Goal: Answer question/provide support

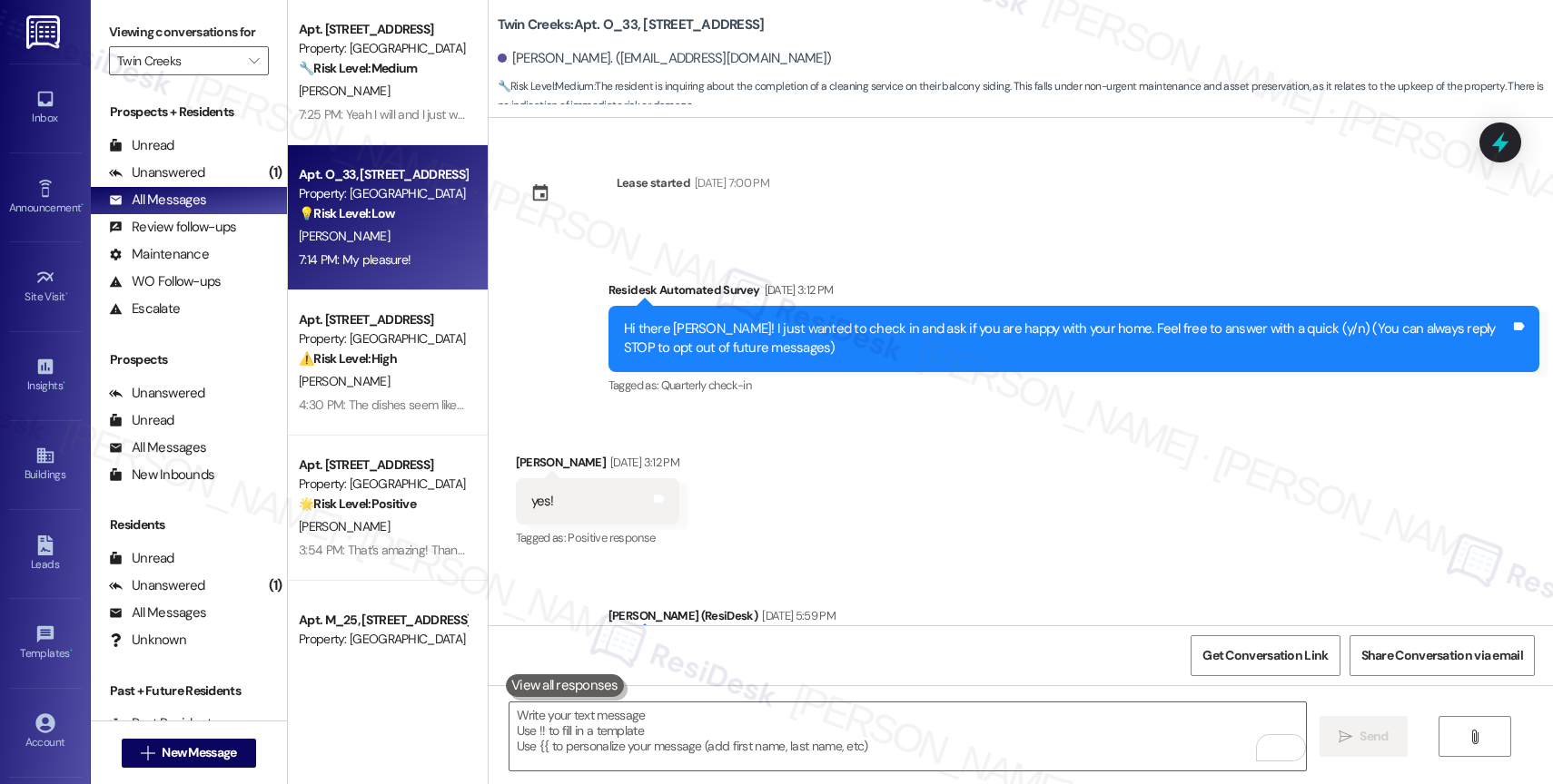
scroll to position [1945, 0]
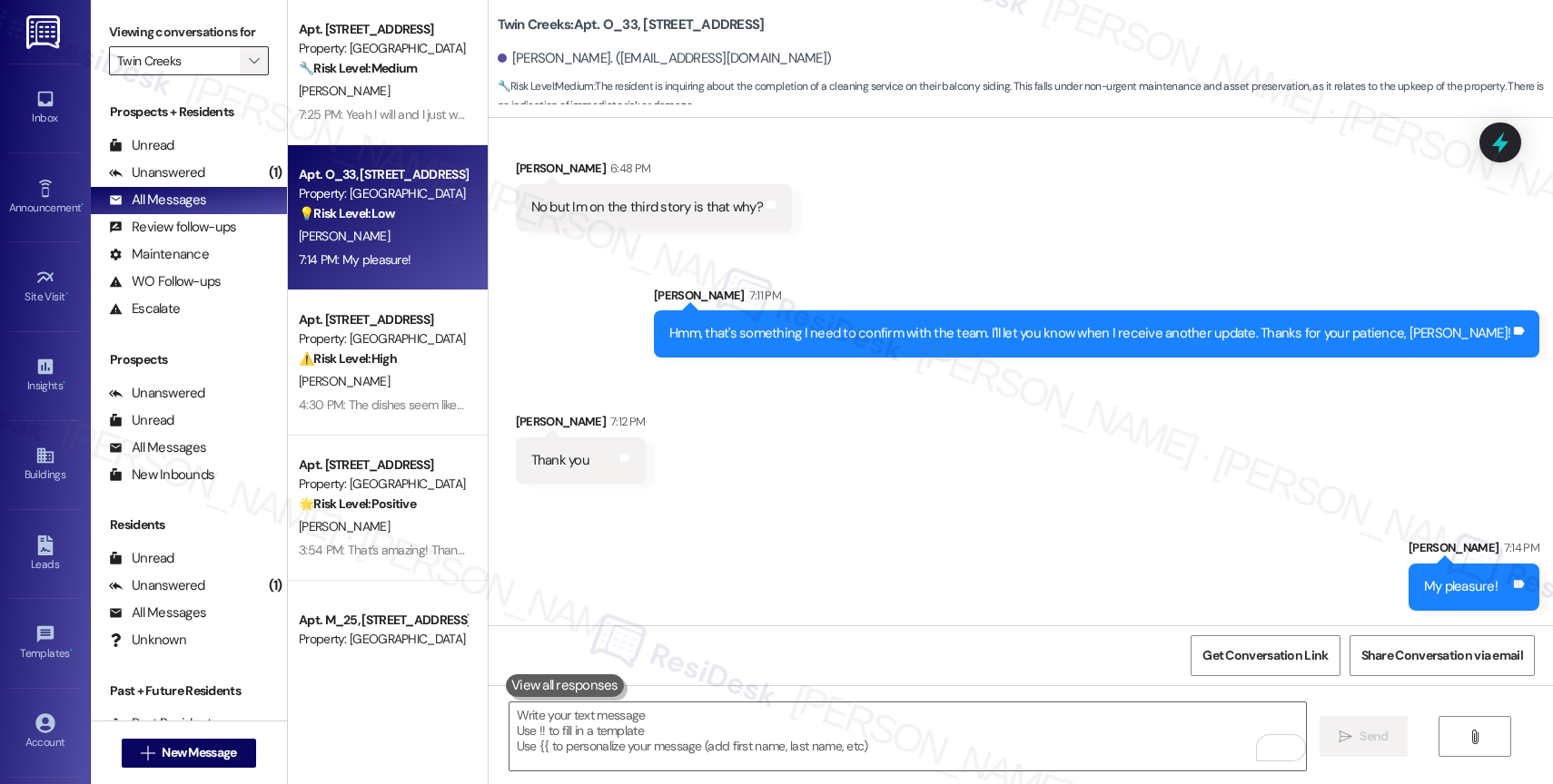
click at [246, 69] on span "" at bounding box center [254, 60] width 17 height 29
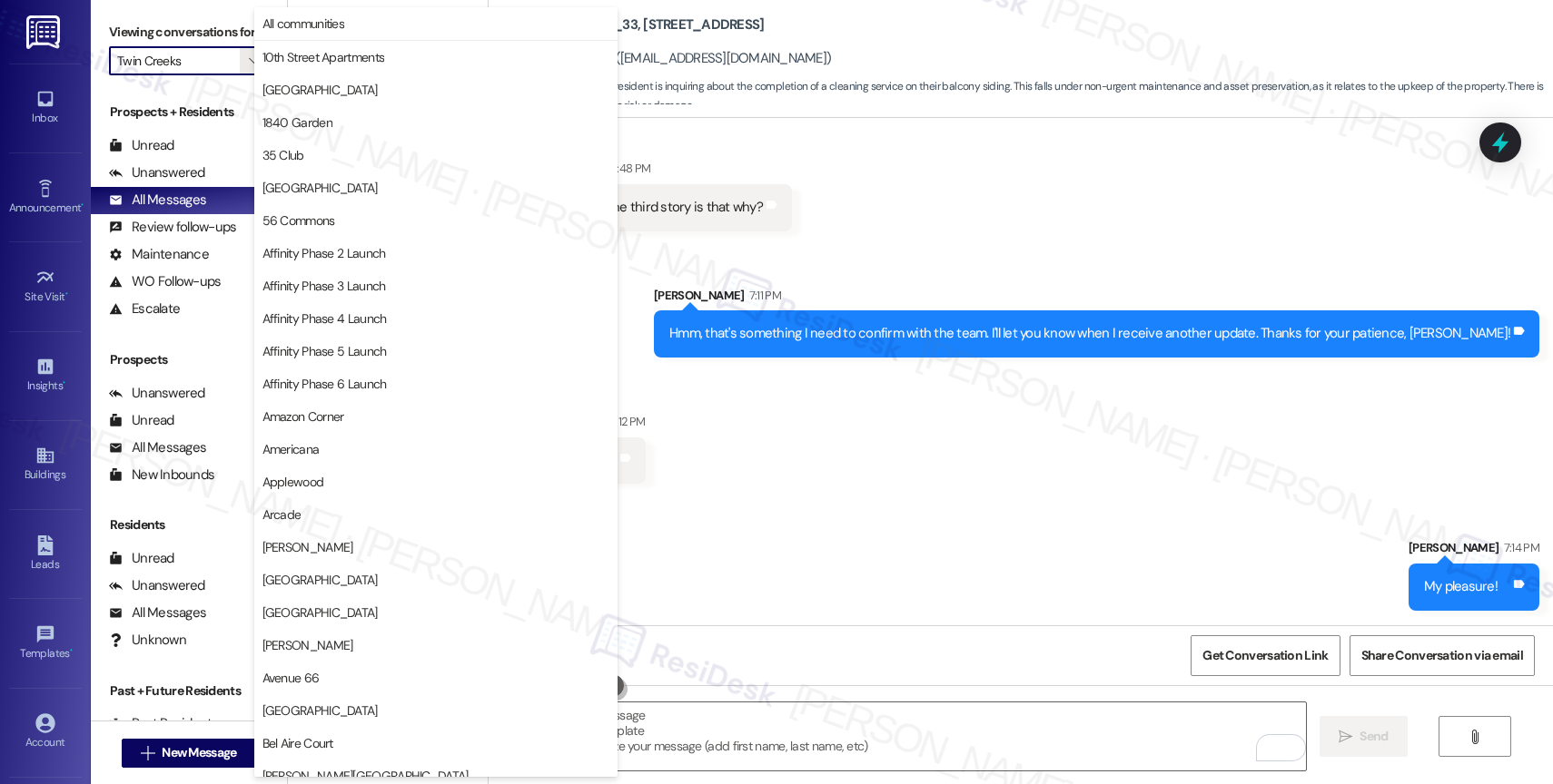
scroll to position [3129, 0]
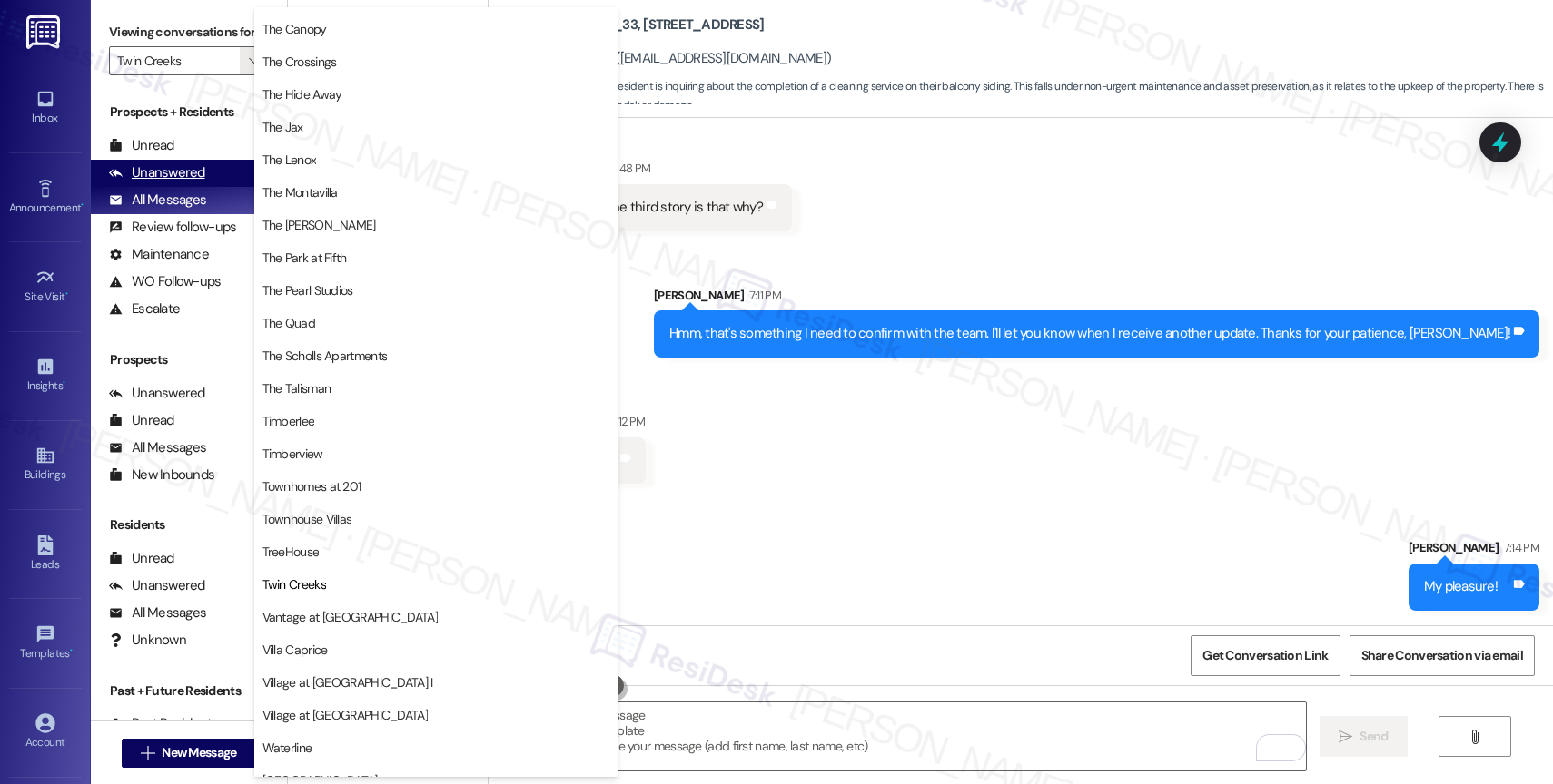
click at [211, 182] on div "Unanswered (1)" at bounding box center [189, 173] width 196 height 28
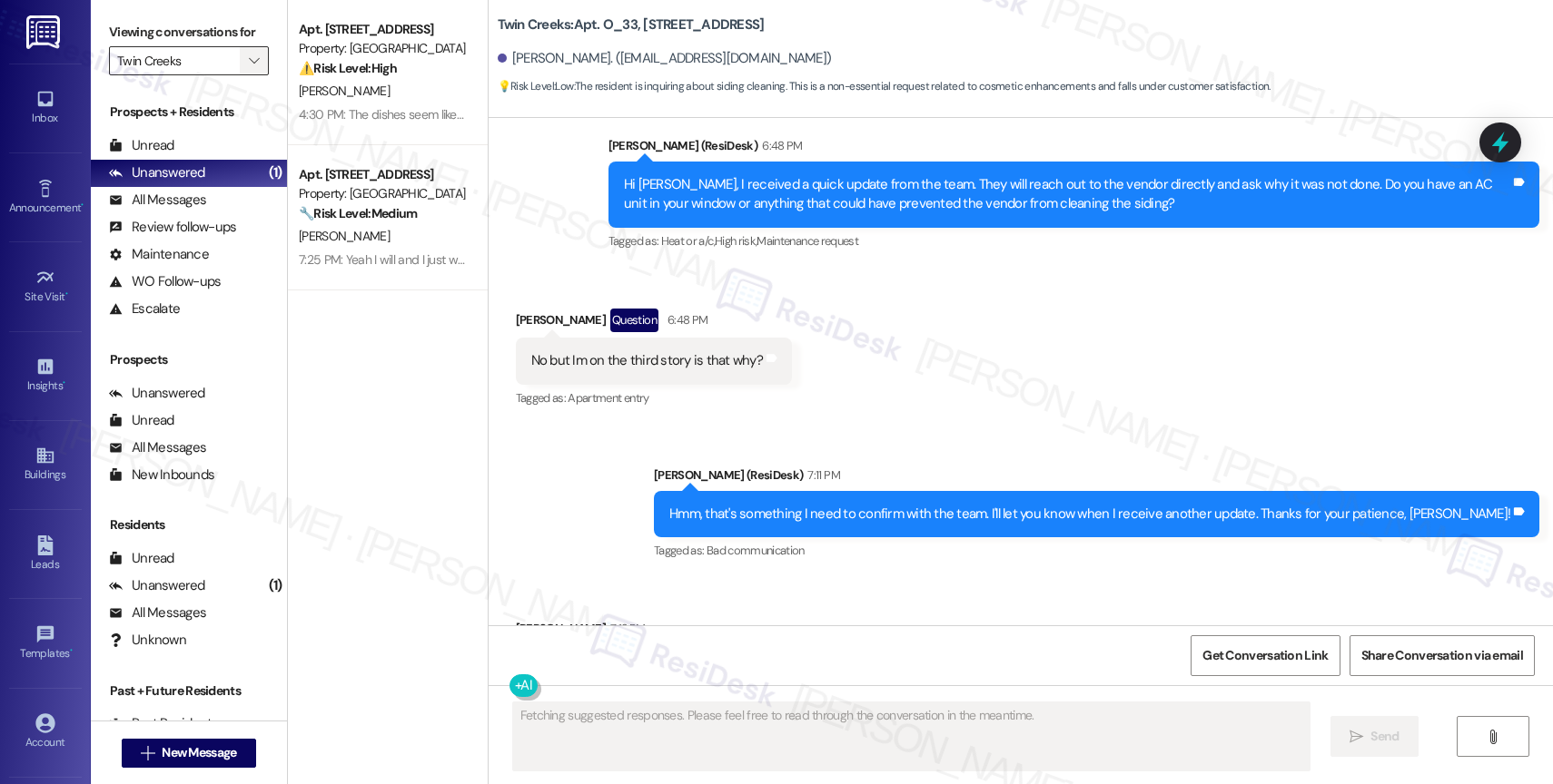
scroll to position [1902, 0]
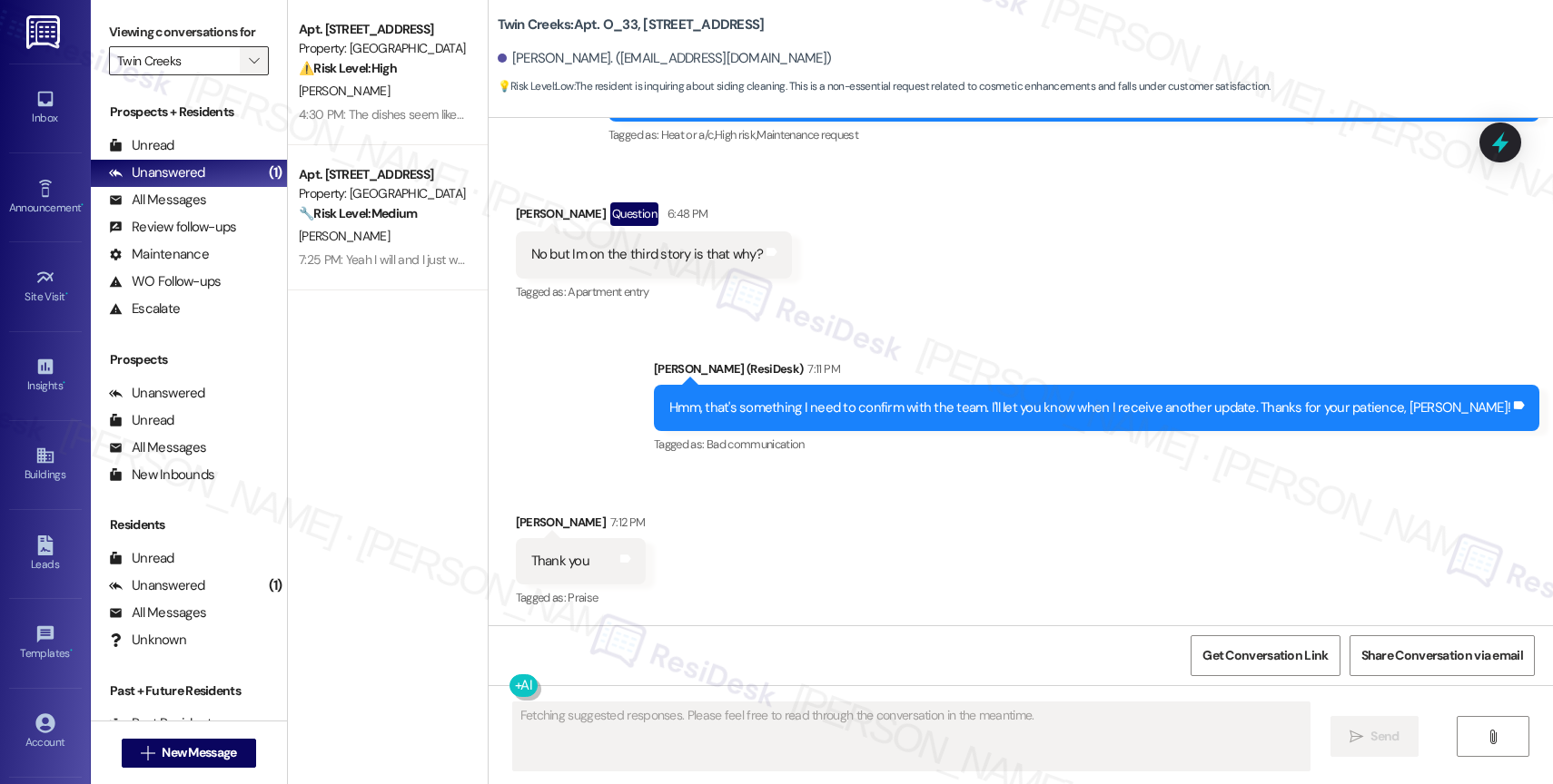
click at [249, 68] on icon "" at bounding box center [254, 60] width 10 height 15
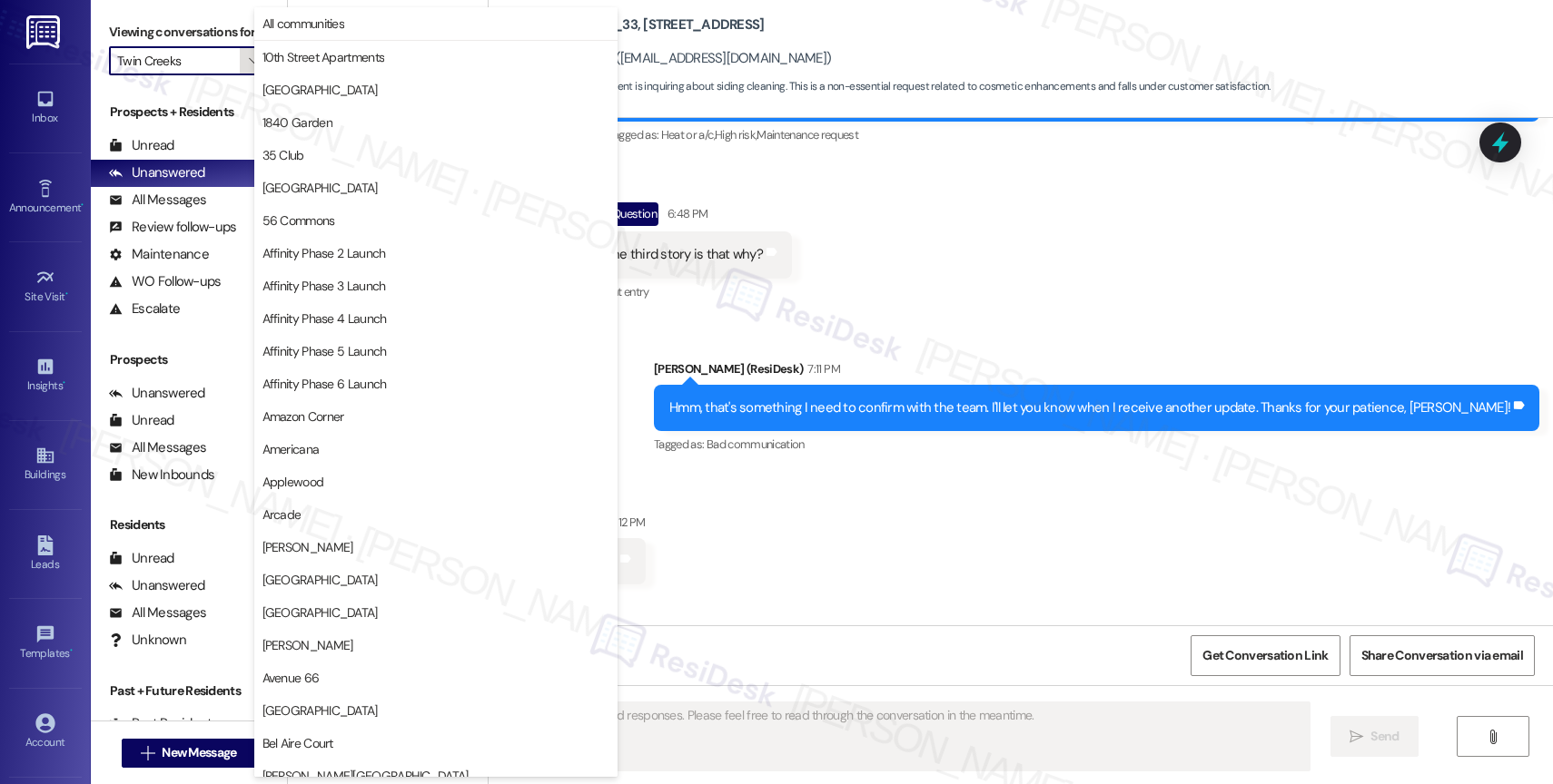
scroll to position [3129, 0]
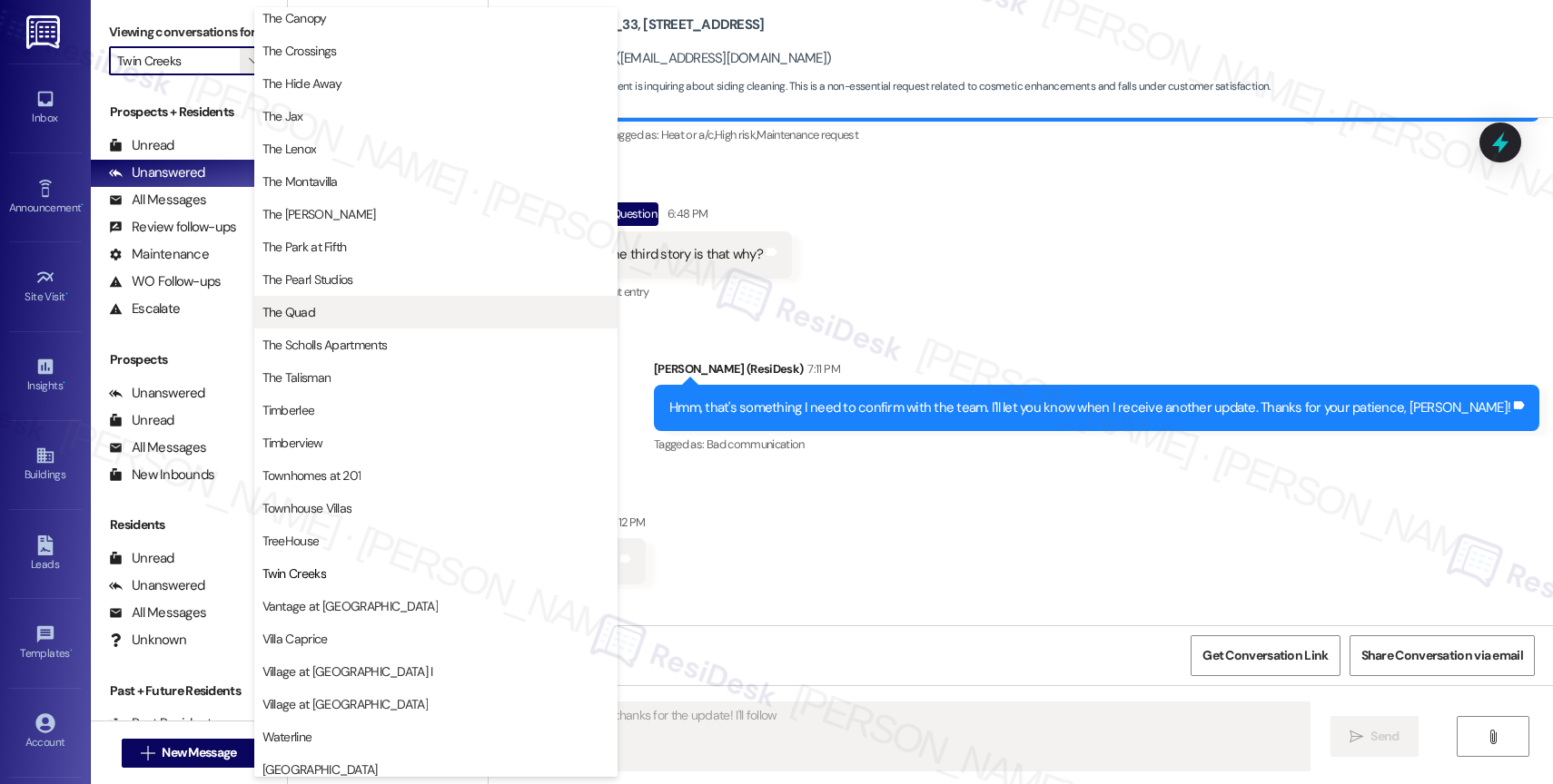
click at [344, 317] on span "The Quad" at bounding box center [436, 312] width 347 height 18
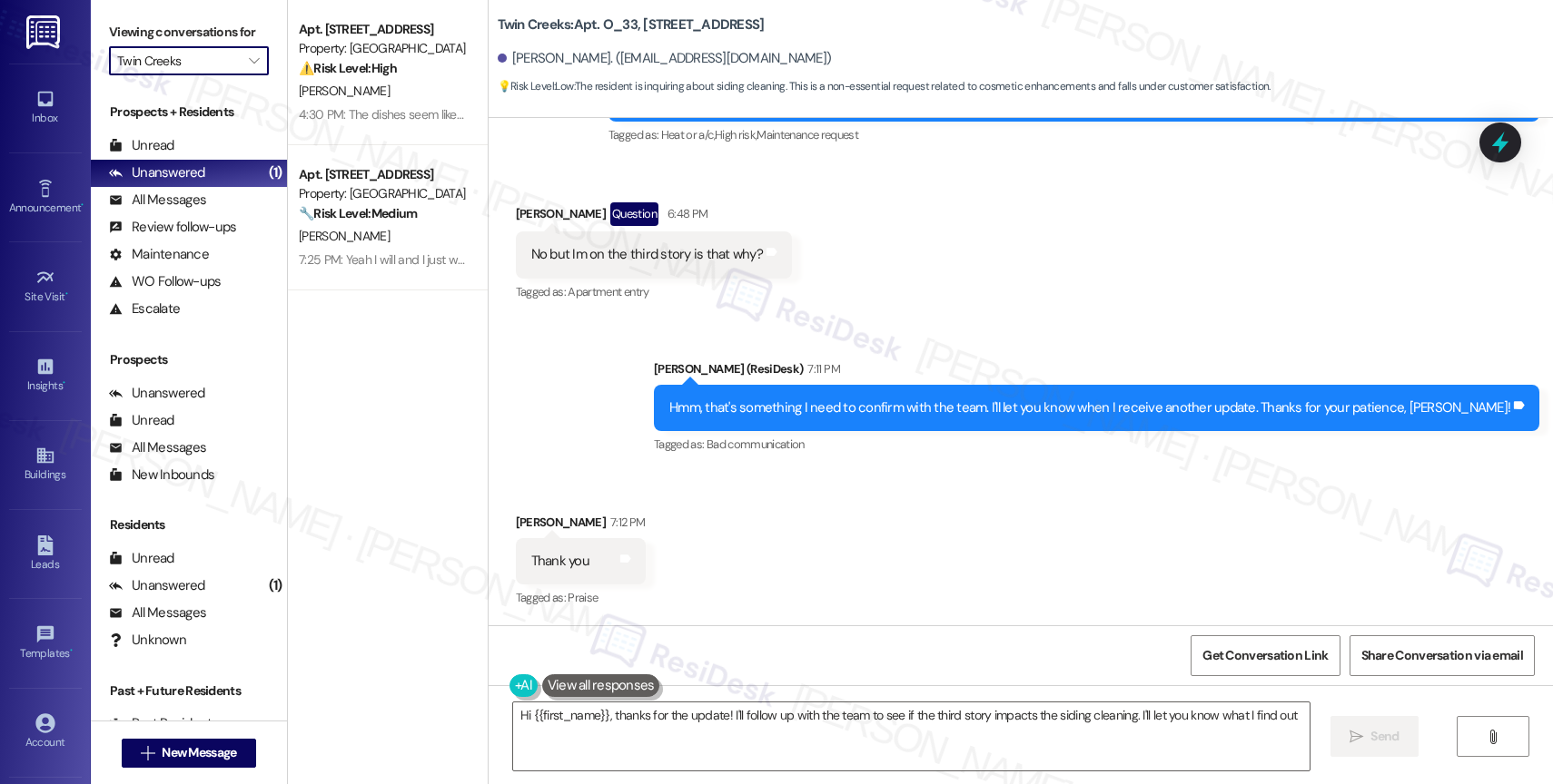
type textarea "Hi {{first_name}}, thanks for the update! I'll follow up with the team to see i…"
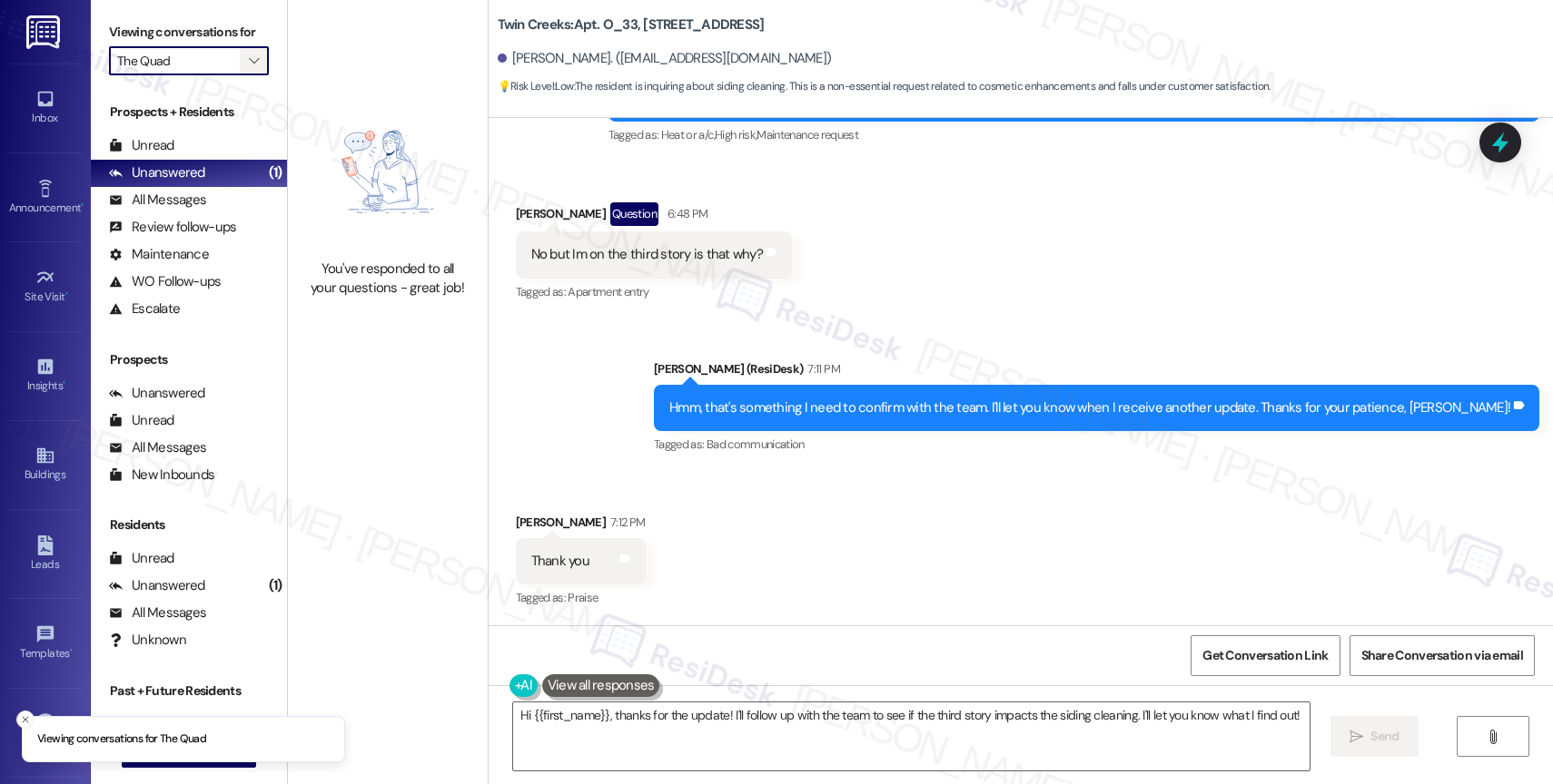
click at [249, 68] on icon "" at bounding box center [254, 60] width 10 height 15
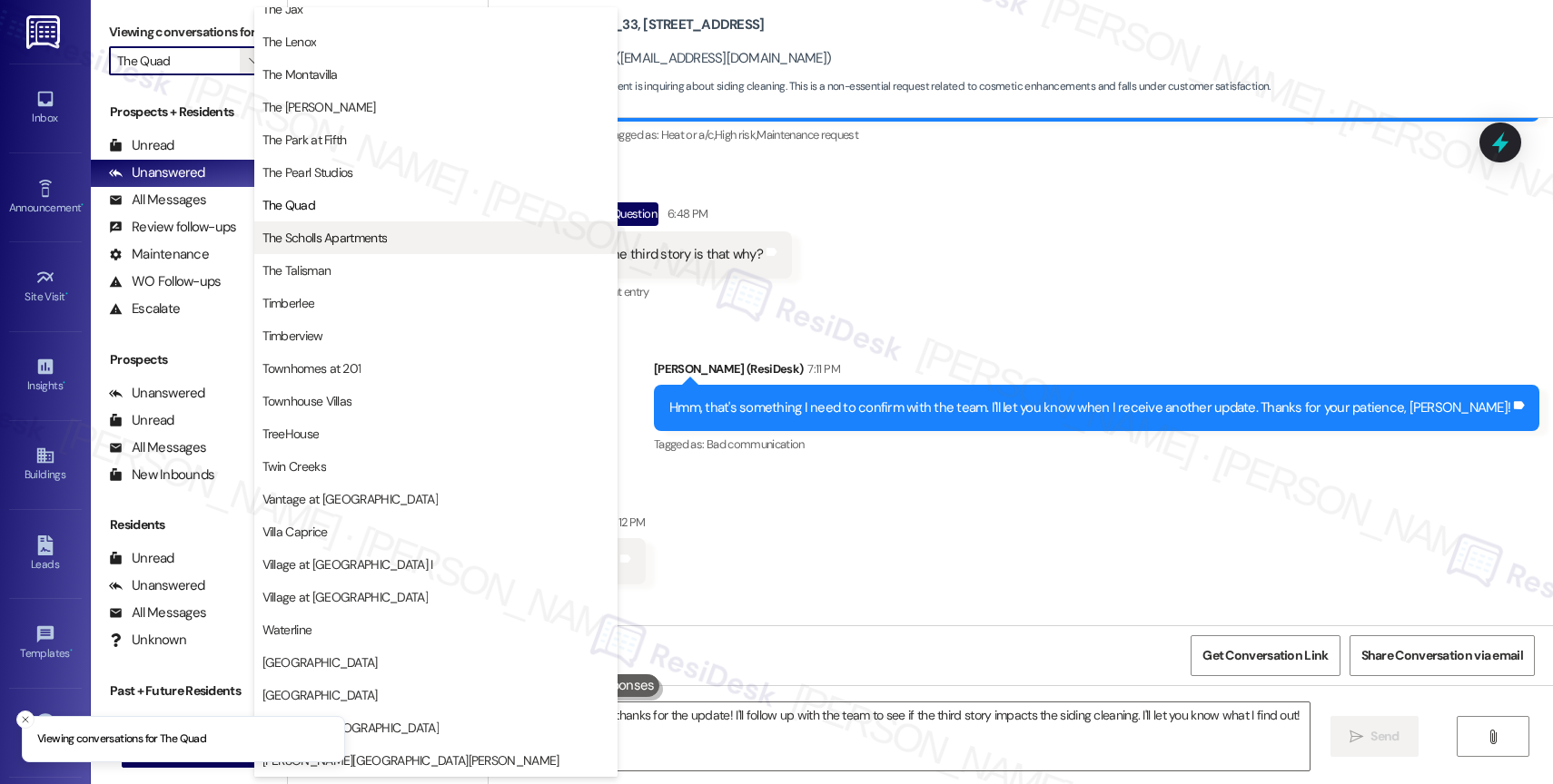
scroll to position [3309, 0]
click at [319, 233] on span "The Scholls Apartments" at bounding box center [325, 238] width 126 height 18
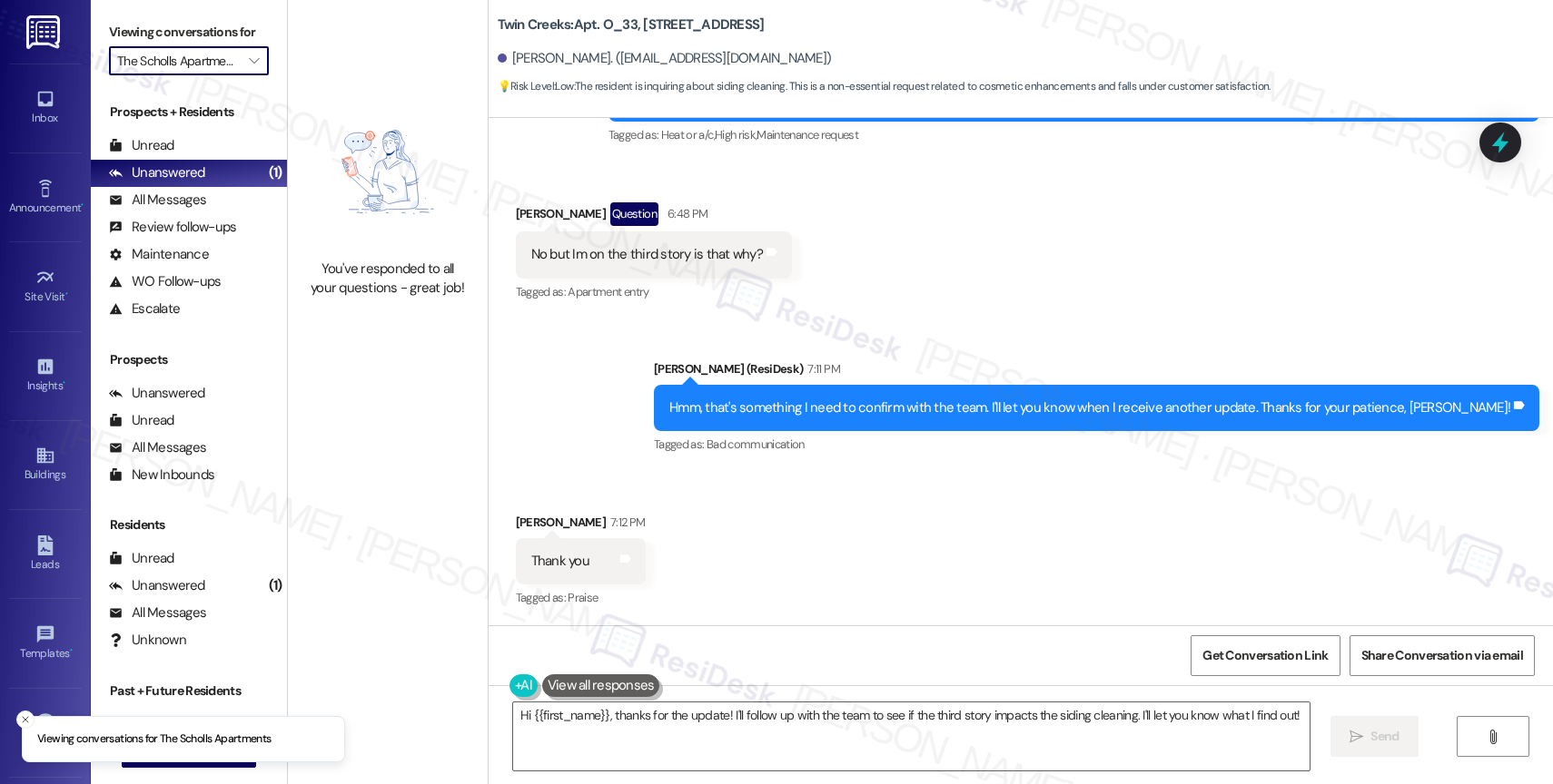
click at [258, 143] on div "Prospects + Residents Unread (0) Unread: Any message you haven't read yet will …" at bounding box center [189, 213] width 196 height 220
click at [247, 72] on span "" at bounding box center [254, 60] width 17 height 29
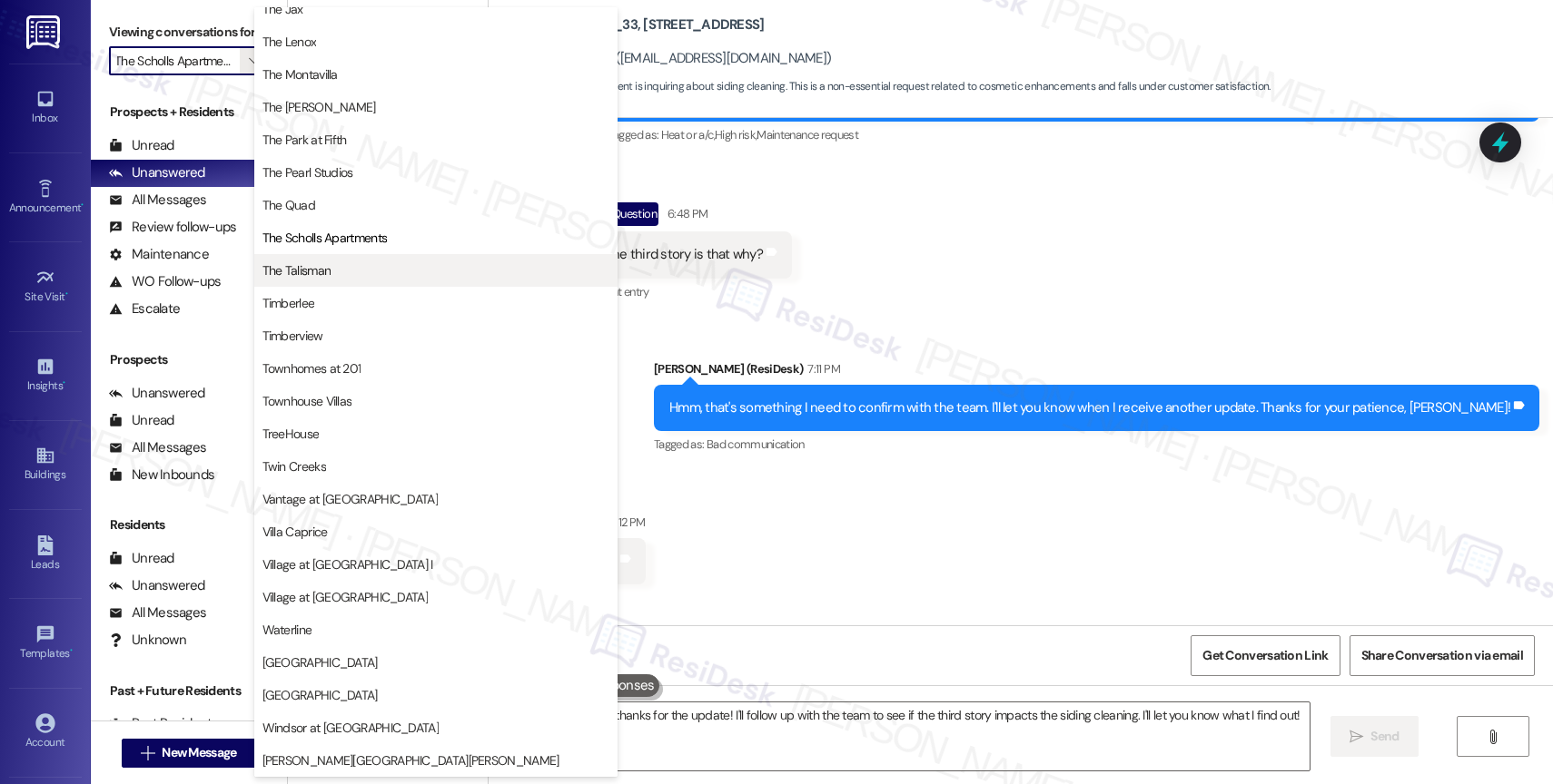
scroll to position [3294, 0]
click at [348, 267] on span "The Talisman" at bounding box center [436, 270] width 347 height 18
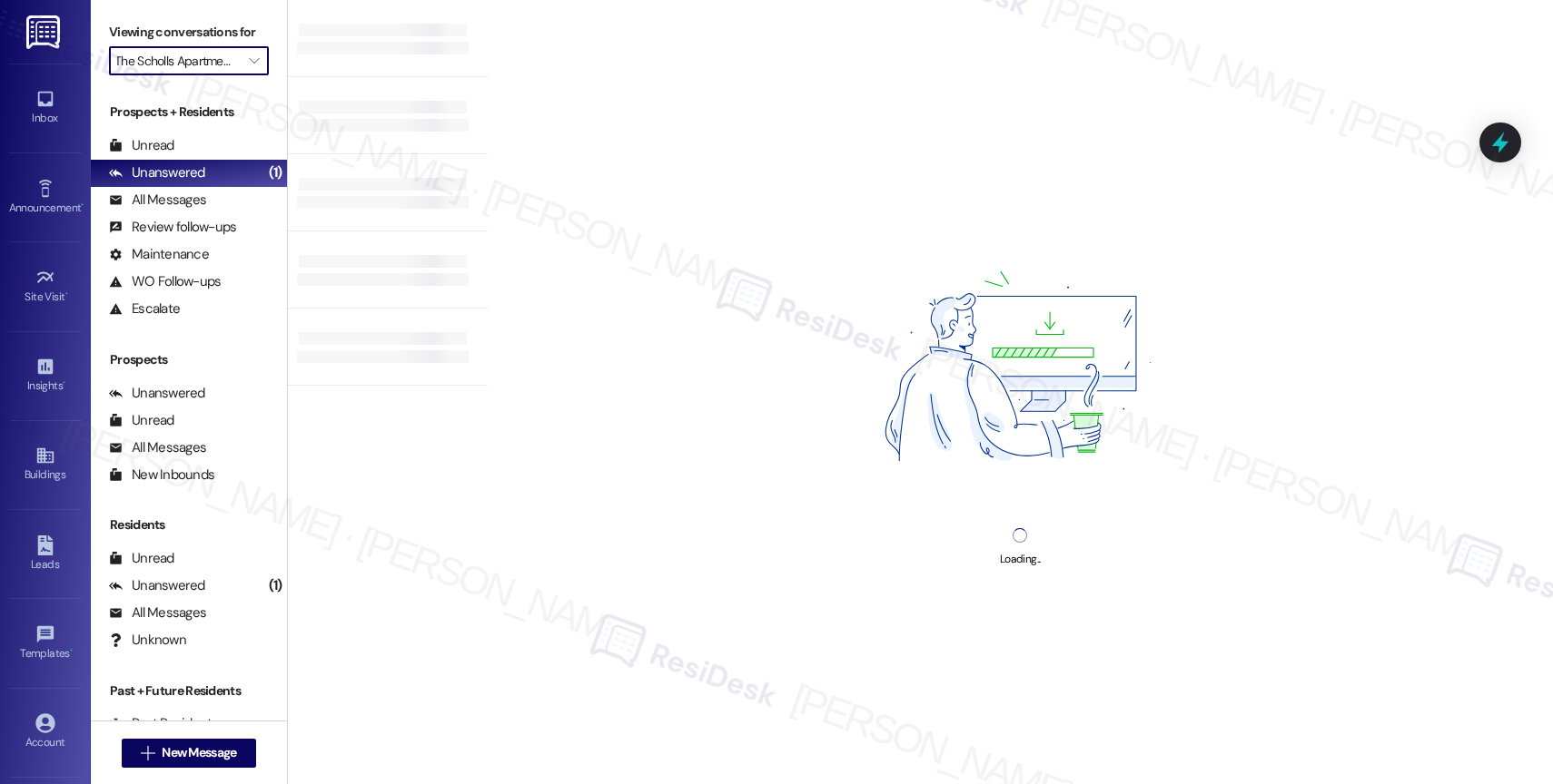
type input "The Talisman"
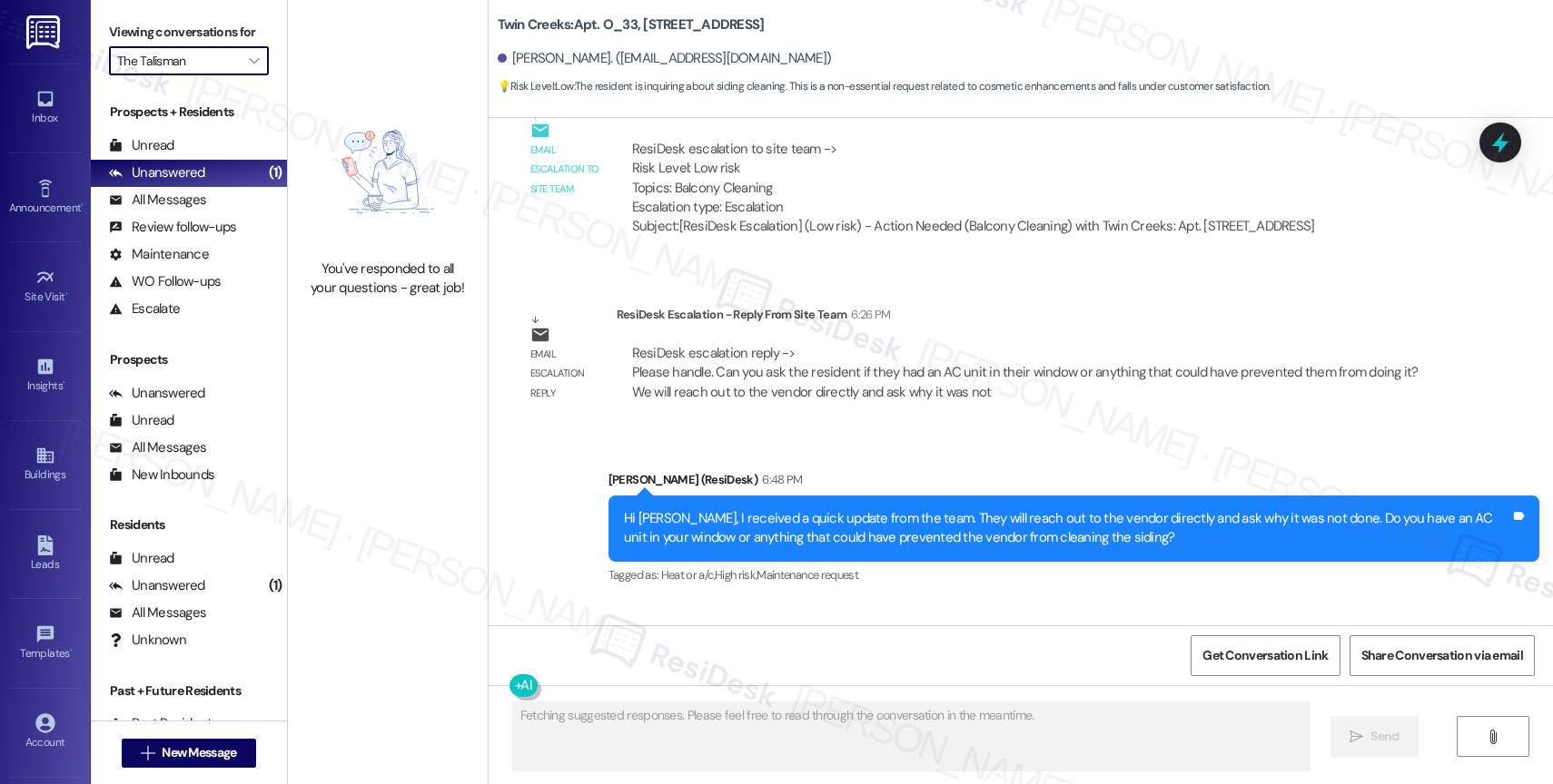
scroll to position [1902, 0]
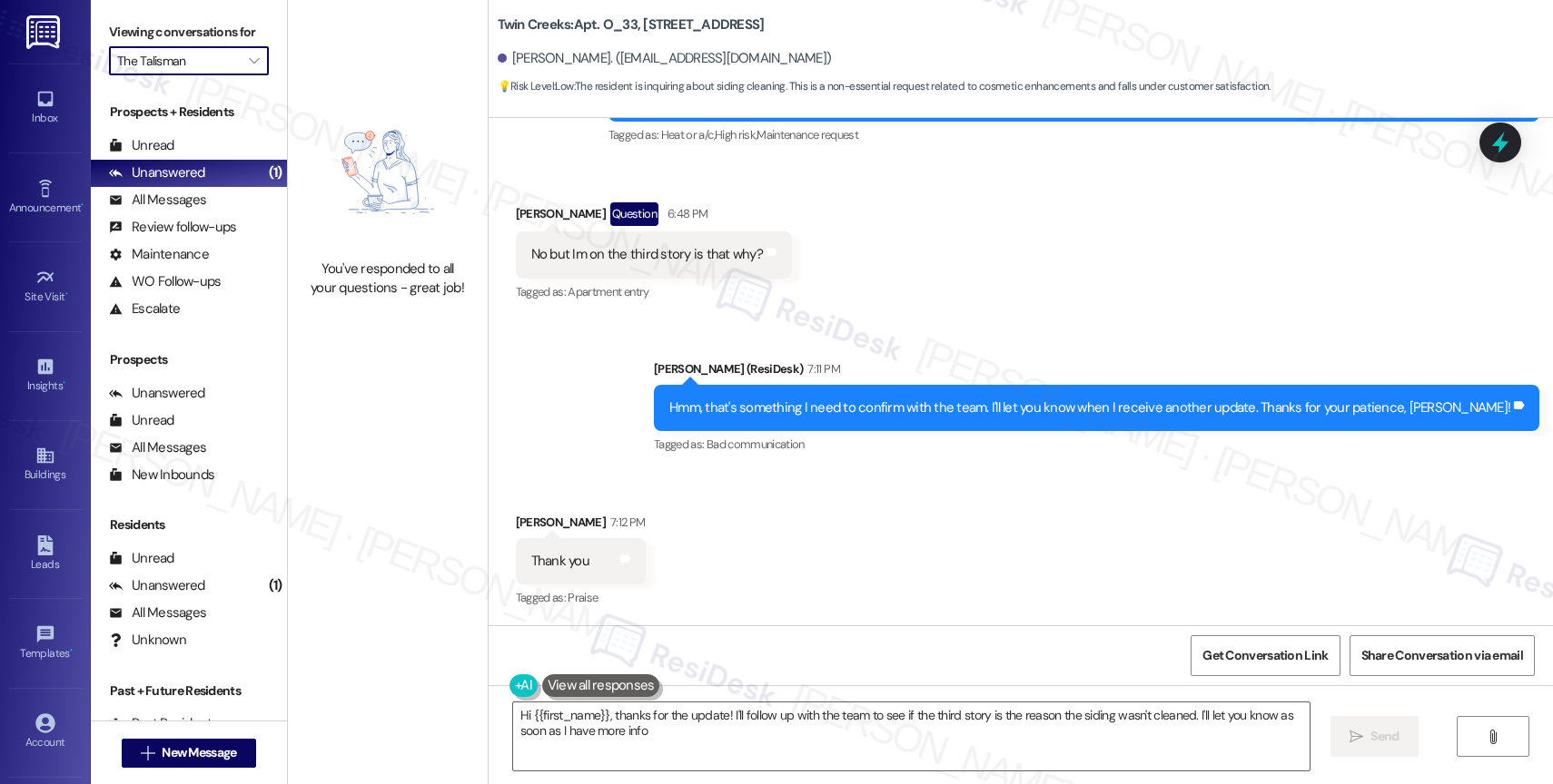
type textarea "Hi {{first_name}}, thanks for the update! I'll follow up with the team to see i…"
click at [246, 75] on span "" at bounding box center [254, 60] width 17 height 29
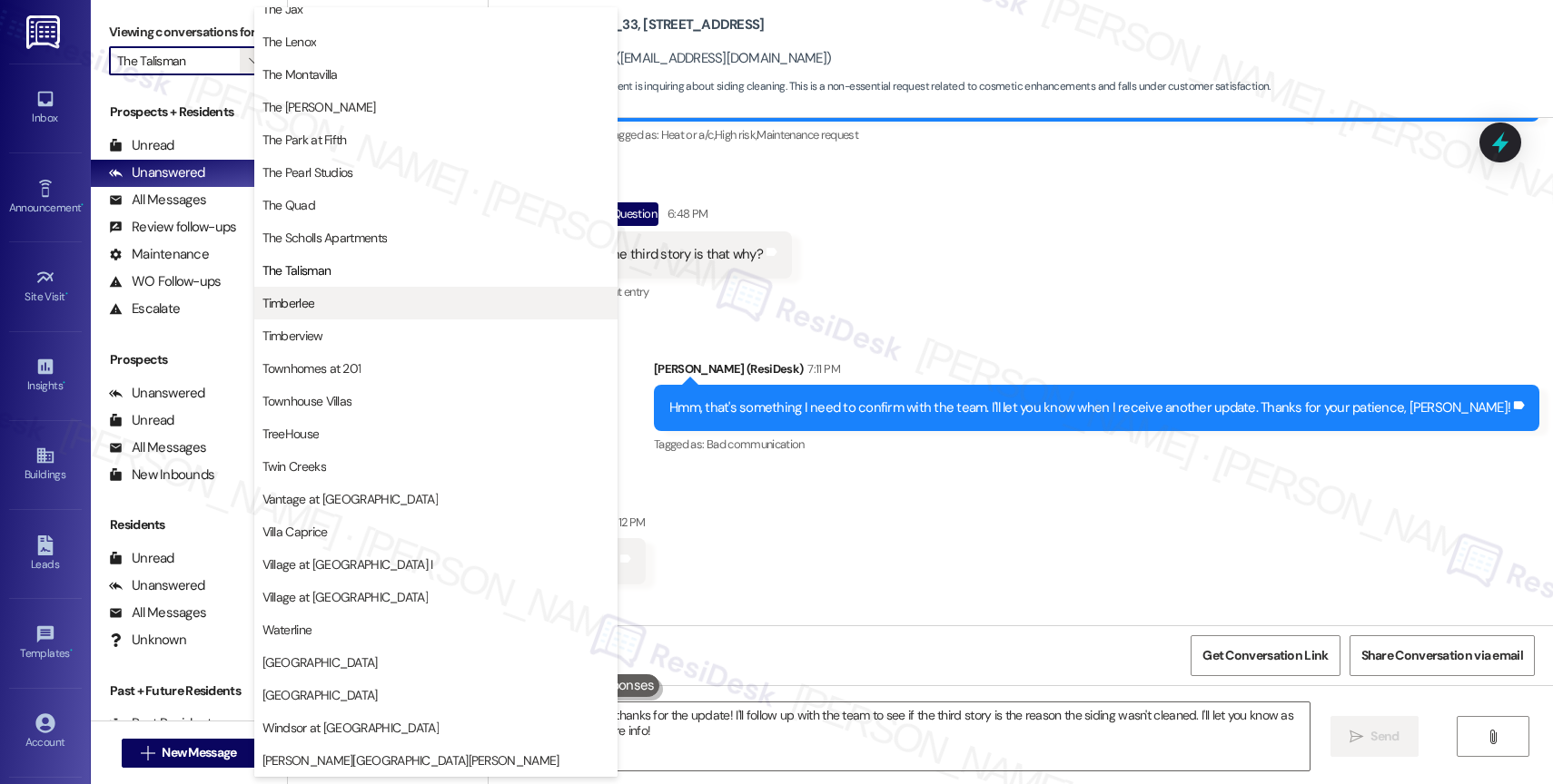
scroll to position [3287, 0]
click at [315, 307] on span "Timberlee" at bounding box center [436, 303] width 347 height 18
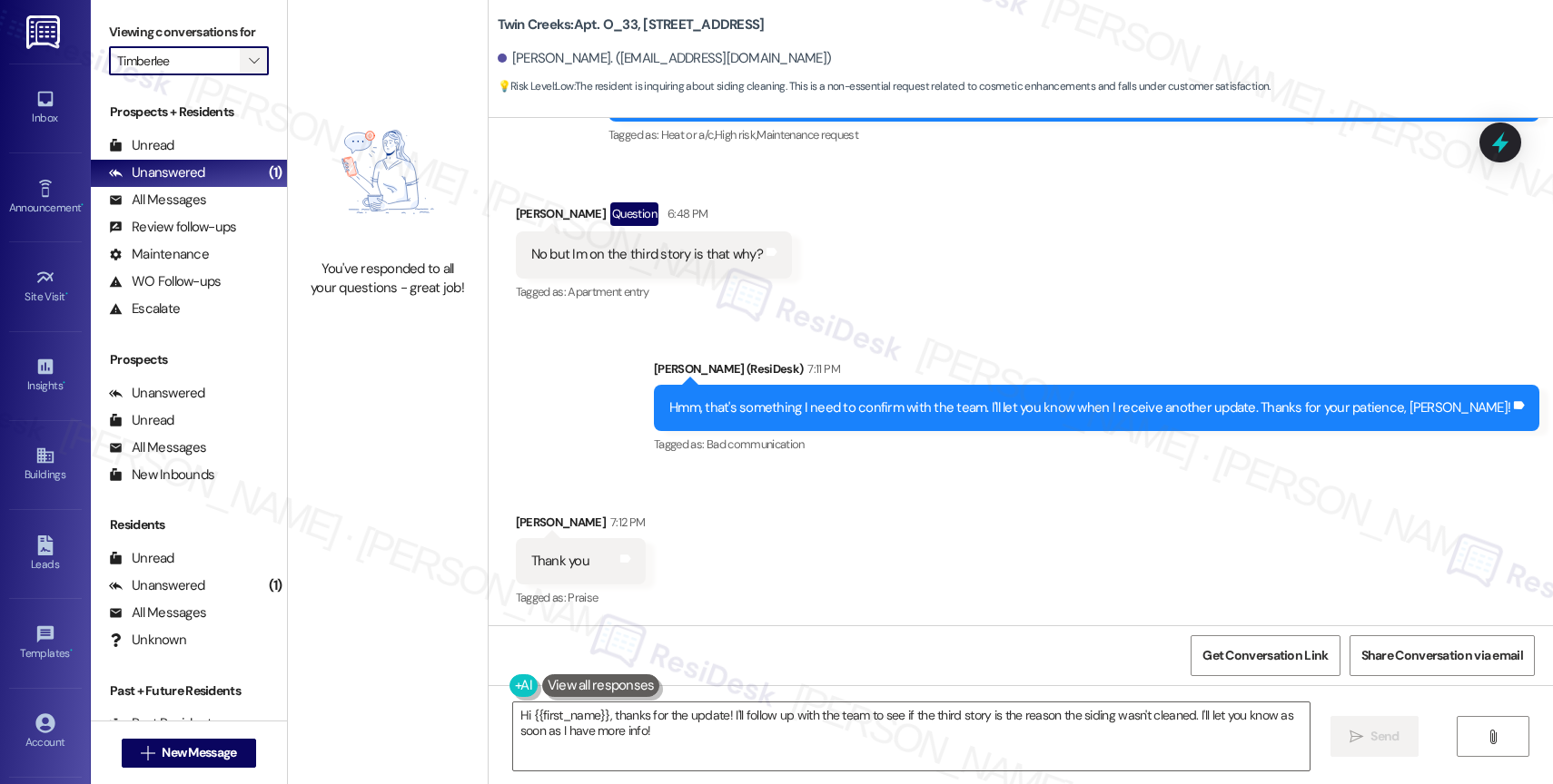
click at [249, 68] on icon "" at bounding box center [254, 60] width 10 height 15
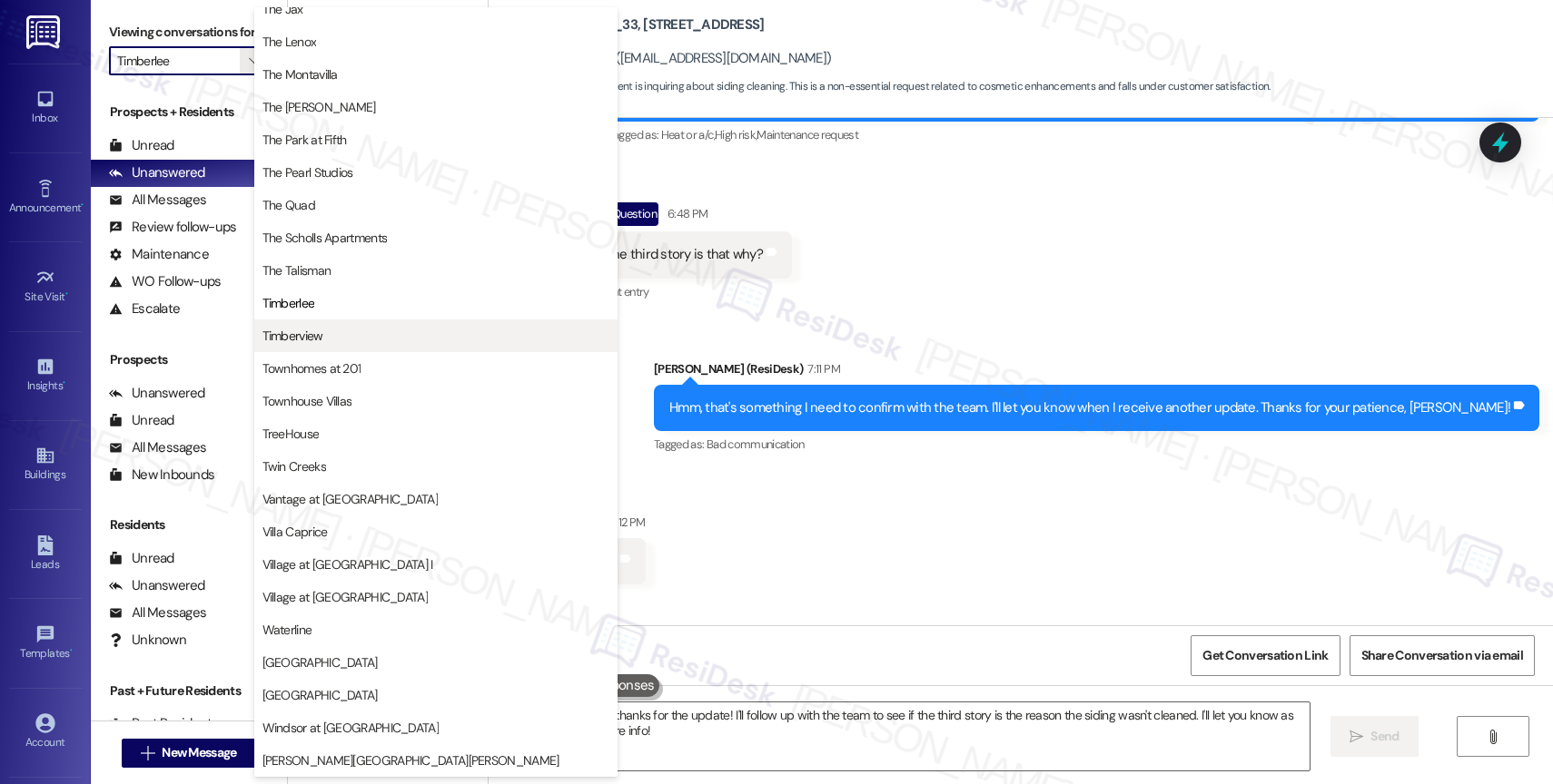
scroll to position [3309, 0]
click at [333, 324] on button "Timberview" at bounding box center [436, 336] width 363 height 33
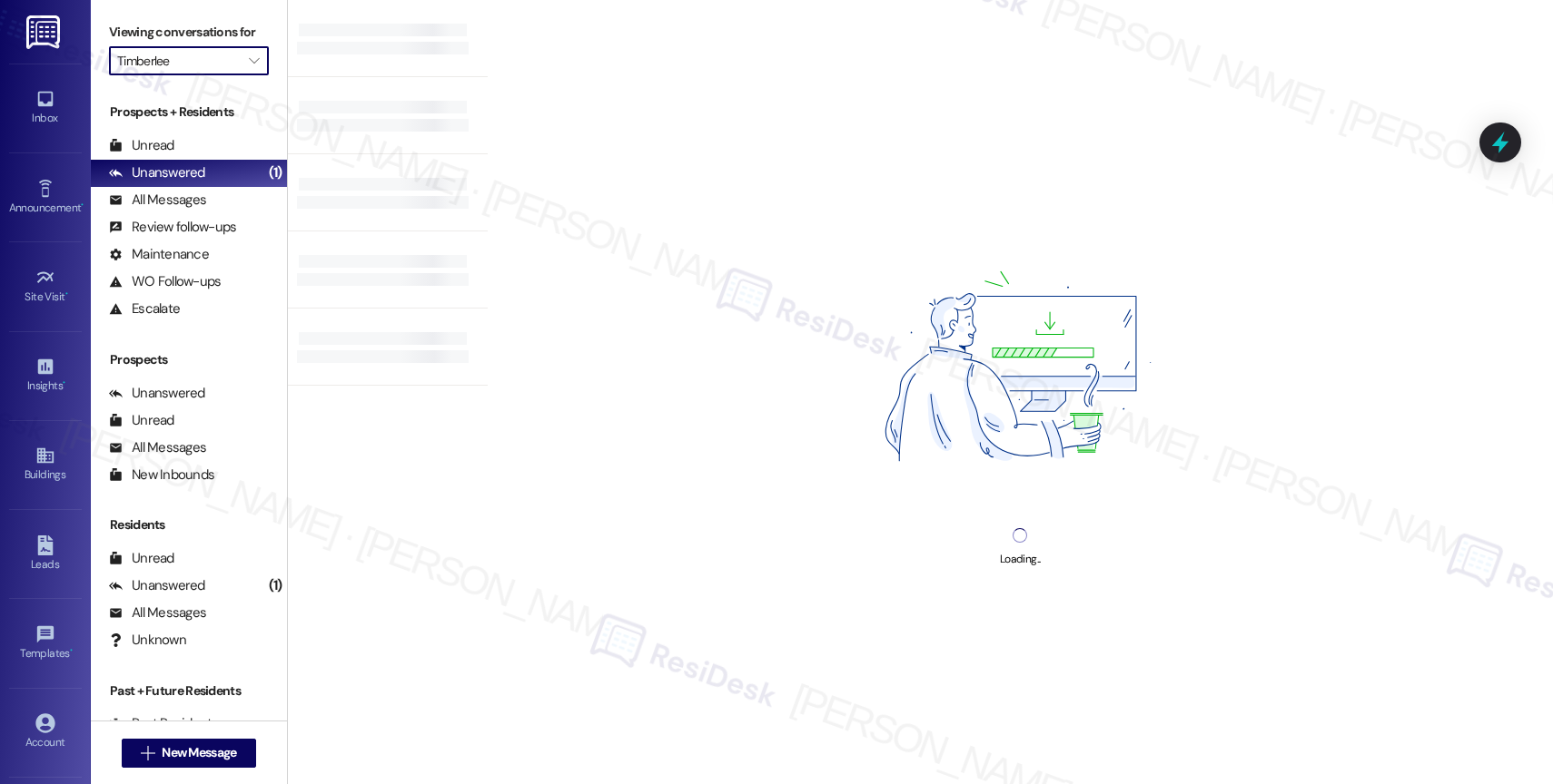
type input "Timberview"
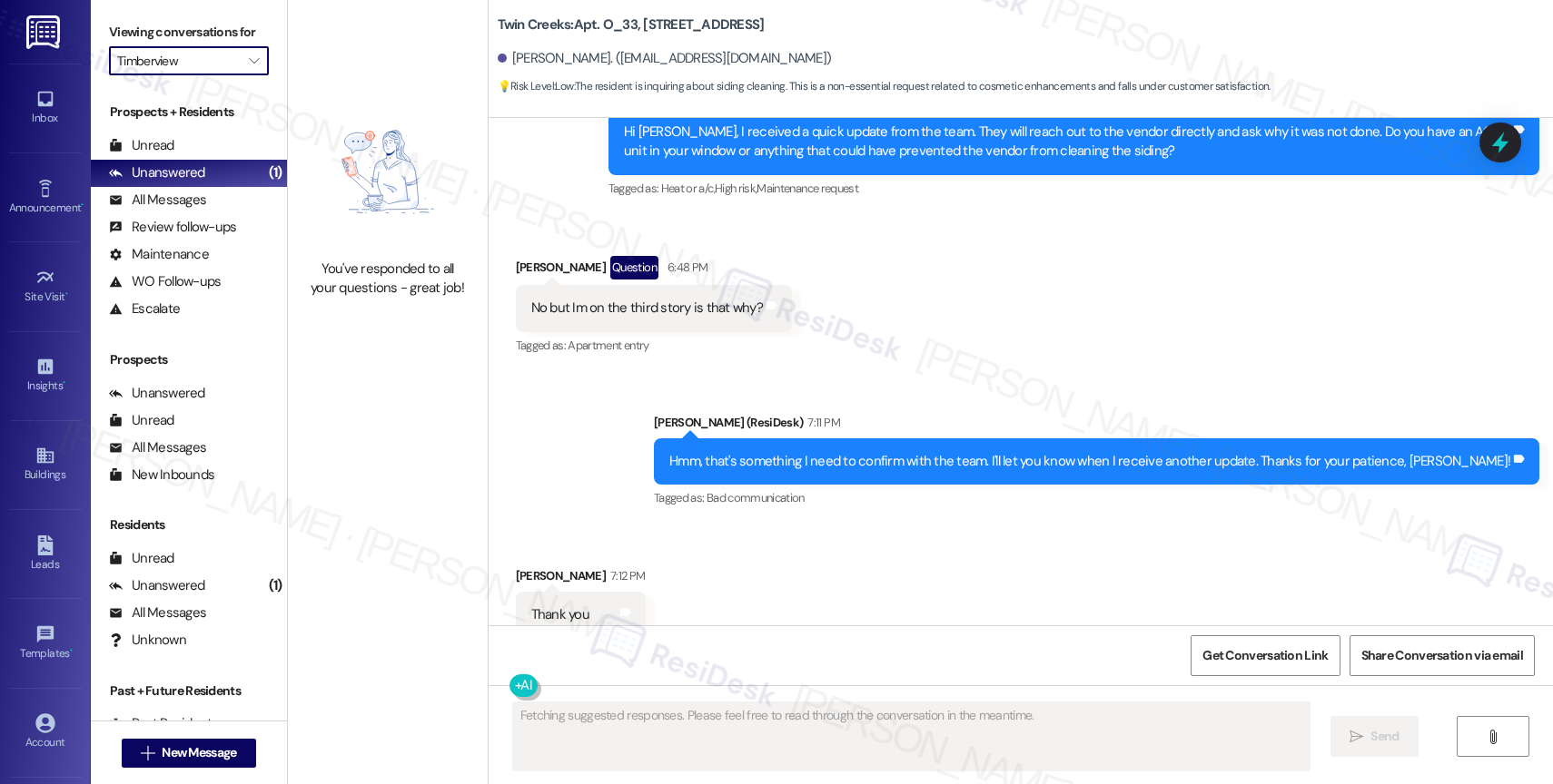
scroll to position [1902, 0]
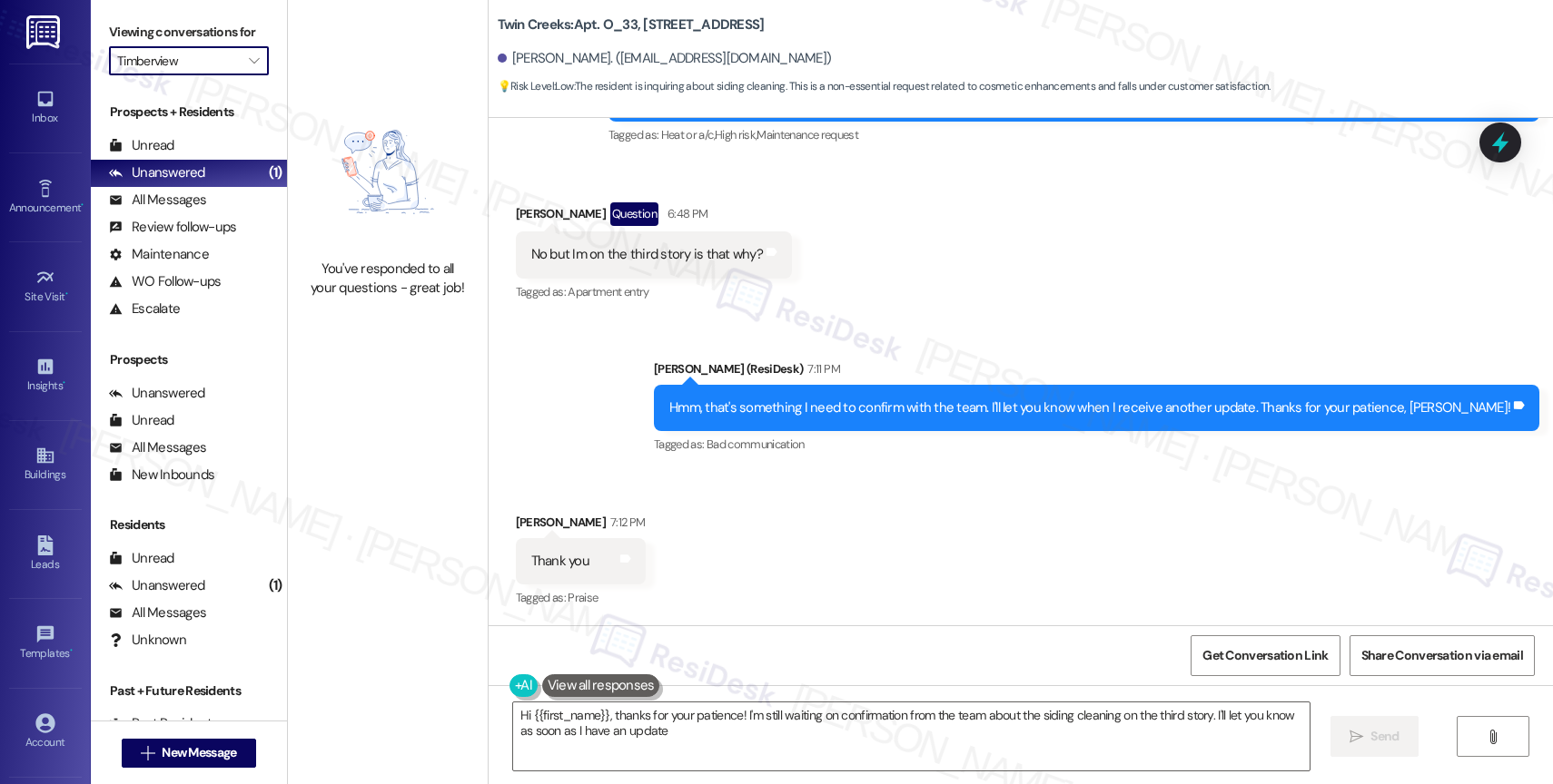
type textarea "Hi {{first_name}}, thanks for your patience! I'm still waiting on confirmation …"
click at [246, 65] on span "" at bounding box center [254, 60] width 17 height 29
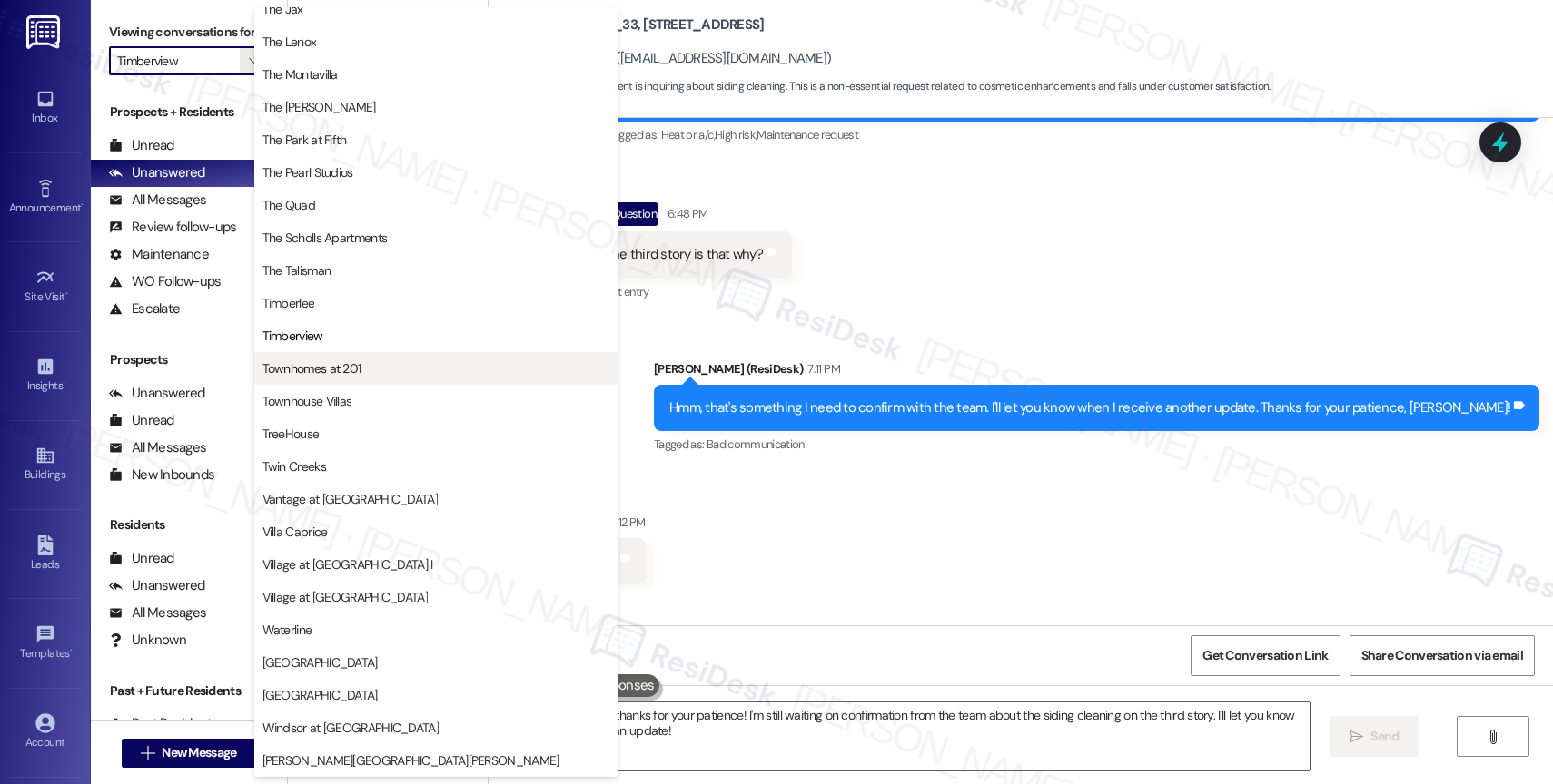
scroll to position [3292, 0]
click at [354, 368] on span "Townhomes at 201" at bounding box center [312, 368] width 99 height 18
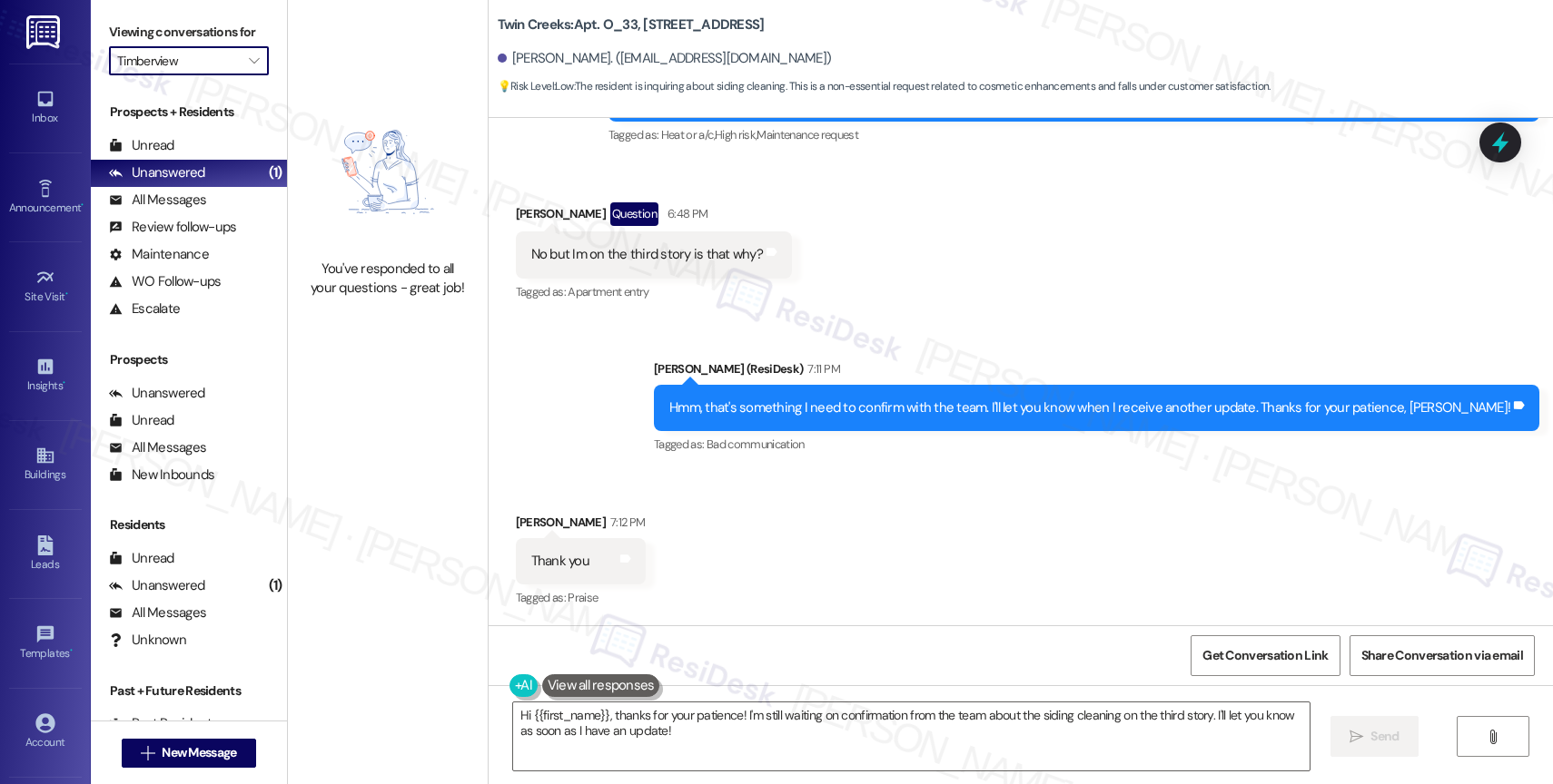
type input "Townhomes at 201"
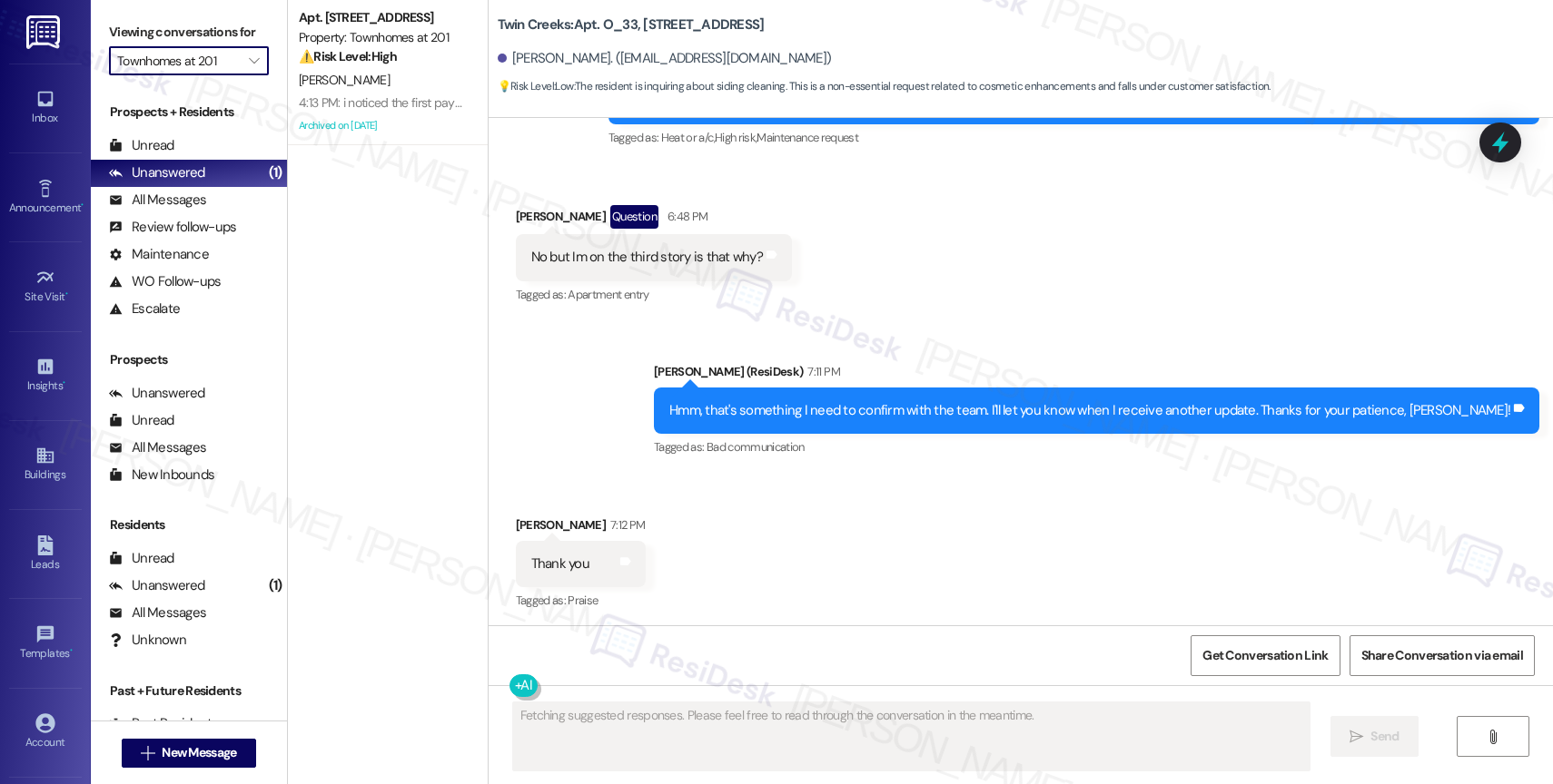
scroll to position [1902, 0]
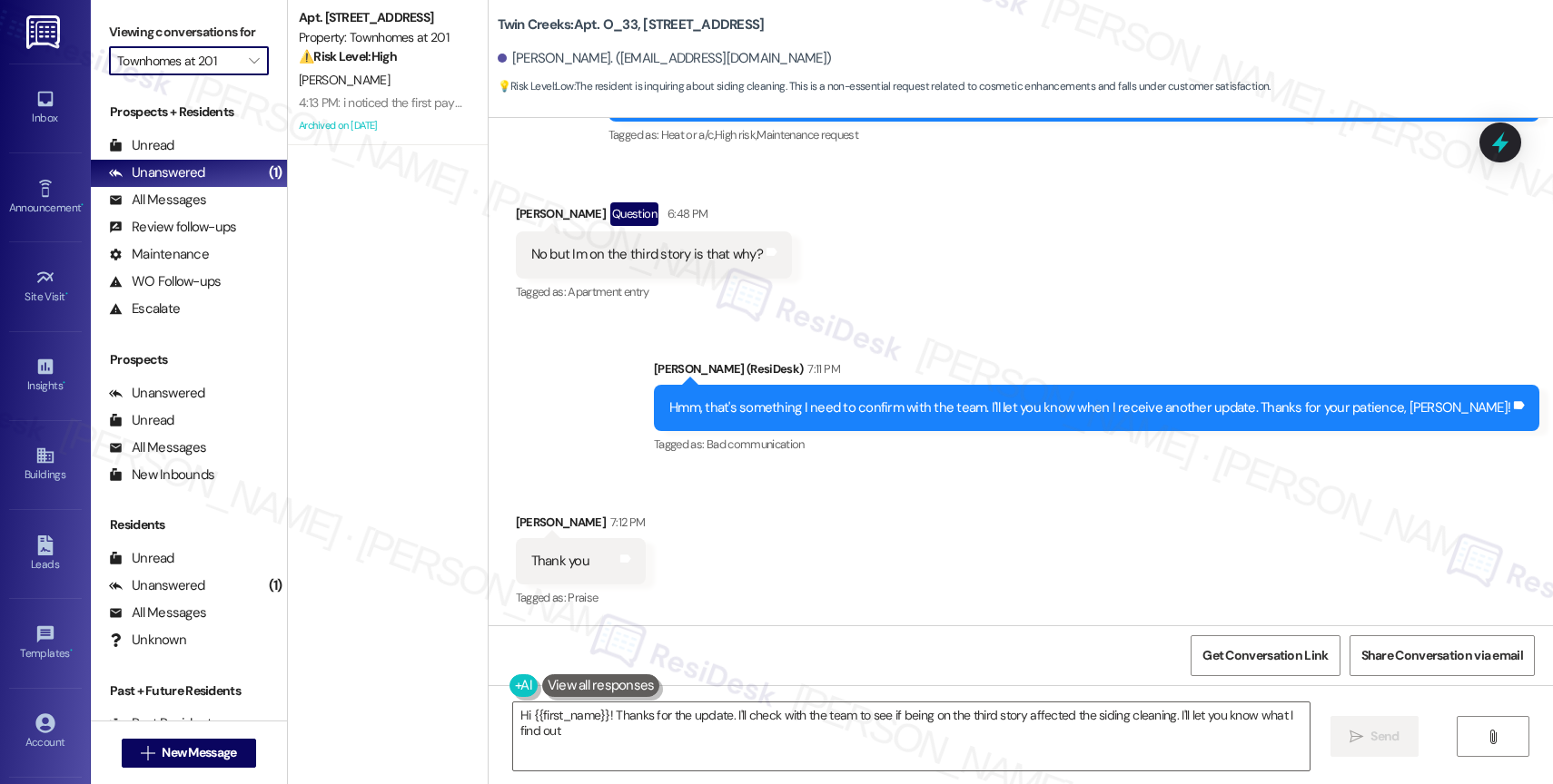
type textarea "Hi {{first_name}}! Thanks for the update. I'll check with the team to see if be…"
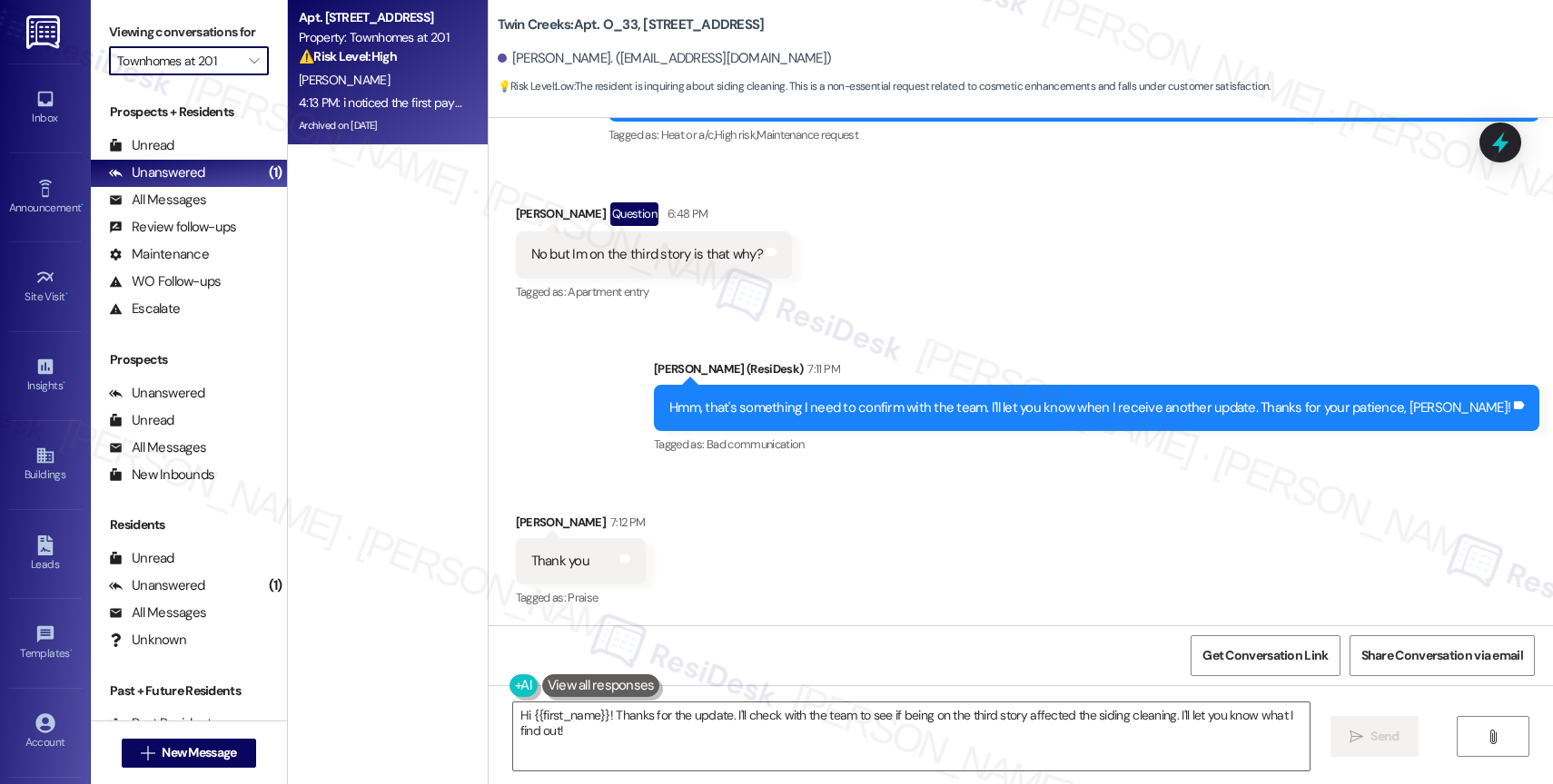
click at [380, 63] on strong "⚠️ Risk Level: High" at bounding box center [348, 56] width 98 height 17
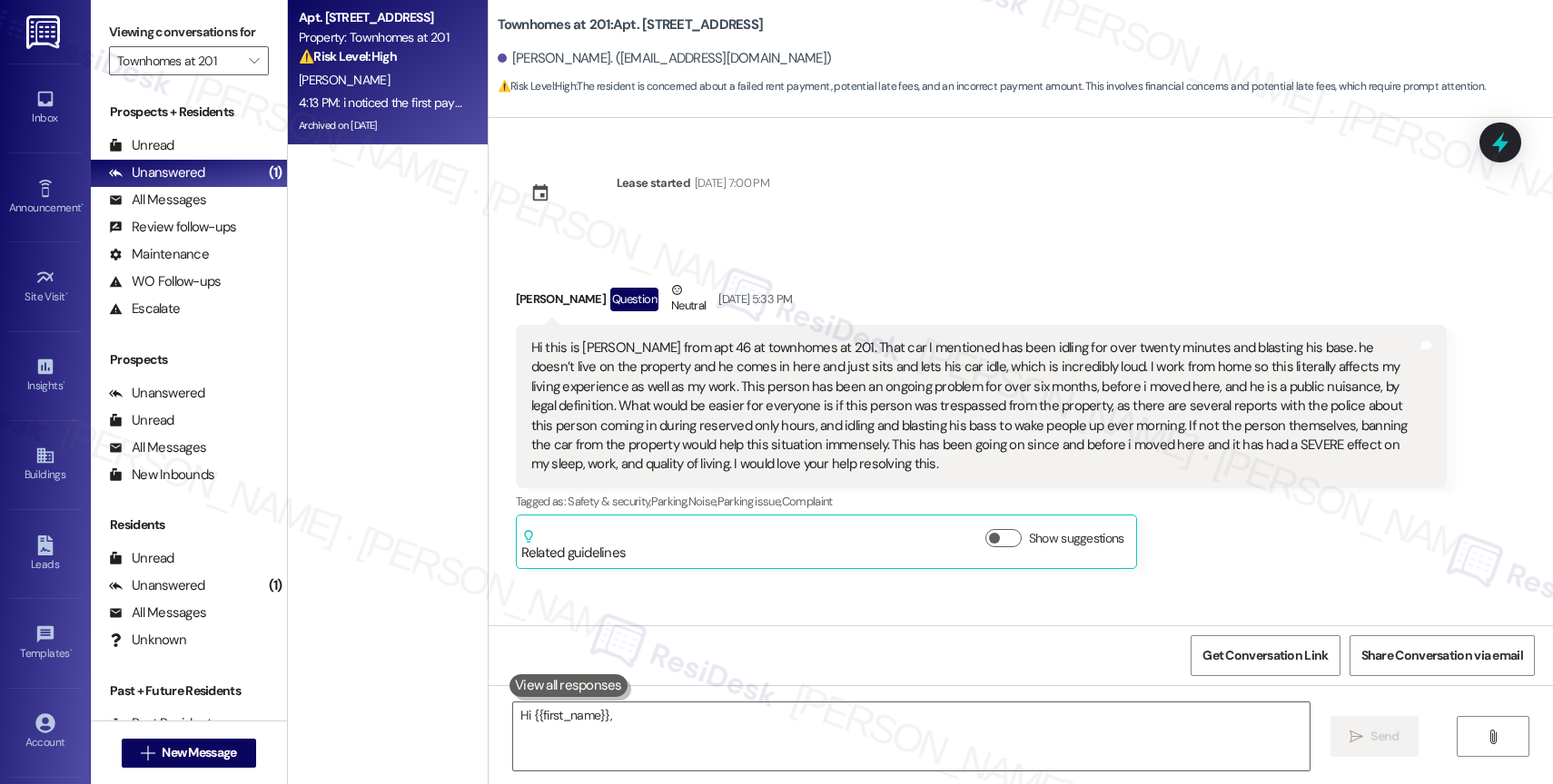
scroll to position [55617, 0]
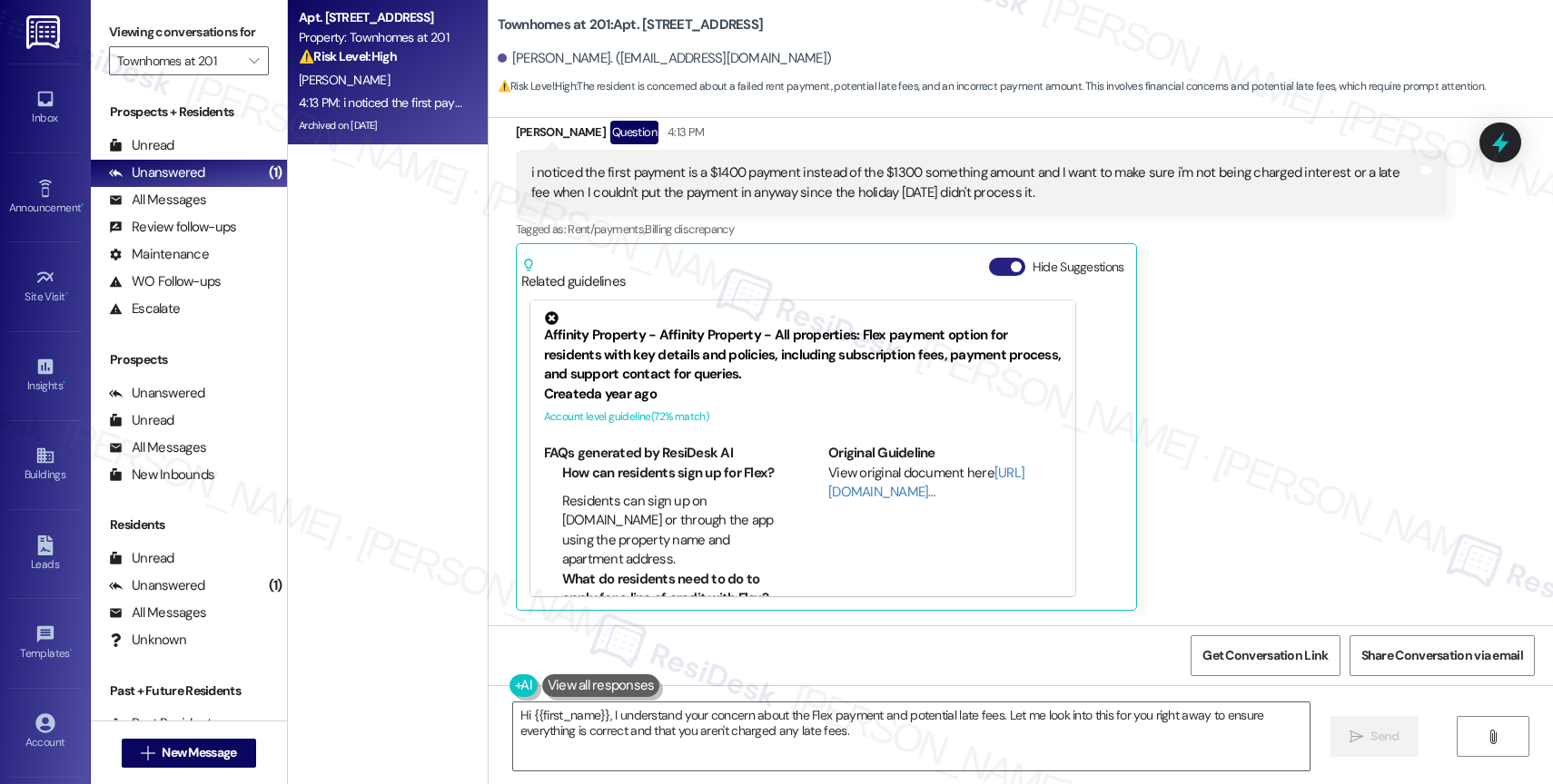
click at [989, 266] on button "Hide Suggestions" at bounding box center [1007, 266] width 37 height 18
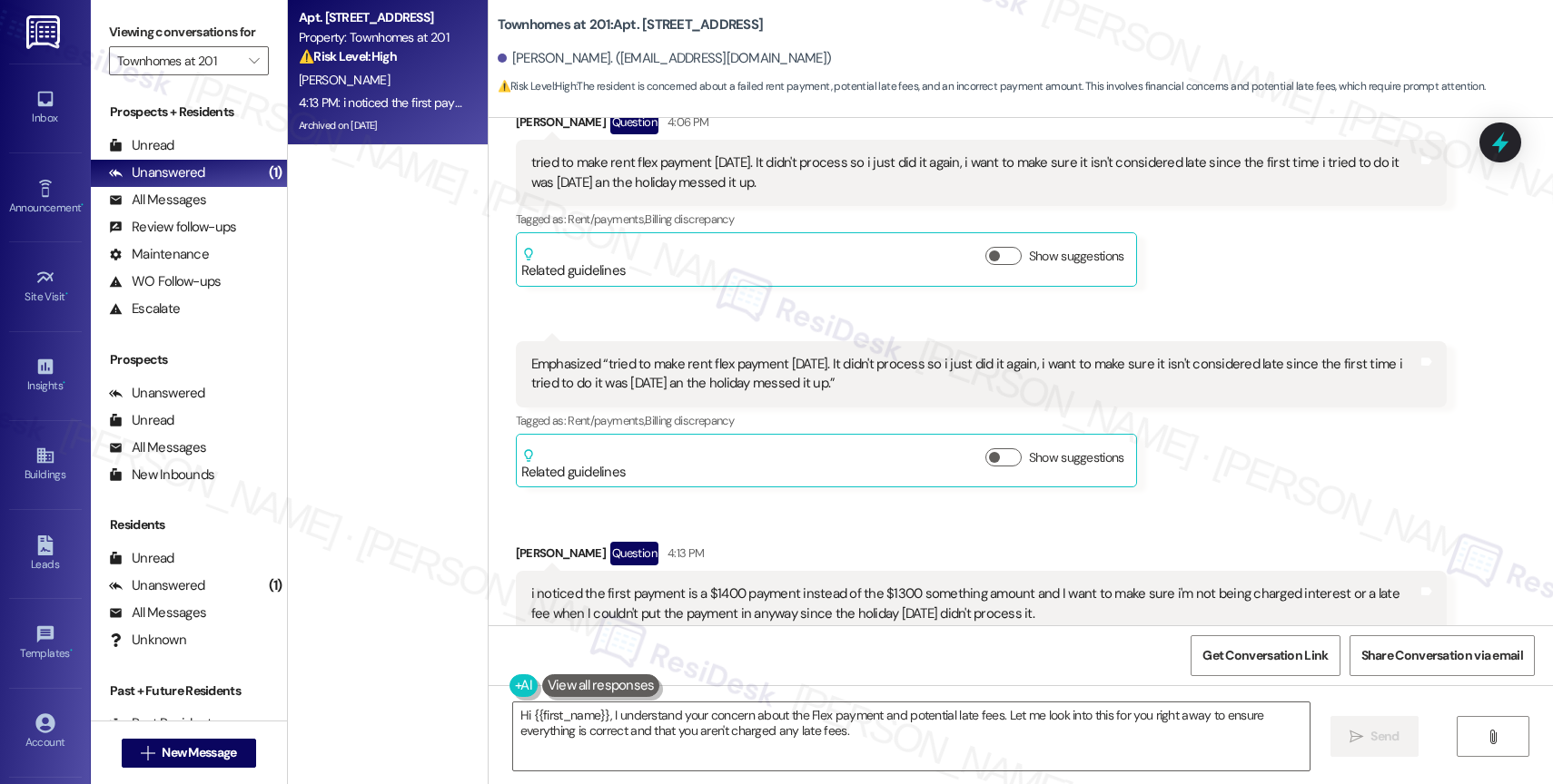
scroll to position [54890, 0]
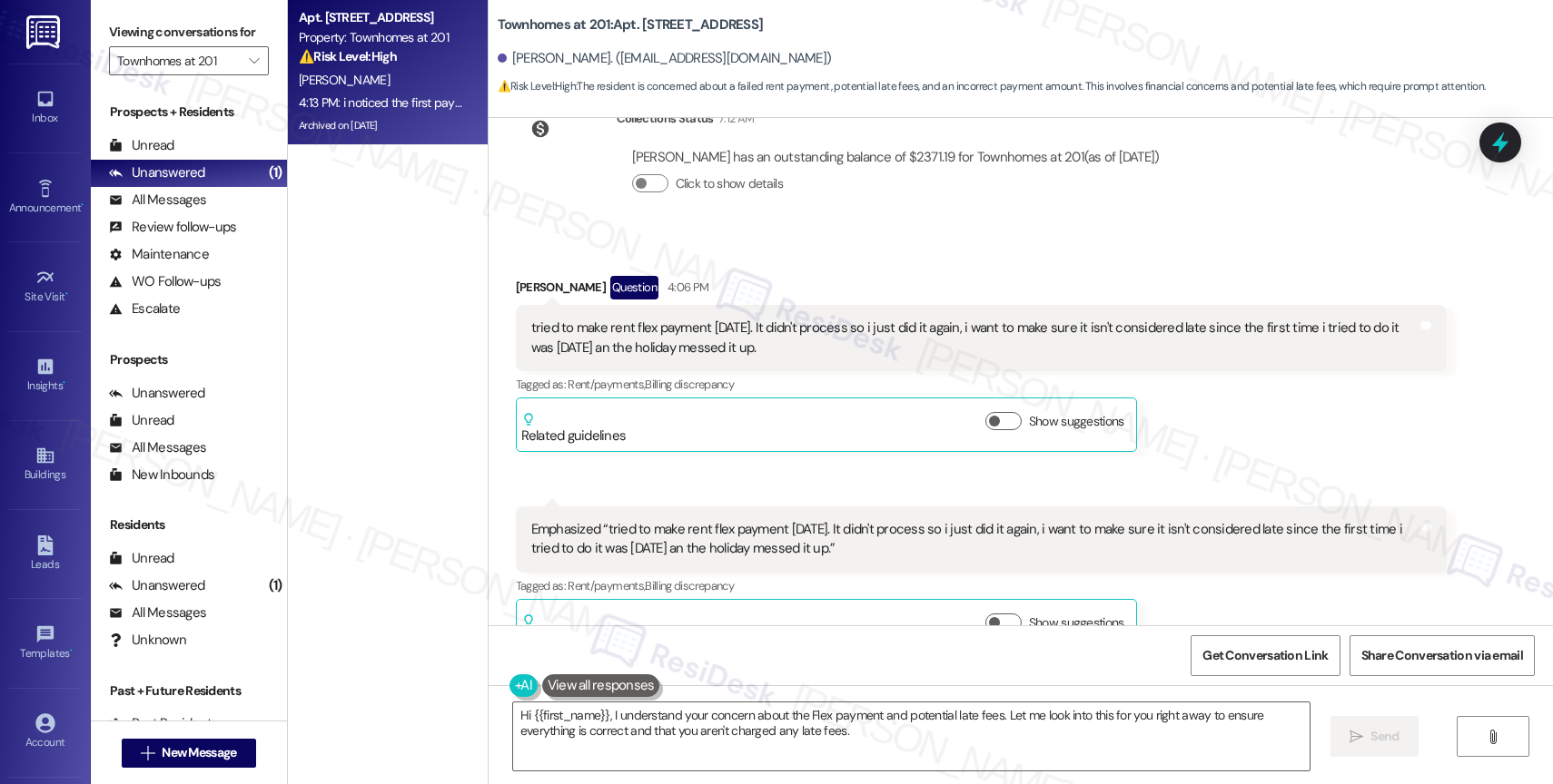
click at [823, 392] on div "Received via SMS Alexandra Pelgrift Question 4:06 PM tried to make rent flex pa…" at bounding box center [1020, 566] width 1065 height 662
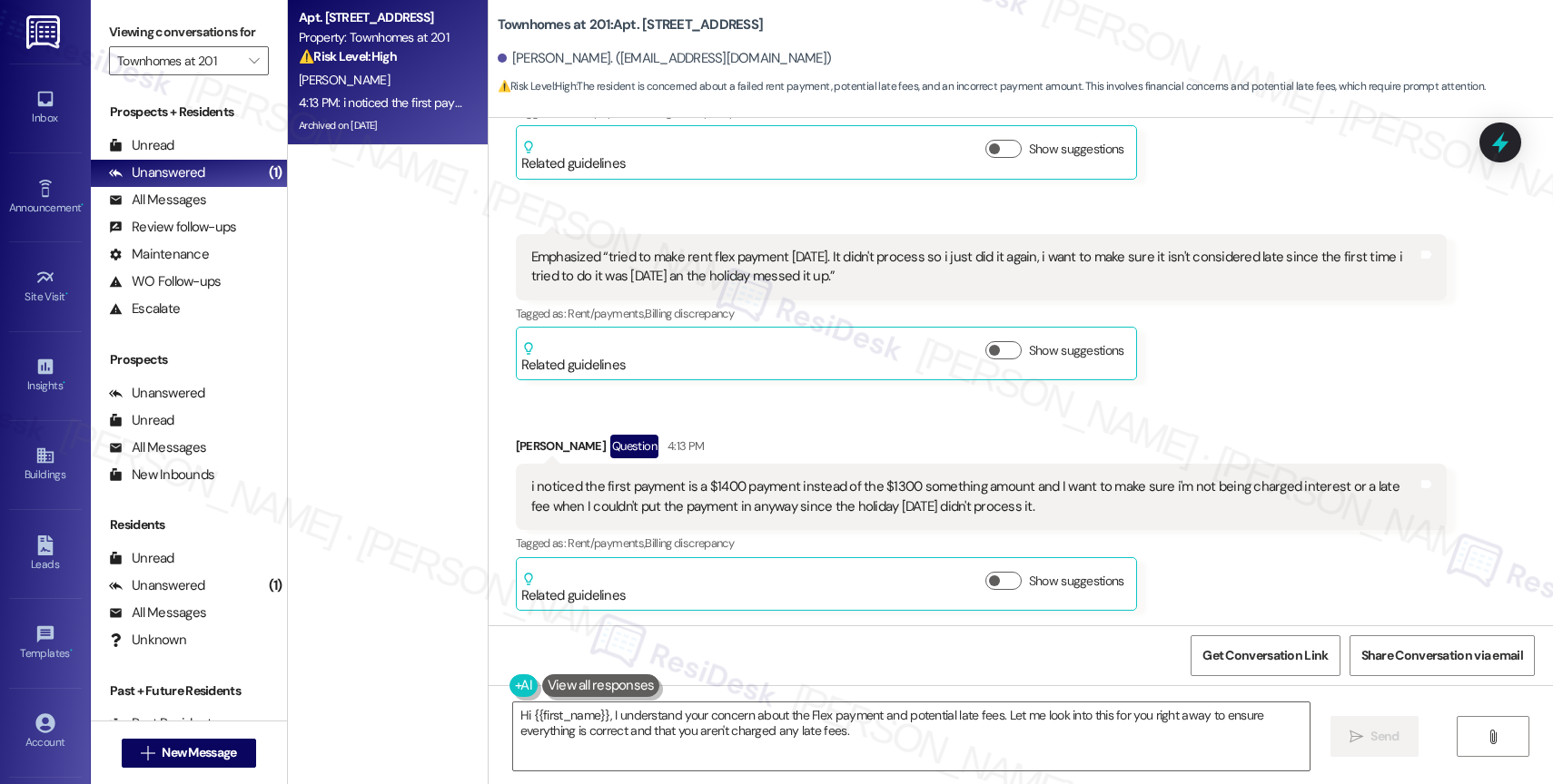
scroll to position [55305, 0]
click at [801, 422] on div "Received via SMS Alexandra Pelgrift Question 4:13 PM i noticed the first paymen…" at bounding box center [981, 523] width 958 height 203
drag, startPoint x: 479, startPoint y: 18, endPoint x: 594, endPoint y: 19, distance: 115.0
click at [594, 19] on div "Townhomes at 201: Apt. 46, 201 E Grant Line Road Alexandra Pelgrift. (alexandra…" at bounding box center [1020, 50] width 1065 height 92
copy b "Townhomes at 201"
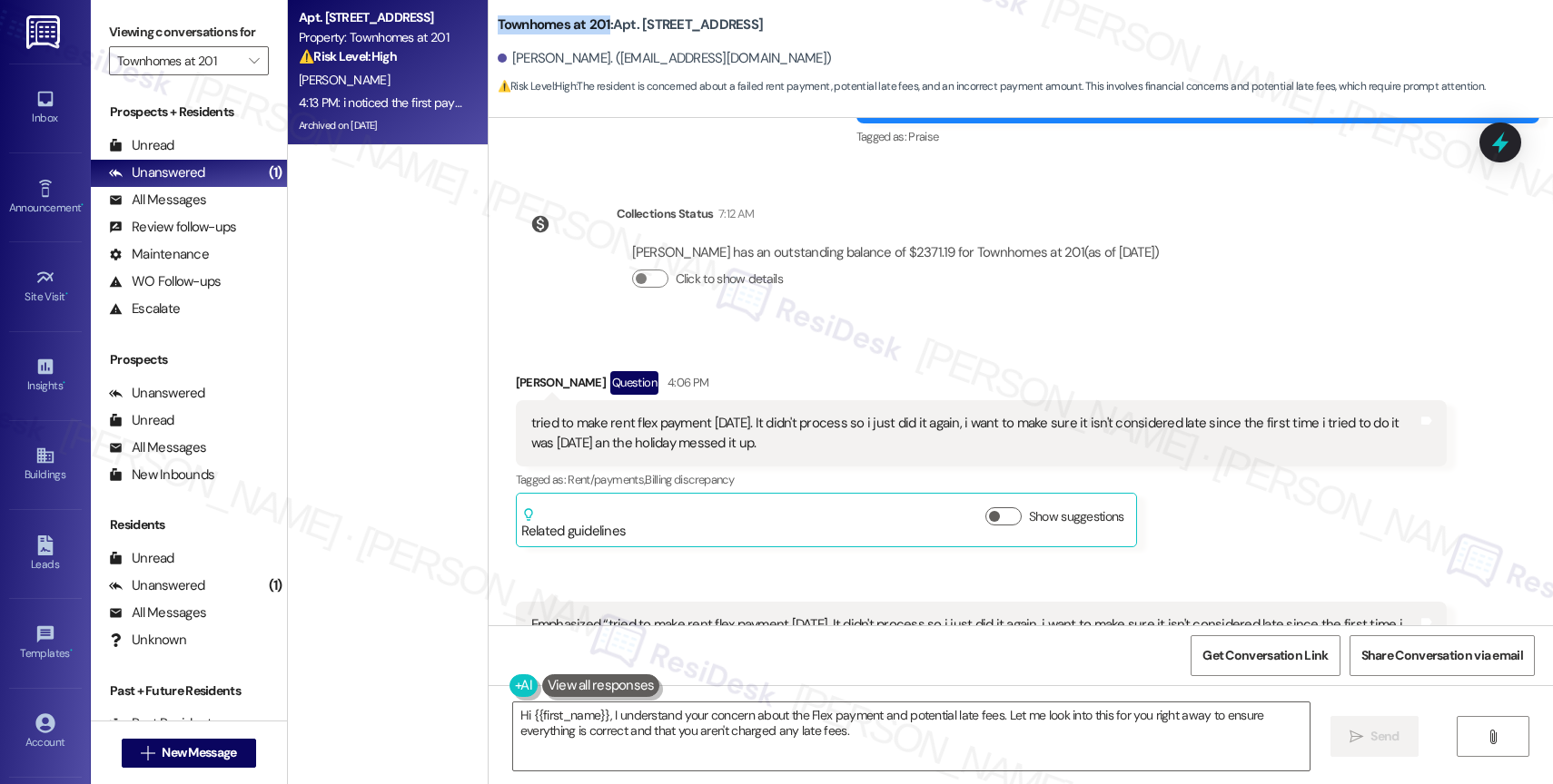
scroll to position [55002, 0]
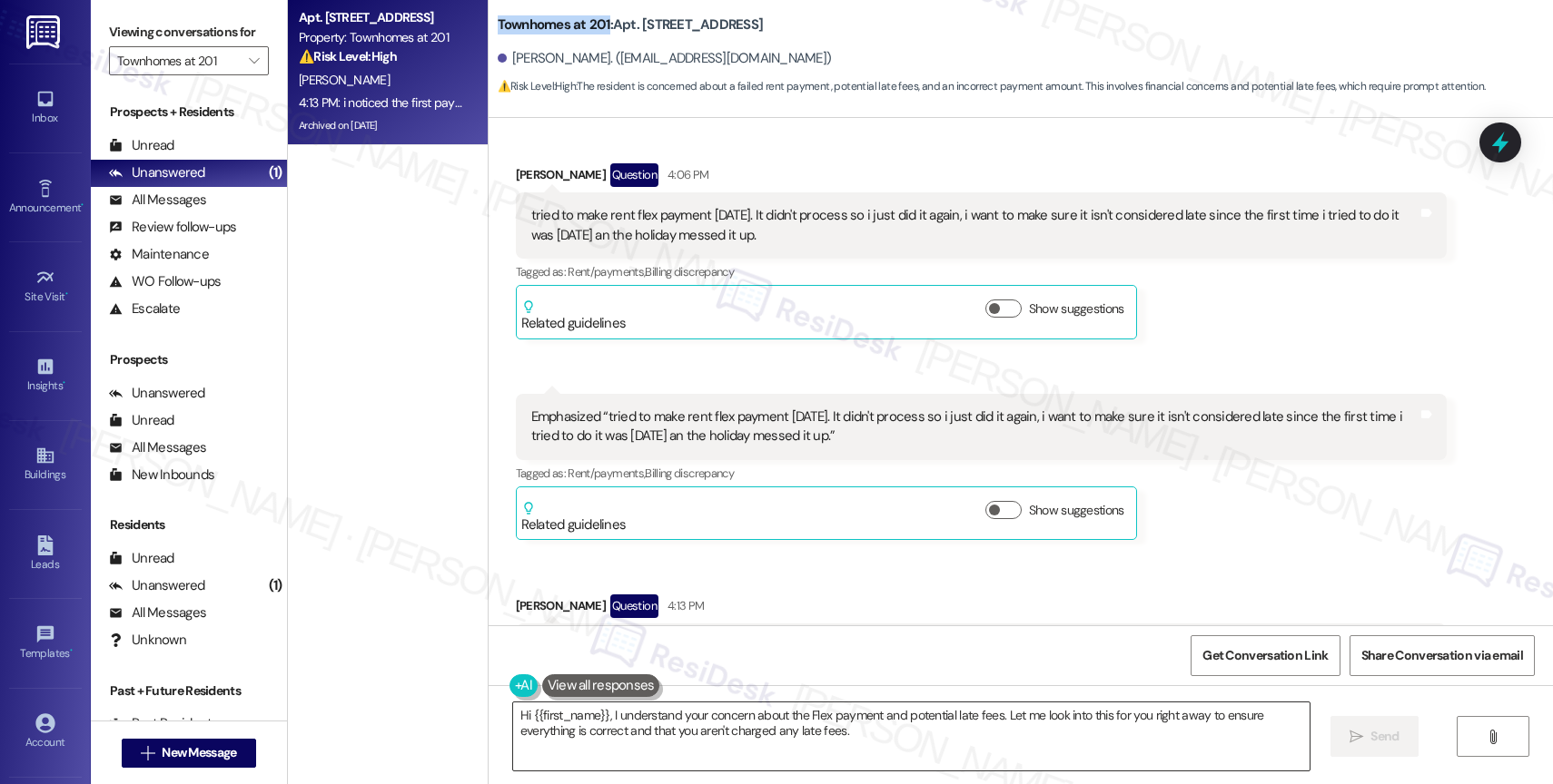
click at [671, 746] on textarea "Hi {{first_name}}, I understand your concern about the Flex payment and potenti…" at bounding box center [911, 736] width 796 height 68
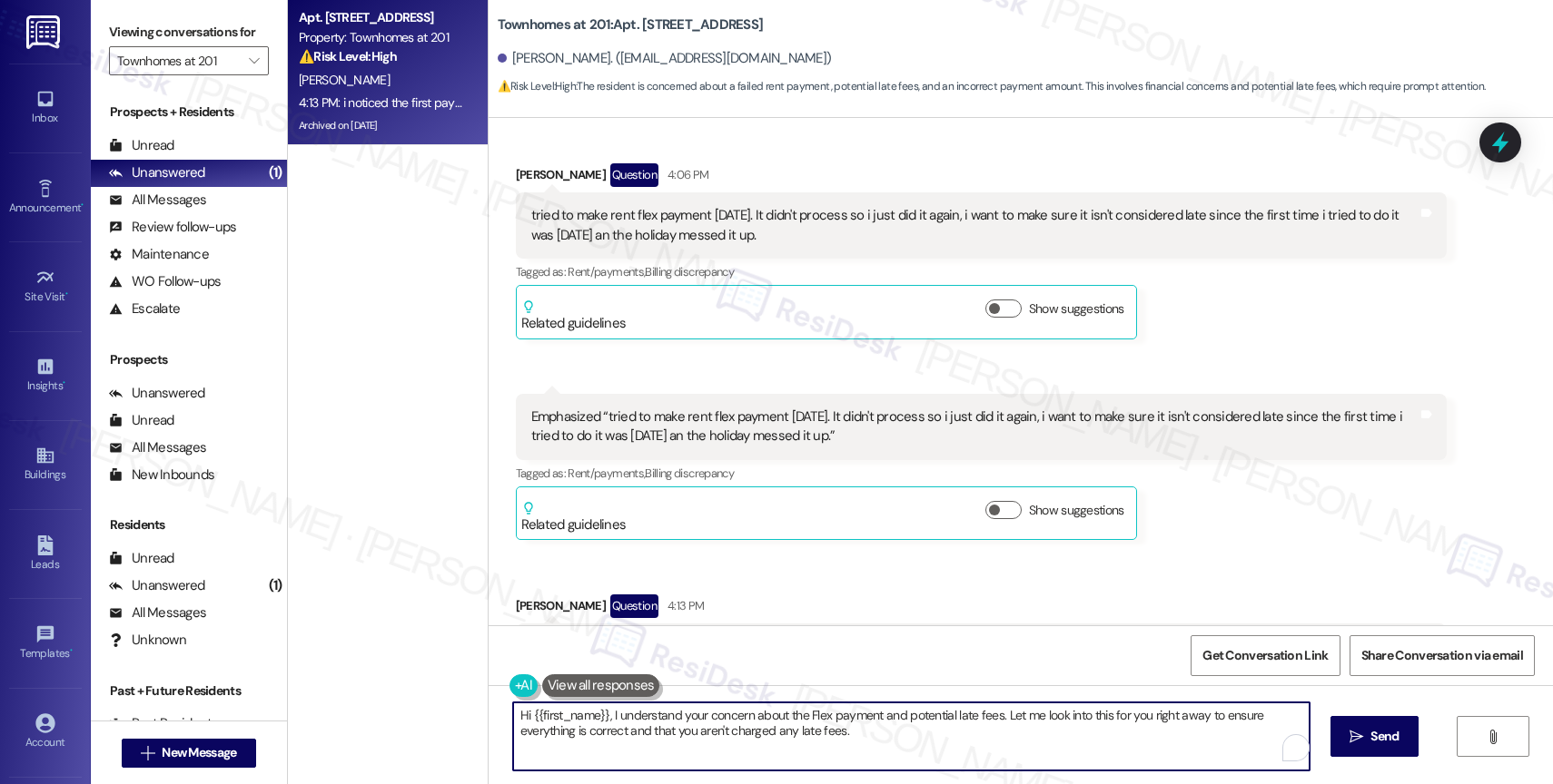
click at [671, 746] on textarea "Hi {{first_name}}, I understand your concern about the Flex payment and potenti…" at bounding box center [911, 736] width 796 height 68
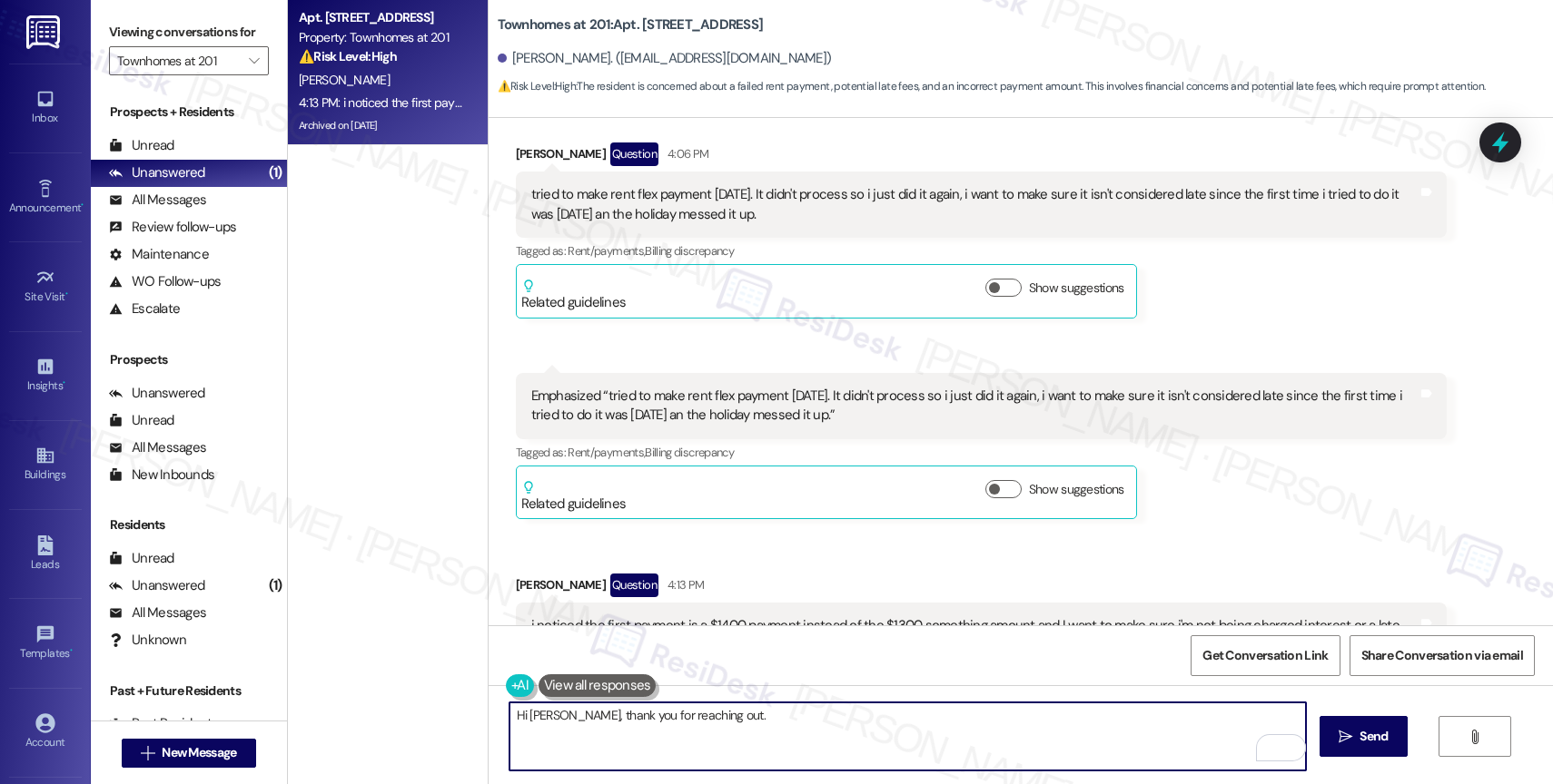
scroll to position [55024, 0]
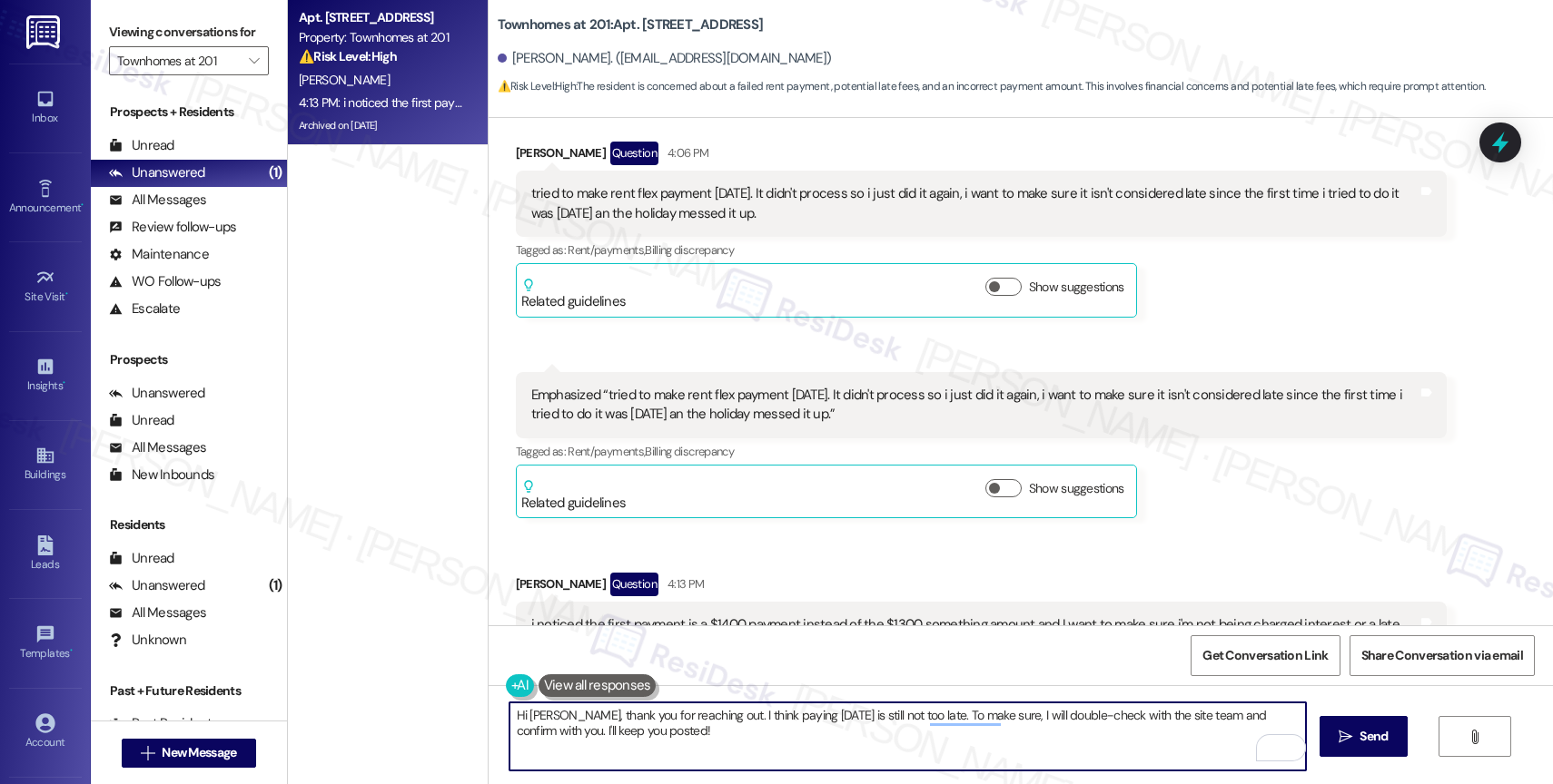
click at [825, 742] on textarea "Hi Alexandra, thank you for reaching out. I think paying today is still not too…" at bounding box center [907, 736] width 796 height 68
click at [925, 744] on textarea "Hi Alexandra, thank you for reaching out. I think paying today is still not too…" at bounding box center [907, 736] width 796 height 68
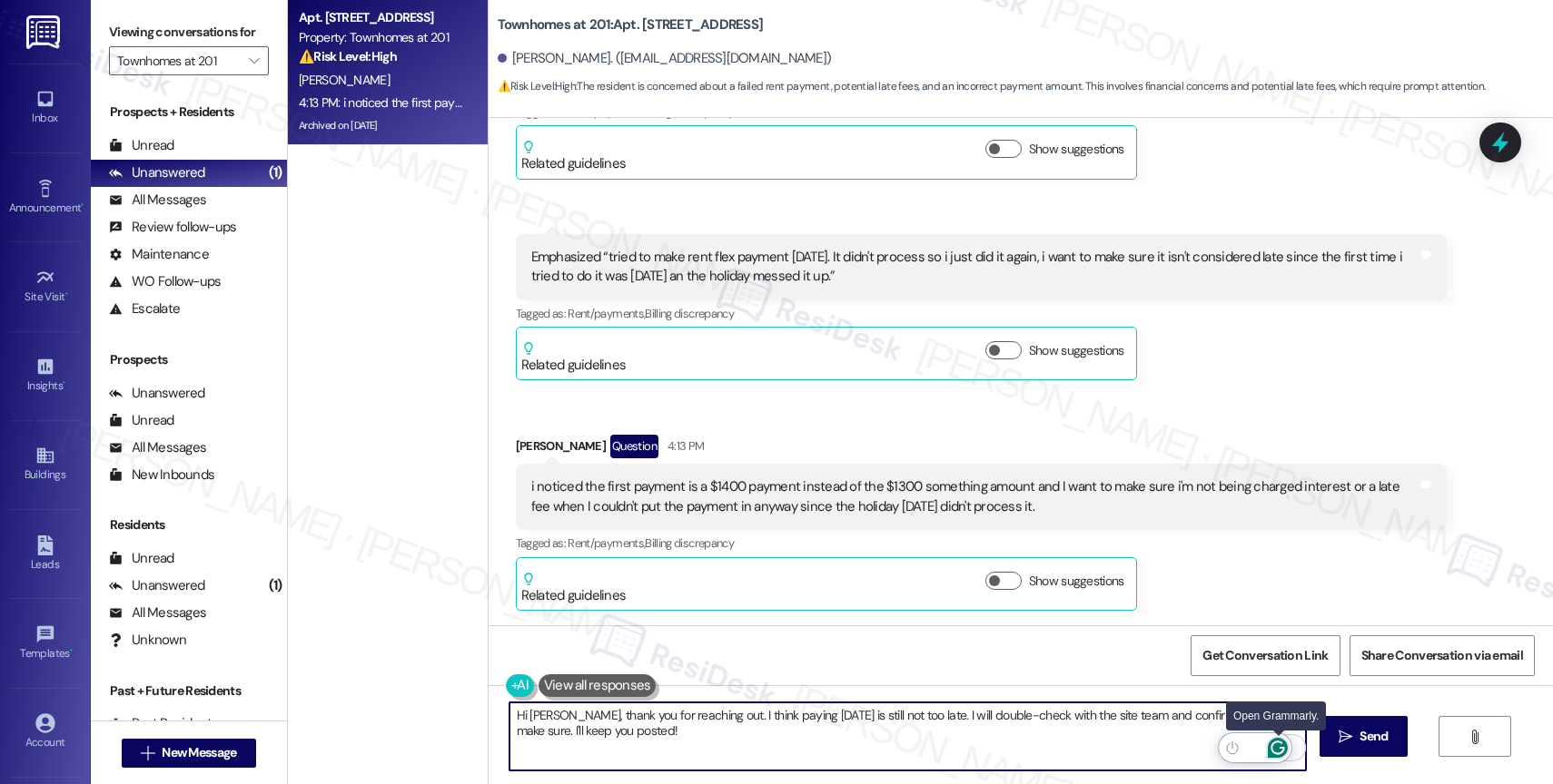
click at [1277, 746] on icon "Open Grammarly. 0 Suggestions." at bounding box center [1278, 748] width 20 height 20
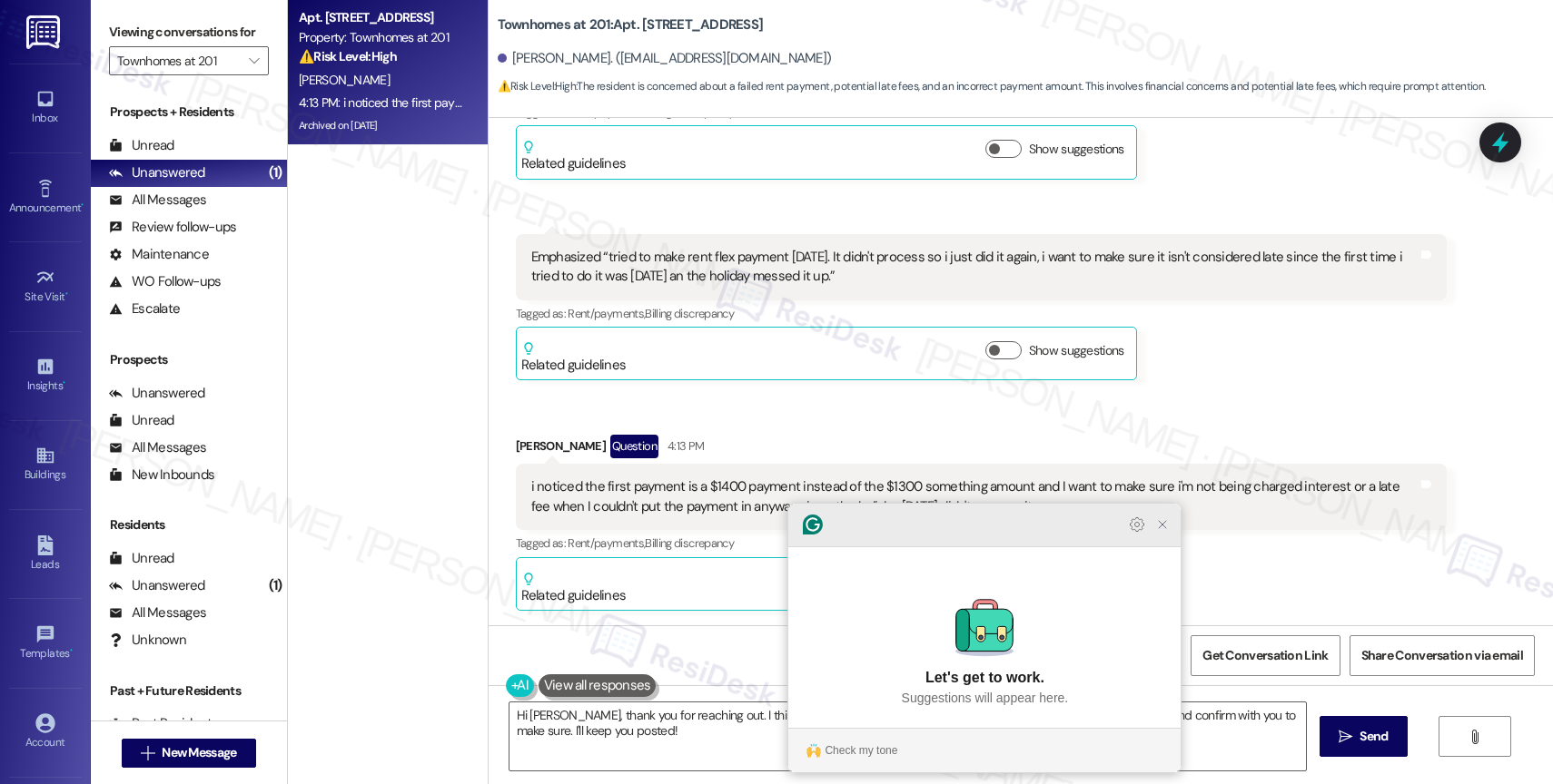
click at [1164, 532] on icon "Close Grammarly Assistant" at bounding box center [1162, 525] width 15 height 15
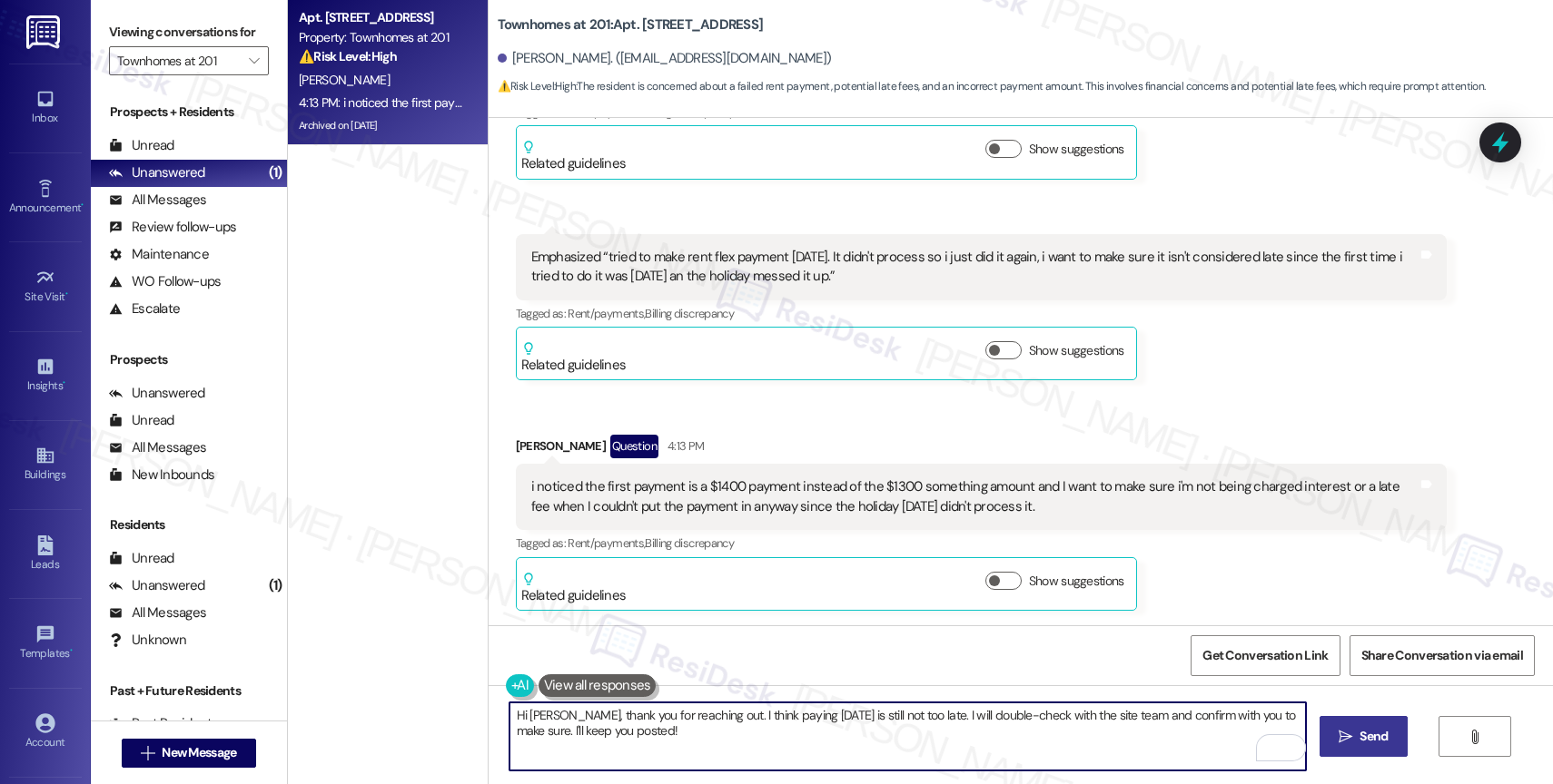
click at [1343, 730] on icon "" at bounding box center [1346, 736] width 14 height 15
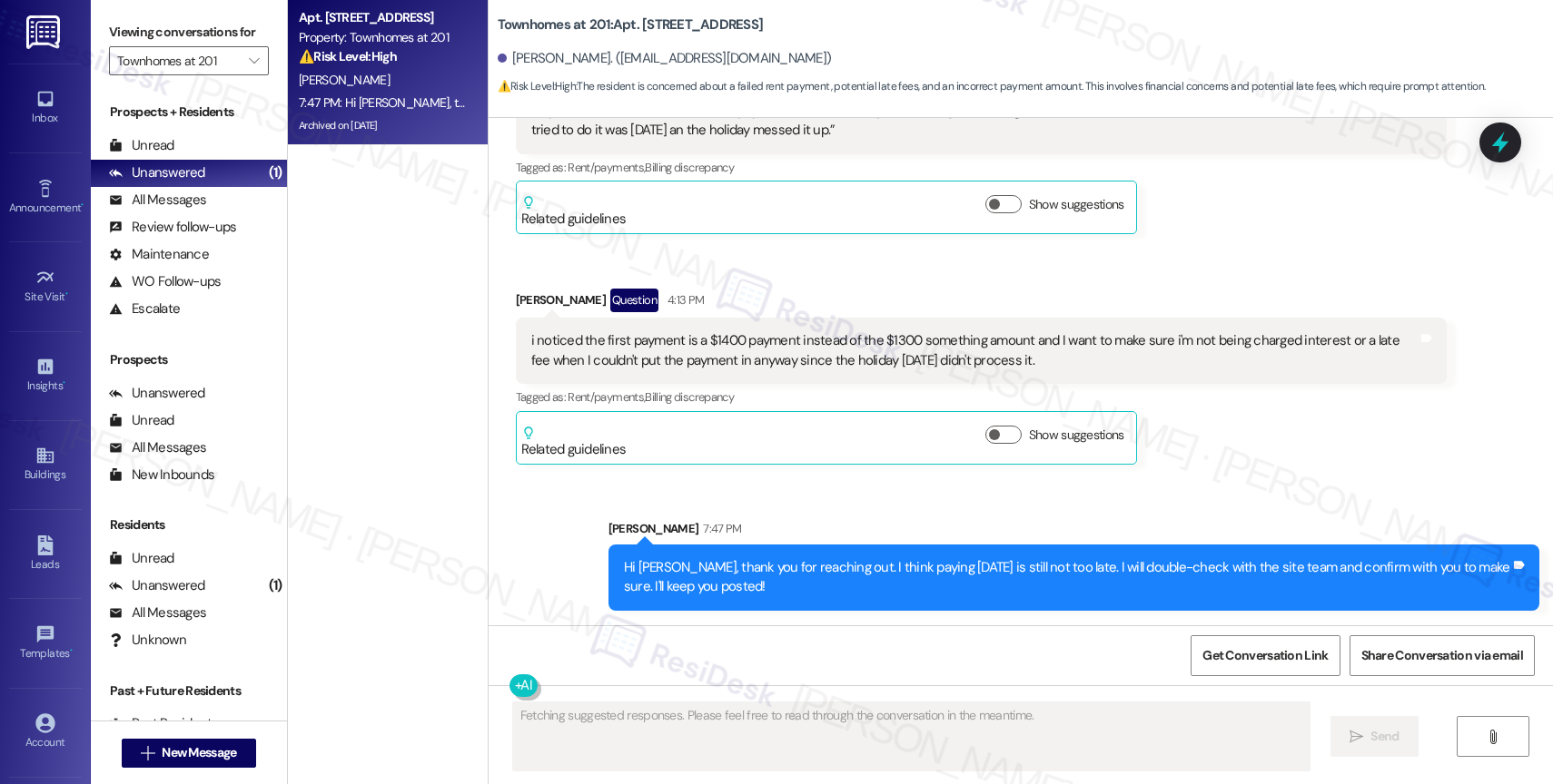
scroll to position [55450, 0]
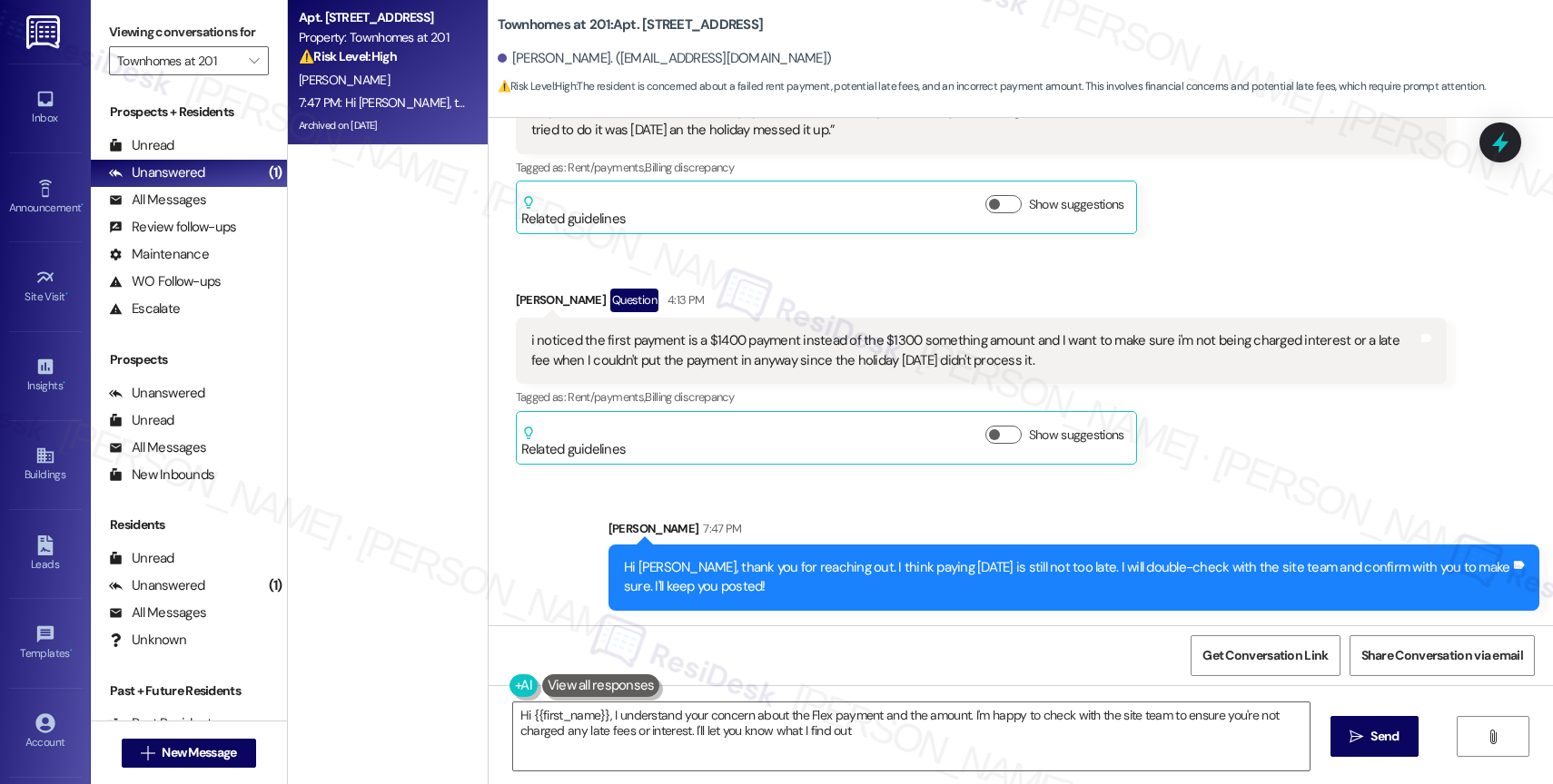
type textarea "Hi {{first_name}}, I understand your concern about the Flex payment and the amo…"
click at [818, 489] on div "Sent via SMS Sarah 7:47 PM Hi Alexandra, thank you for reaching out. I think pa…" at bounding box center [1020, 551] width 1065 height 147
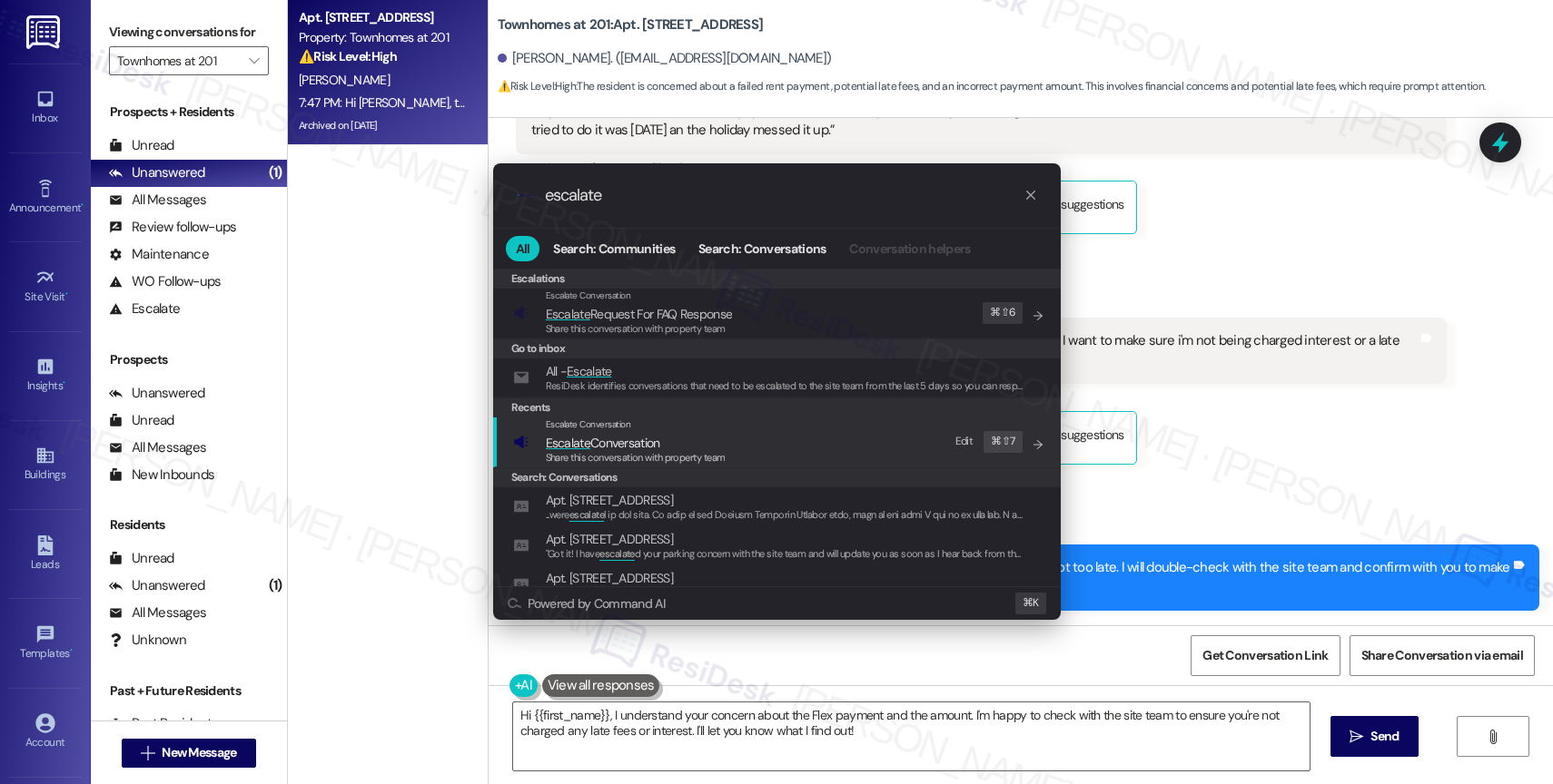
type input "escalate"
click at [659, 442] on span "Escalate Conversation" at bounding box center [603, 442] width 115 height 17
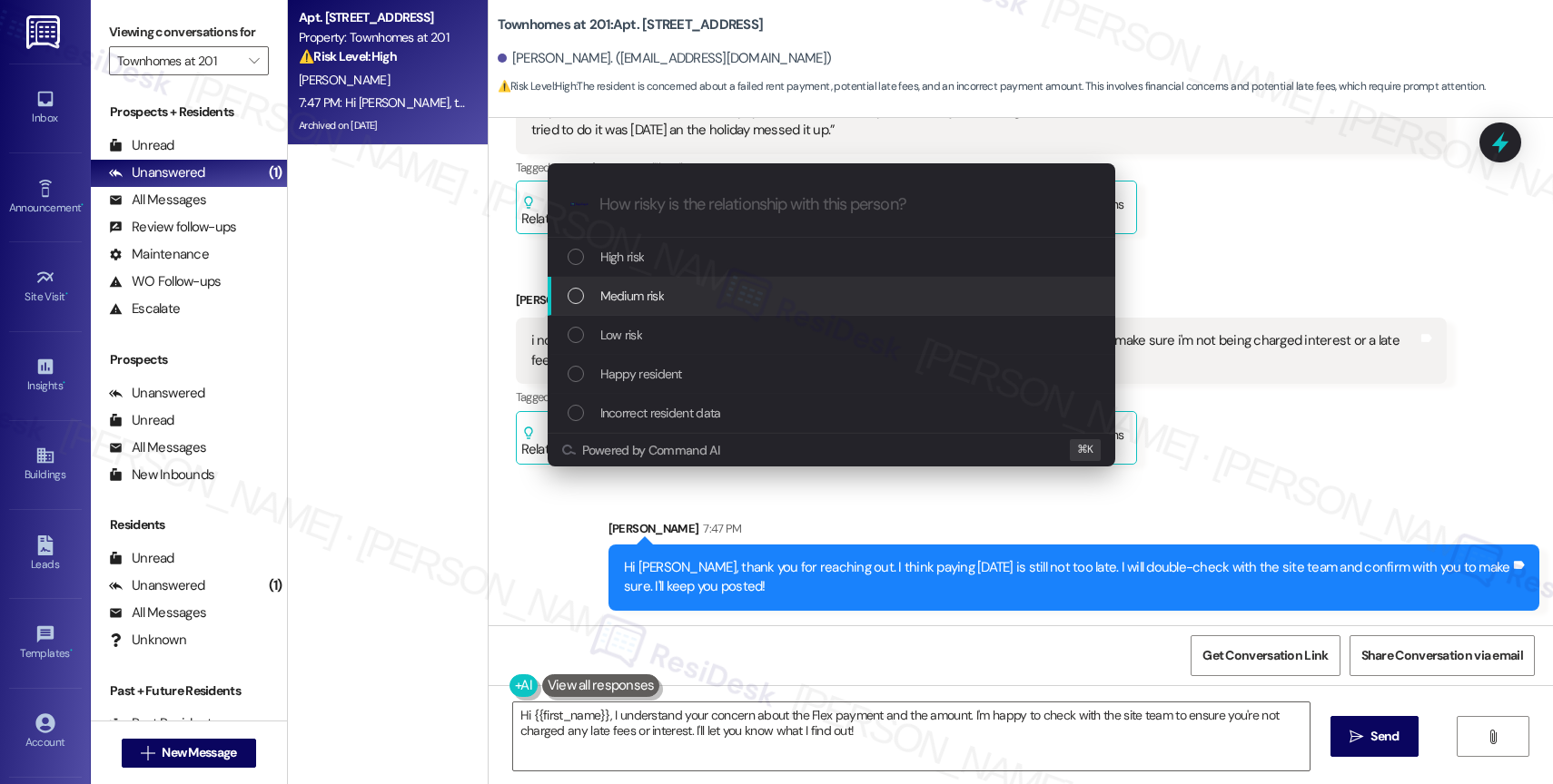
click at [648, 286] on span "Medium risk" at bounding box center [632, 296] width 63 height 20
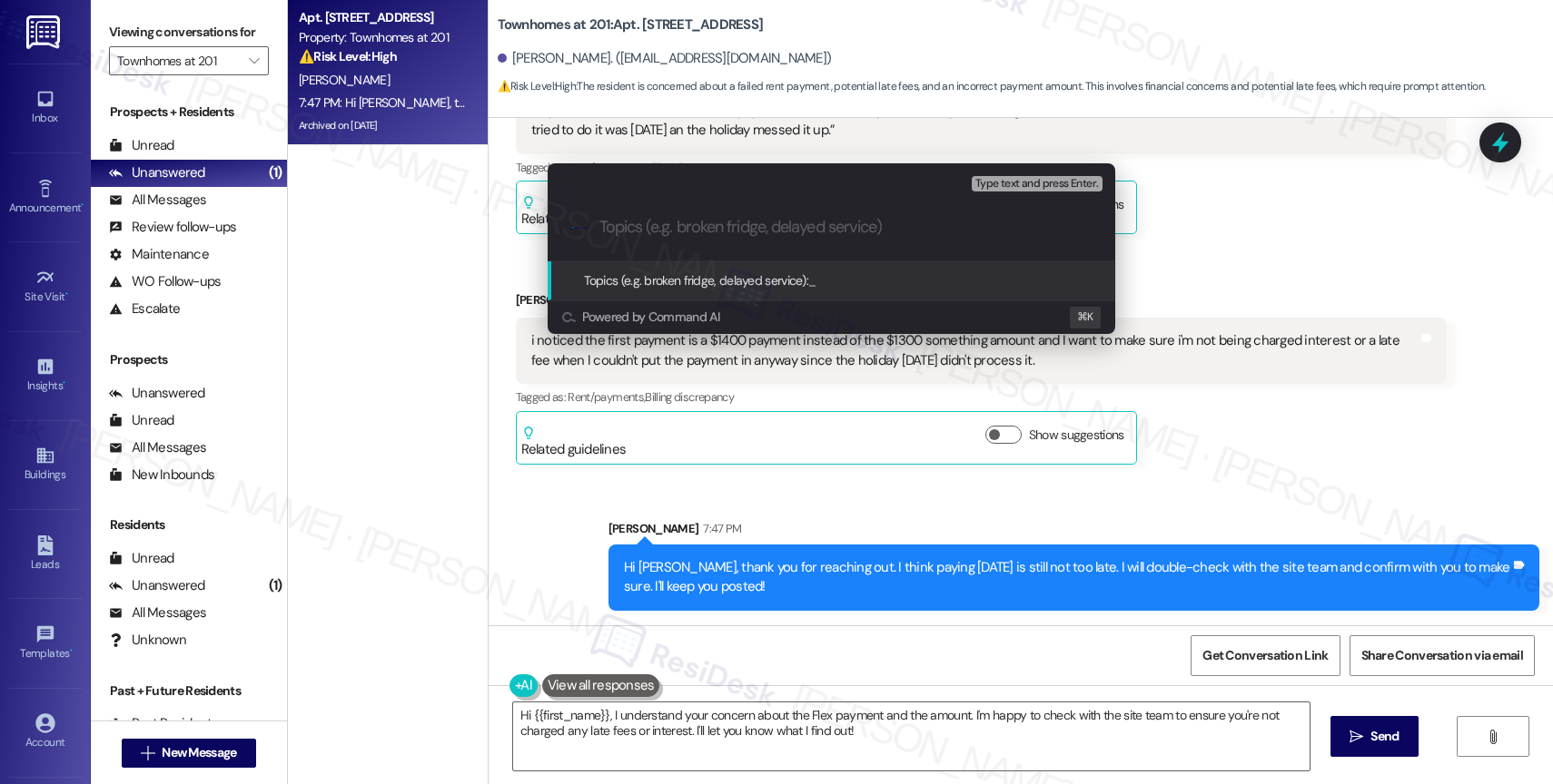
click at [630, 223] on input "Topics (e.g. broken fridge, delayed service)" at bounding box center [846, 227] width 493 height 19
type input "Flex Payment - Confirmation Request"
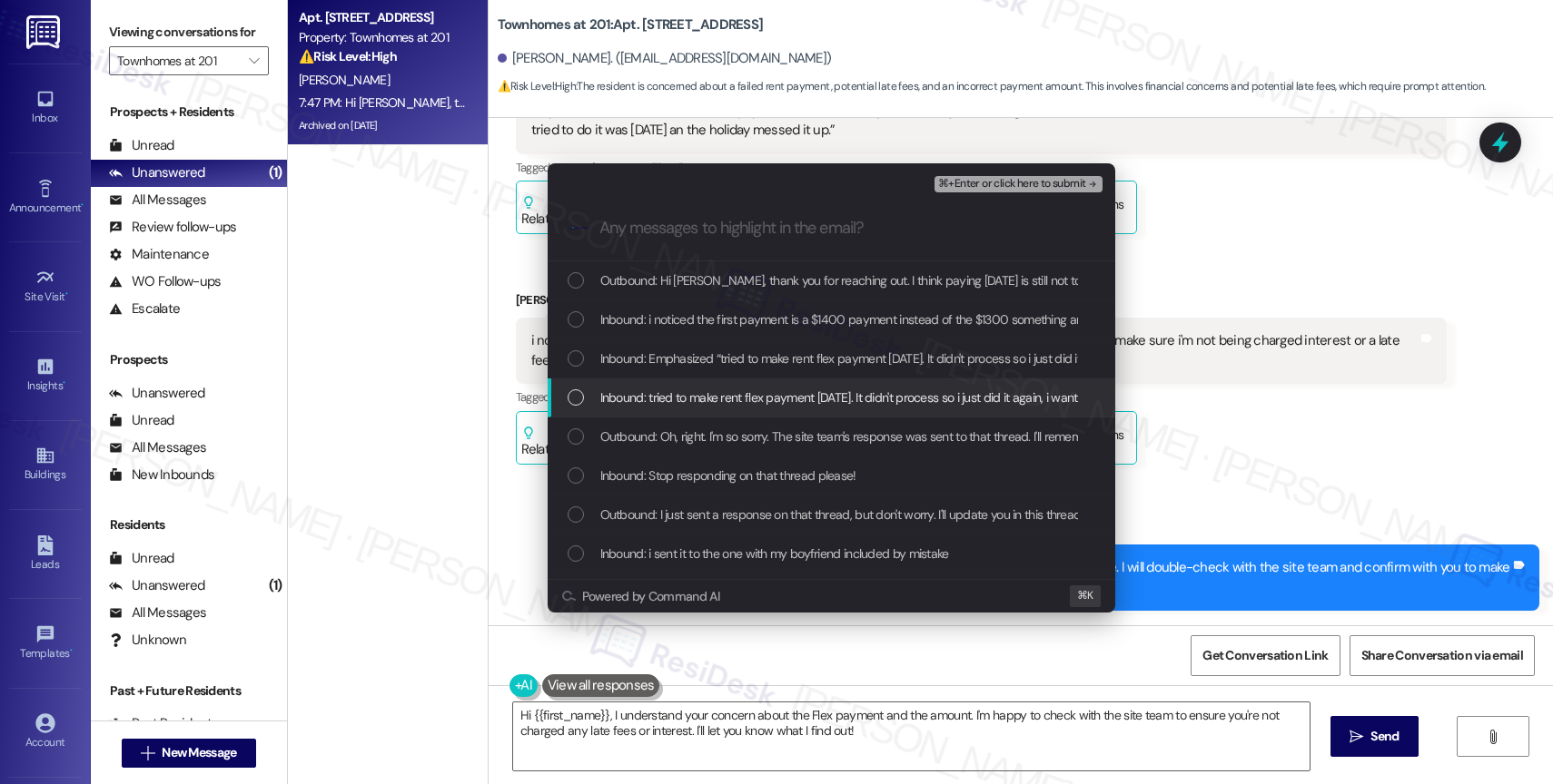
click at [720, 391] on span "Inbound: tried to make rent flex payment yesterday. It didn't process so i just…" at bounding box center [1124, 398] width 1048 height 20
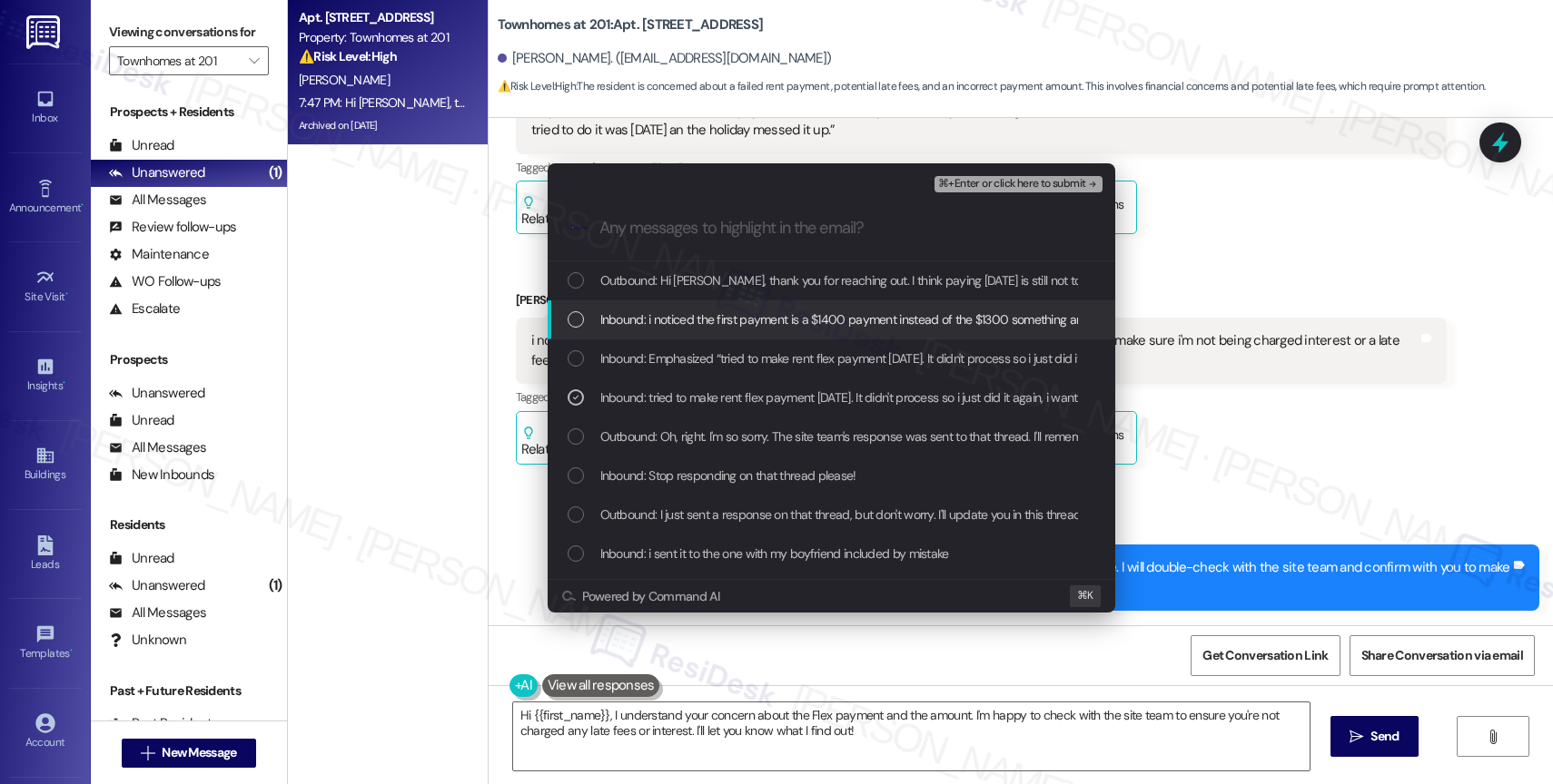
click at [736, 326] on span "Inbound: i noticed the first payment is a $1400 payment instead of the $1300 so…" at bounding box center [1255, 320] width 1310 height 20
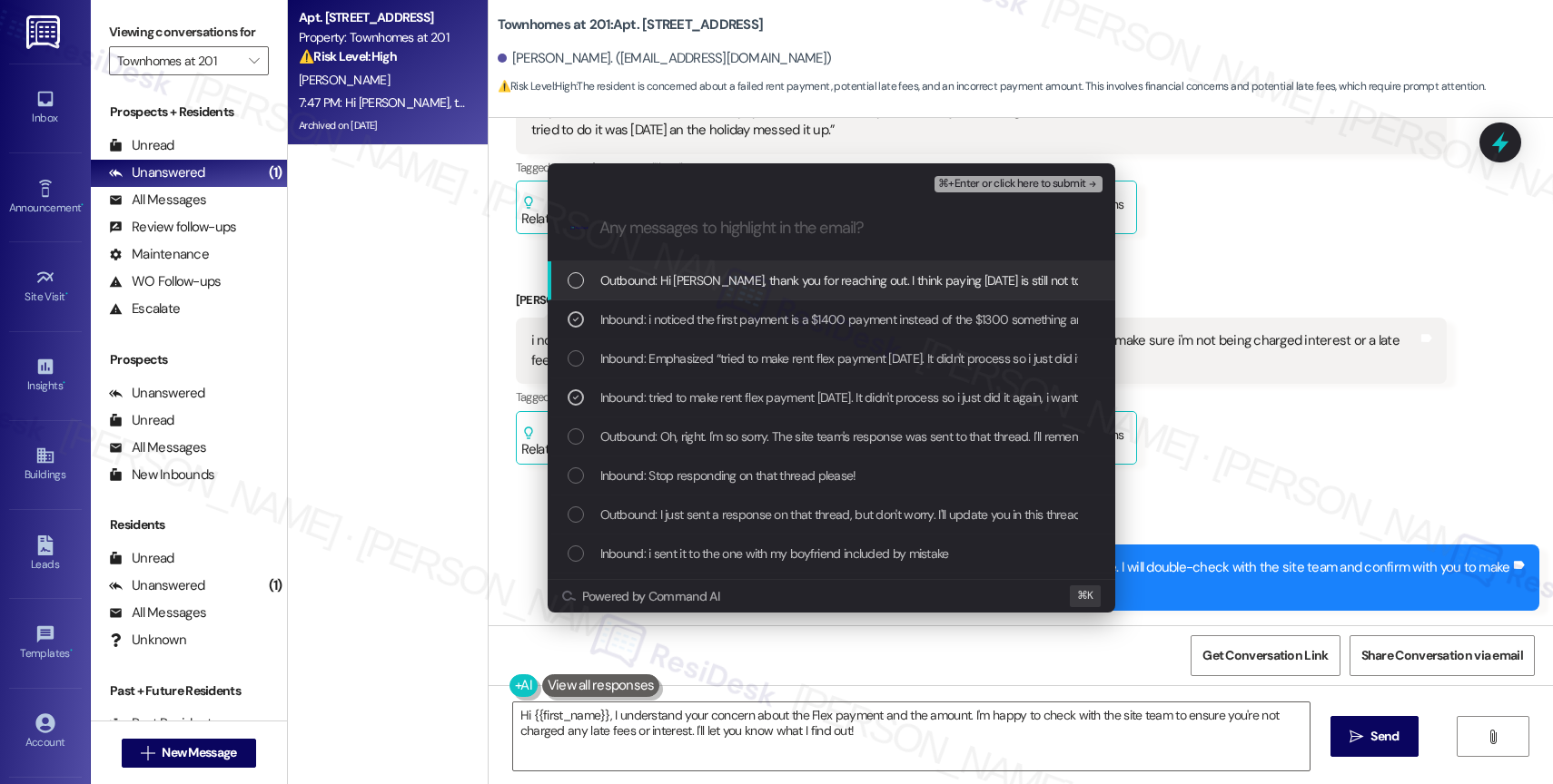
click at [786, 279] on span "Outbound: Hi Alexandra, thank you for reaching out. I think paying today is sti…" at bounding box center [1101, 280] width 1003 height 20
click at [1071, 176] on button "⌘+Enter or click here to submit" at bounding box center [1018, 184] width 167 height 17
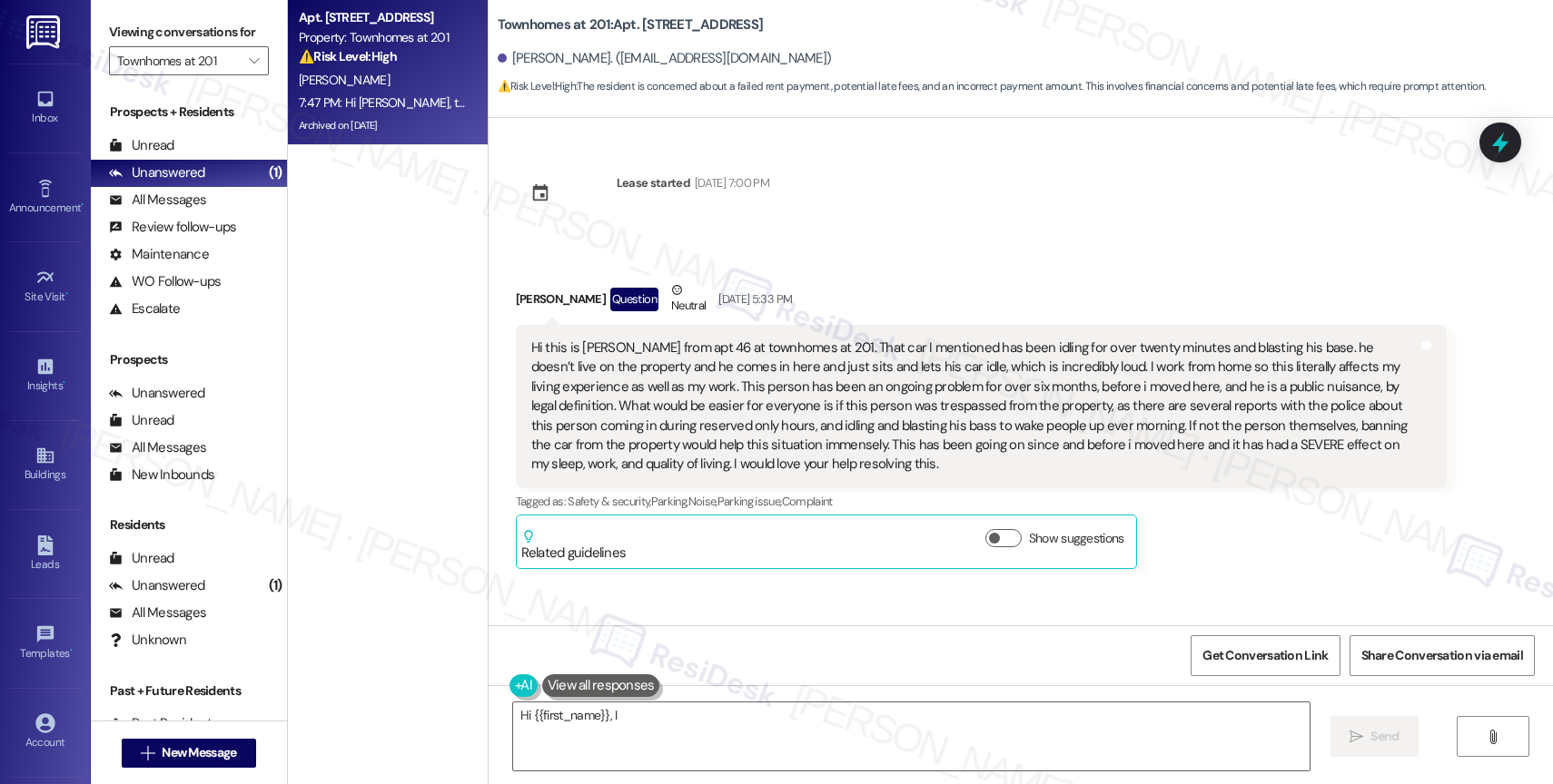
scroll to position [55791, 0]
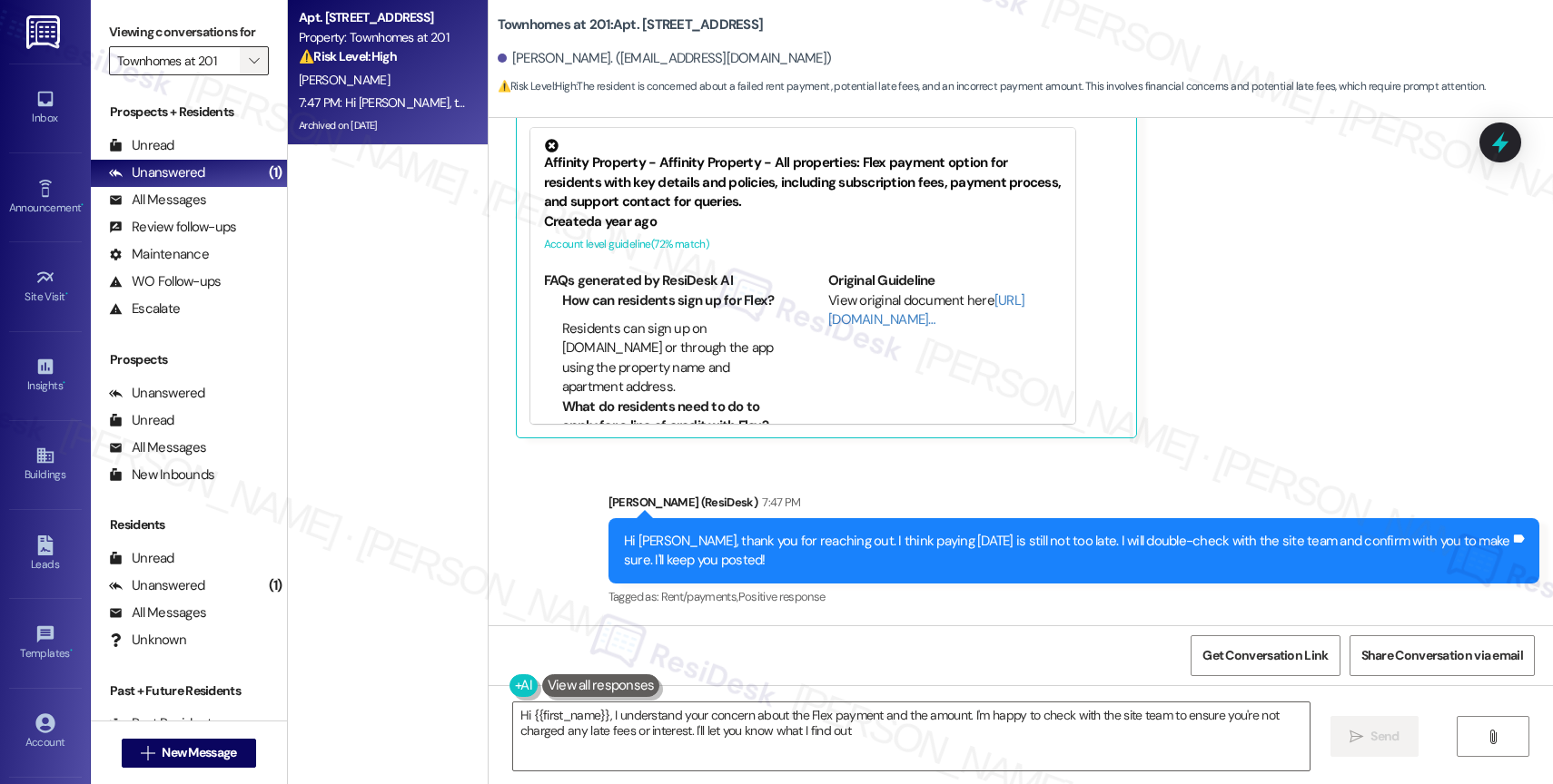
click at [246, 71] on span "" at bounding box center [254, 60] width 17 height 29
type textarea "Hi {{first_name}}, I understand your concern about the Flex payment and the amo…"
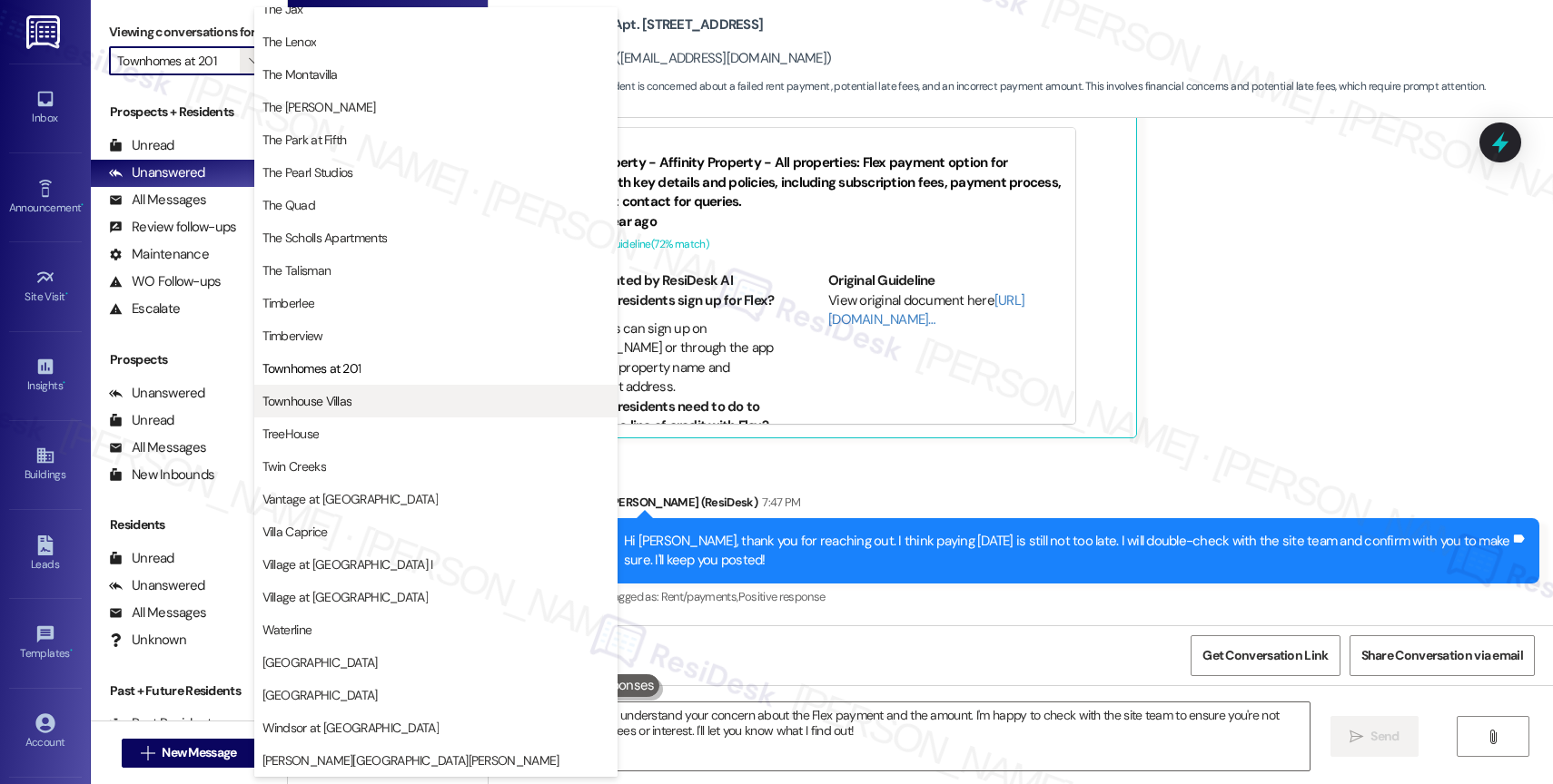
scroll to position [3262, 0]
click at [342, 400] on span "Townhouse Villas" at bounding box center [307, 401] width 90 height 18
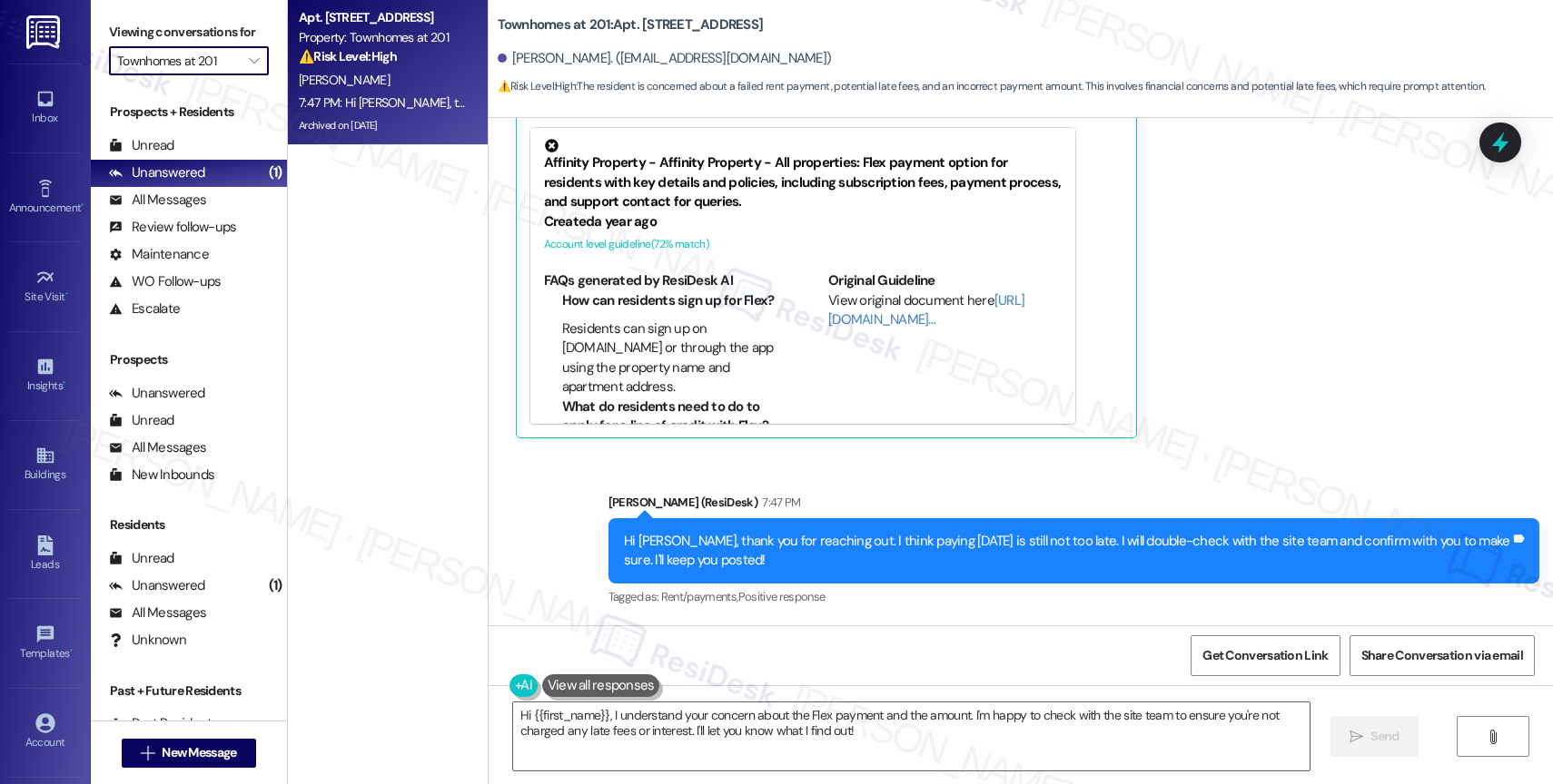
type input "Townhouse Villas"
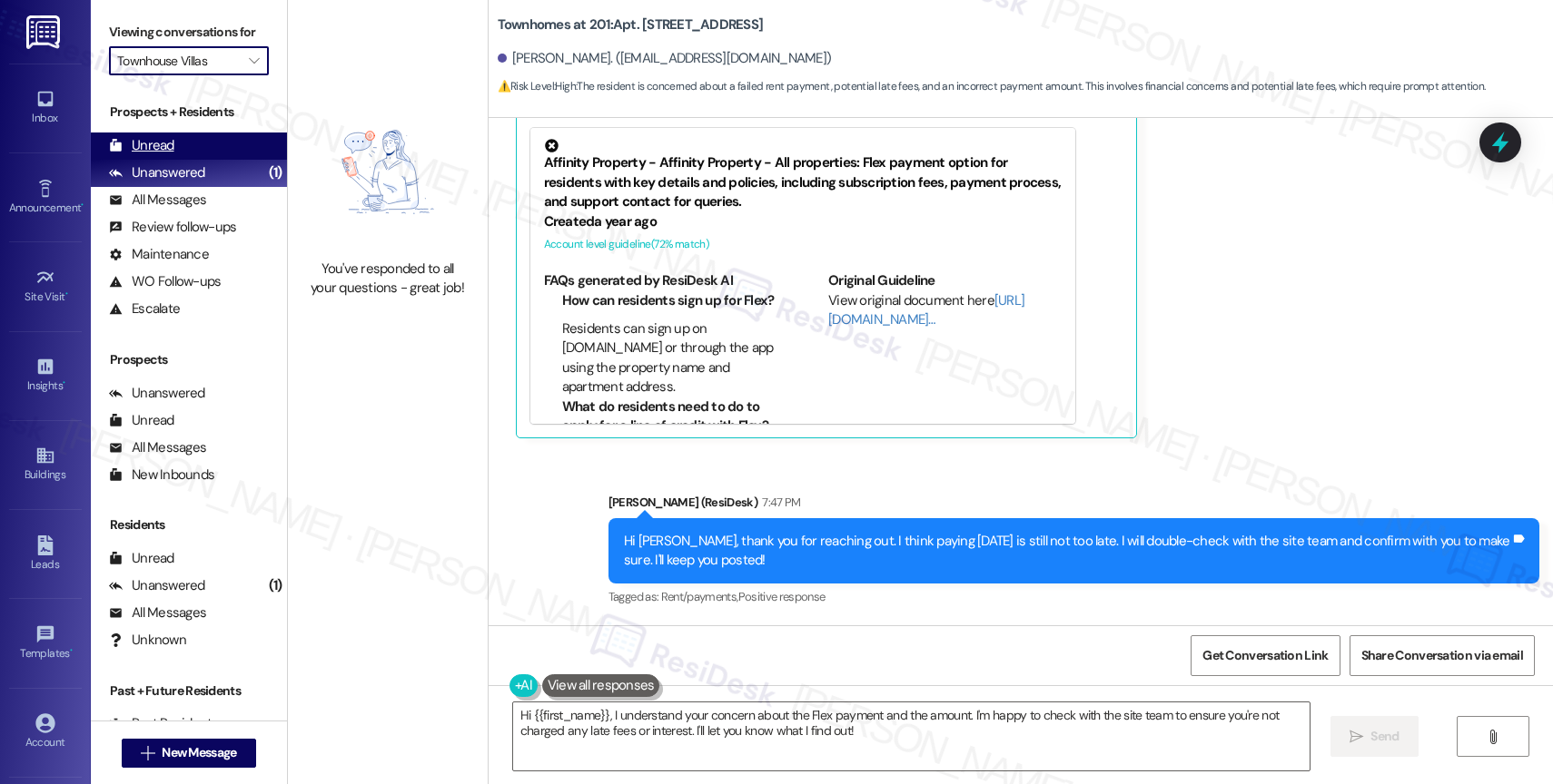
click at [175, 158] on div "Unread (0)" at bounding box center [189, 147] width 196 height 28
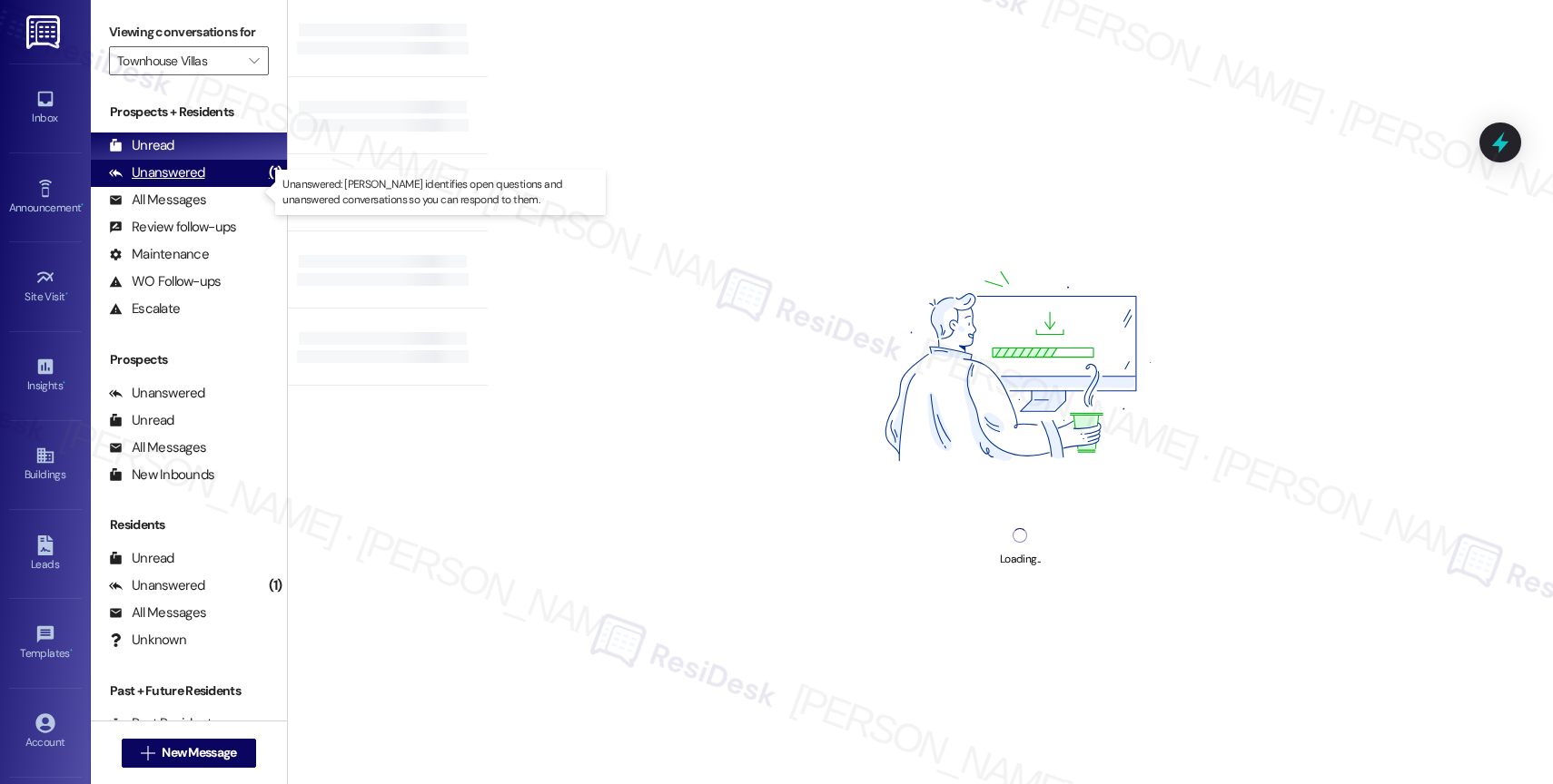
click at [198, 182] on div "Unanswered" at bounding box center [156, 172] width 96 height 19
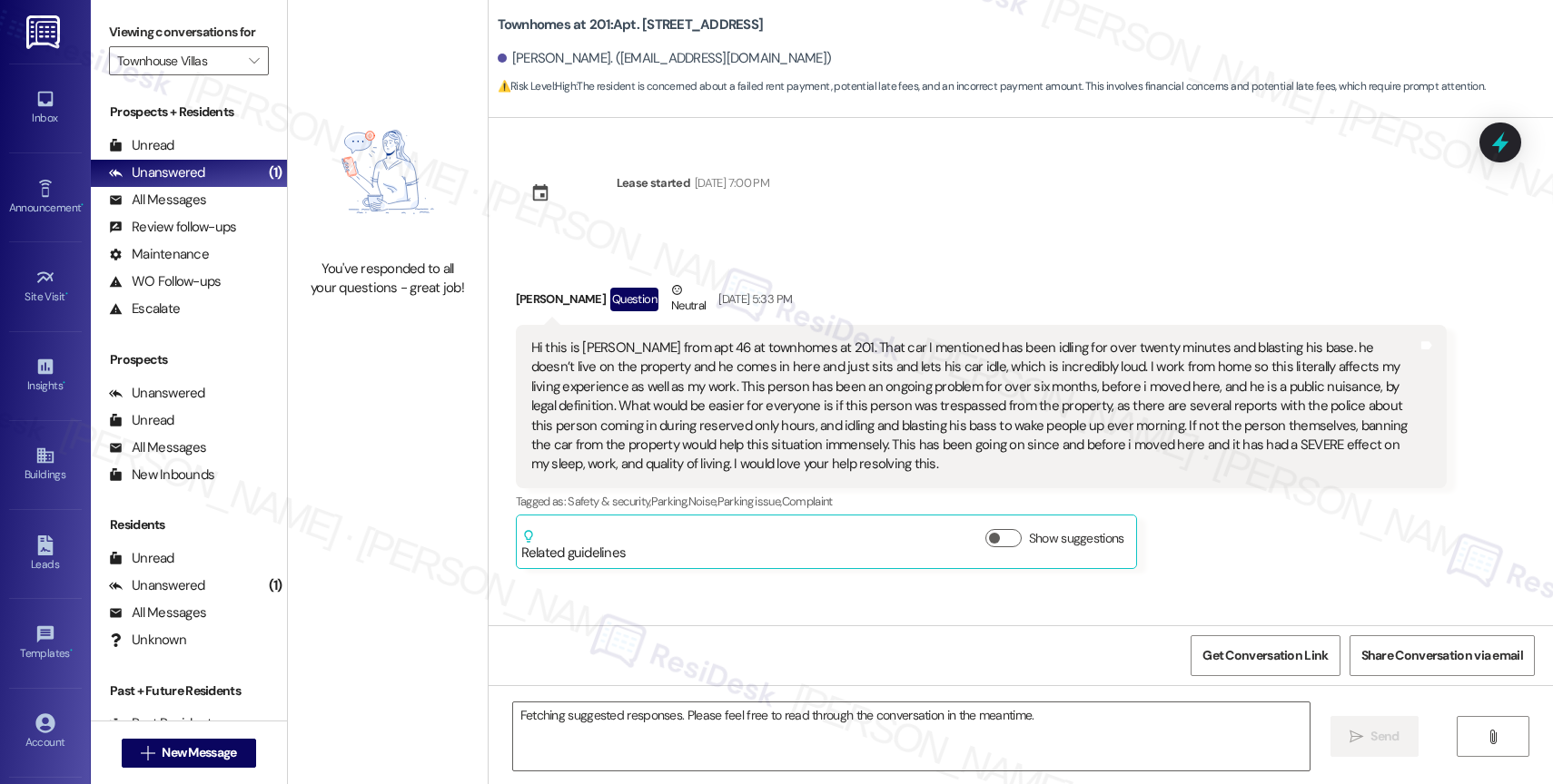
scroll to position [56160, 0]
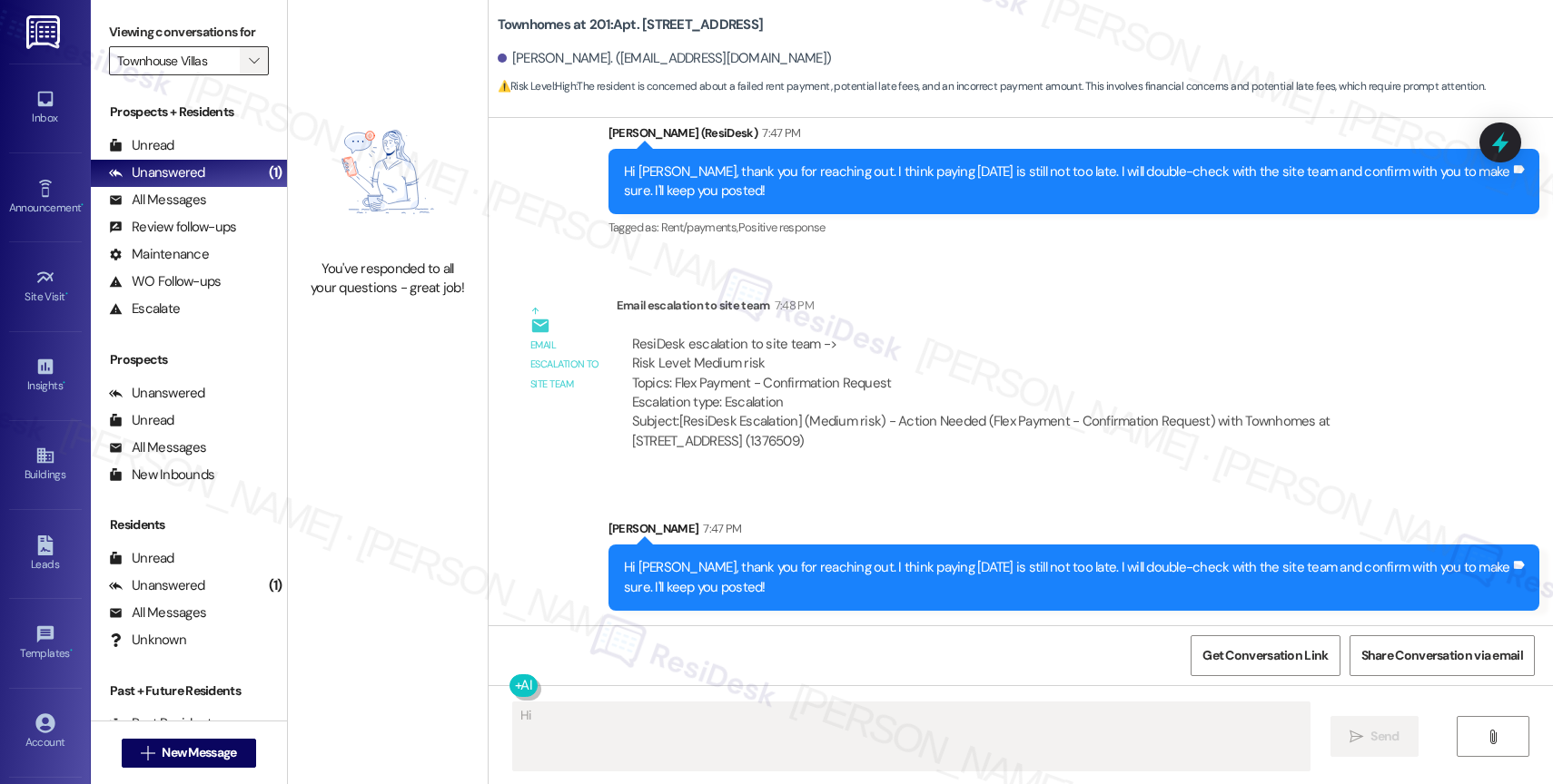
click at [249, 68] on icon "" at bounding box center [254, 60] width 10 height 15
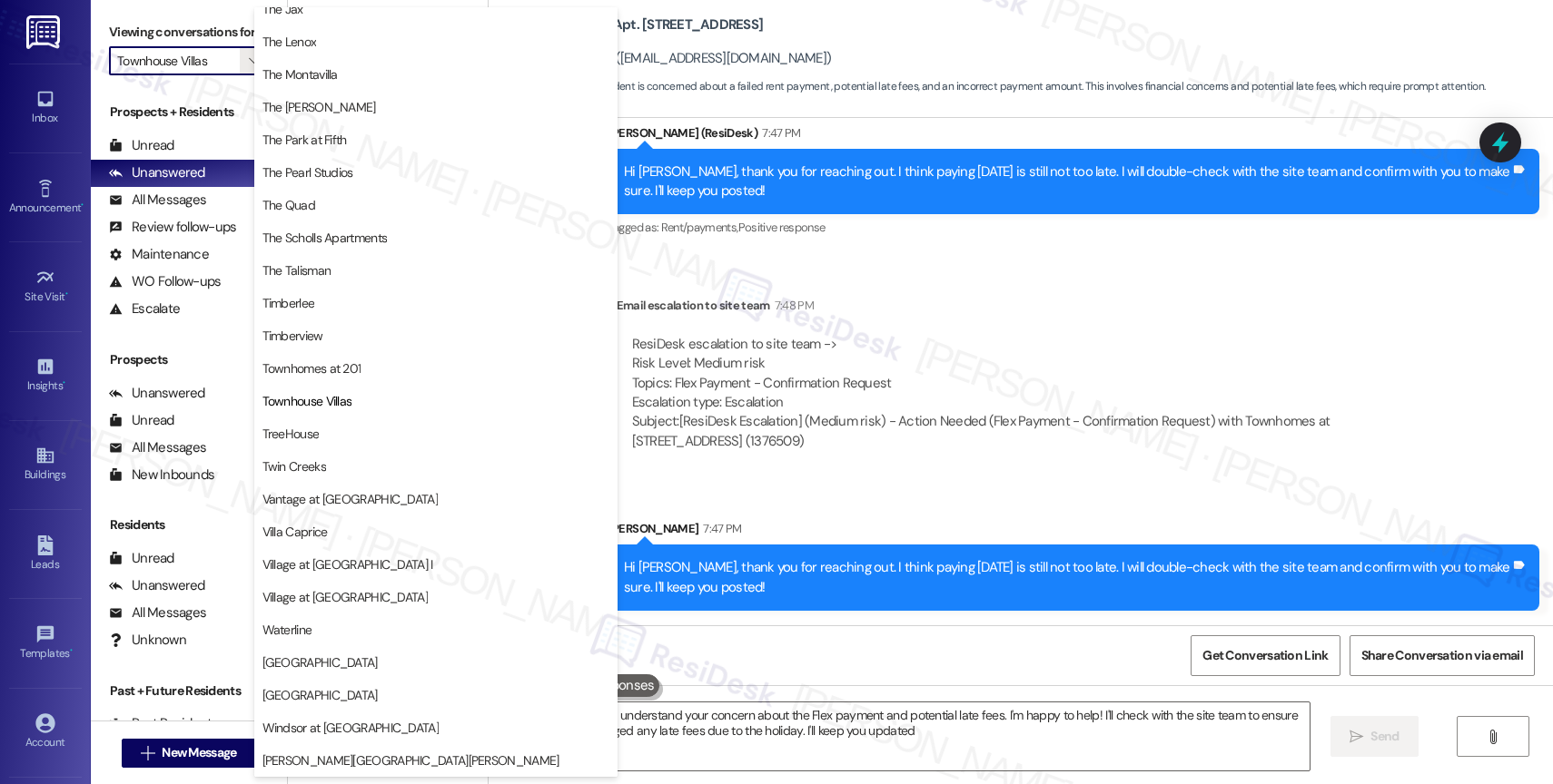
type textarea "Hi {{first_name}}, I understand your concern about the Flex payment and potenti…"
click at [349, 425] on span "TreeHouse" at bounding box center [436, 434] width 347 height 18
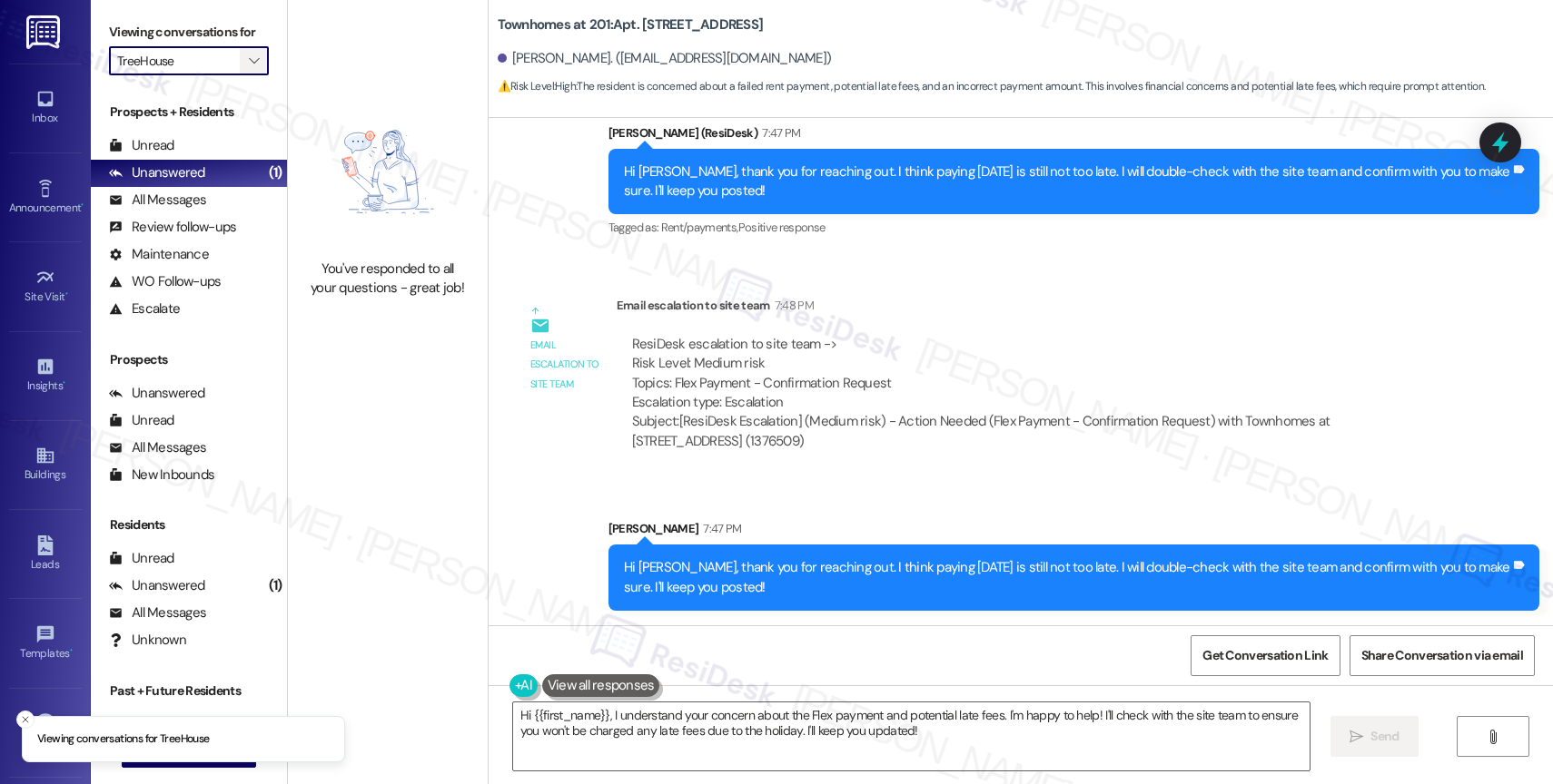
click at [247, 73] on span "" at bounding box center [254, 60] width 17 height 29
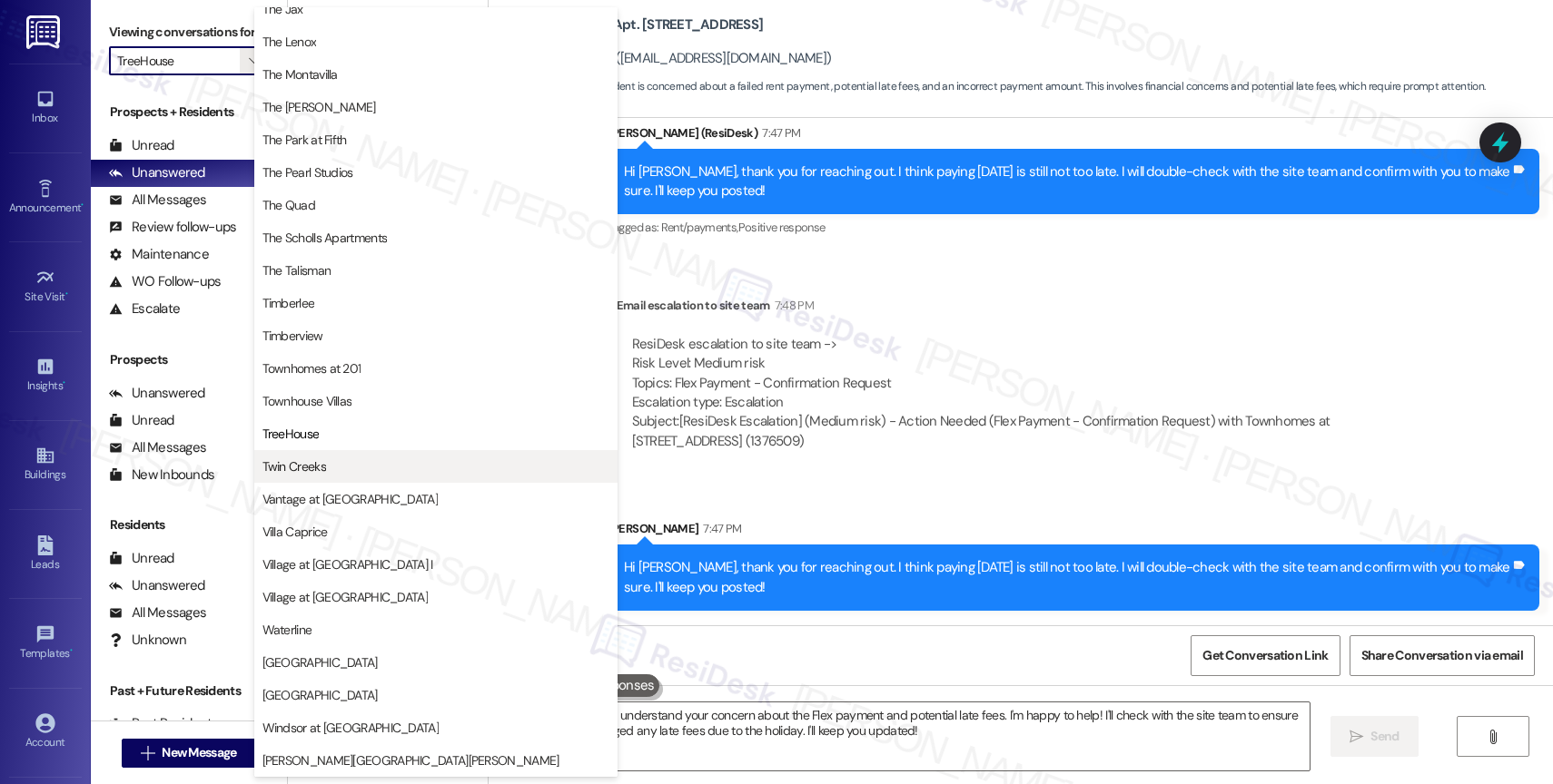
scroll to position [3305, 0]
click at [328, 456] on button "Twin Creeks" at bounding box center [436, 466] width 363 height 33
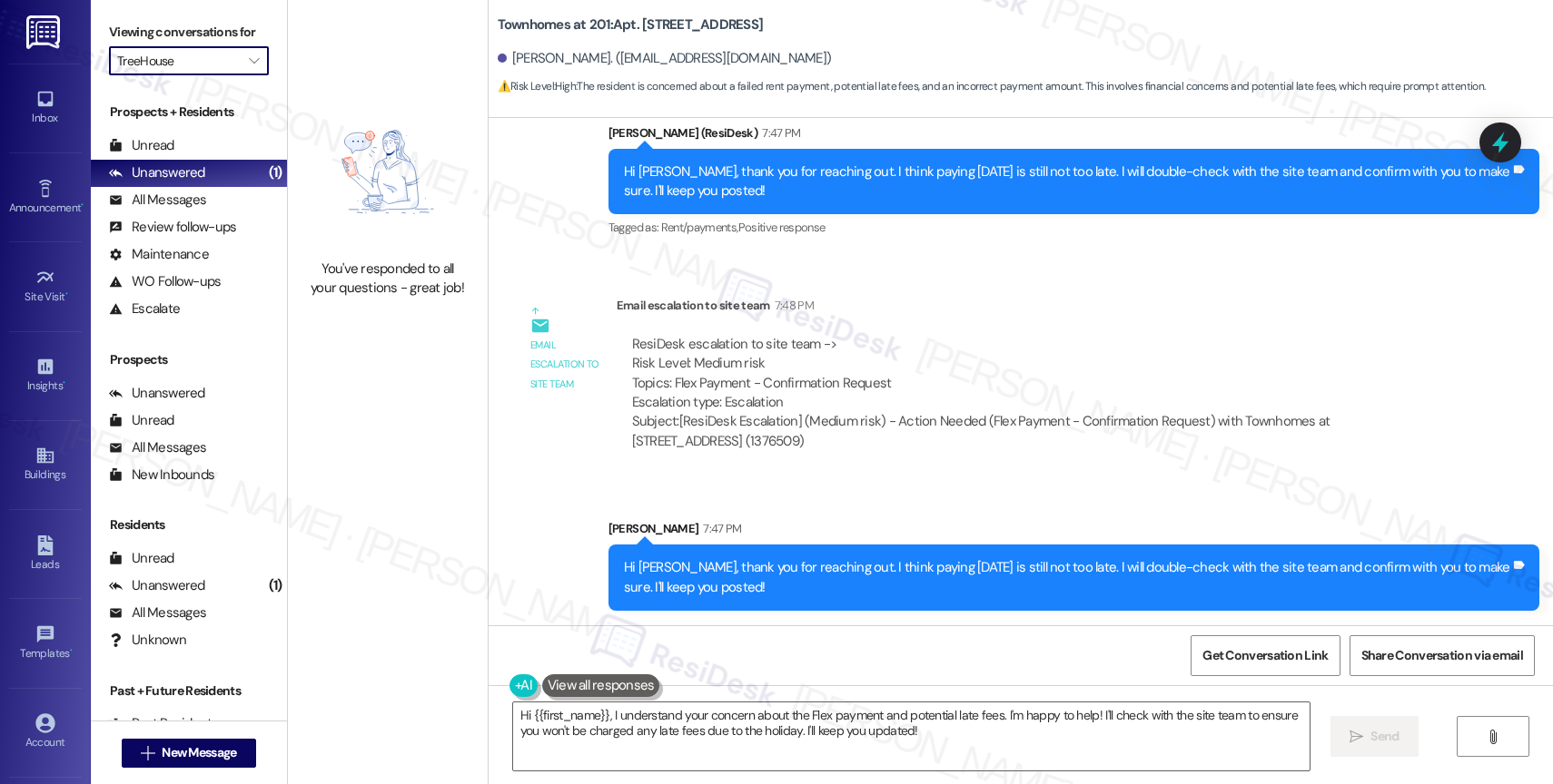
type input "Twin Creeks"
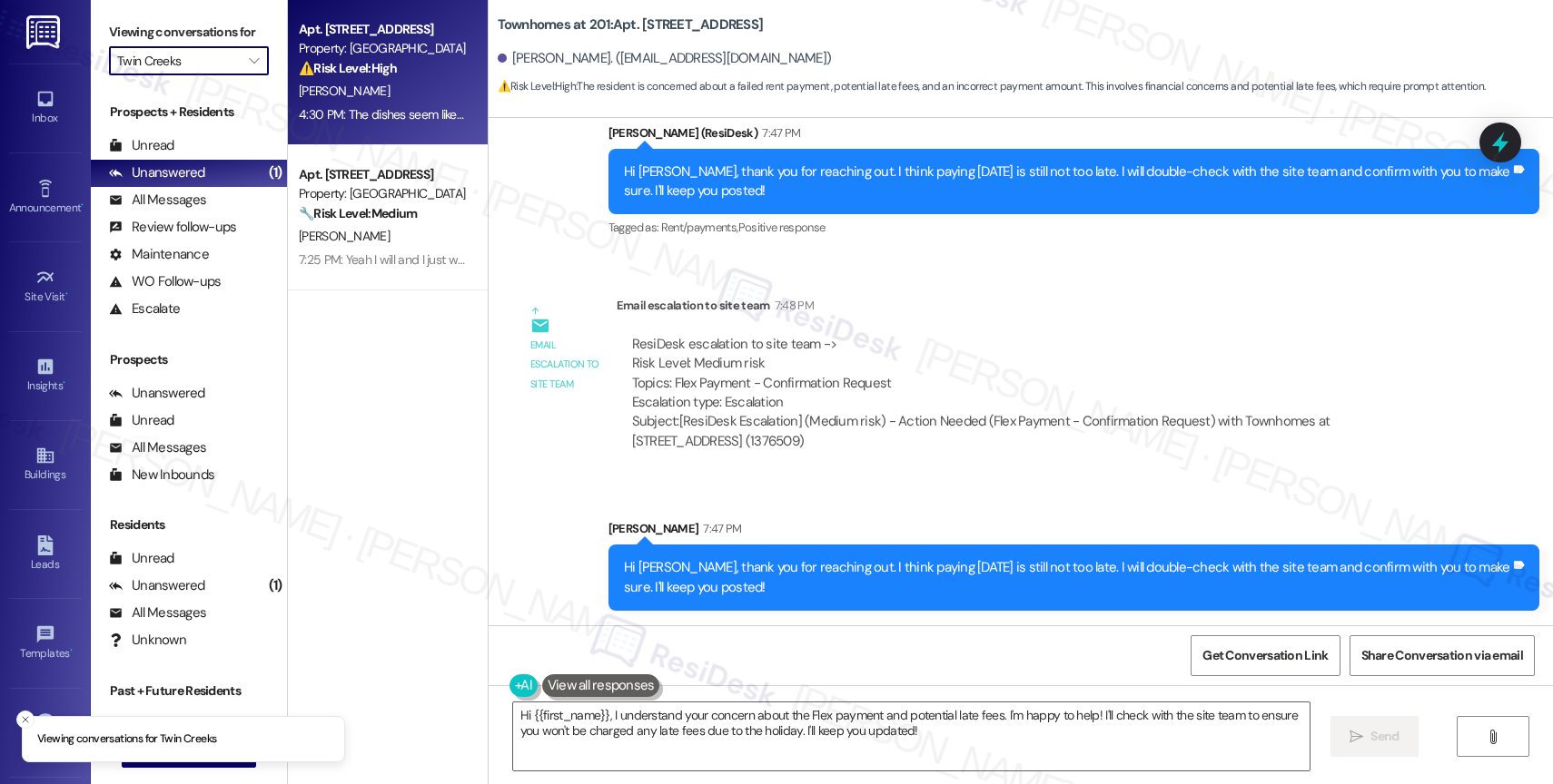
click at [400, 49] on div "Property: [GEOGRAPHIC_DATA]" at bounding box center [383, 48] width 168 height 19
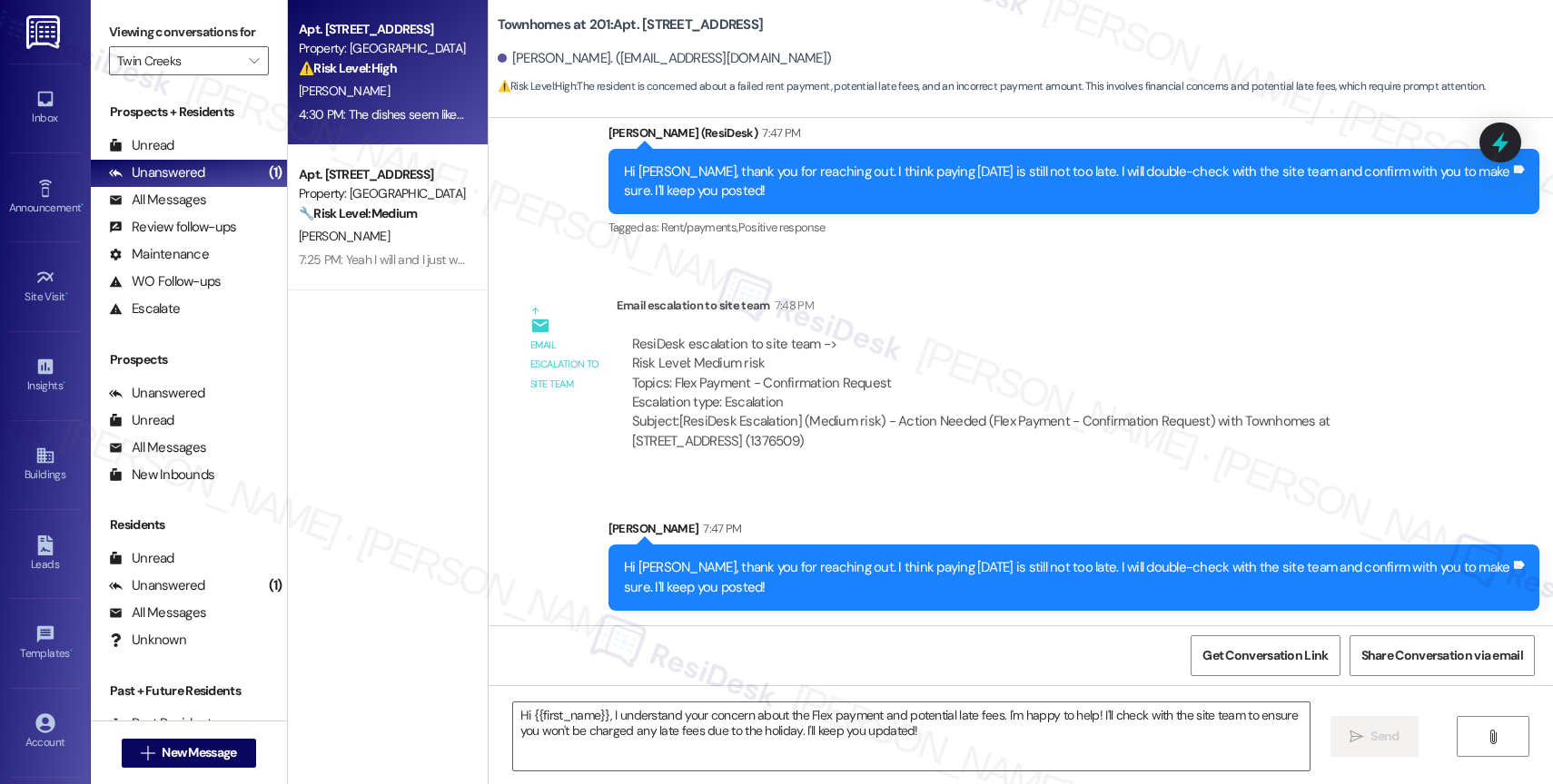
type textarea "Fetching suggested responses. Please feel free to read through the conversation…"
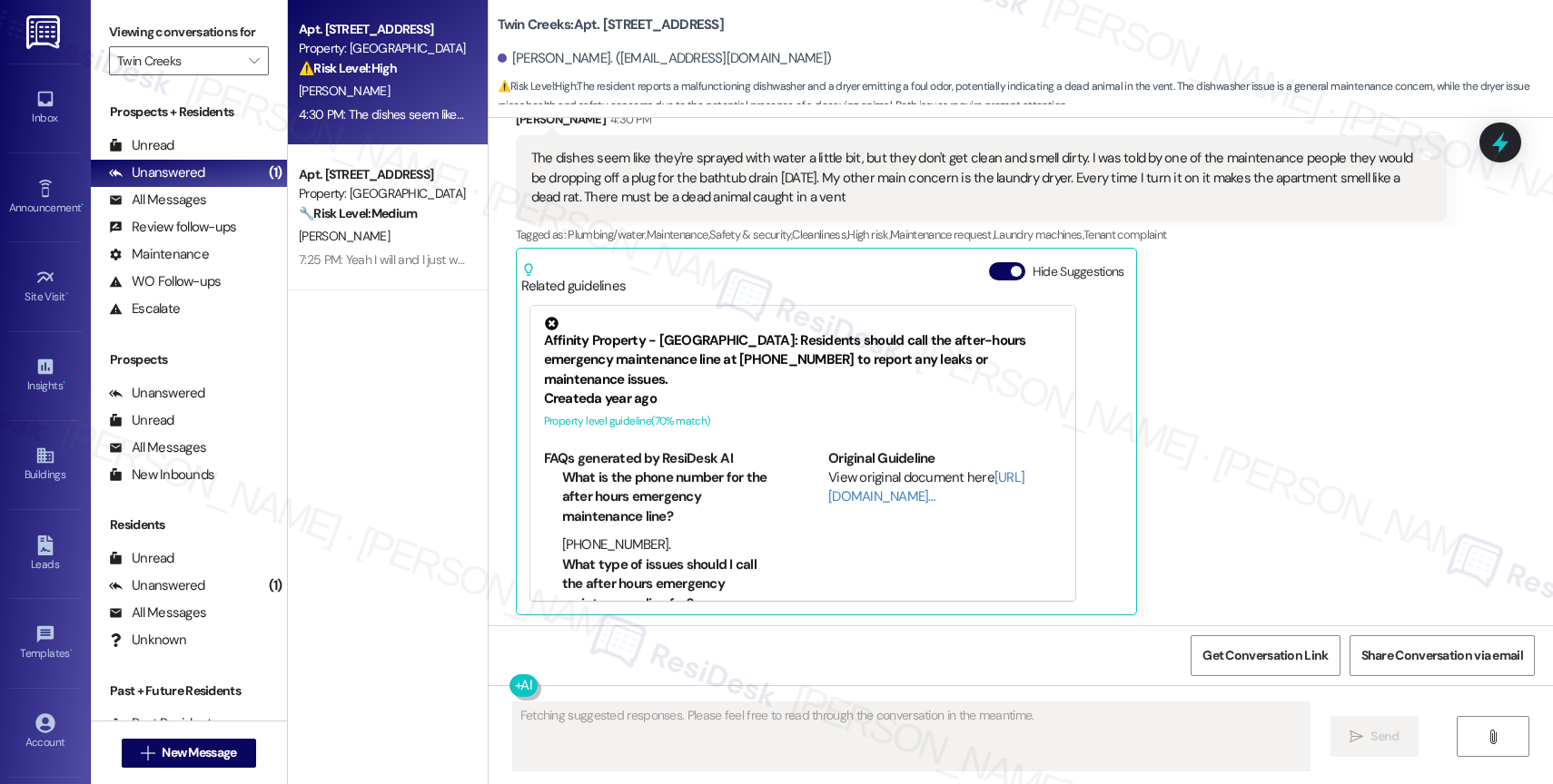
scroll to position [5609, 0]
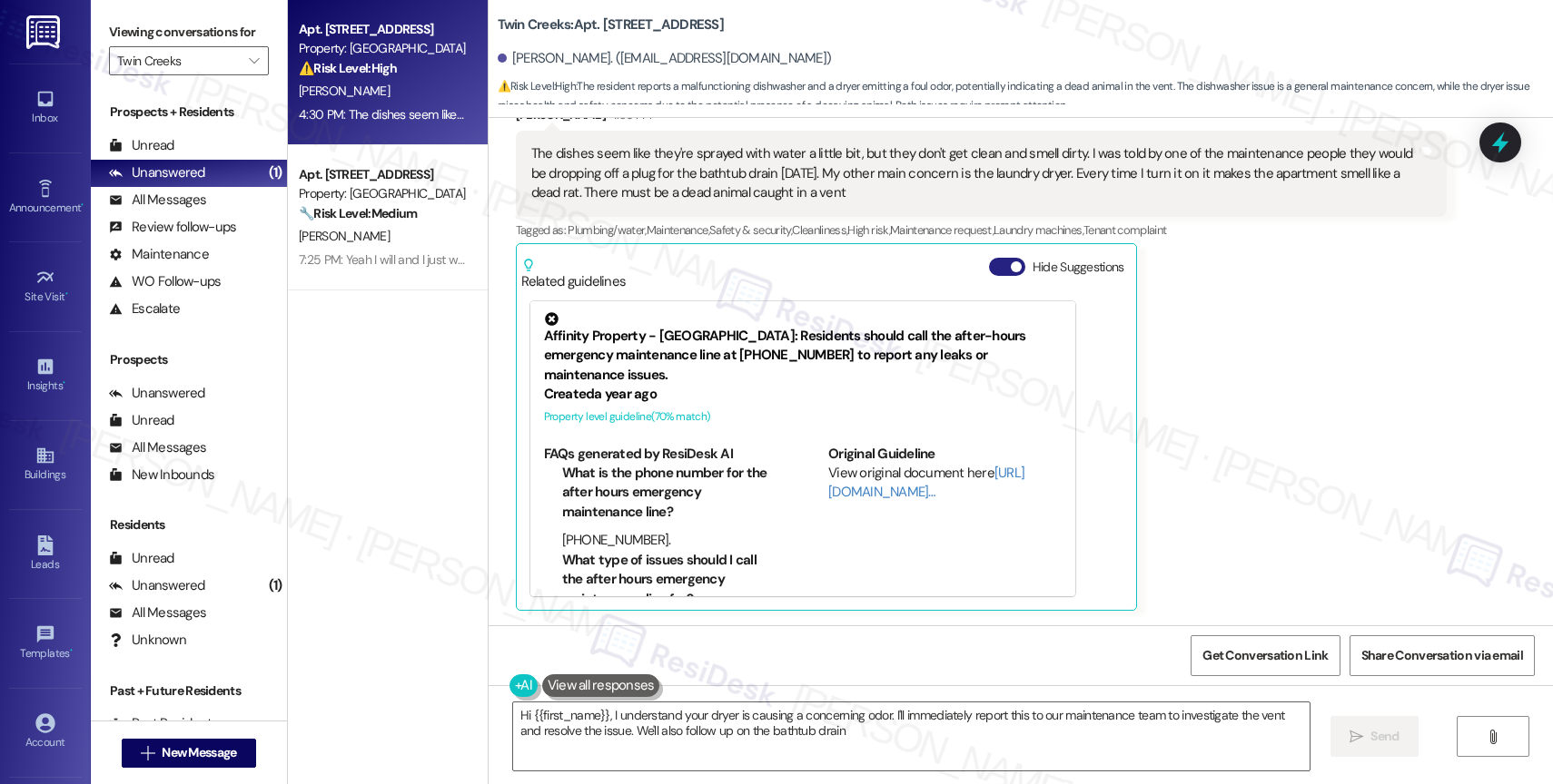
click at [1011, 265] on span "button" at bounding box center [1016, 266] width 11 height 11
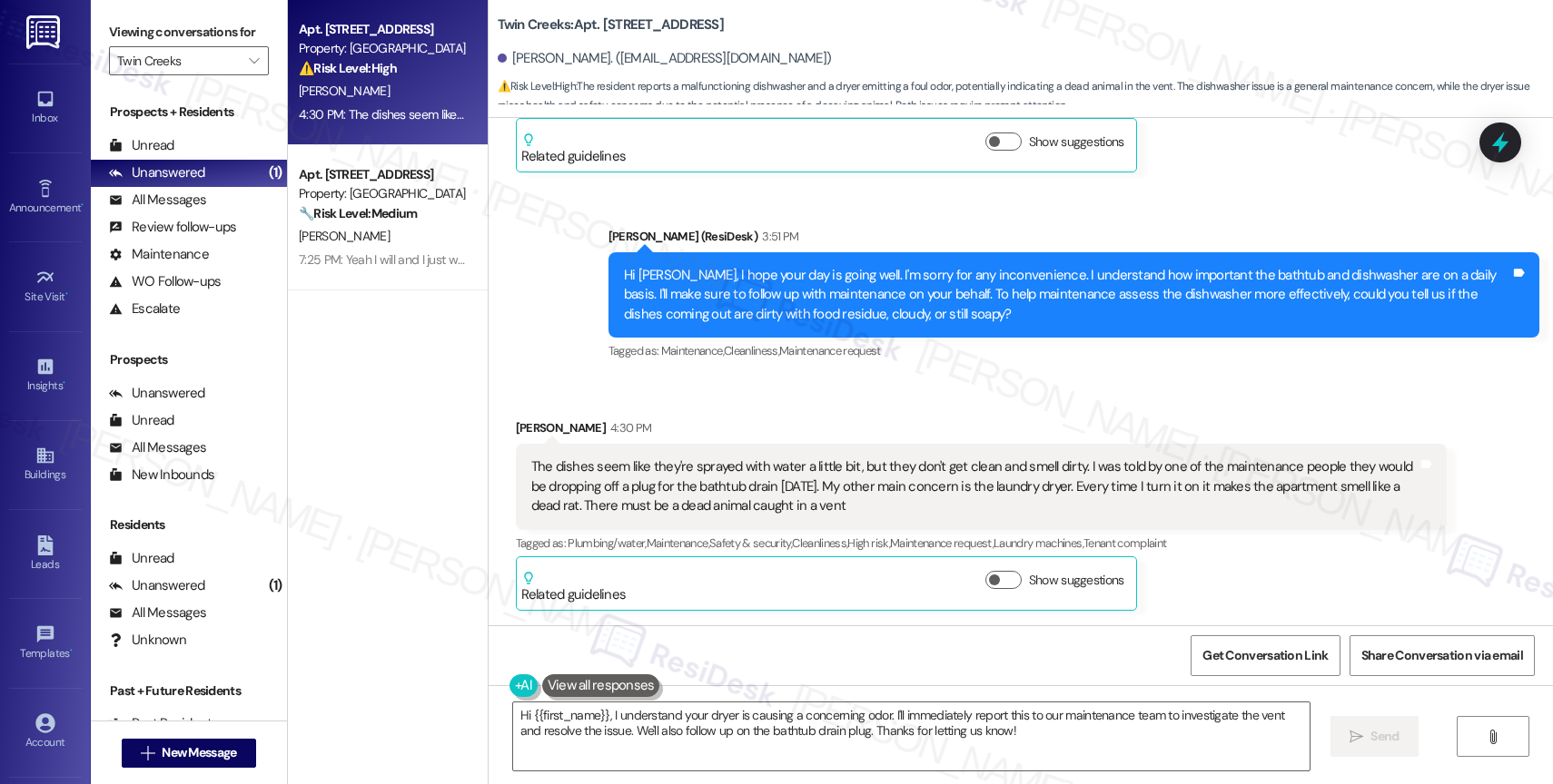
scroll to position [5296, 0]
click at [844, 406] on div "Received via SMS Angela Rawson 4:30 PM The dishes seem like they're sprayed wit…" at bounding box center [981, 514] width 958 height 219
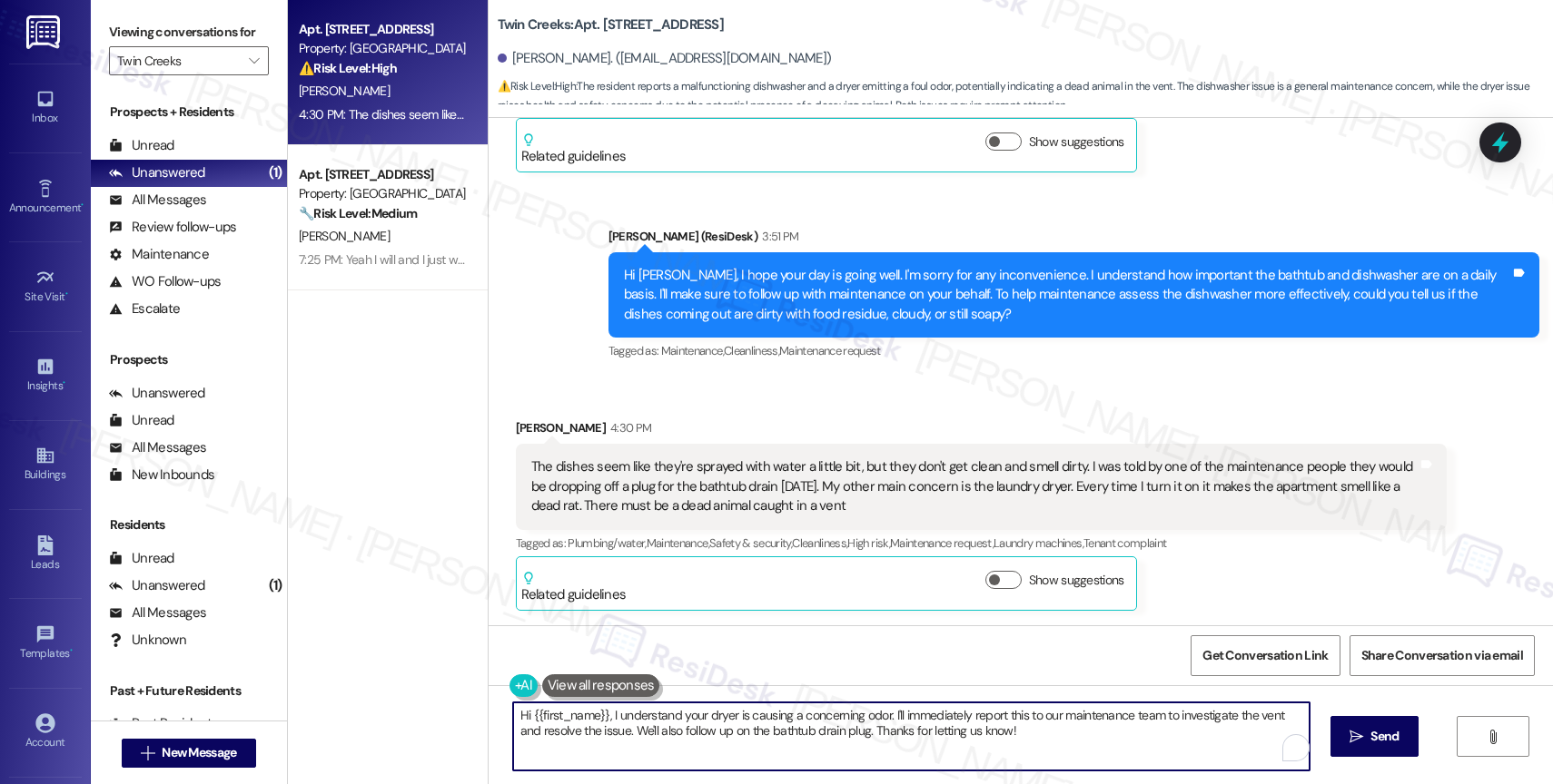
click at [655, 729] on textarea "Hi {{first_name}}, I understand your dryer is causing a concerning odor. I'll i…" at bounding box center [911, 736] width 796 height 68
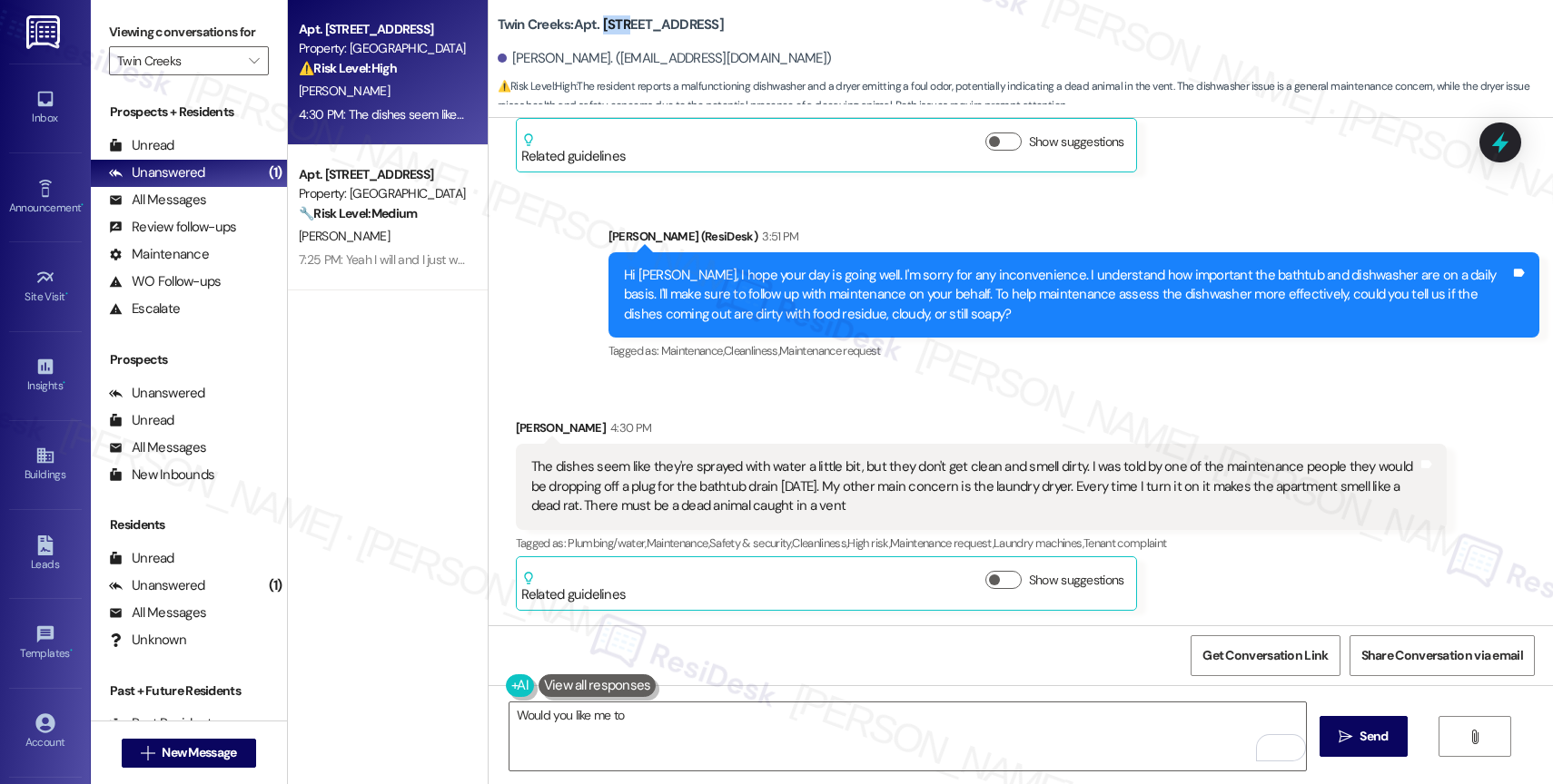
drag, startPoint x: 590, startPoint y: 20, endPoint x: 619, endPoint y: 20, distance: 29.0
click at [619, 20] on b "Twin Creeks: Apt. O_10, 11480 SE Sunnyside Road" at bounding box center [611, 25] width 226 height 19
copy b "O_10"
click at [776, 724] on textarea "Would you like me to" at bounding box center [907, 736] width 796 height 68
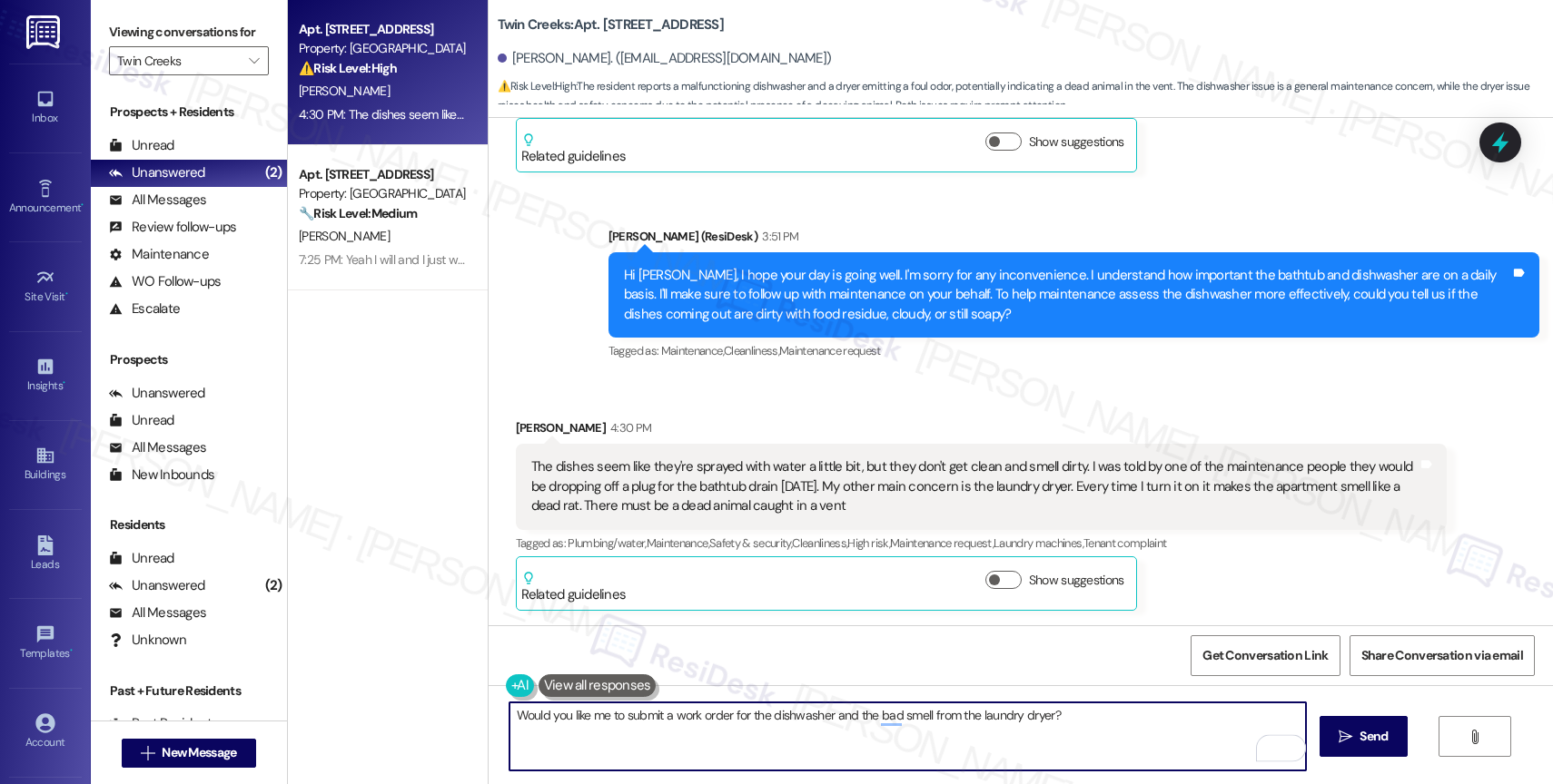
click at [663, 718] on textarea "Would you like me to submit a work order for the dishwasher and the bad smell f…" at bounding box center [907, 736] width 796 height 68
click at [709, 717] on textarea "Would you like me to submit work order for the dishwasher and the bad smell fro…" at bounding box center [907, 736] width 796 height 68
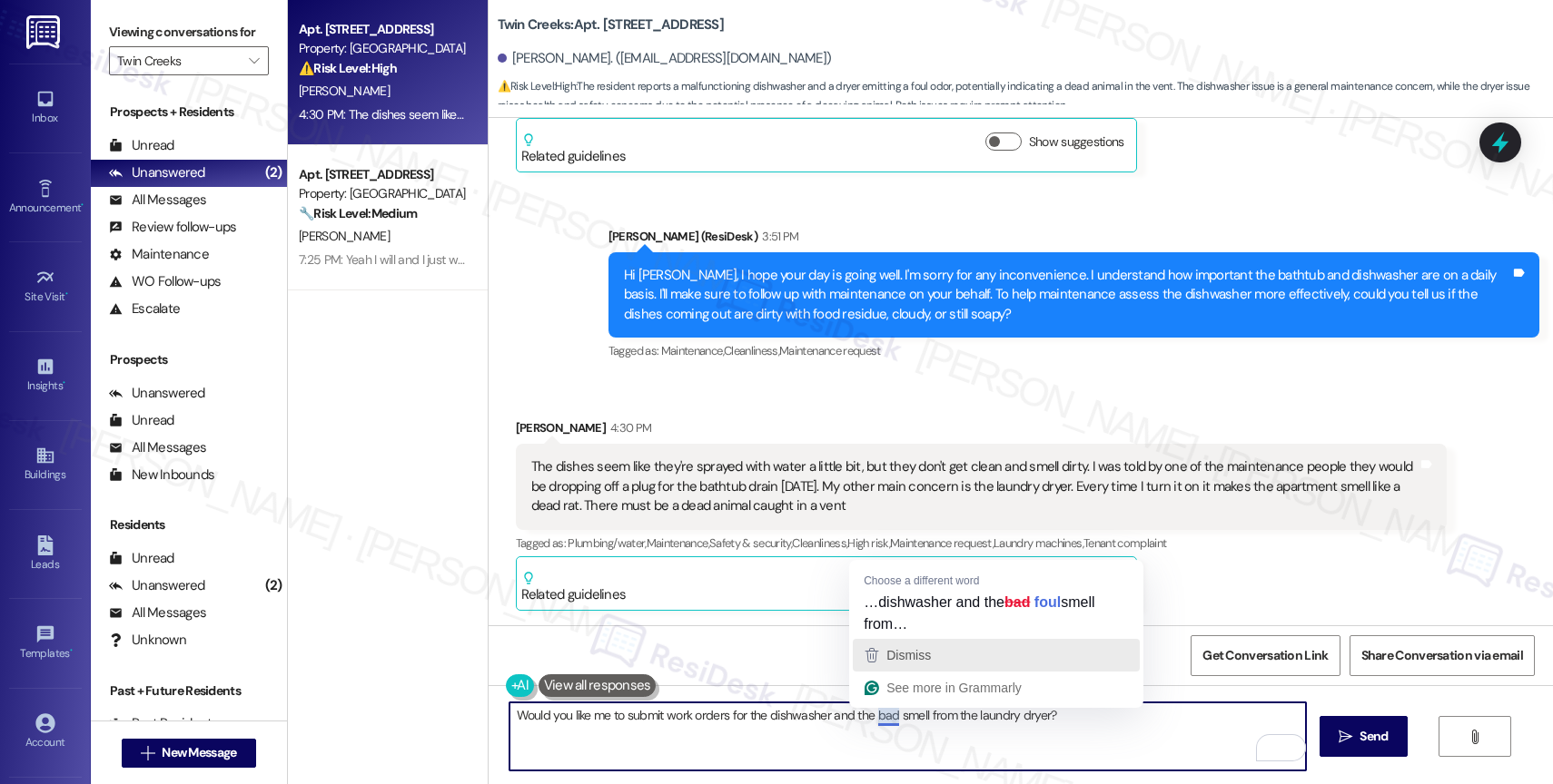
click at [920, 650] on span "Dismiss" at bounding box center [908, 655] width 45 height 15
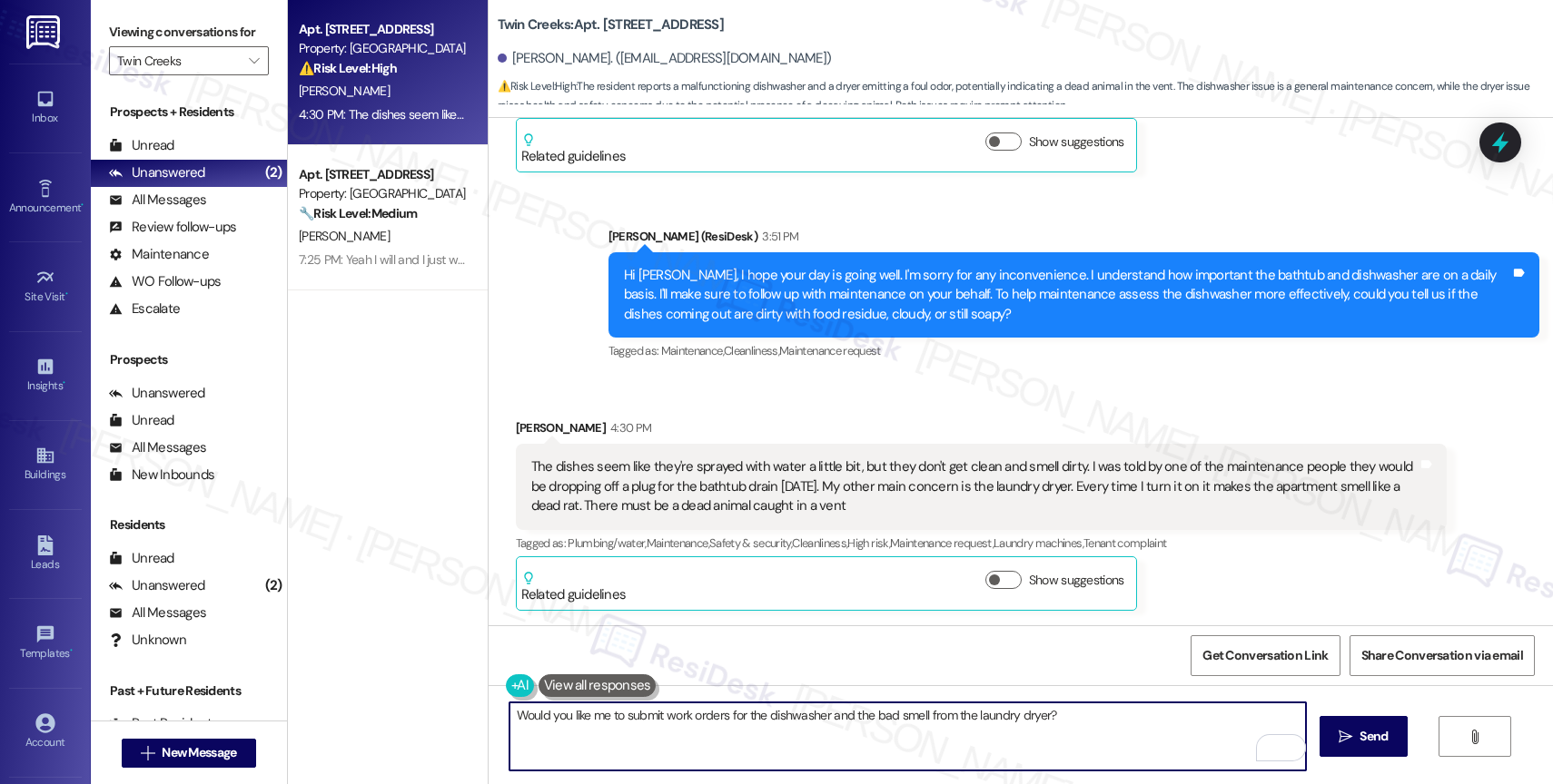
click at [1109, 725] on textarea "Would you like me to submit work orders for the dishwasher and the bad smell fr…" at bounding box center [907, 736] width 796 height 68
click at [509, 716] on textarea "Would you like me to submit work orders for the dishwasher and the bad smell fr…" at bounding box center [907, 736] width 796 height 68
type textarea "Got it! I appreciate the additional details. Would you like me to submit work o…"
click at [1280, 741] on icon "Open Grammarly. 0 Suggestions." at bounding box center [1279, 748] width 14 height 14
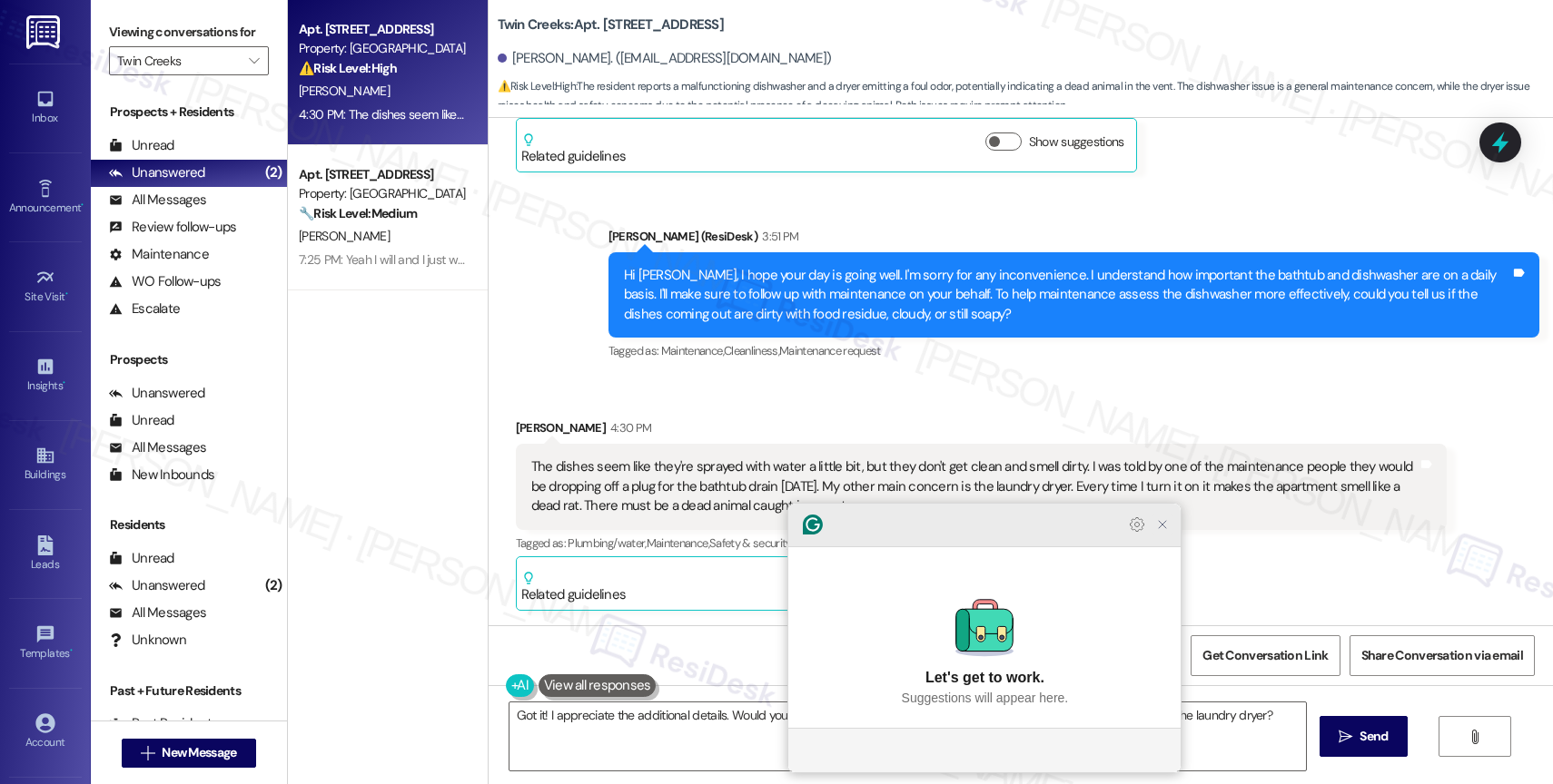
click at [1164, 529] on icon "Close Grammarly Assistant" at bounding box center [1162, 524] width 7 height 7
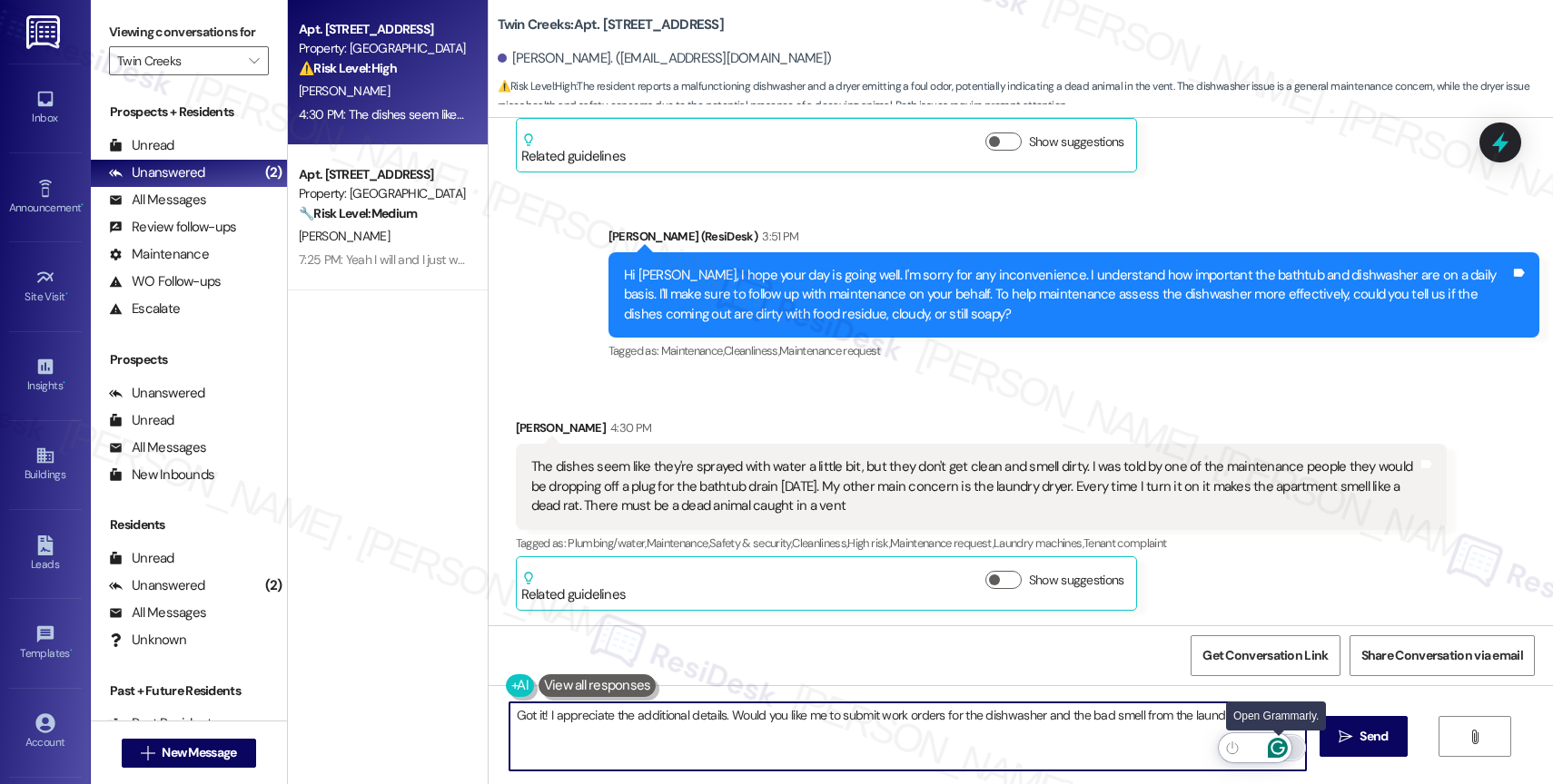
click at [1274, 742] on icon "Open Grammarly. 0 Suggestions." at bounding box center [1278, 748] width 20 height 20
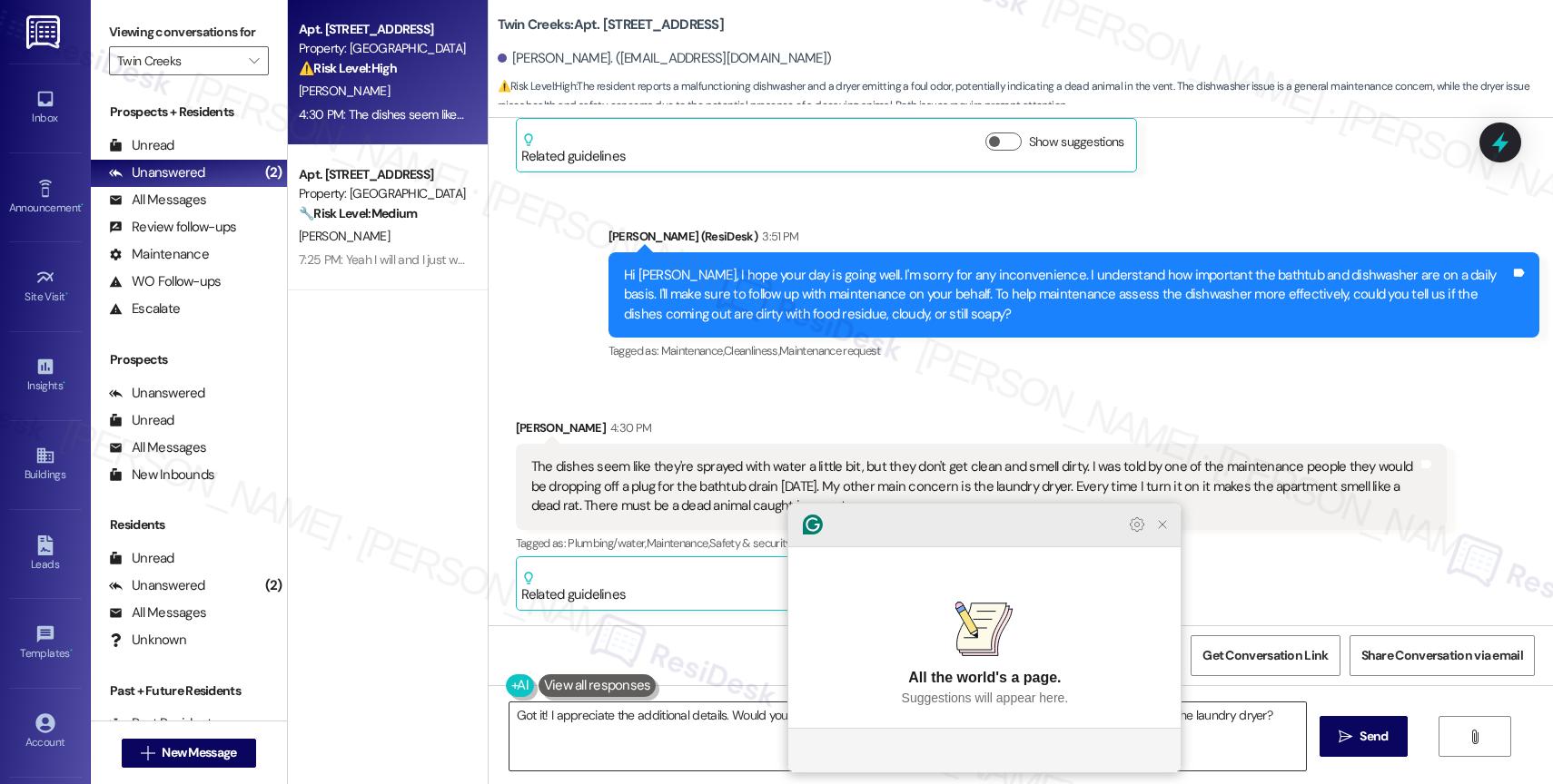
click at [1158, 532] on icon "Close Grammarly Assistant" at bounding box center [1162, 525] width 15 height 15
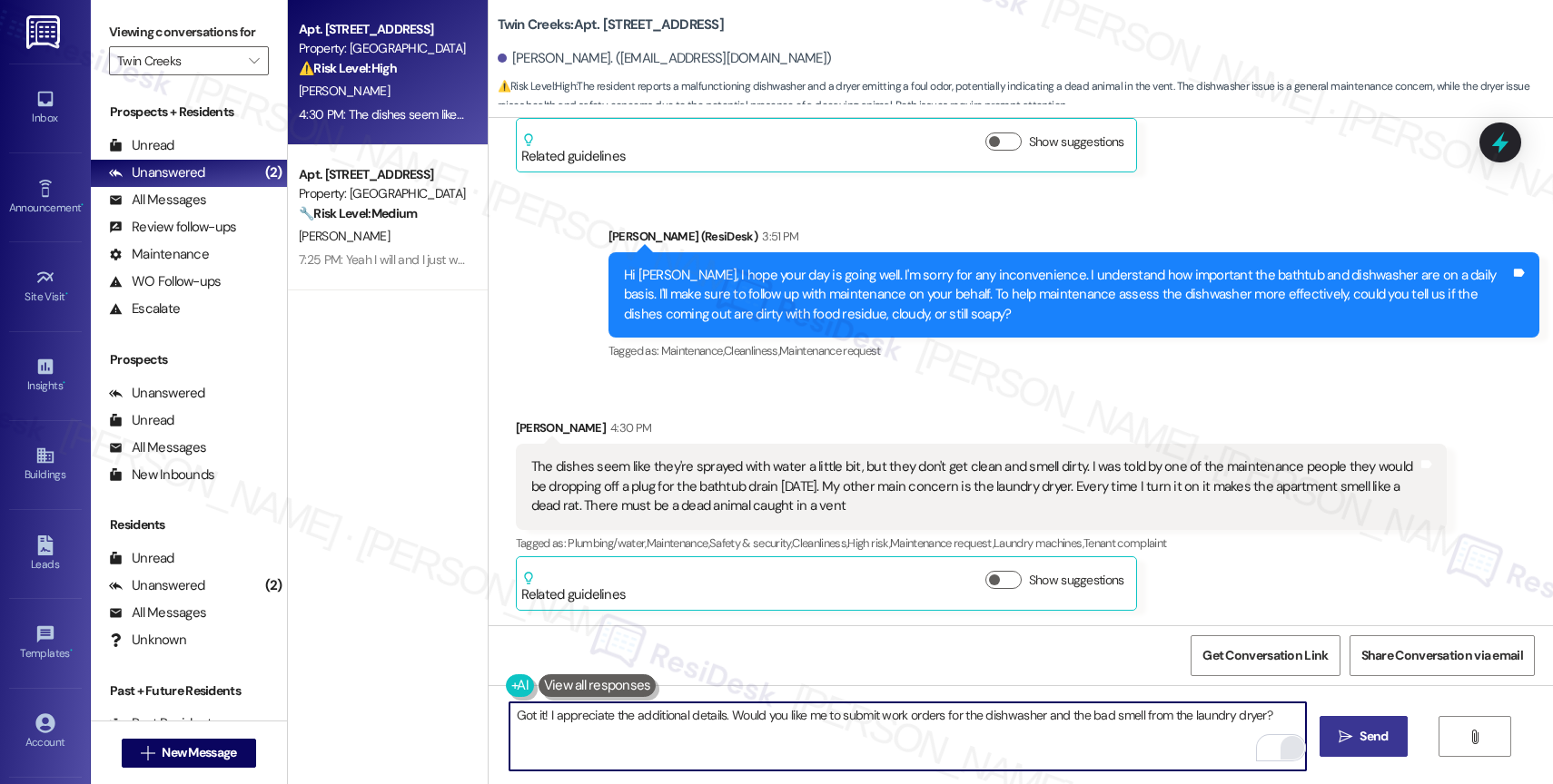
click at [1347, 739] on icon "" at bounding box center [1346, 736] width 14 height 15
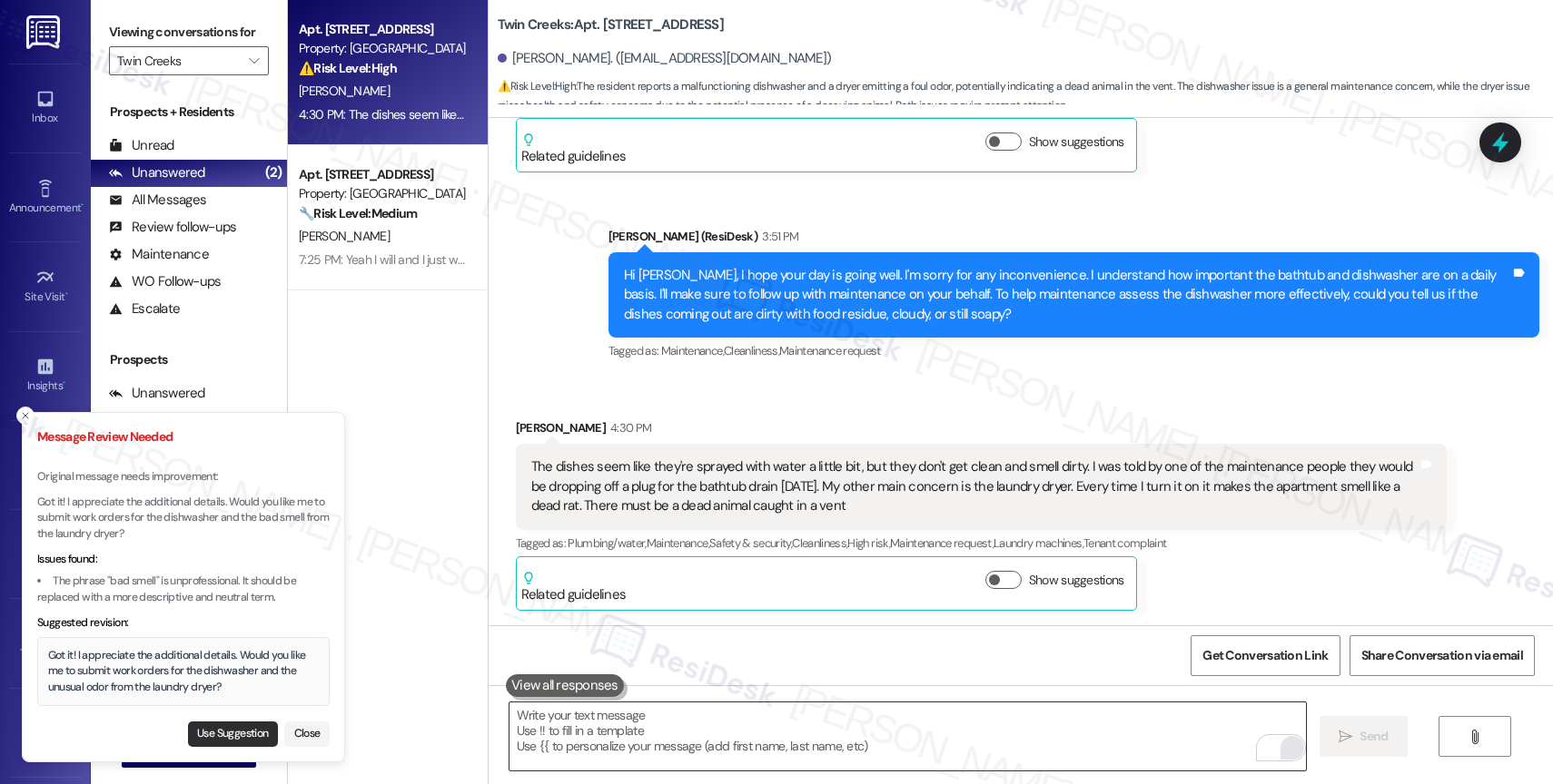
click at [213, 725] on button "Use Suggestion" at bounding box center [233, 735] width 90 height 26
type textarea "Got it! I appreciate the additional details. Would you like me to submit work o…"
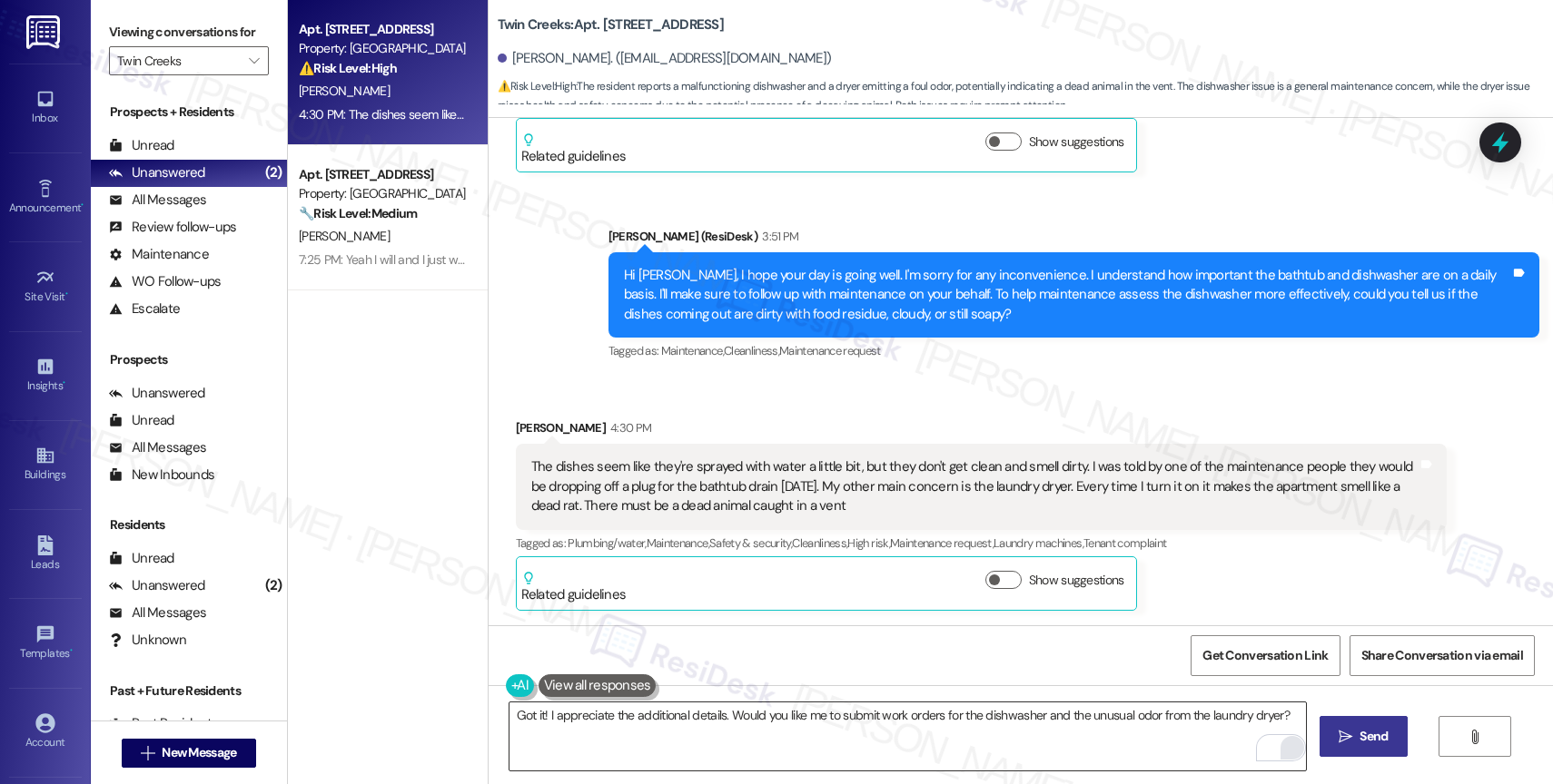
click at [1363, 729] on span "Send" at bounding box center [1374, 736] width 28 height 19
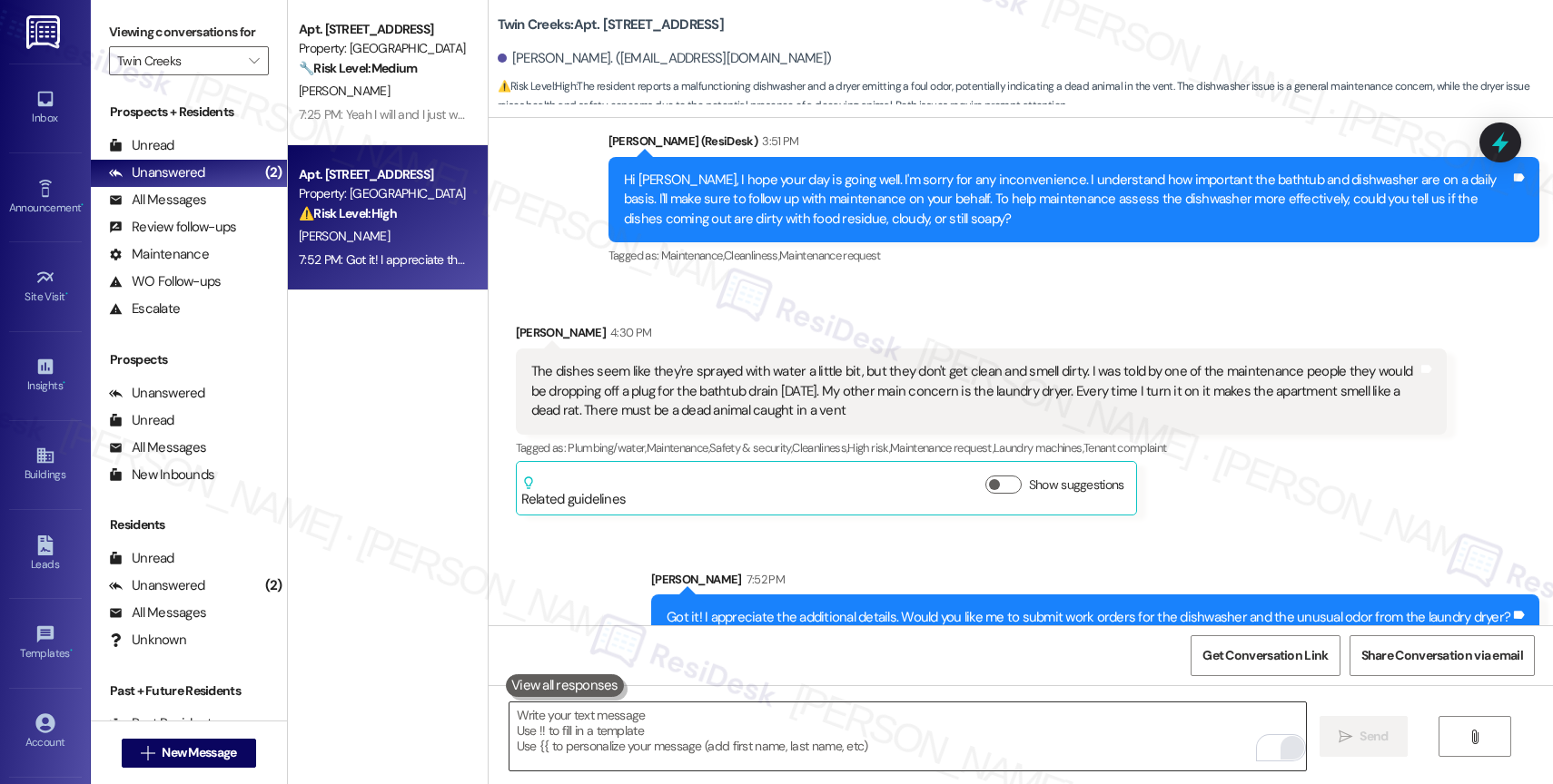
scroll to position [5423, 0]
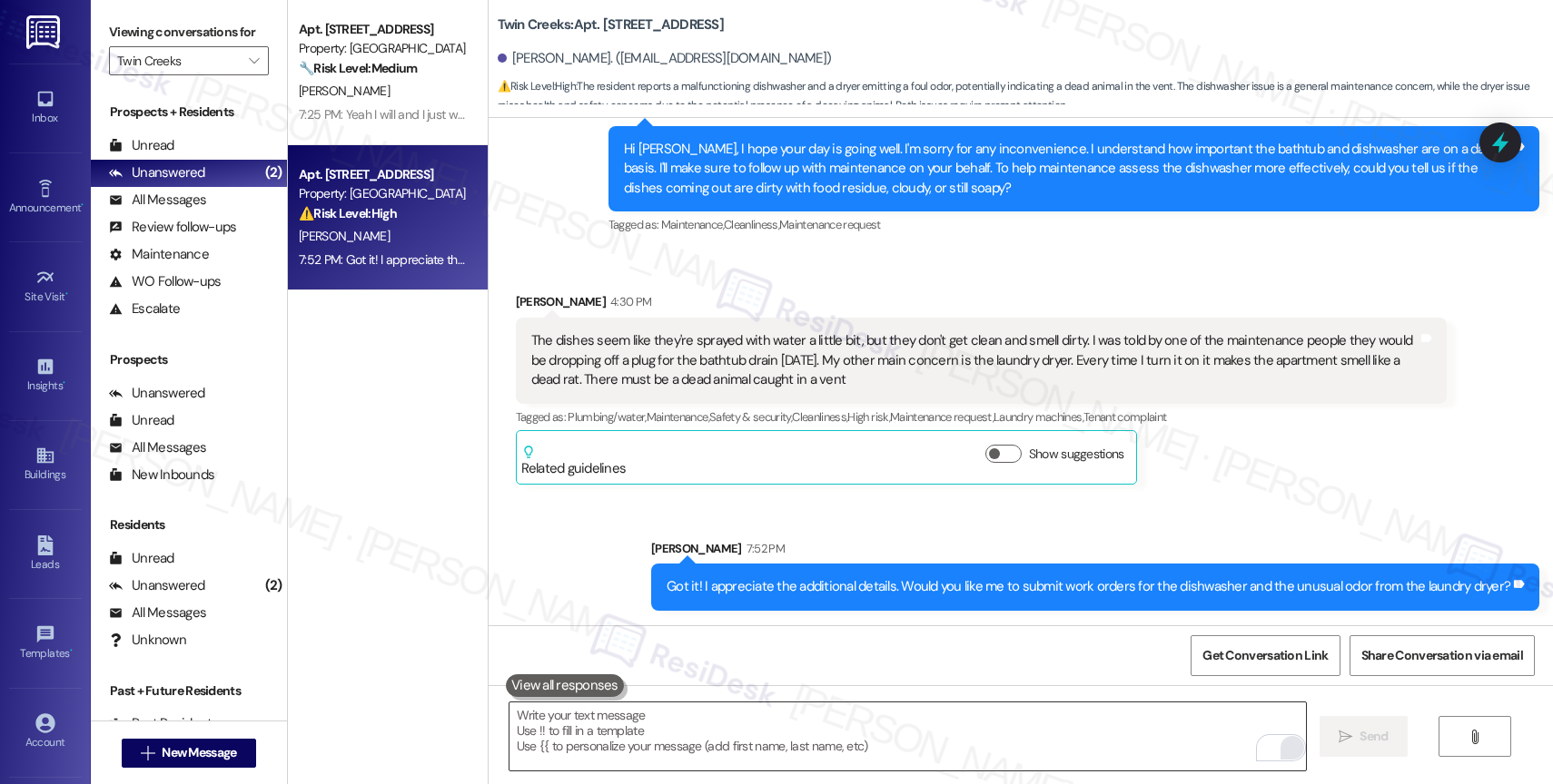
click at [845, 518] on div "Sent via SMS Sarah 7:52 PM Got it! I appreciate the additional details. Would y…" at bounding box center [1020, 560] width 1065 height 126
click at [684, 724] on textarea "To enrich screen reader interactions, please activate Accessibility in Grammarl…" at bounding box center [907, 736] width 796 height 68
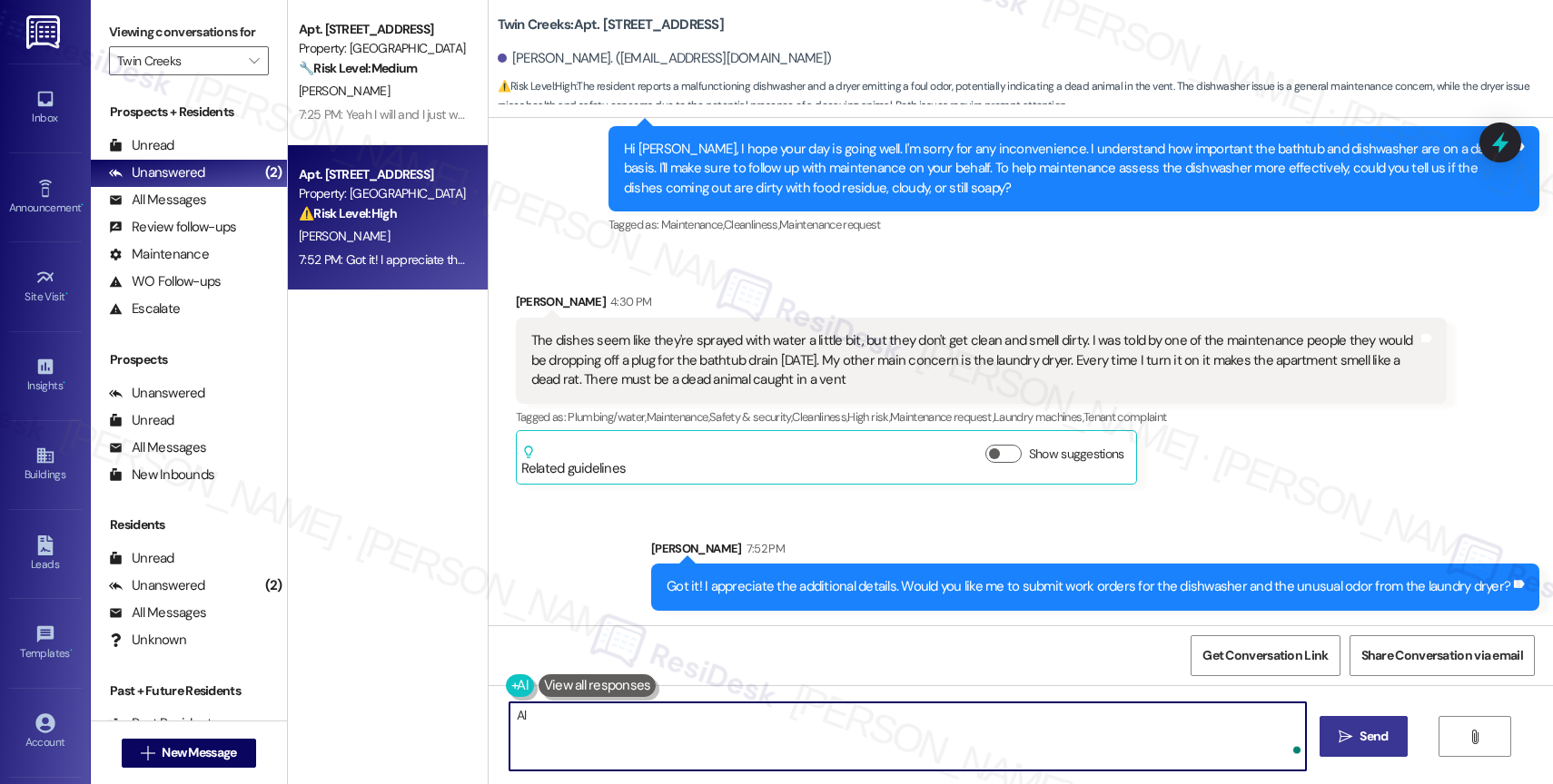
type textarea "A"
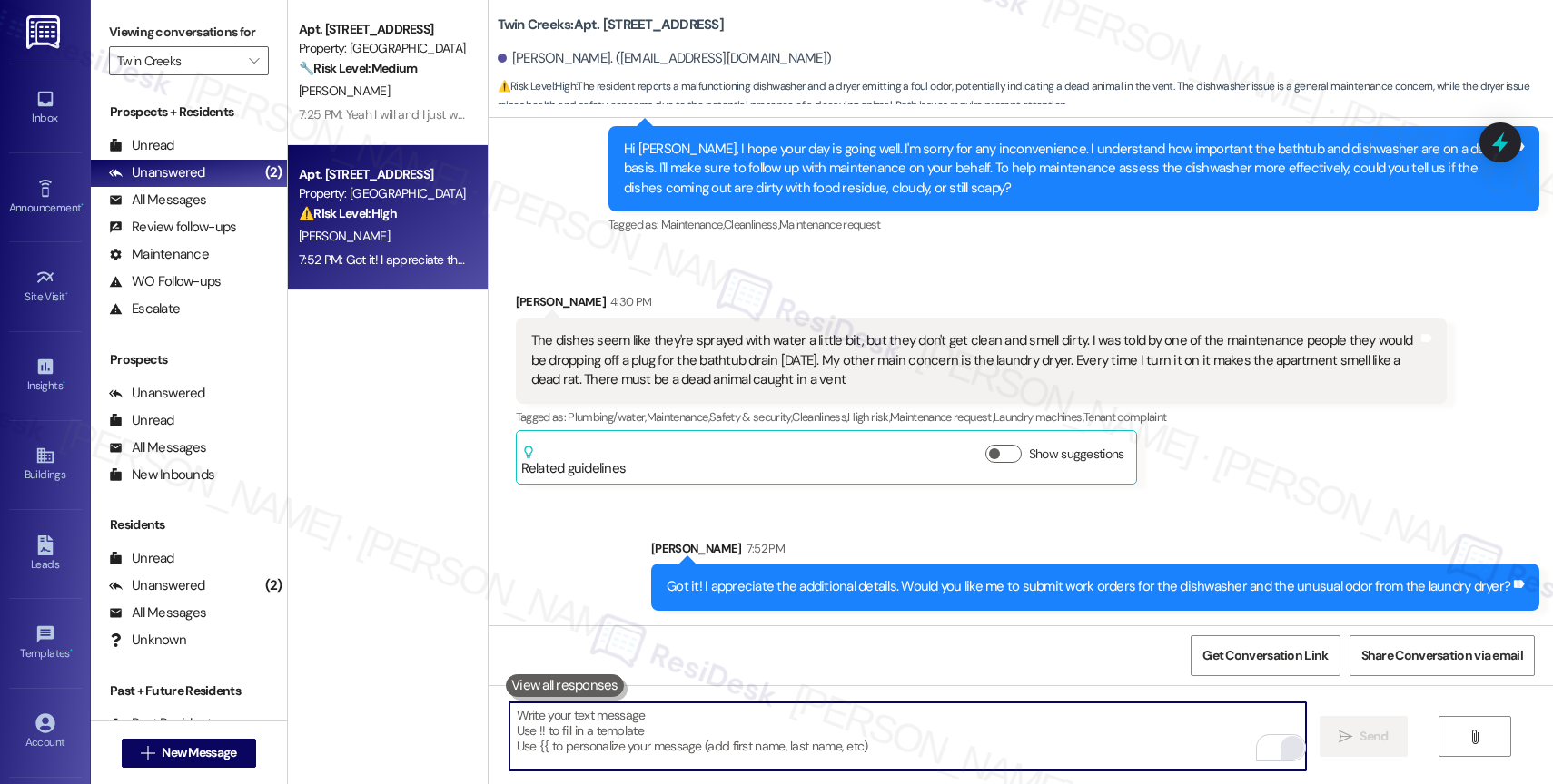
click at [569, 737] on textarea "To enrich screen reader interactions, please activate Accessibility in Grammarl…" at bounding box center [907, 736] width 796 height 68
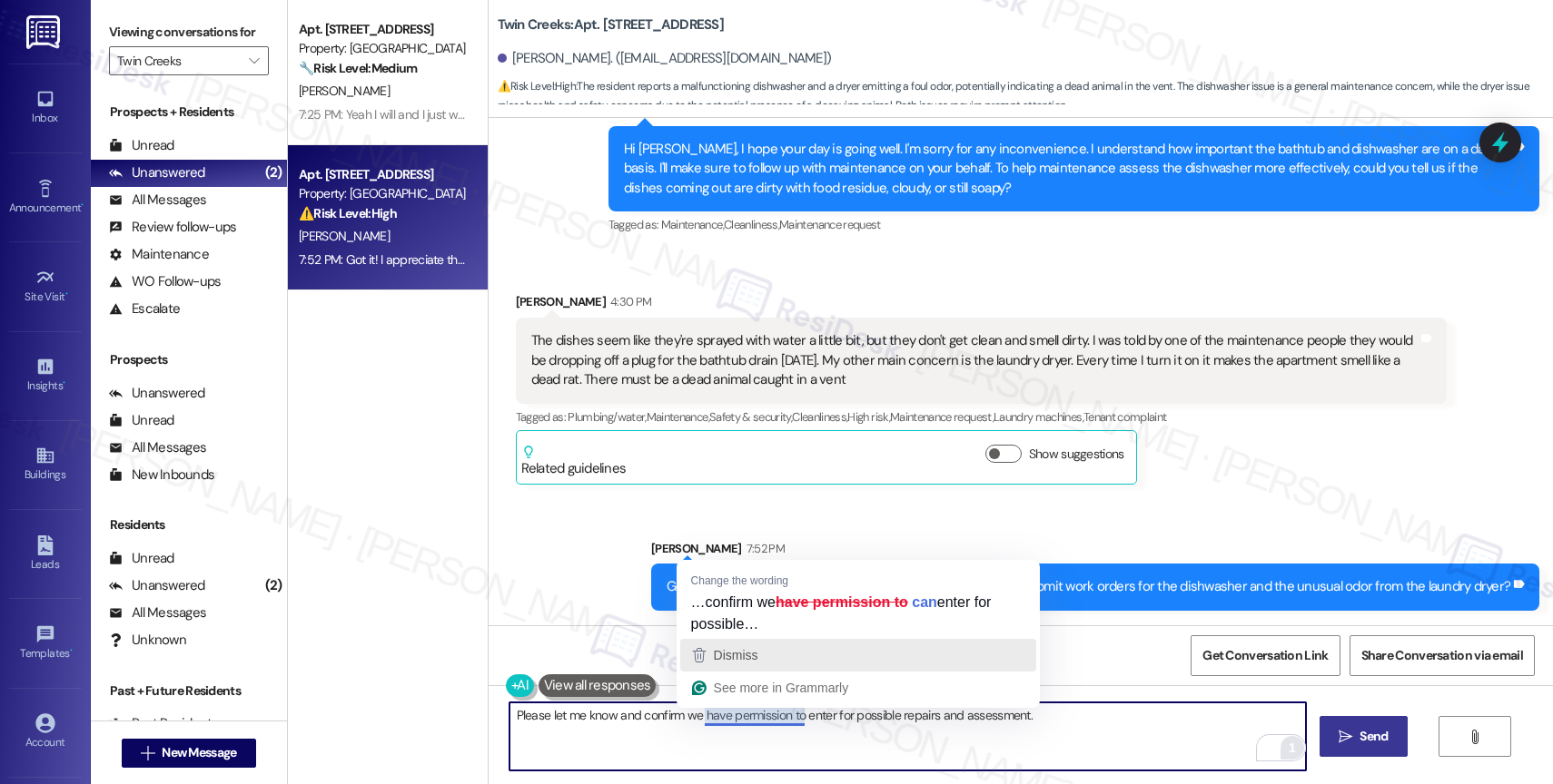
click at [794, 646] on div "Dismiss" at bounding box center [858, 655] width 340 height 28
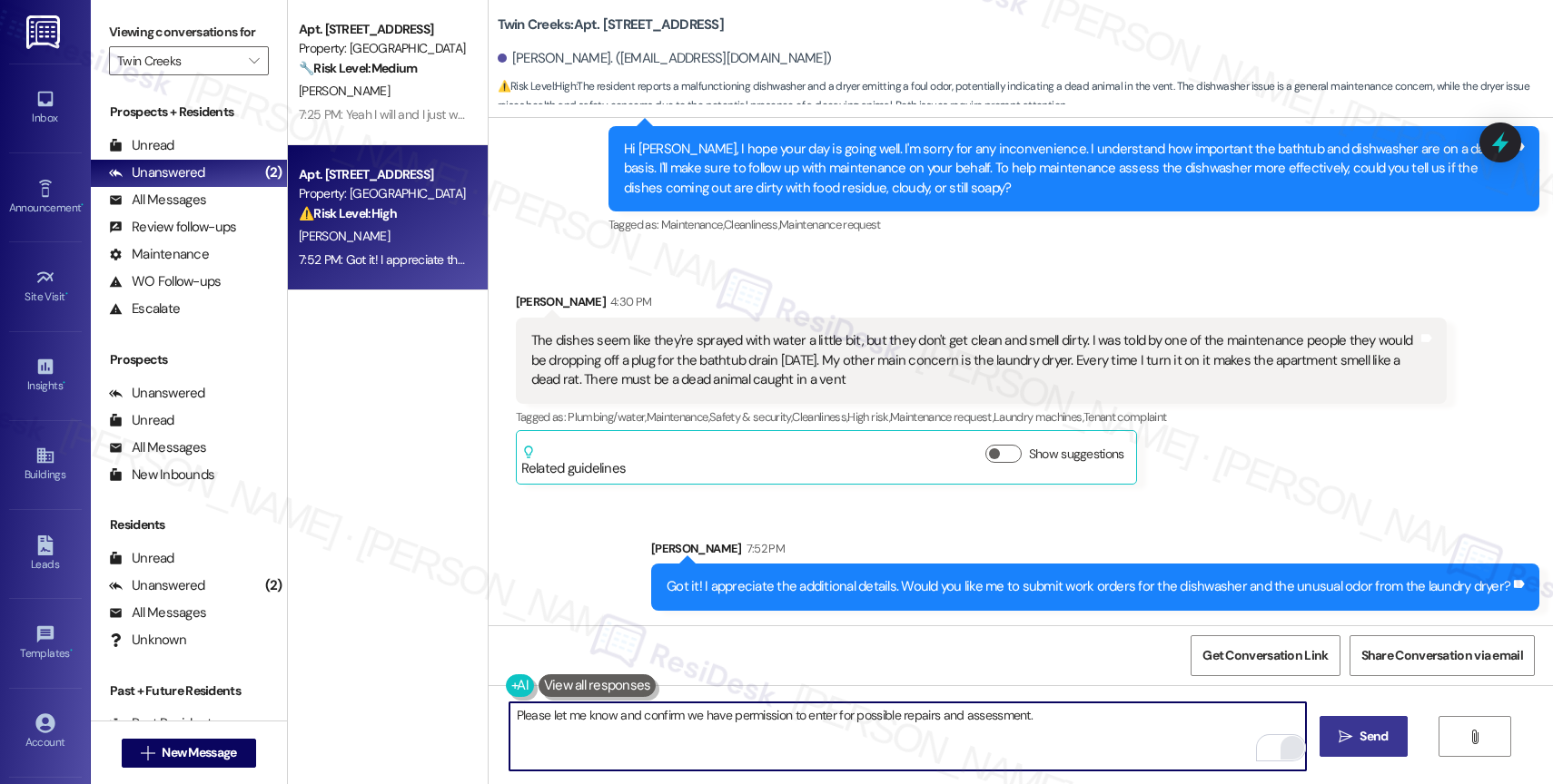
click at [1074, 730] on textarea "Please let me know and confirm we have permission to enter for possible repairs…" at bounding box center [907, 736] width 796 height 68
type textarea "Please let me know and confirm we have permission to enter for possible repairs…"
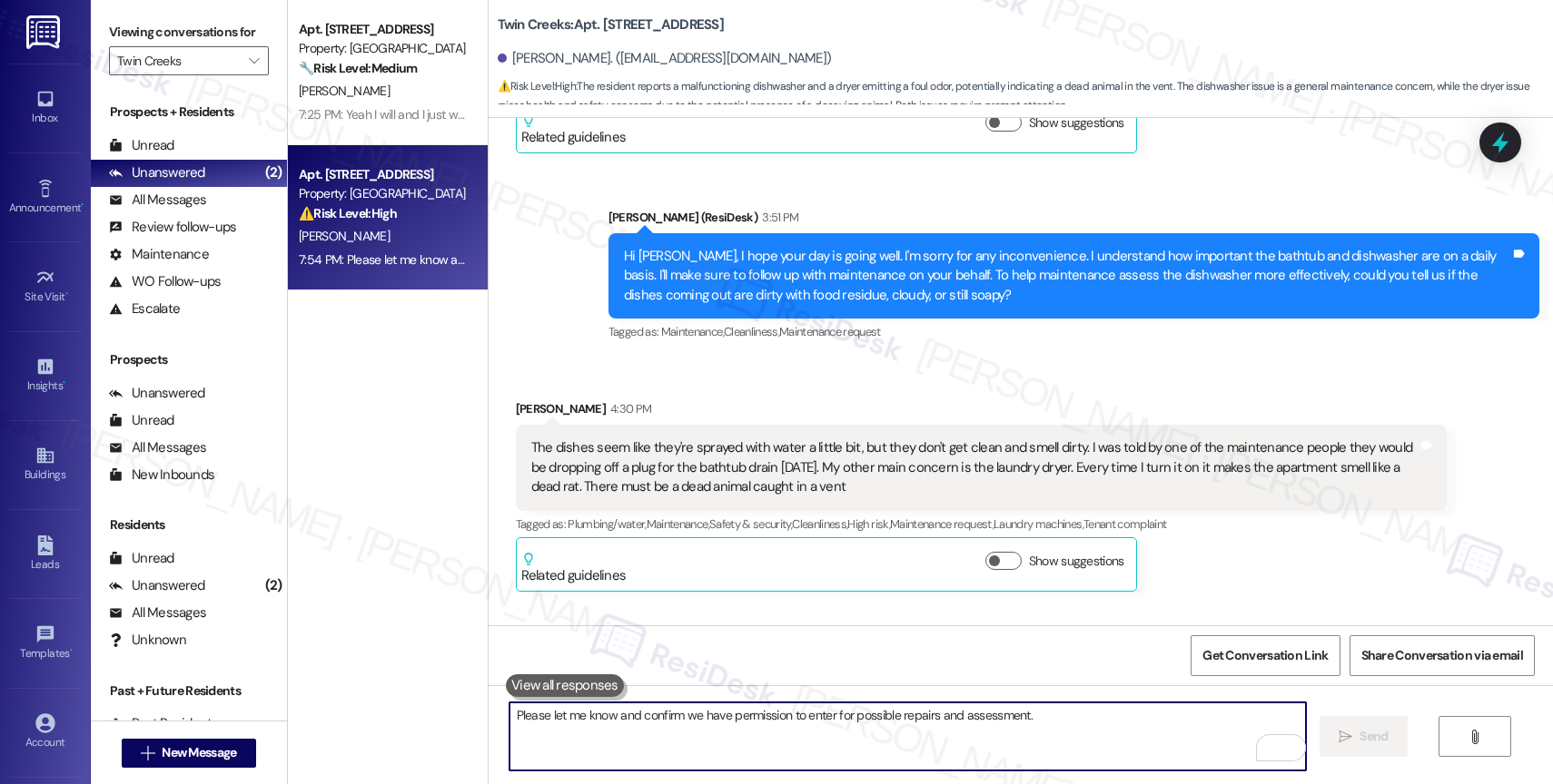
scroll to position [5548, 0]
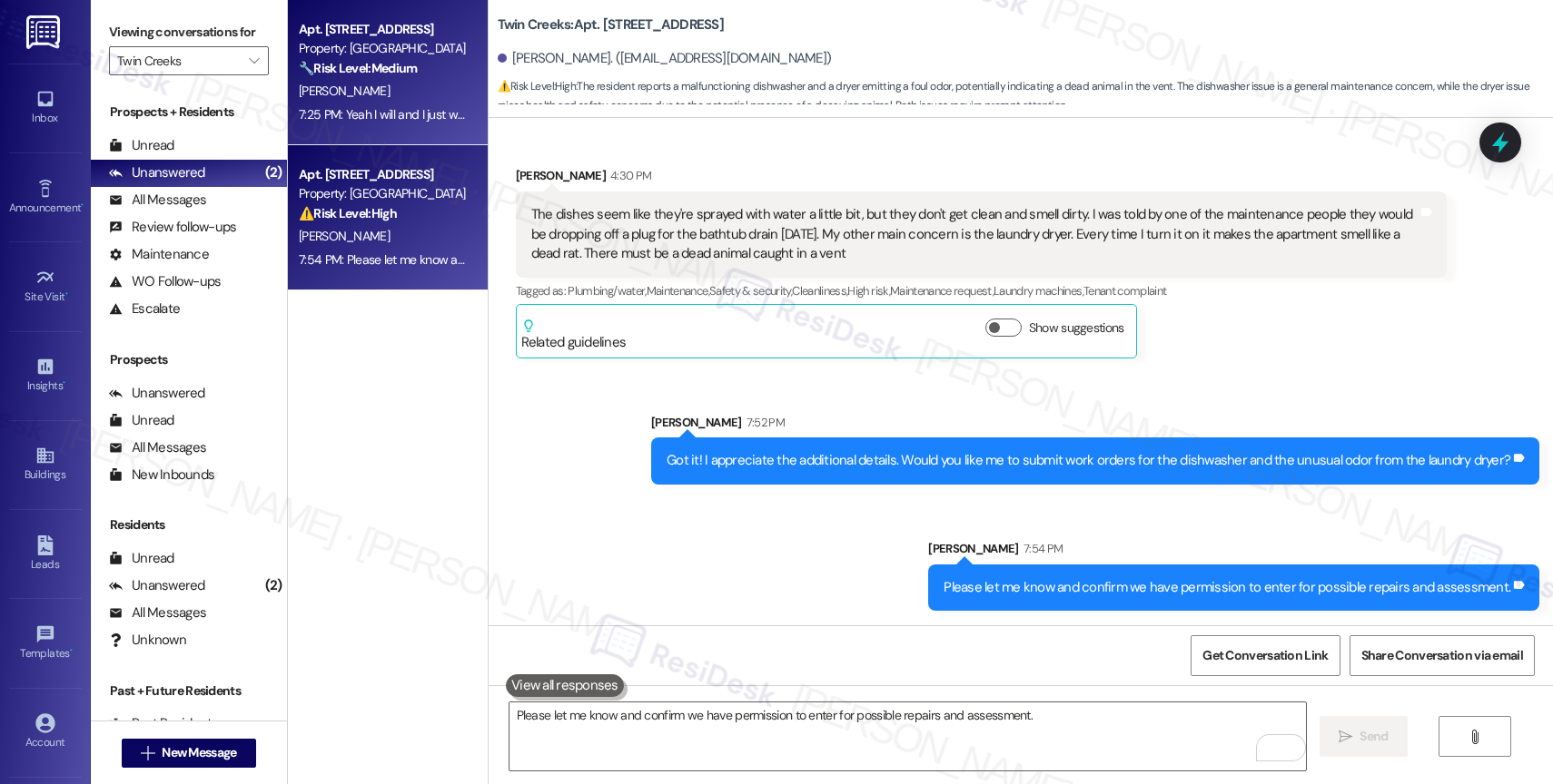
click at [402, 62] on strong "🔧 Risk Level: Medium" at bounding box center [358, 68] width 118 height 17
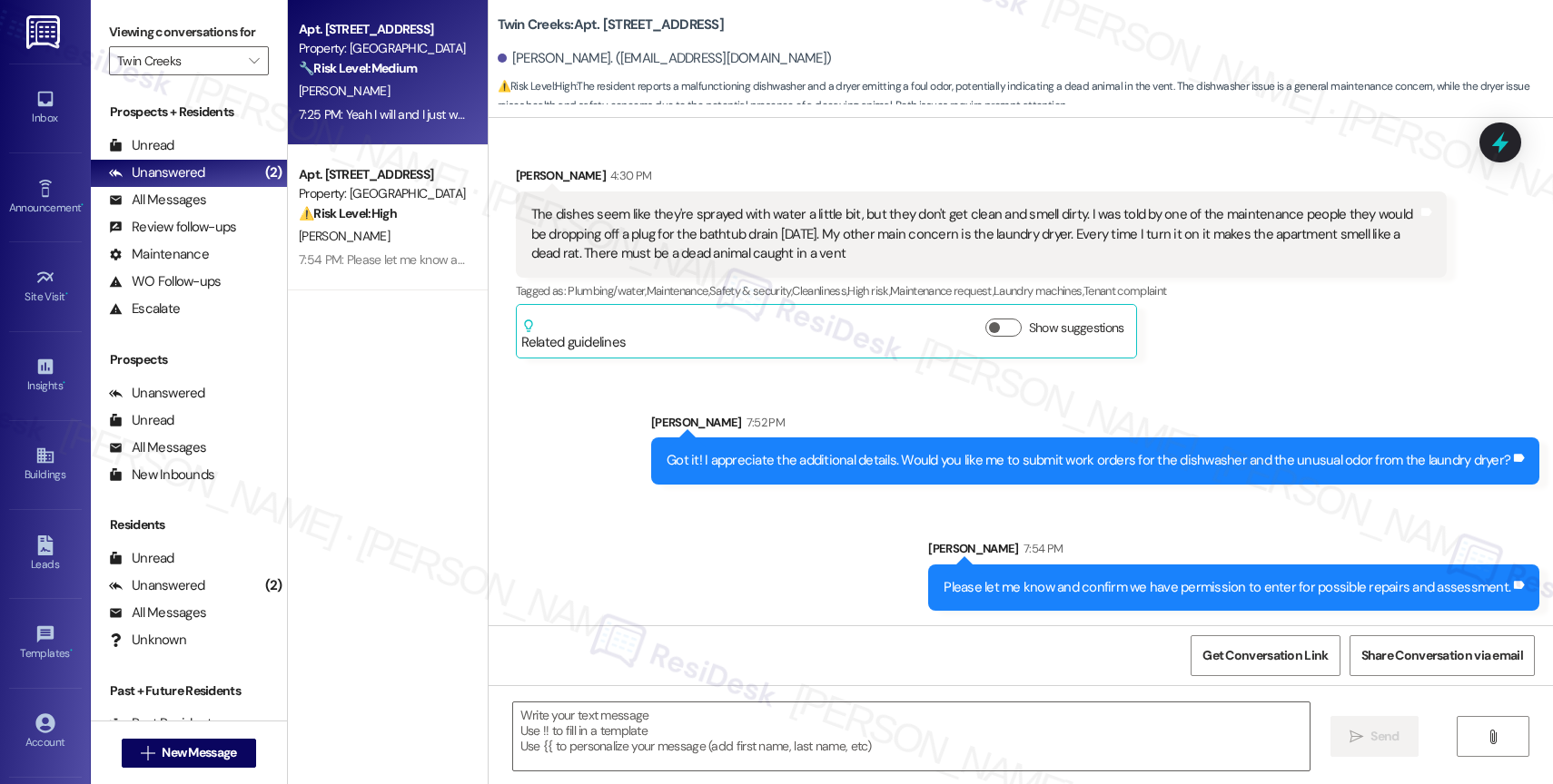
type textarea "Fetching suggested responses. Please feel free to read through the conversation…"
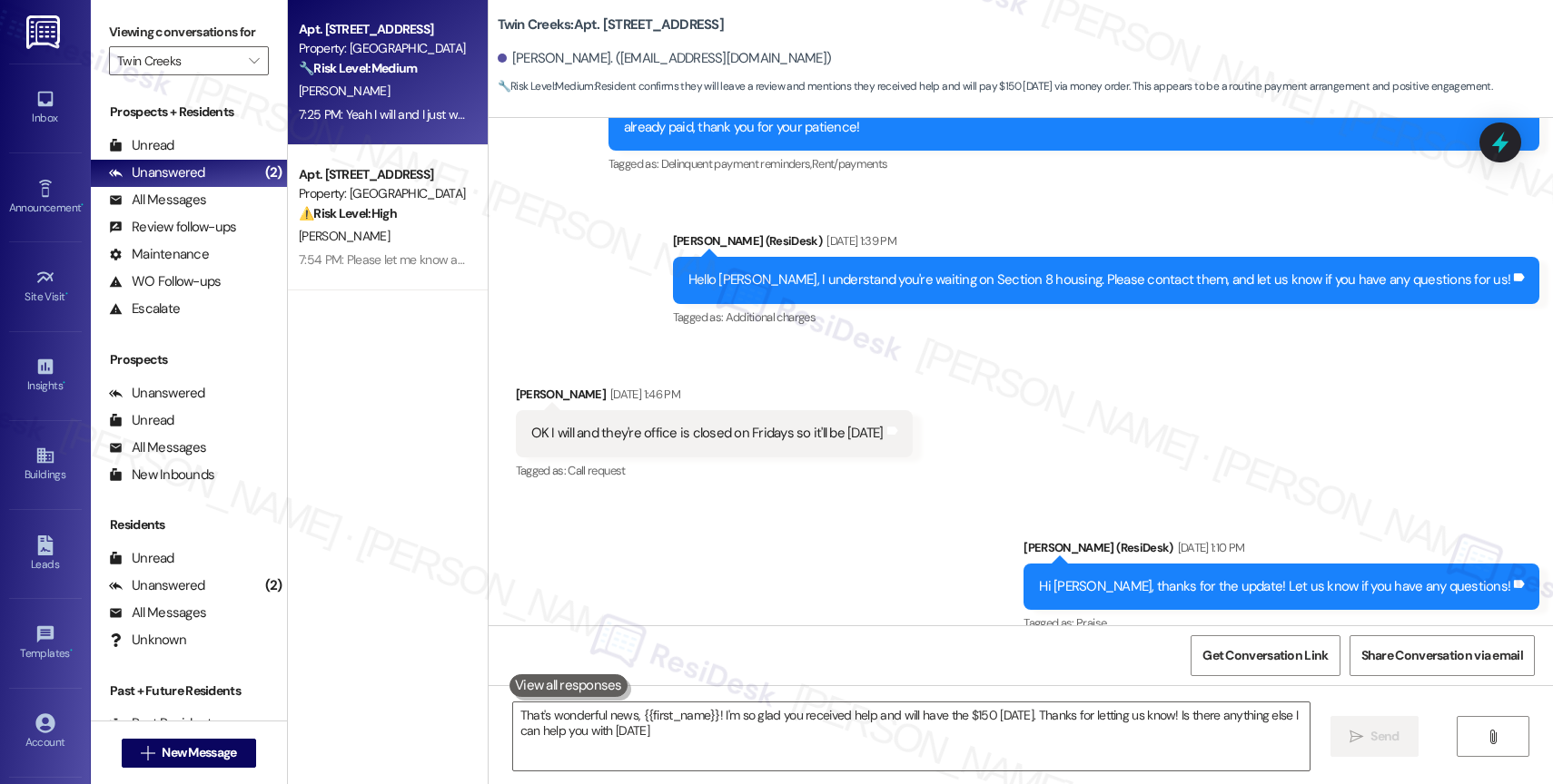
type textarea "That's wonderful news, {{first_name}}! I'm so glad you received help and will h…"
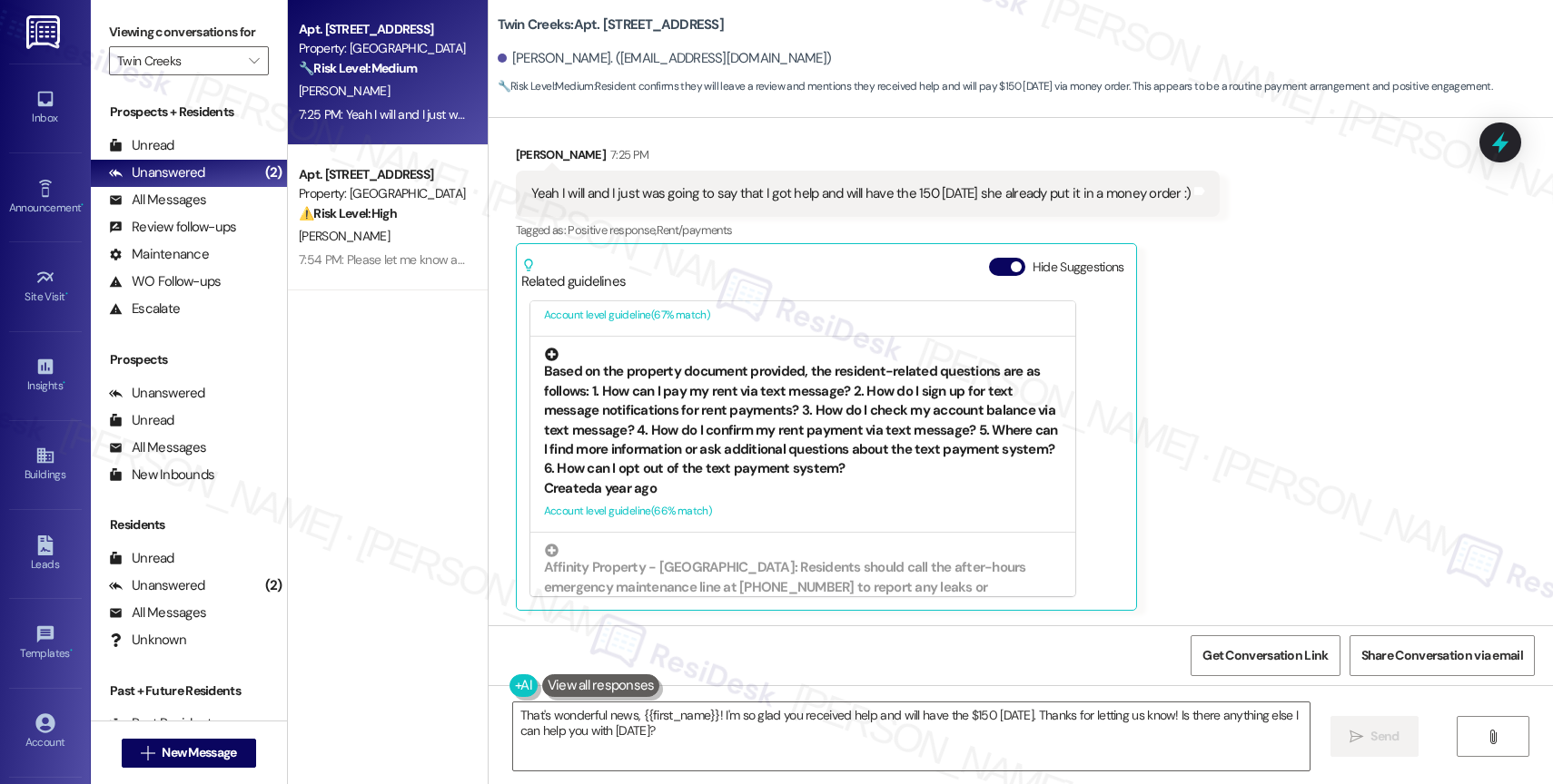
scroll to position [596, 0]
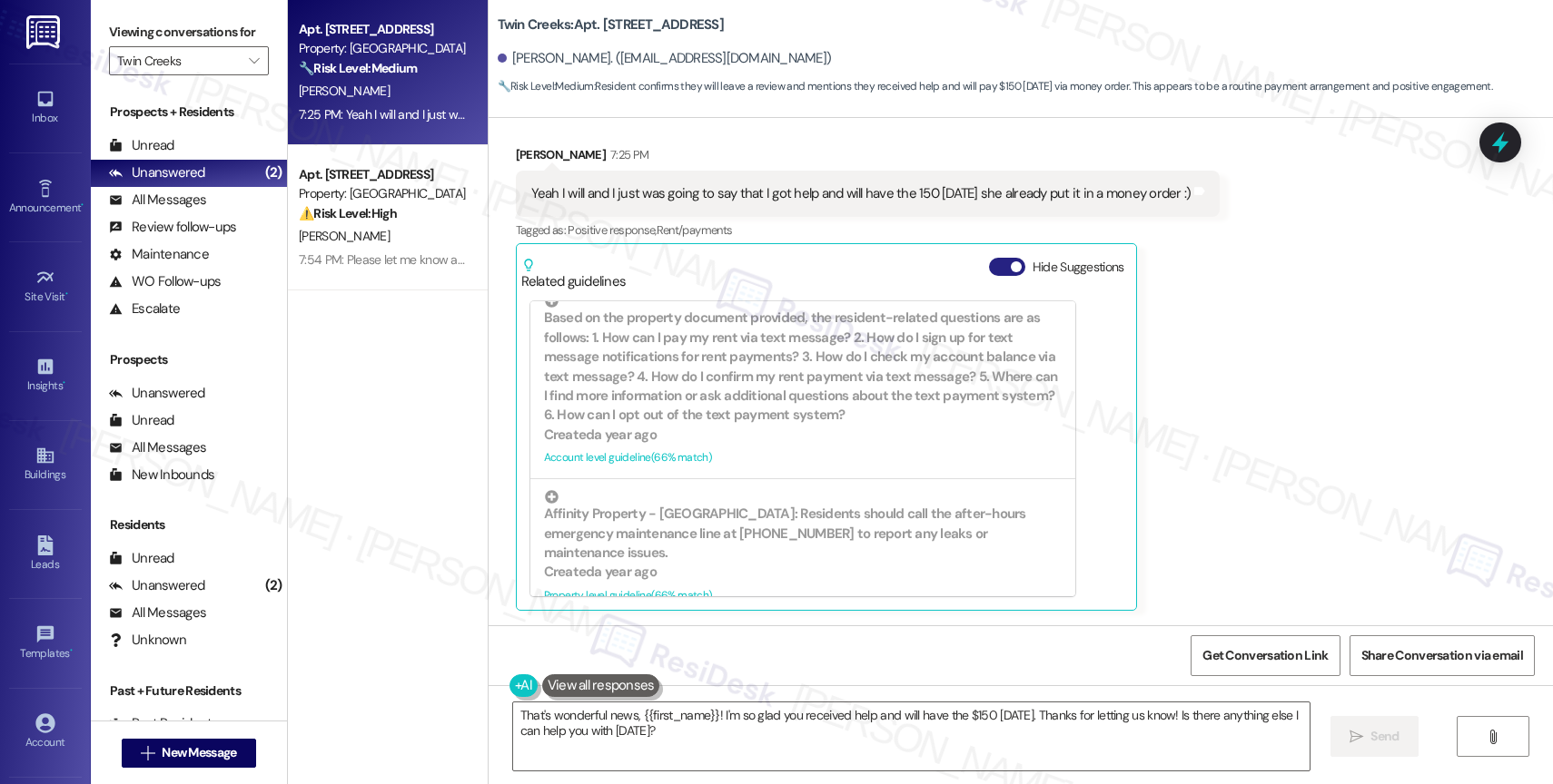
click at [989, 265] on button "Hide Suggestions" at bounding box center [1007, 266] width 37 height 18
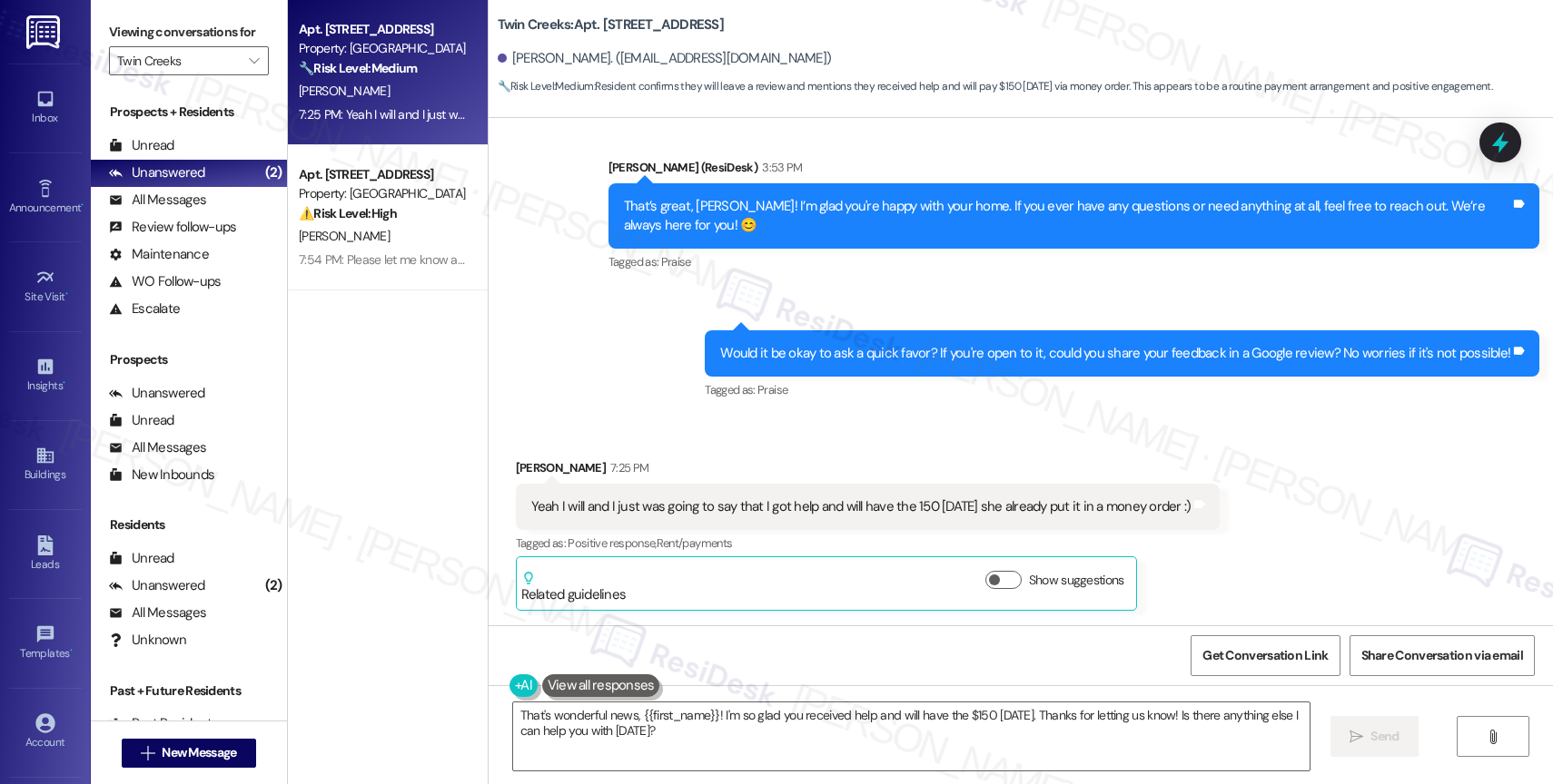
click at [829, 419] on div "Received via SMS [PERSON_NAME] 7:25 PM Yeah I will and I just was going to say …" at bounding box center [1020, 521] width 1065 height 207
click at [648, 347] on div "Sent via SMS [PERSON_NAME] (ResiDesk) 3:53 PM That’s great, [PERSON_NAME]! I’m …" at bounding box center [1020, 267] width 1065 height 301
click at [599, 362] on div "Sent via SMS [PERSON_NAME] (ResiDesk) 3:53 PM That’s great, [PERSON_NAME]! I’m …" at bounding box center [1020, 267] width 1065 height 301
click at [851, 429] on div "Received via SMS [PERSON_NAME] 7:25 PM Yeah I will and I just was going to say …" at bounding box center [1020, 521] width 1065 height 207
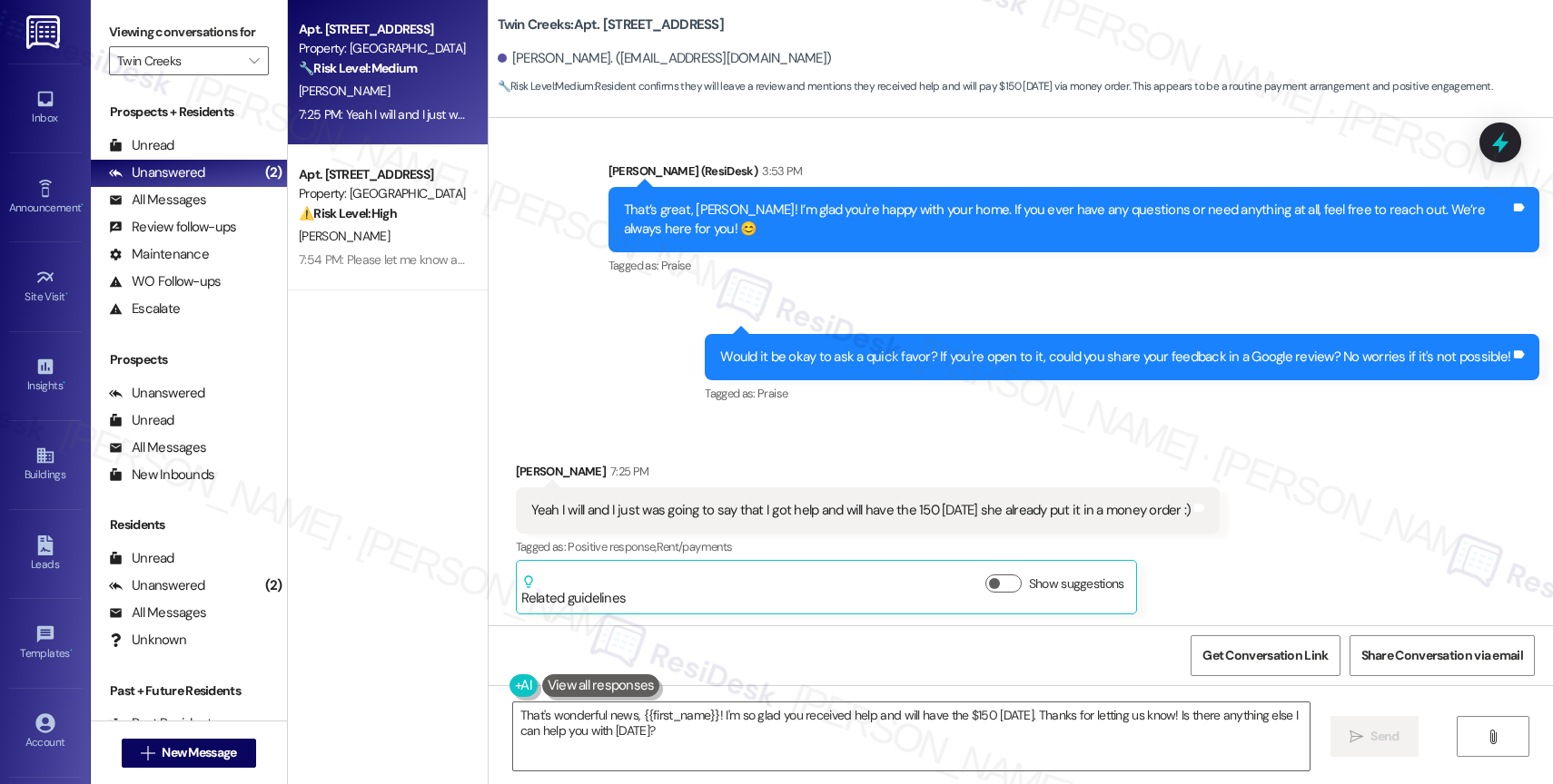
scroll to position [2426, 0]
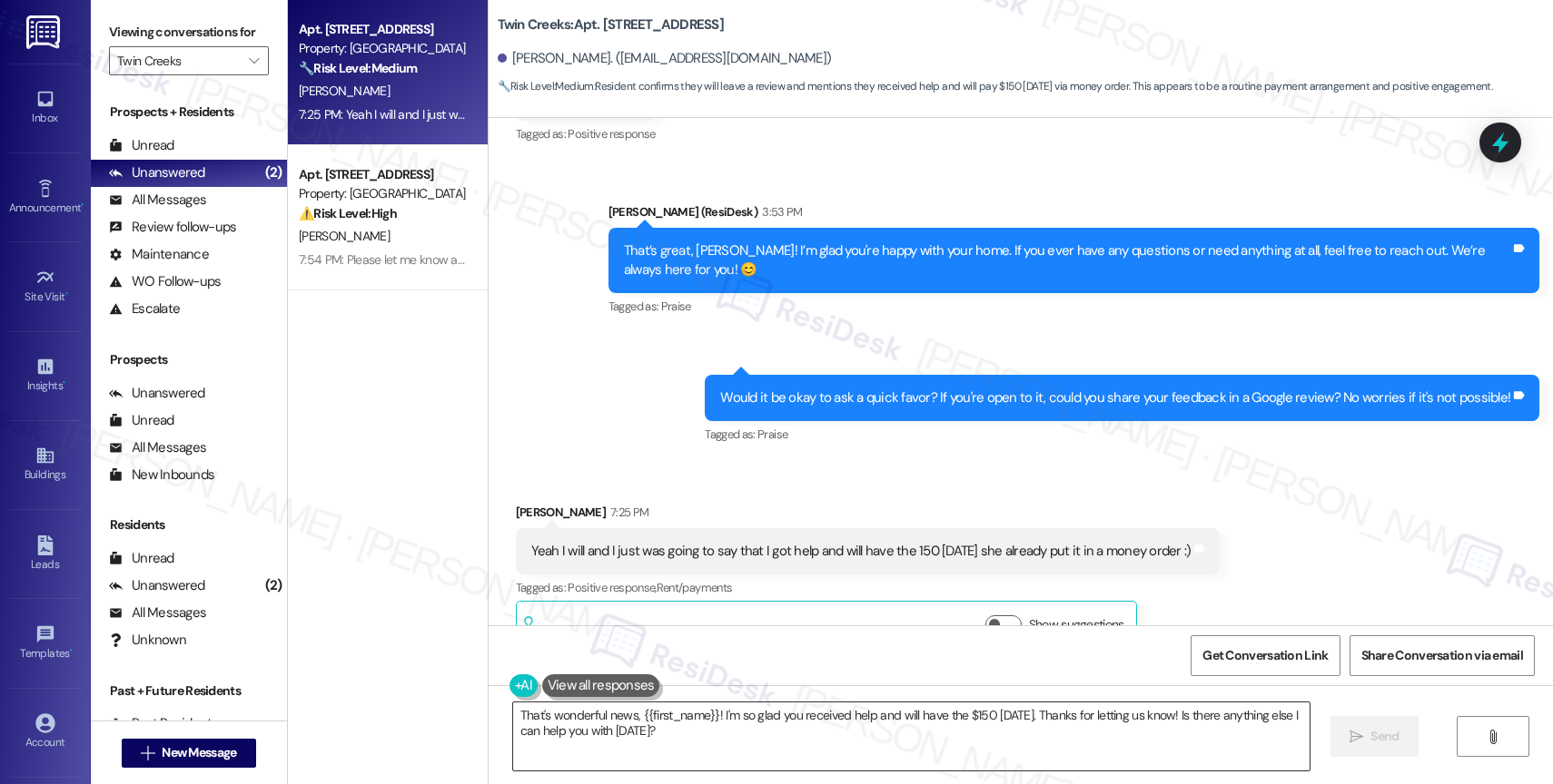
click at [736, 737] on textarea "That's wonderful news, {{first_name}}! I'm so glad you received help and will h…" at bounding box center [911, 736] width 796 height 68
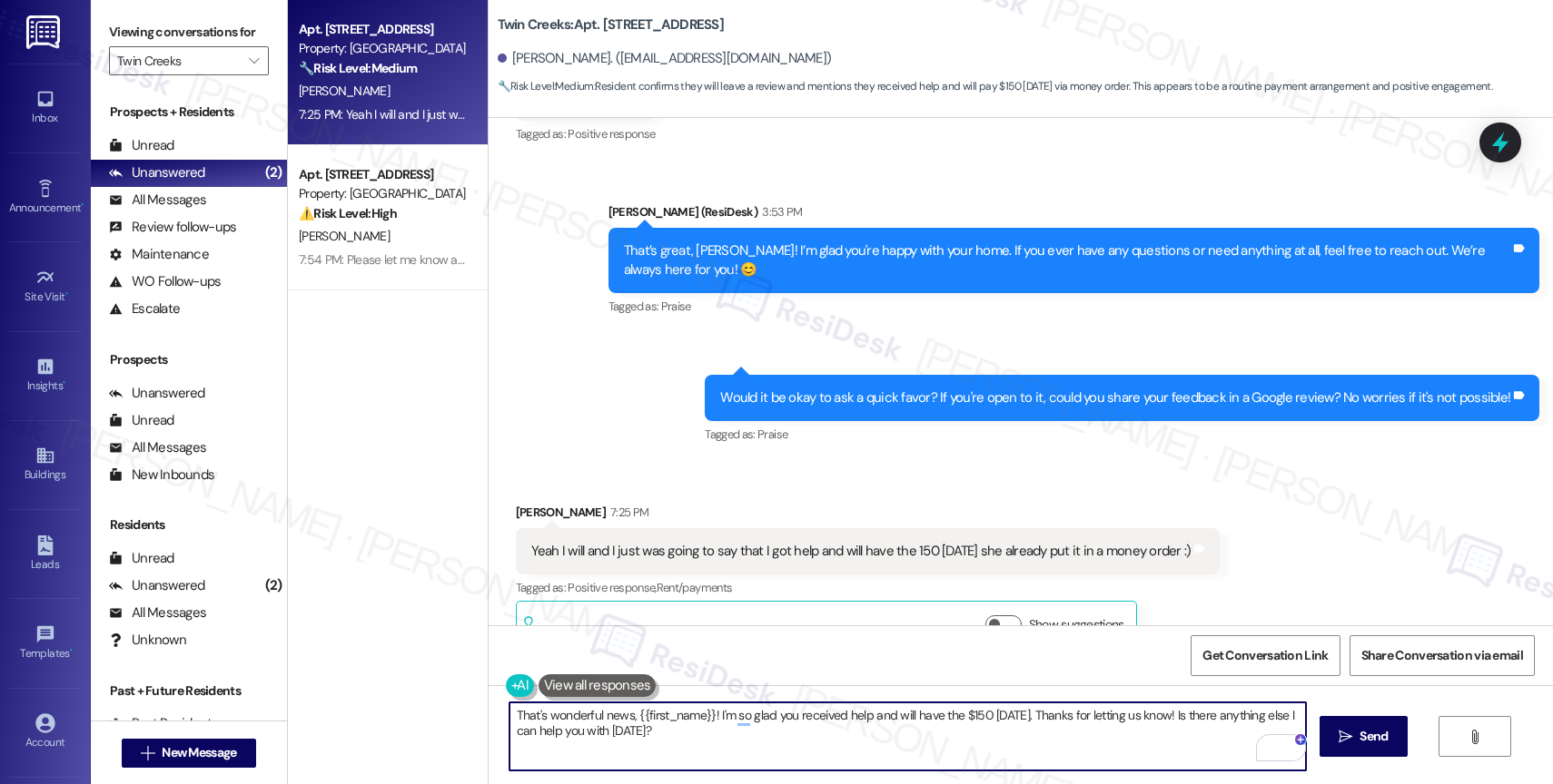
click at [913, 734] on textarea "That's wonderful news, {{first_name}}! I'm so glad you received help and will h…" at bounding box center [907, 736] width 796 height 68
click at [1207, 735] on textarea "That's wonderful news, {{first_name}}! I'm so glad you received help and will h…" at bounding box center [907, 736] width 796 height 68
drag, startPoint x: 1371, startPoint y: 736, endPoint x: 1351, endPoint y: 717, distance: 27.6
click at [1371, 736] on span "Send" at bounding box center [1374, 736] width 28 height 19
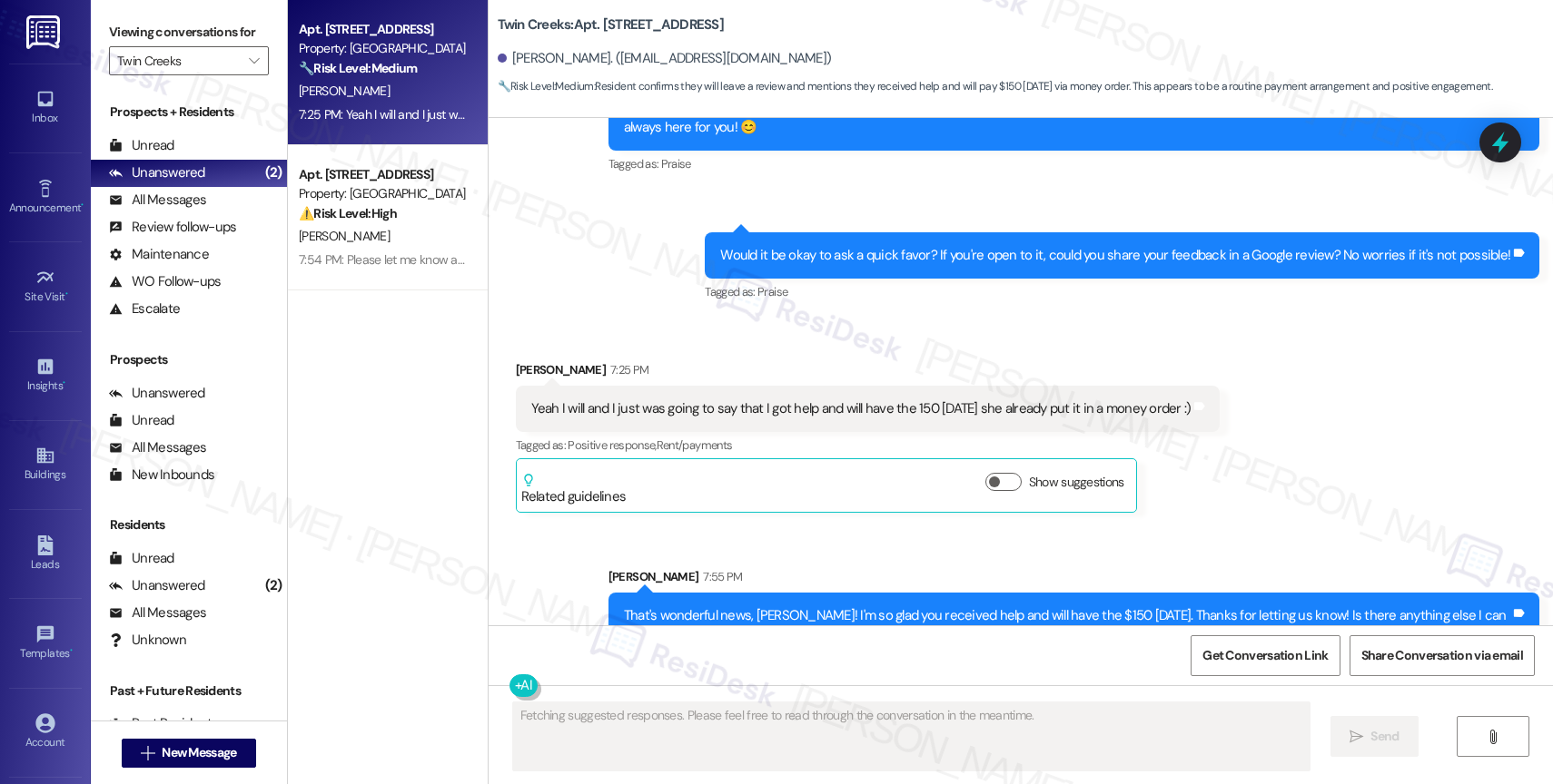
scroll to position [2617, 0]
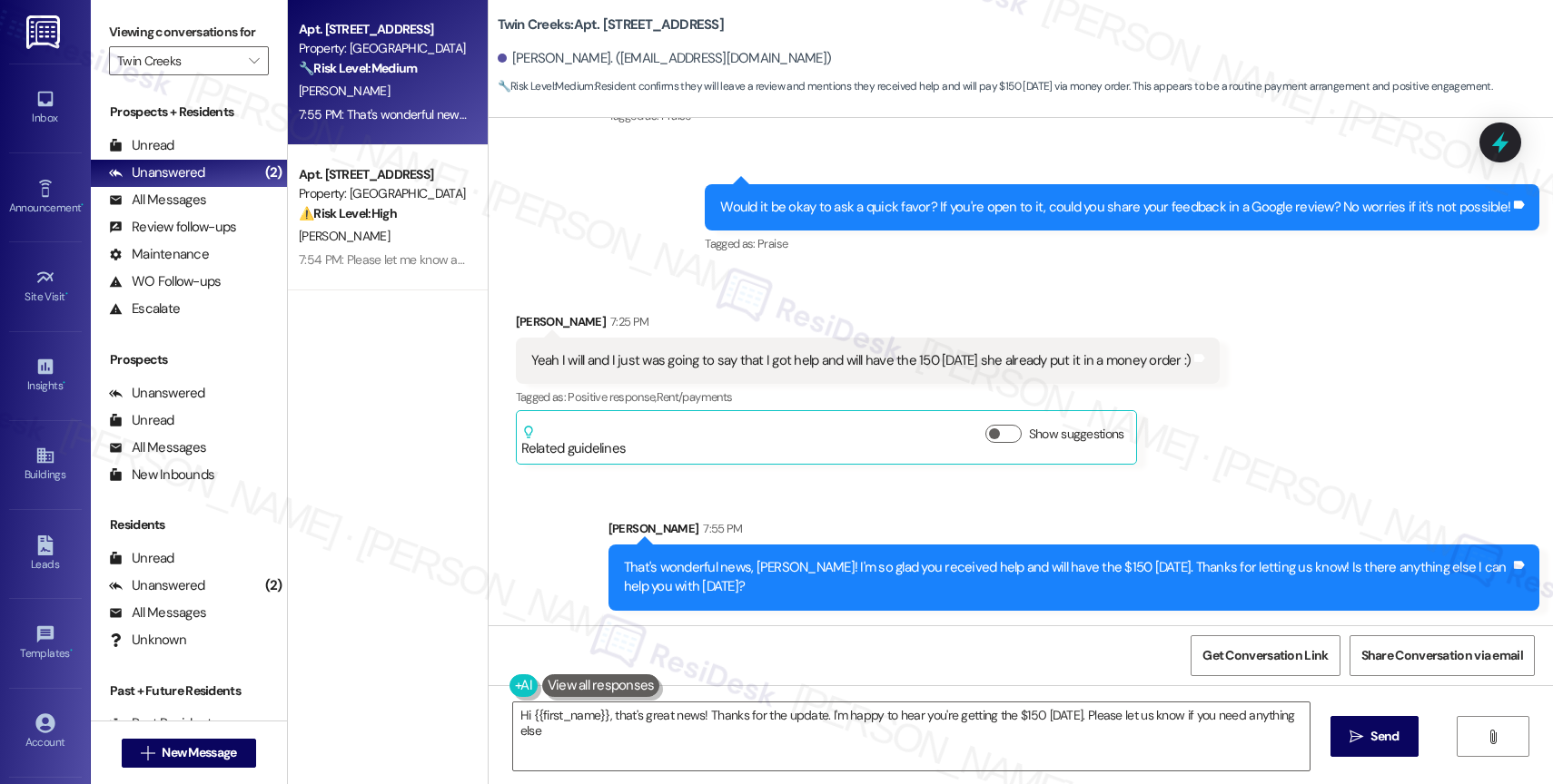
type textarea "Hi {{first_name}}, that's great news! Thanks for the update. I'm happy to hear …"
click at [249, 68] on icon "" at bounding box center [254, 60] width 10 height 15
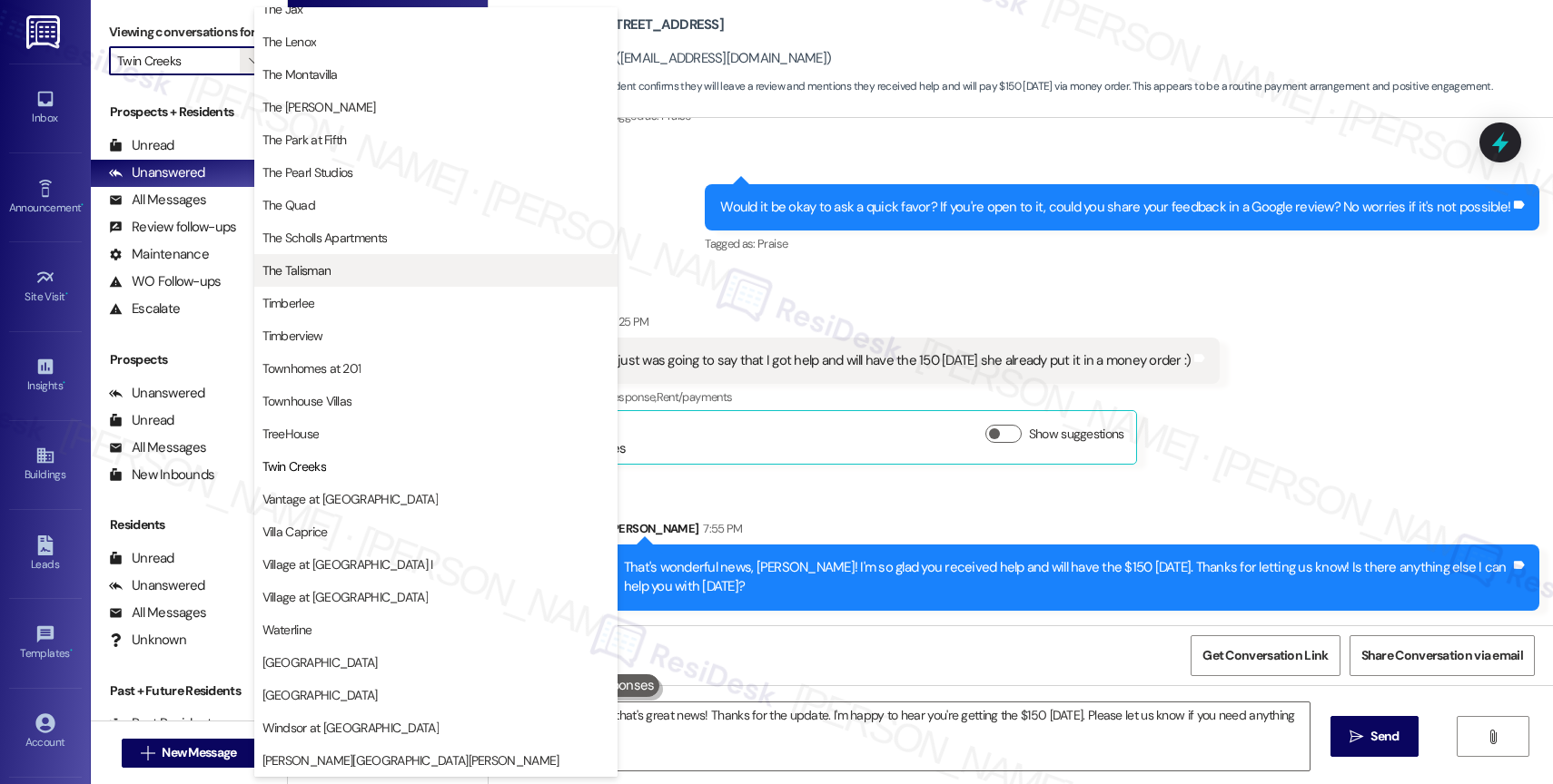
scroll to position [3287, 0]
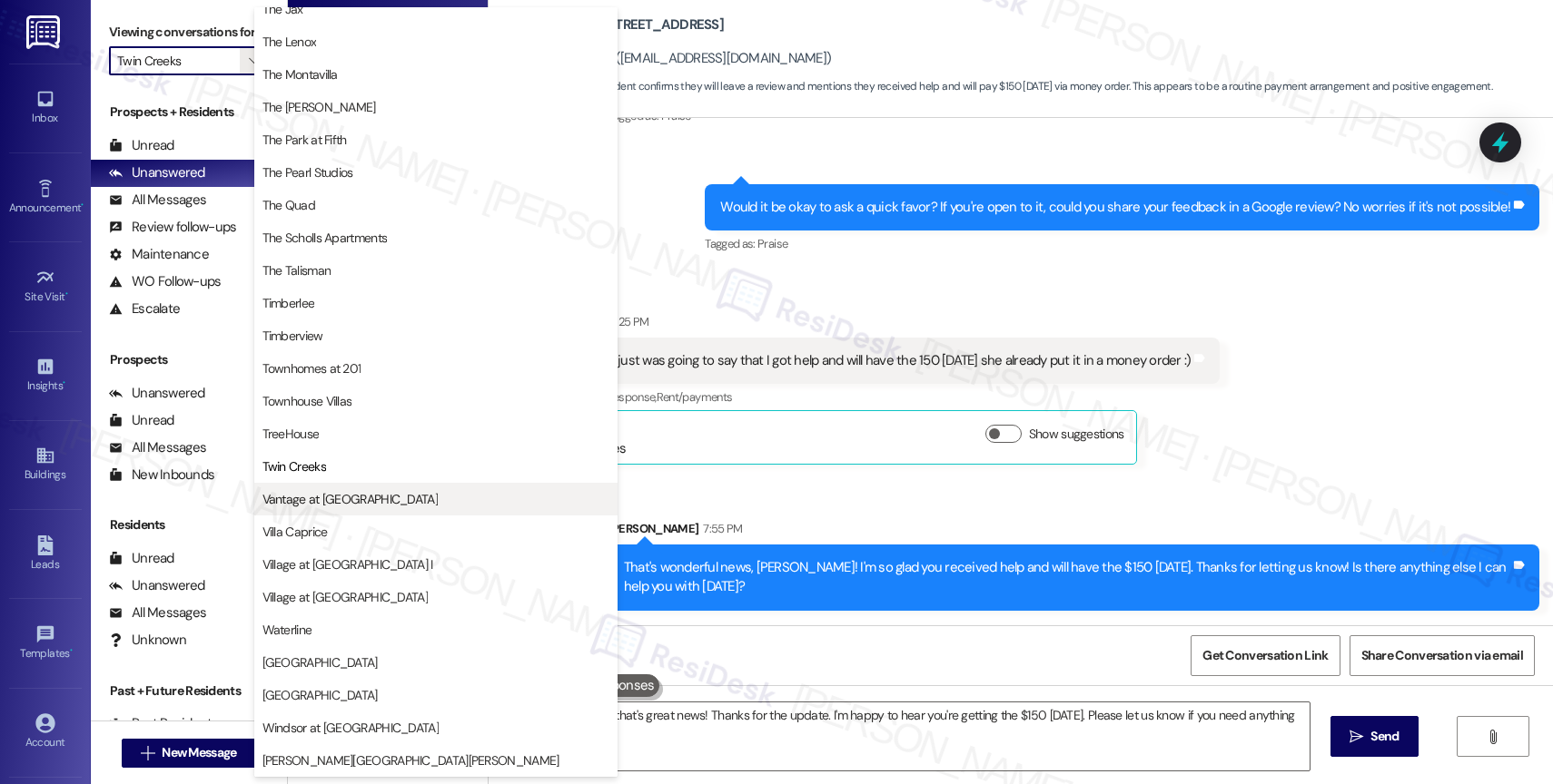
click at [356, 505] on span "Vantage at [GEOGRAPHIC_DATA]" at bounding box center [350, 499] width 175 height 18
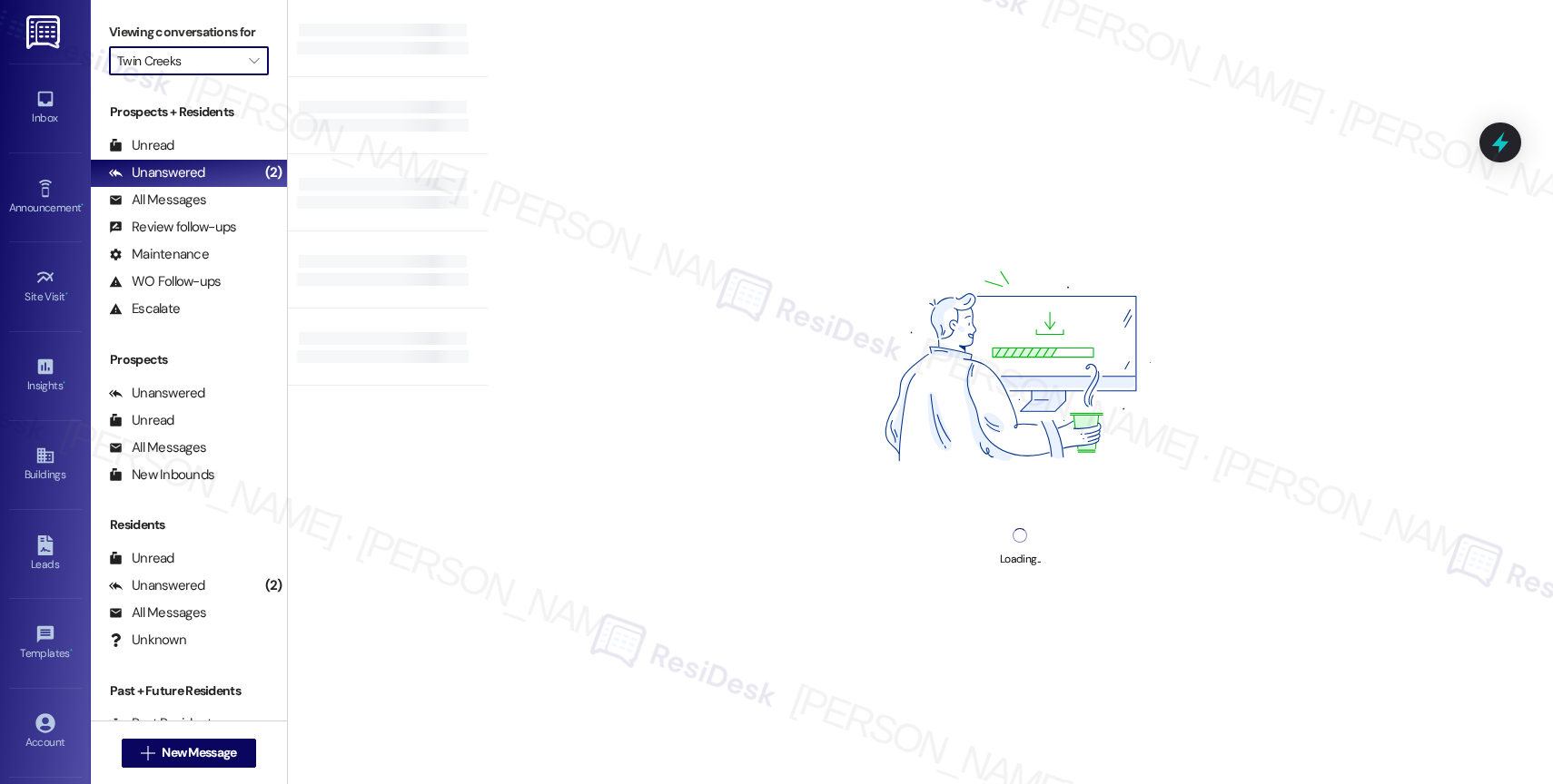
type input "Vantage at [GEOGRAPHIC_DATA]"
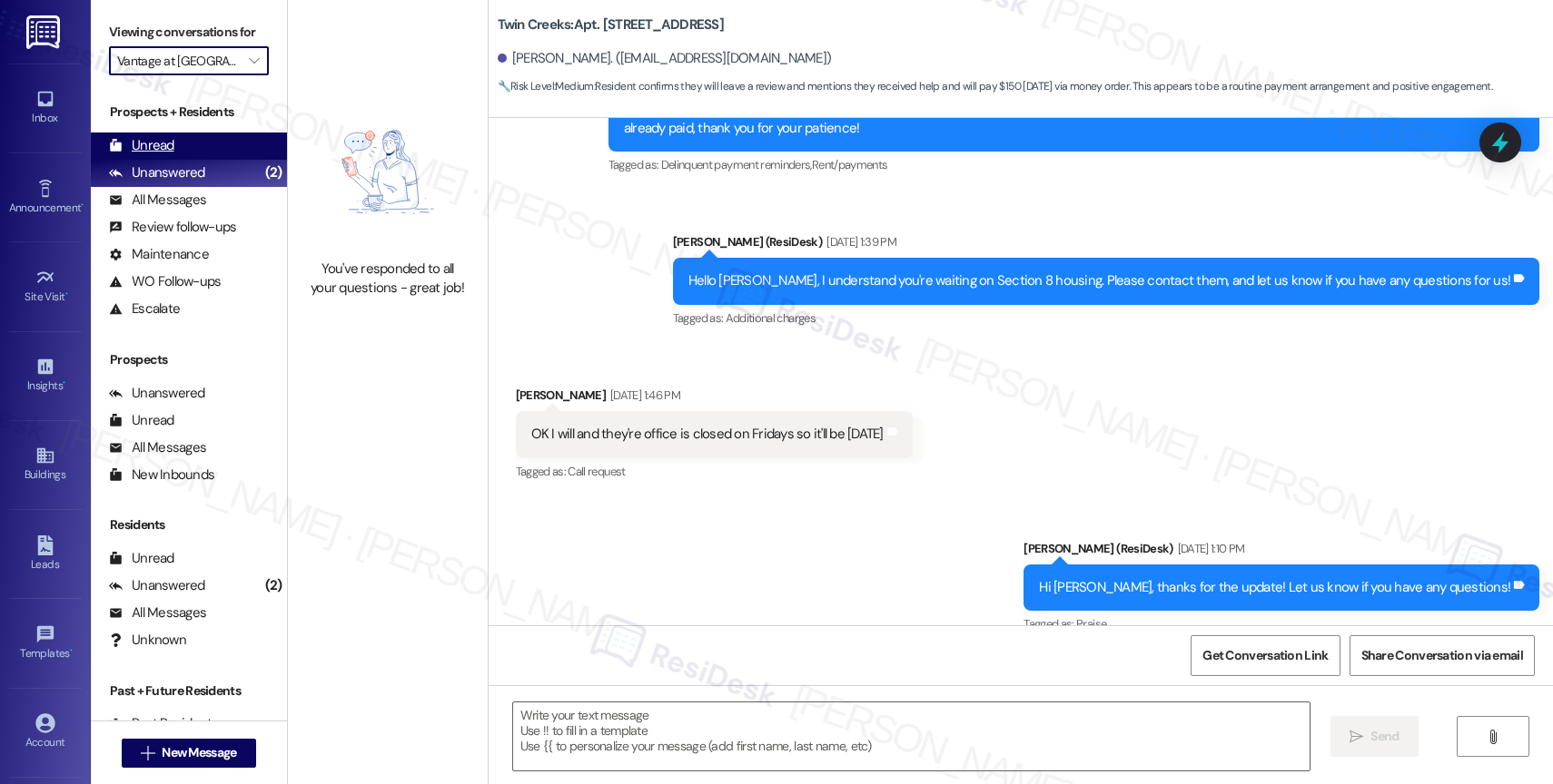
type textarea "Fetching suggested responses. Please feel free to read through the conversation…"
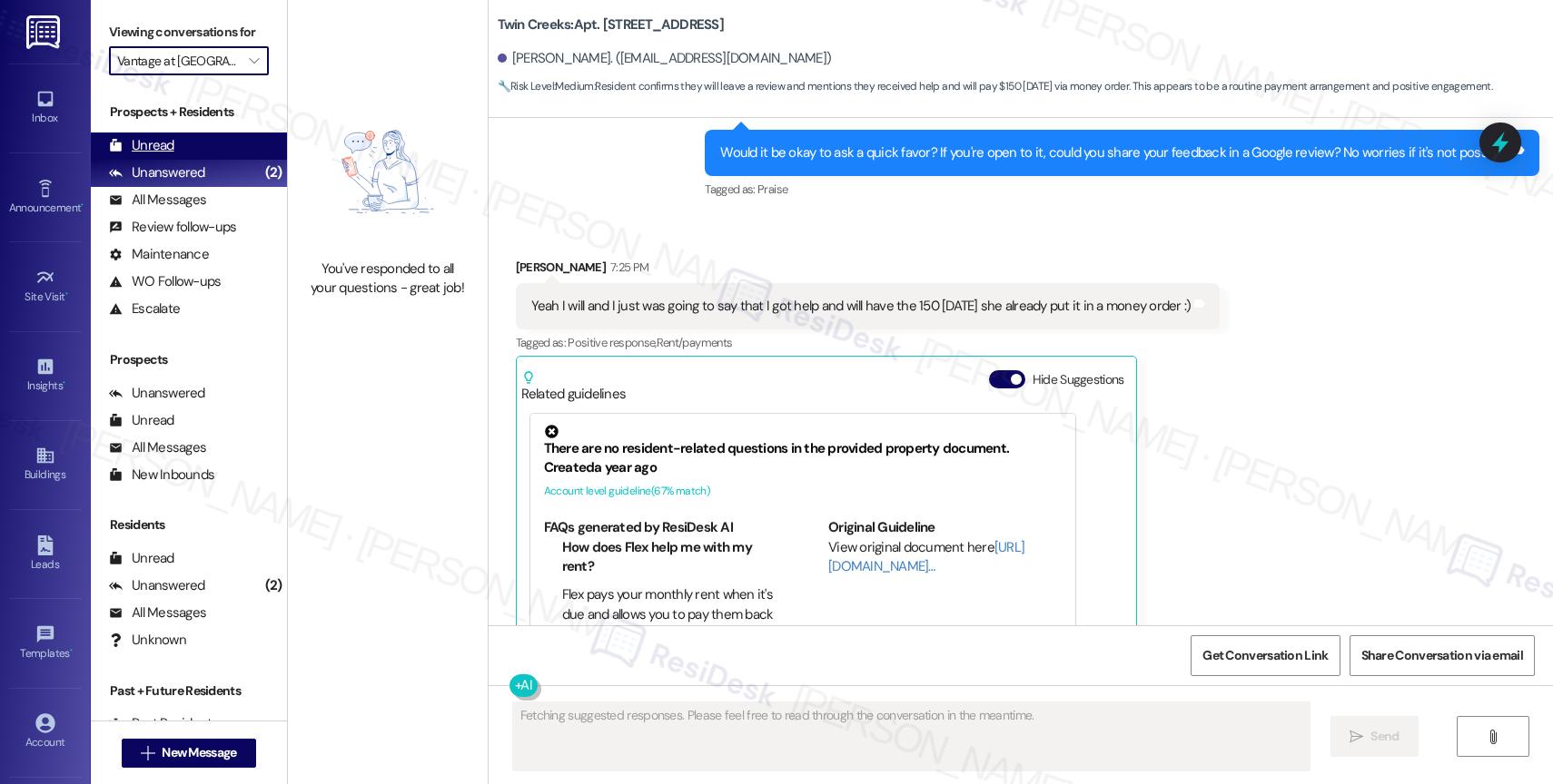
scroll to position [2785, 0]
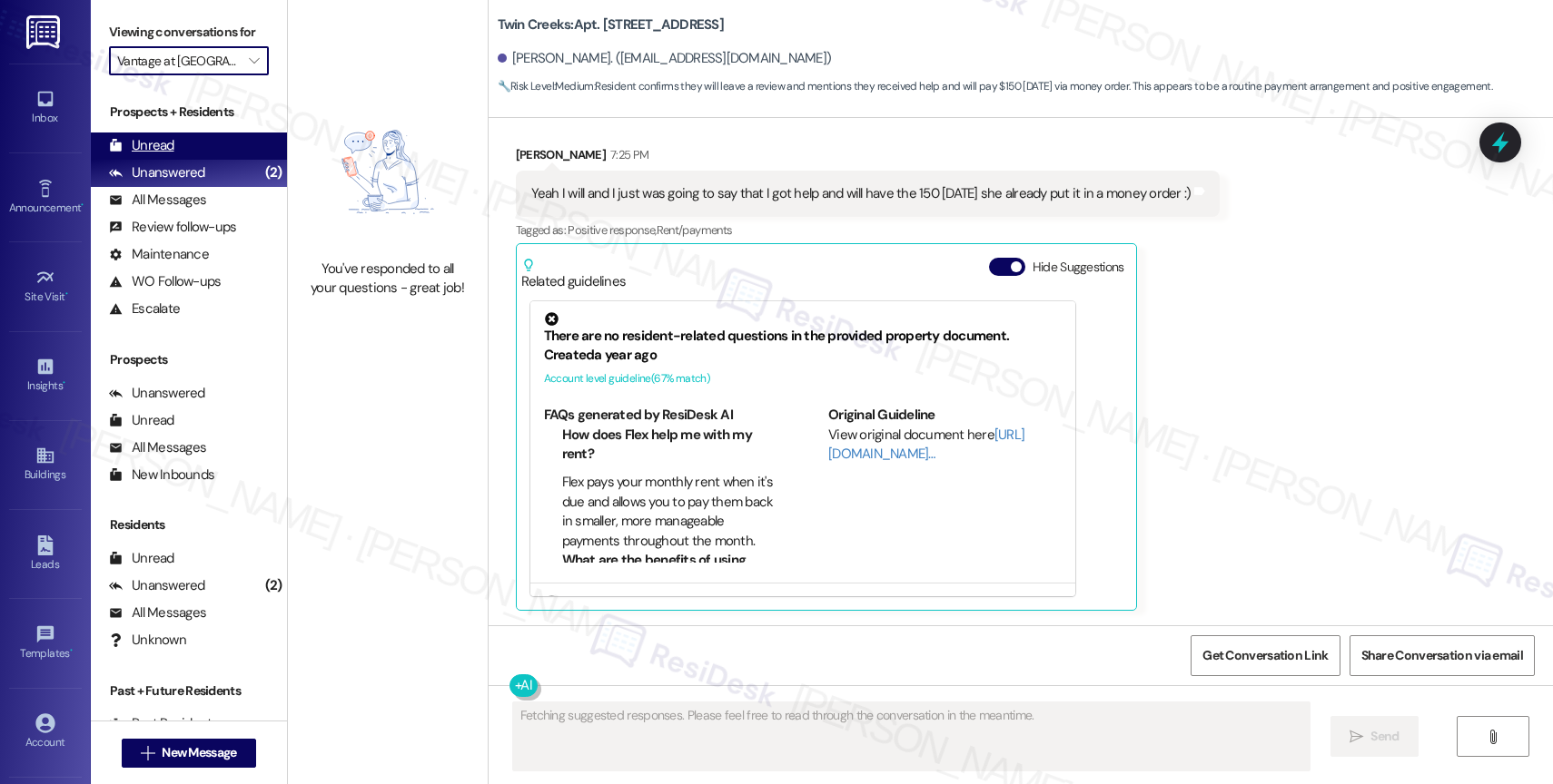
click at [203, 155] on div "Unread (0)" at bounding box center [189, 147] width 196 height 28
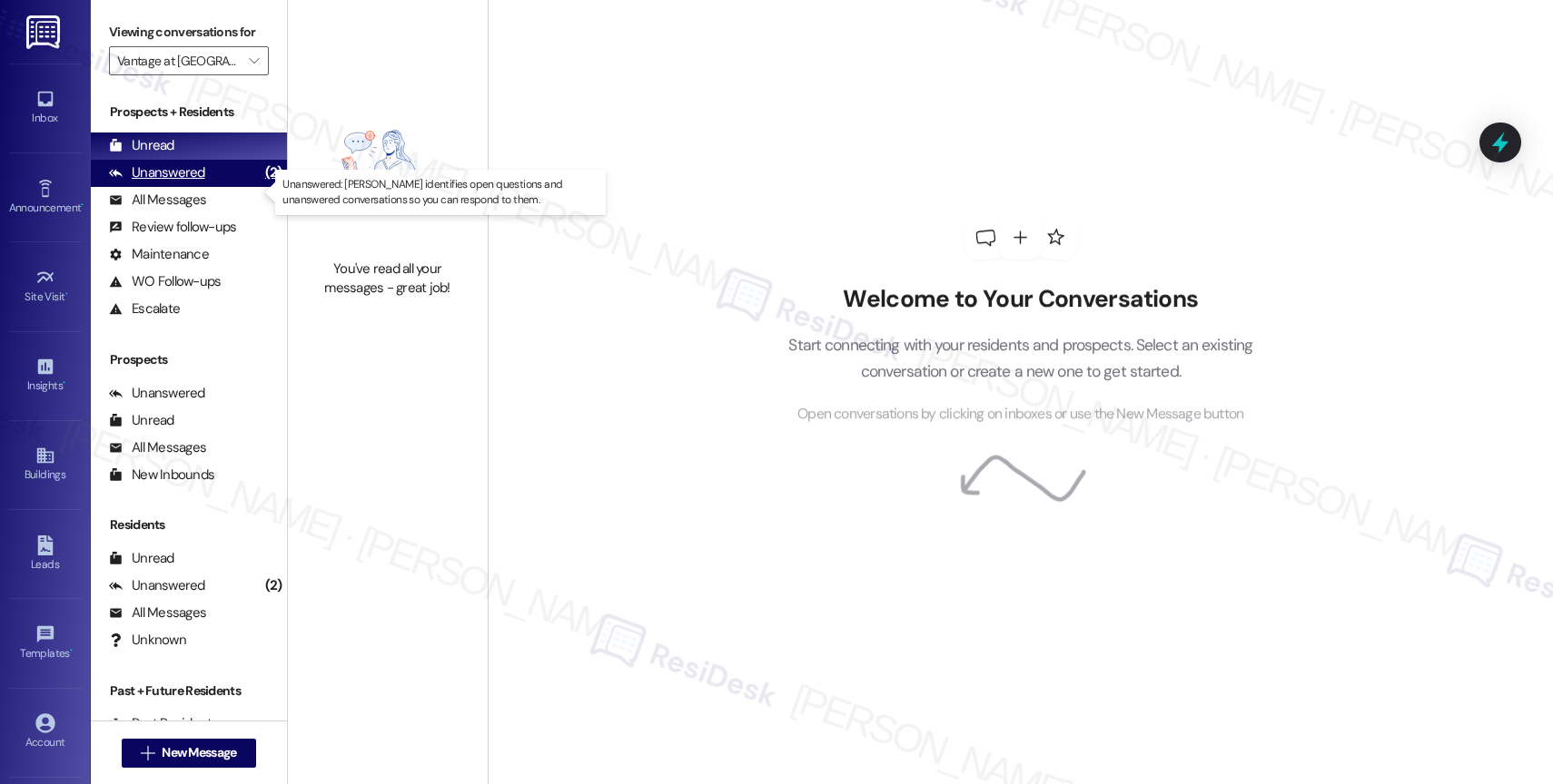
click at [213, 187] on div "Unanswered (2)" at bounding box center [189, 173] width 196 height 28
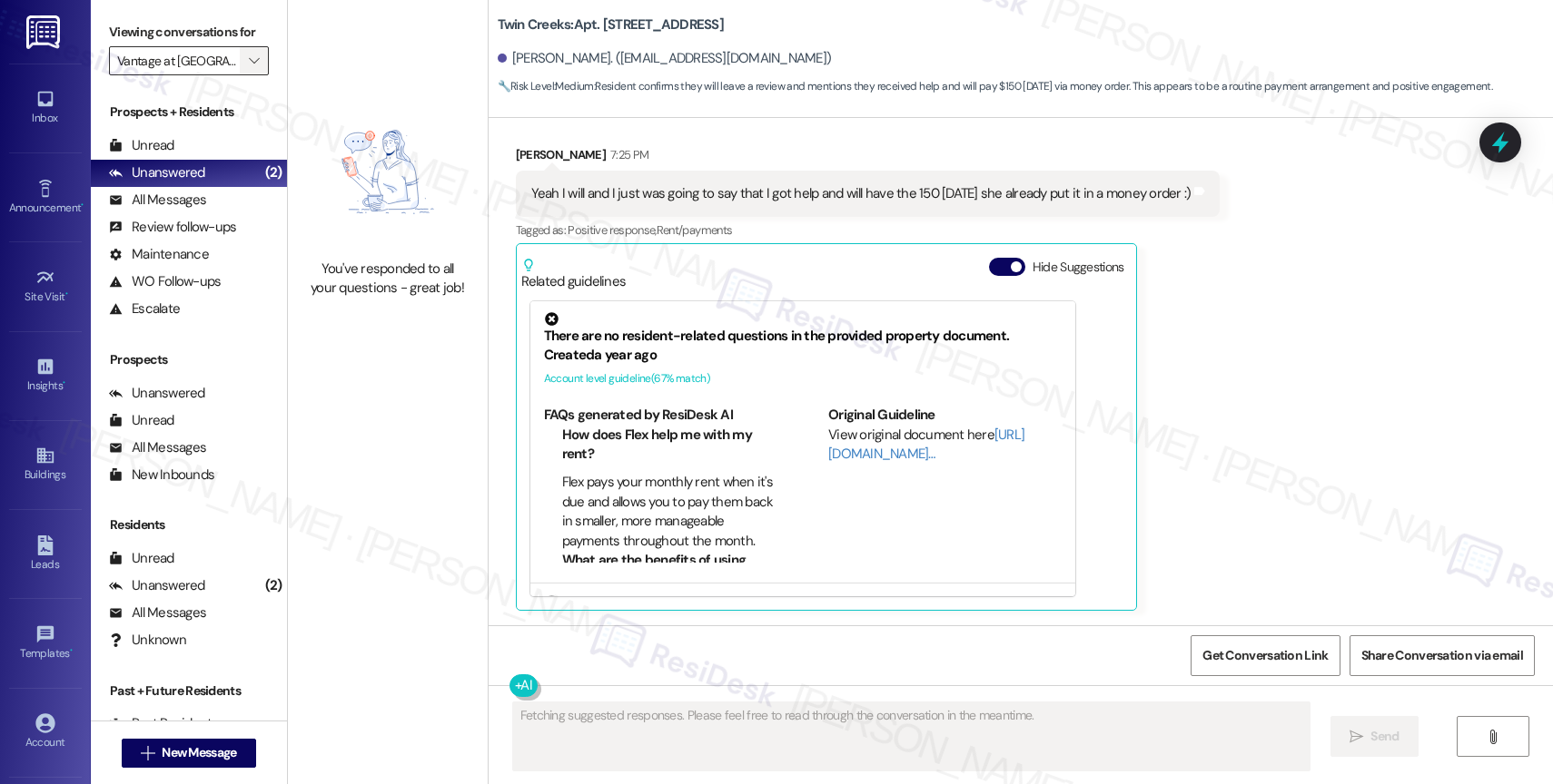
click at [246, 75] on span "" at bounding box center [254, 60] width 17 height 29
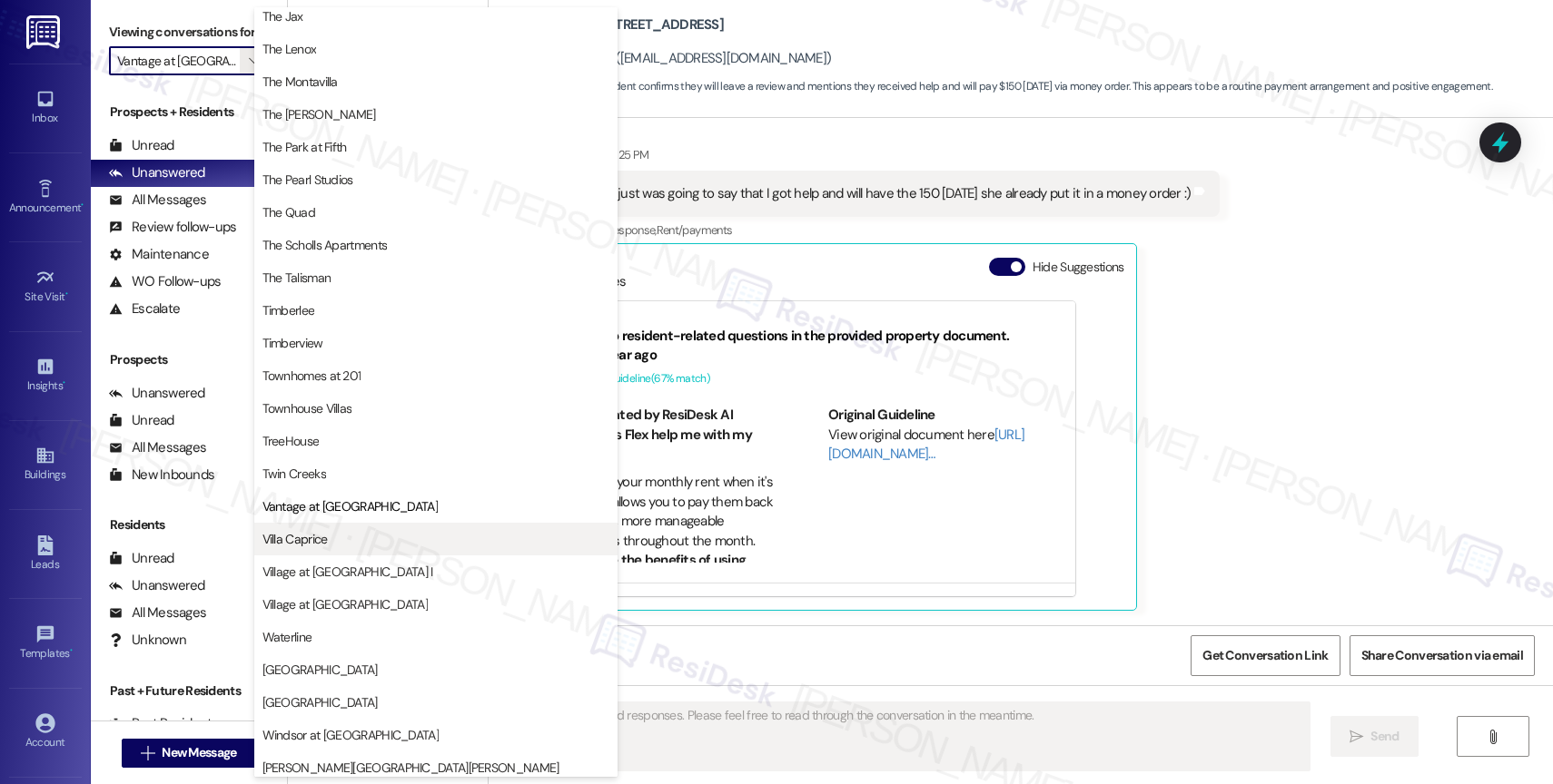
scroll to position [3269, 0]
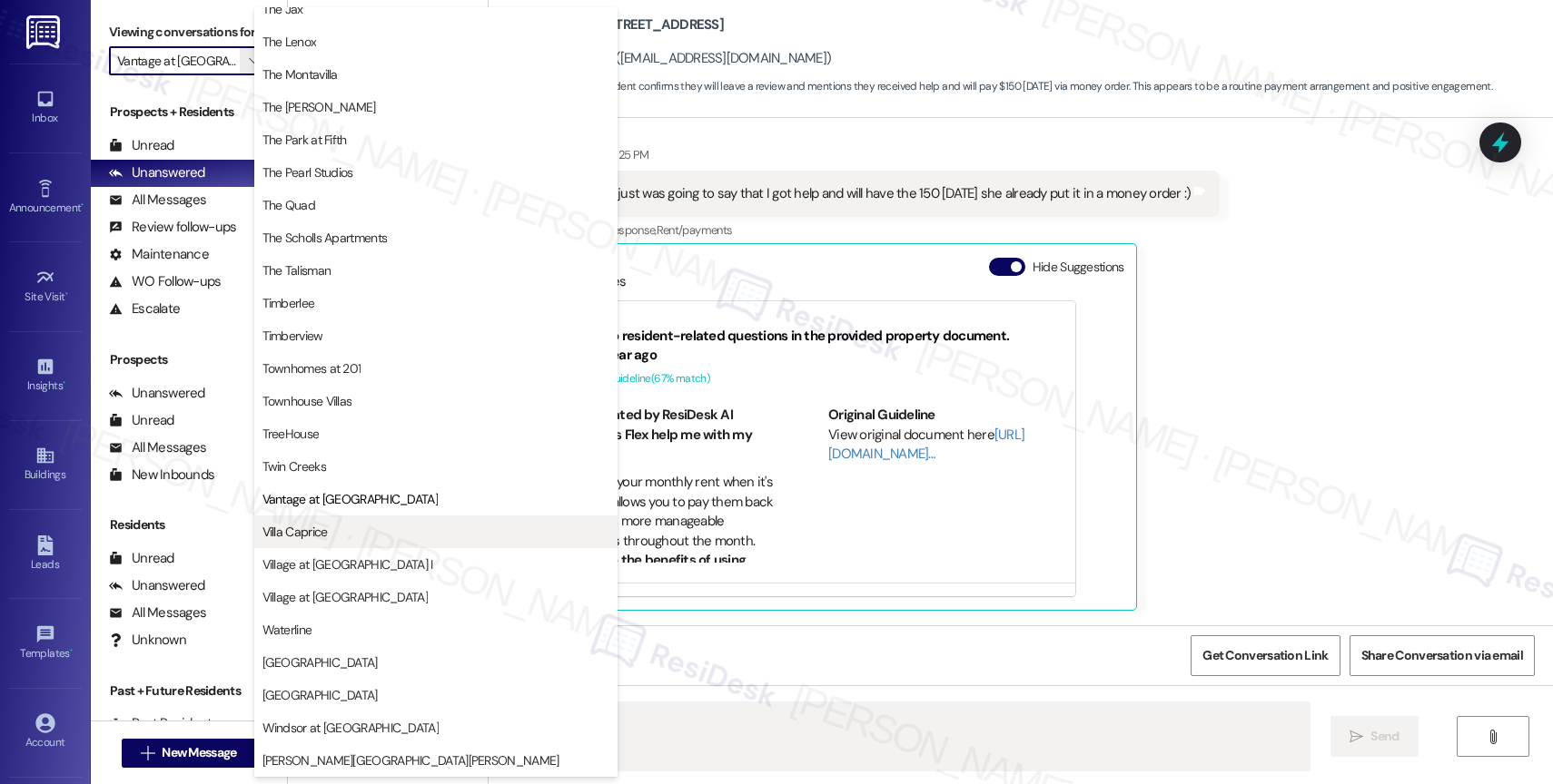
click at [349, 527] on span "Villa Caprice" at bounding box center [436, 532] width 347 height 18
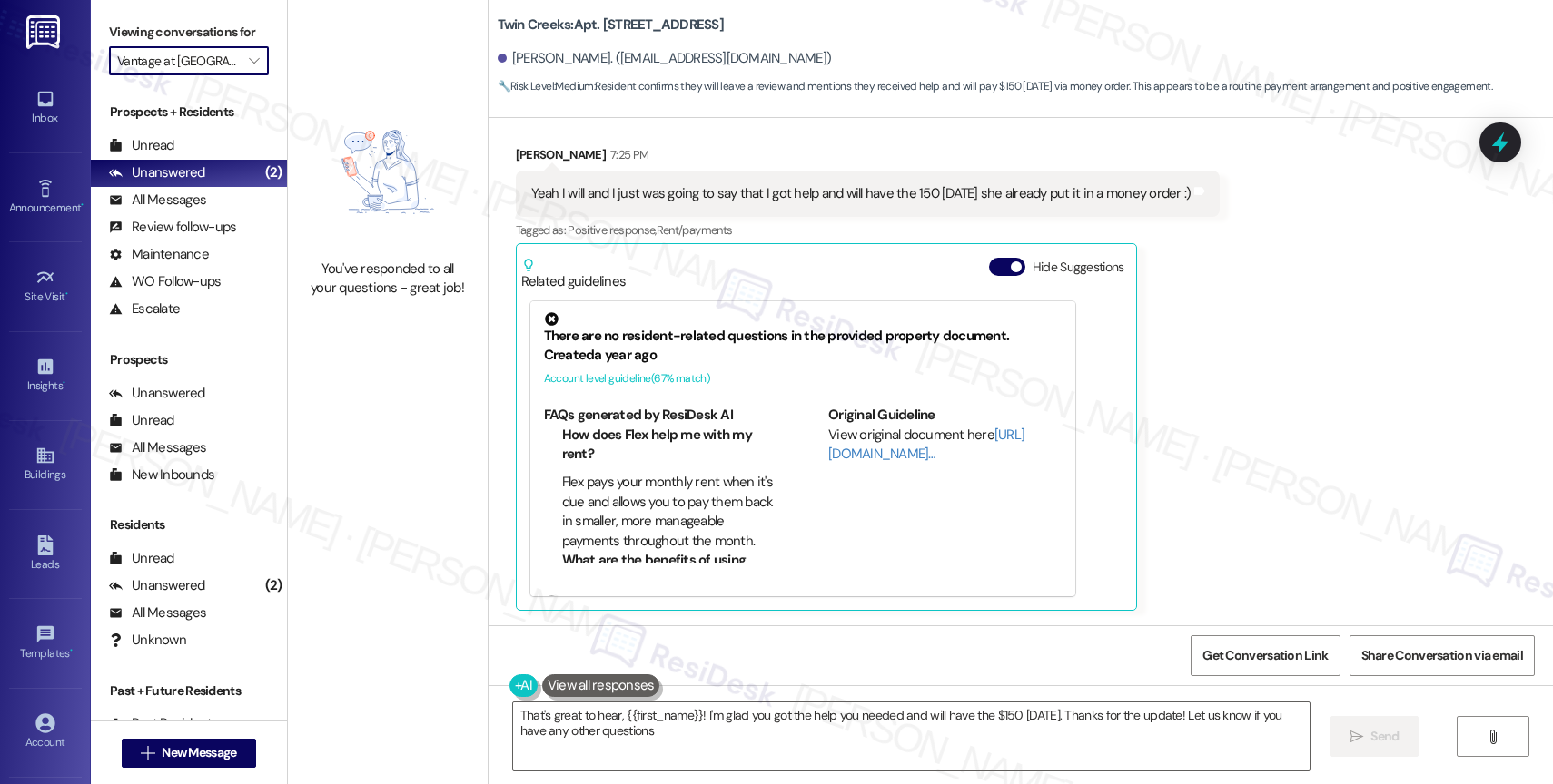
type textarea "That's great to hear, {{first_name}}! I'm glad you got the help you needed and …"
type input "Villa Caprice"
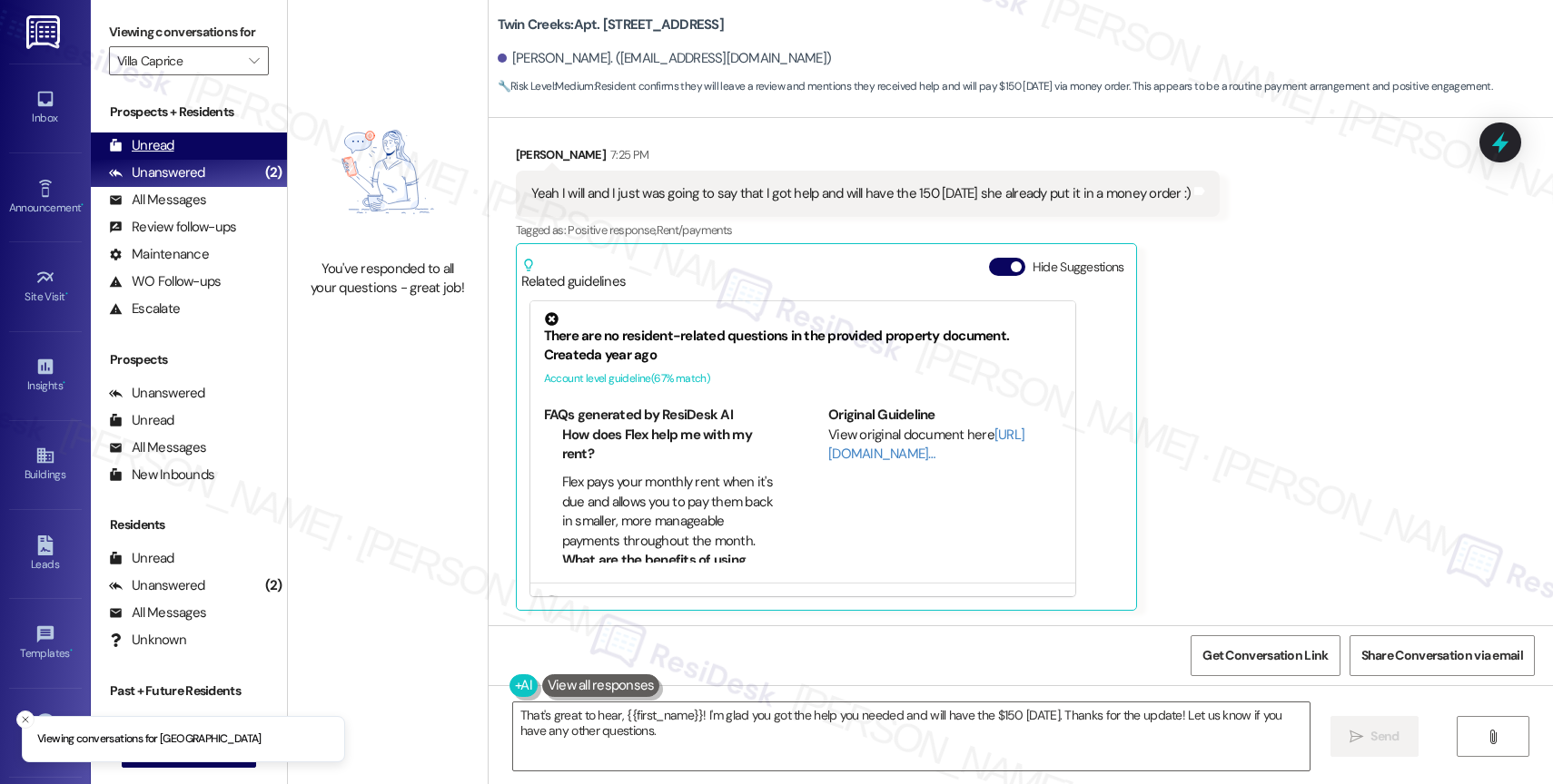
click at [171, 155] on div "Unread" at bounding box center [142, 146] width 65 height 19
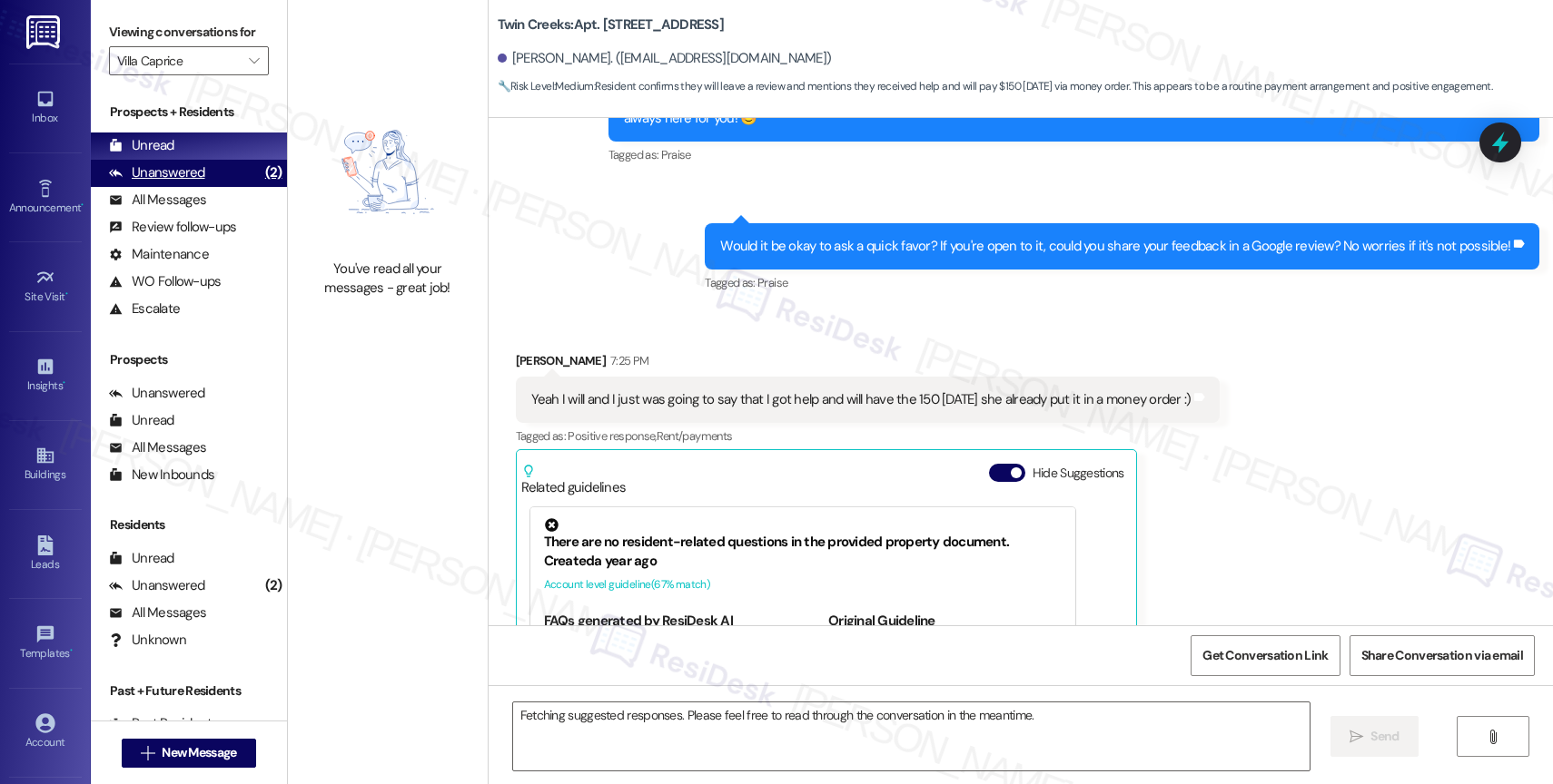
scroll to position [2785, 0]
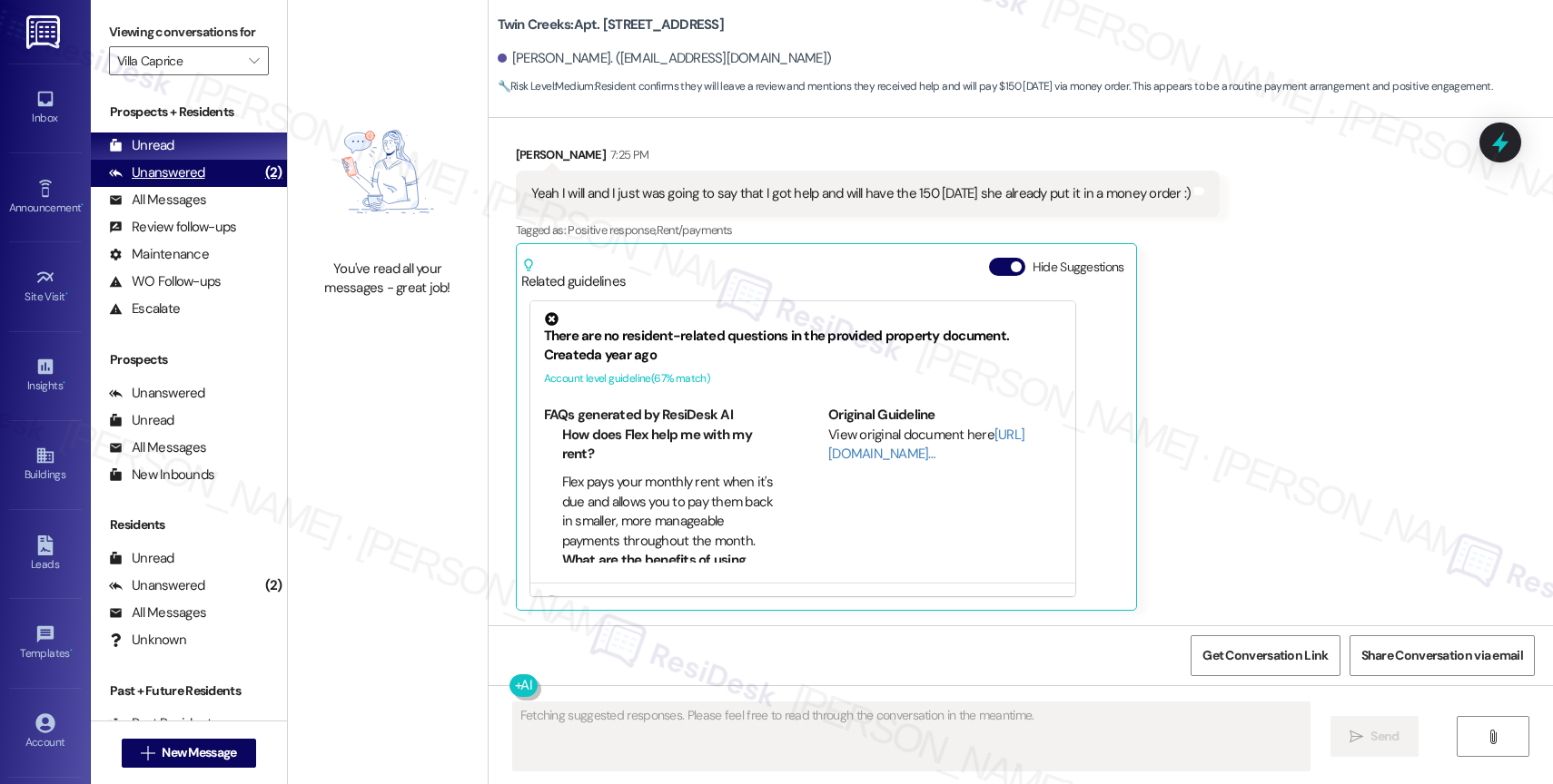
click at [200, 182] on div "Unanswered" at bounding box center [156, 172] width 96 height 19
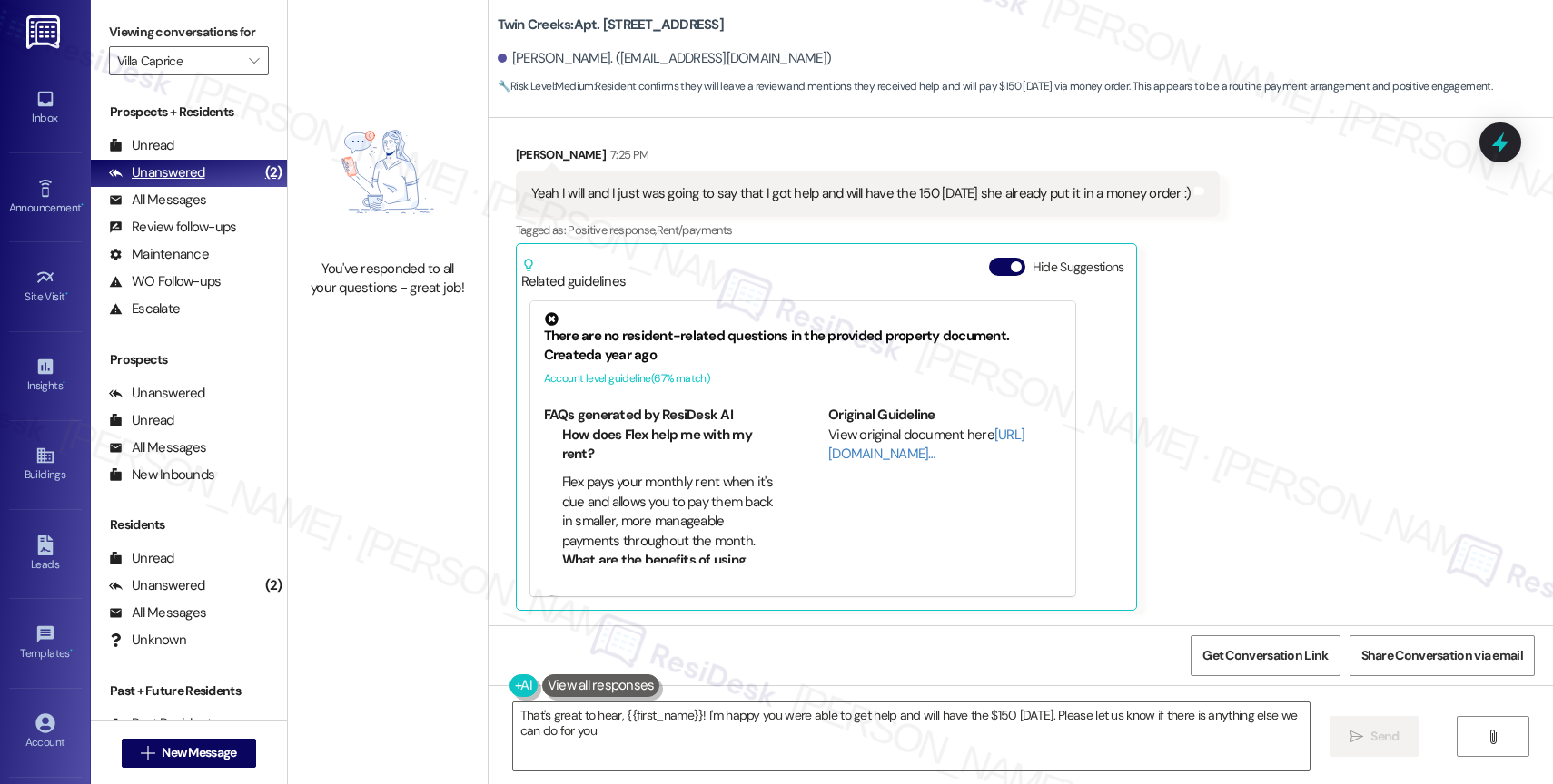
type textarea "That's great to hear, {{first_name}}! I'm happy you were able to get help and w…"
click at [249, 68] on icon "" at bounding box center [254, 60] width 10 height 15
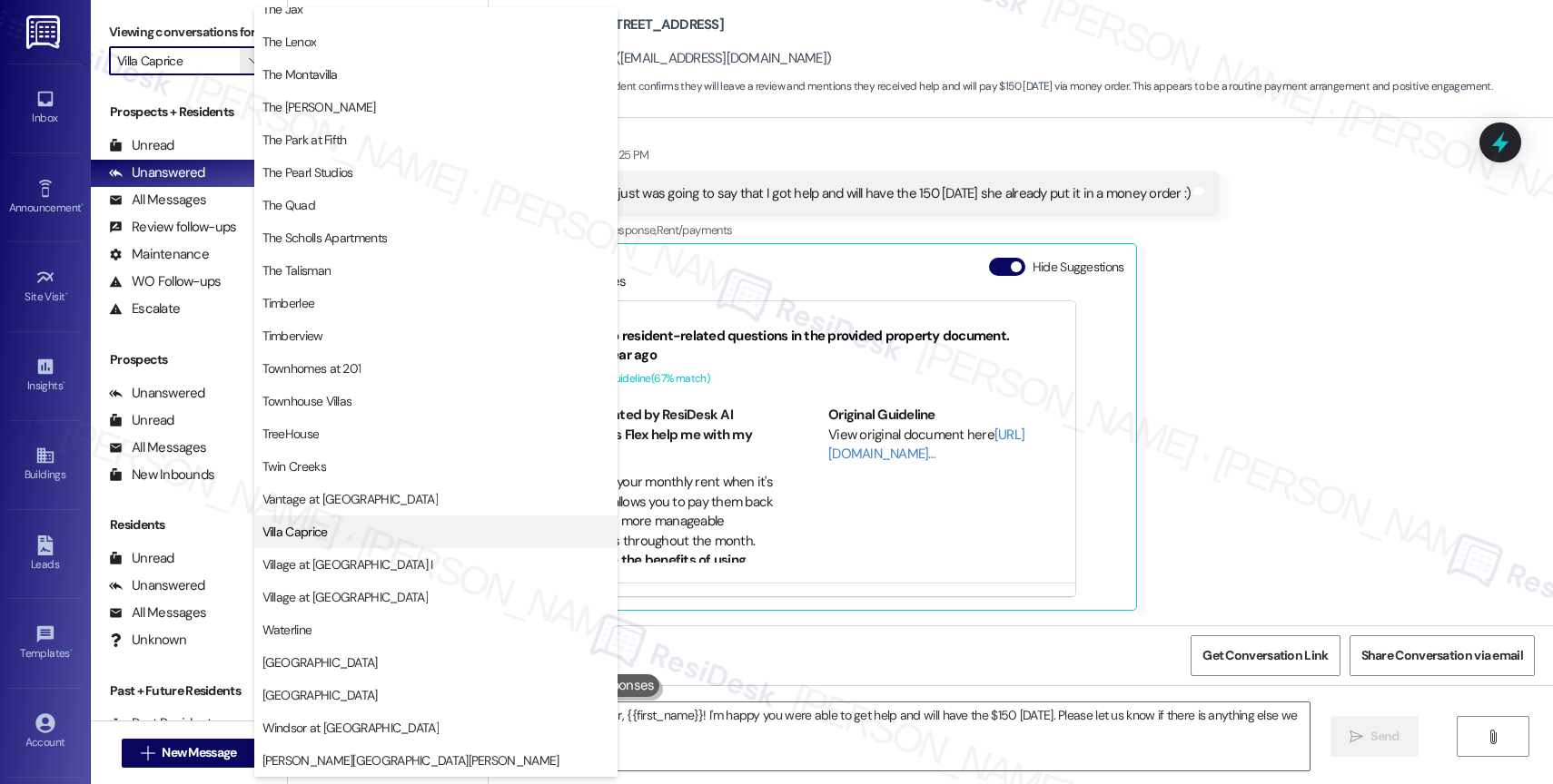
scroll to position [3301, 0]
click at [358, 562] on span "Village at [GEOGRAPHIC_DATA] I" at bounding box center [348, 564] width 170 height 18
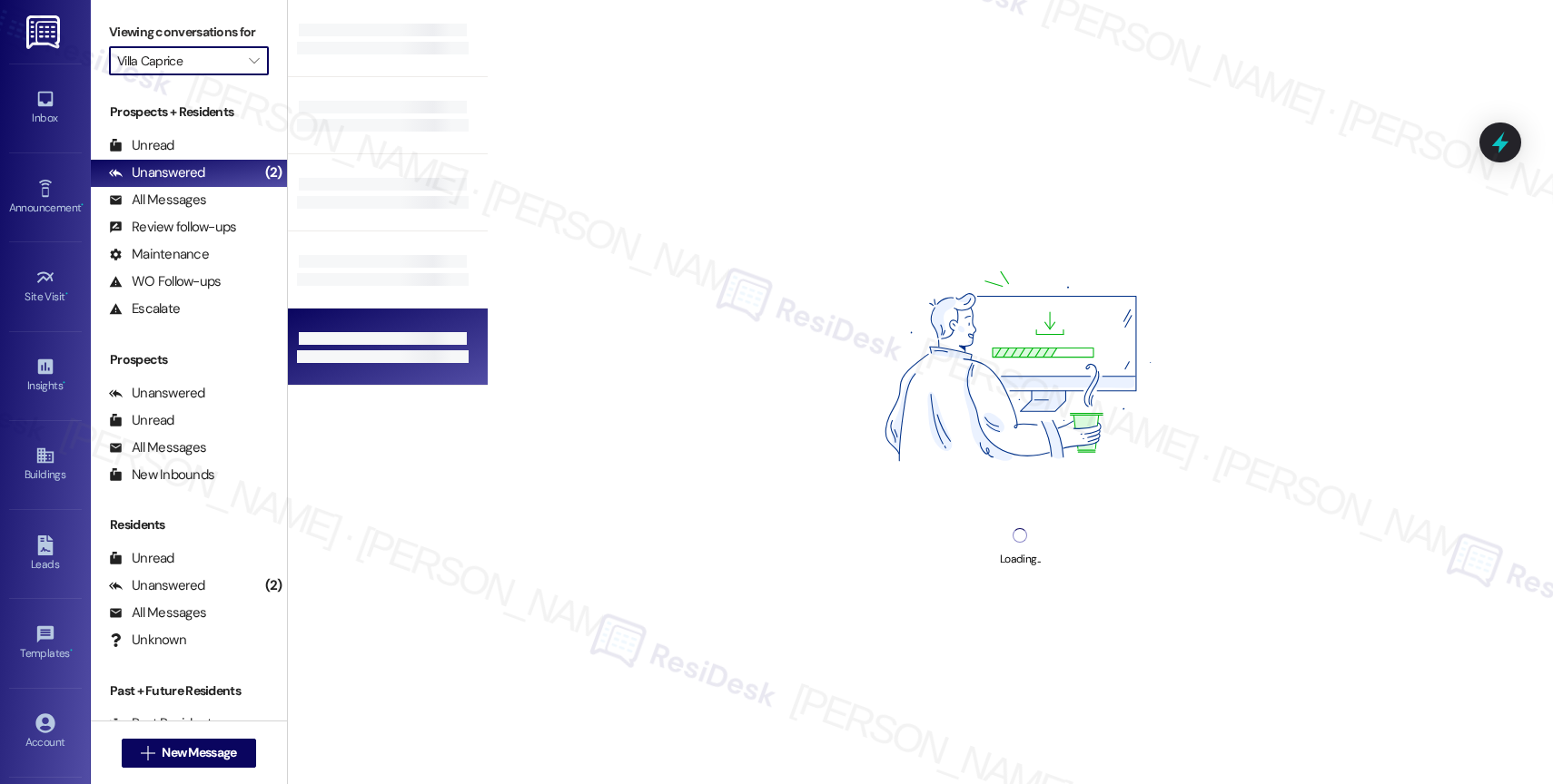
type input "Village at [GEOGRAPHIC_DATA] I"
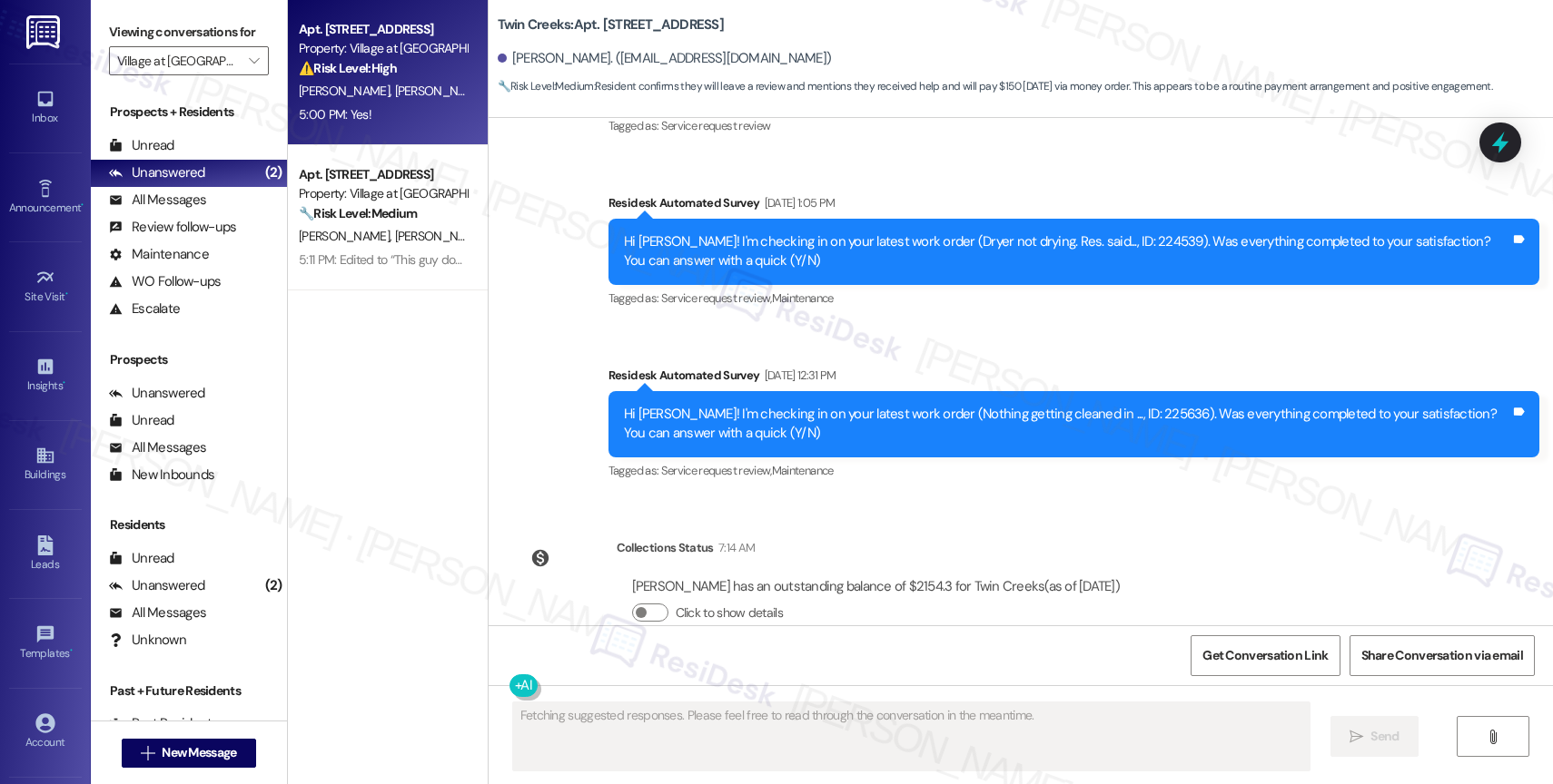
click at [386, 65] on div "⚠️ Risk Level: High The resident reports wasps entering the 2nd bedroom, and no…" at bounding box center [383, 68] width 168 height 19
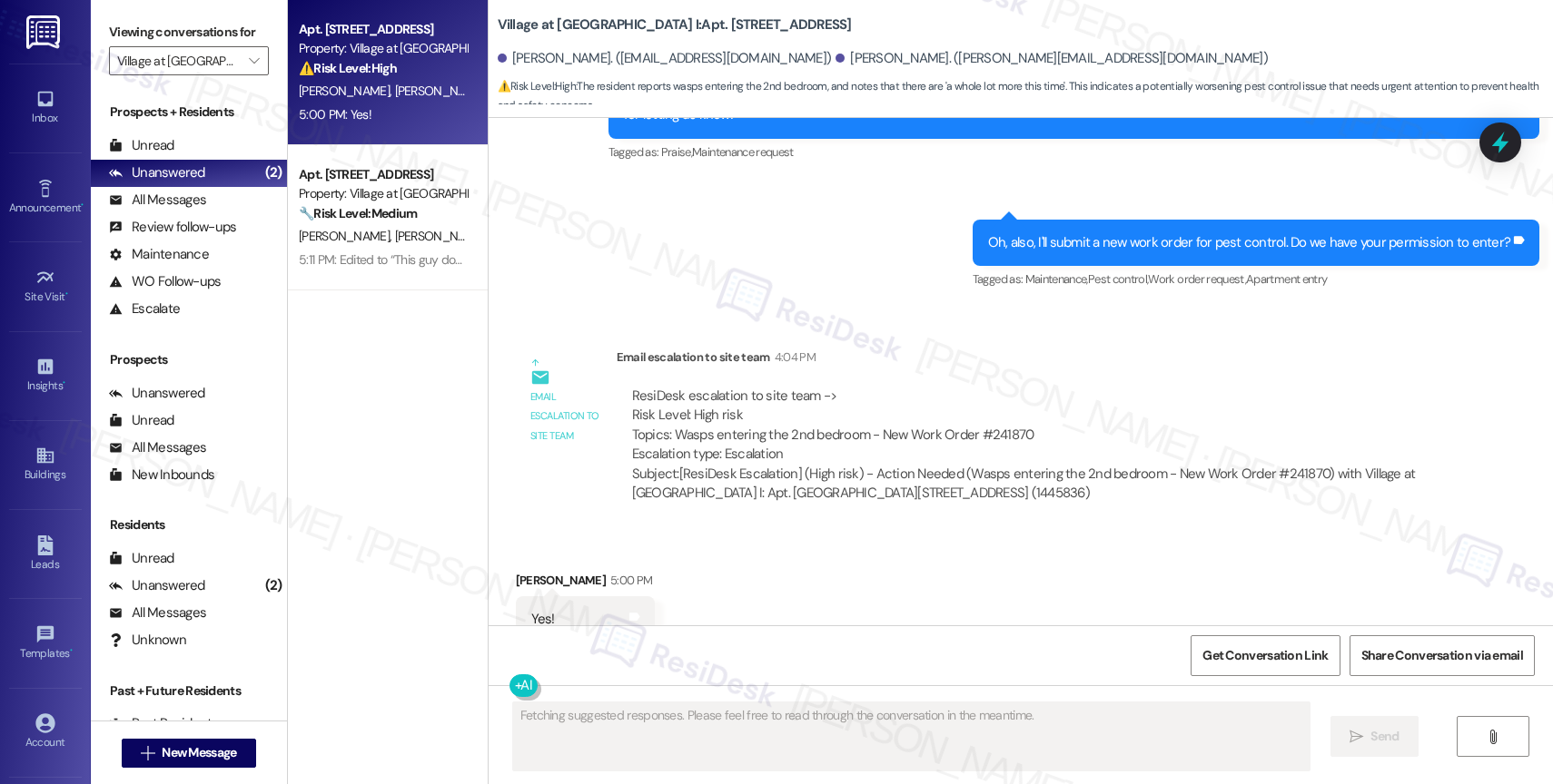
scroll to position [4365, 0]
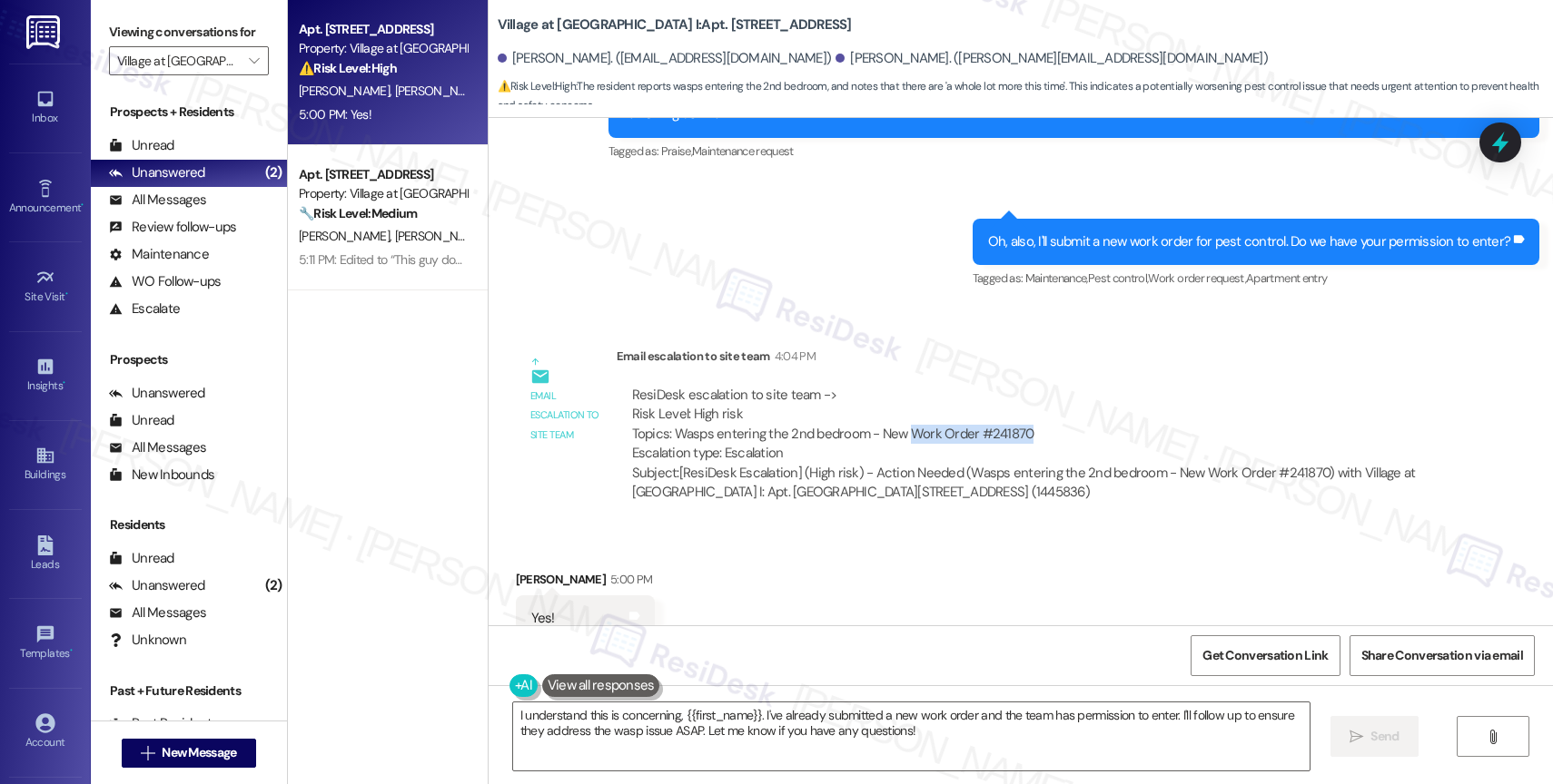
drag, startPoint x: 892, startPoint y: 372, endPoint x: 1038, endPoint y: 369, distance: 146.0
click at [1038, 386] on div "ResiDesk escalation to site team -> Risk Level: High risk Topics: Wasps enterin…" at bounding box center [1031, 425] width 799 height 78
copy div "Work Order #241870"
drag, startPoint x: 808, startPoint y: 546, endPoint x: 761, endPoint y: 585, distance: 61.1
click at [808, 546] on div "Received via SMS [PERSON_NAME] 5:00 PM Yes! Tags and notes Tagged as: Positive …" at bounding box center [1020, 606] width 1065 height 153
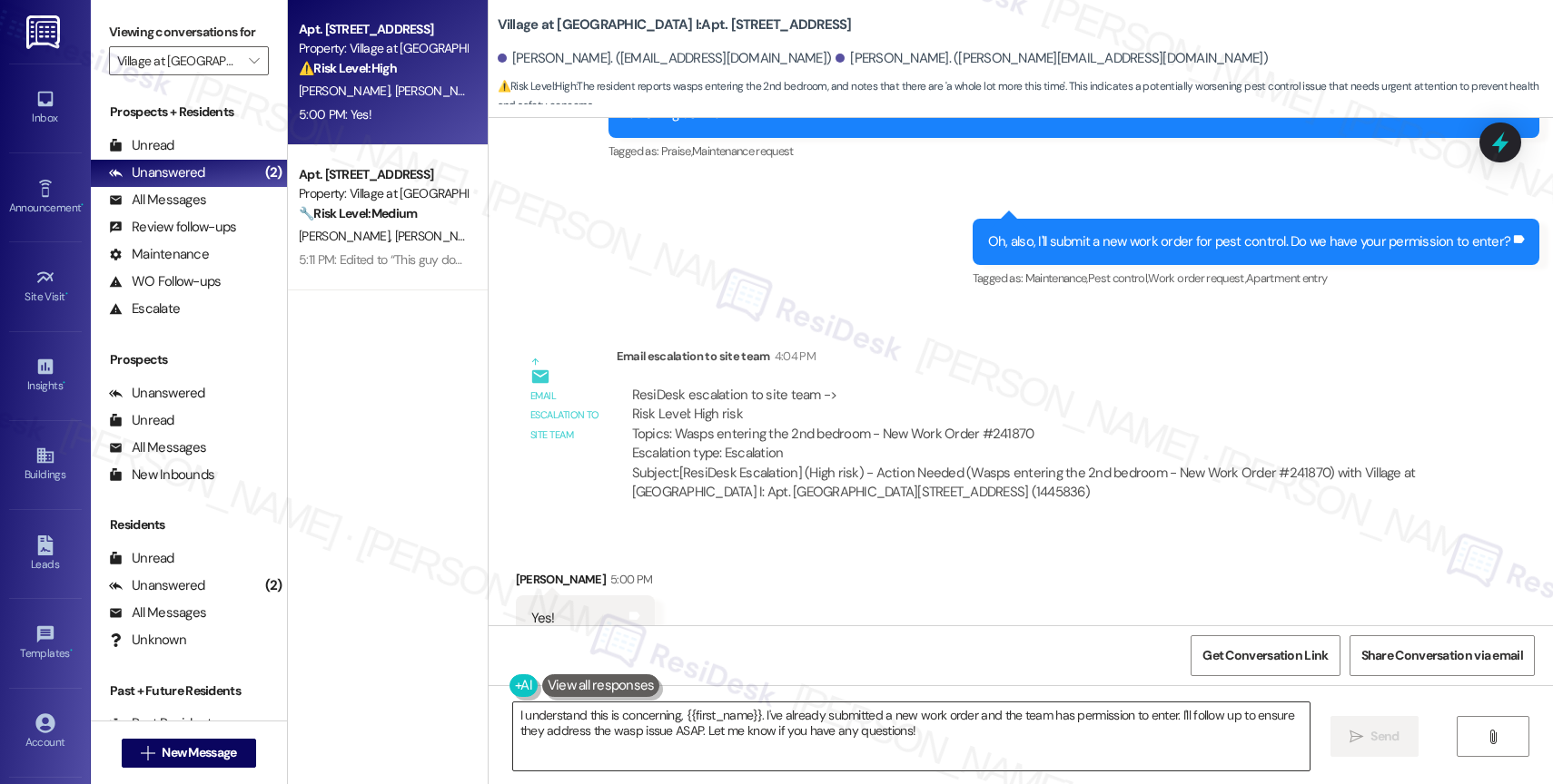
click at [638, 733] on textarea "I understand this is concerning, {{first_name}}. I've already submitted a new w…" at bounding box center [911, 736] width 796 height 68
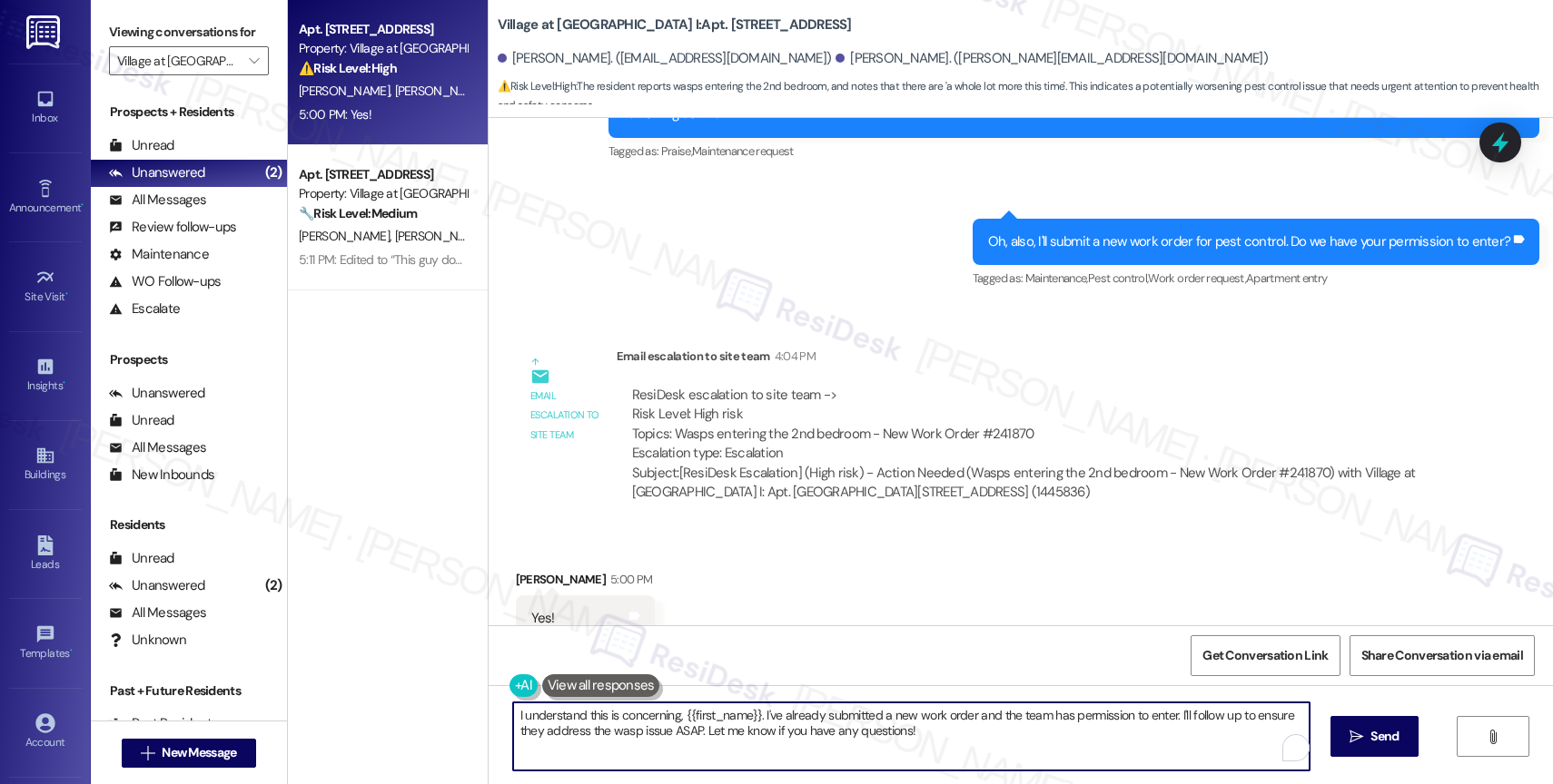
click at [638, 733] on textarea "I understand this is concerning, {{first_name}}. I've already submitted a new w…" at bounding box center [911, 736] width 796 height 68
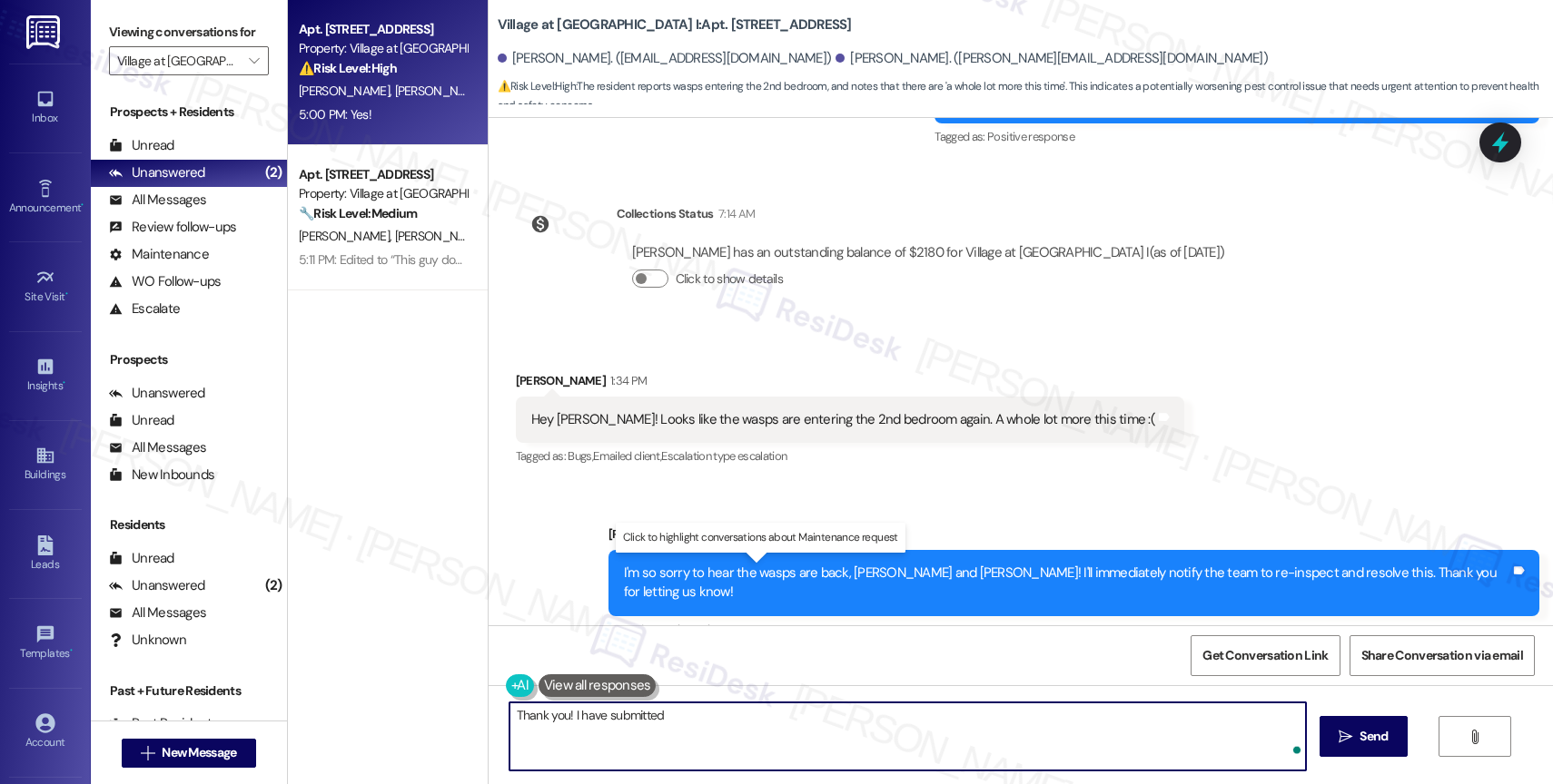
paste textarea "Work Order #241870"
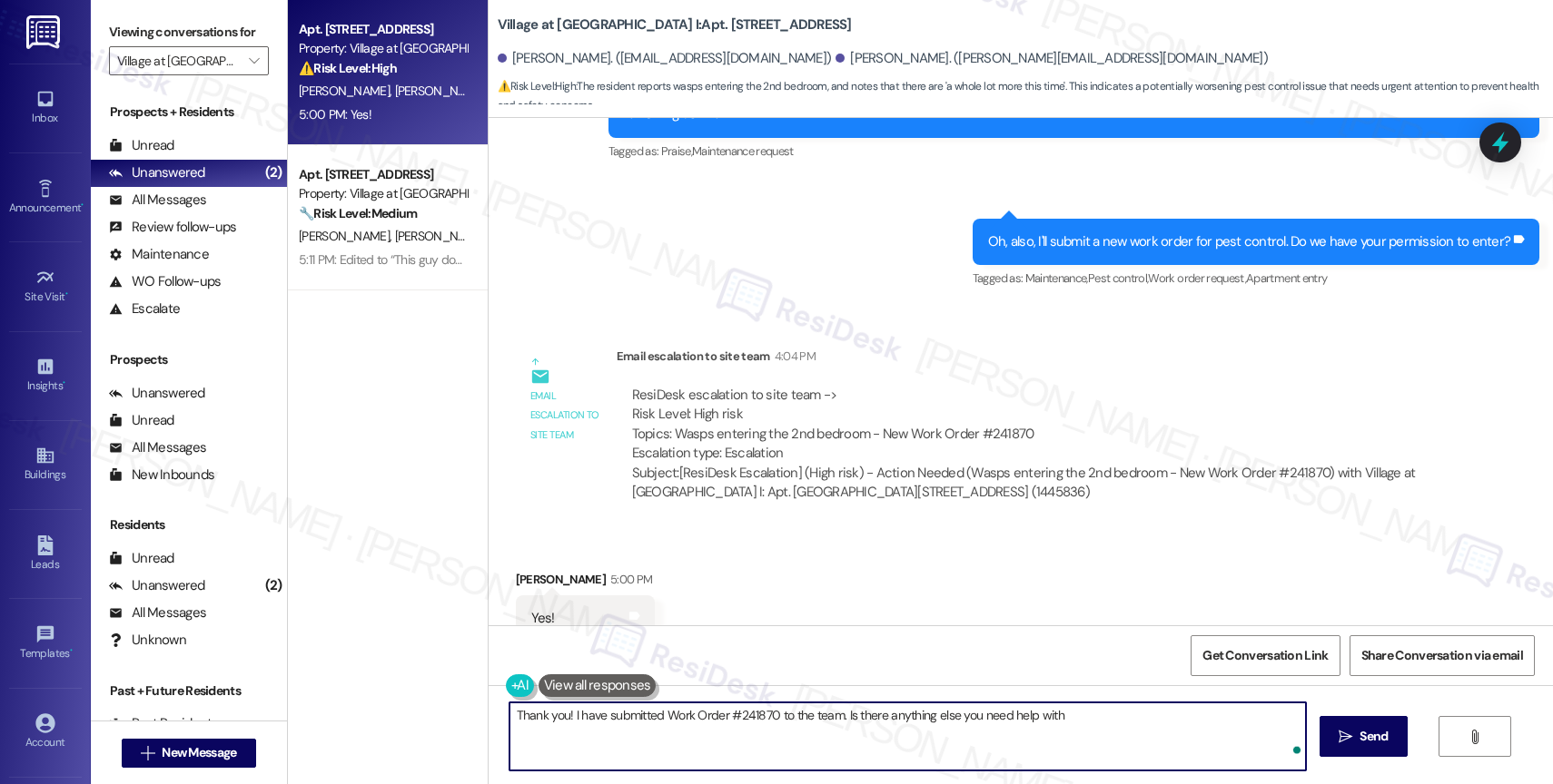
type textarea "Thank you! I have submitted Work Order #241870 to the team. Is there anything e…"
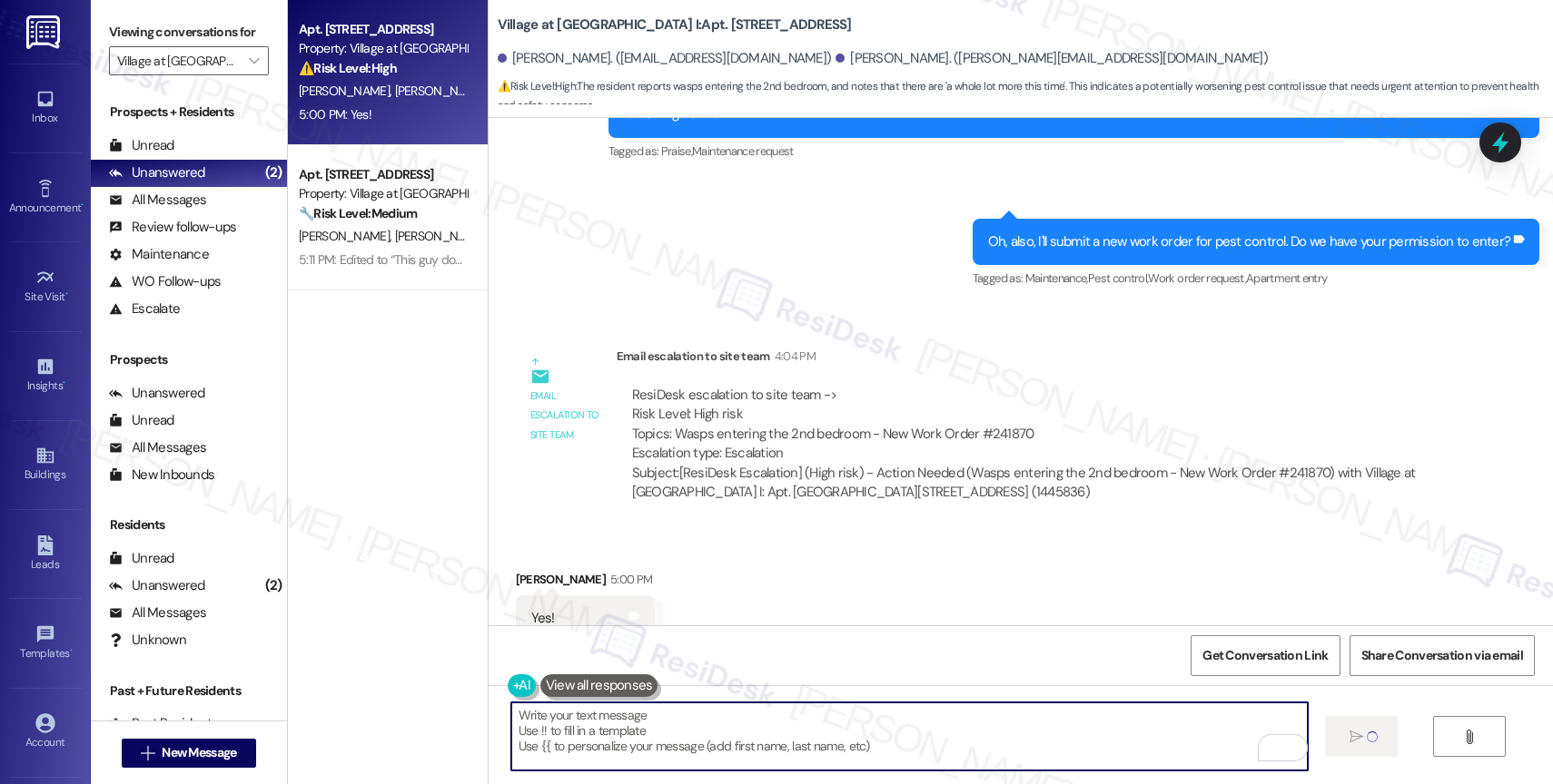
scroll to position [4364, 0]
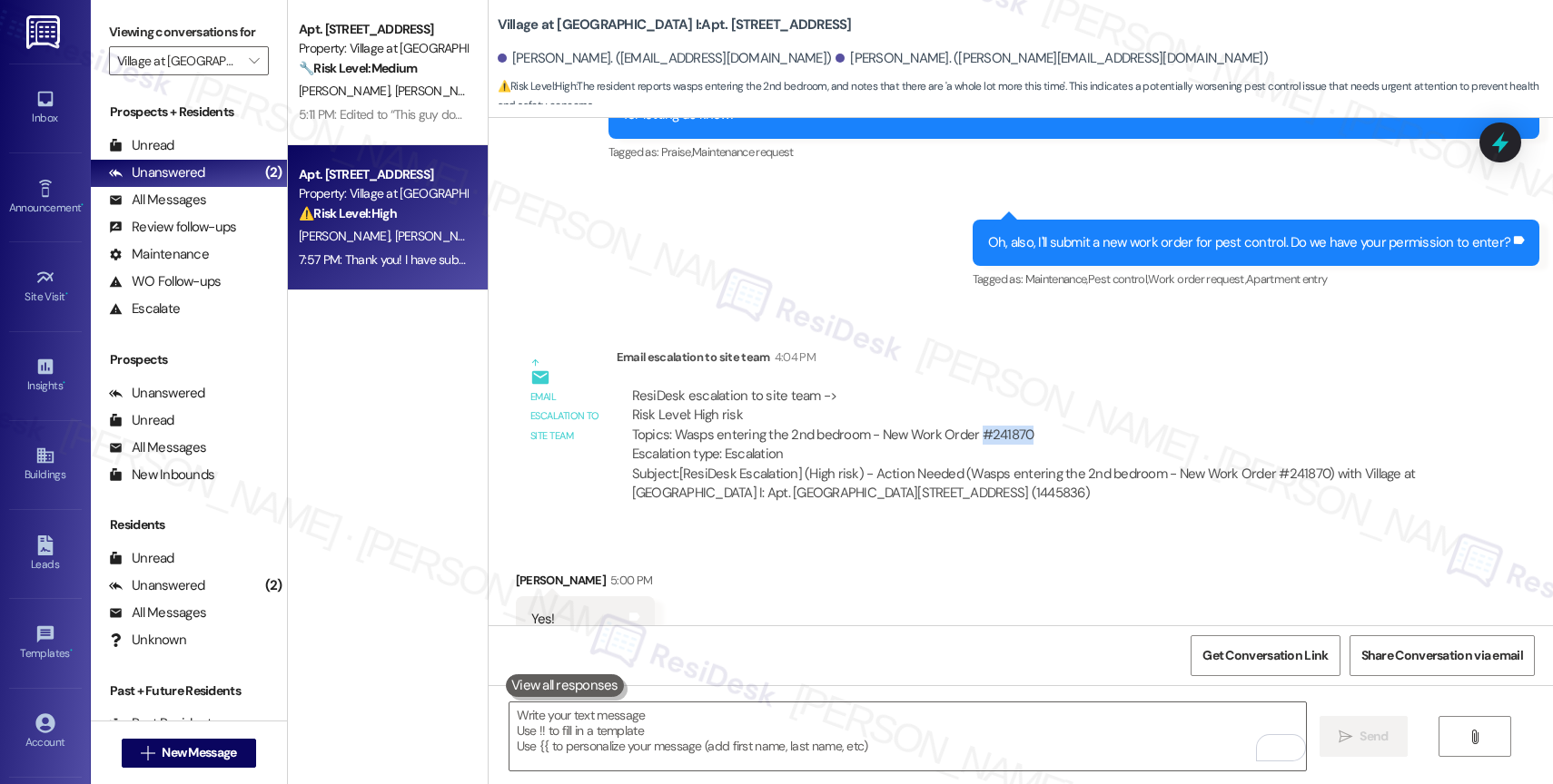
drag, startPoint x: 964, startPoint y: 379, endPoint x: 1115, endPoint y: 381, distance: 151.0
click at [1115, 387] on div "ResiDesk escalation to site team -> Risk Level: High risk Topics: Wasps enterin…" at bounding box center [1031, 426] width 799 height 78
copy div "#241870"
click at [1114, 387] on div "ResiDesk escalation to site team -> Risk Level: High risk Topics: Wasps enterin…" at bounding box center [1031, 426] width 799 height 78
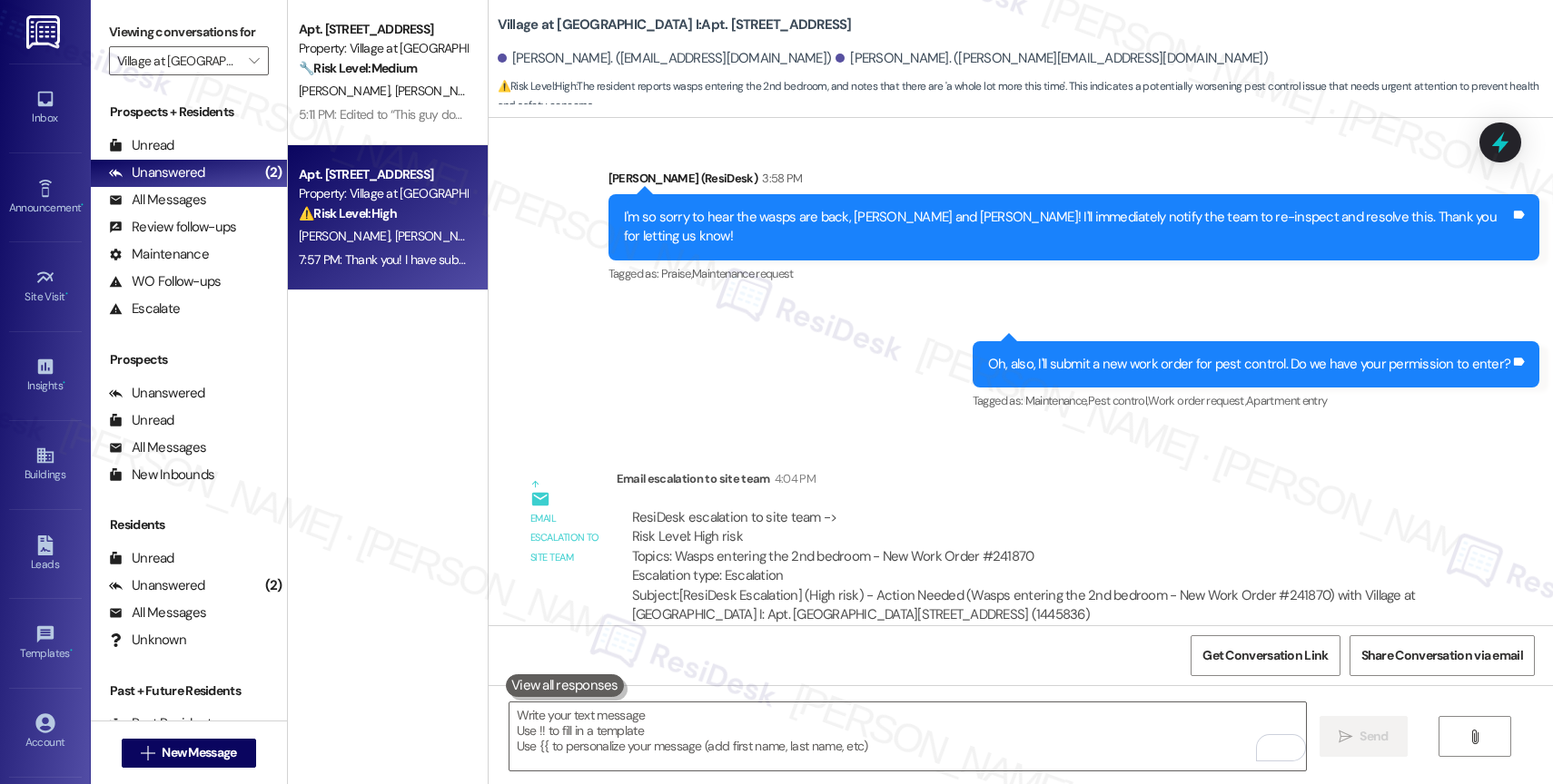
scroll to position [4492, 0]
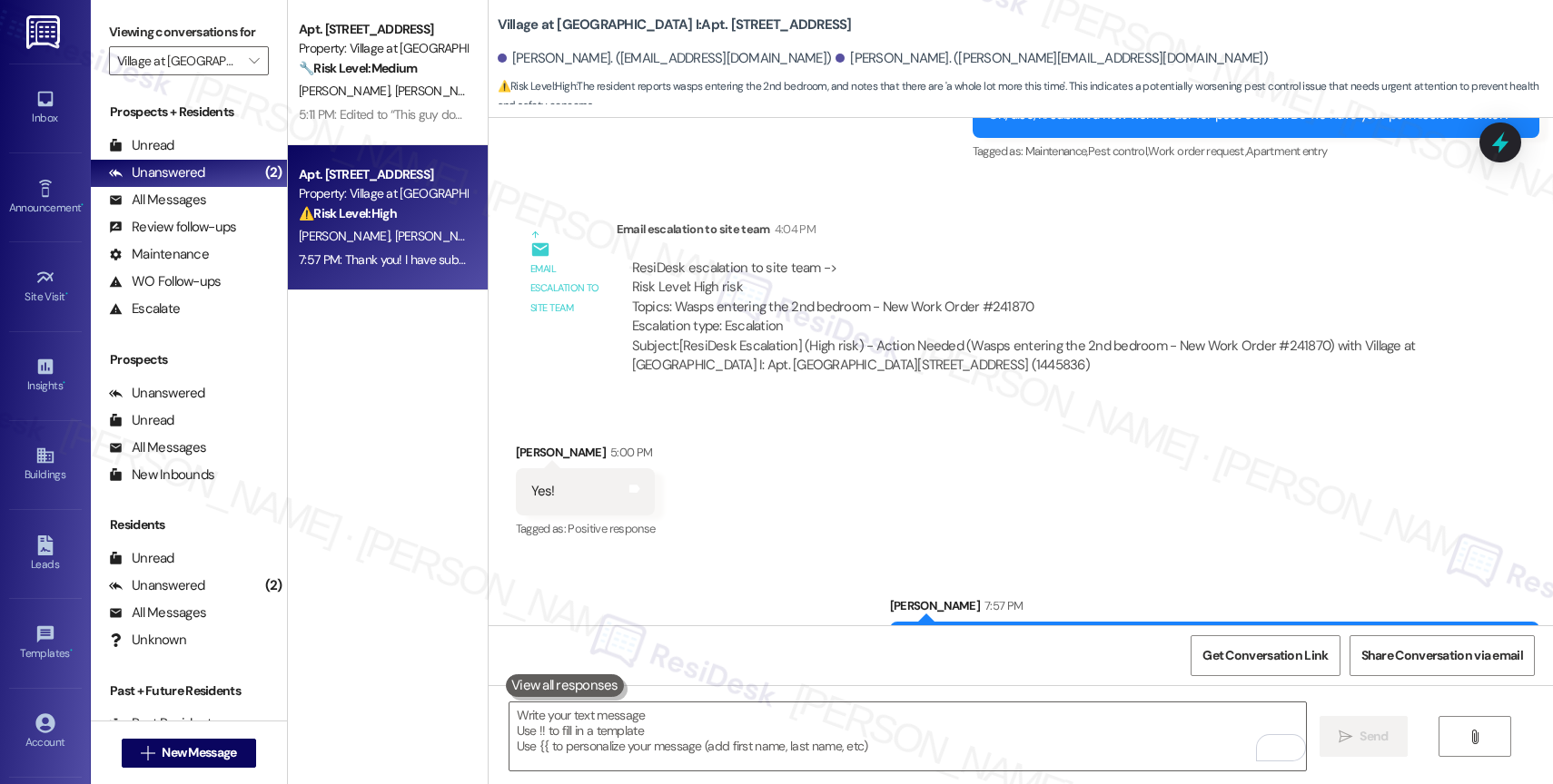
click at [796, 421] on div "Received via SMS [PERSON_NAME] 5:00 PM Yes! Tags and notes Tagged as: Positive …" at bounding box center [1020, 478] width 1065 height 153
click at [768, 435] on div "Received via SMS [PERSON_NAME] 5:00 PM Yes! Tags and notes Tagged as: Positive …" at bounding box center [1020, 478] width 1065 height 153
click at [788, 445] on div "Received via SMS [PERSON_NAME] 5:00 PM Yes! Tags and notes Tagged as: Positive …" at bounding box center [1020, 478] width 1065 height 153
click at [831, 484] on div "Received via SMS [PERSON_NAME] 5:00 PM Yes! Tags and notes Tagged as: Positive …" at bounding box center [1020, 478] width 1065 height 153
click at [766, 430] on div "Received via SMS [PERSON_NAME] 5:00 PM Yes! Tags and notes Tagged as: Positive …" at bounding box center [1020, 478] width 1065 height 153
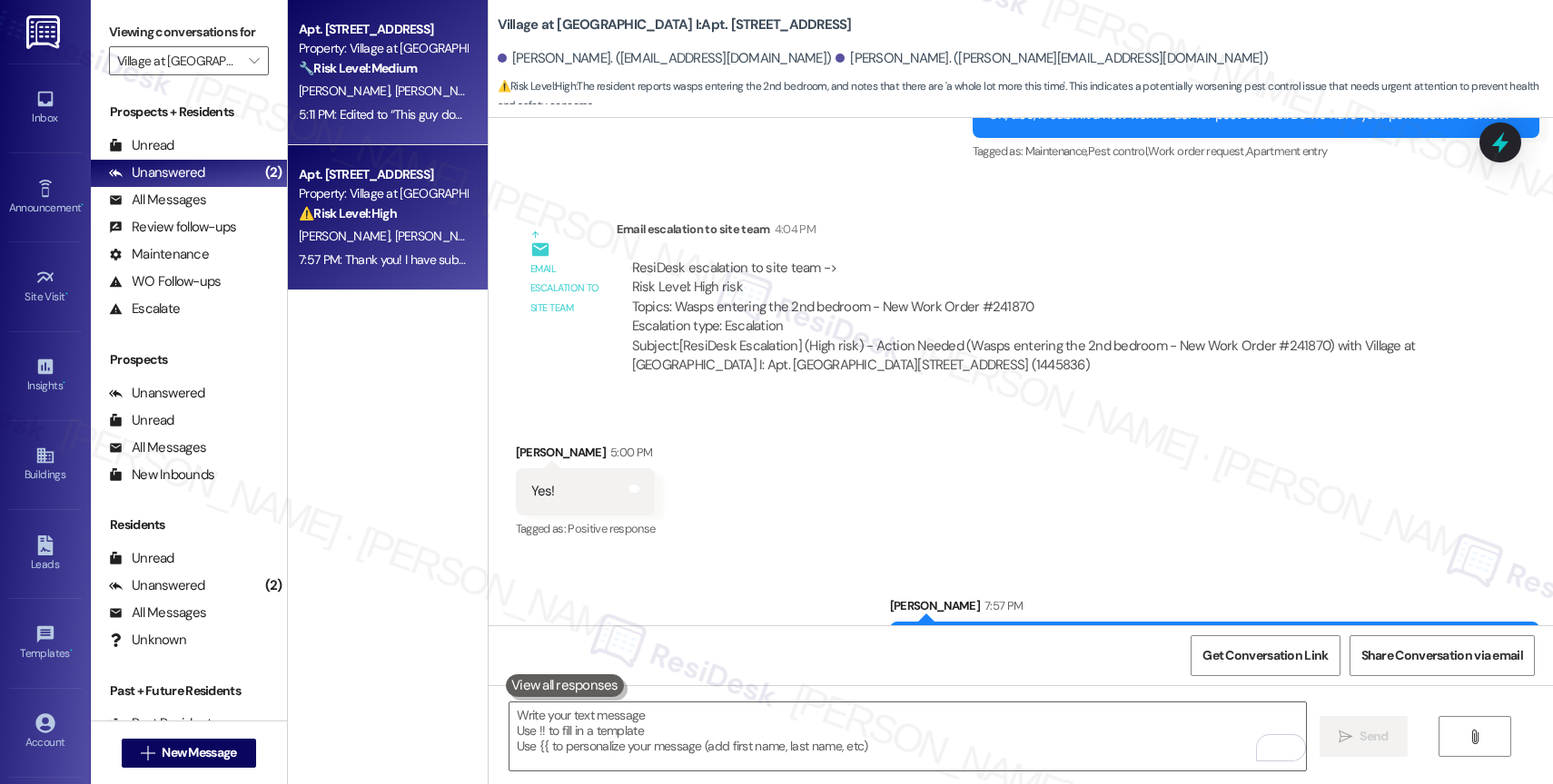
click at [402, 108] on div "5:11 PM: Edited to “This guy doesn't even live here anymore, he used to, but I …" at bounding box center [694, 114] width 790 height 17
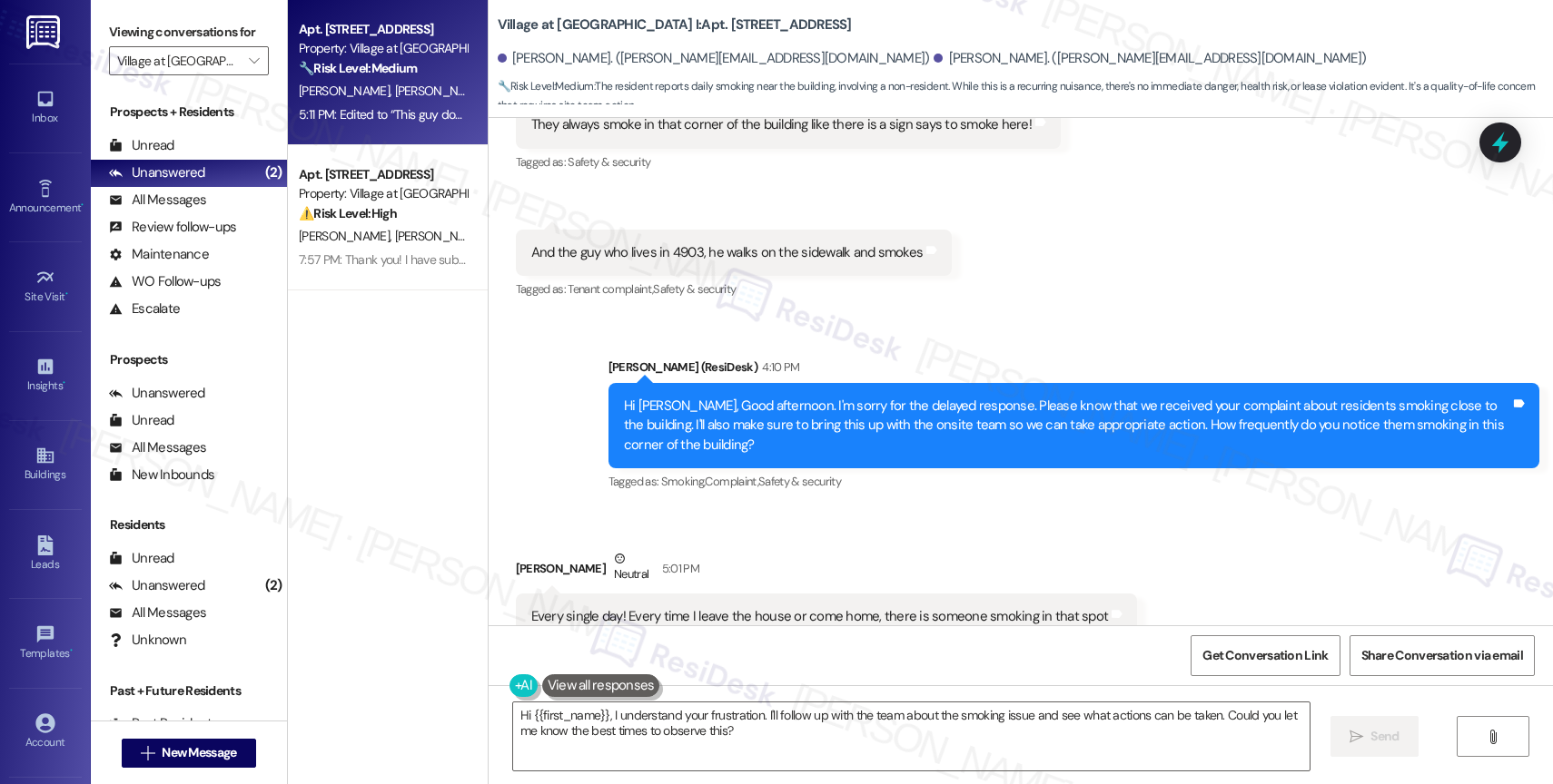
scroll to position [22202, 0]
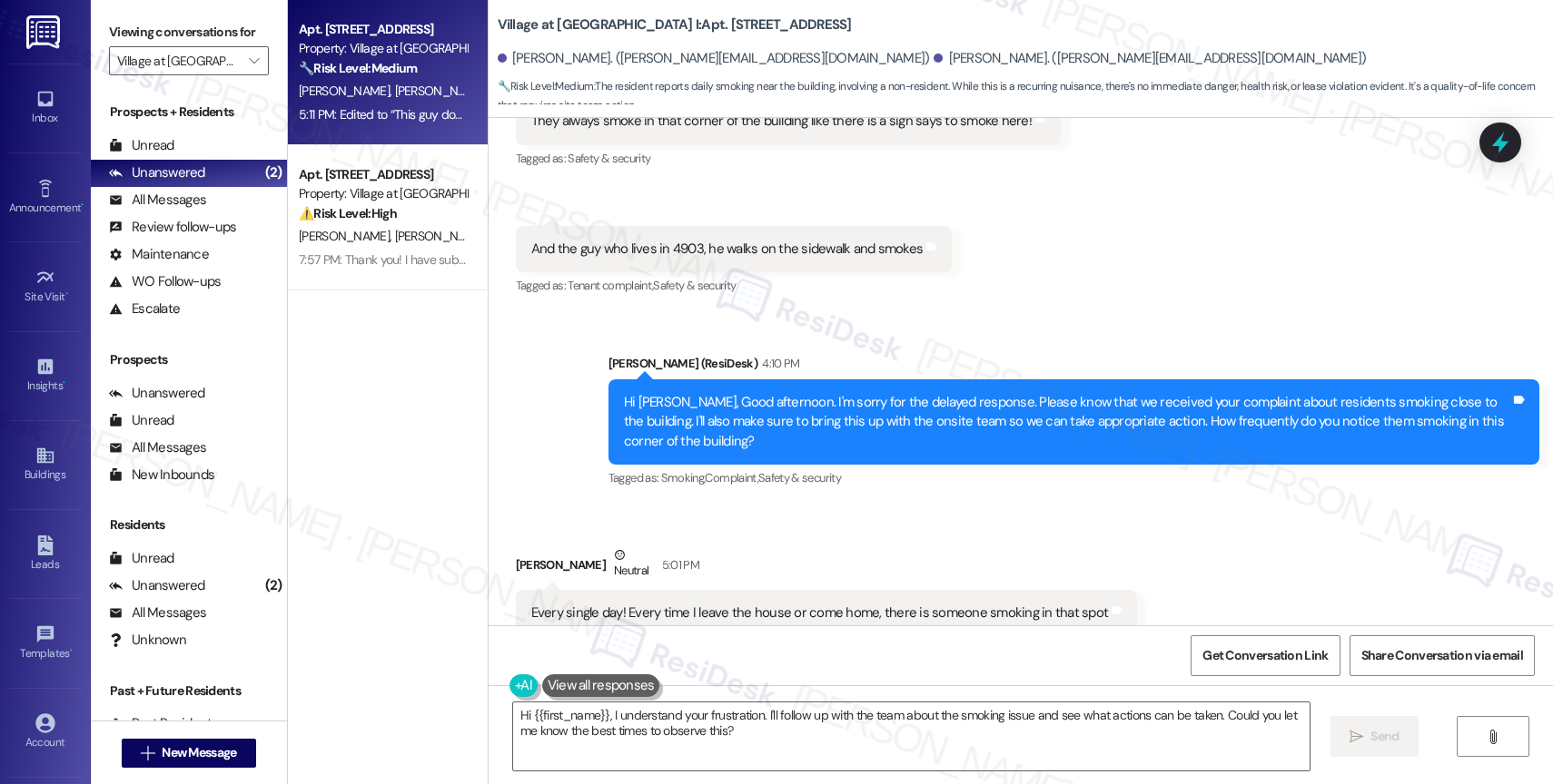
click at [881, 545] on div "[PERSON_NAME] Neutral 5:01 PM" at bounding box center [827, 567] width 622 height 45
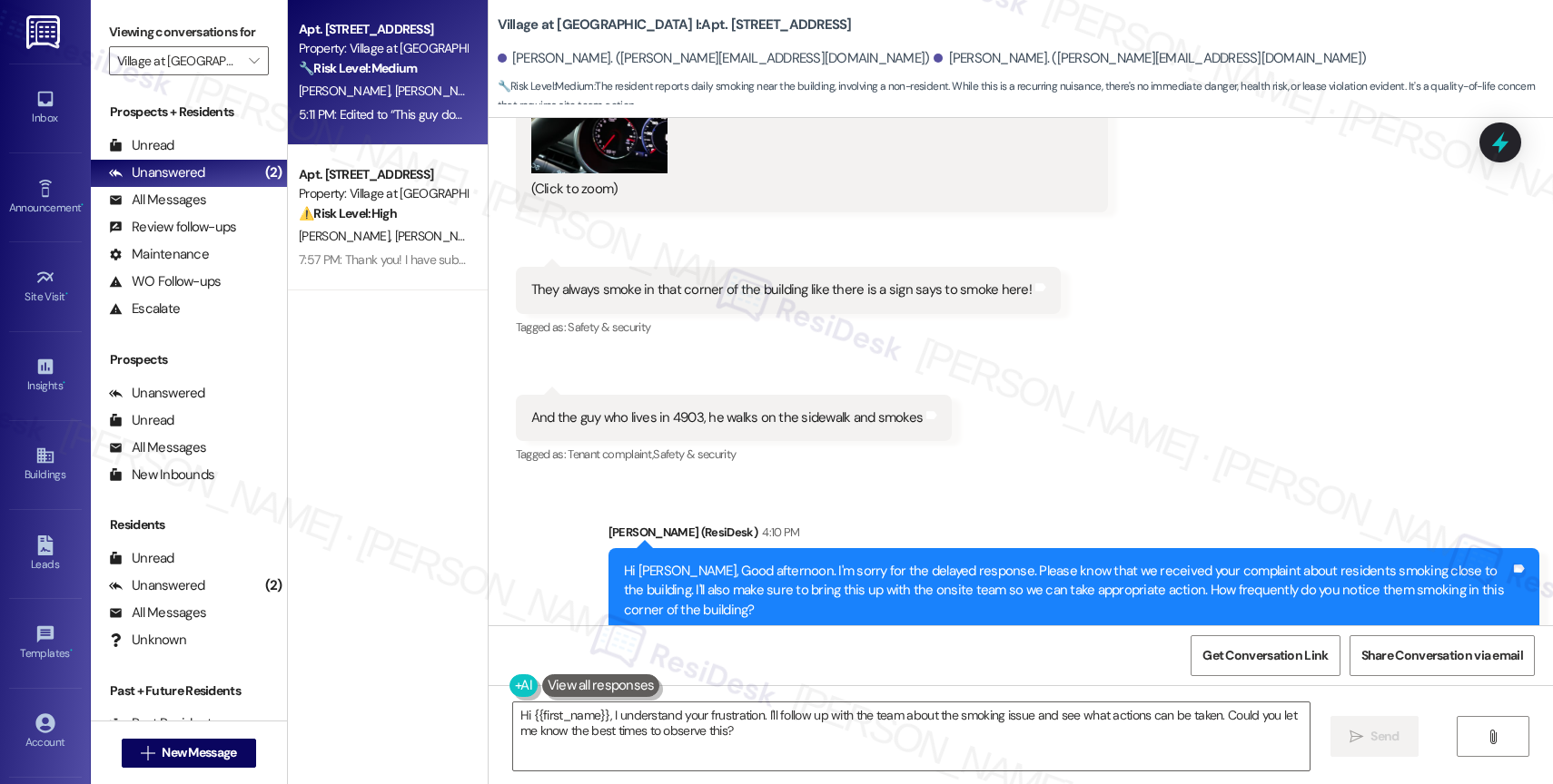
scroll to position [22095, 0]
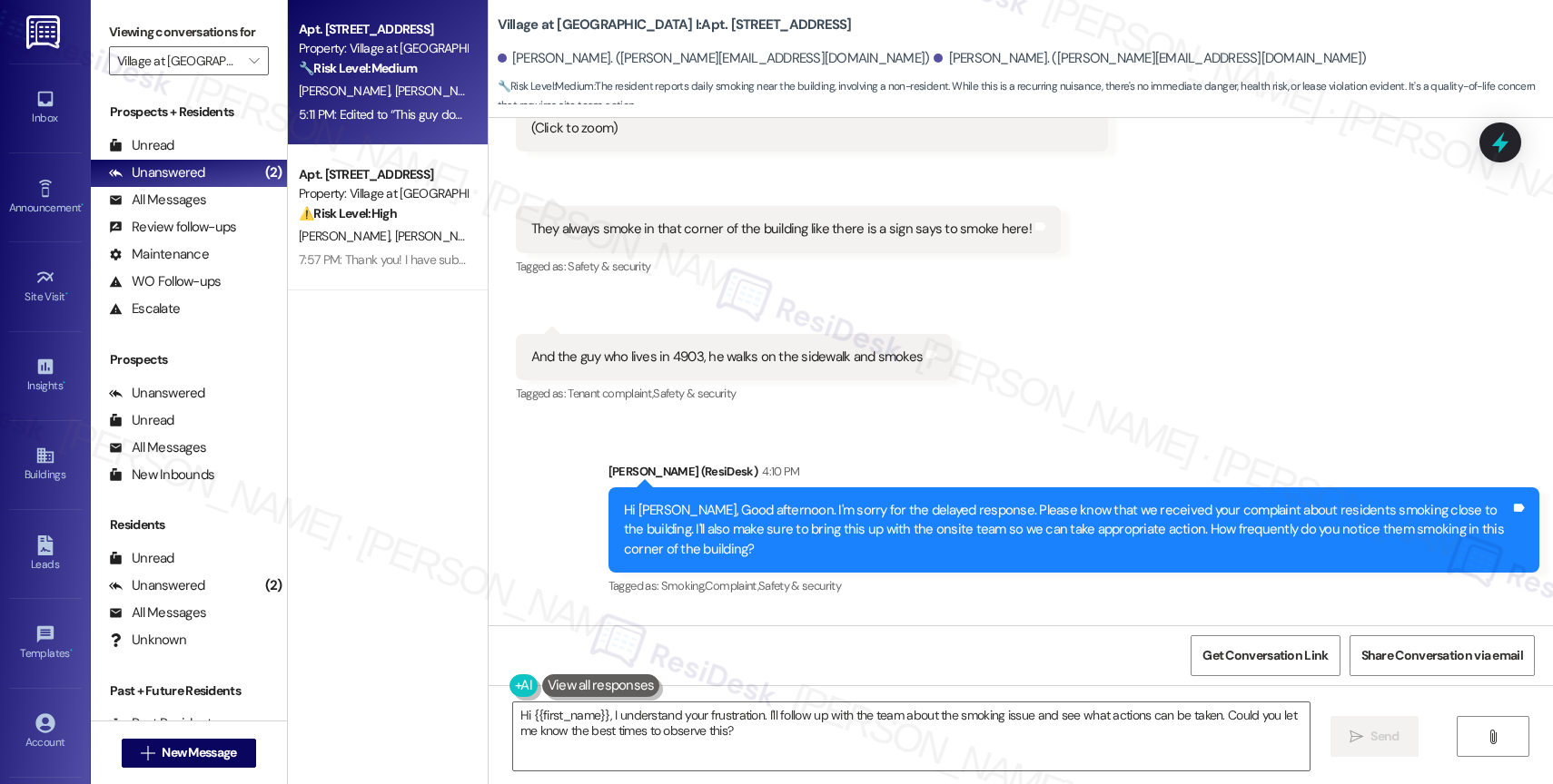
click at [767, 653] on div "[PERSON_NAME] Neutral 5:01 PM" at bounding box center [827, 675] width 622 height 45
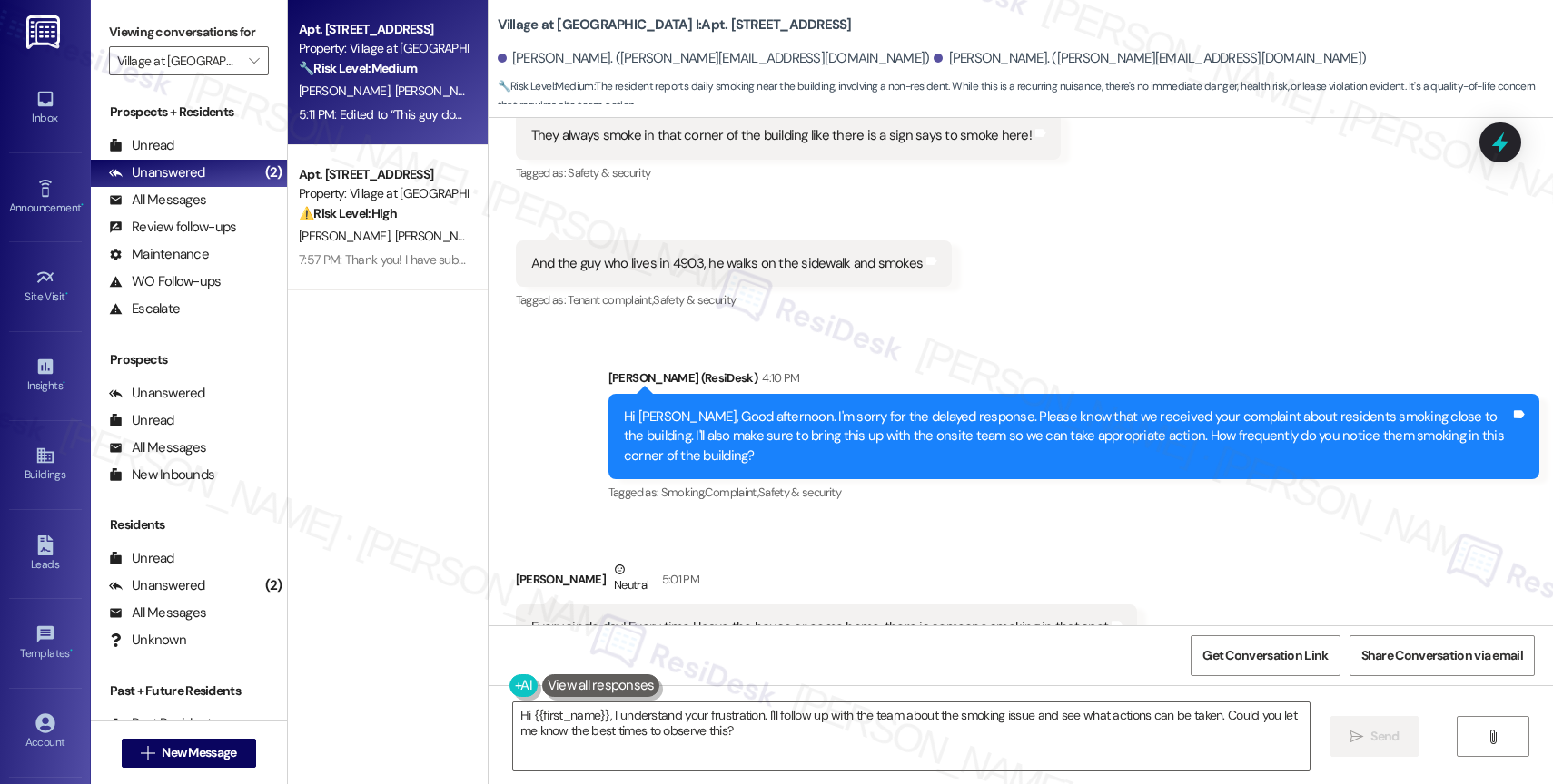
scroll to position [22321, 0]
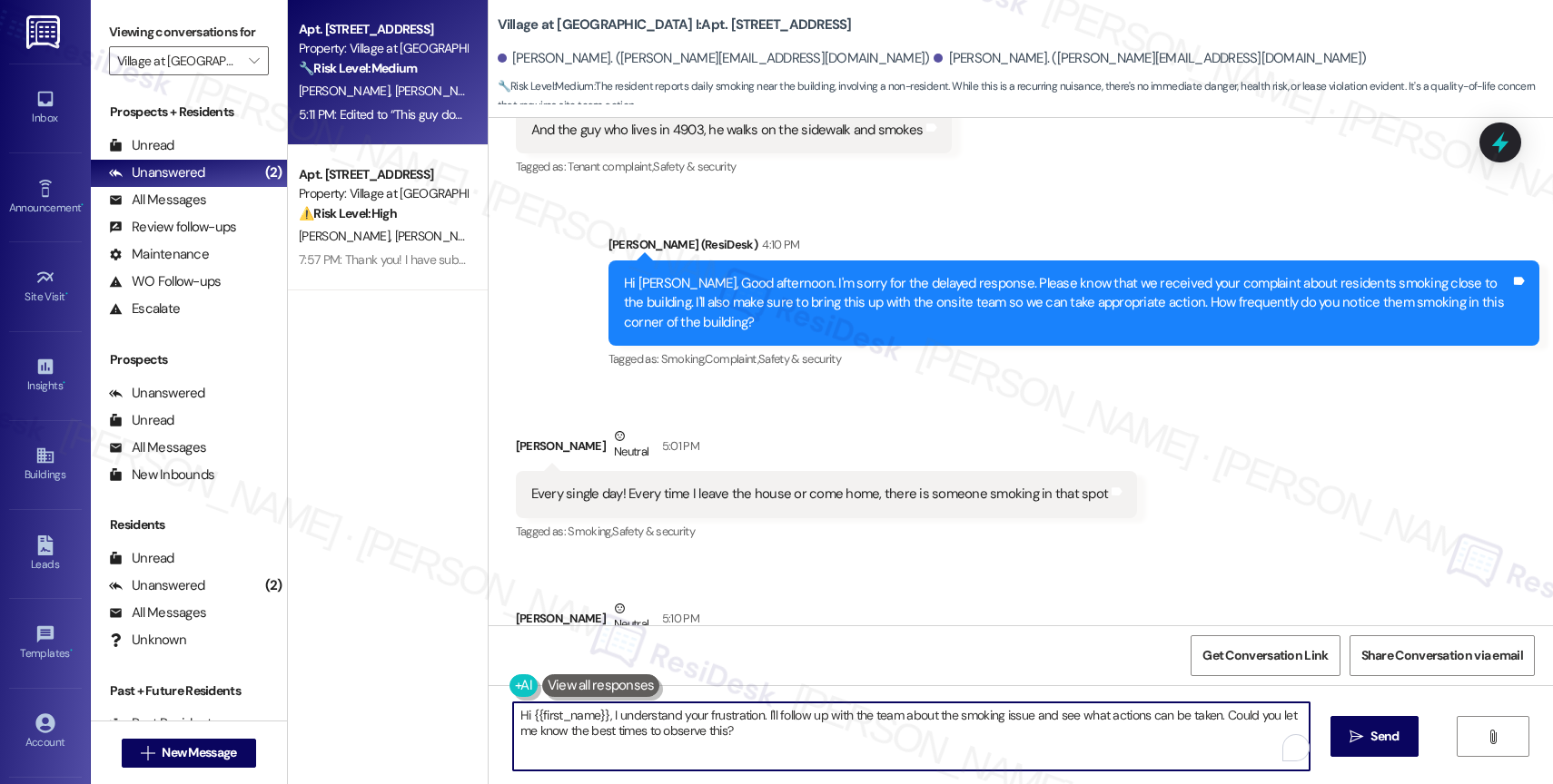
click at [695, 730] on textarea "Hi {{first_name}}, I understand your frustration. I'll follow up with the team …" at bounding box center [911, 736] width 796 height 68
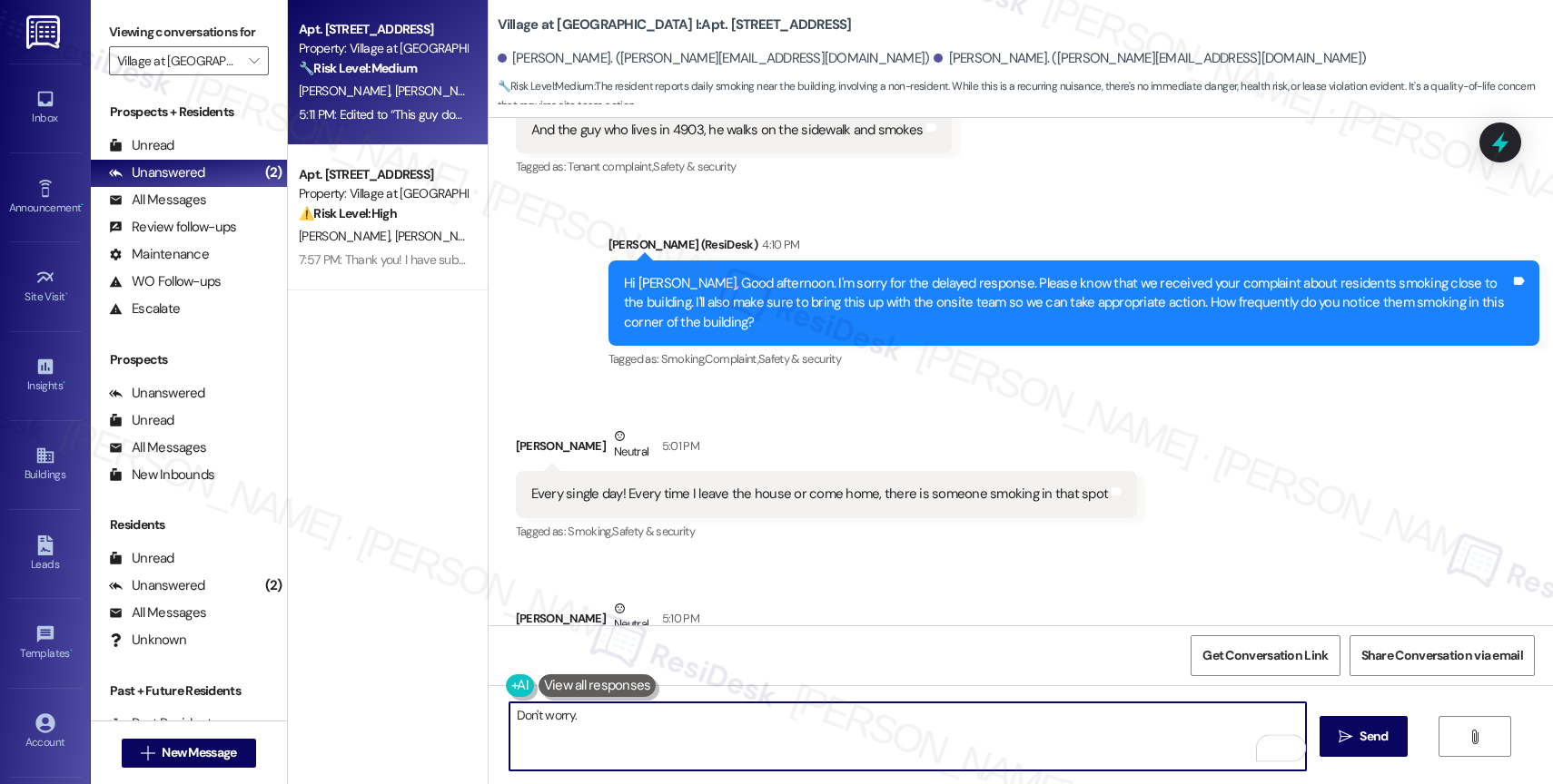
click at [585, 682] on button at bounding box center [597, 685] width 118 height 23
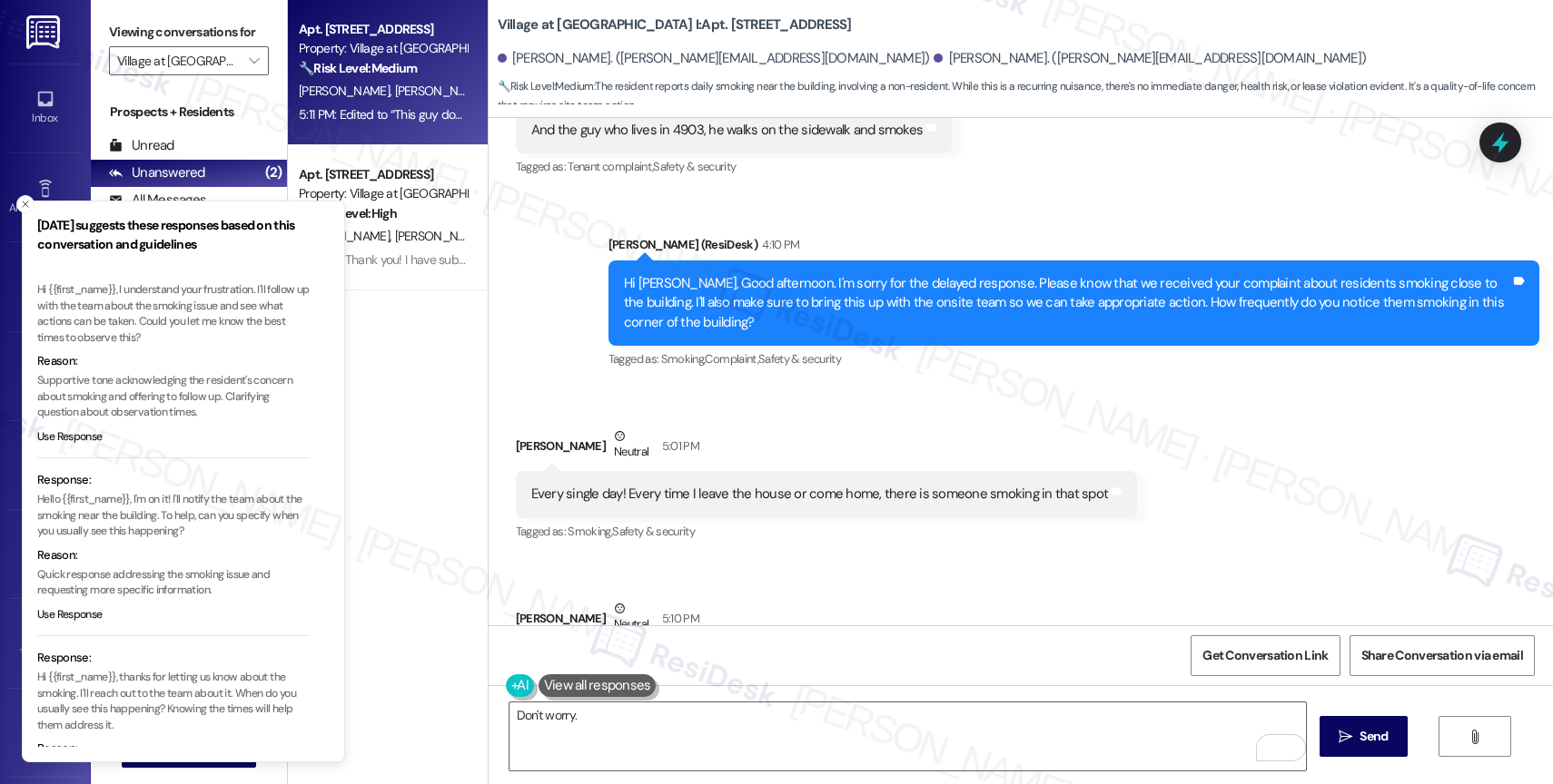
scroll to position [83, 0]
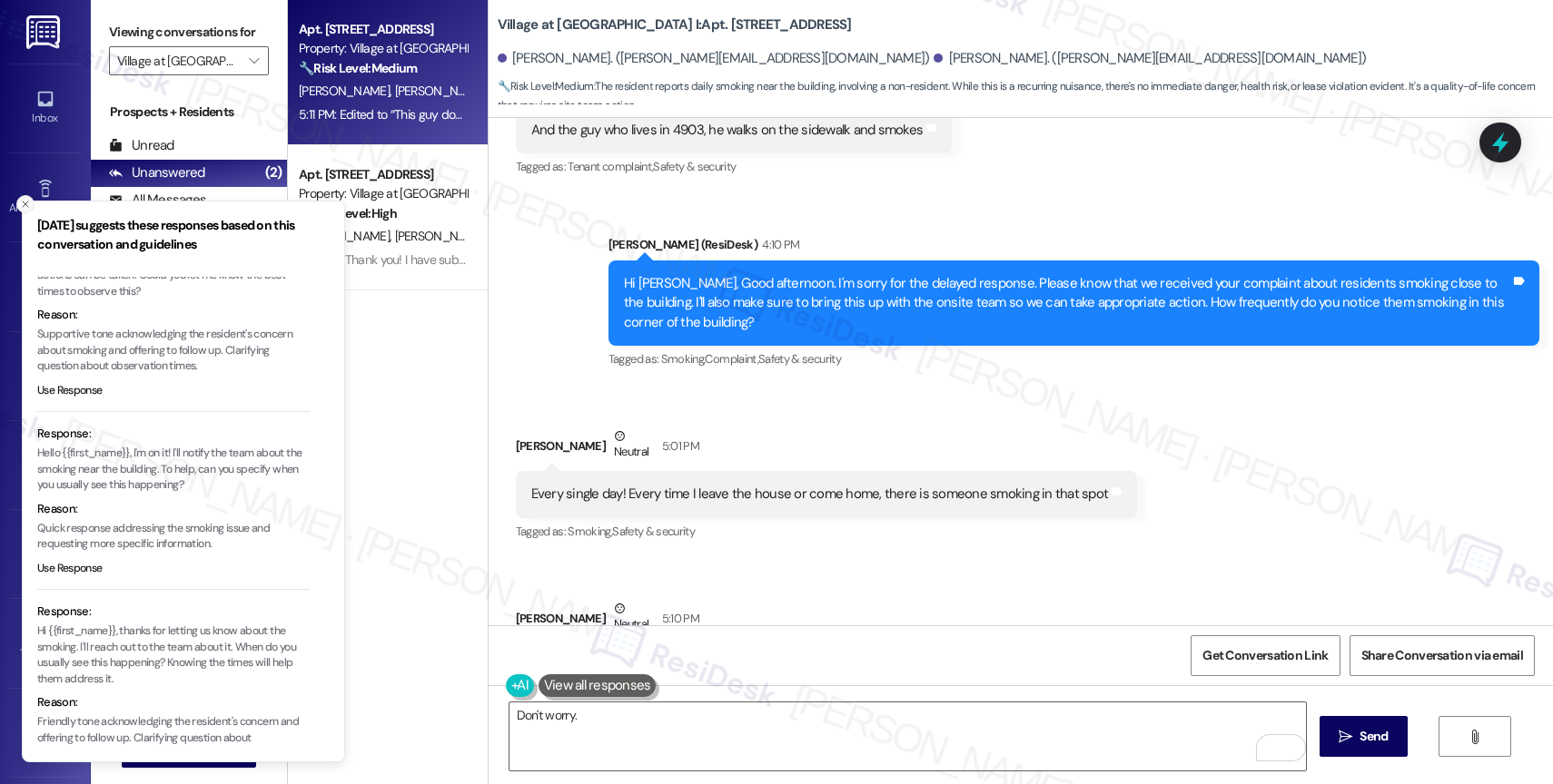
click at [23, 201] on icon "Close toast" at bounding box center [25, 204] width 11 height 11
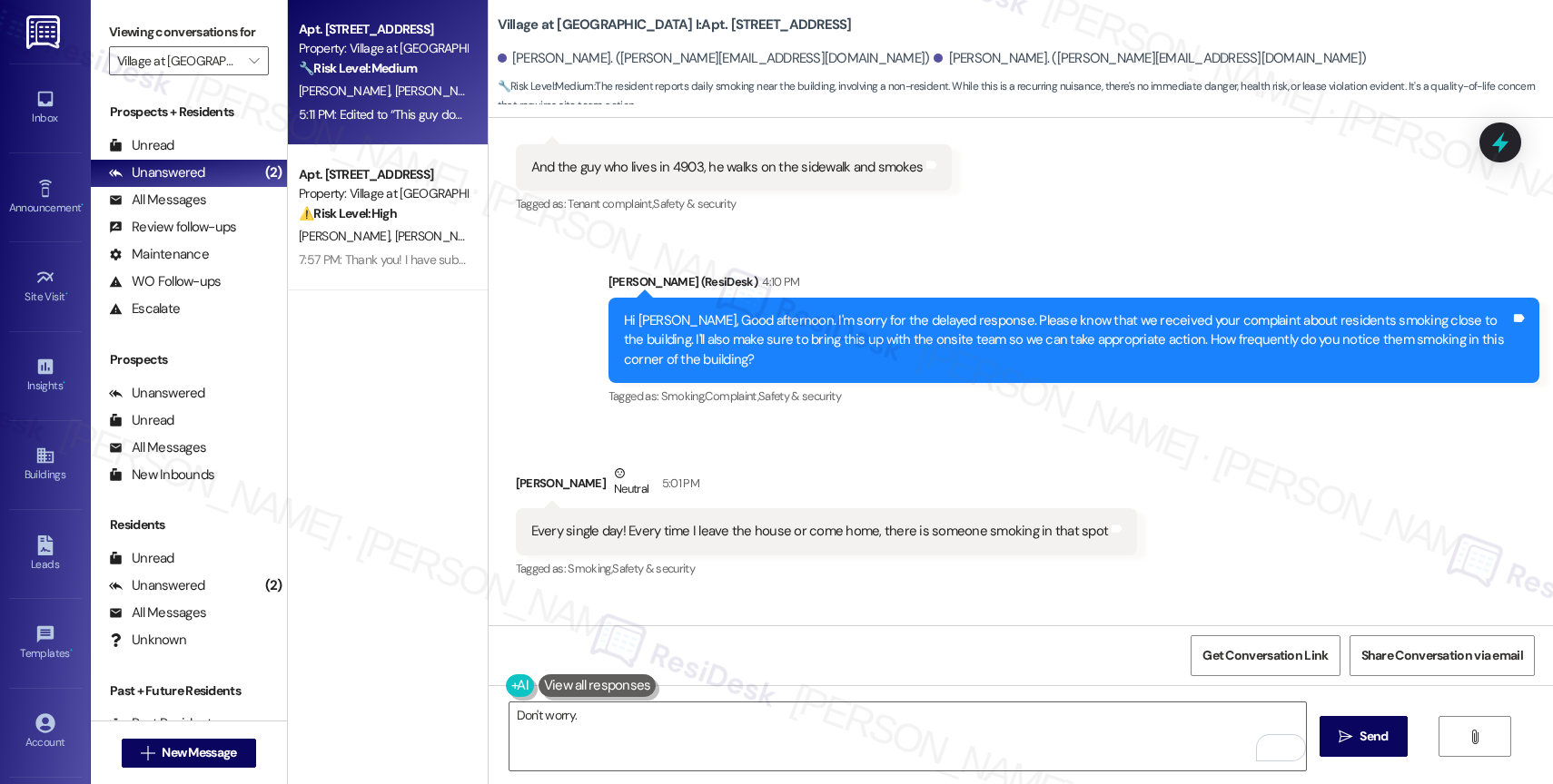
scroll to position [22399, 0]
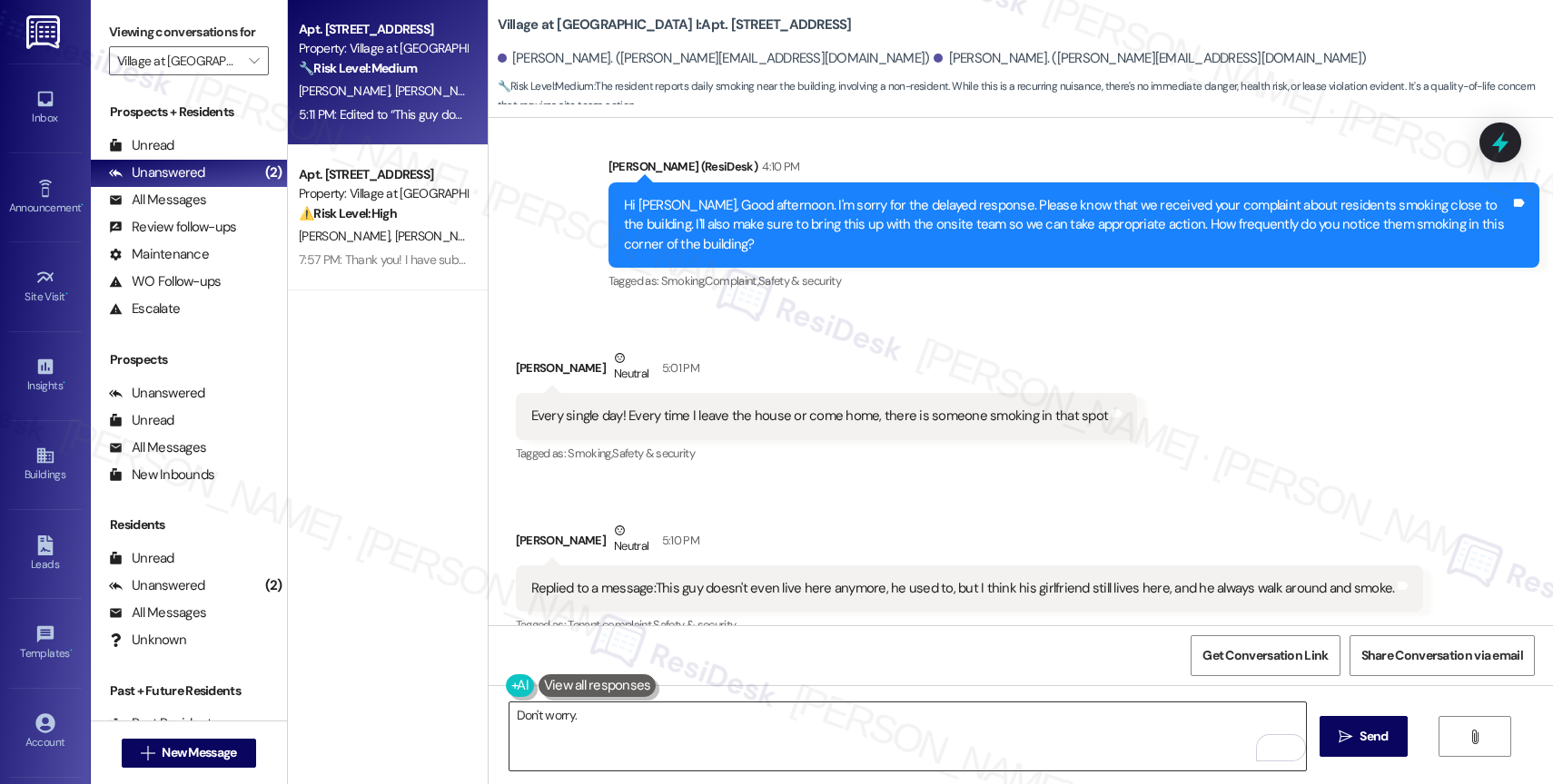
click at [590, 724] on textarea "Don't worry." at bounding box center [907, 736] width 796 height 68
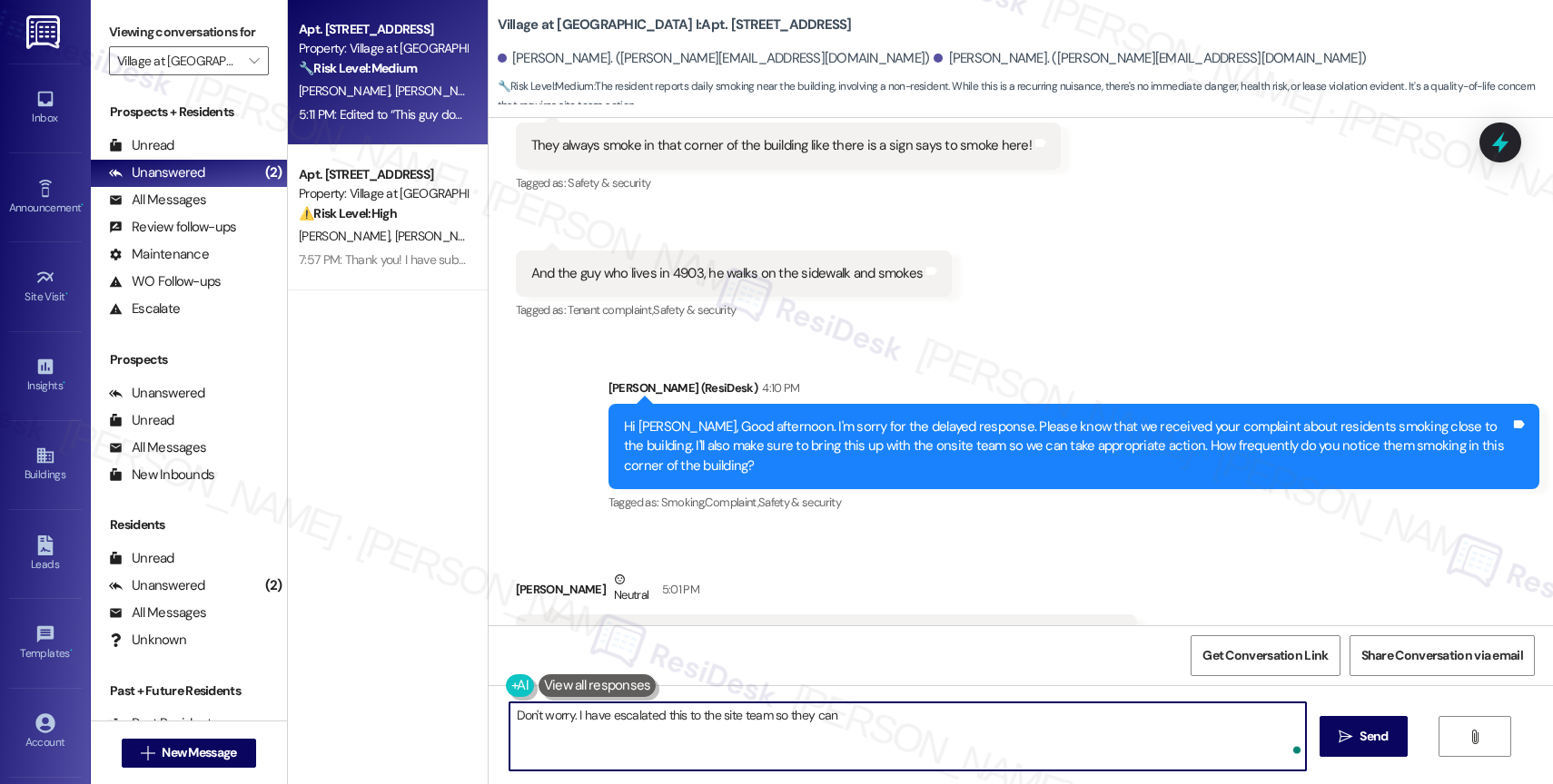
scroll to position [22167, 0]
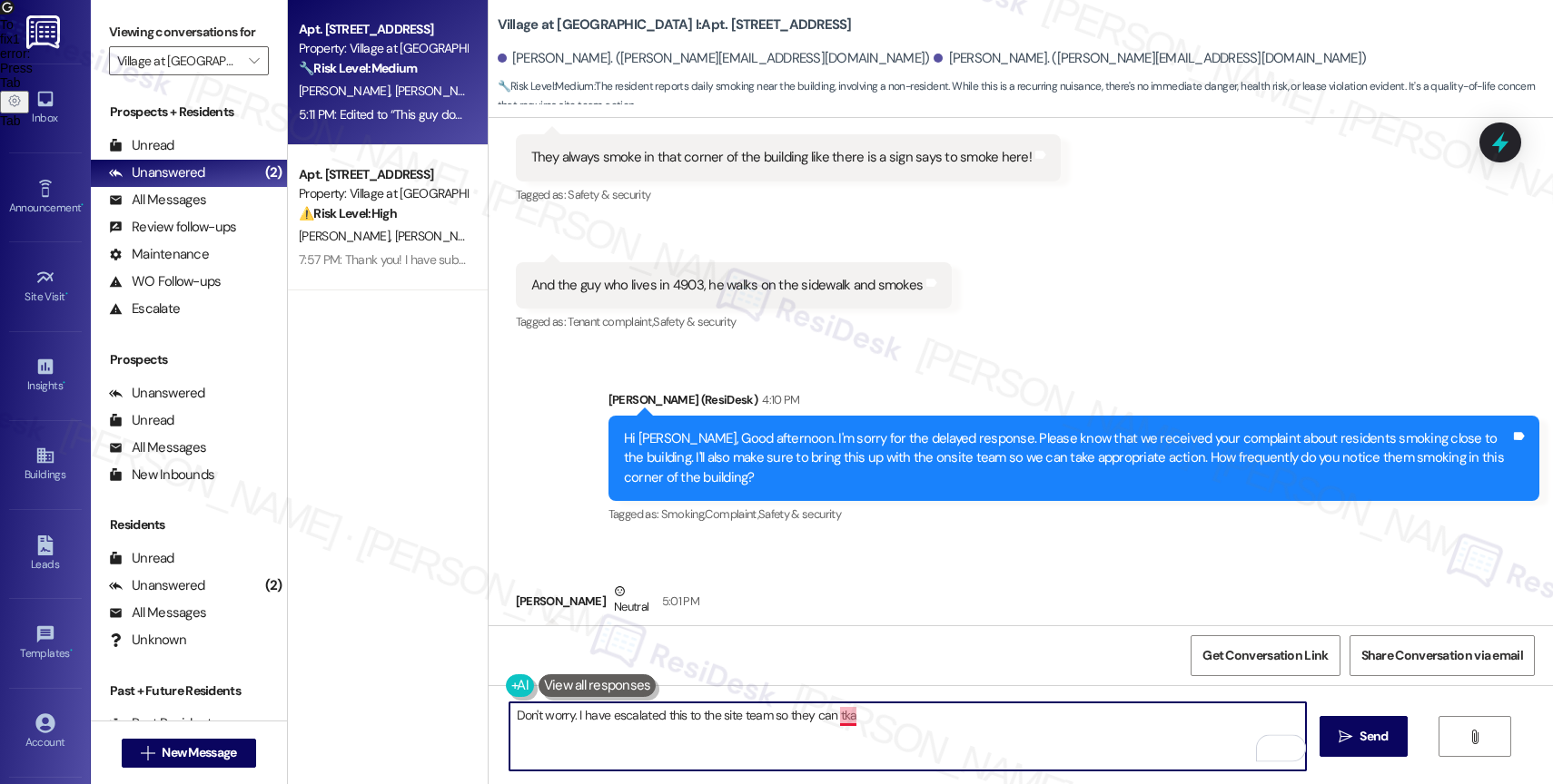
drag, startPoint x: 652, startPoint y: 718, endPoint x: 841, endPoint y: 719, distance: 189.0
click at [841, 719] on textarea "Don't worry. I have escalated this to the site team so they can tka" at bounding box center [907, 736] width 796 height 68
click at [962, 738] on textarea "Don't worry. I have escalated this to the site team so they can tka" at bounding box center [907, 736] width 796 height 68
drag, startPoint x: 795, startPoint y: 719, endPoint x: 1187, endPoint y: 758, distance: 393.9
click at [1181, 757] on textarea "Don't worry. I have escalated this to the site team so they can tka" at bounding box center [907, 736] width 796 height 68
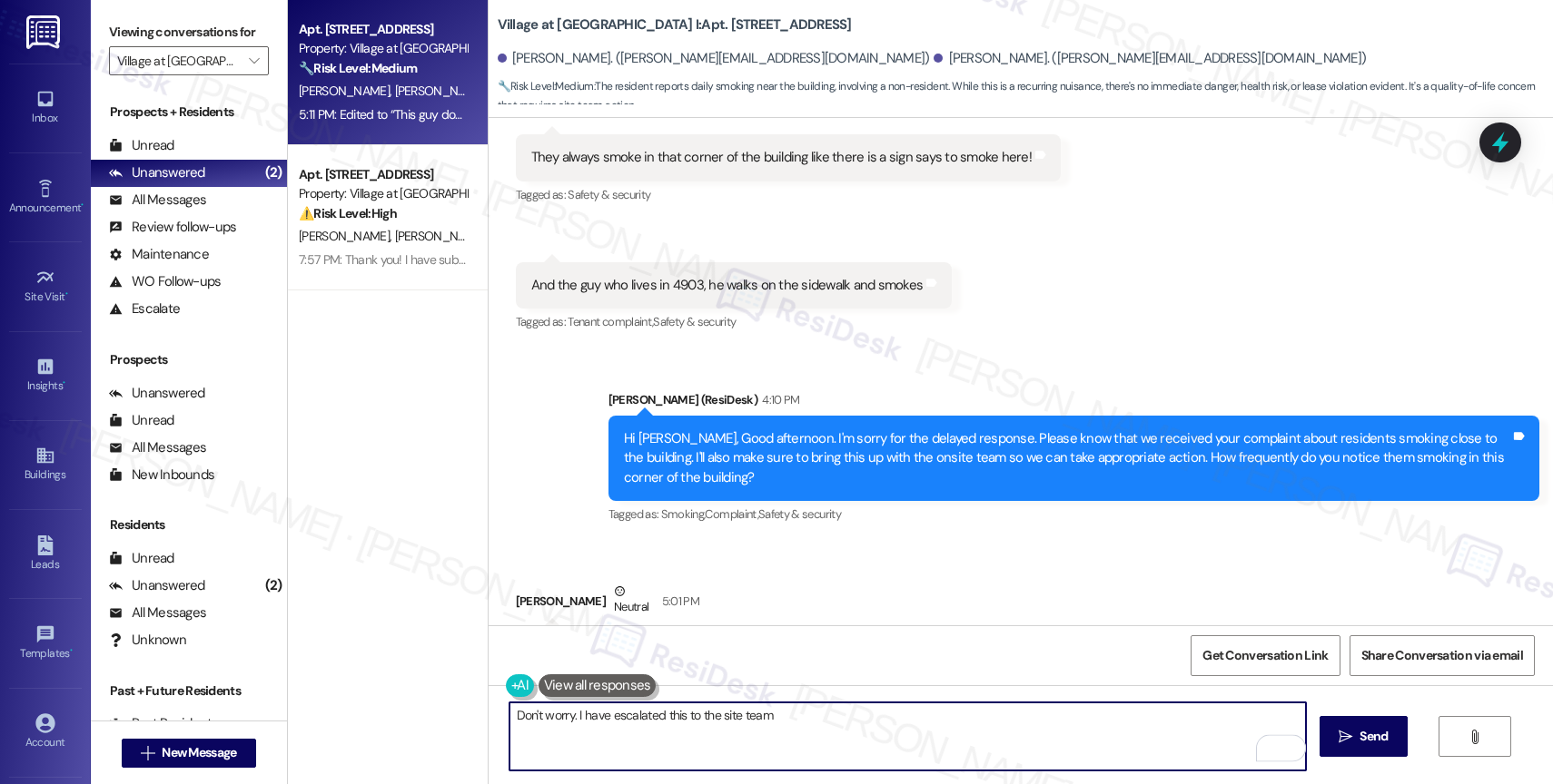
scroll to position [22399, 0]
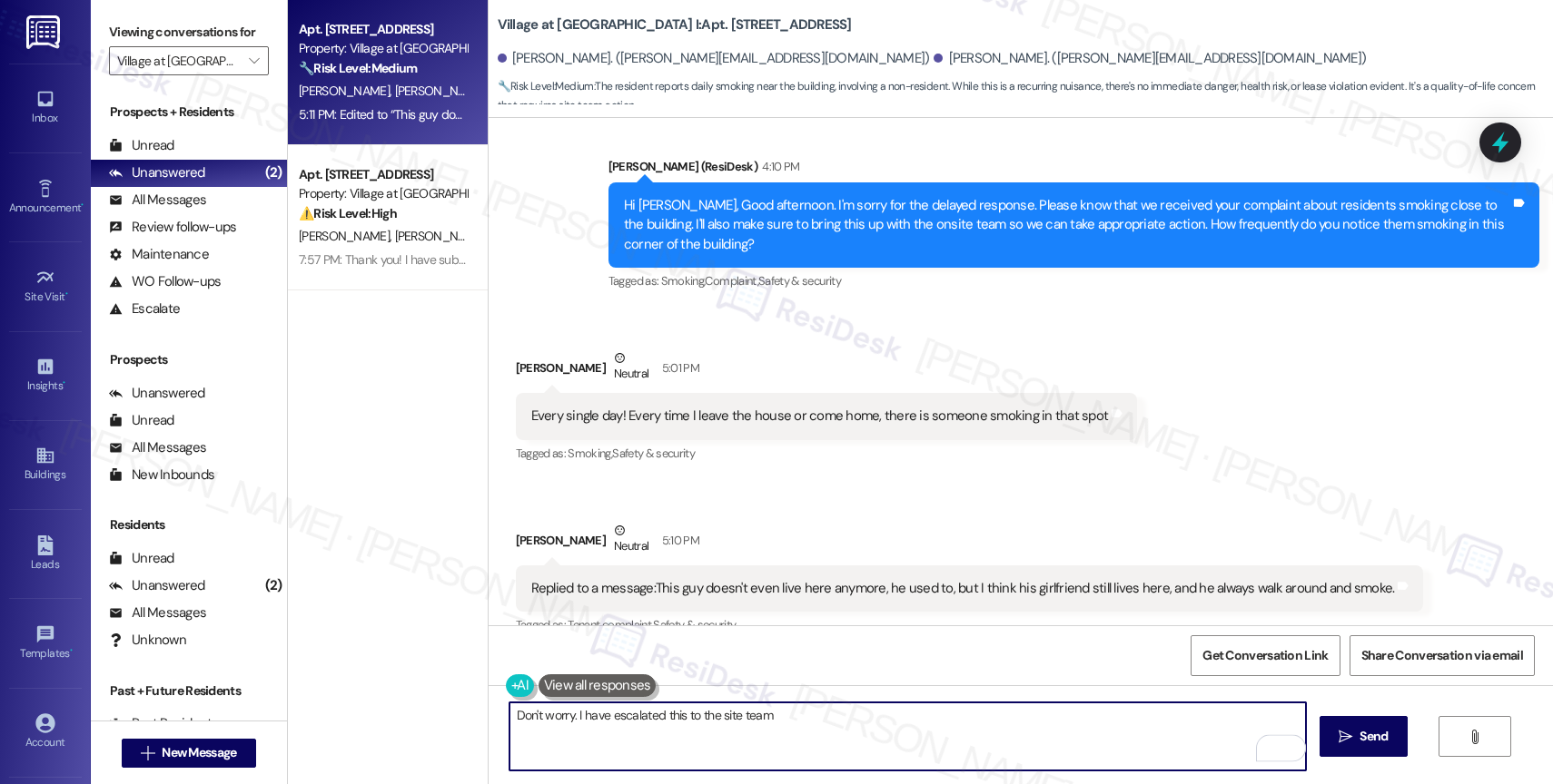
click at [795, 720] on textarea "Don't worry. I have escalated this to the site team" at bounding box center [907, 736] width 796 height 68
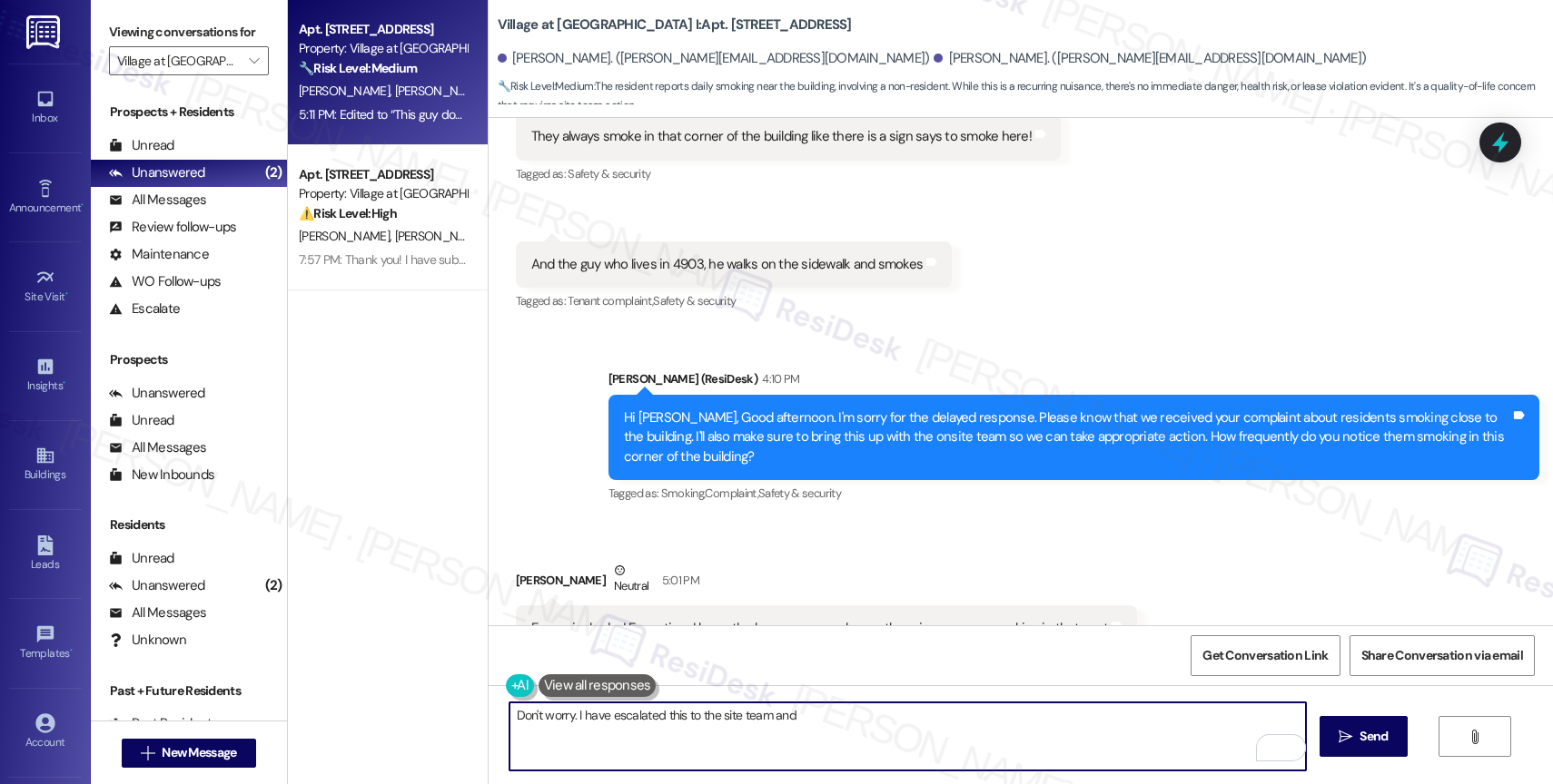
click at [559, 716] on textarea "Don't worry. I have escalated this to the site team and" at bounding box center [907, 736] width 796 height 68
click at [871, 720] on textarea "Don't worry, [PERSON_NAME]. I have escalated this to the site team and" at bounding box center [907, 736] width 796 height 68
click at [837, 663] on span "and" at bounding box center [828, 659] width 25 height 16
click at [1010, 718] on textarea "Don't worry, [PERSON_NAME]. I have escalated this to the site team, and we will…" at bounding box center [907, 736] width 796 height 68
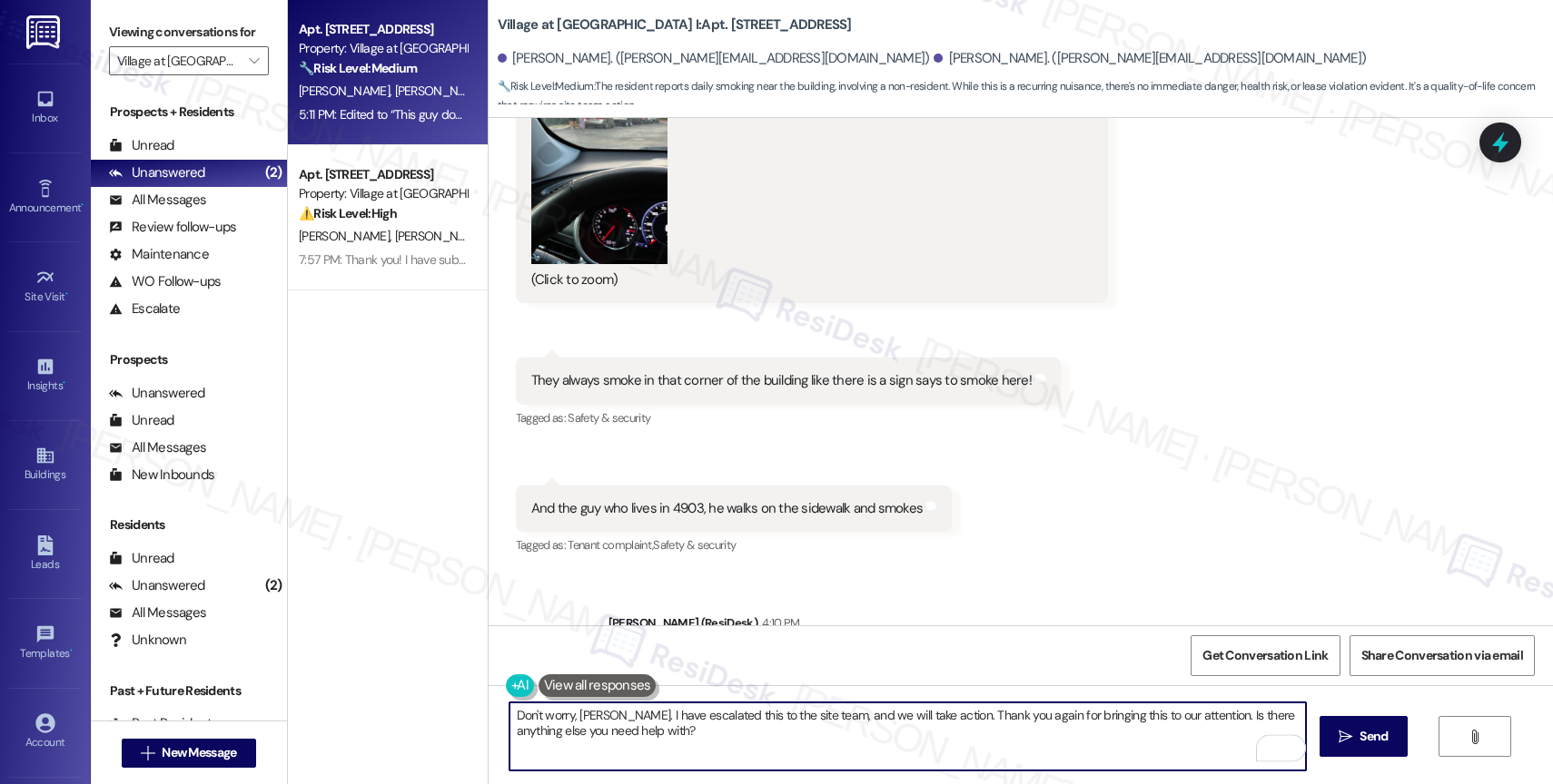
scroll to position [22399, 0]
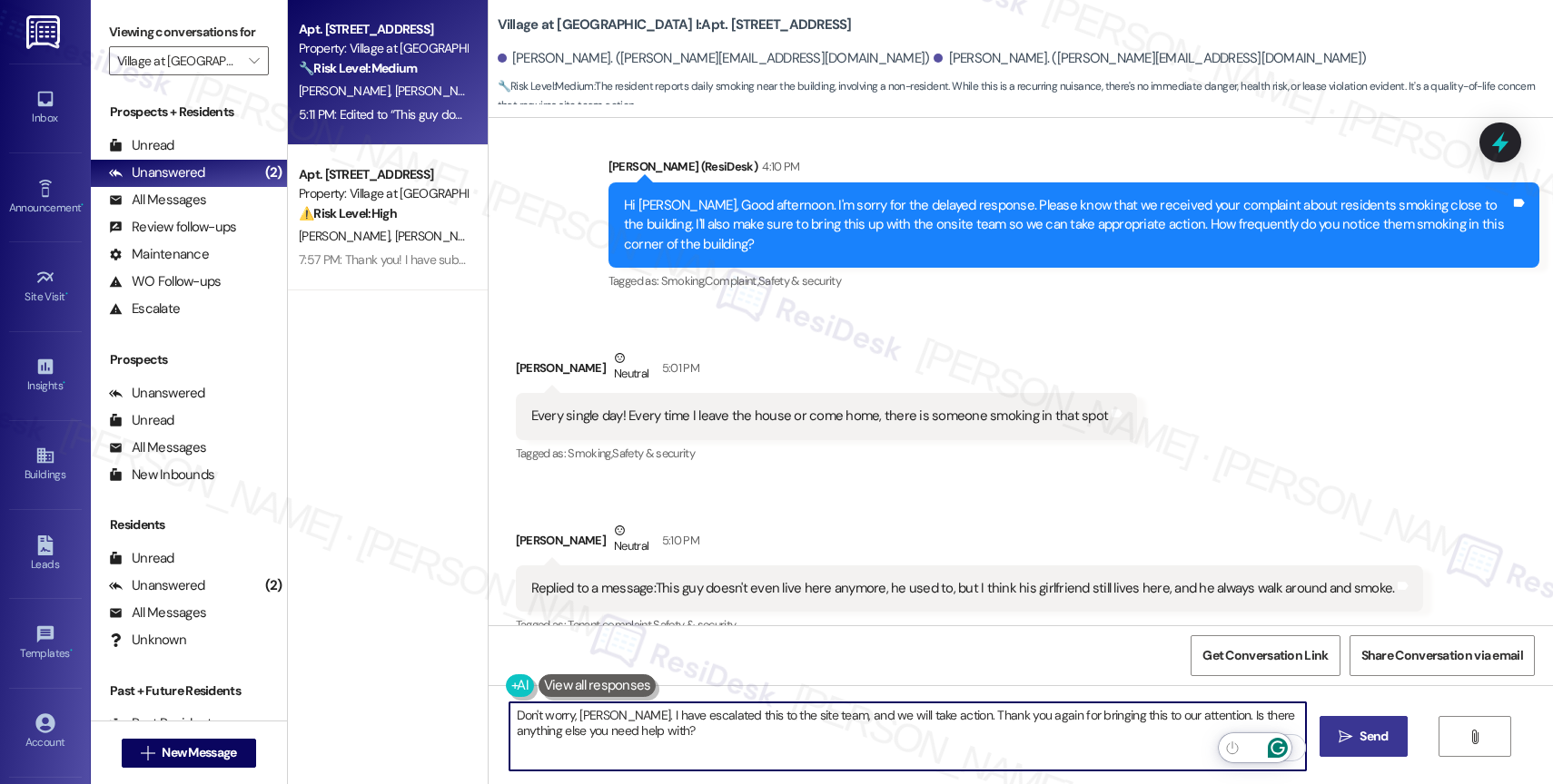
type textarea "Don't worry, [PERSON_NAME]. I have escalated this to the site team, and we will…"
click at [1349, 742] on icon "" at bounding box center [1346, 736] width 14 height 15
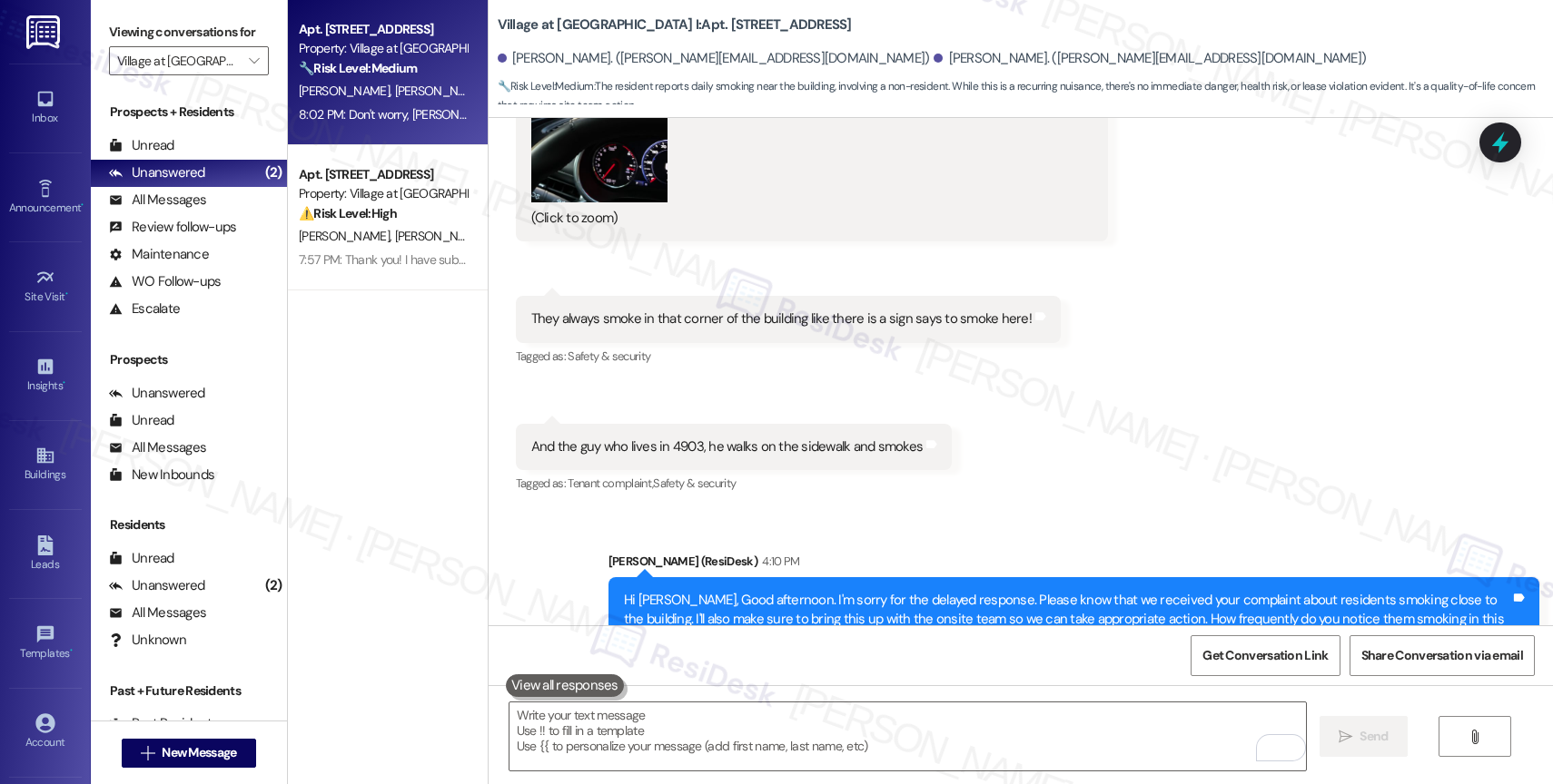
scroll to position [21147, 0]
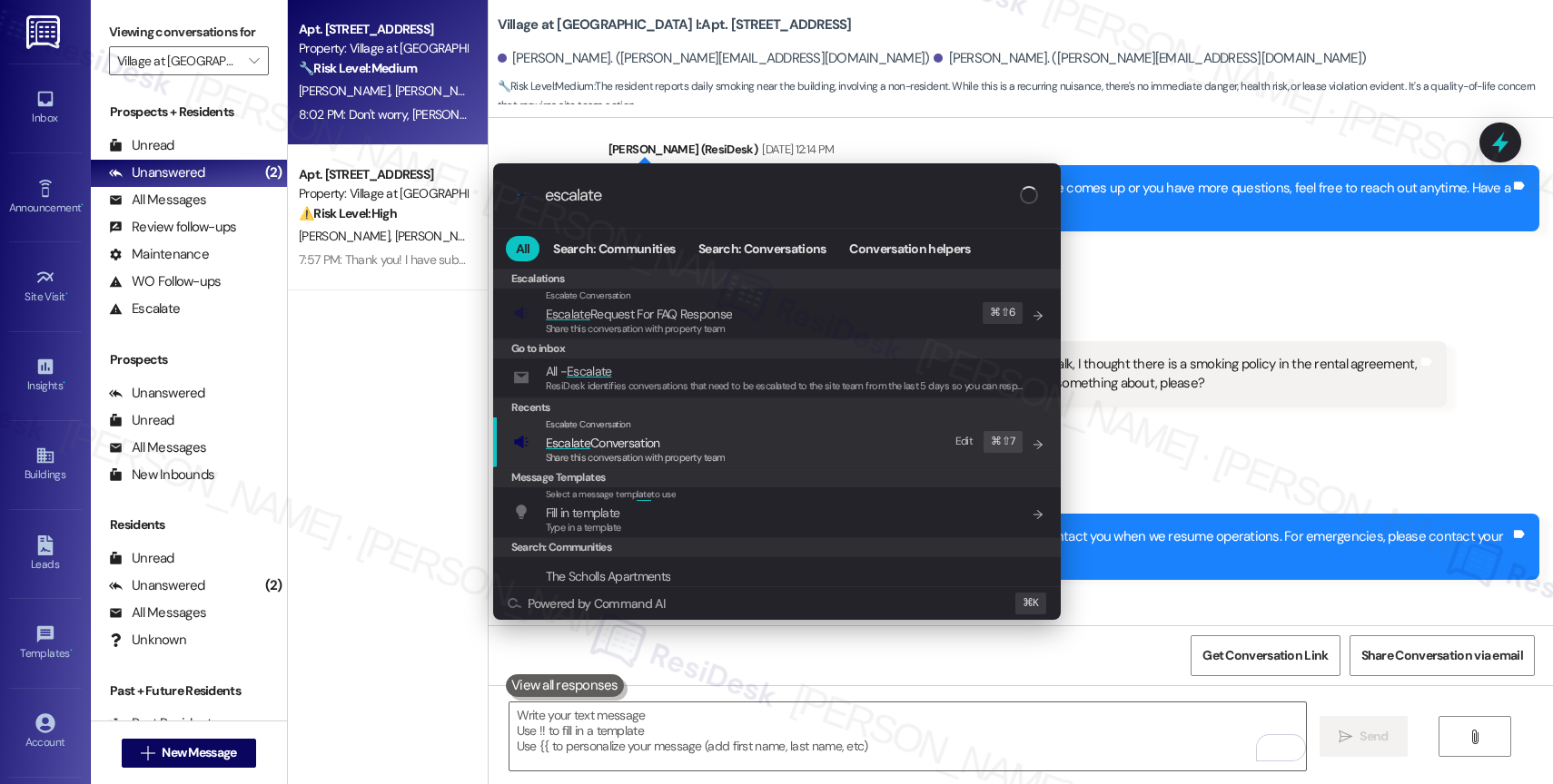
type input "escalate"
click at [650, 444] on span "Escalate Conversation" at bounding box center [603, 442] width 115 height 17
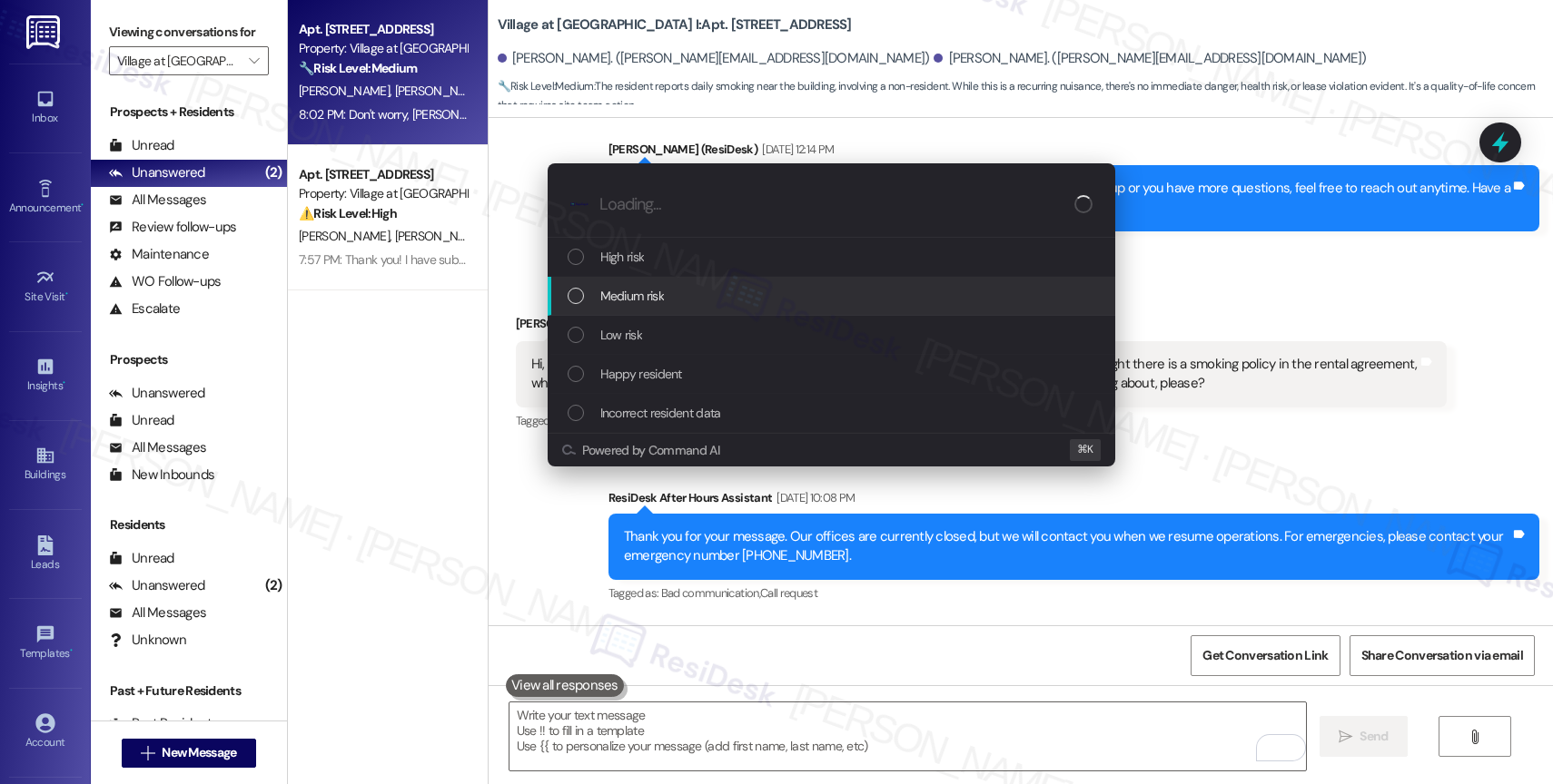
click at [655, 295] on span "Medium risk" at bounding box center [632, 296] width 63 height 20
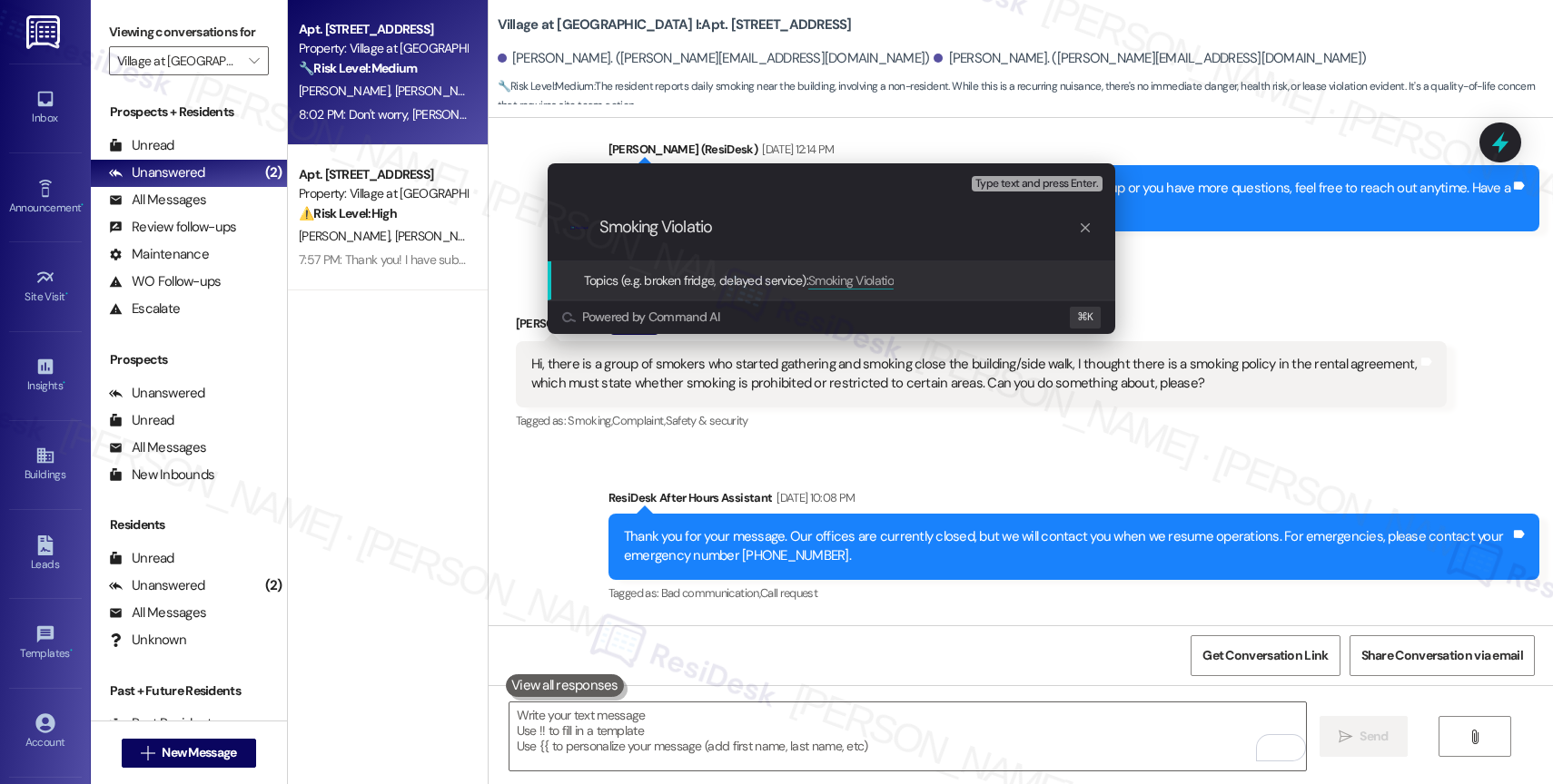
type input "Smoking Violation"
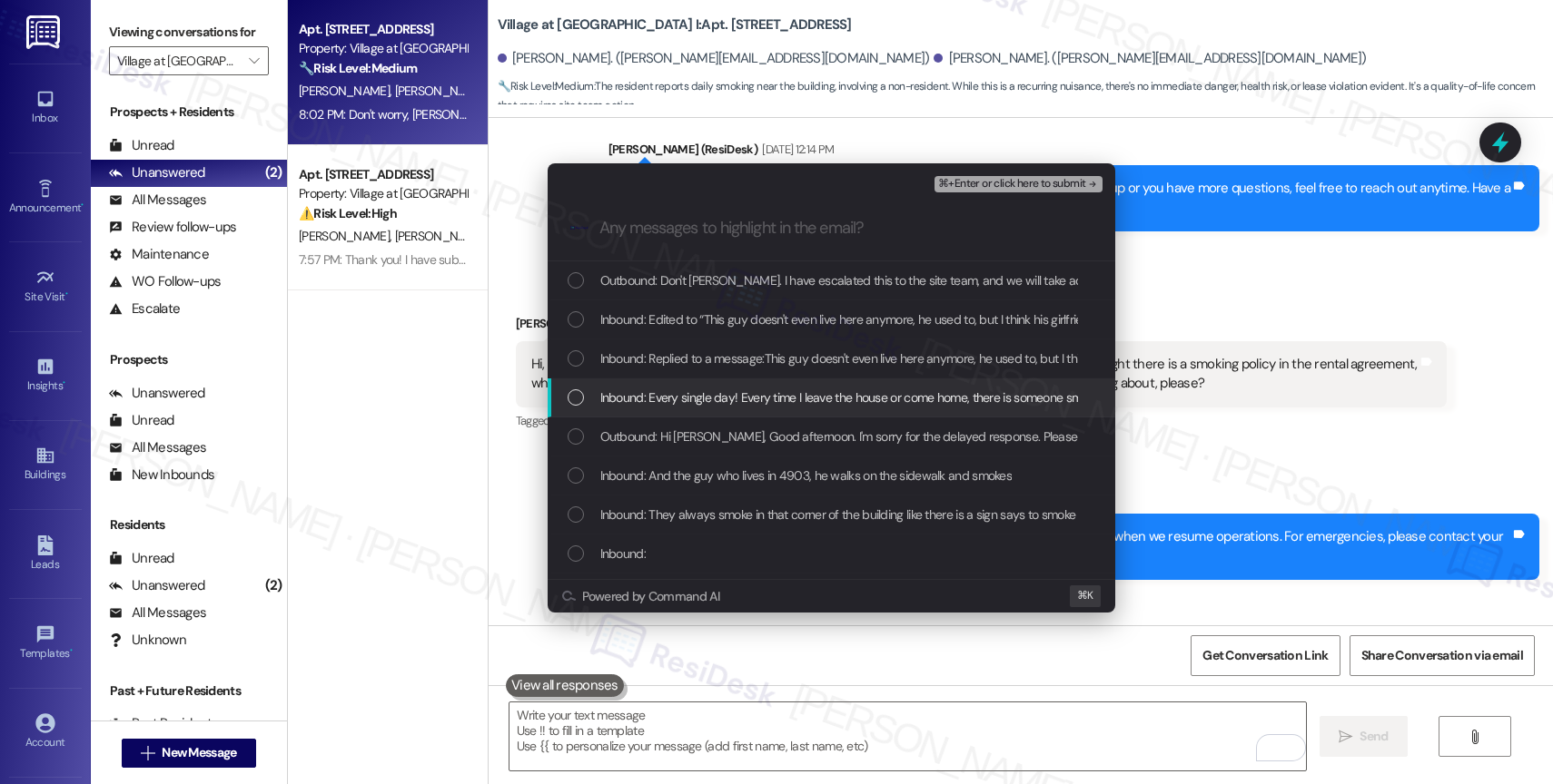
scroll to position [47, 0]
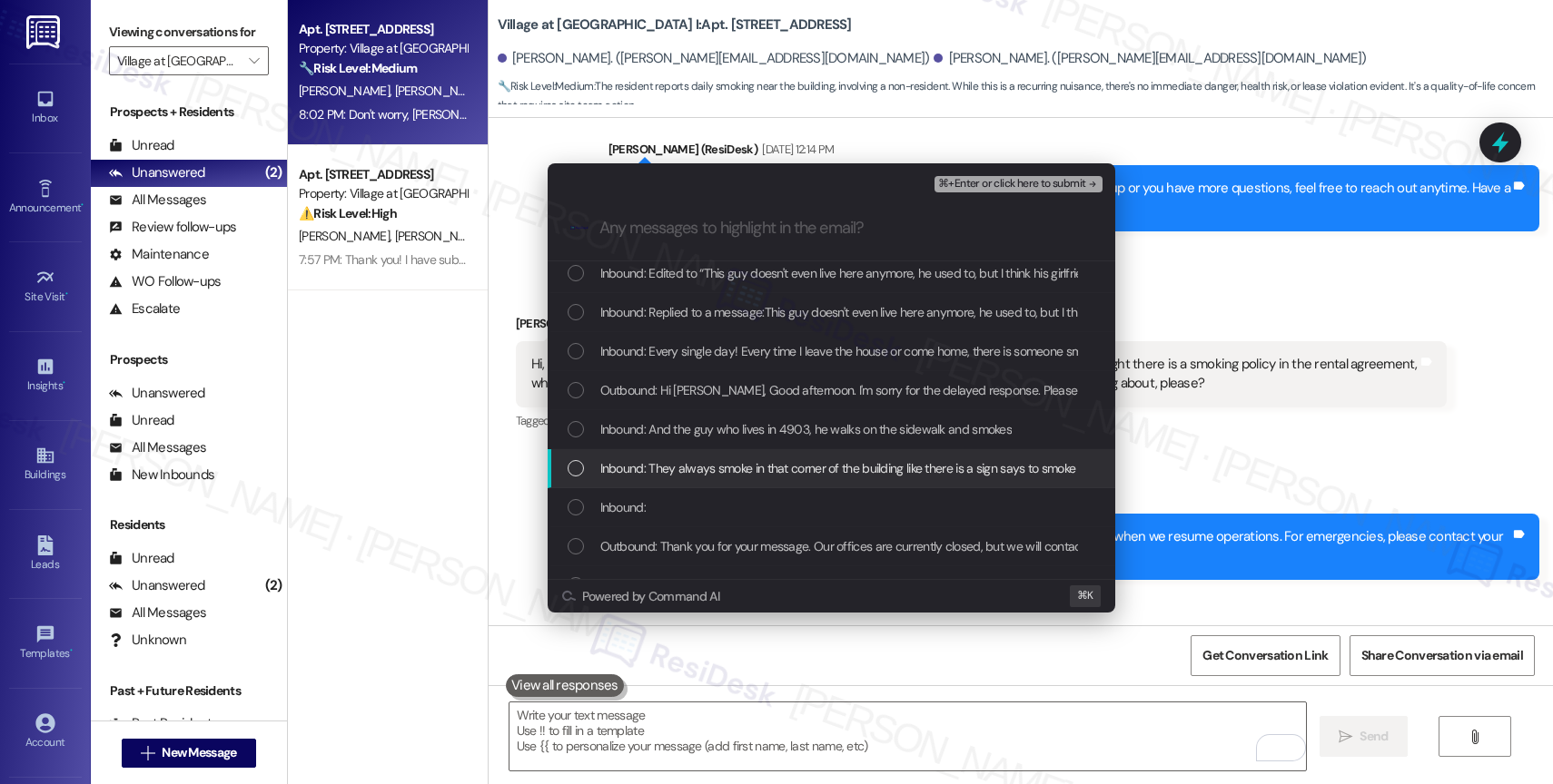
click at [750, 465] on span "Inbound: They always smoke in that corner of the building like there is a sign …" at bounding box center [853, 468] width 505 height 20
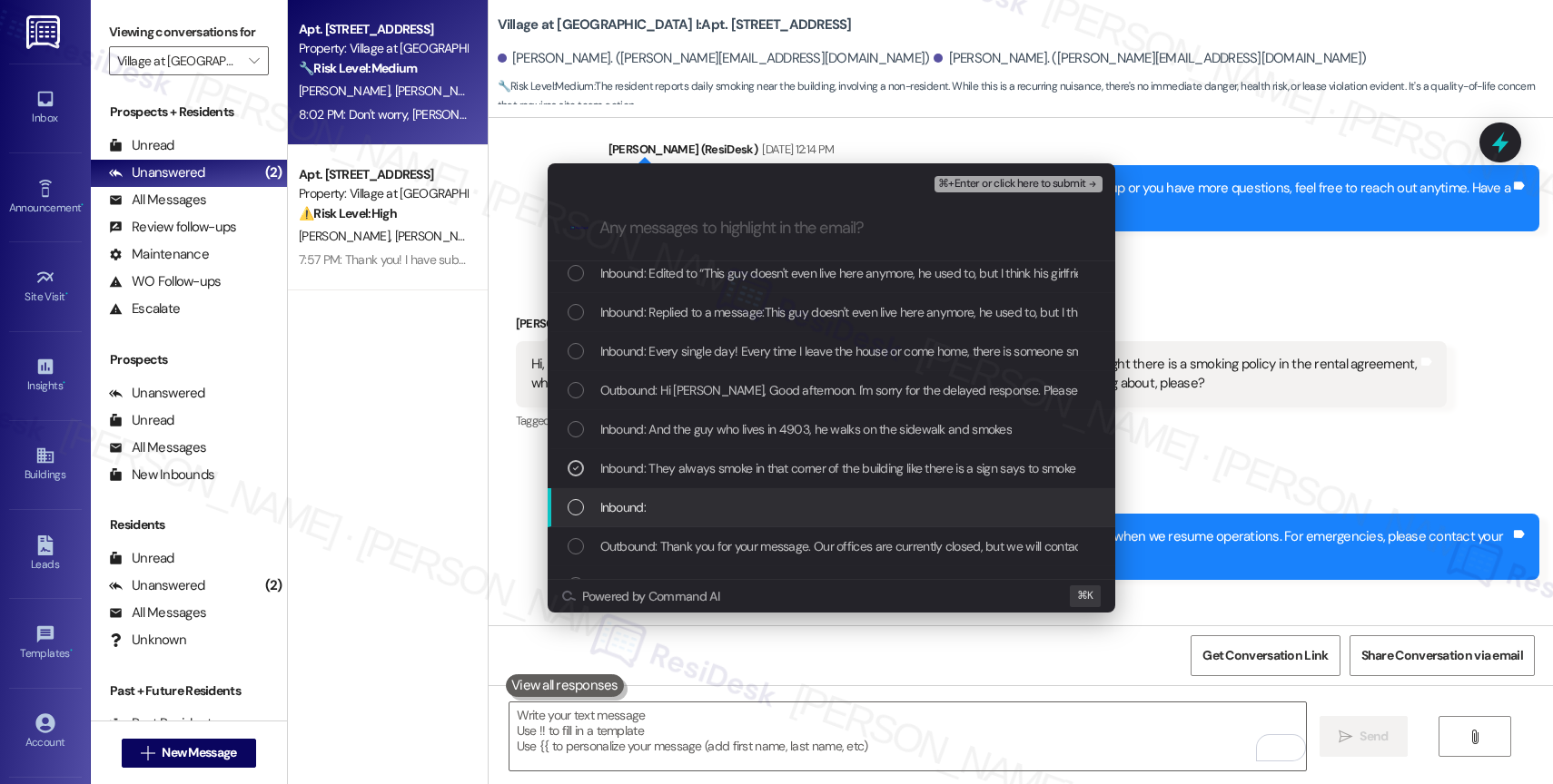
click at [695, 512] on div "Inbound:" at bounding box center [833, 508] width 531 height 20
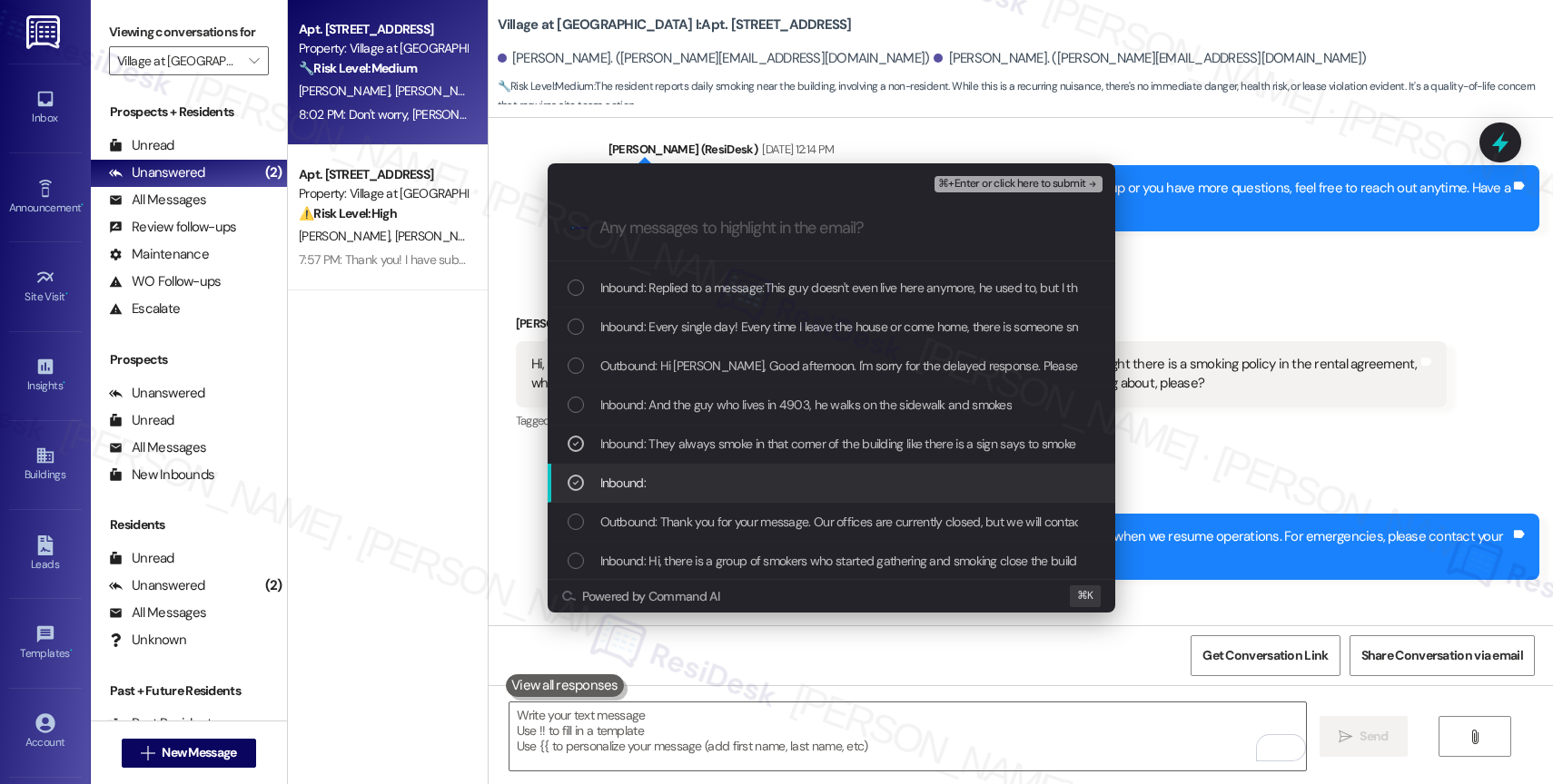
scroll to position [73, 0]
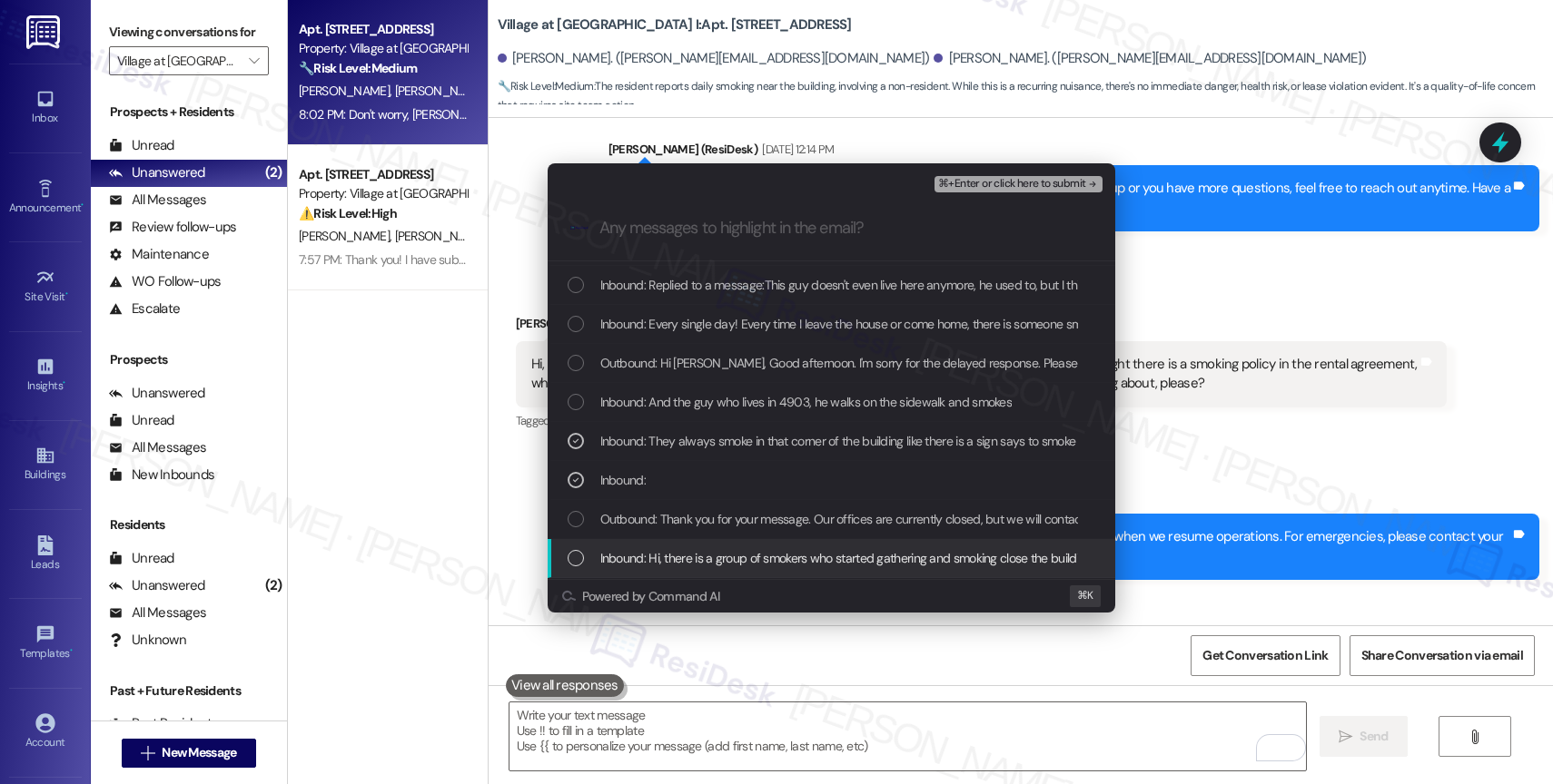
click at [708, 550] on span "Inbound: Hi, there is a group of smokers who started gathering and smoking clos…" at bounding box center [1335, 558] width 1471 height 20
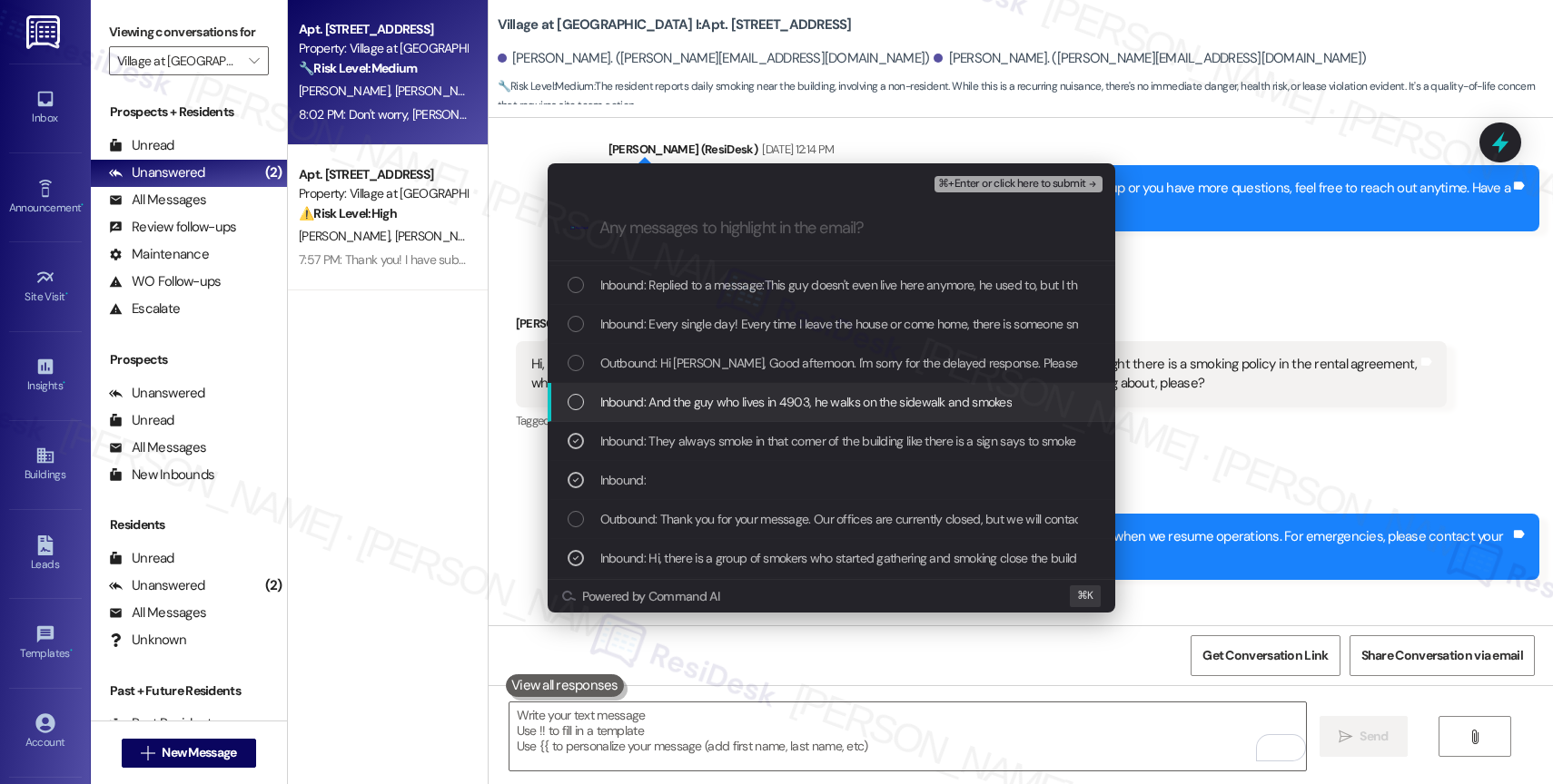
click at [723, 388] on div "Inbound: And the guy who lives in 4903, he walks on the sidewalk and smokes" at bounding box center [831, 402] width 568 height 39
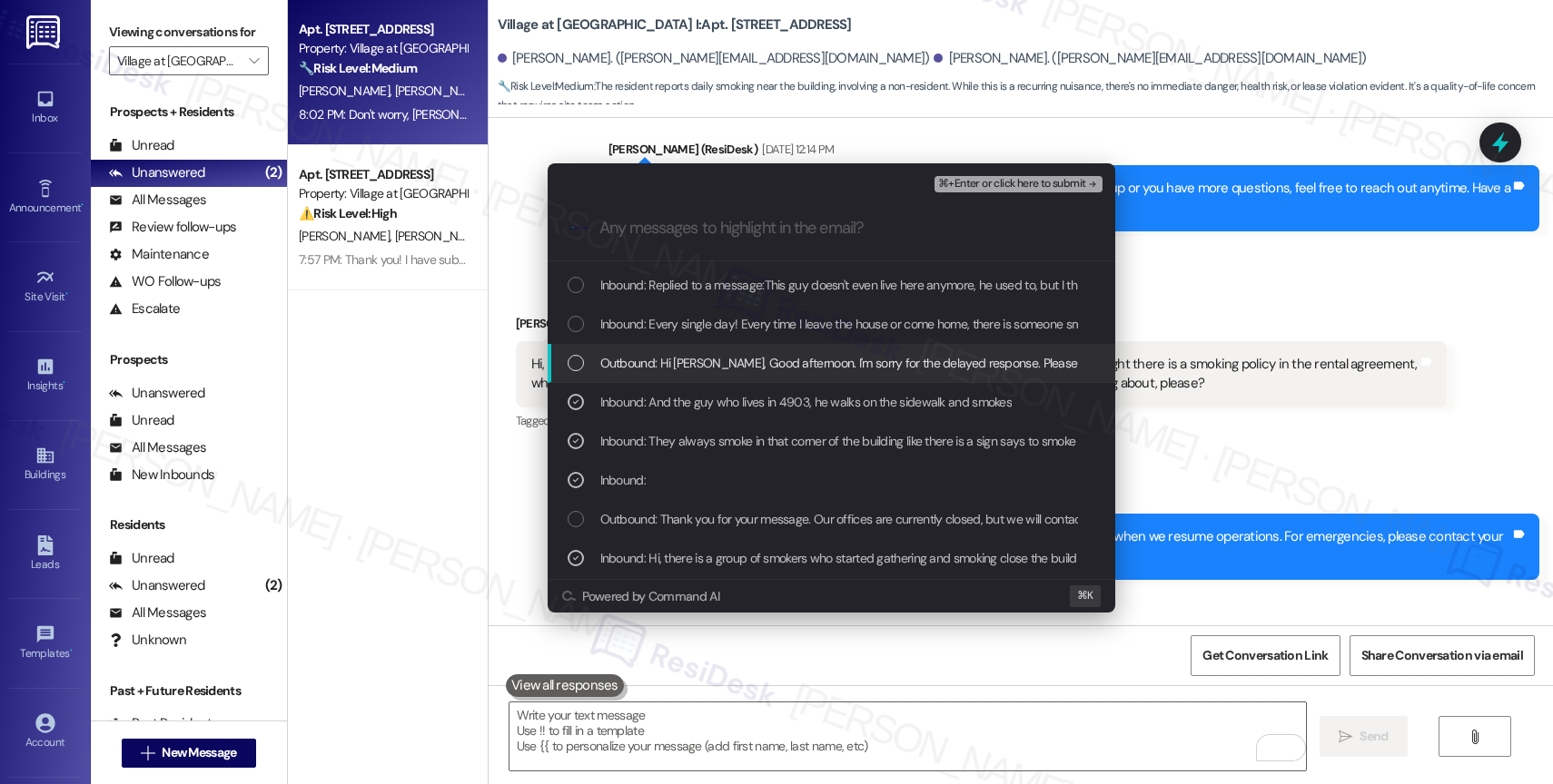
click at [733, 359] on span "Outbound: Hi [PERSON_NAME], Good afternoon. I'm sorry for the delayed response.…" at bounding box center [1493, 363] width 1786 height 20
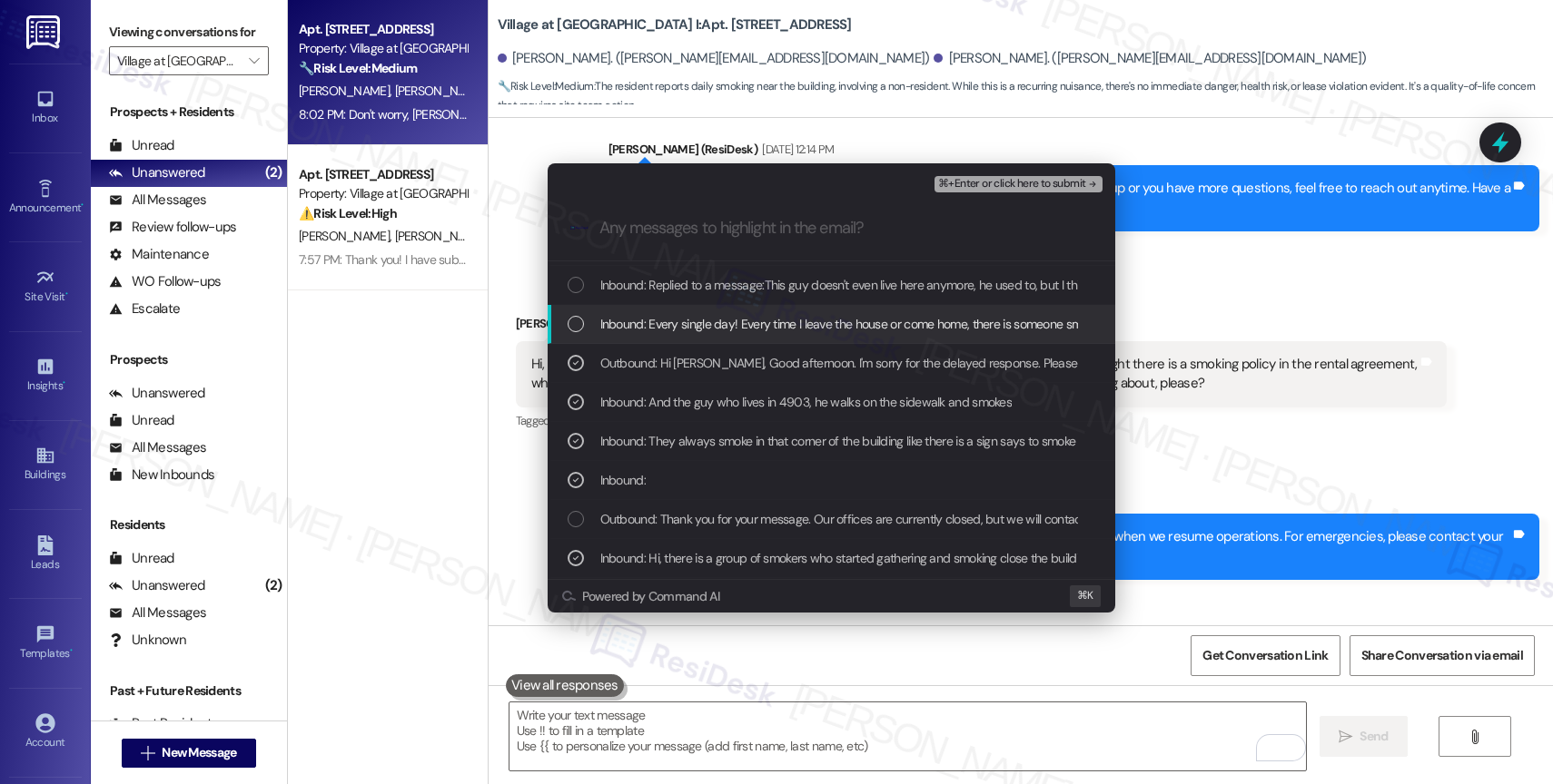
click at [741, 330] on span "Inbound: Every single day! Every time I leave the house or come home, there is …" at bounding box center [886, 324] width 572 height 20
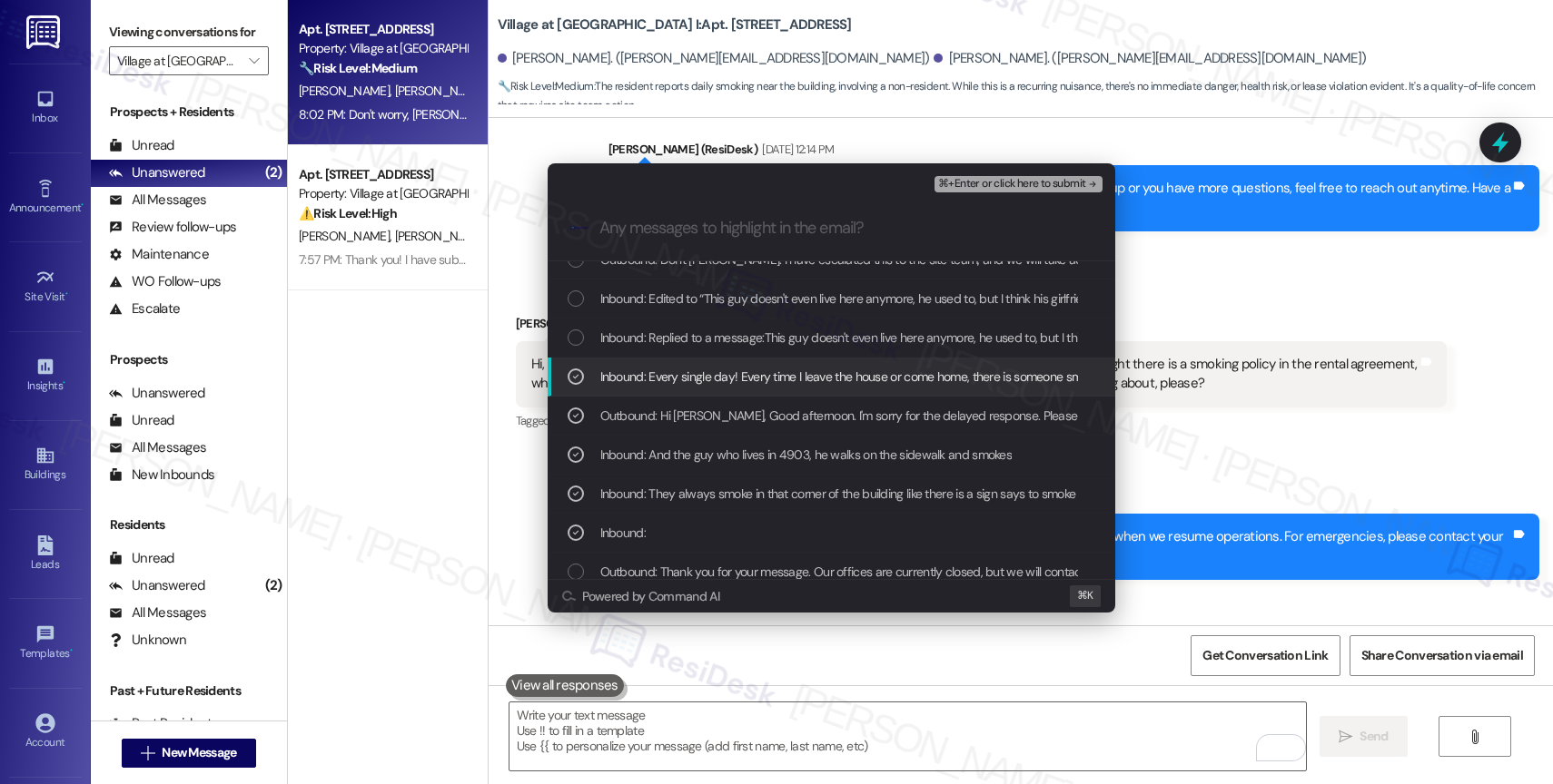
scroll to position [0, 0]
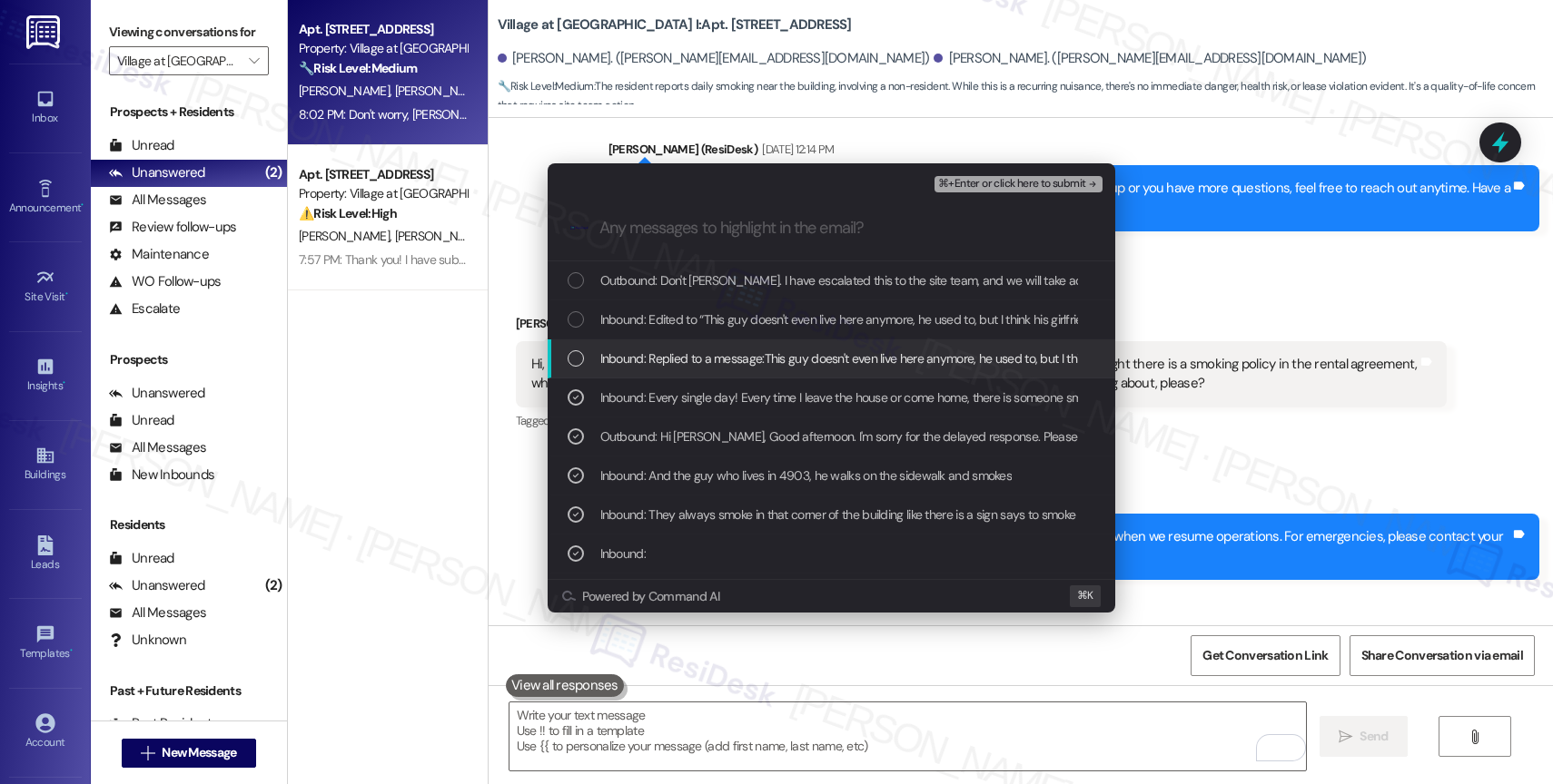
drag, startPoint x: 724, startPoint y: 374, endPoint x: 729, endPoint y: 337, distance: 37.3
click at [724, 374] on div "Inbound: Replied to a message:This guy doesn't even live here anymore, he used …" at bounding box center [831, 358] width 568 height 39
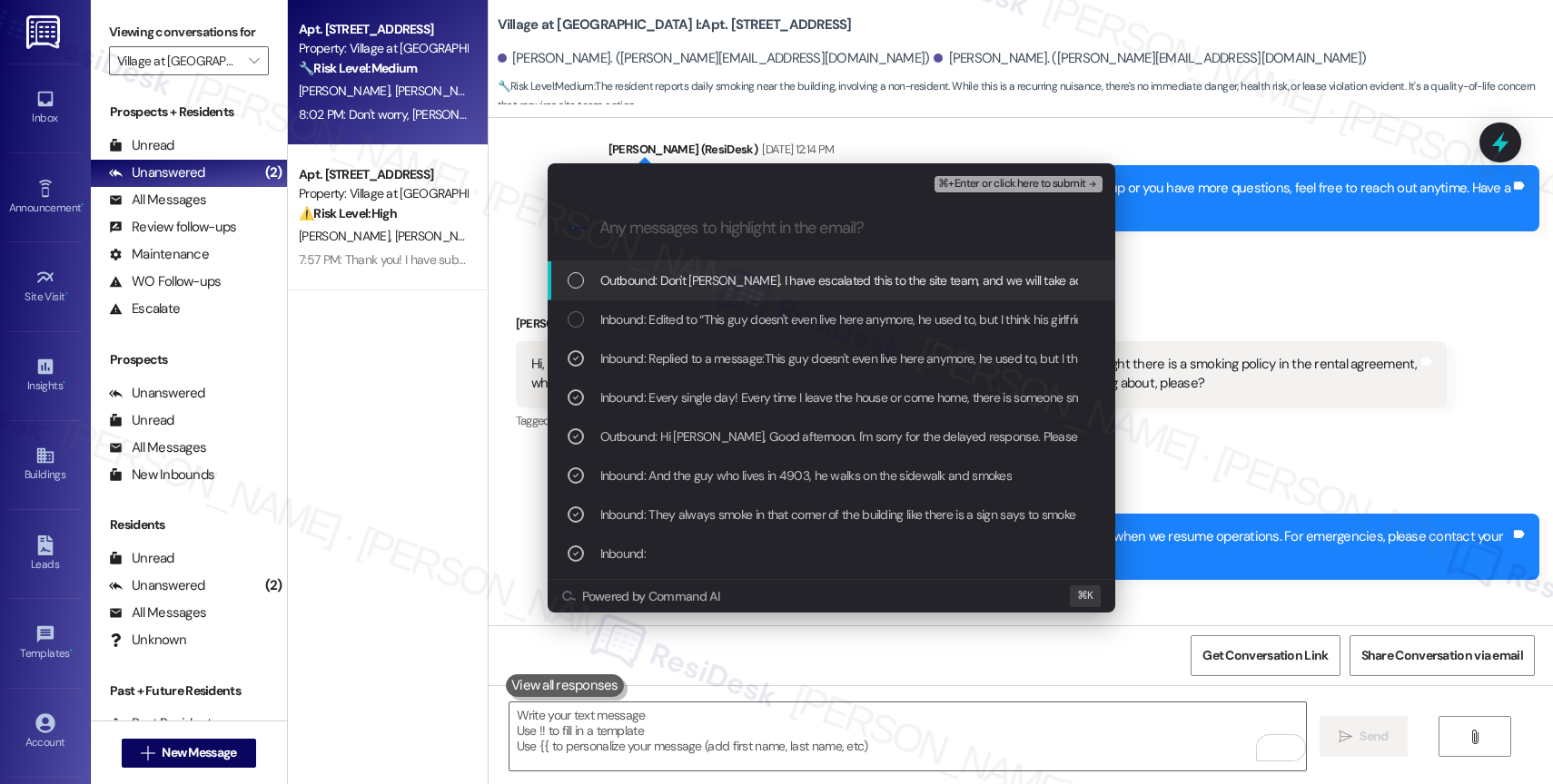
click at [779, 280] on span "Outbound: Don't [PERSON_NAME]. I have escalated this to the site team, and we w…" at bounding box center [1092, 280] width 985 height 20
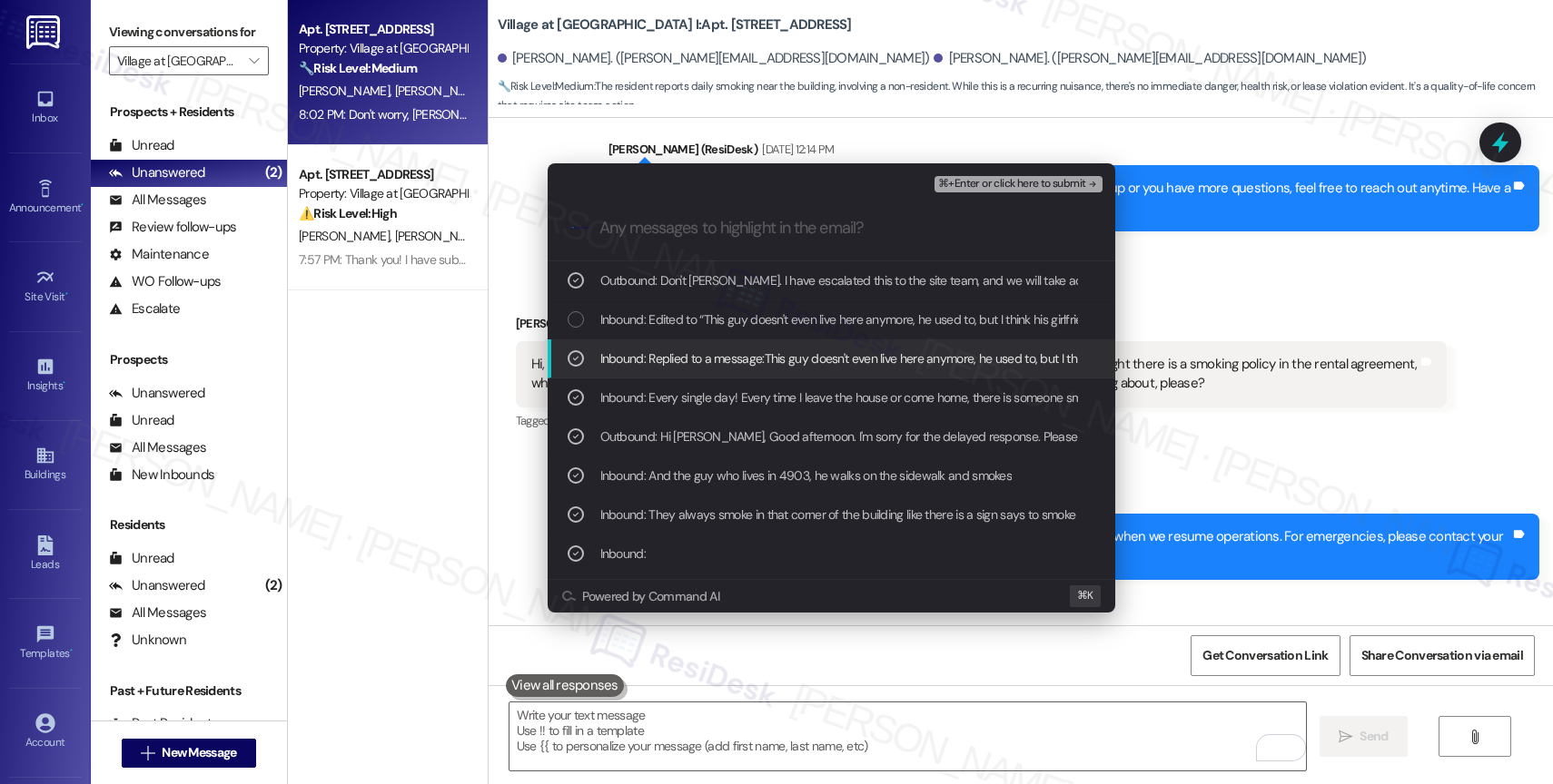
click at [723, 355] on span "Inbound: Replied to a message:This guy doesn't even live here anymore, he used …" at bounding box center [1020, 358] width 841 height 20
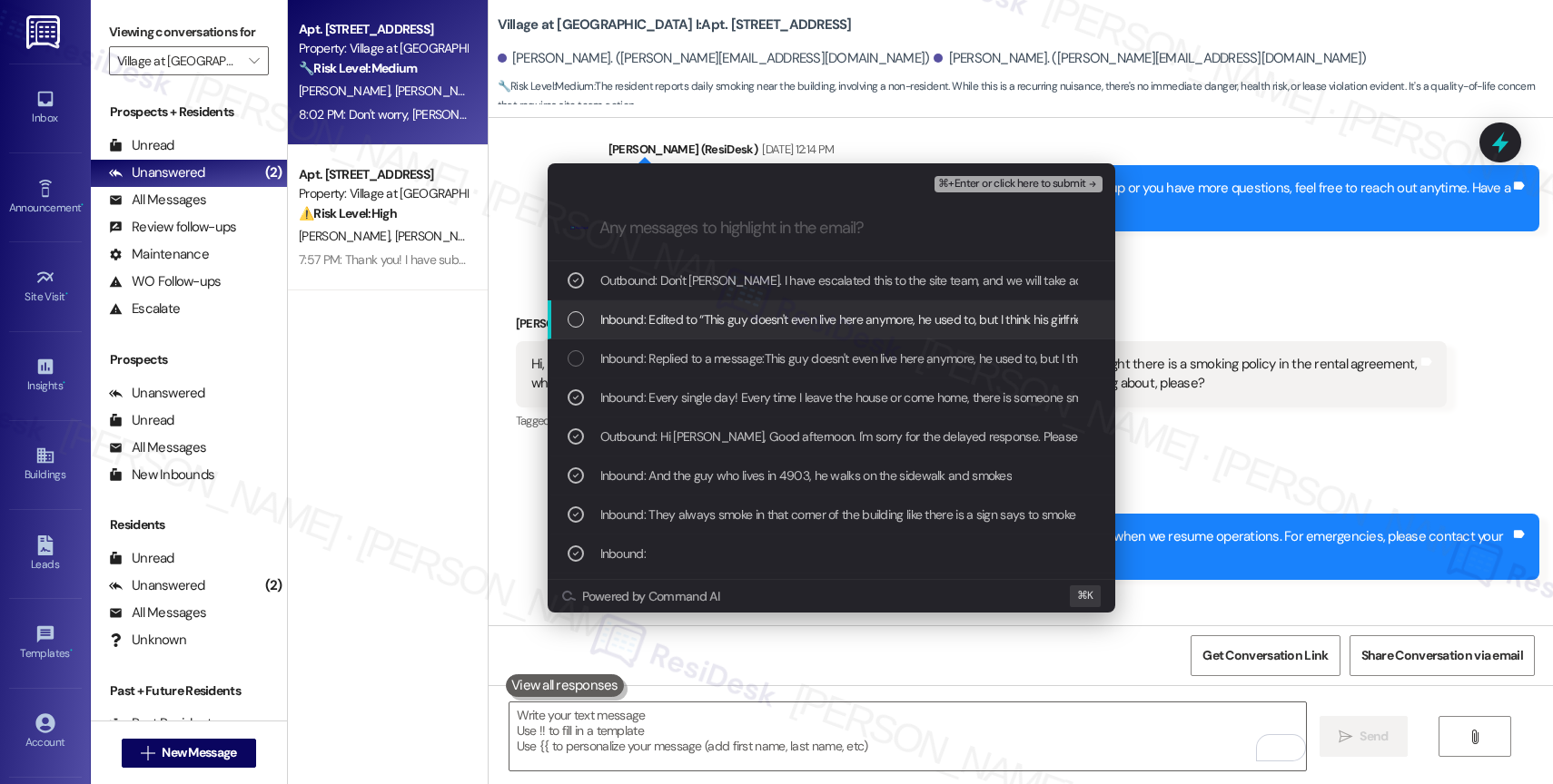
click at [742, 328] on div "Inbound: Edited to “This guy doesn't even live here anymore, he used to, but I …" at bounding box center [831, 320] width 568 height 39
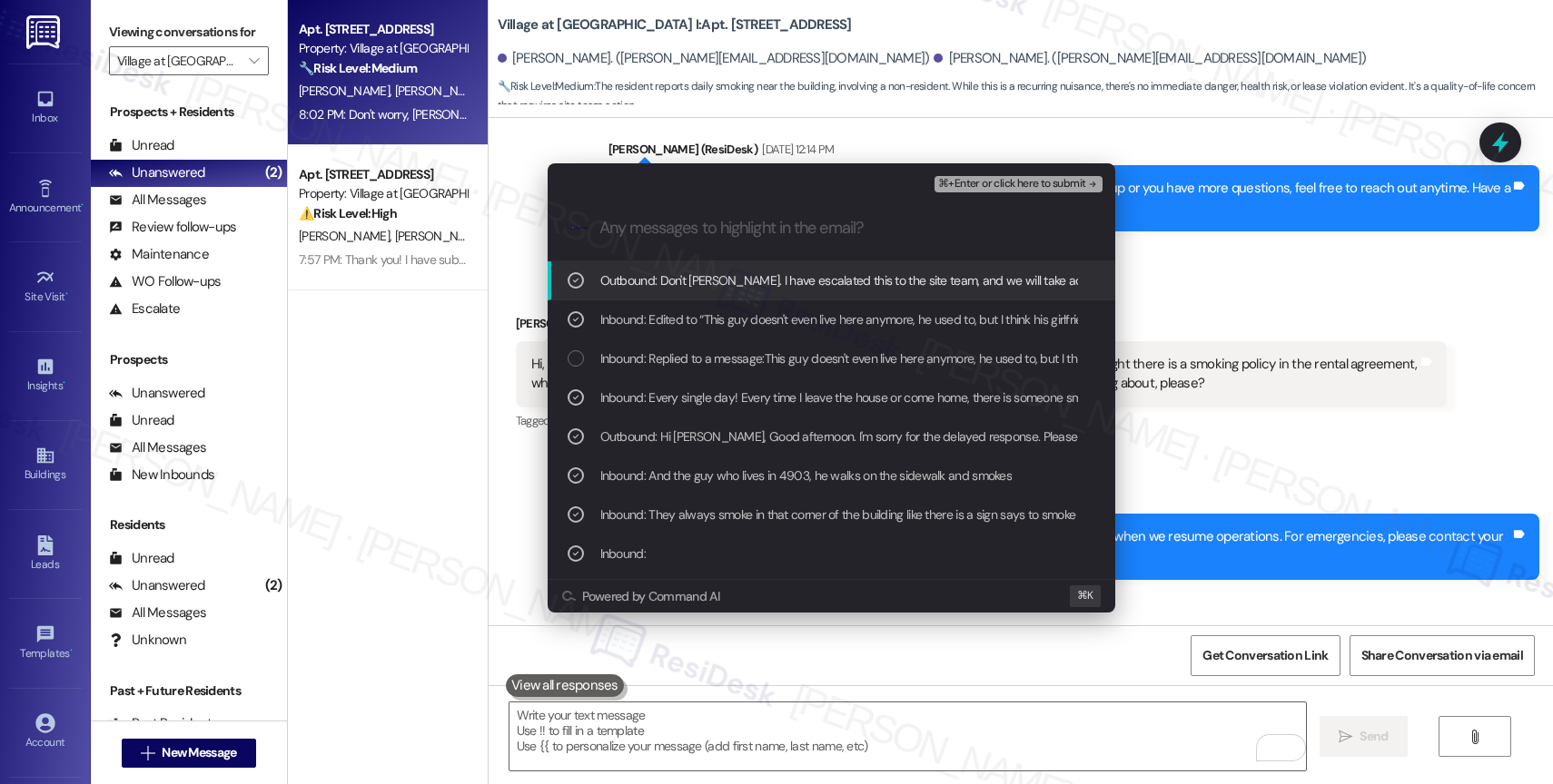
click at [1042, 178] on span "⌘+Enter or click here to submit" at bounding box center [1011, 184] width 148 height 13
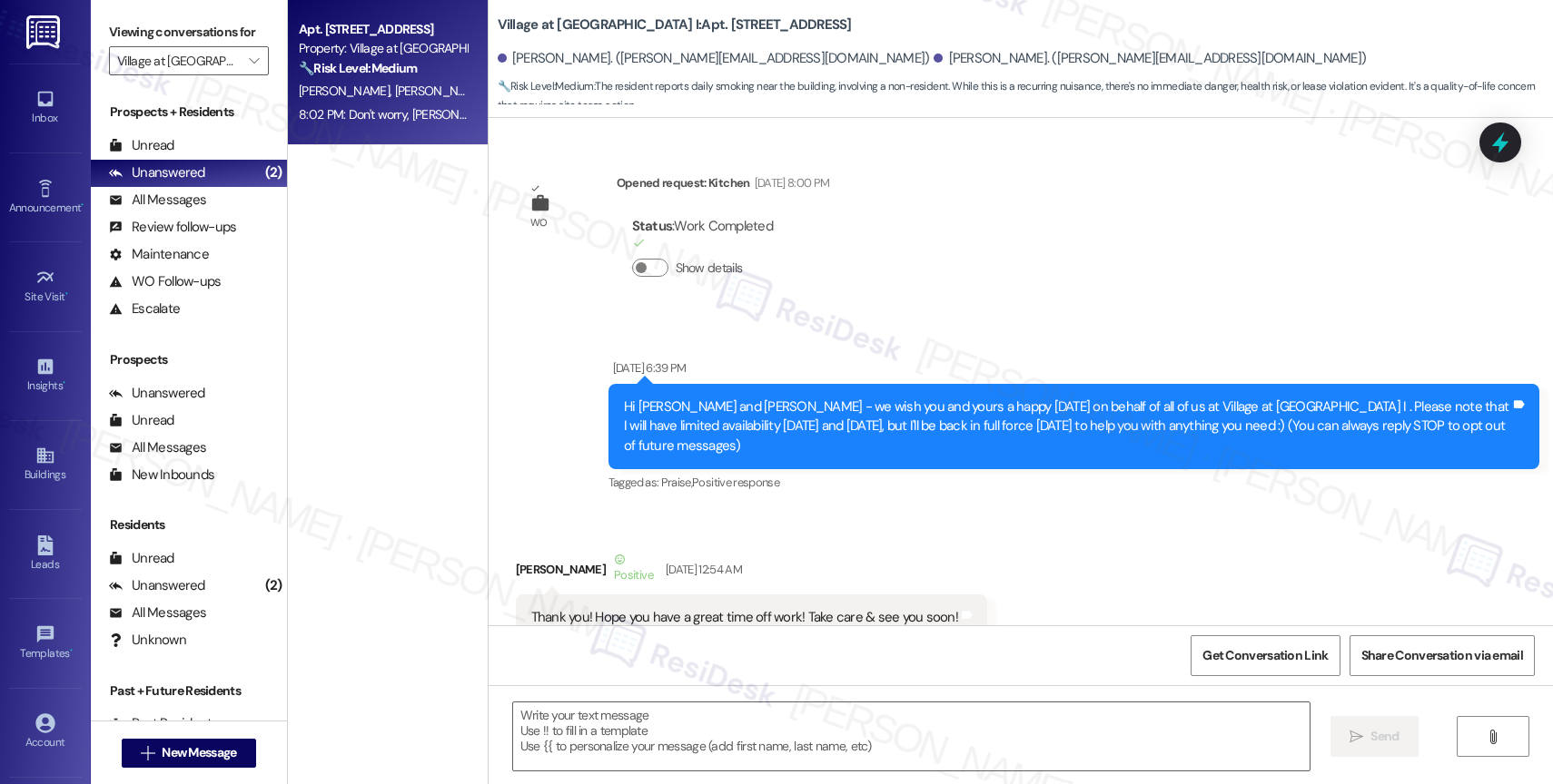
scroll to position [22572, 0]
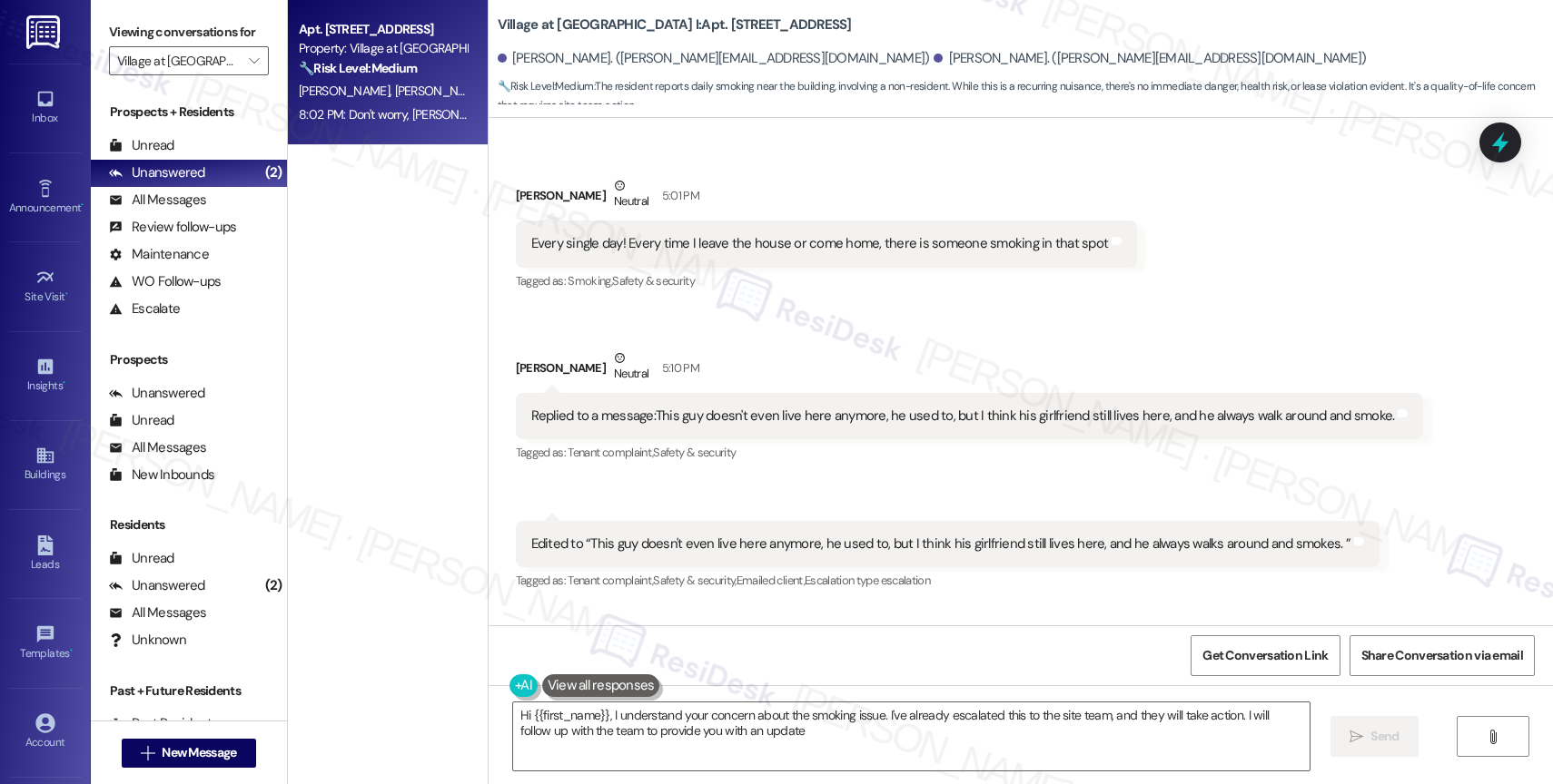
type textarea "Hi {{first_name}}, I understand your concern about the smoking issue. I've alre…"
click at [246, 71] on span "" at bounding box center [254, 60] width 17 height 29
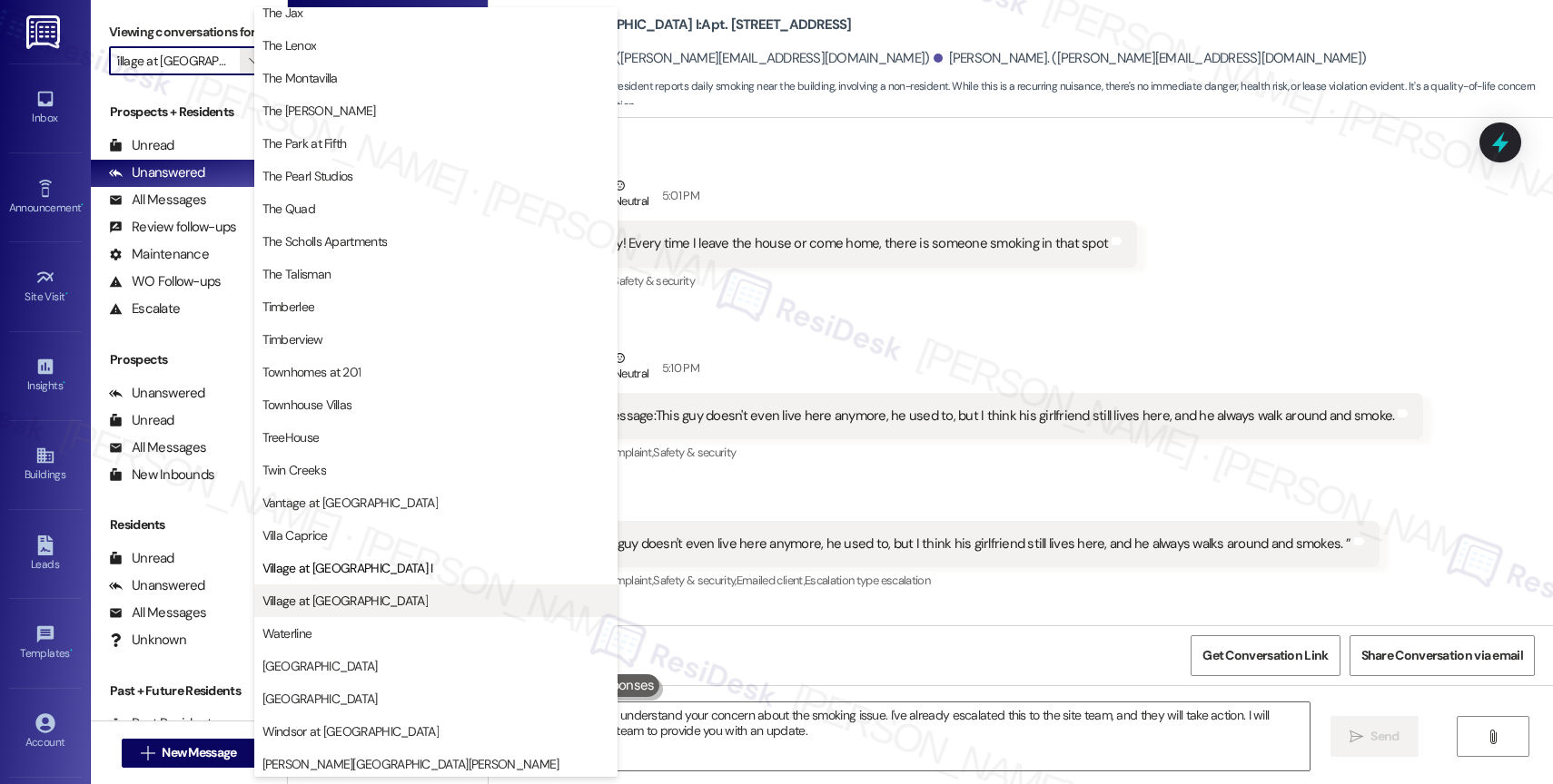
scroll to position [3269, 0]
click at [314, 594] on span "Village at [GEOGRAPHIC_DATA]" at bounding box center [345, 597] width 165 height 18
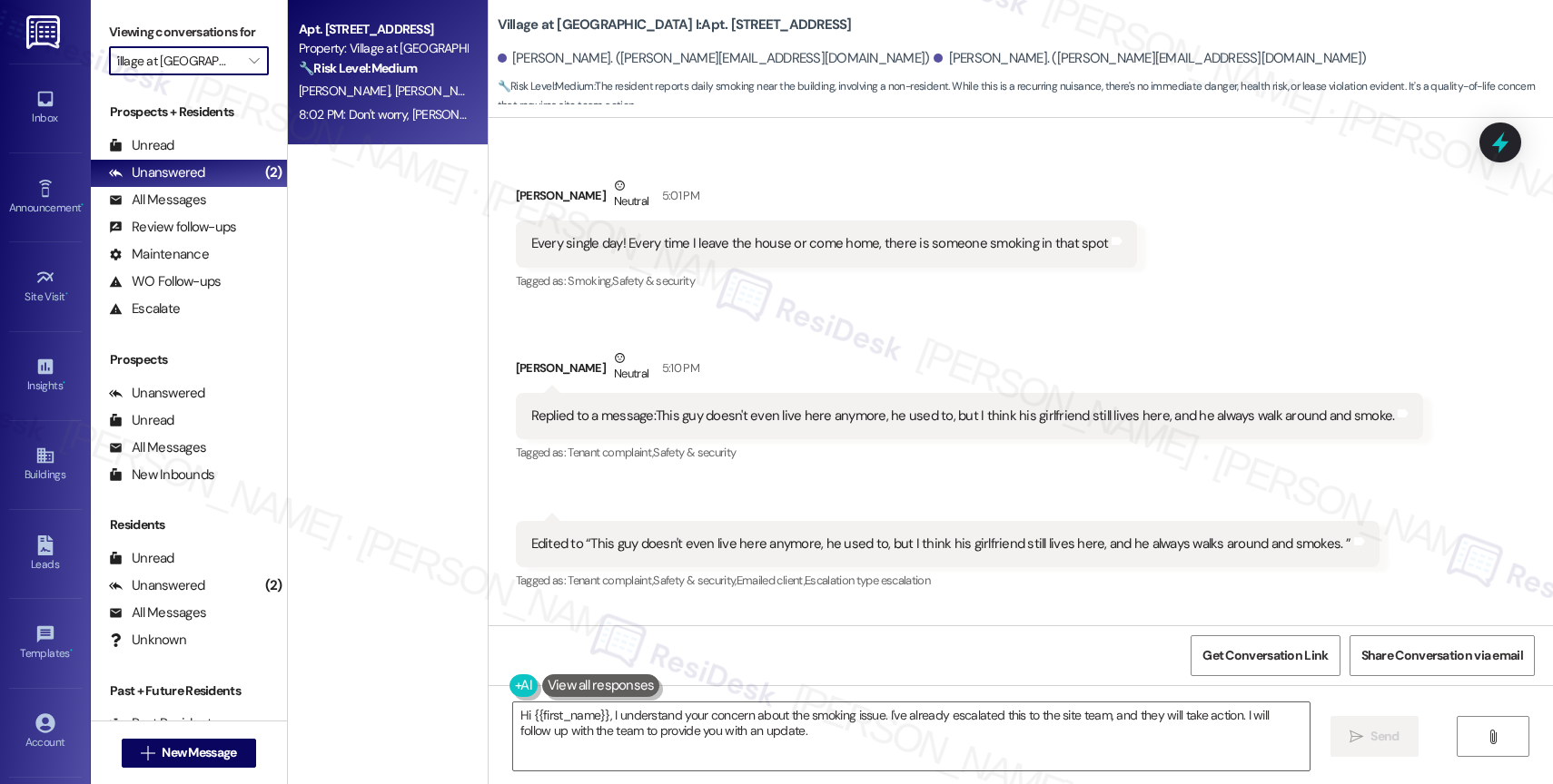
type input "Village at [GEOGRAPHIC_DATA]"
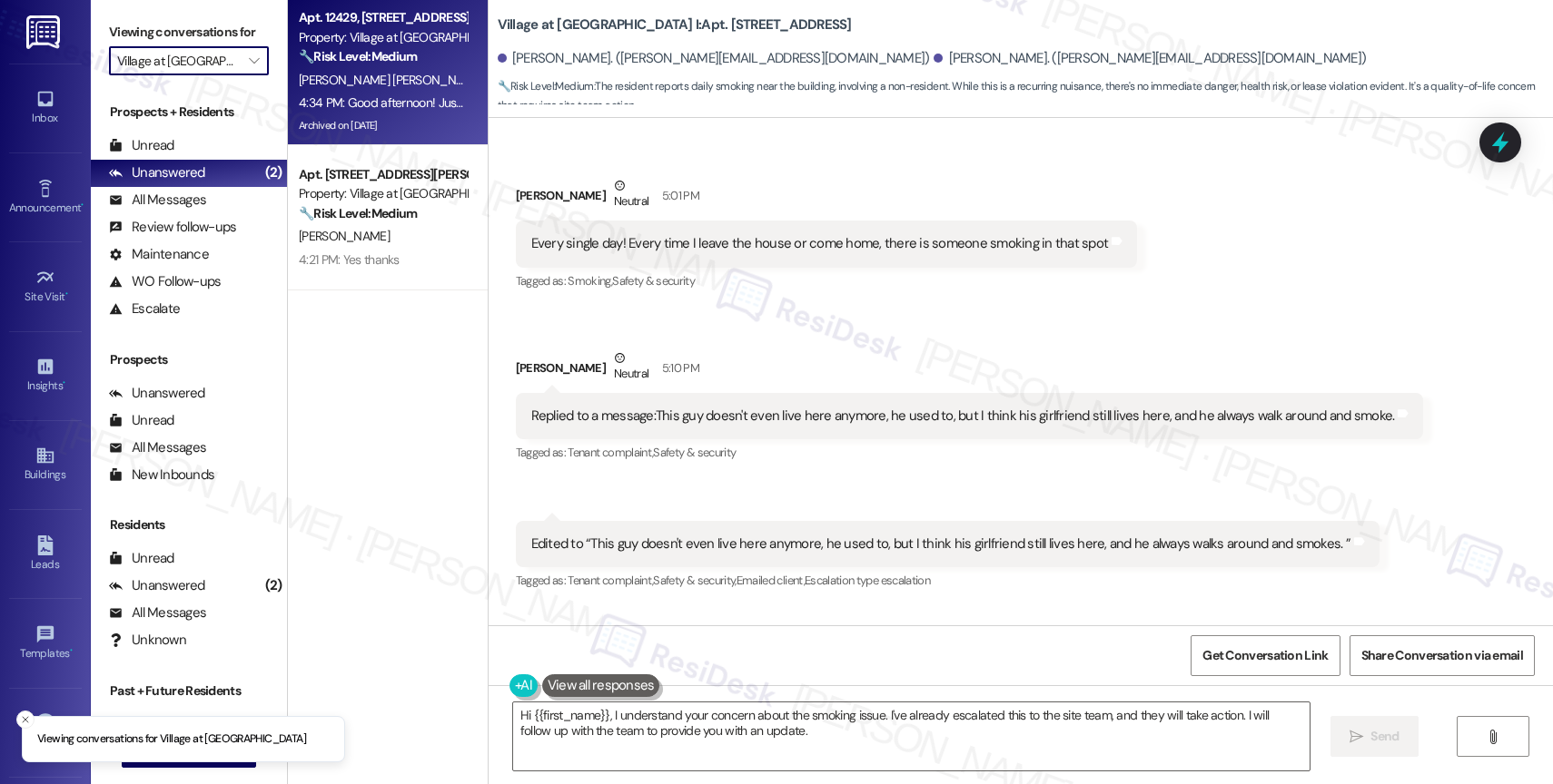
click at [487, 81] on span "A. [PERSON_NAME]" at bounding box center [539, 79] width 104 height 17
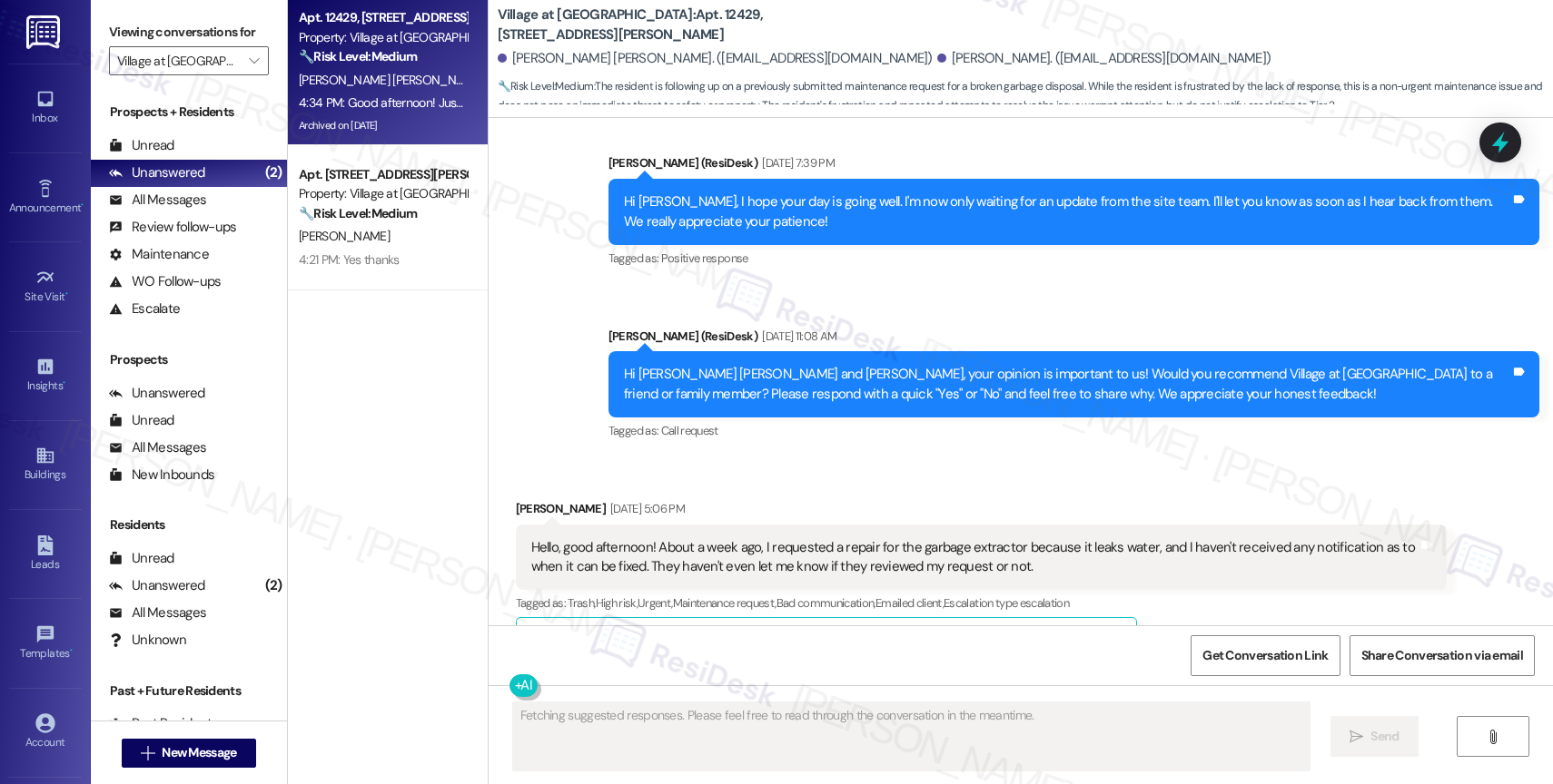
scroll to position [7290, 0]
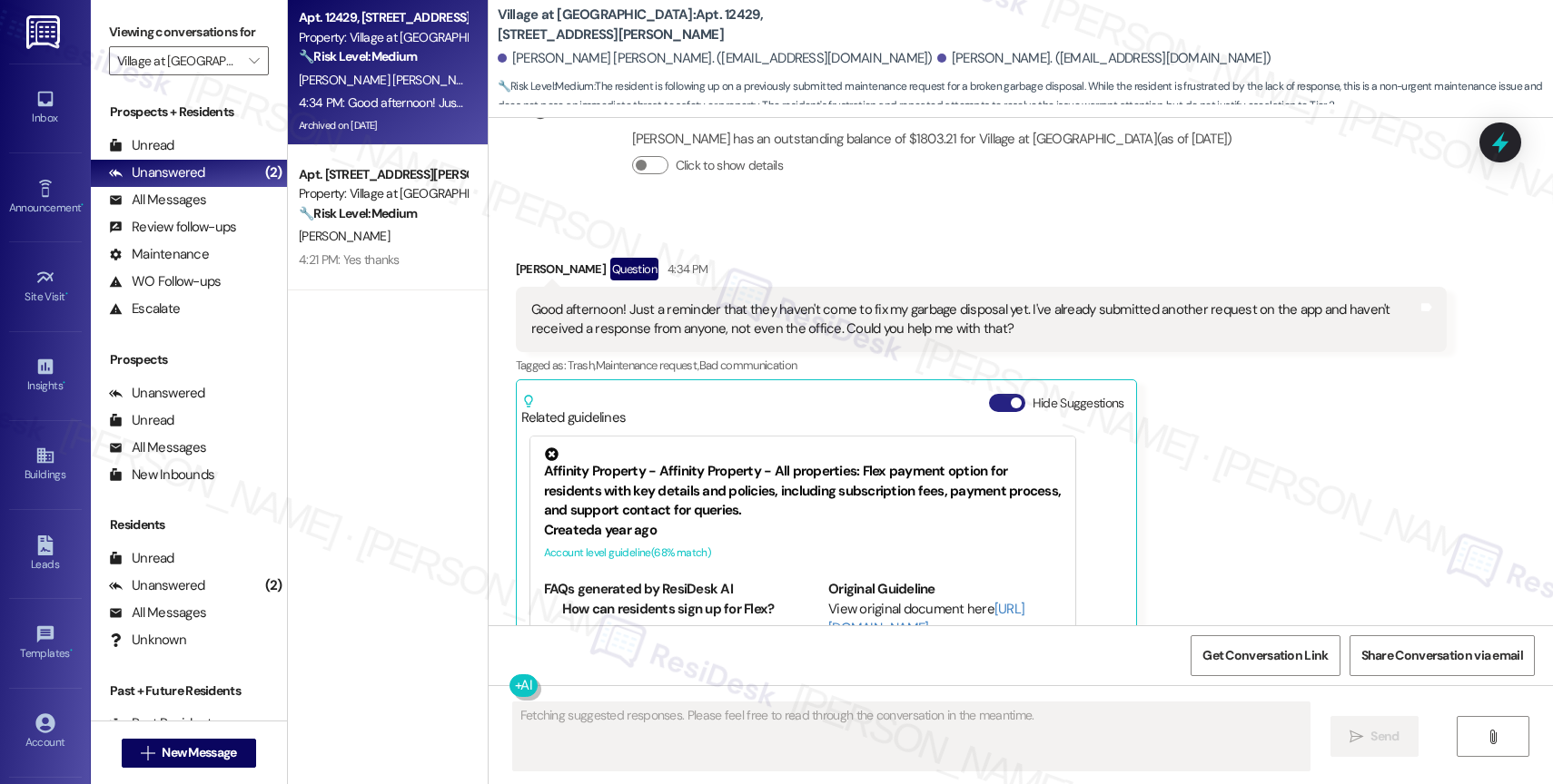
click at [989, 394] on button "Hide Suggestions" at bounding box center [1007, 403] width 37 height 18
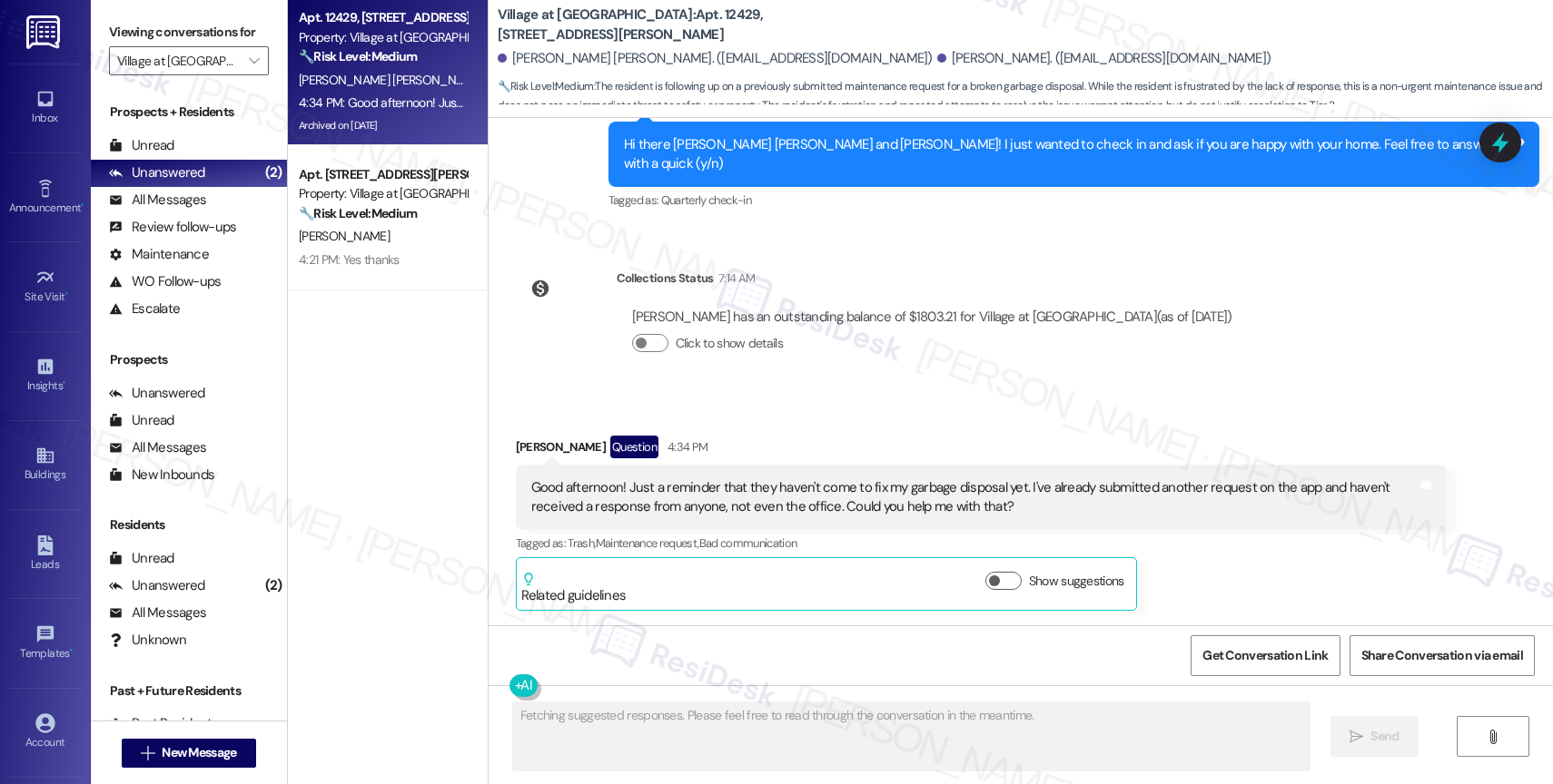
scroll to position [6977, 0]
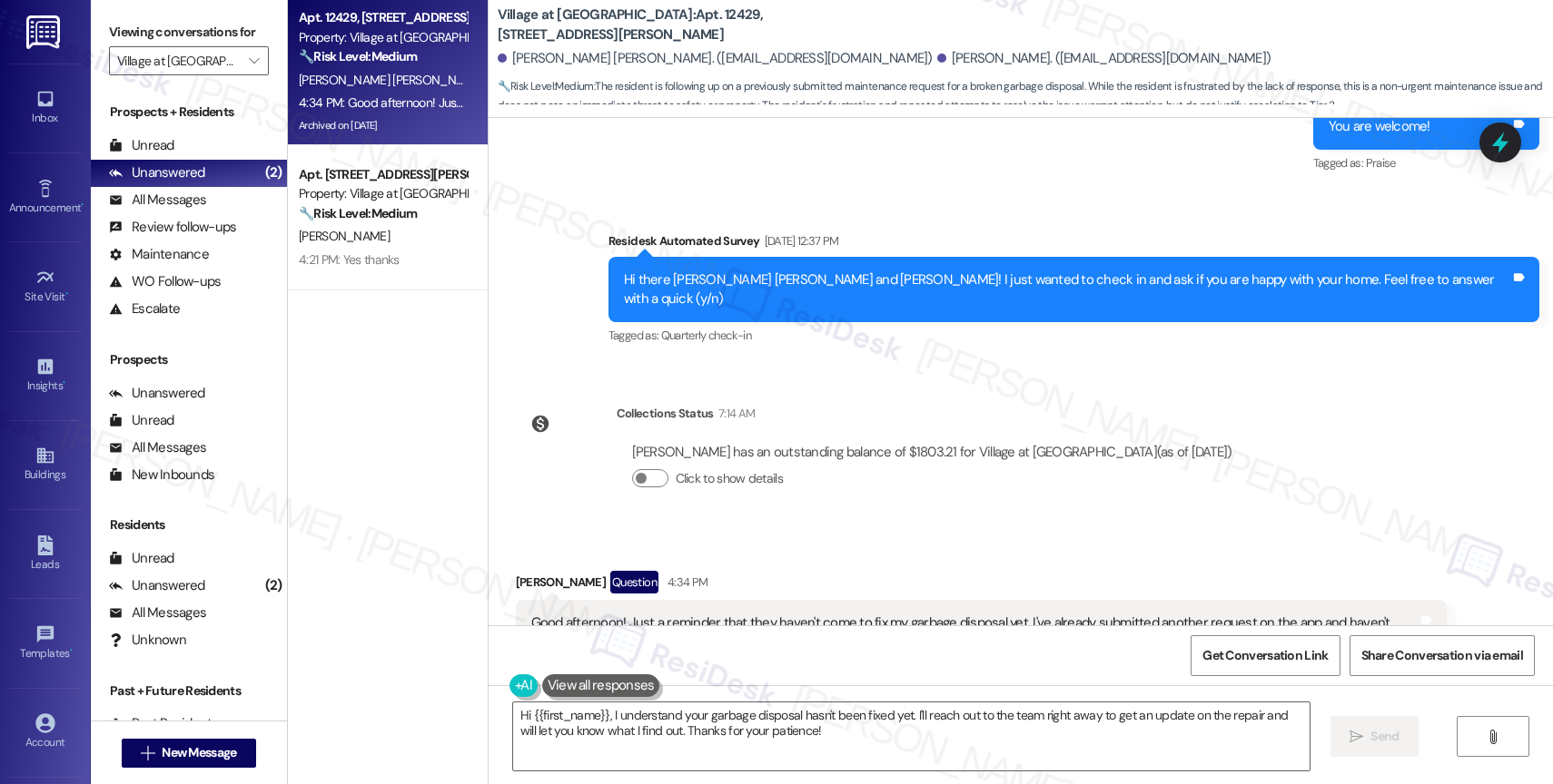
click at [881, 462] on div "Click to show details" at bounding box center [932, 482] width 600 height 40
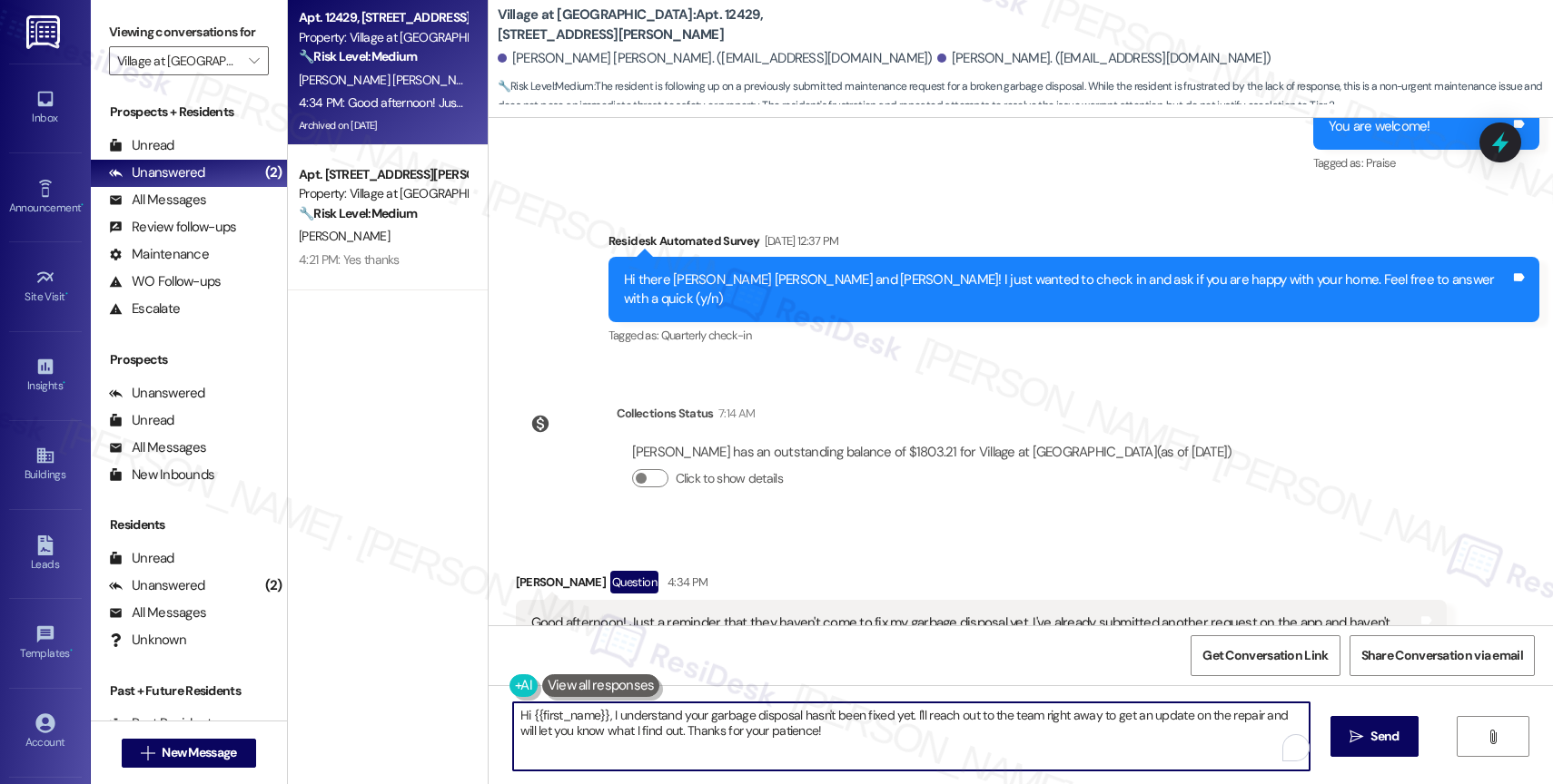
click at [827, 738] on textarea "Hi {{first_name}}, I understand your garbage disposal hasn't been fixed yet. I'…" at bounding box center [911, 736] width 796 height 68
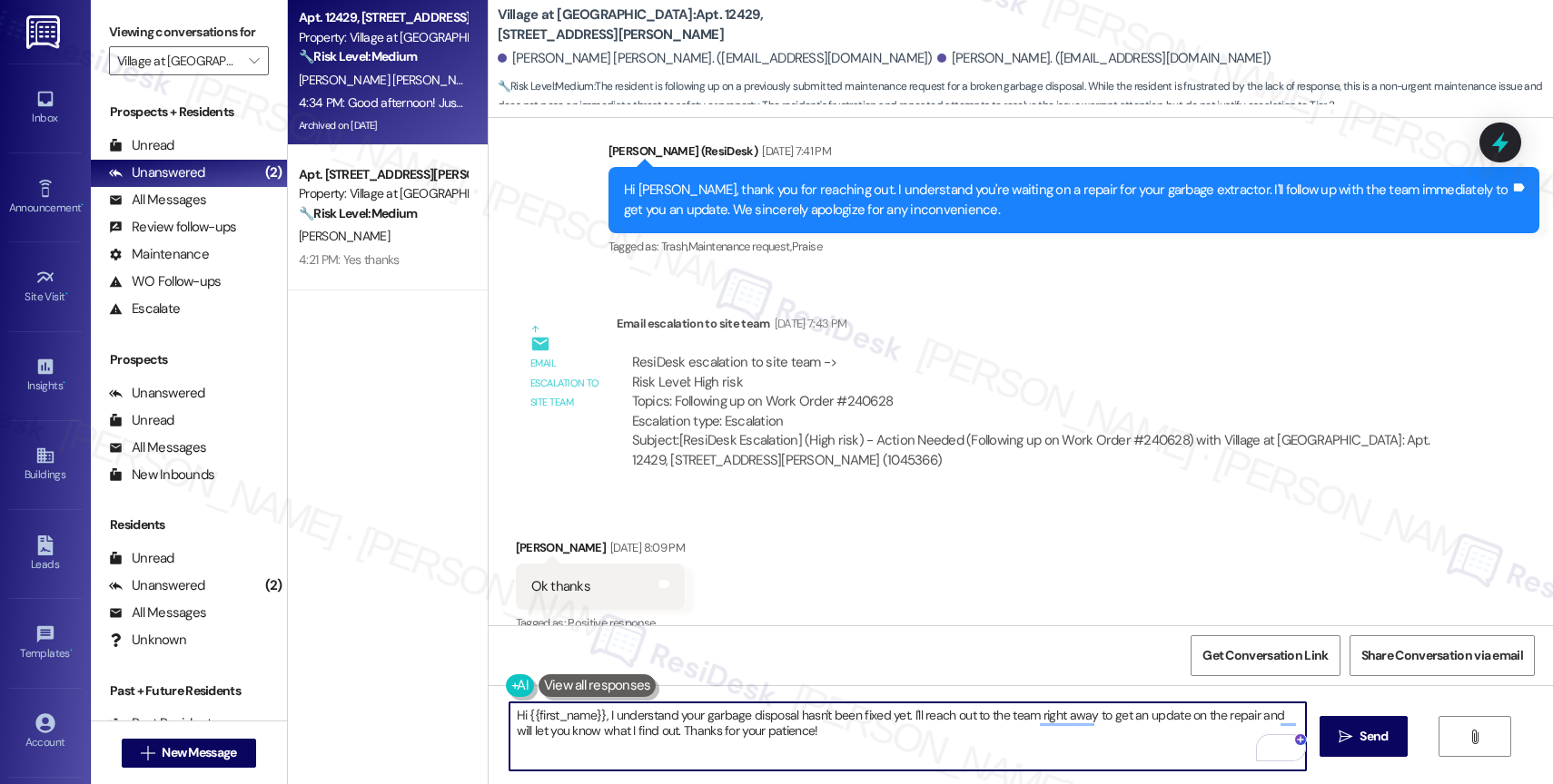
scroll to position [5845, 0]
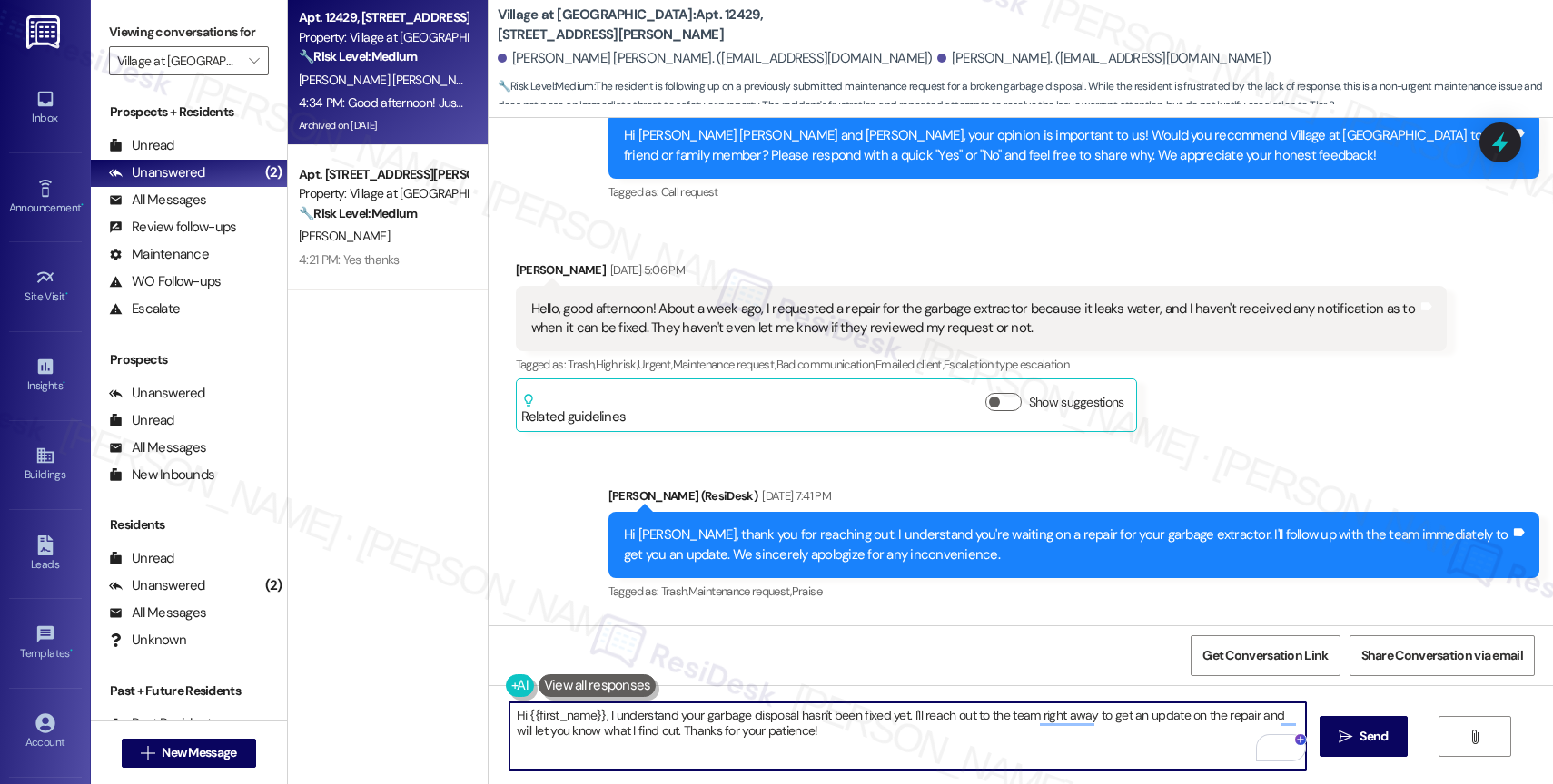
click at [606, 715] on textarea "Hi {{first_name}}, I understand your garbage disposal hasn't been fixed yet. I'…" at bounding box center [907, 736] width 796 height 68
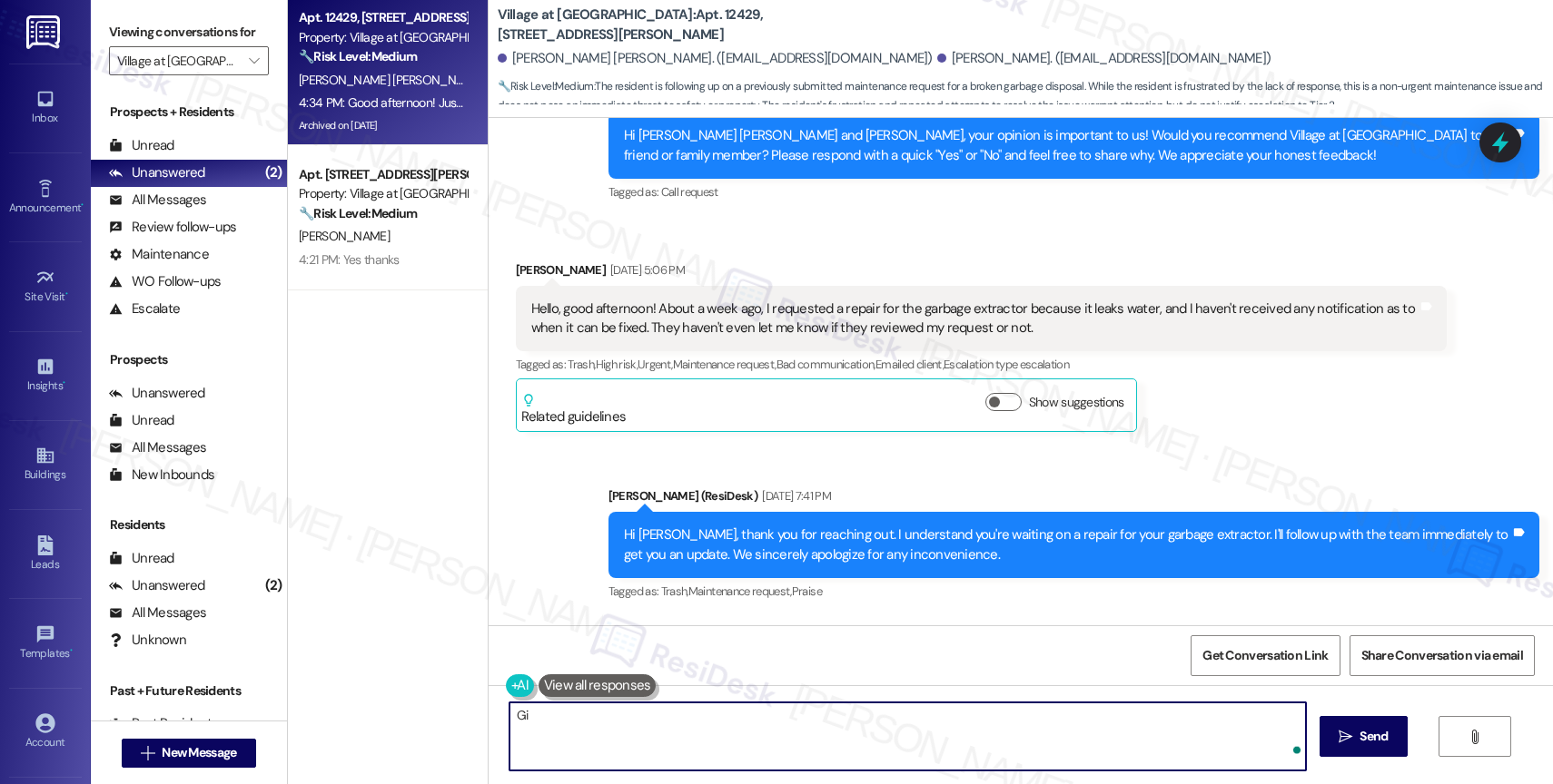
type textarea "G"
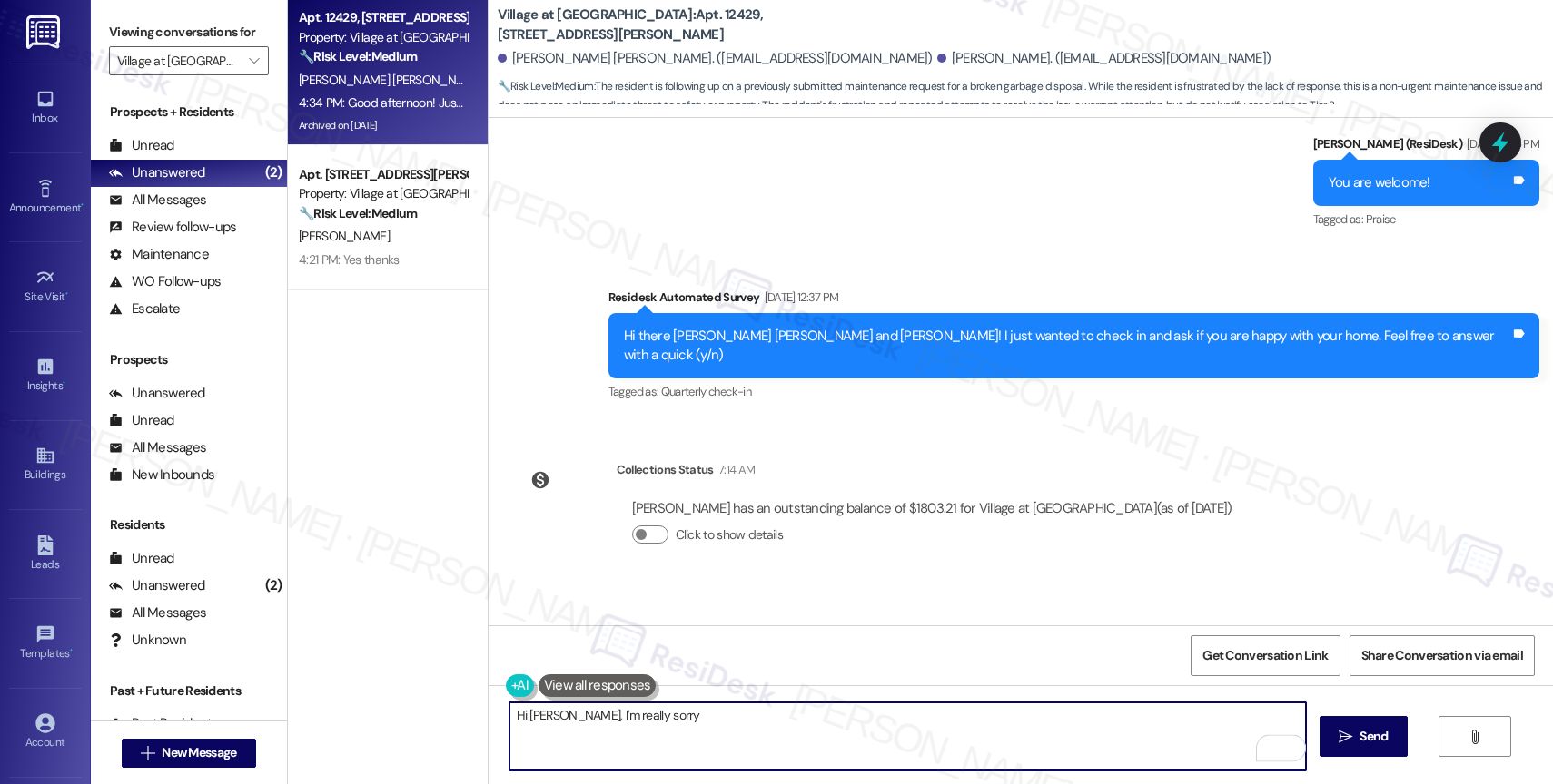
scroll to position [6977, 0]
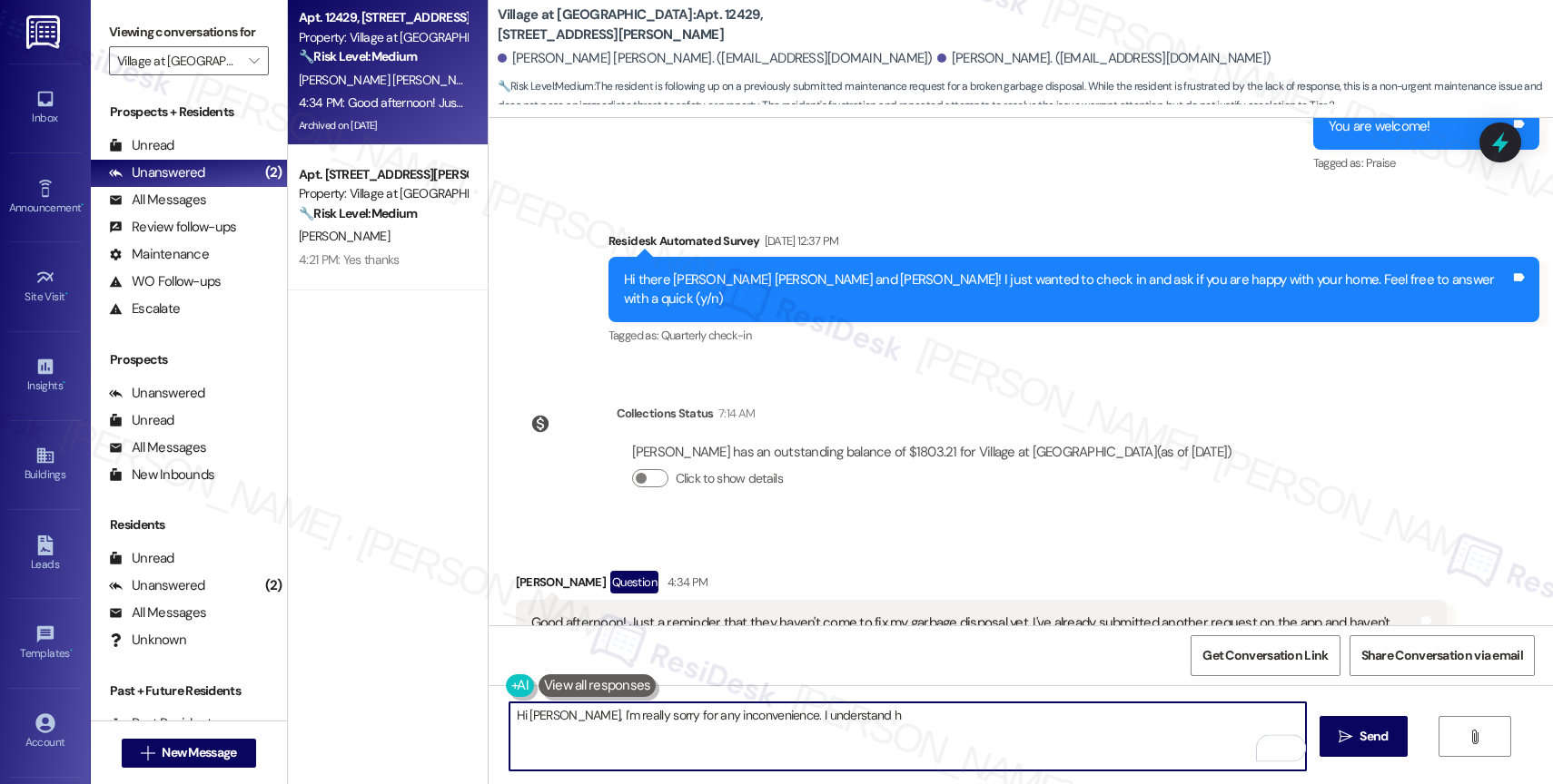
drag, startPoint x: 745, startPoint y: 717, endPoint x: 1166, endPoint y: 757, distance: 422.9
click at [1136, 755] on textarea "Hi [PERSON_NAME], I'm really sorry for any inconvenience. I understand h" at bounding box center [907, 736] width 796 height 68
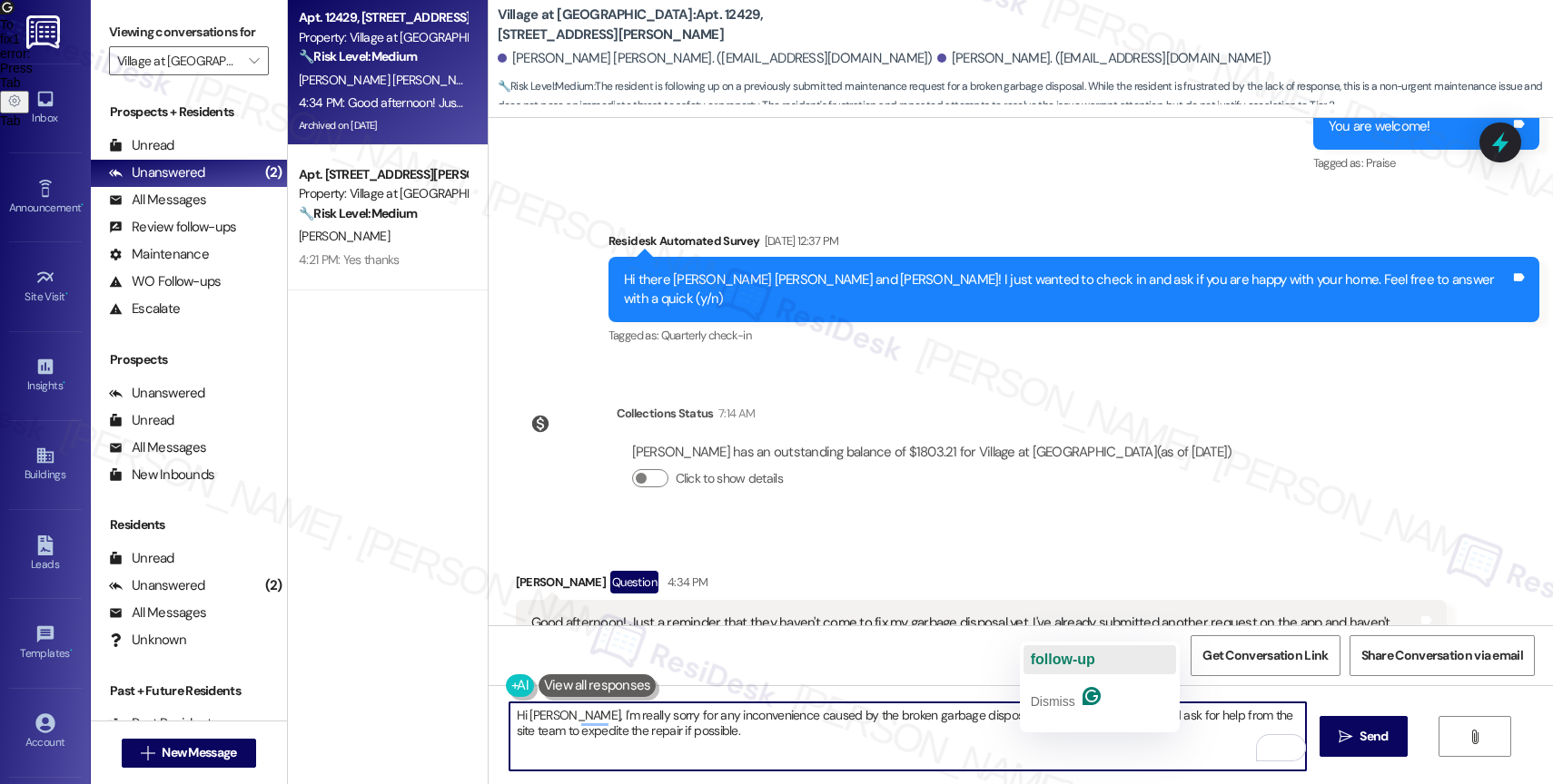
click at [1062, 665] on span "follow-up" at bounding box center [1063, 659] width 64 height 16
click at [921, 746] on textarea "Hi [PERSON_NAME], I'm really sorry for any inconvenience caused by the broken g…" at bounding box center [907, 736] width 796 height 68
click at [716, 736] on textarea "Hi [PERSON_NAME], I'm really sorry for any inconvenience caused by the broken g…" at bounding box center [907, 736] width 796 height 68
type textarea "Hi [PERSON_NAME], I'm really sorry for any inconvenience caused by the broken g…"
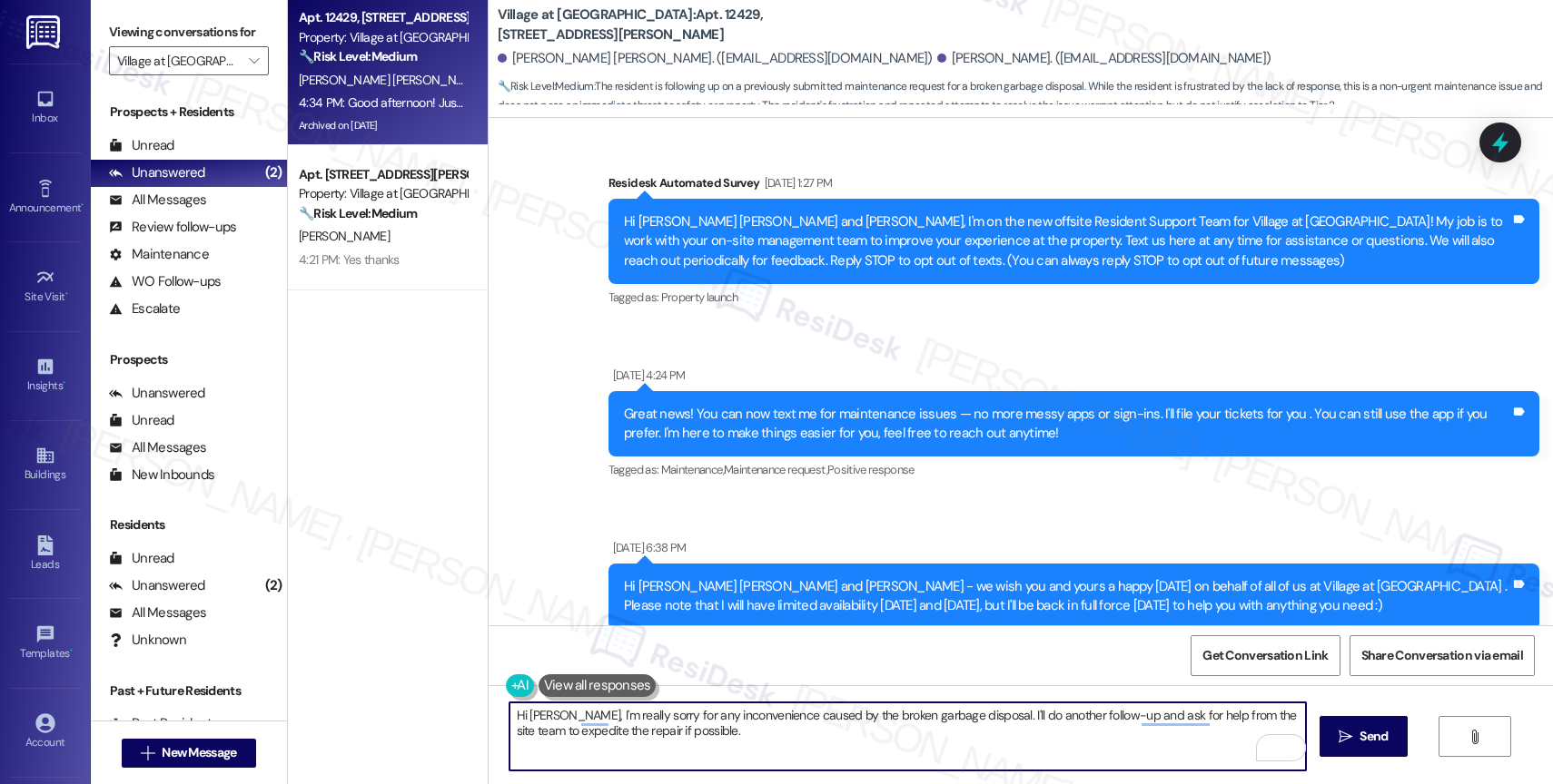
scroll to position [6977, 0]
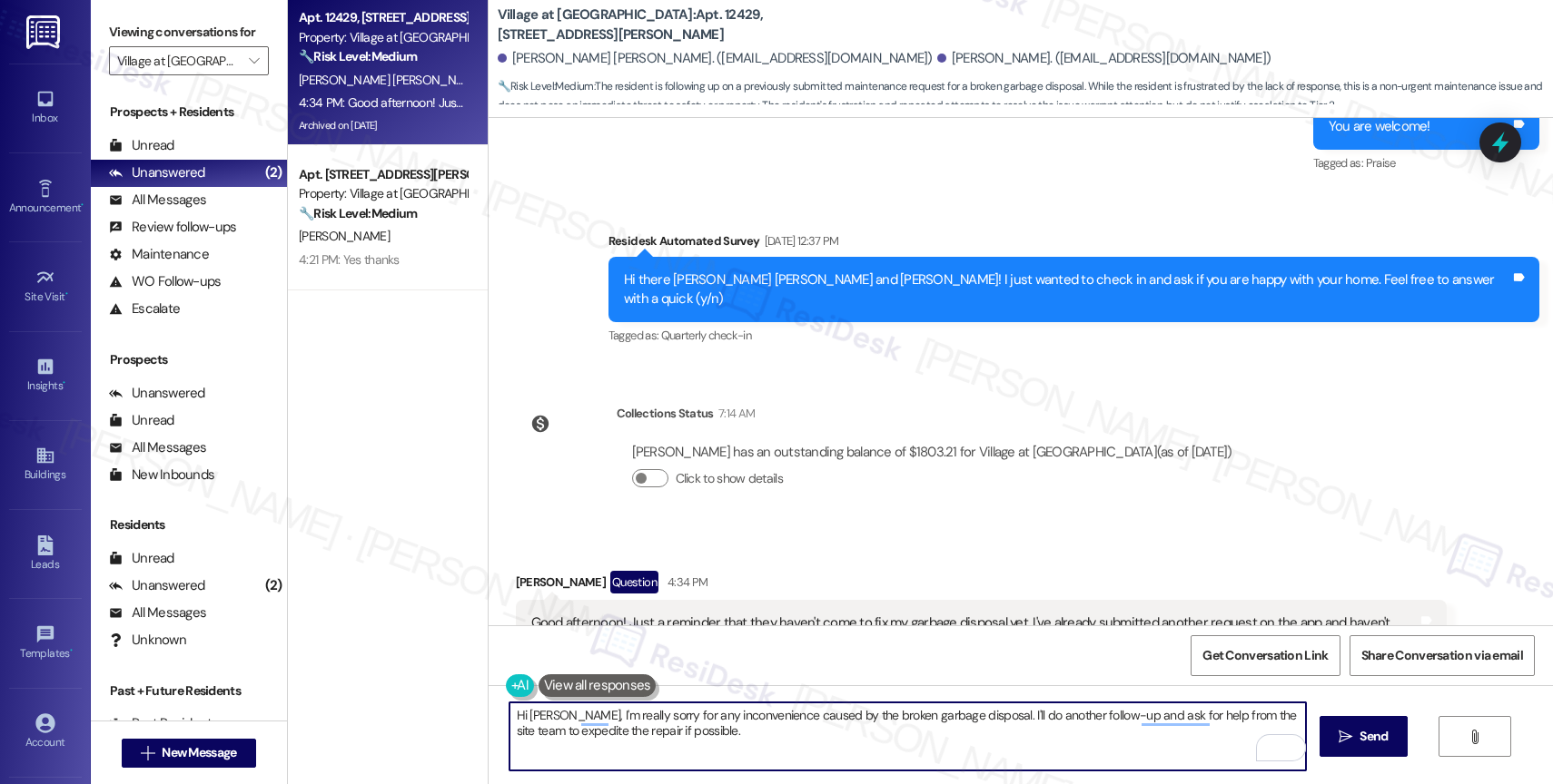
click at [727, 745] on textarea "Hi [PERSON_NAME], I'm really sorry for any inconvenience caused by the broken g…" at bounding box center [907, 736] width 796 height 68
drag, startPoint x: 698, startPoint y: 746, endPoint x: 747, endPoint y: 618, distance: 137.1
click at [698, 746] on textarea "Hi [PERSON_NAME], I'm really sorry for any inconvenience caused by the broken g…" at bounding box center [907, 736] width 796 height 68
click at [742, 745] on textarea "Hi [PERSON_NAME], I'm really sorry for any inconvenience caused by the broken g…" at bounding box center [907, 736] width 796 height 68
click at [677, 735] on textarea "Hi Diego, I'm really sorry for any inconvenience caused by the broken garbage d…" at bounding box center [907, 736] width 796 height 68
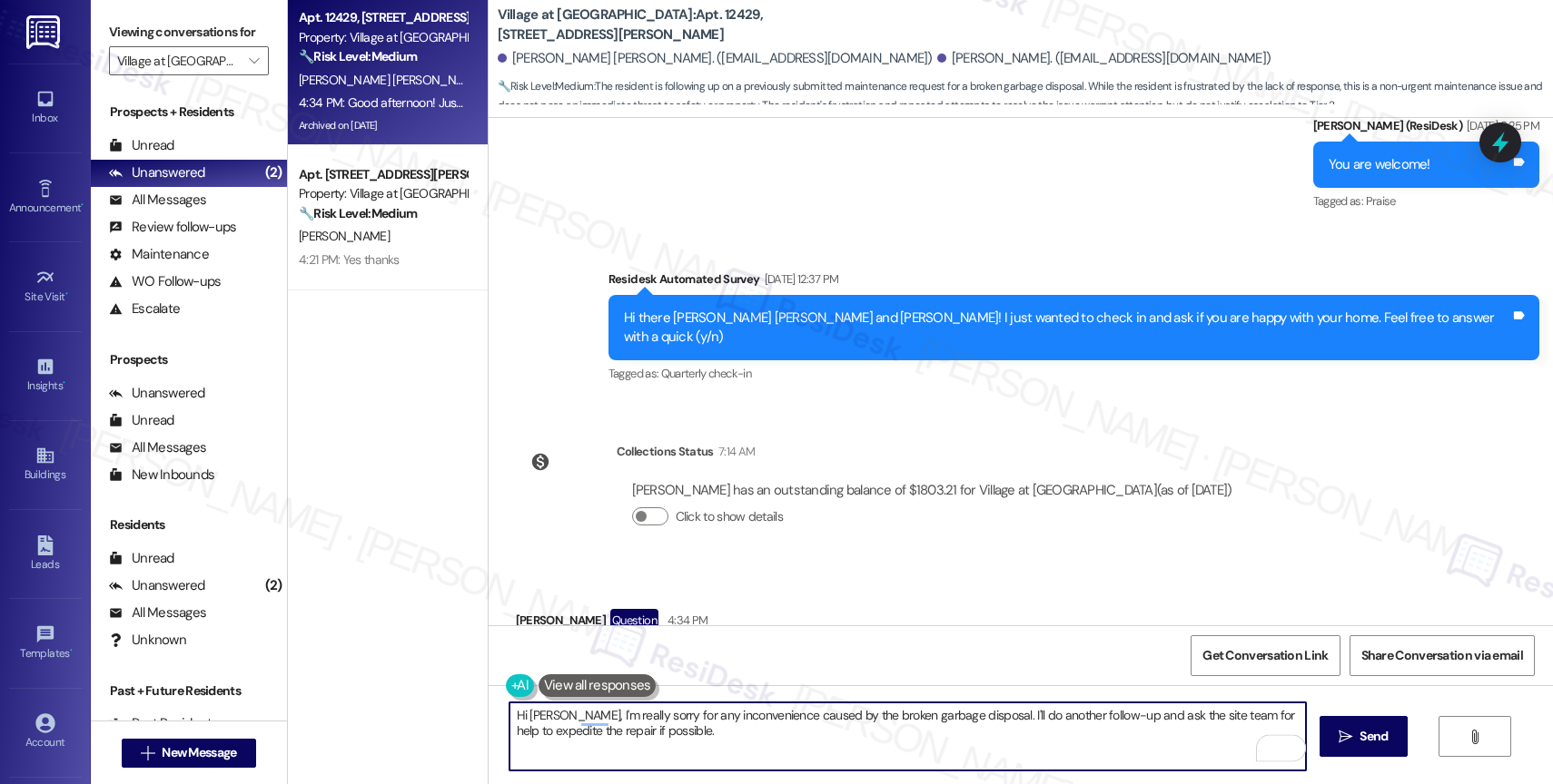
scroll to position [6936, 0]
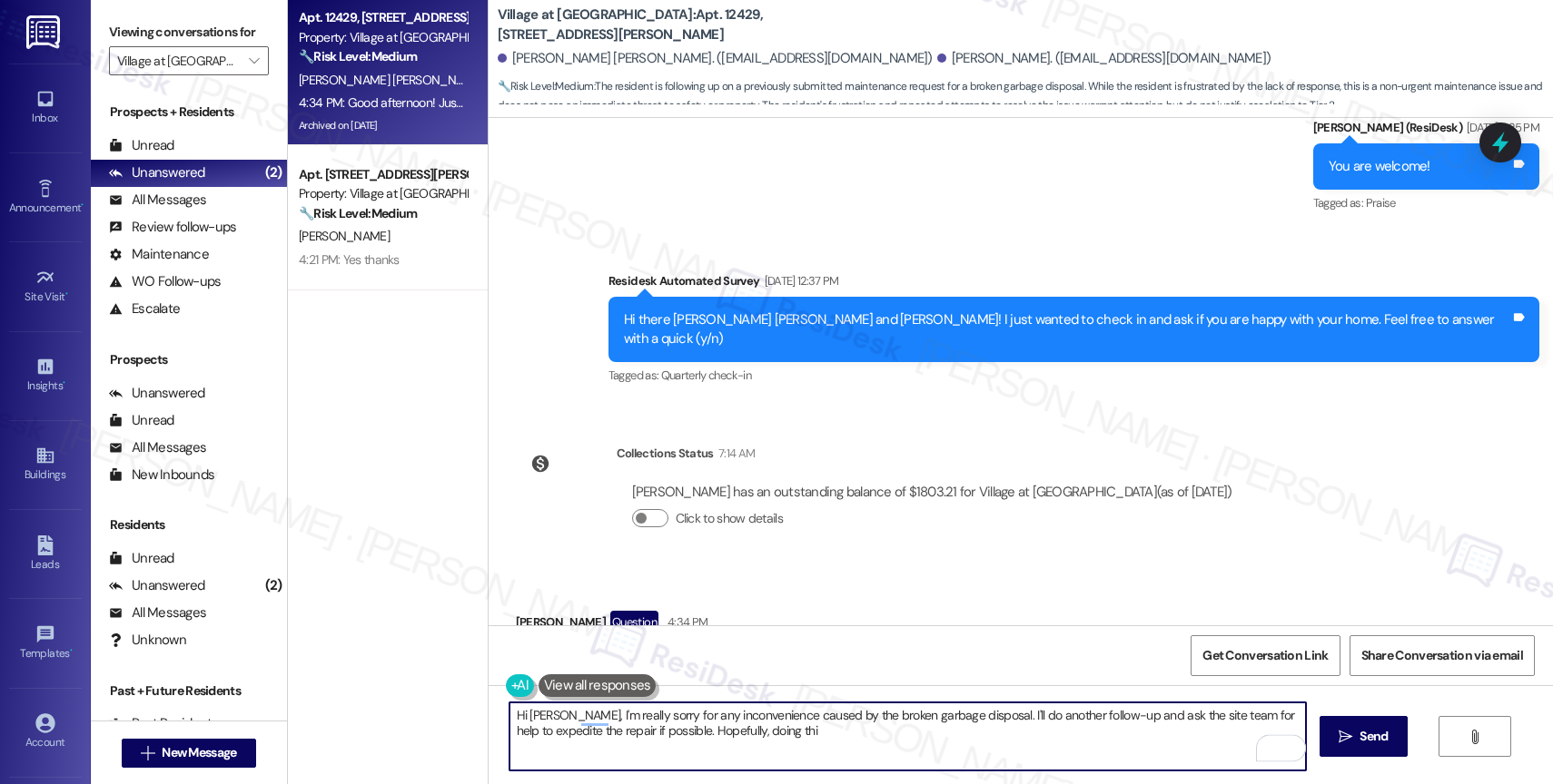
drag, startPoint x: 665, startPoint y: 728, endPoint x: 944, endPoint y: 733, distance: 279.0
click at [944, 733] on textarea "Hi Diego, I'm really sorry for any inconvenience caused by the broken garbage d…" at bounding box center [907, 736] width 796 height 68
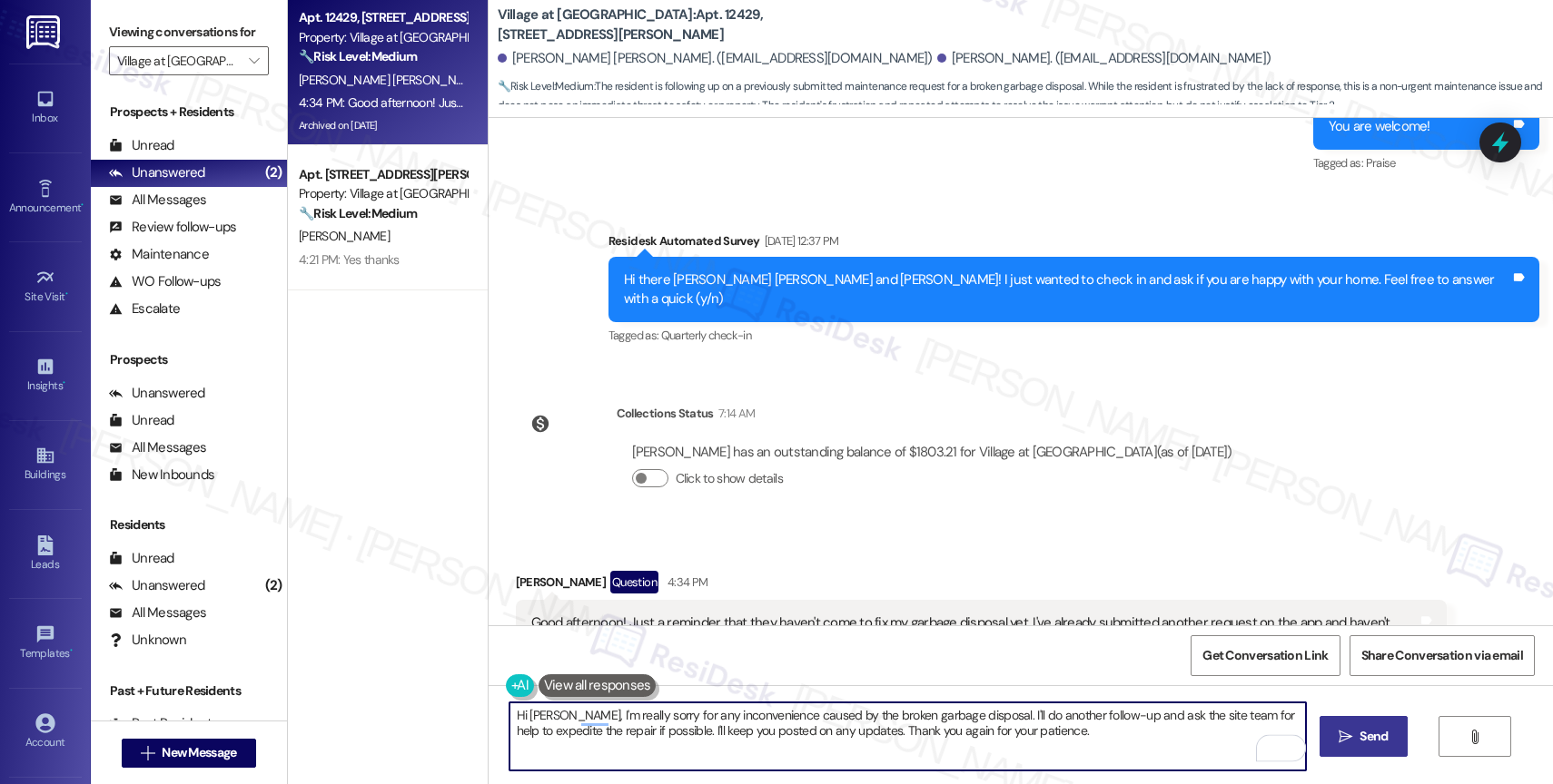
scroll to position [6977, 0]
type textarea "Hi Diego, I'm really sorry for any inconvenience caused by the broken garbage d…"
click at [1281, 746] on div "1" at bounding box center [1278, 748] width 20 height 20
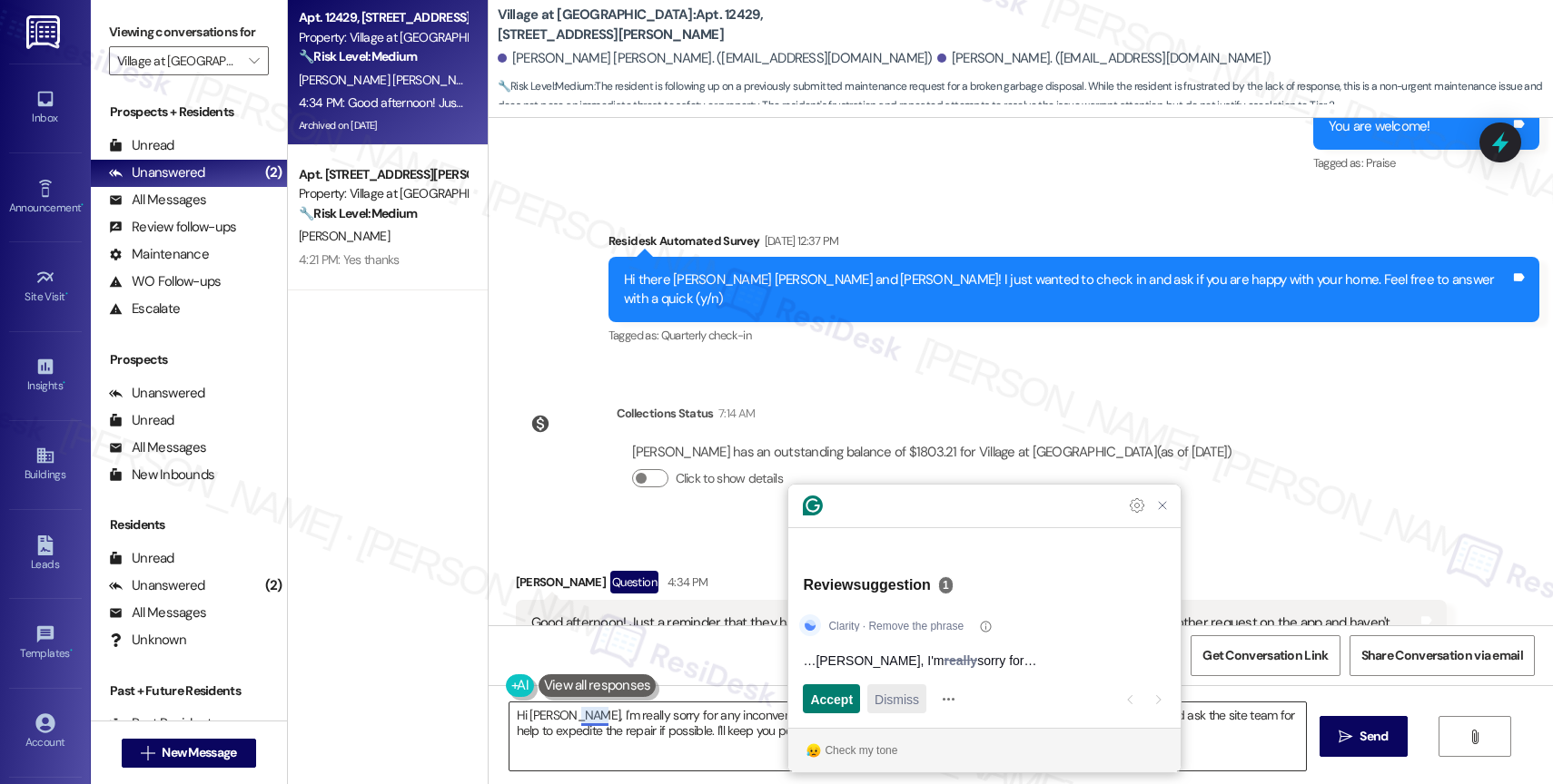
click at [898, 693] on span "Dismiss" at bounding box center [896, 699] width 45 height 19
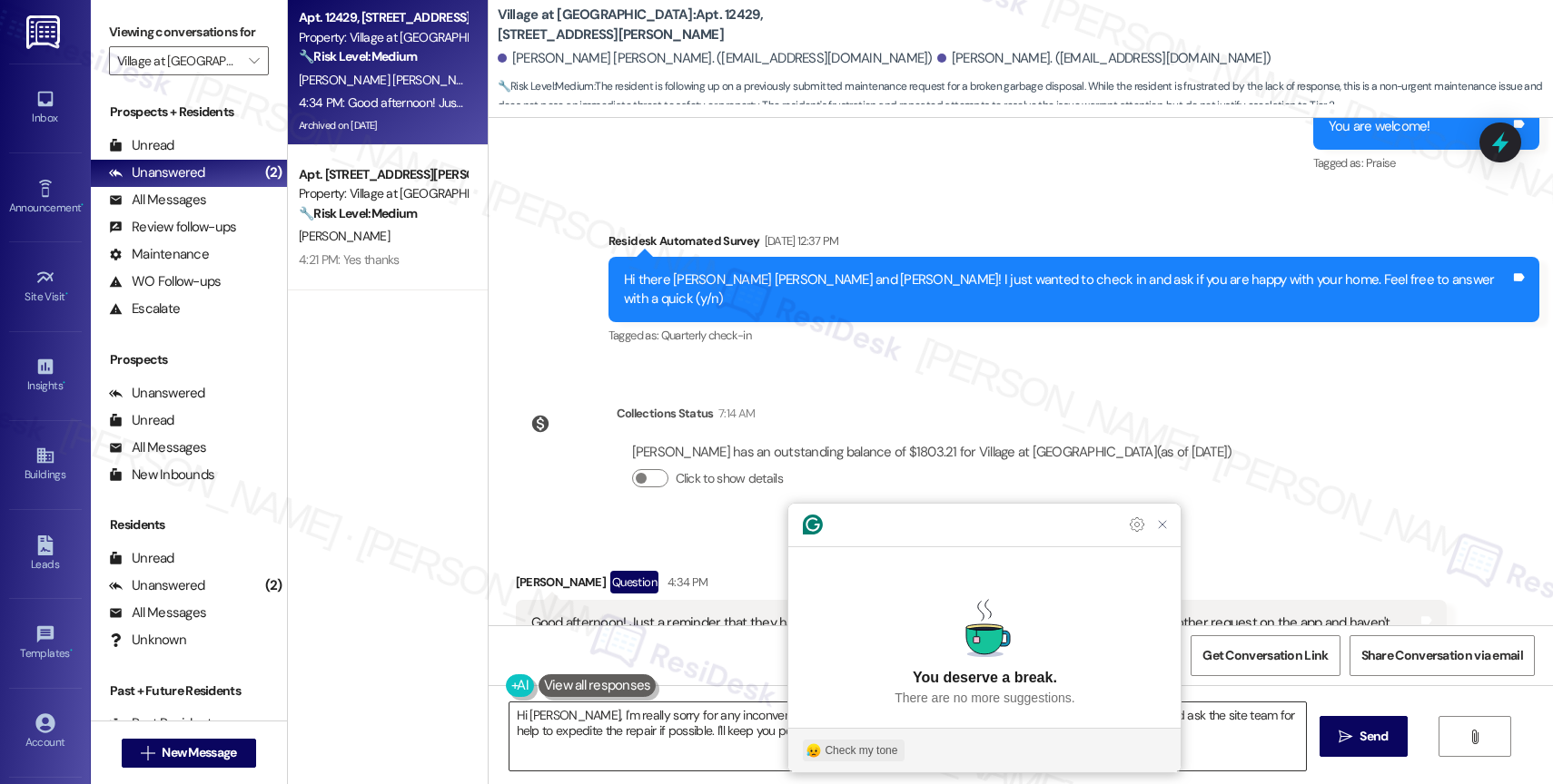
click at [866, 749] on div "Check my tone" at bounding box center [861, 750] width 72 height 17
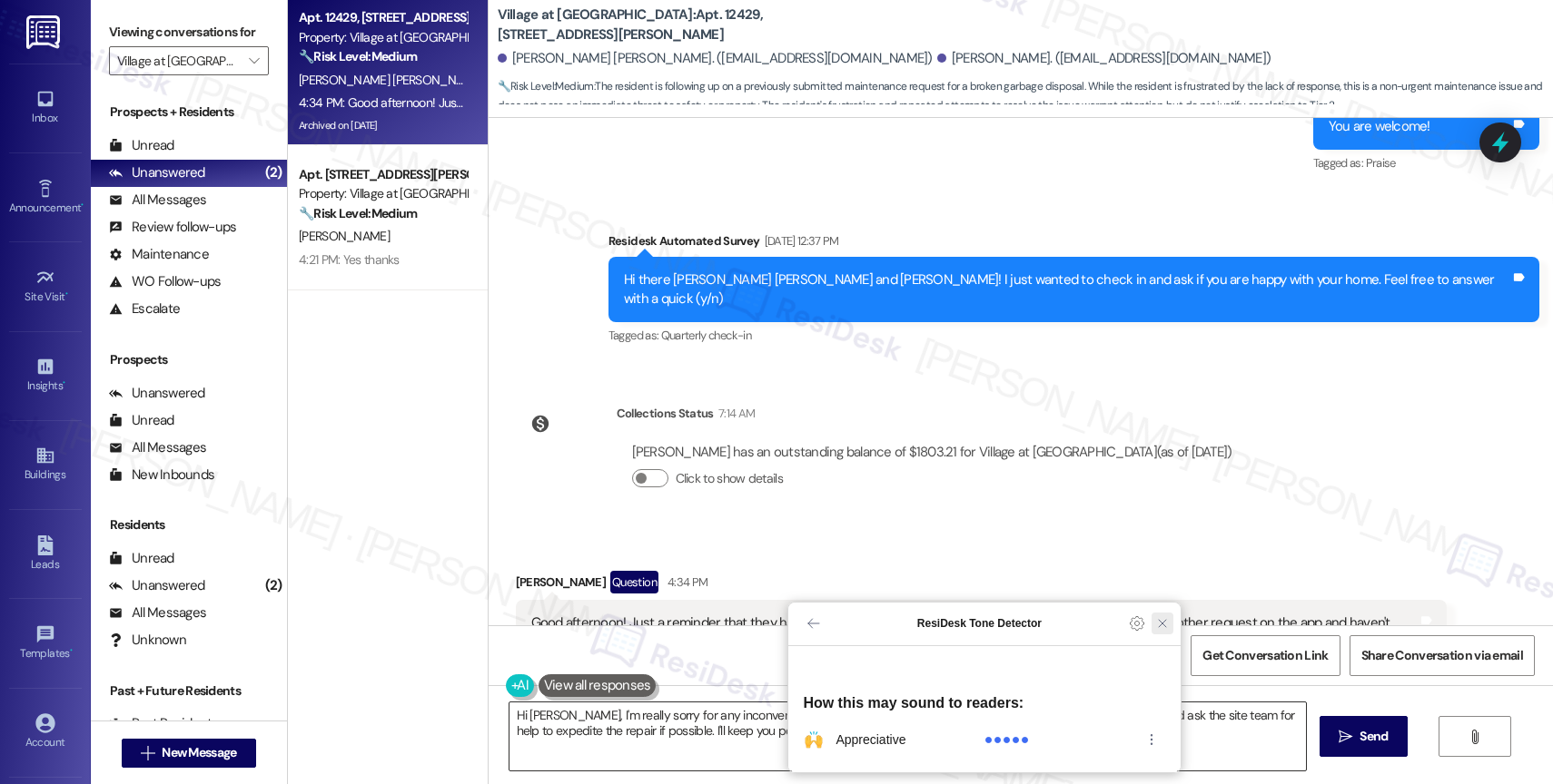
drag, startPoint x: 1159, startPoint y: 659, endPoint x: 1276, endPoint y: 695, distance: 122.4
click at [1160, 631] on icon "Close Grammarly Assistant" at bounding box center [1162, 624] width 15 height 15
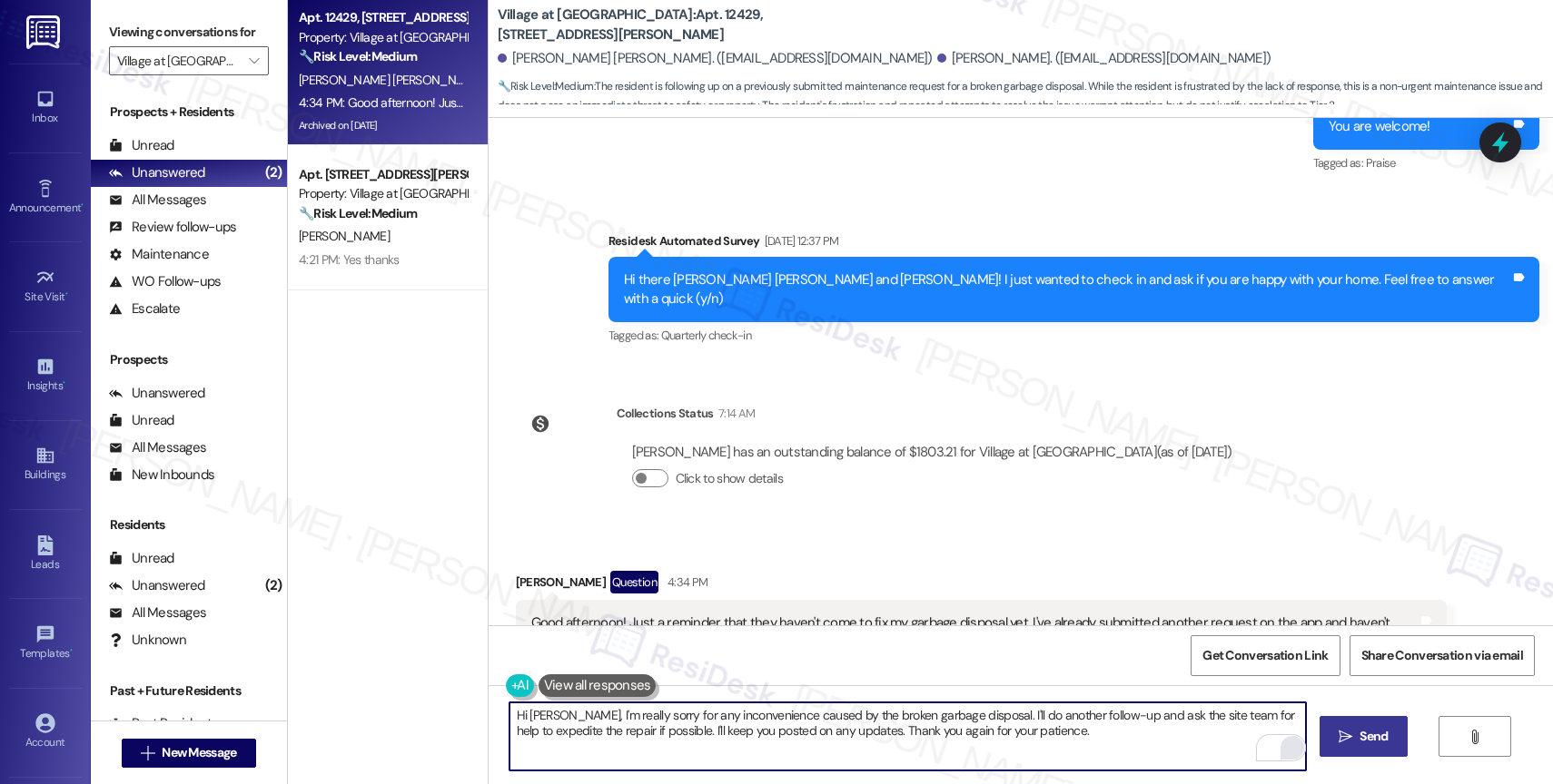
click at [1368, 728] on span "Send" at bounding box center [1374, 736] width 28 height 19
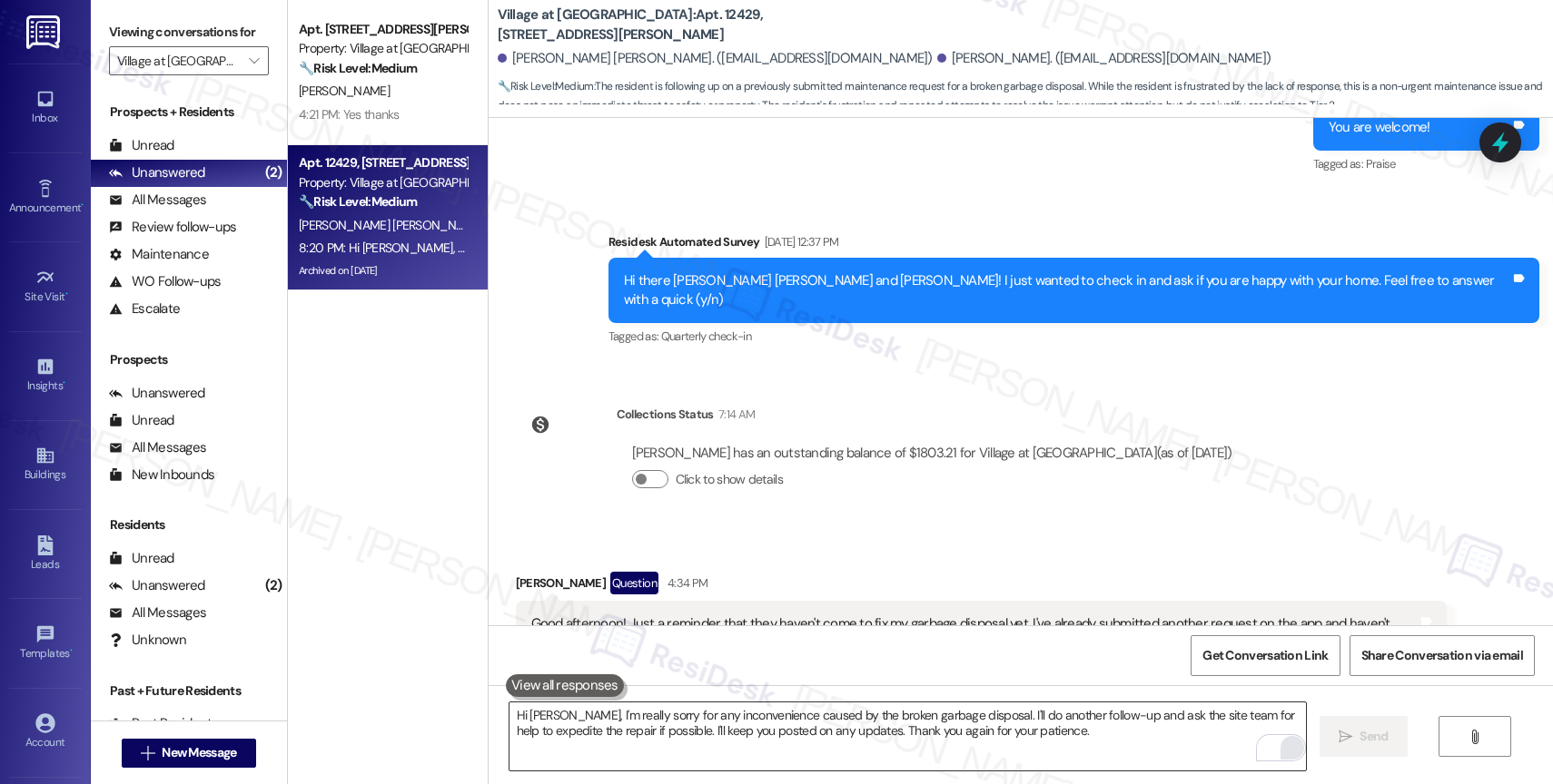
scroll to position [7122, 0]
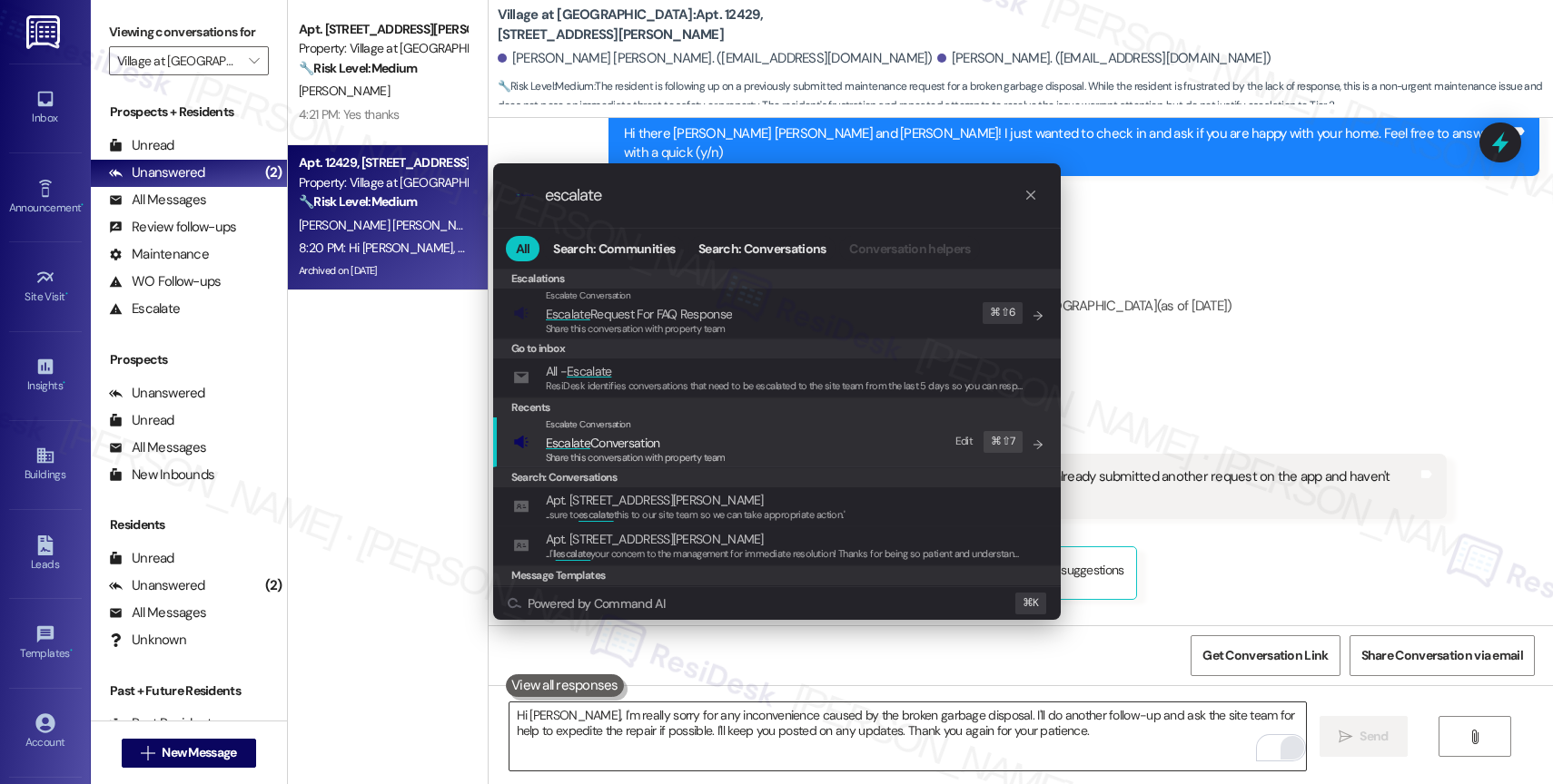
type input "escalate"
click at [652, 456] on span "Share this conversation with property team" at bounding box center [636, 457] width 180 height 13
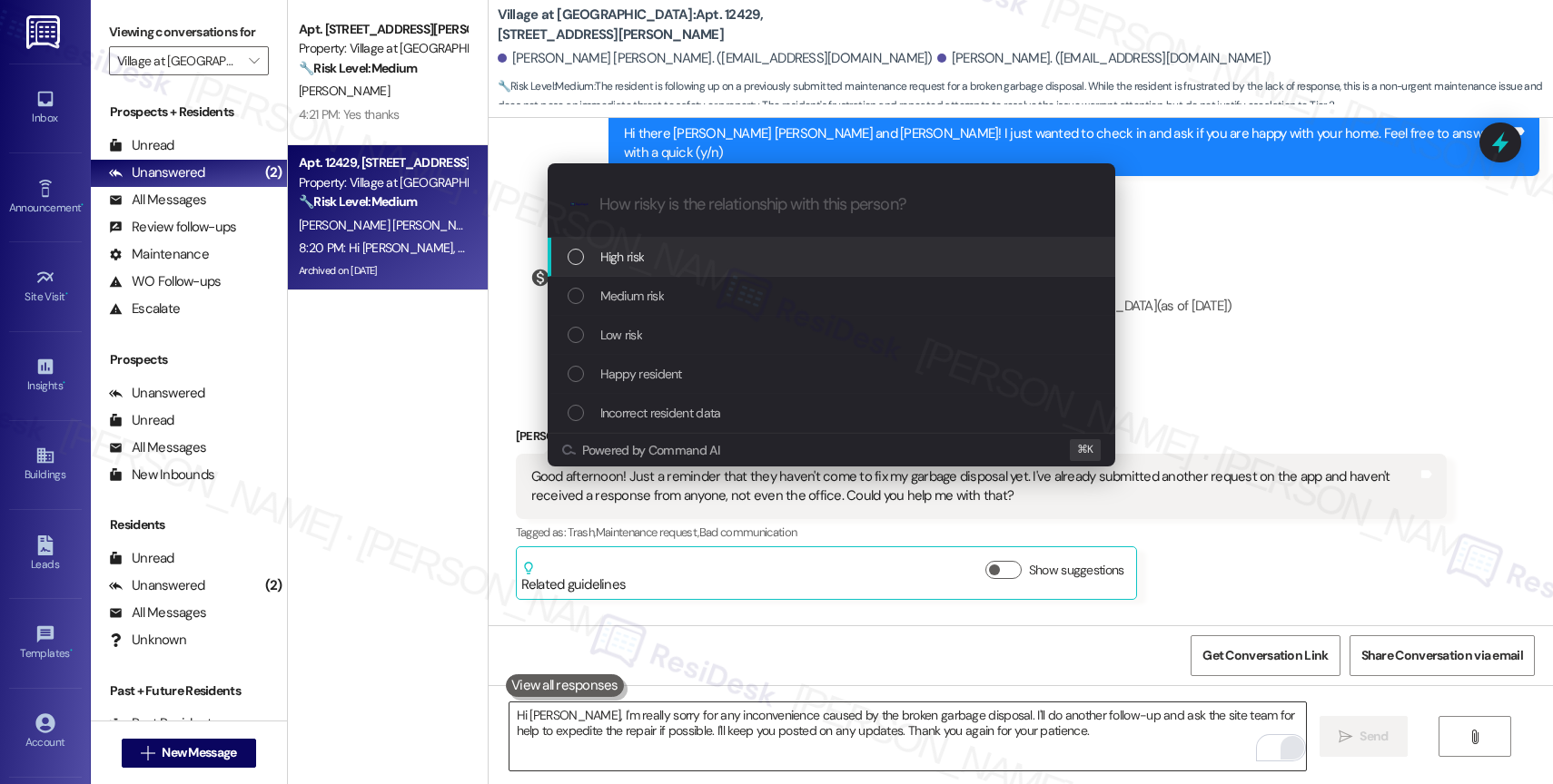
click at [642, 247] on span "High risk" at bounding box center [622, 256] width 45 height 20
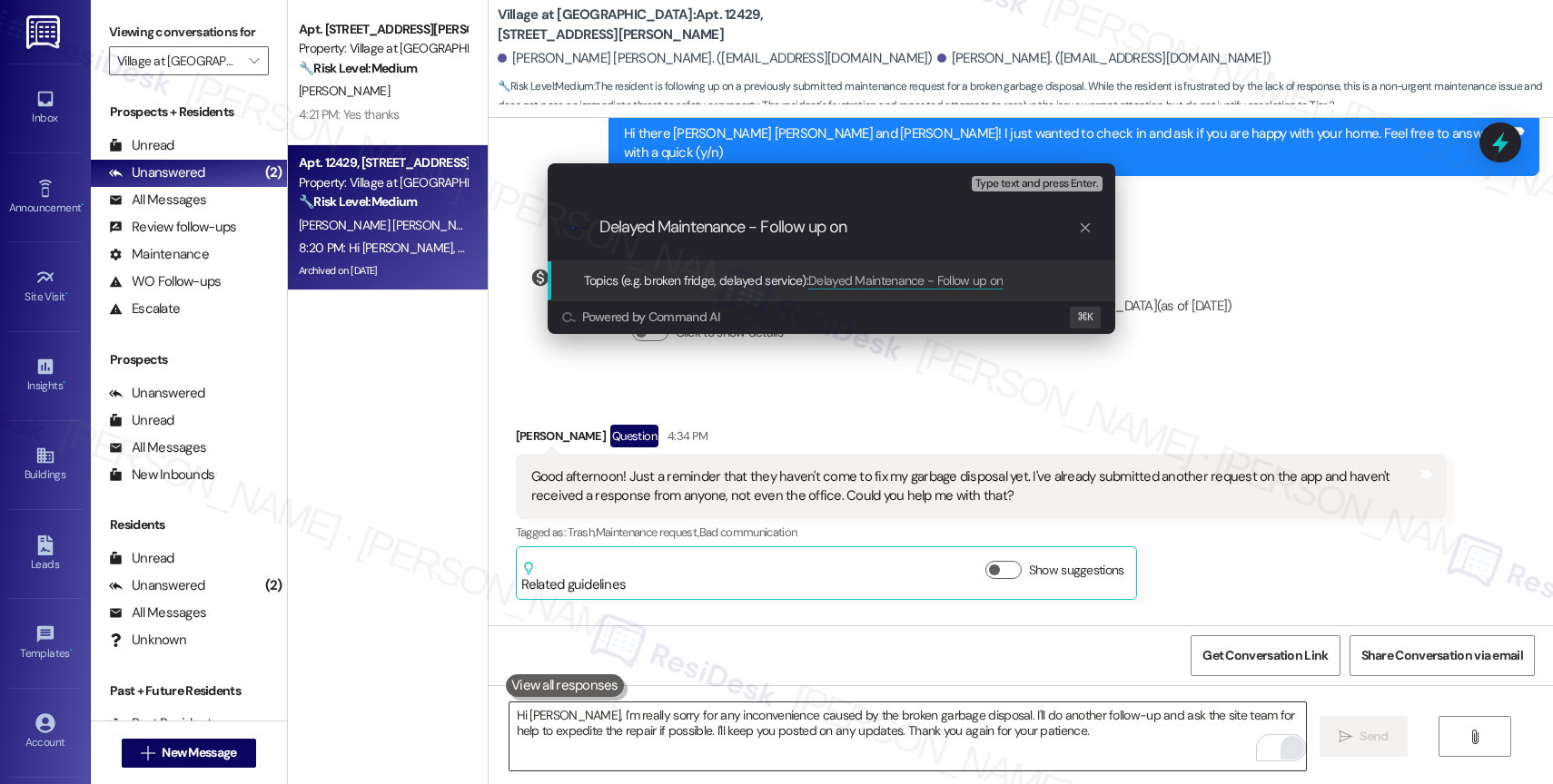
paste input "Work Order #240628"
drag, startPoint x: 749, startPoint y: 228, endPoint x: 660, endPoint y: 223, distance: 89.1
click at [660, 223] on input "Delayed Maintenance - Follow up on Work Order #240628" at bounding box center [838, 227] width 478 height 19
click at [878, 223] on input "Delayed Garbage Disposal repair - Follow up on Work Order #240628" at bounding box center [838, 227] width 478 height 19
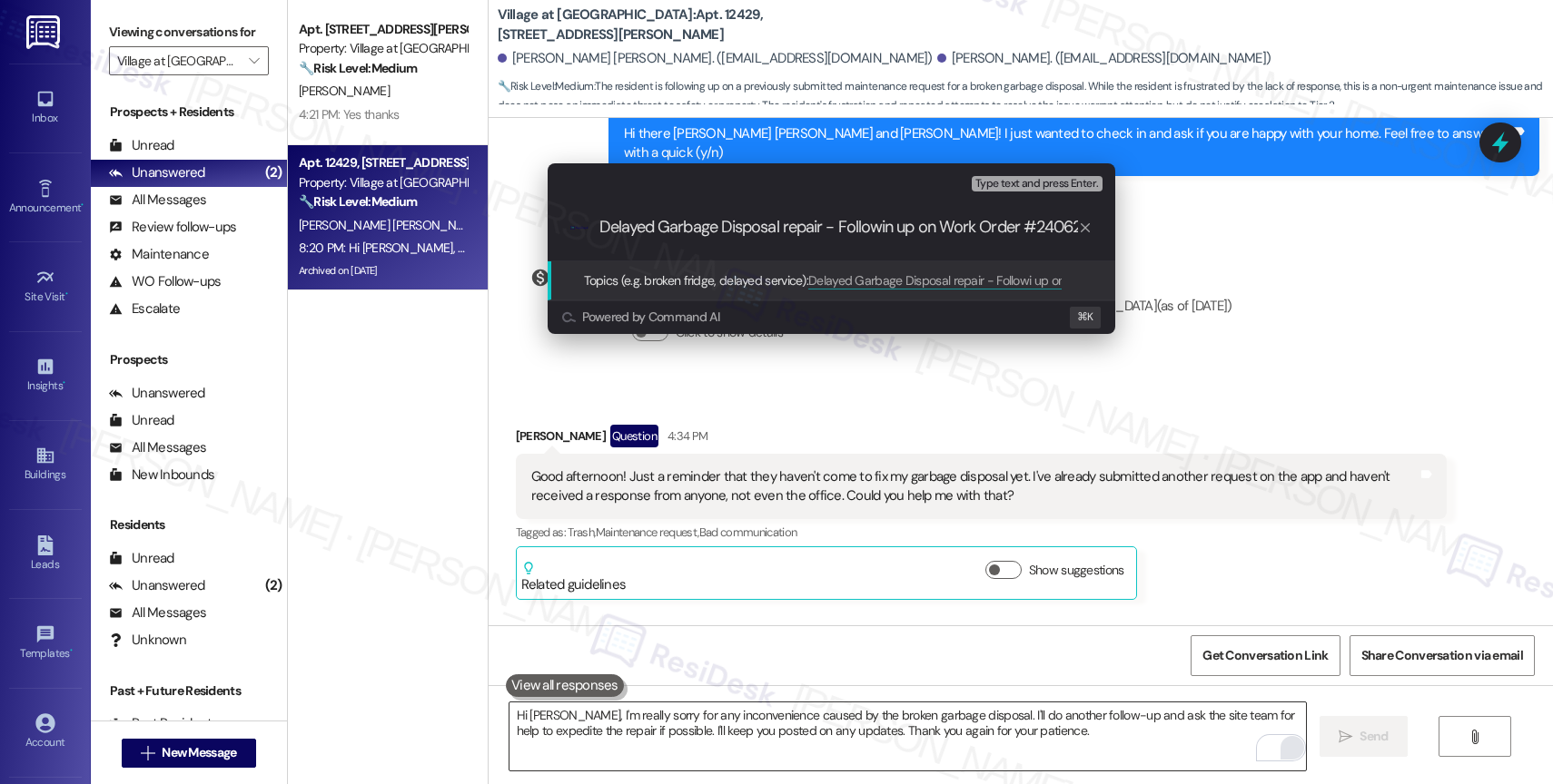
type input "Delayed Garbage Disposal repair - Following up on Work Order #240628"
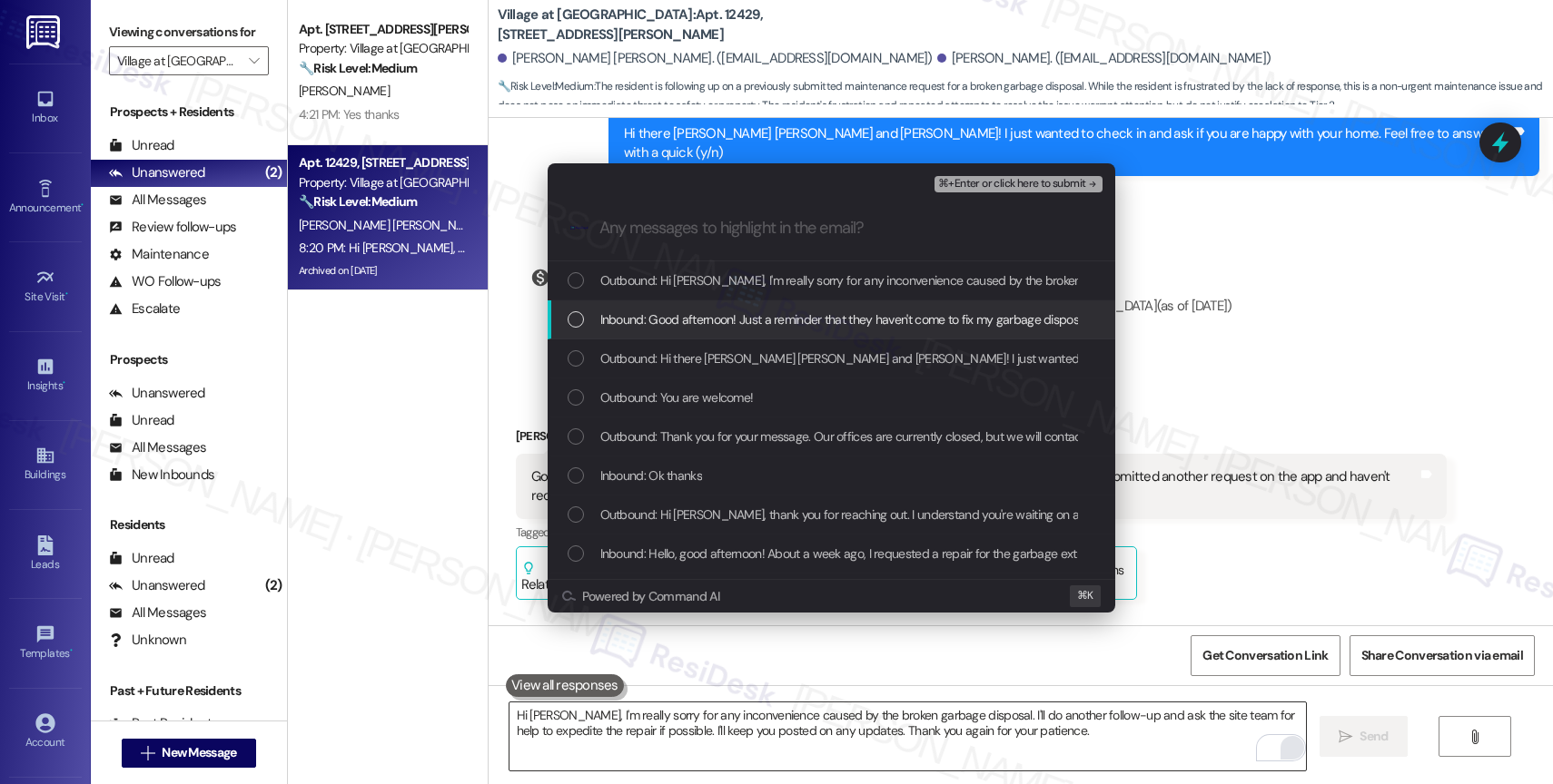
click at [821, 328] on span "Inbound: Good afternoon! Just a reminder that they haven't come to fix my garba…" at bounding box center [1242, 320] width 1284 height 20
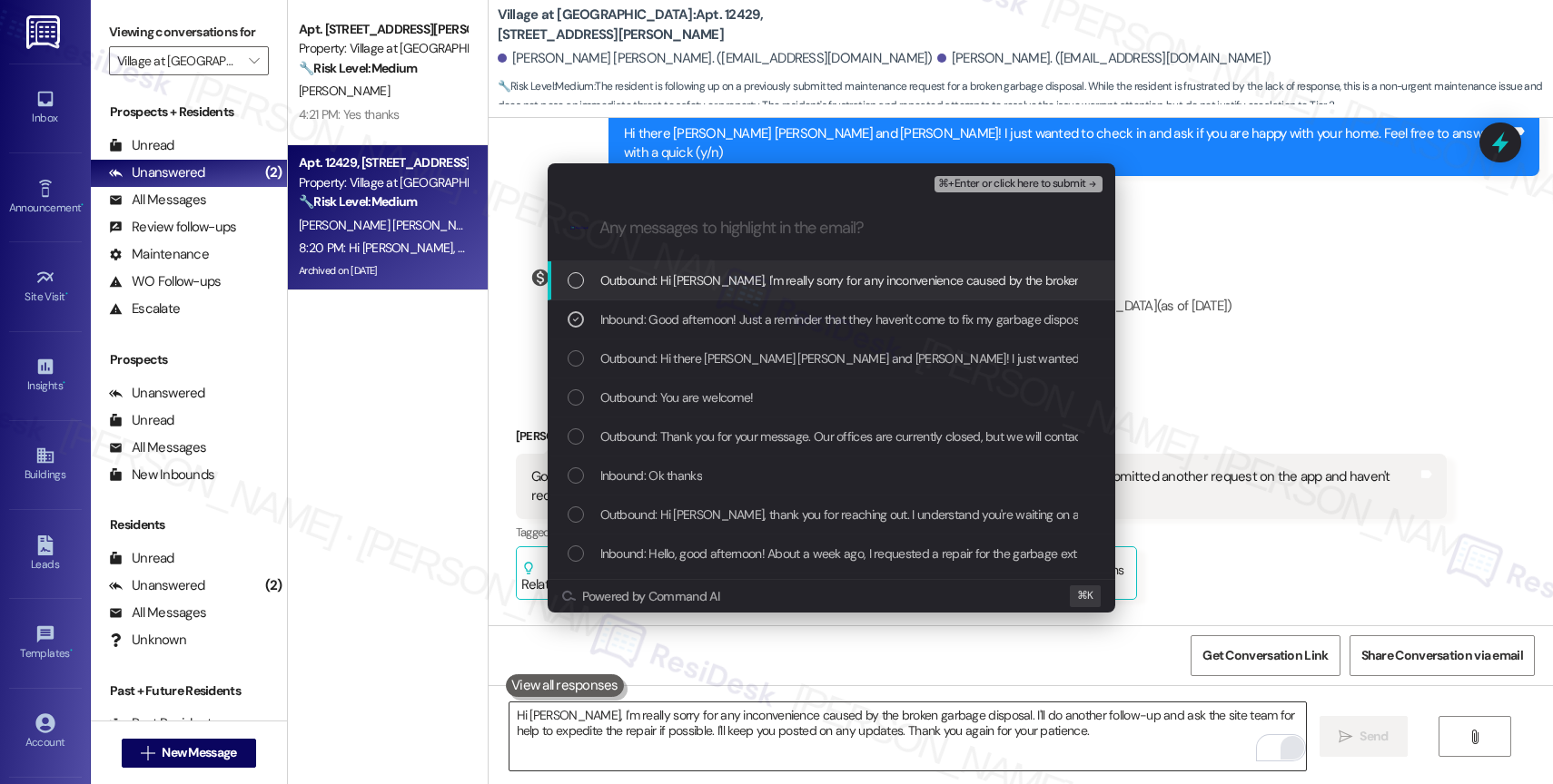
click at [846, 286] on span "Outbound: Hi Diego, I'm really sorry for any inconvenience caused by the broken…" at bounding box center [1307, 280] width 1414 height 20
click at [1055, 178] on span "⌘+Enter or click here to submit" at bounding box center [1011, 184] width 148 height 13
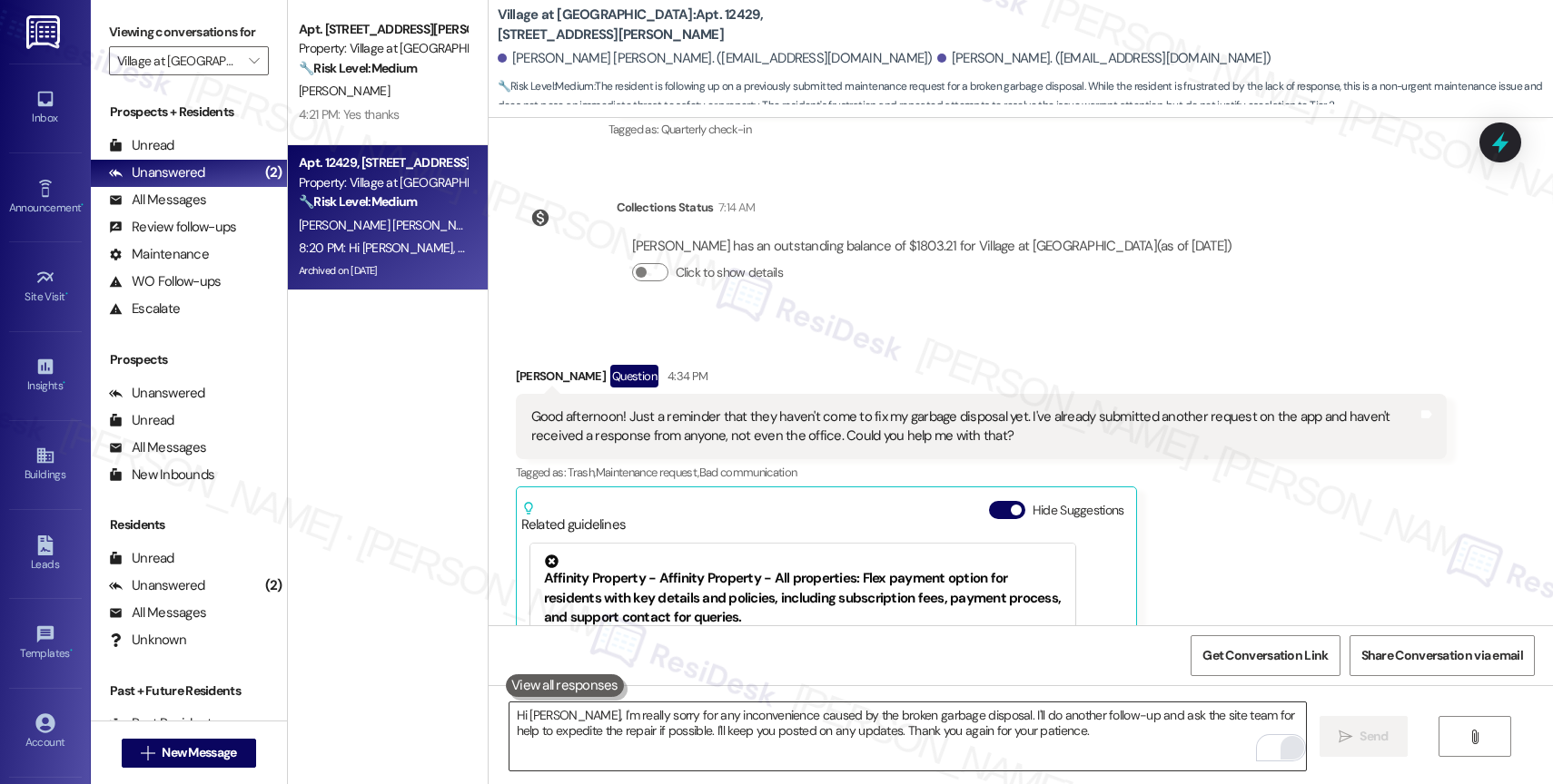
scroll to position [7290, 0]
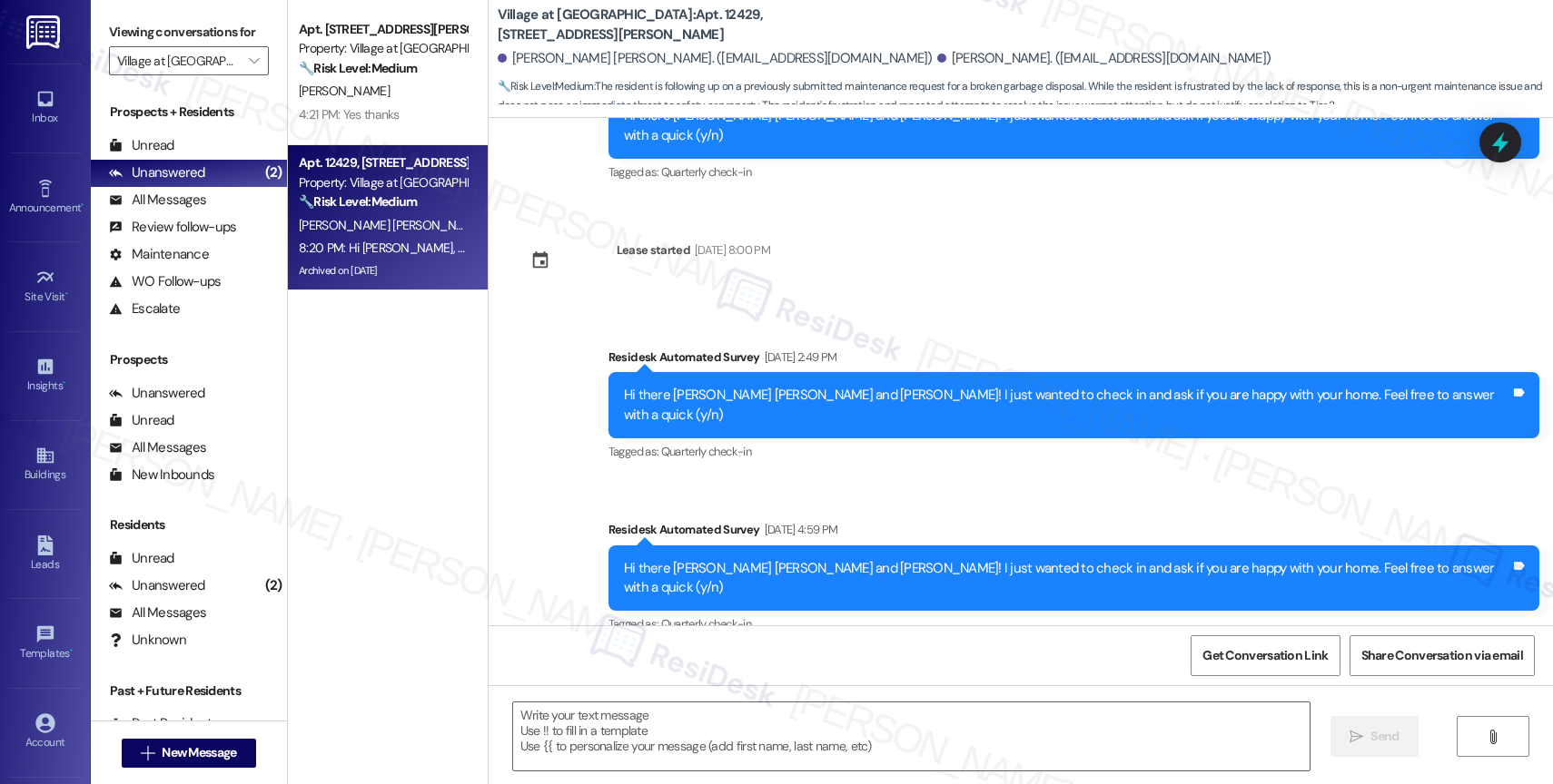
type textarea "Fetching suggested responses. Please feel free to read through the conversation…"
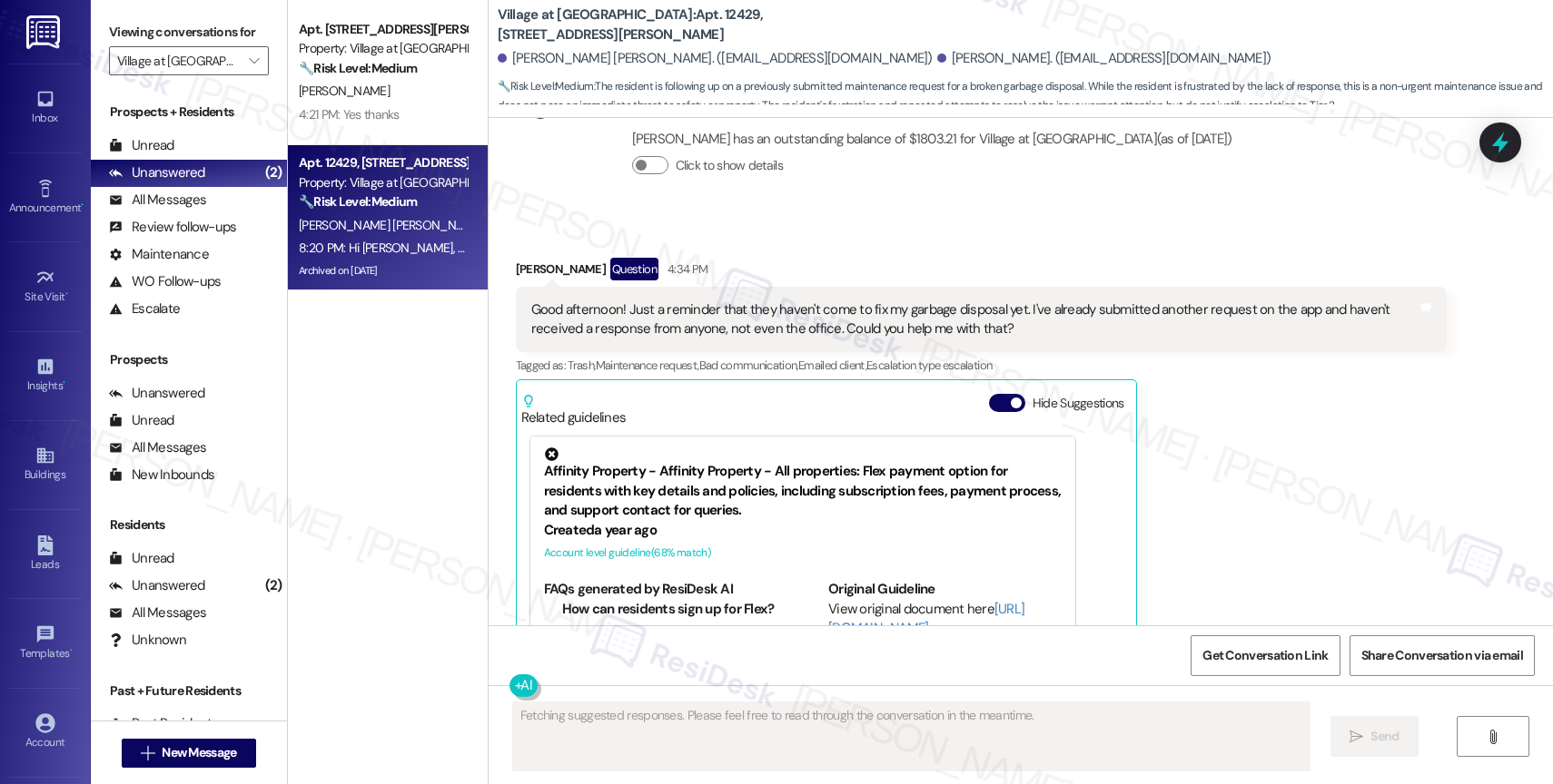
scroll to position [7463, 0]
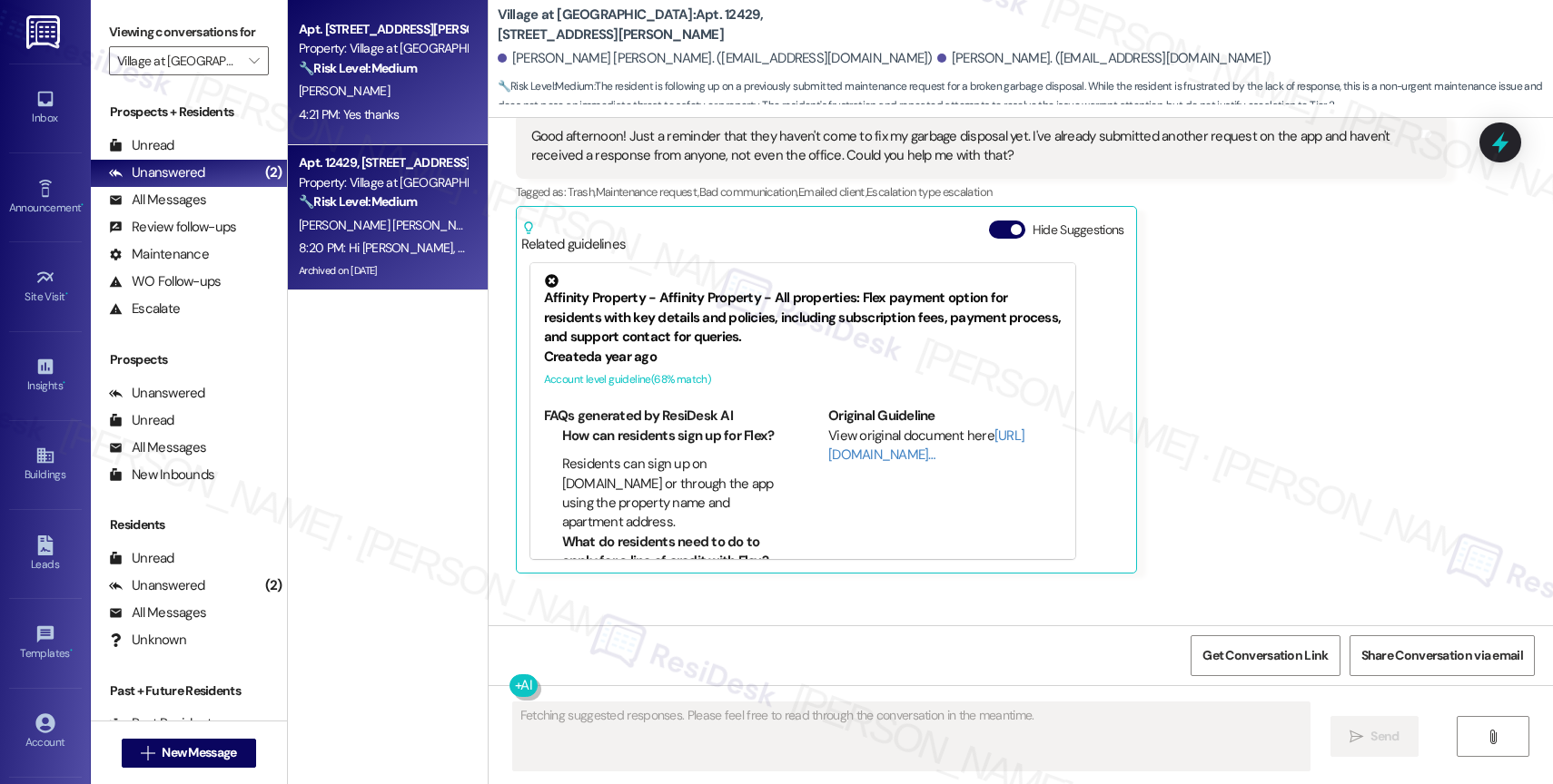
click at [314, 44] on div "Property: Village at [GEOGRAPHIC_DATA]" at bounding box center [383, 48] width 168 height 19
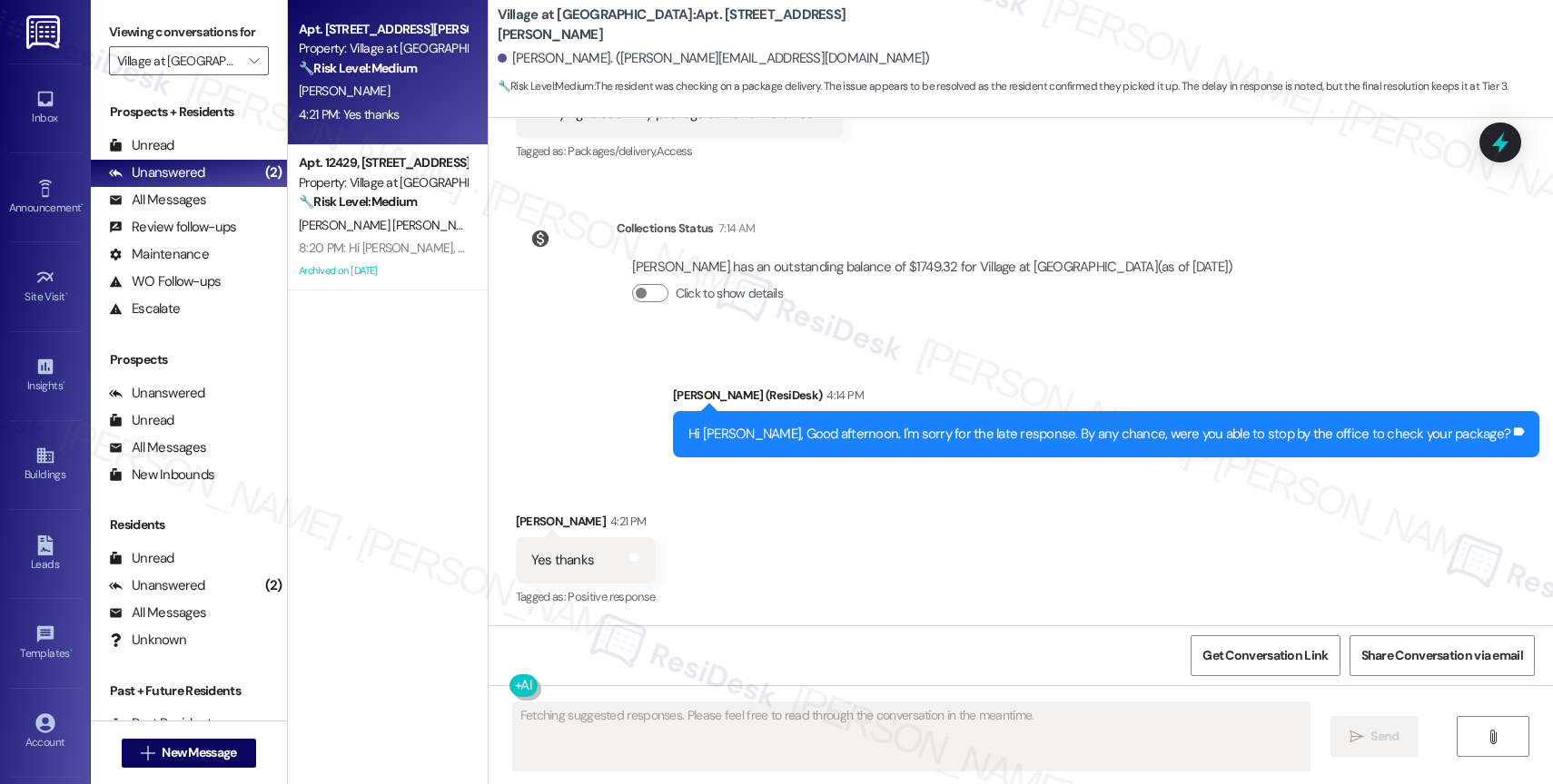
scroll to position [2619, 0]
click at [613, 395] on div "Sent via SMS Sarah (ResiDesk) 4:14 PM Hi Alexander, Good afternoon. I'm sorry f…" at bounding box center [1020, 407] width 1065 height 126
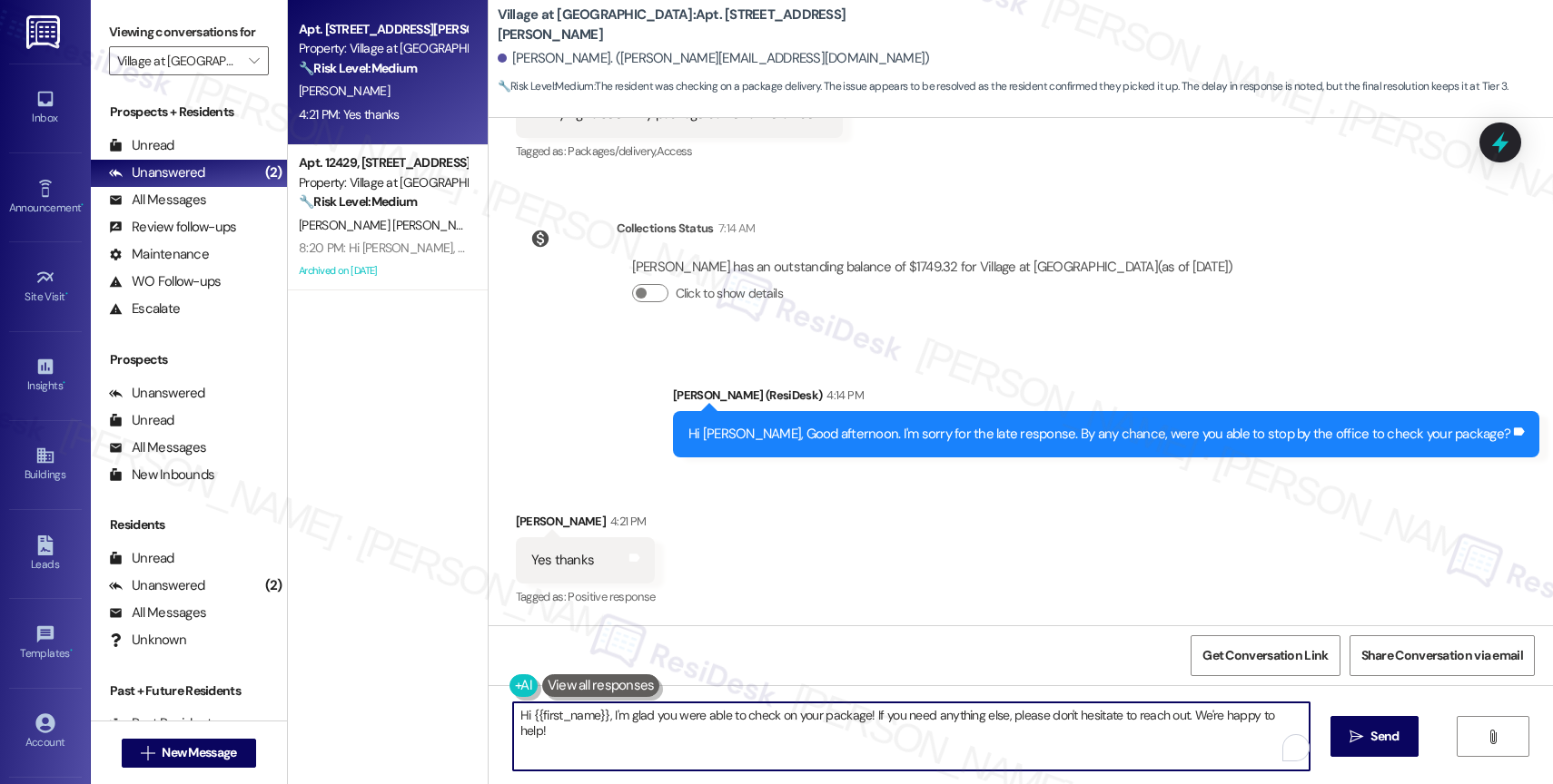
click at [600, 718] on textarea "Hi {{first_name}}, I'm glad you were able to check on your package! If you need…" at bounding box center [911, 736] width 796 height 68
click at [600, 718] on textarea "Hi {{first_name}}, I'm glad you were able to check on your package! If you need…" at bounding box center [907, 736] width 796 height 68
click at [586, 722] on textarea "Hi {{first_name}}, I'm glad you were able to check on your package! If you need…" at bounding box center [907, 736] width 796 height 68
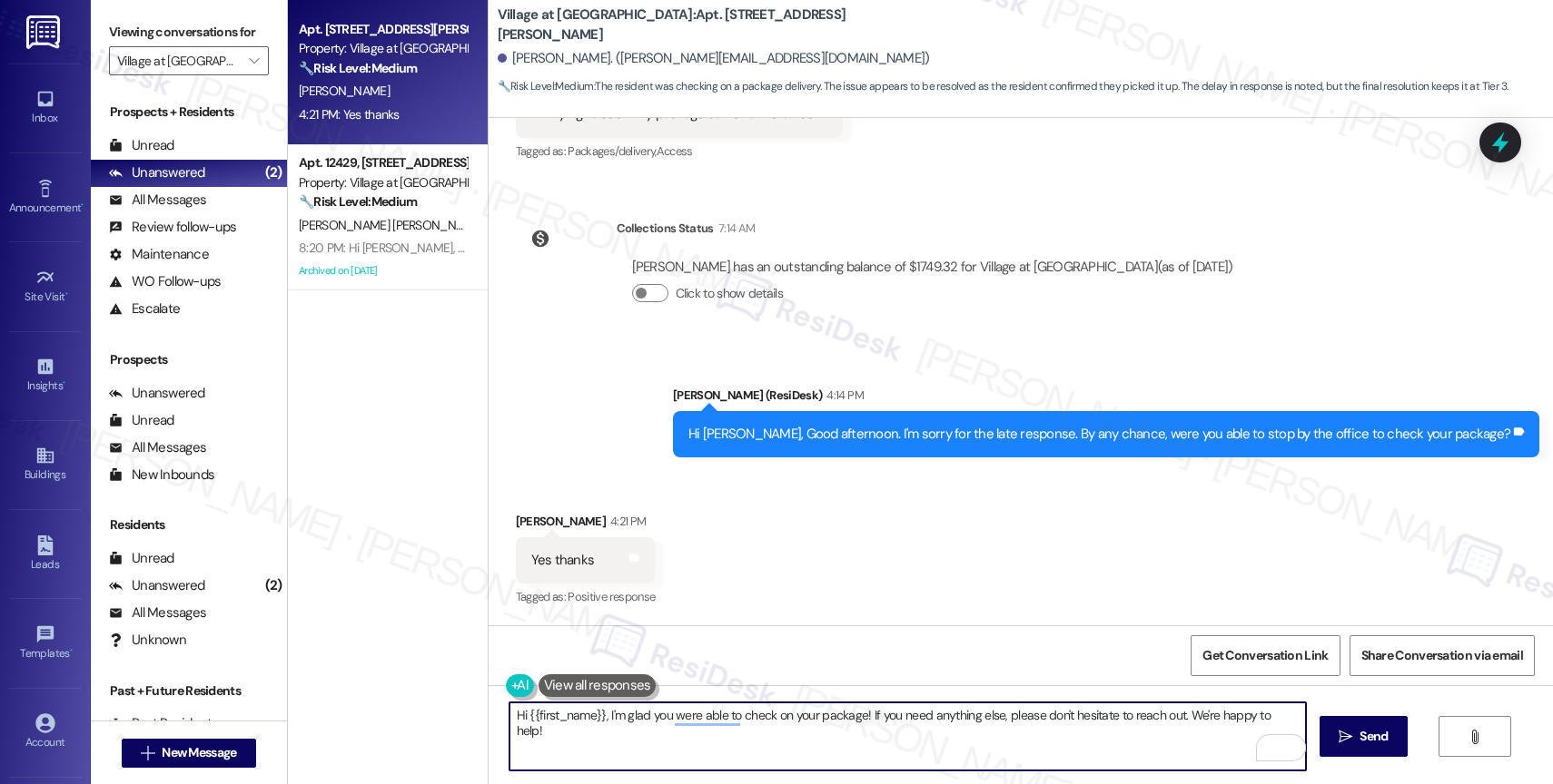
click at [609, 730] on textarea "Hi {{first_name}}, I'm glad you were able to check on your package! If you need…" at bounding box center [907, 736] width 796 height 68
type textarea "Great! Thanks for confirming so quickly. Let us know if you have other question…"
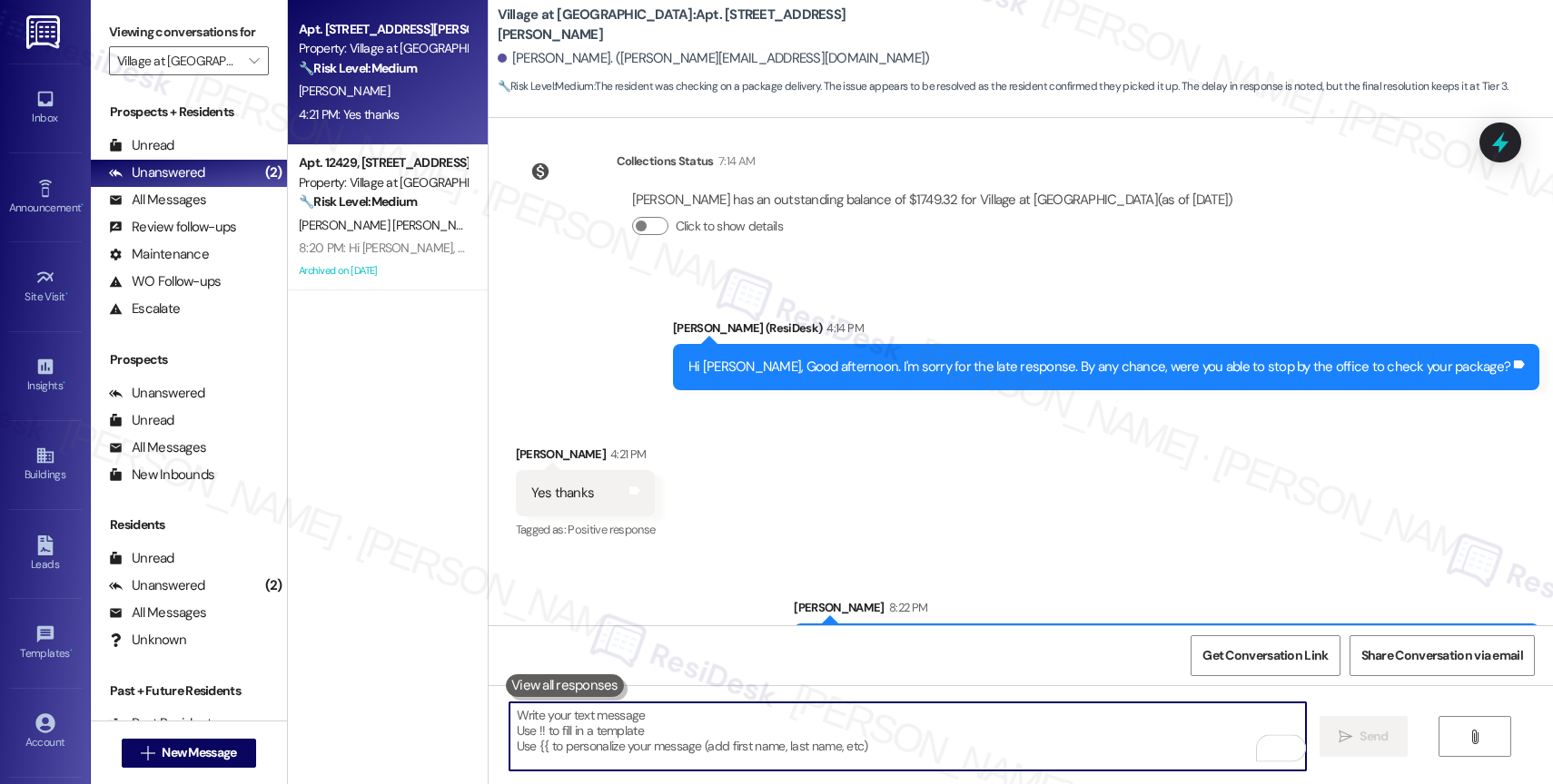
scroll to position [2746, 0]
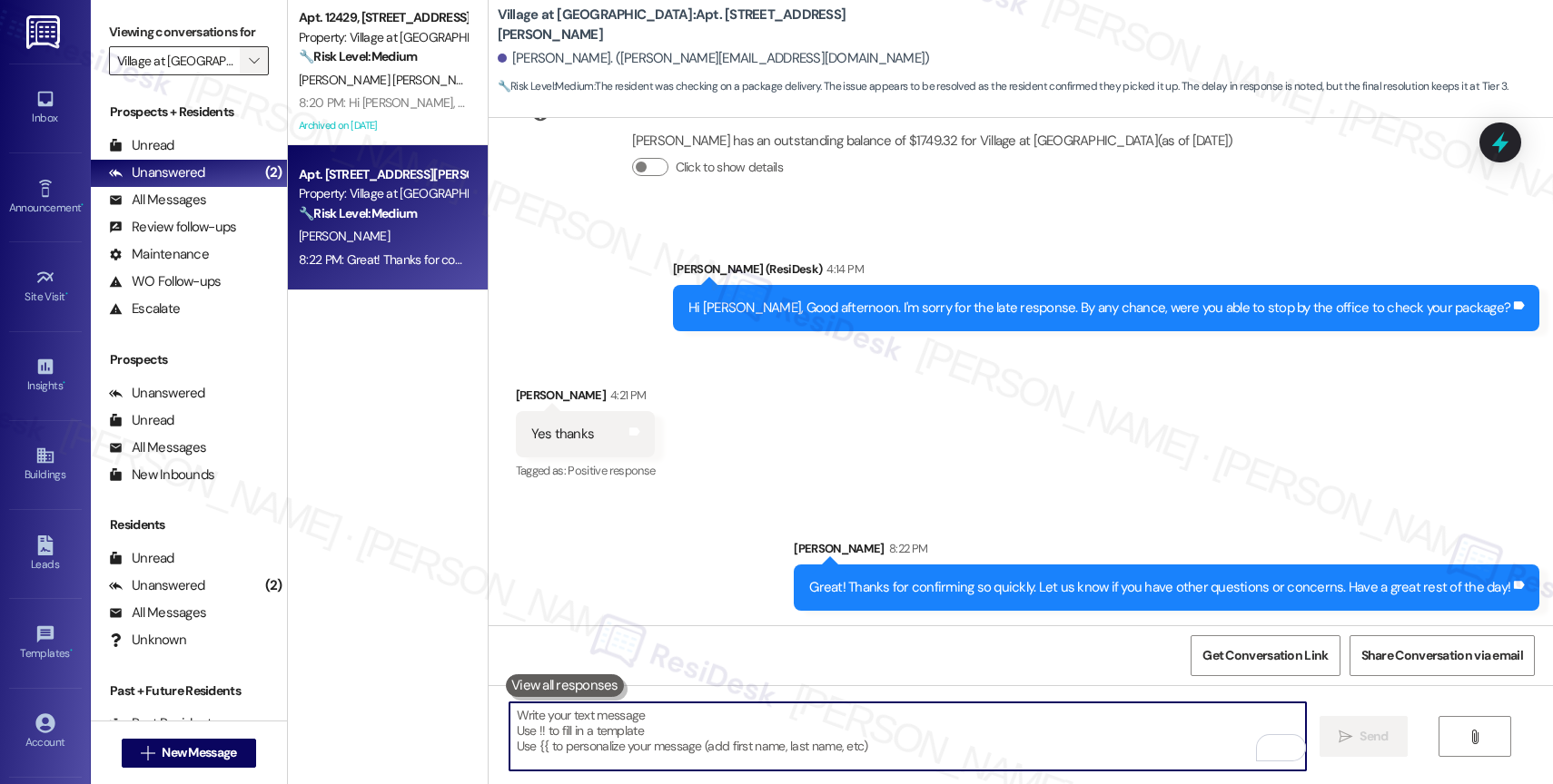
click at [246, 71] on span "" at bounding box center [254, 60] width 17 height 29
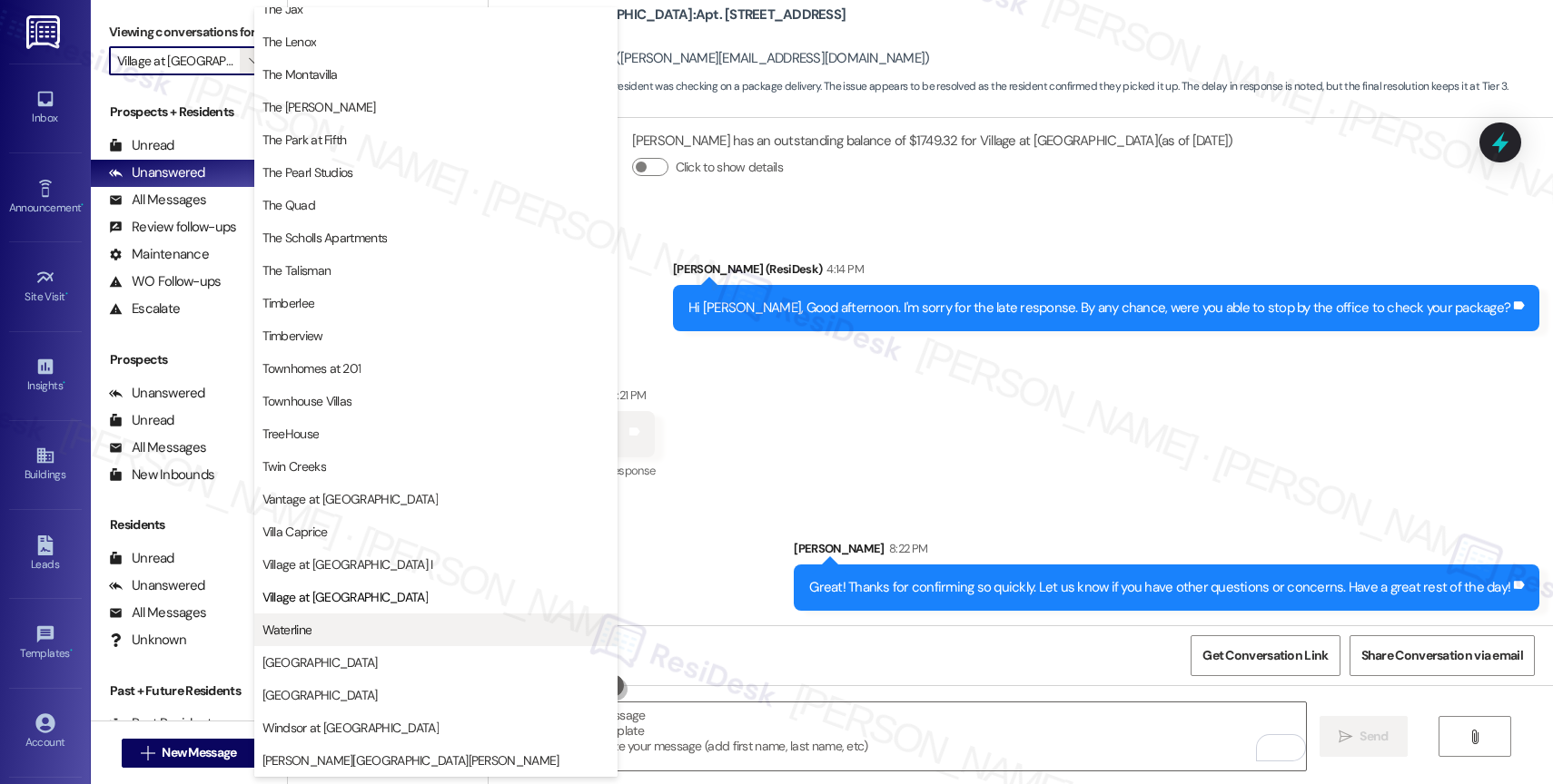
scroll to position [3312, 0]
click at [345, 622] on span "Waterline" at bounding box center [436, 630] width 347 height 18
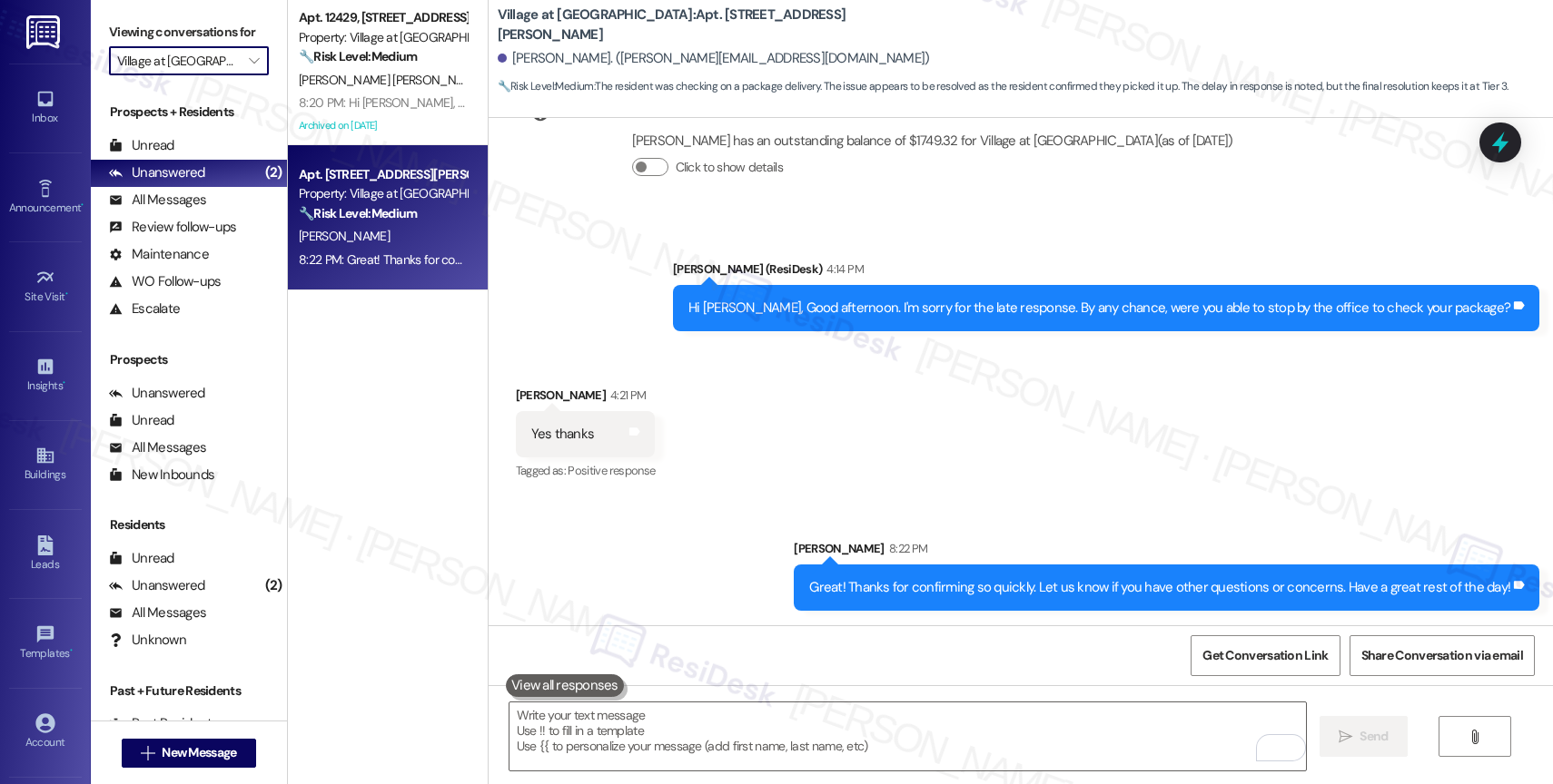
type input "Waterline"
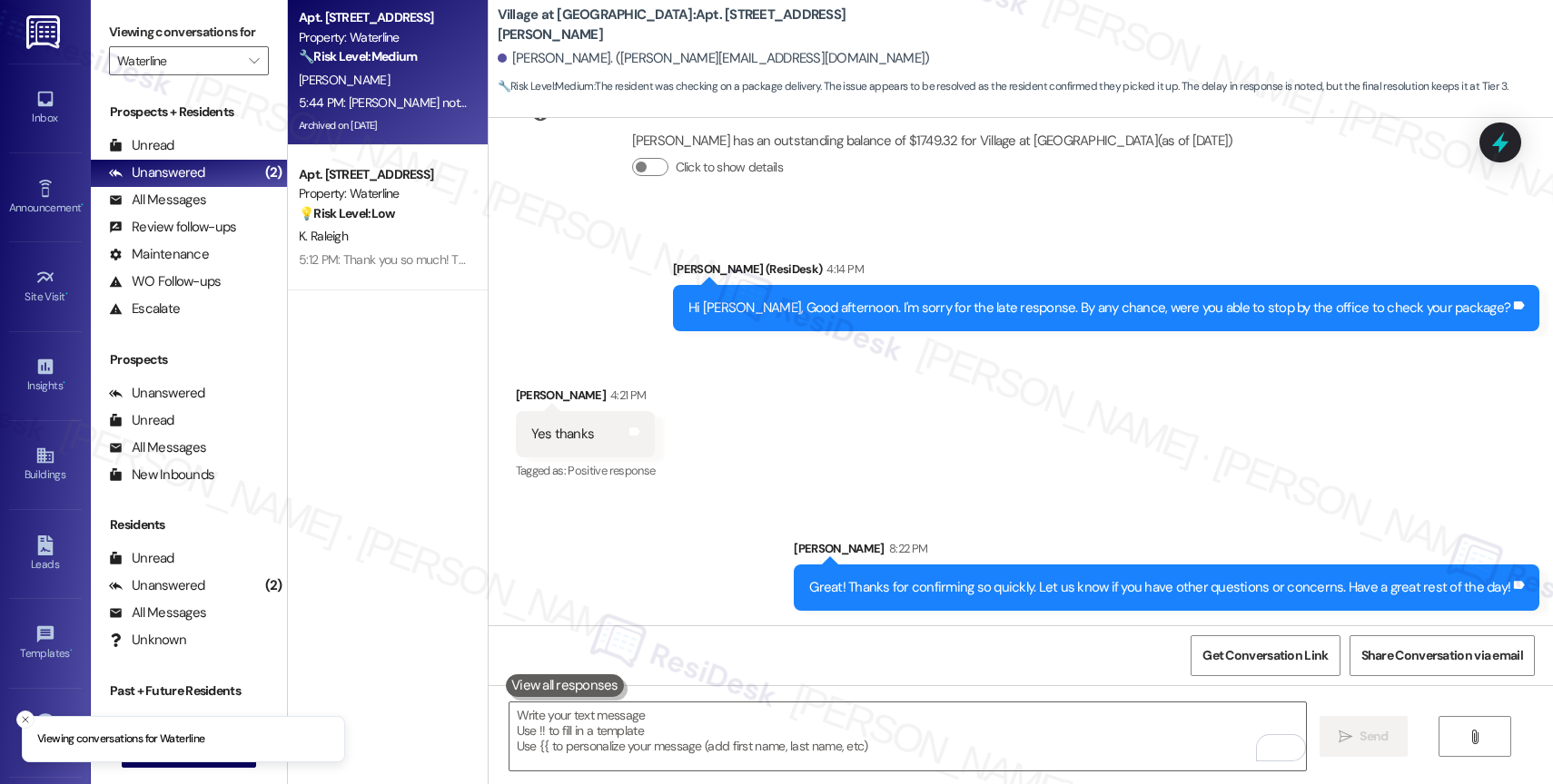
click at [357, 69] on div "J. Miguel" at bounding box center [382, 80] width 171 height 23
type textarea "Fetching suggested responses. Please feel free to read through the conversation…"
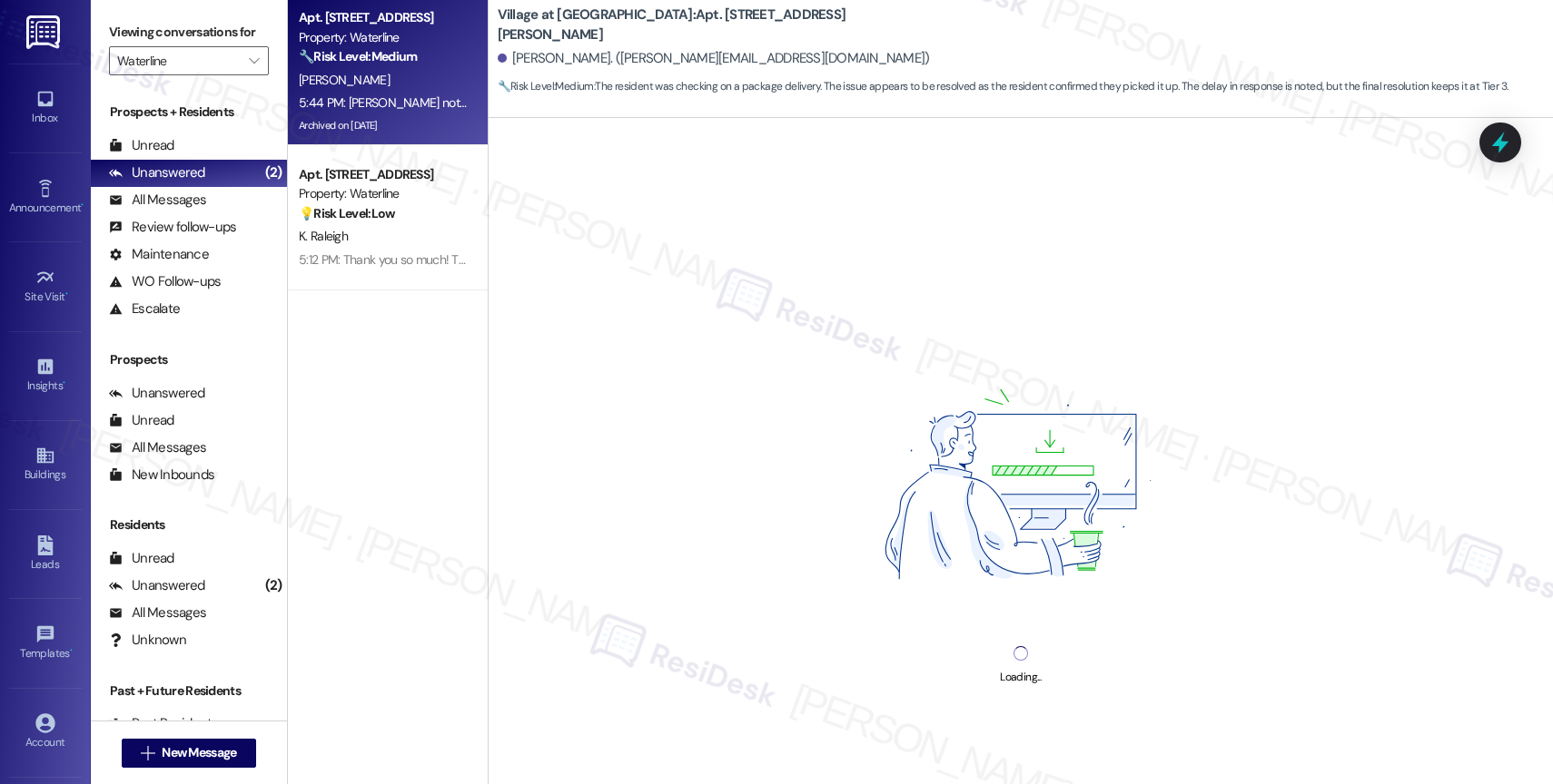
click at [379, 83] on div "J. Miguel" at bounding box center [382, 80] width 171 height 23
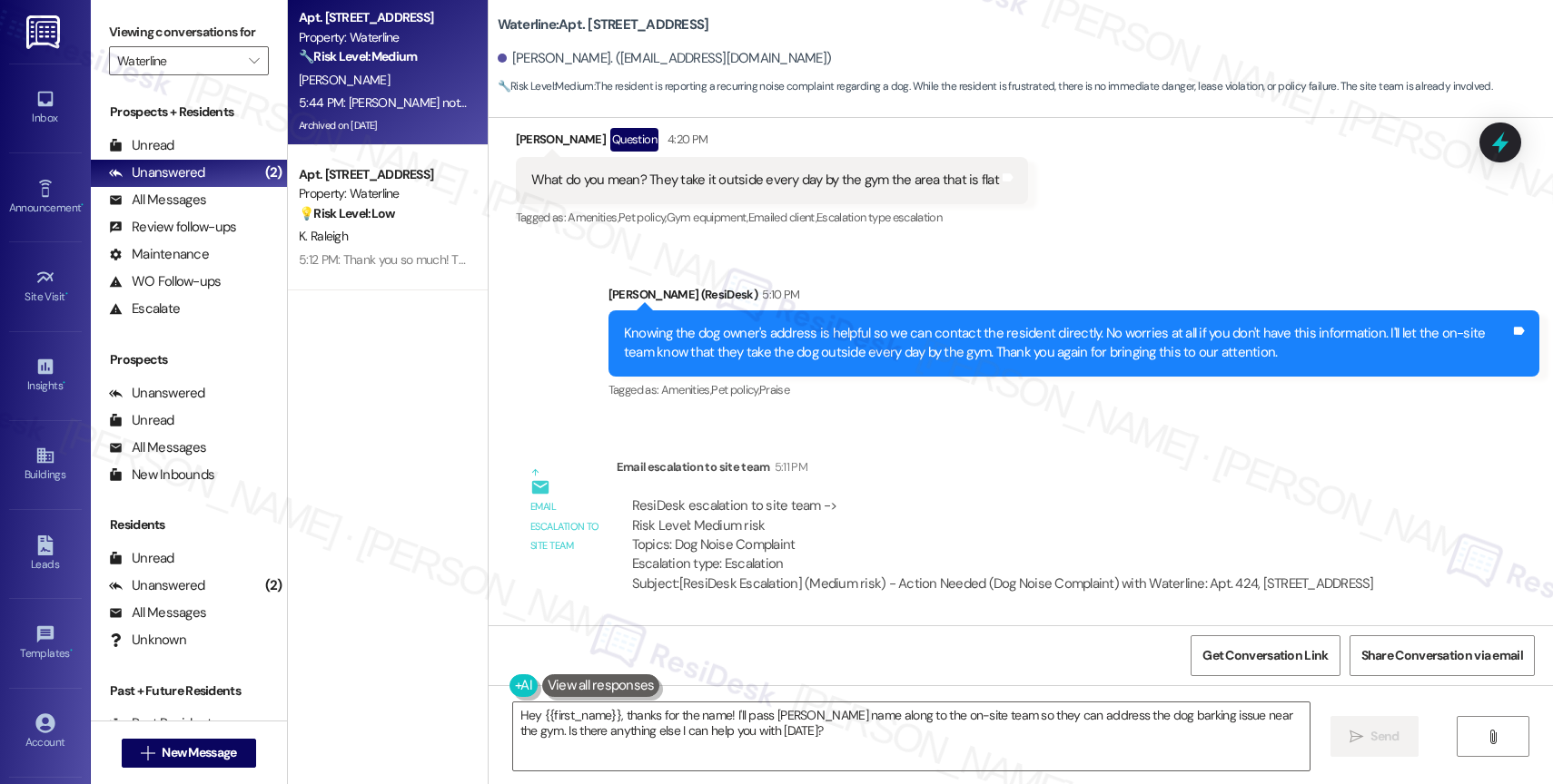
scroll to position [45993, 0]
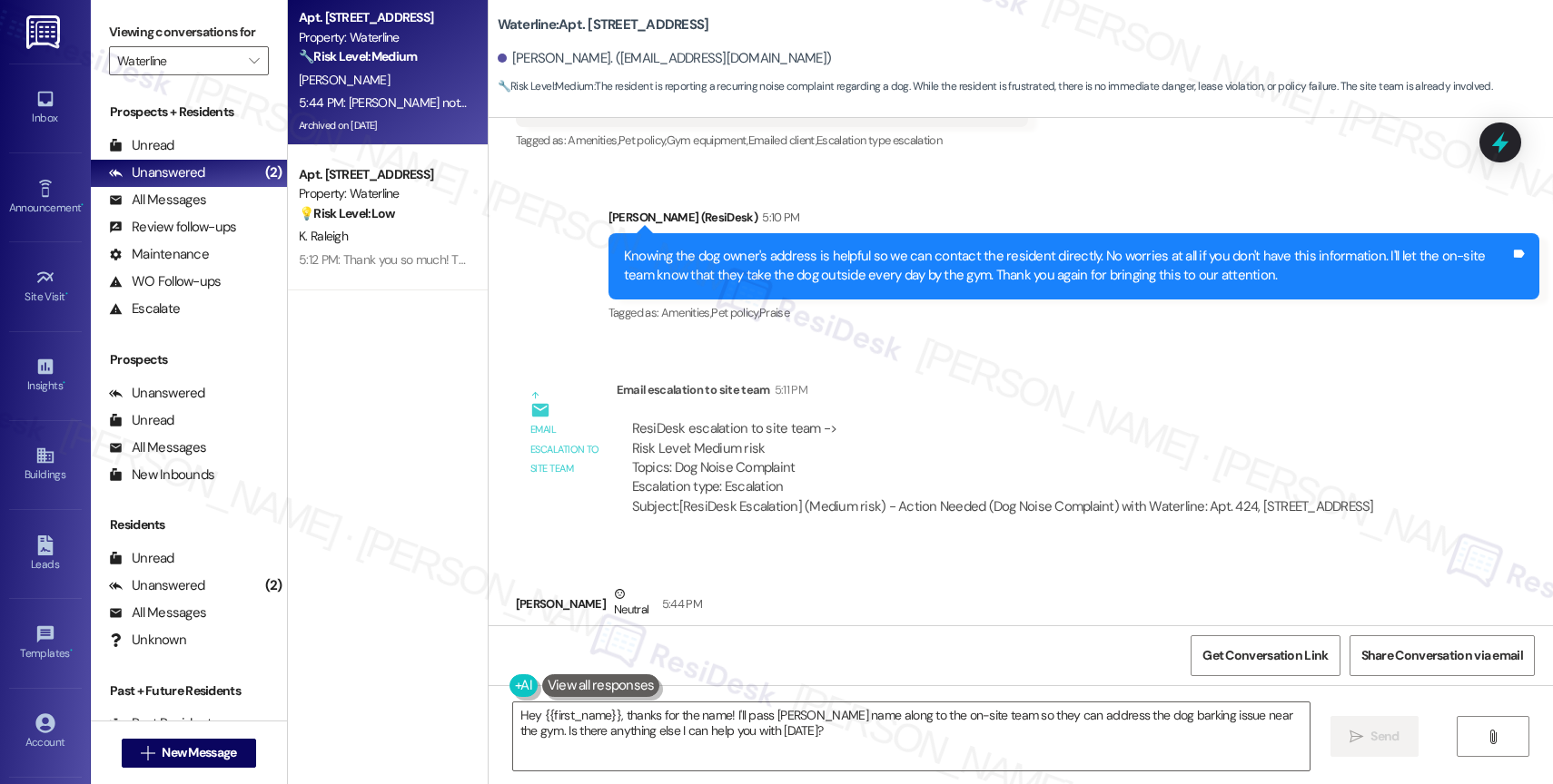
click at [892, 420] on div "ResiDesk escalation to site team -> Risk Level: Medium risk Topics: Dog Noise C…" at bounding box center [1002, 458] width 742 height 78
click at [710, 715] on textarea "Hey {{first_name}}, thanks for the name! I'll pass Erin Heath's name along to t…" at bounding box center [911, 736] width 796 height 68
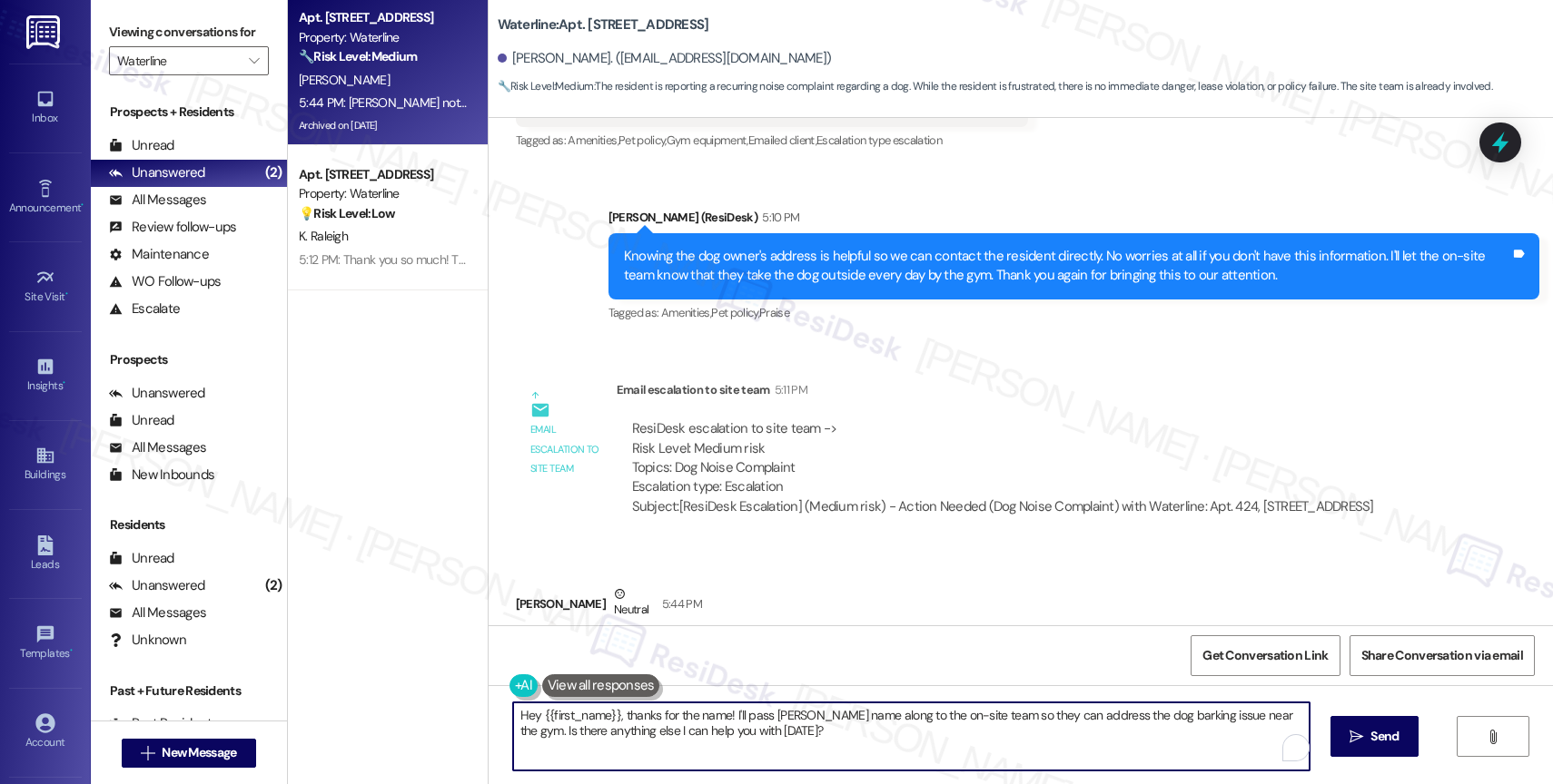
click at [710, 715] on textarea "Hey {{first_name}}, thanks for the name! I'll pass Erin Heath's name along to t…" at bounding box center [911, 736] width 796 height 68
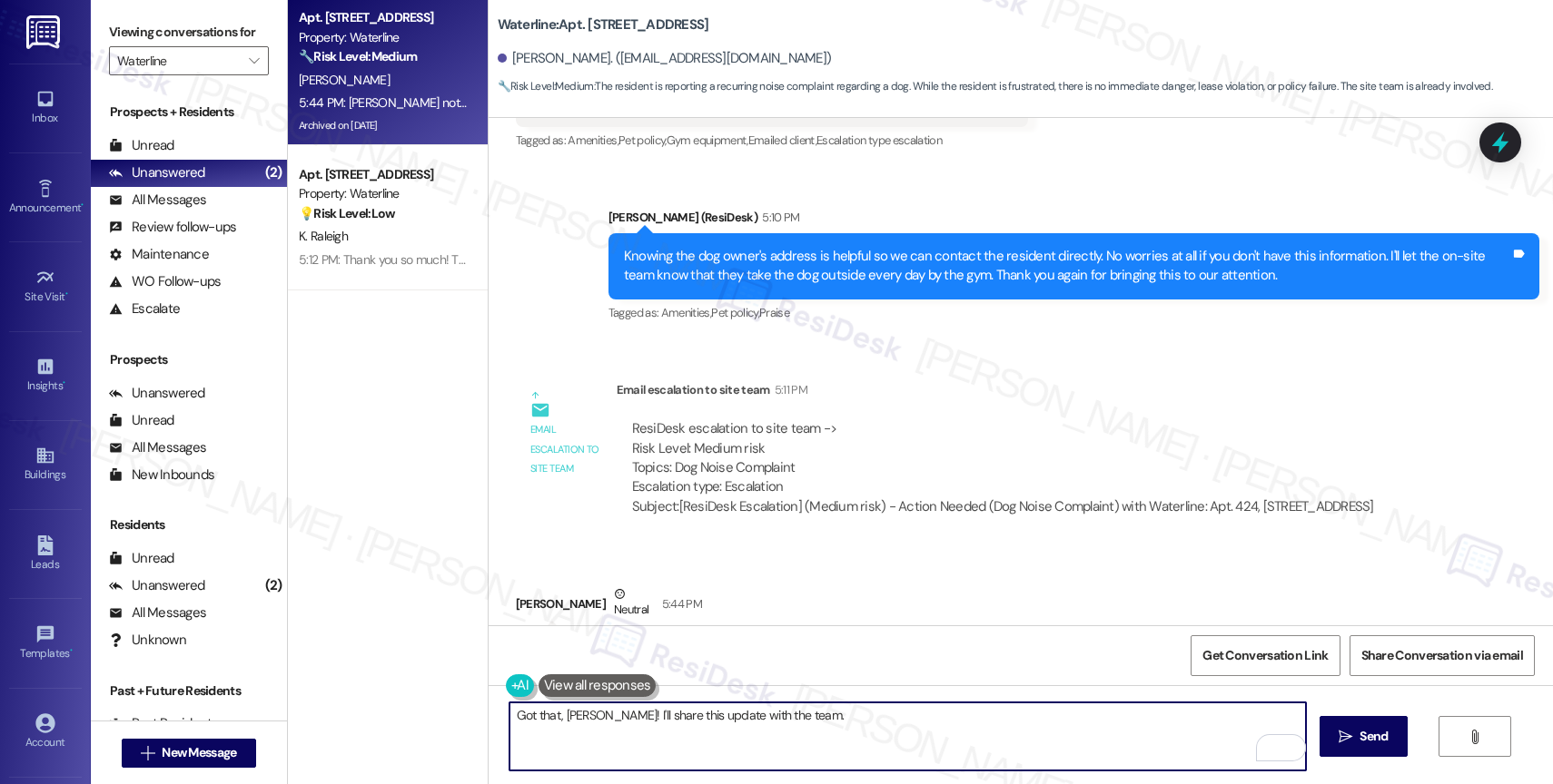
click at [693, 711] on textarea "Got that, Jaden! I'll share this update with the team." at bounding box center [907, 736] width 796 height 68
click at [803, 719] on textarea "Got that, Jaden! I'll share this info with the team." at bounding box center [907, 736] width 796 height 68
paste textarea "If anything else comes up or you have more questions, feel free to reach out an…"
drag, startPoint x: 1243, startPoint y: 728, endPoint x: 1243, endPoint y: 760, distance: 32.0
click at [1243, 760] on div "Got that, Jaden! I'll share this info with the team. If anything else comes up …" at bounding box center [908, 736] width 798 height 70
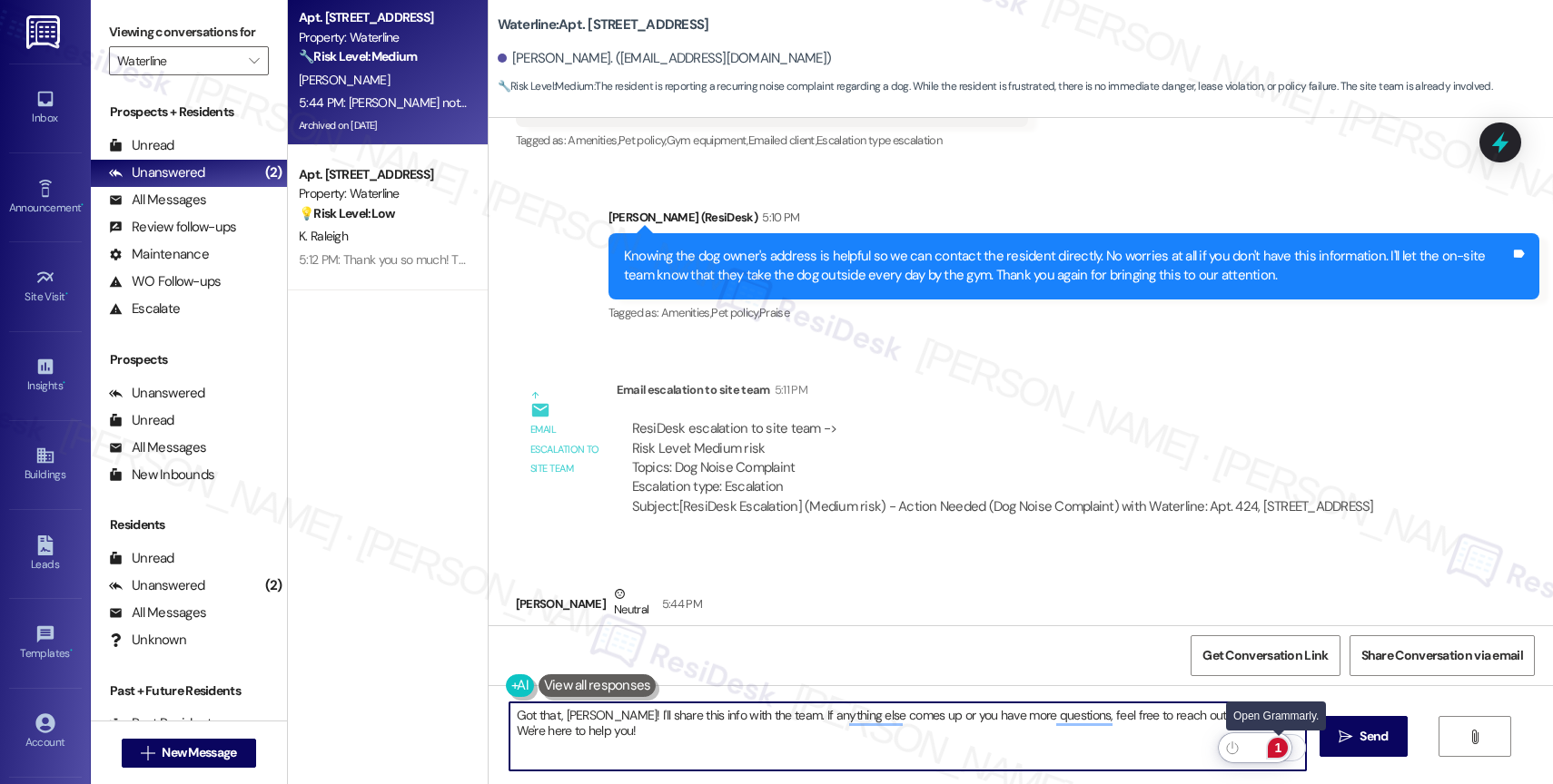
type textarea "Got that, Jaden! I'll share this info with the team. If anything else comes up …"
click at [1282, 744] on div "1" at bounding box center [1278, 748] width 20 height 20
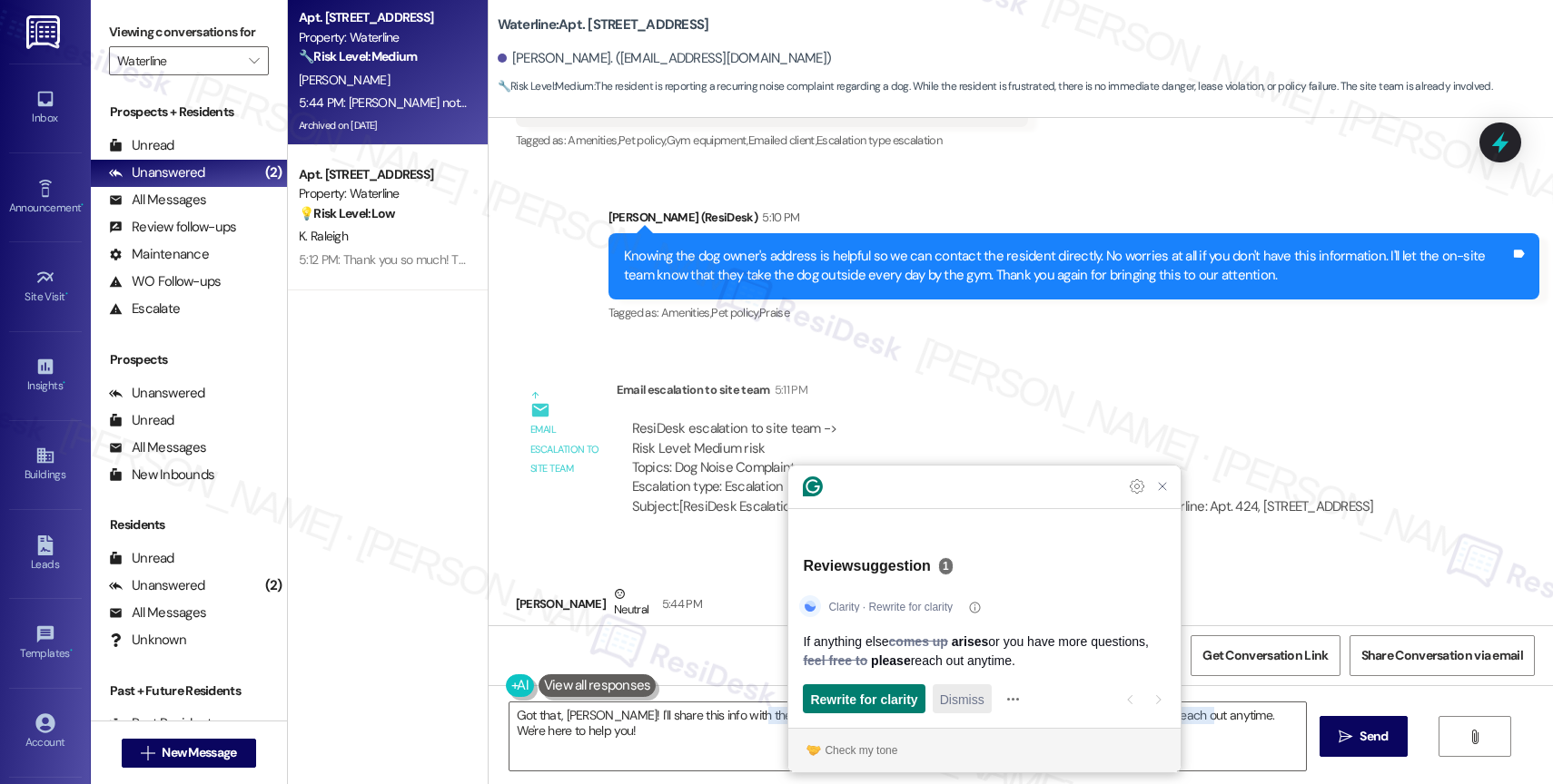
click at [948, 695] on span "Dismiss" at bounding box center [962, 699] width 45 height 19
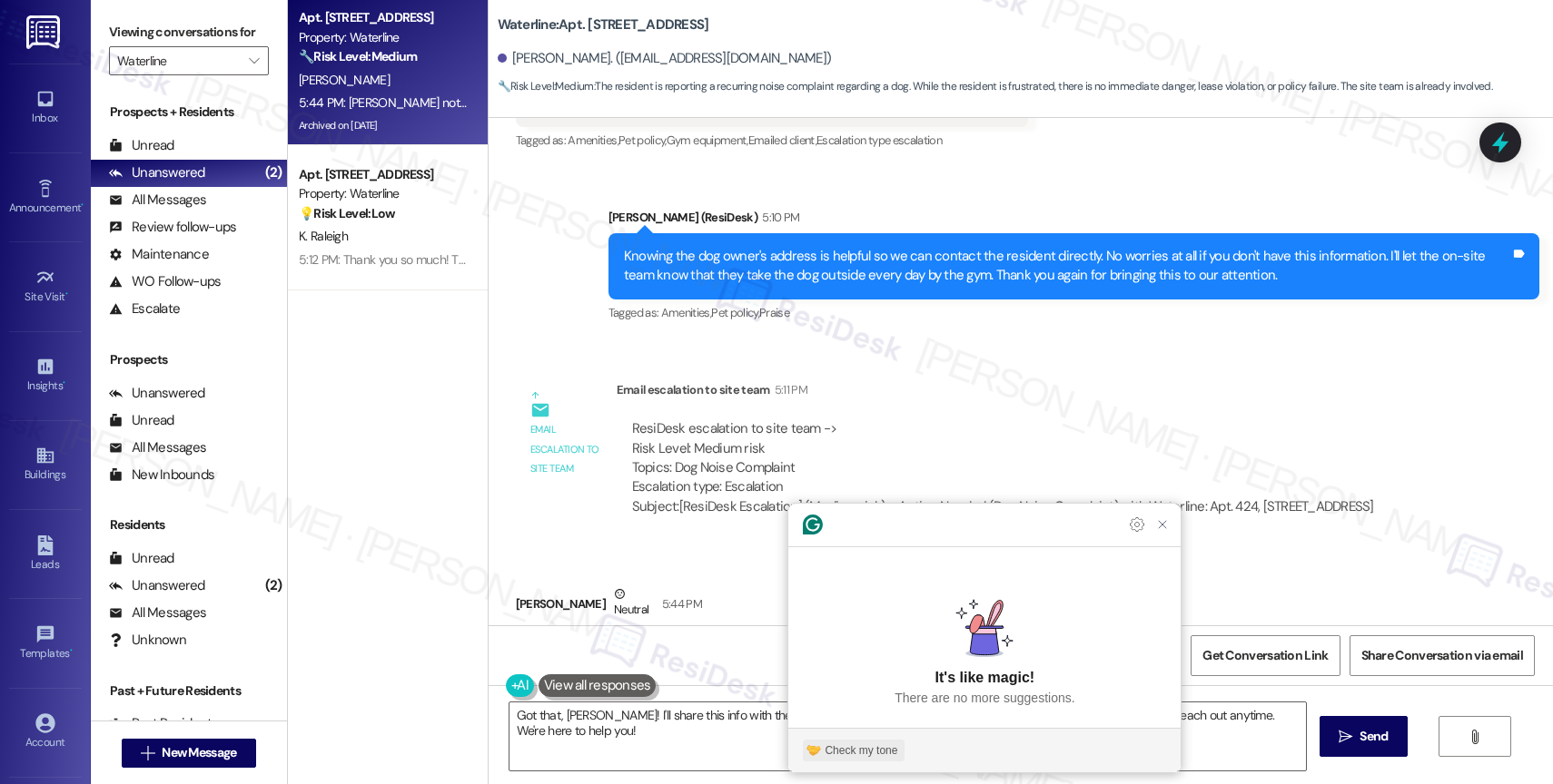
click at [858, 754] on div "Check my tone" at bounding box center [861, 750] width 72 height 17
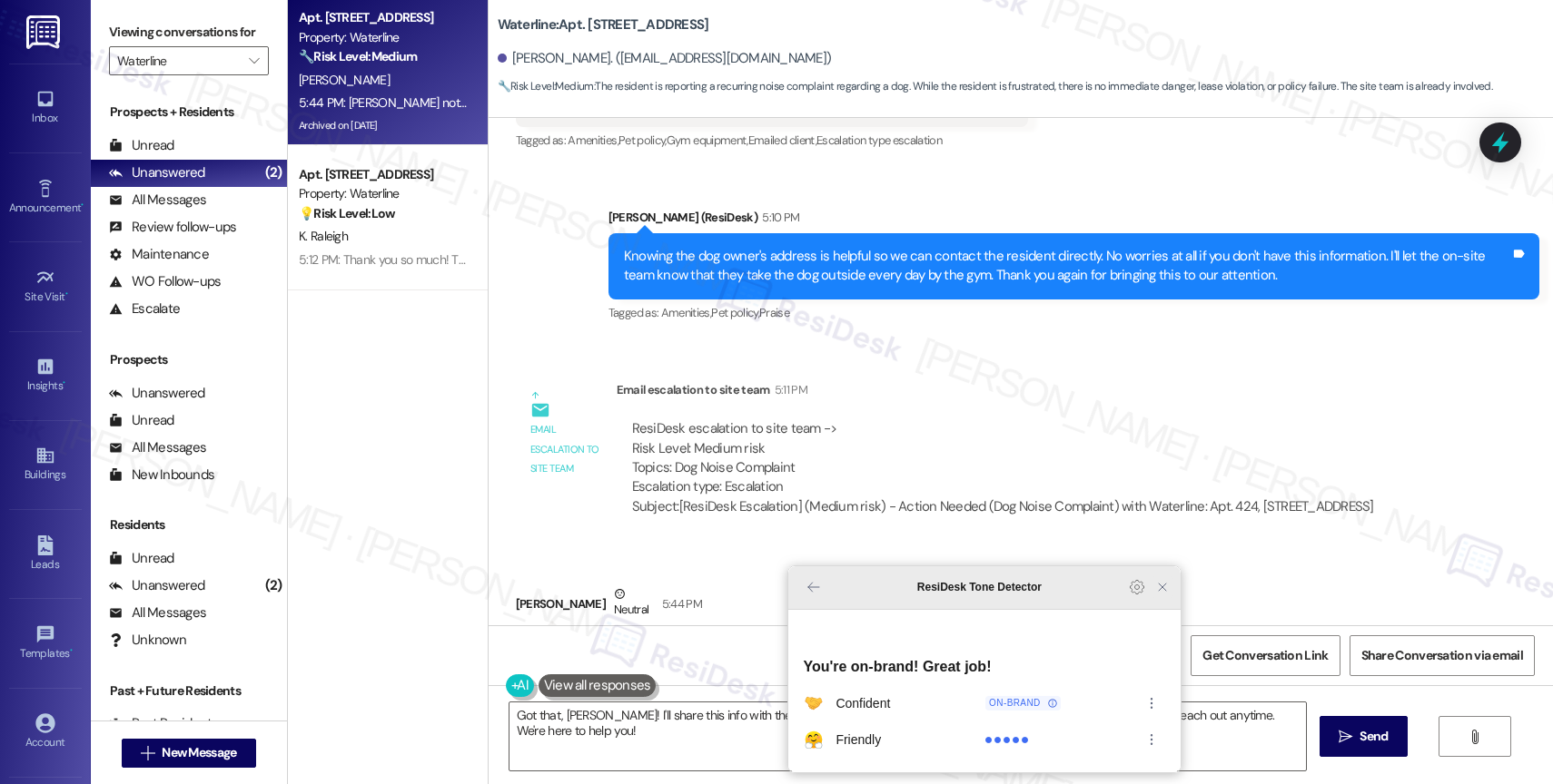
click at [1162, 595] on icon "Close Grammarly Assistant" at bounding box center [1162, 587] width 15 height 15
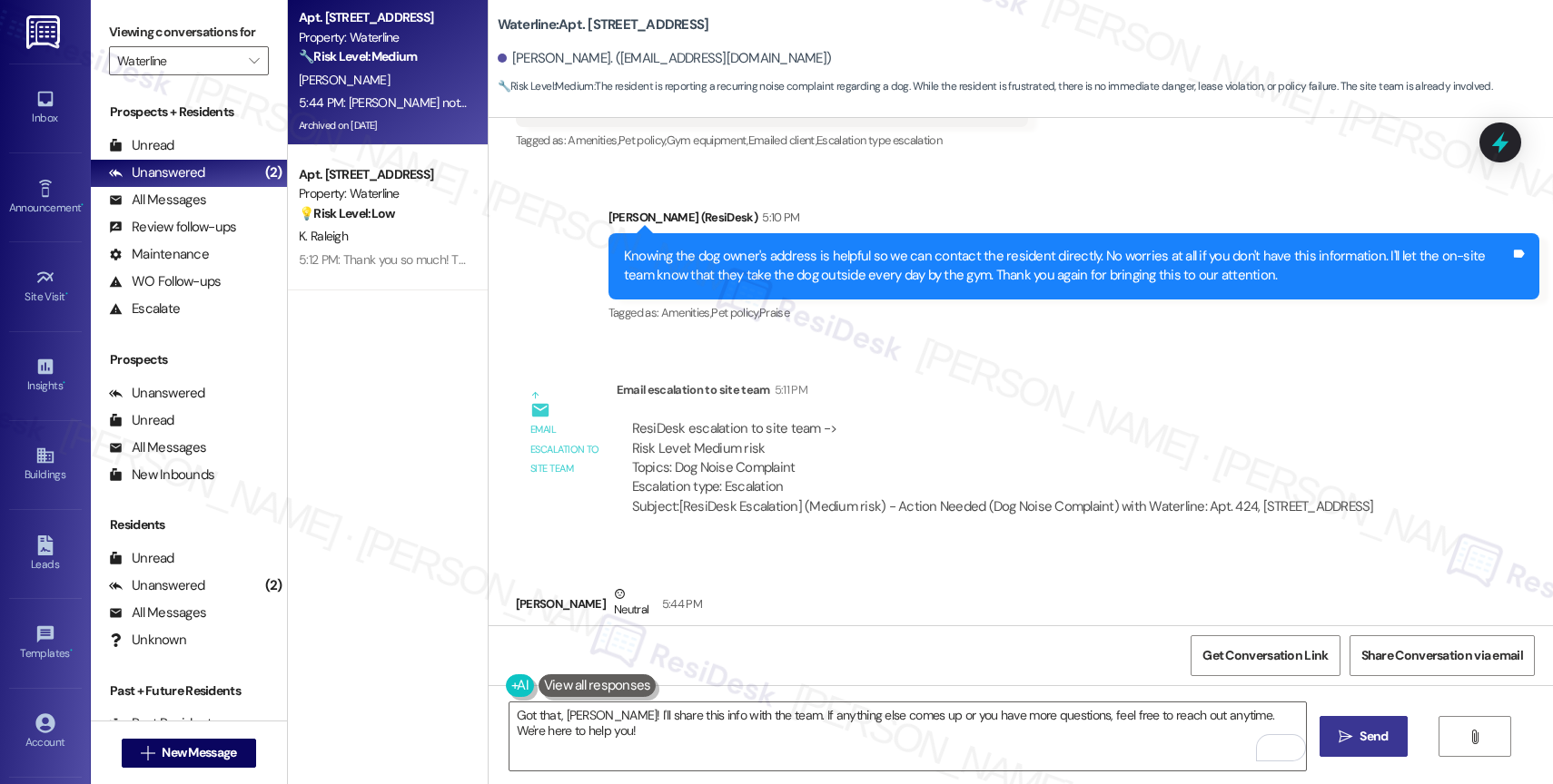
click at [1356, 732] on span "Send" at bounding box center [1374, 736] width 36 height 19
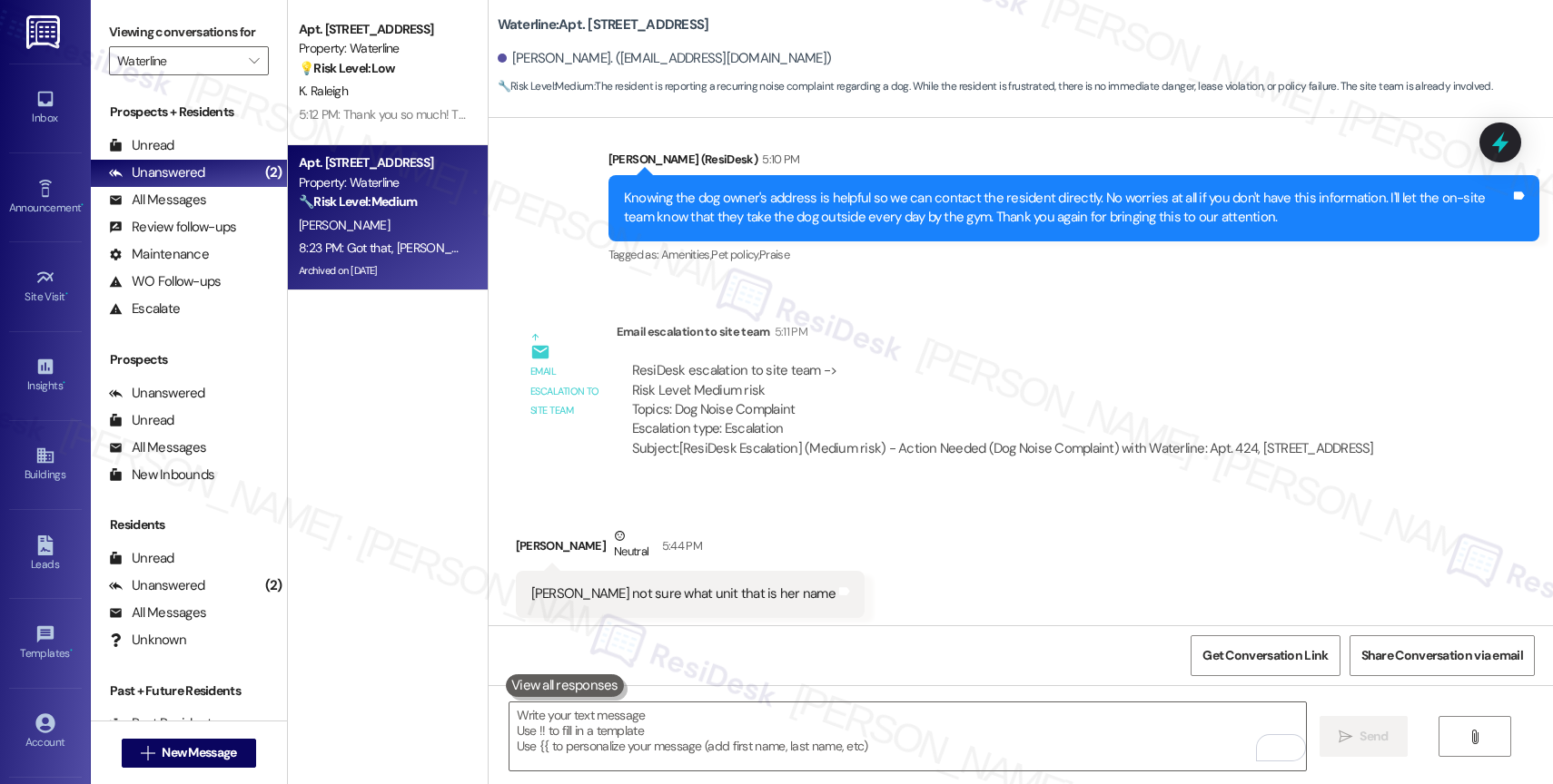
scroll to position [46118, 0]
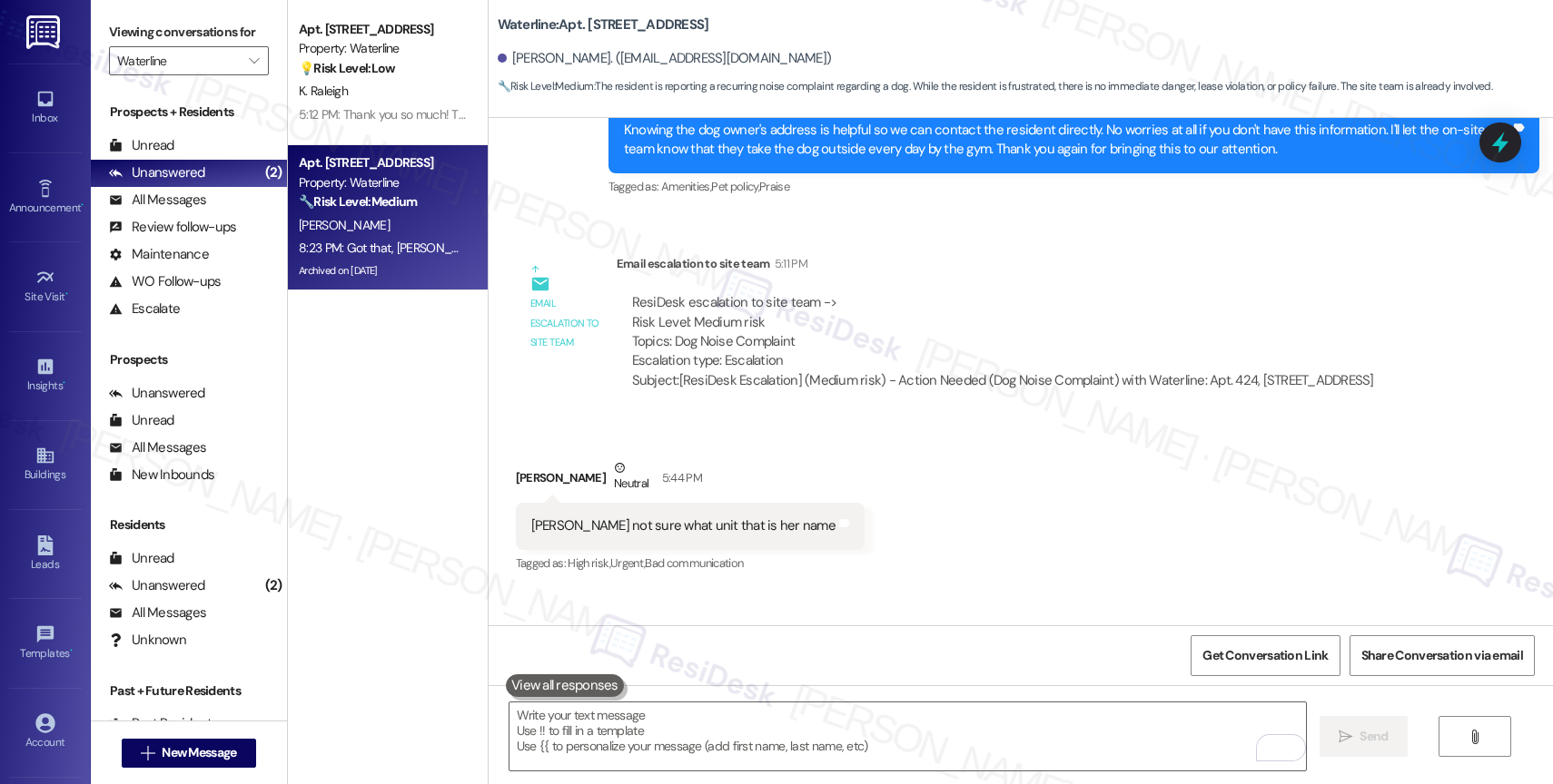
click at [932, 443] on div "Received via SMS Jaden Miguel Neutral 5:44 PM Erin Heath not sure what unit tha…" at bounding box center [1020, 504] width 1065 height 172
click at [875, 426] on div "Received via SMS Jaden Miguel Neutral 5:44 PM Erin Heath not sure what unit tha…" at bounding box center [1020, 504] width 1065 height 172
drag, startPoint x: 574, startPoint y: 433, endPoint x: 490, endPoint y: 427, distance: 84.2
click at [502, 444] on div "Received via SMS Jaden Miguel Neutral 5:44 PM Erin Heath not sure what unit tha…" at bounding box center [690, 517] width 376 height 146
drag, startPoint x: 1034, startPoint y: 446, endPoint x: 942, endPoint y: 443, distance: 92.0
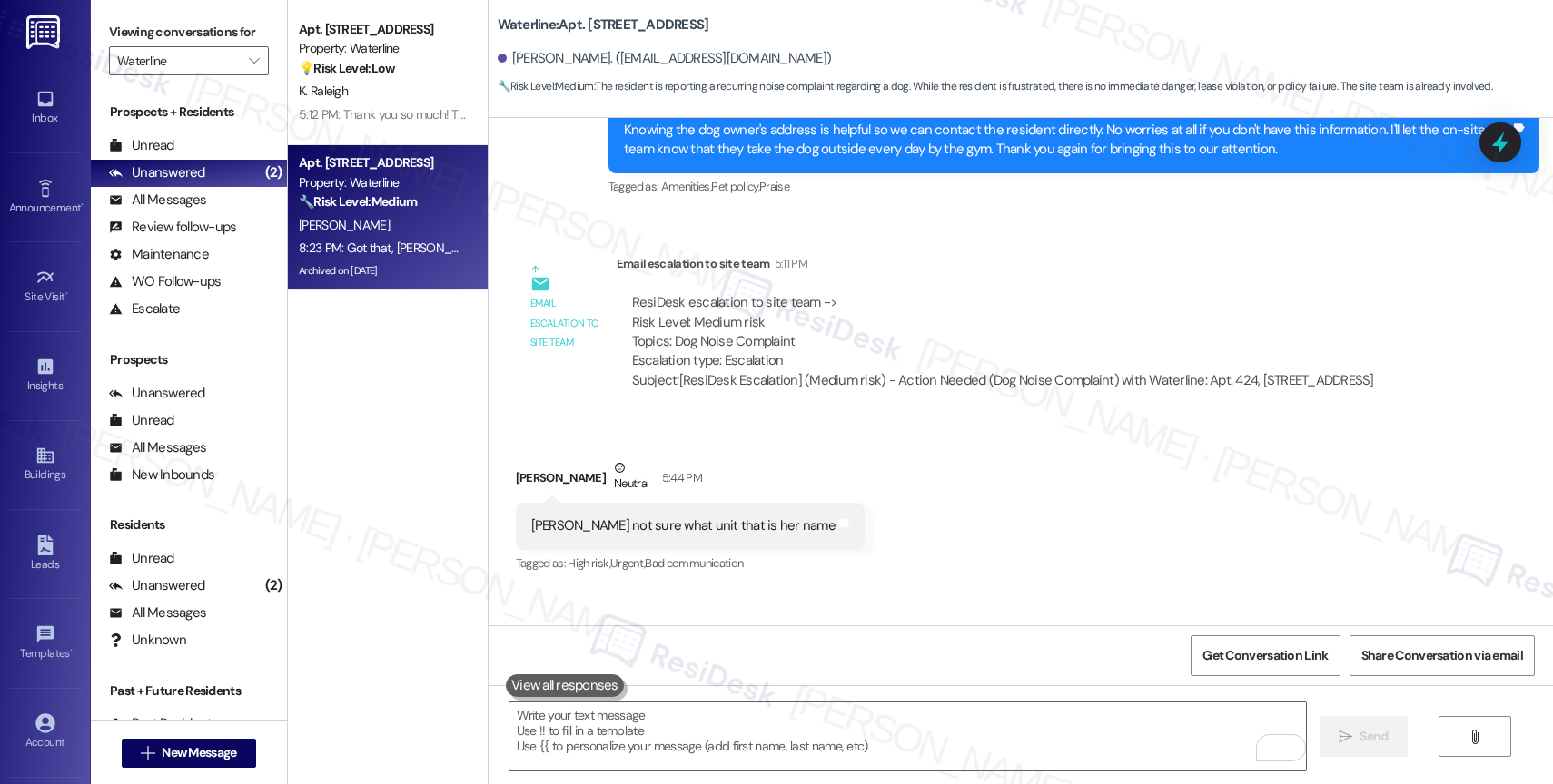
click at [1034, 446] on div "Received via SMS Jaden Miguel Neutral 5:44 PM Erin Heath not sure what unit tha…" at bounding box center [1020, 504] width 1065 height 172
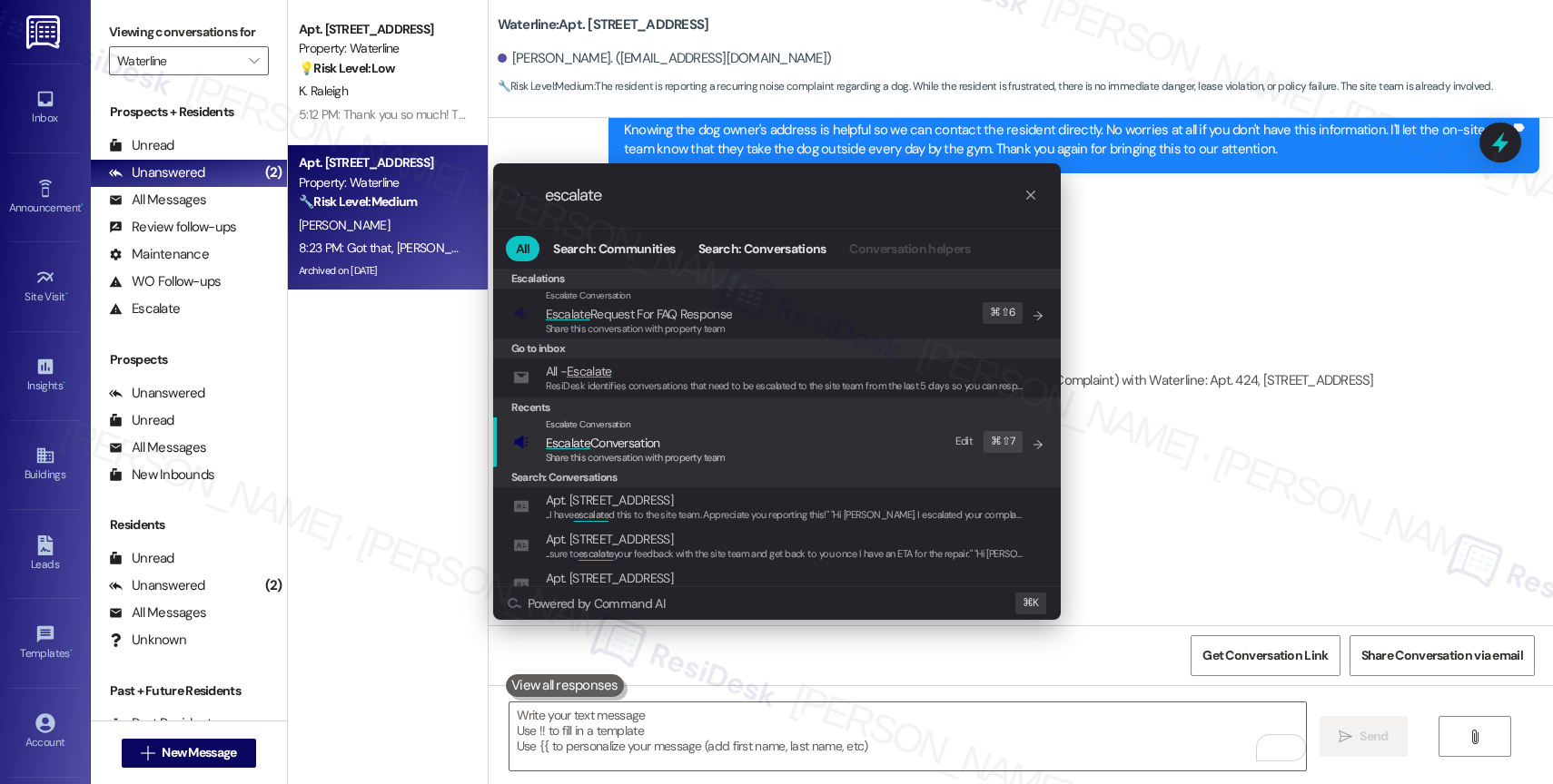
type input "escalate"
click at [648, 442] on span "Escalate Conversation" at bounding box center [603, 442] width 115 height 17
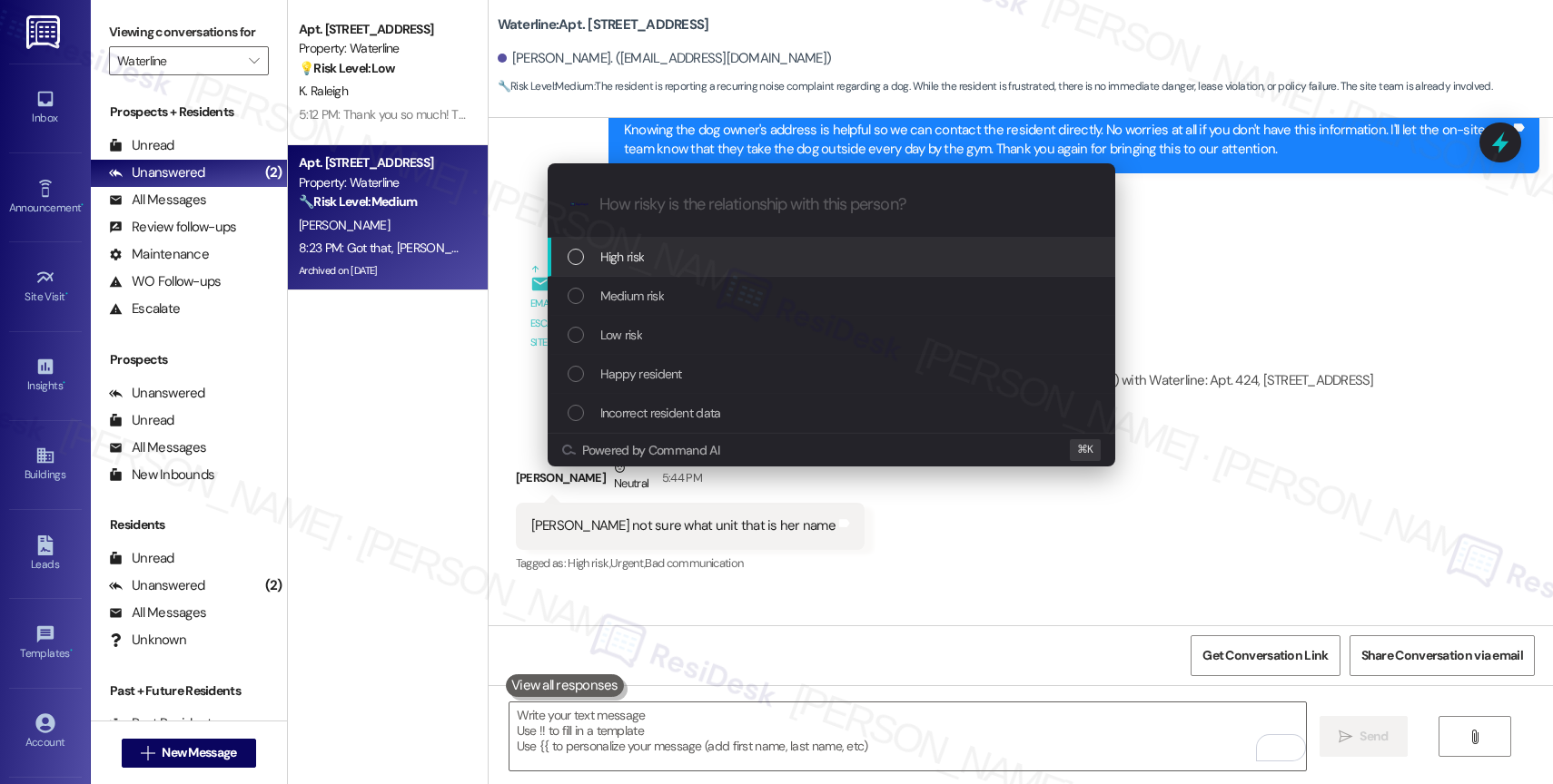
click at [648, 248] on div "High risk" at bounding box center [833, 256] width 531 height 20
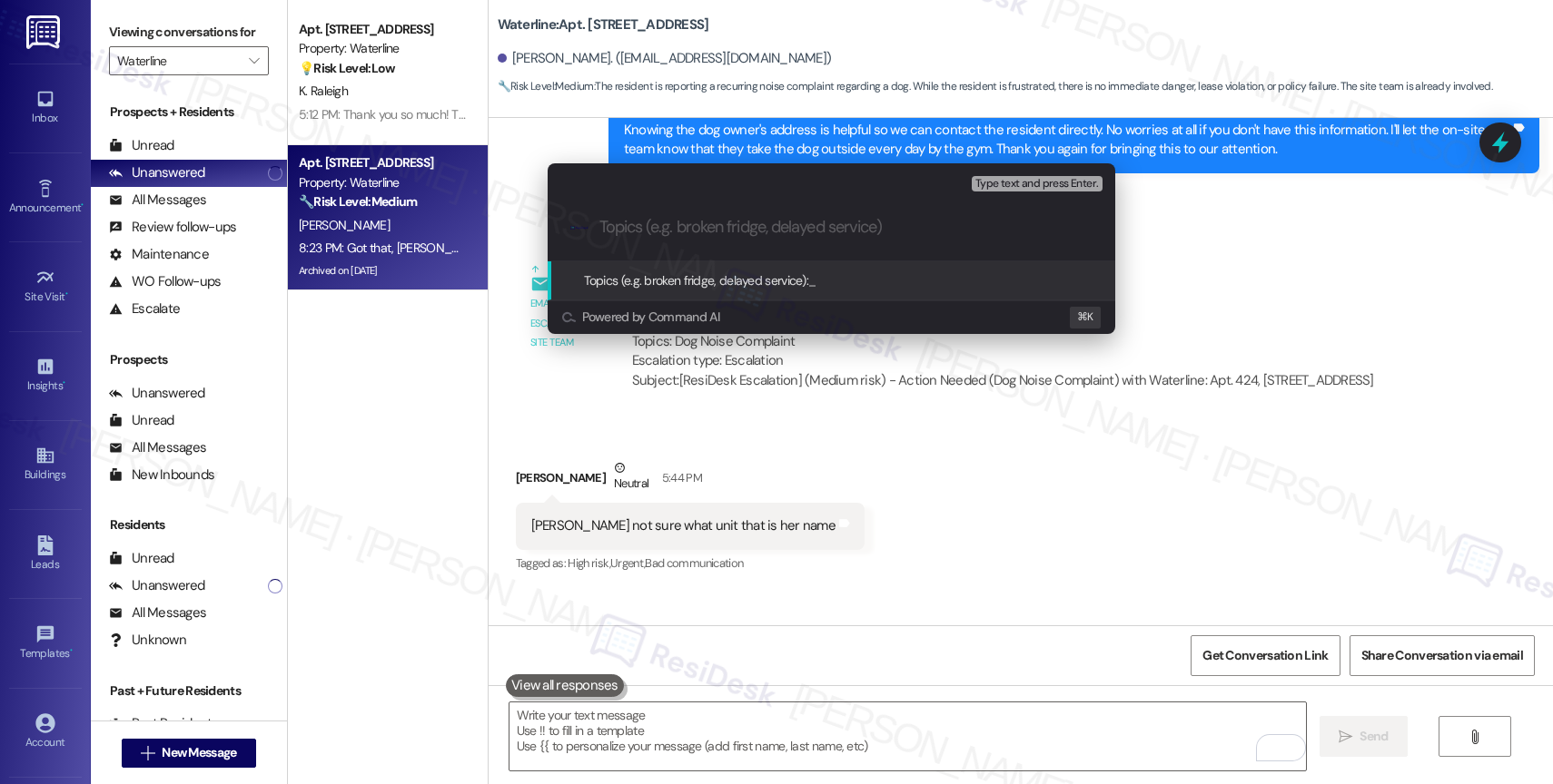
click at [647, 235] on input "Topics (e.g. broken fridge, delayed service)" at bounding box center [846, 227] width 493 height 19
type input "Dog Noise Complaint"
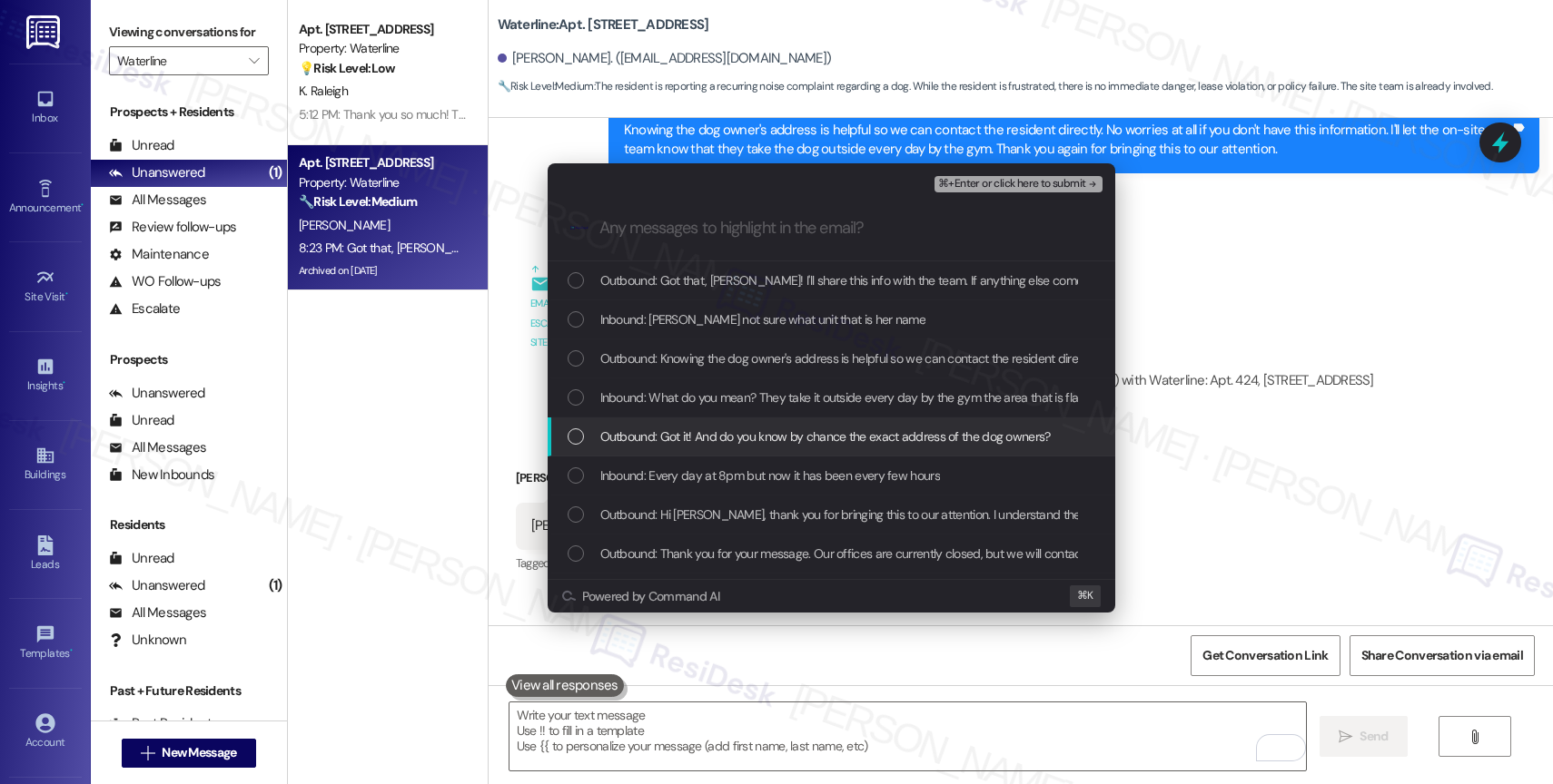
click at [765, 443] on span "Outbound: Got it! And do you know by chance the exact address of the dog owners?" at bounding box center [825, 437] width 451 height 20
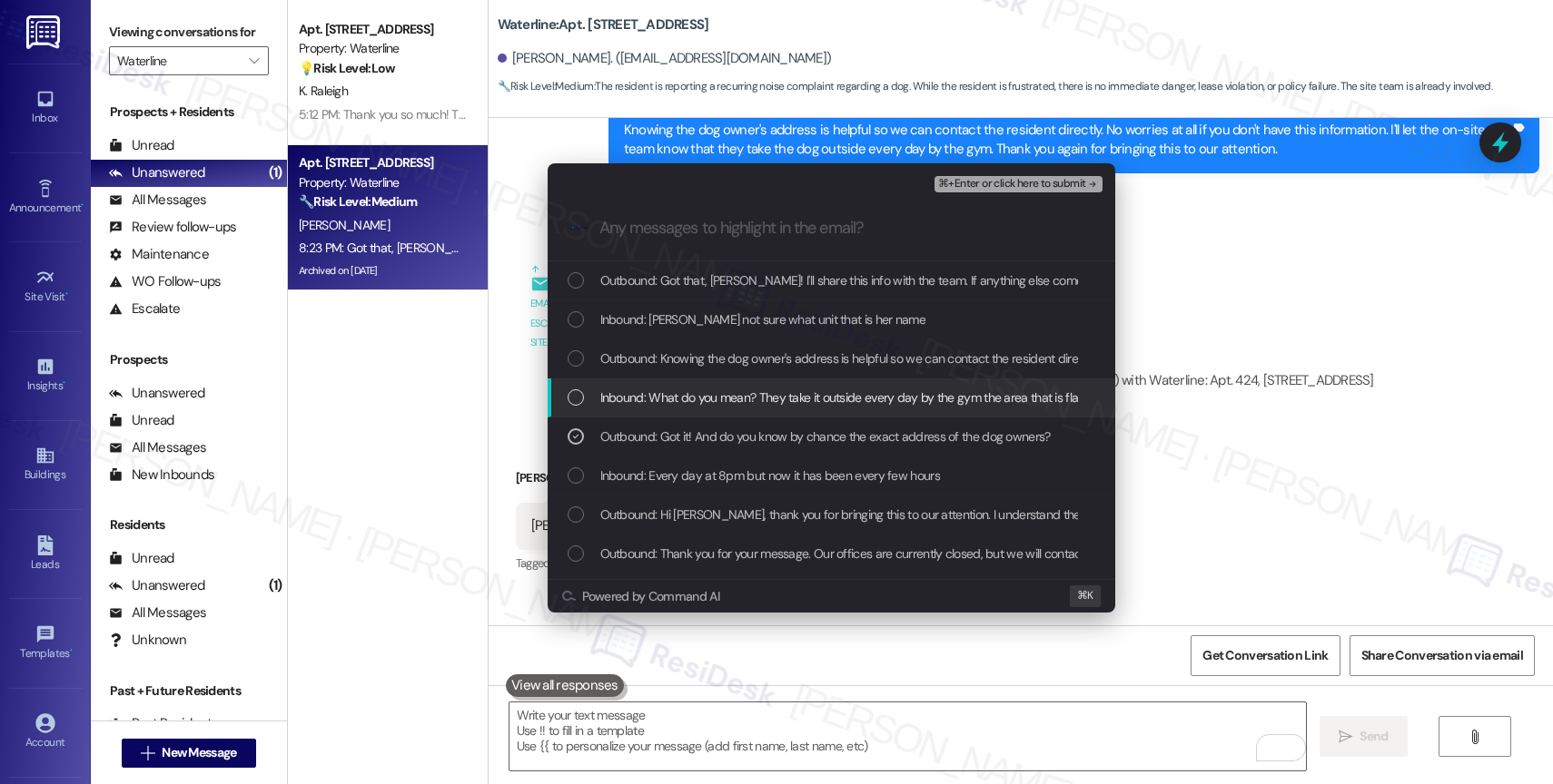
click at [768, 403] on span "Inbound: What do you mean? They take it outside every day by the gym the area t…" at bounding box center [841, 398] width 482 height 20
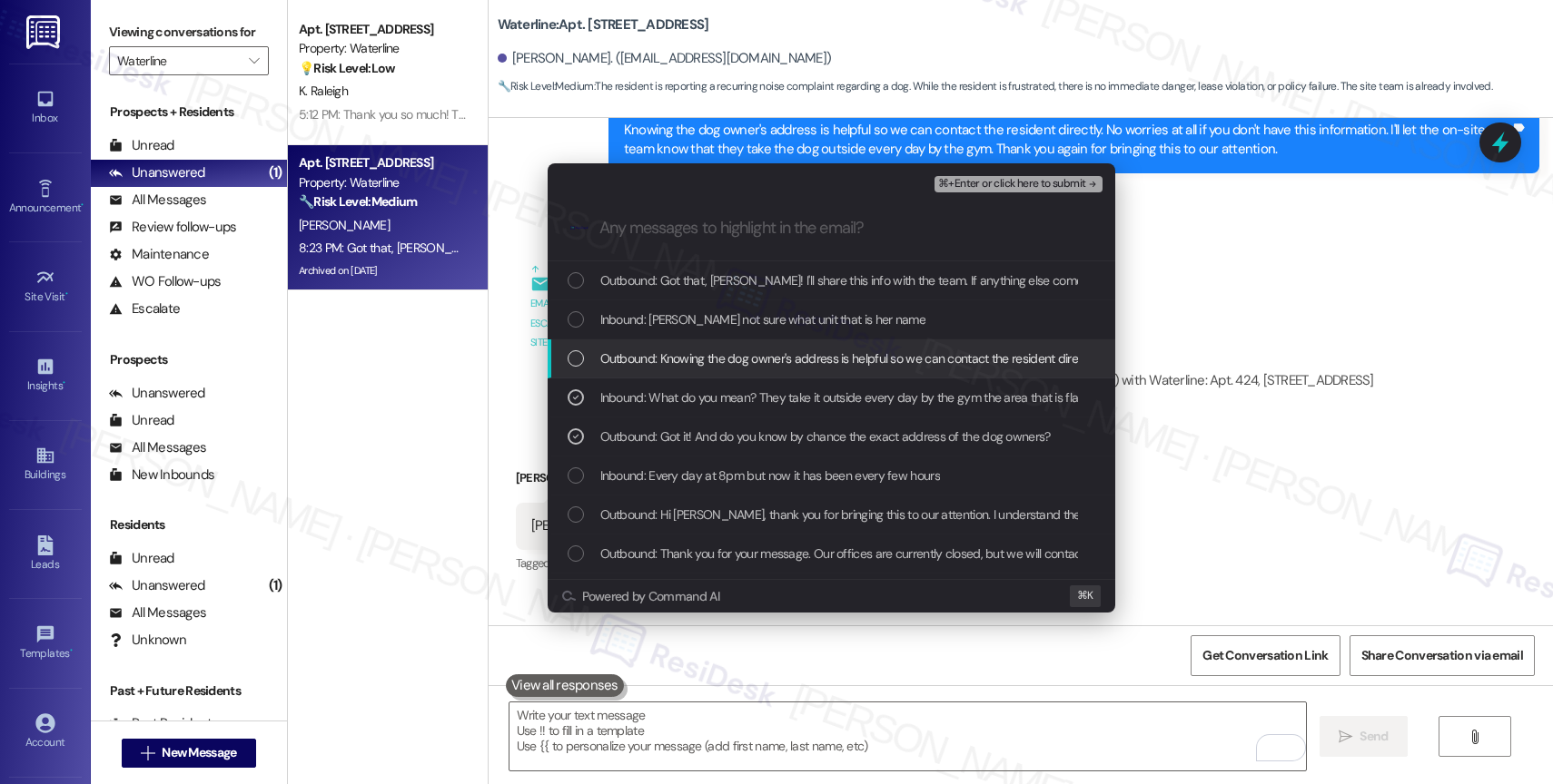
drag, startPoint x: 768, startPoint y: 366, endPoint x: 770, endPoint y: 355, distance: 11.2
click at [769, 362] on span "Outbound: Knowing the dog owner's address is helpful so we can contact the resi…" at bounding box center [1325, 358] width 1450 height 20
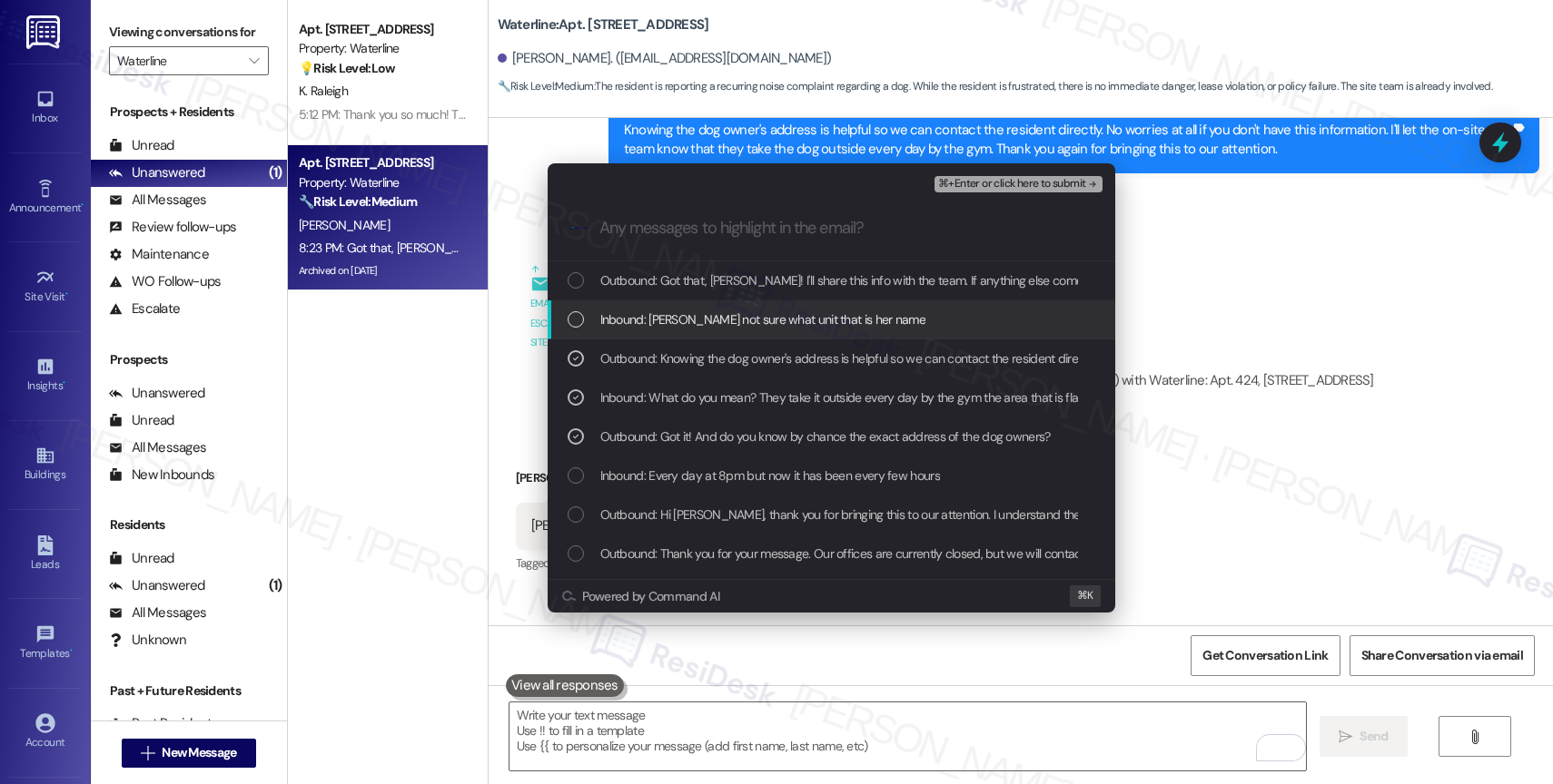
drag, startPoint x: 771, startPoint y: 323, endPoint x: 793, endPoint y: 271, distance: 56.5
click at [772, 317] on span "Inbound: Erin Heath not sure what unit that is her name" at bounding box center [763, 320] width 325 height 20
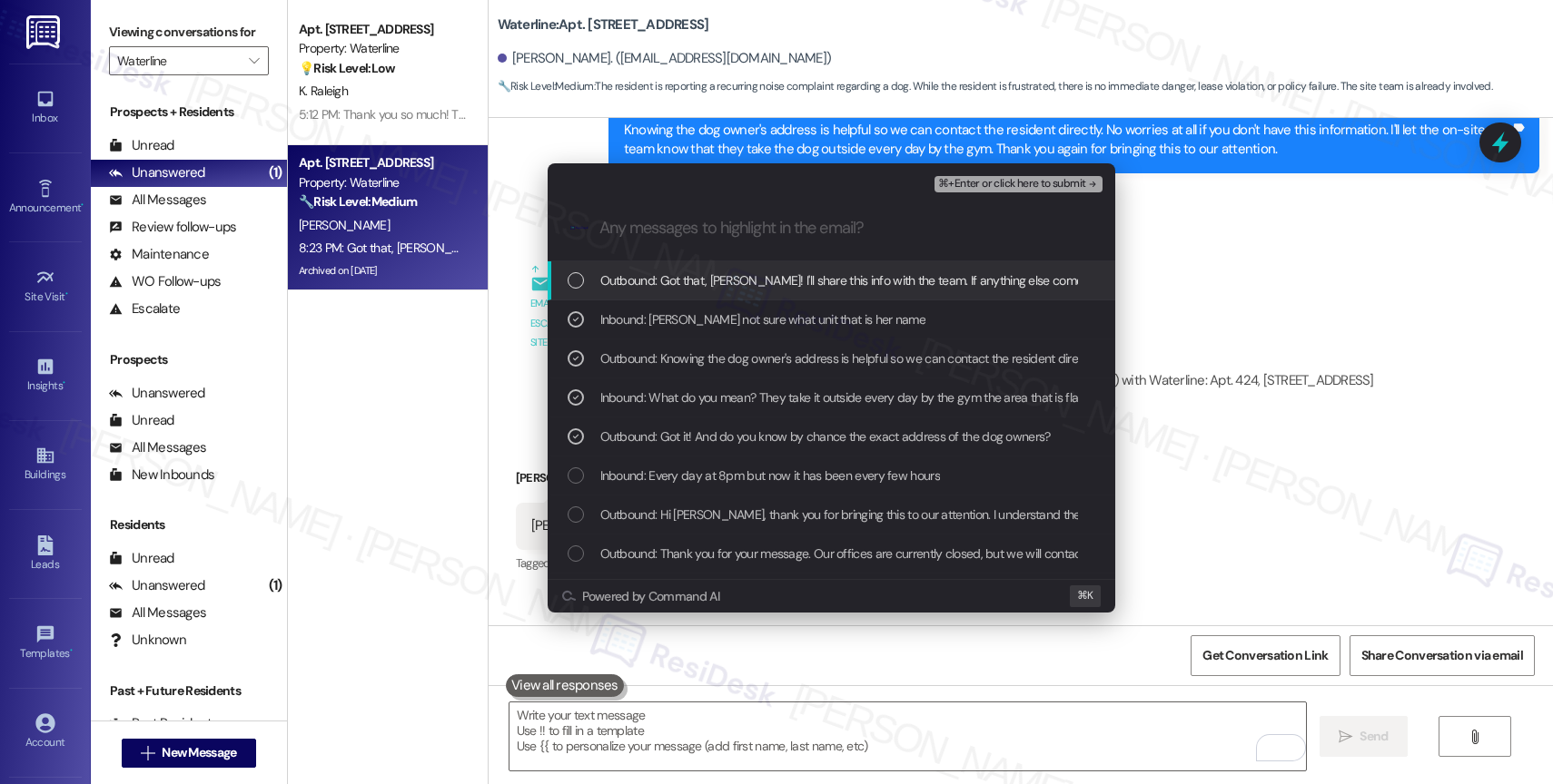
click at [793, 271] on span "Outbound: Got that, Jaden! I'll share this info with the team. If anything else…" at bounding box center [1071, 280] width 941 height 20
click at [1079, 178] on span "⌘+Enter or click here to submit" at bounding box center [1011, 184] width 148 height 13
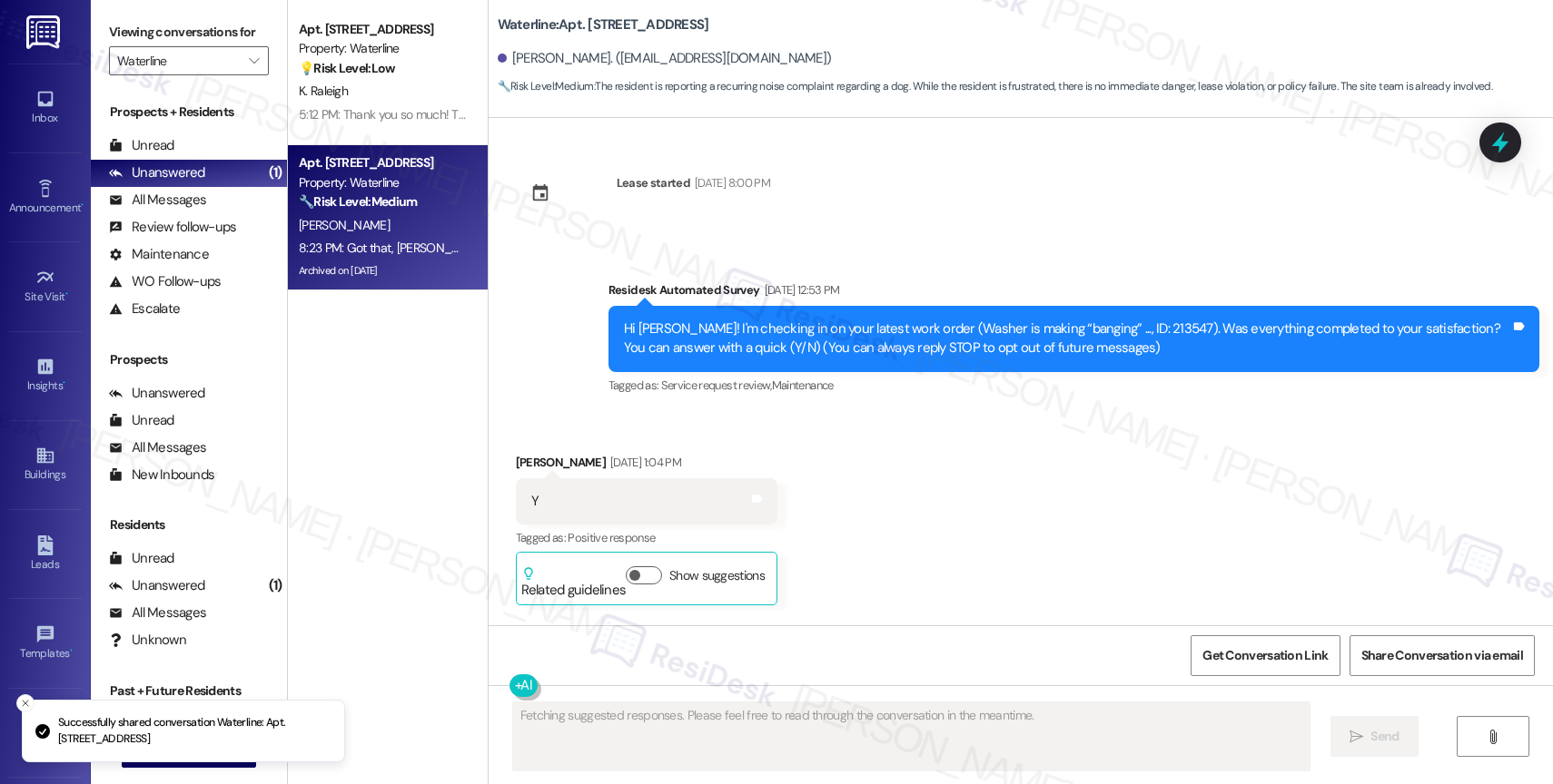
scroll to position [46145, 0]
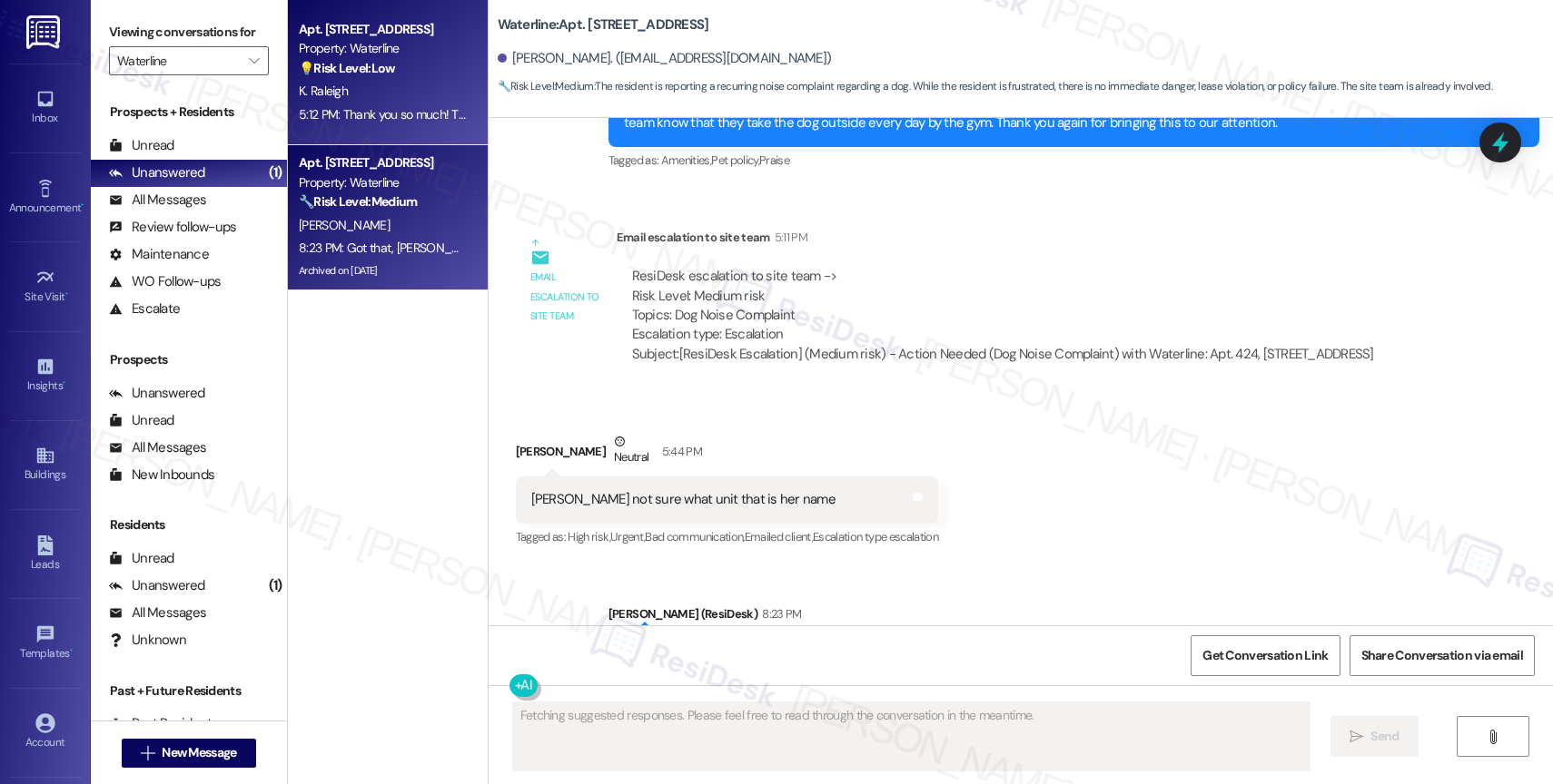
click at [356, 60] on strong "💡 Risk Level: Low" at bounding box center [347, 68] width 96 height 17
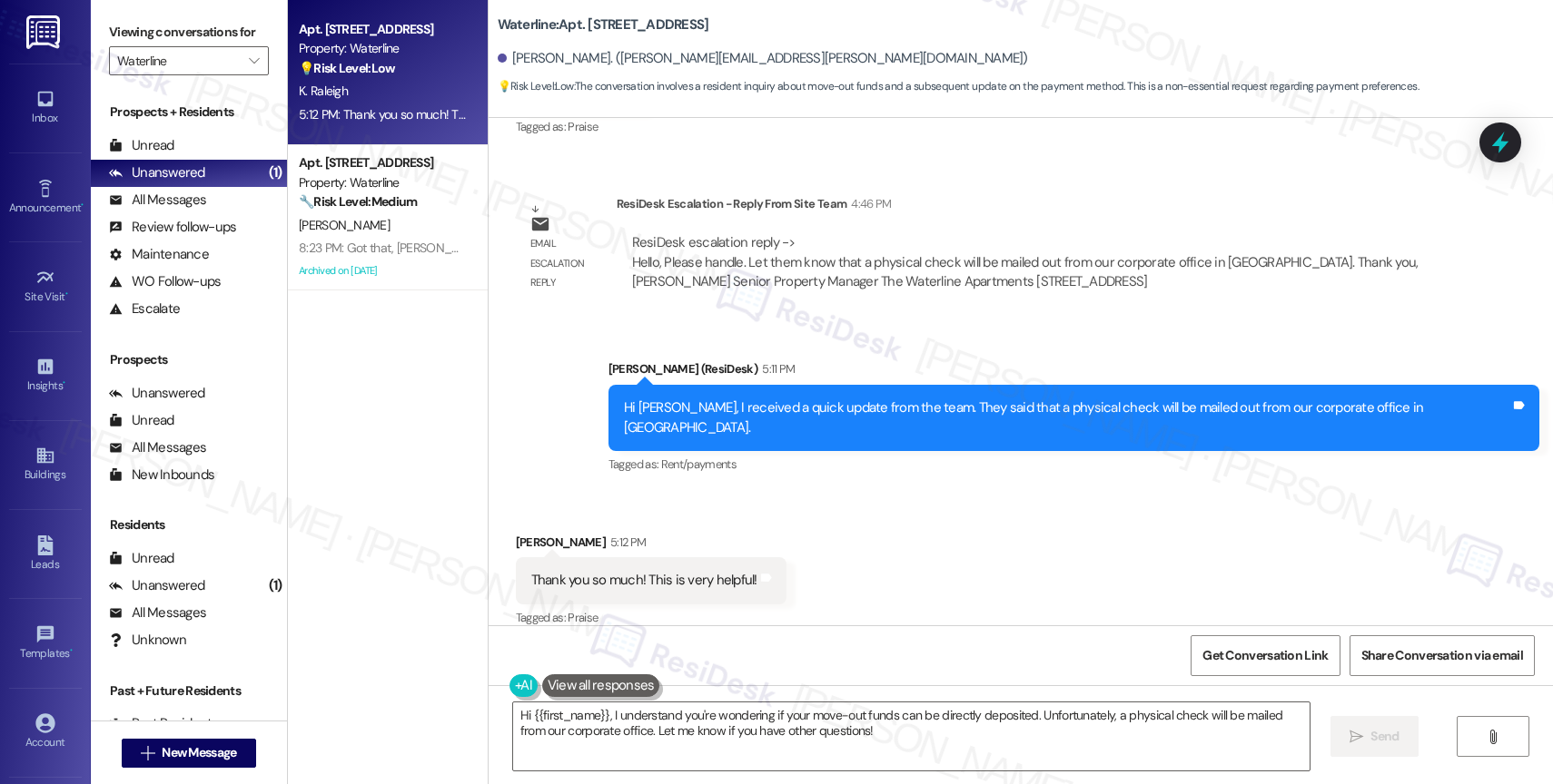
scroll to position [3218, 0]
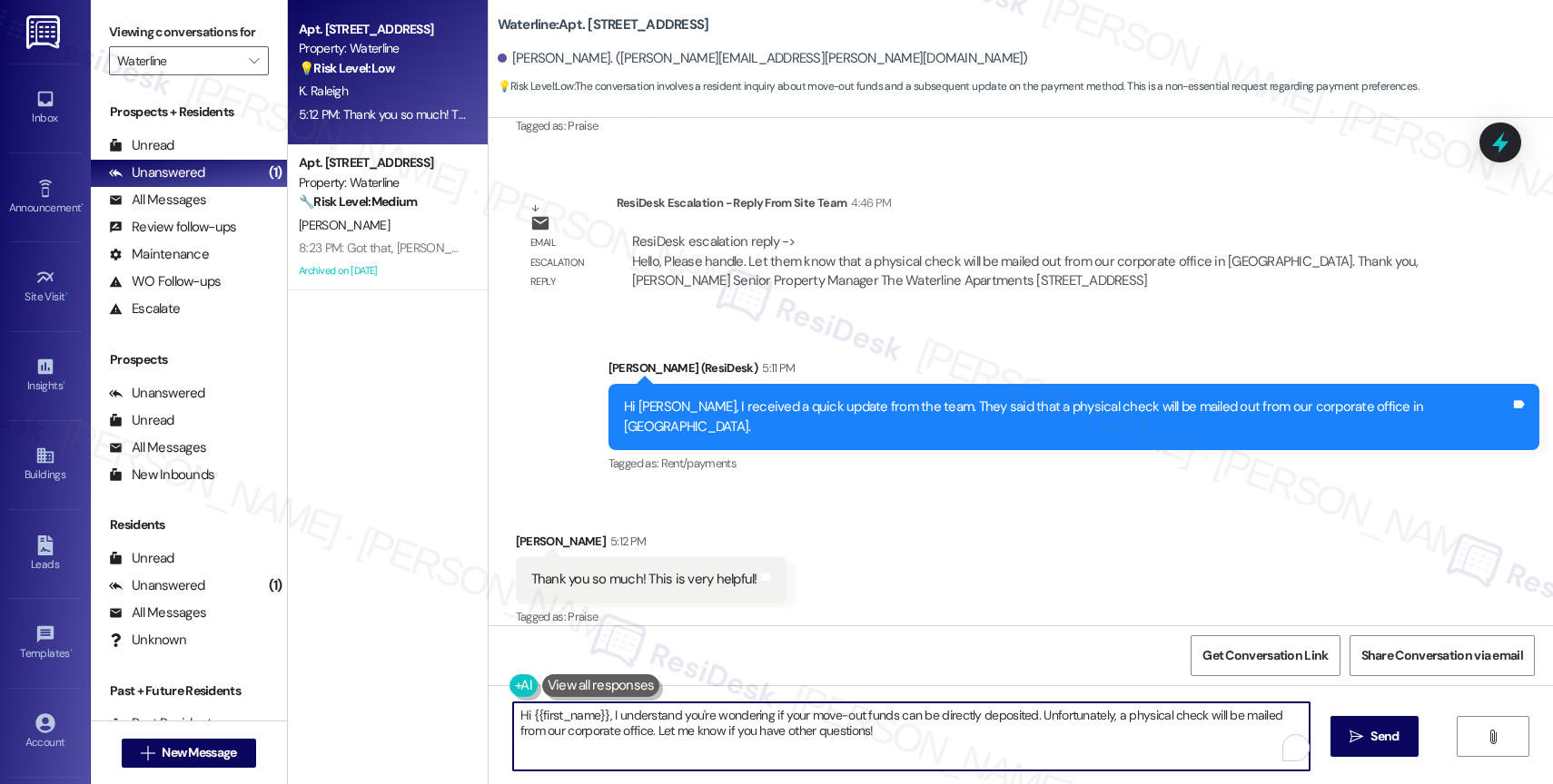
click at [643, 719] on textarea "Hi {{first_name}}, I understand you're wondering if your move-out funds can be …" at bounding box center [911, 736] width 796 height 68
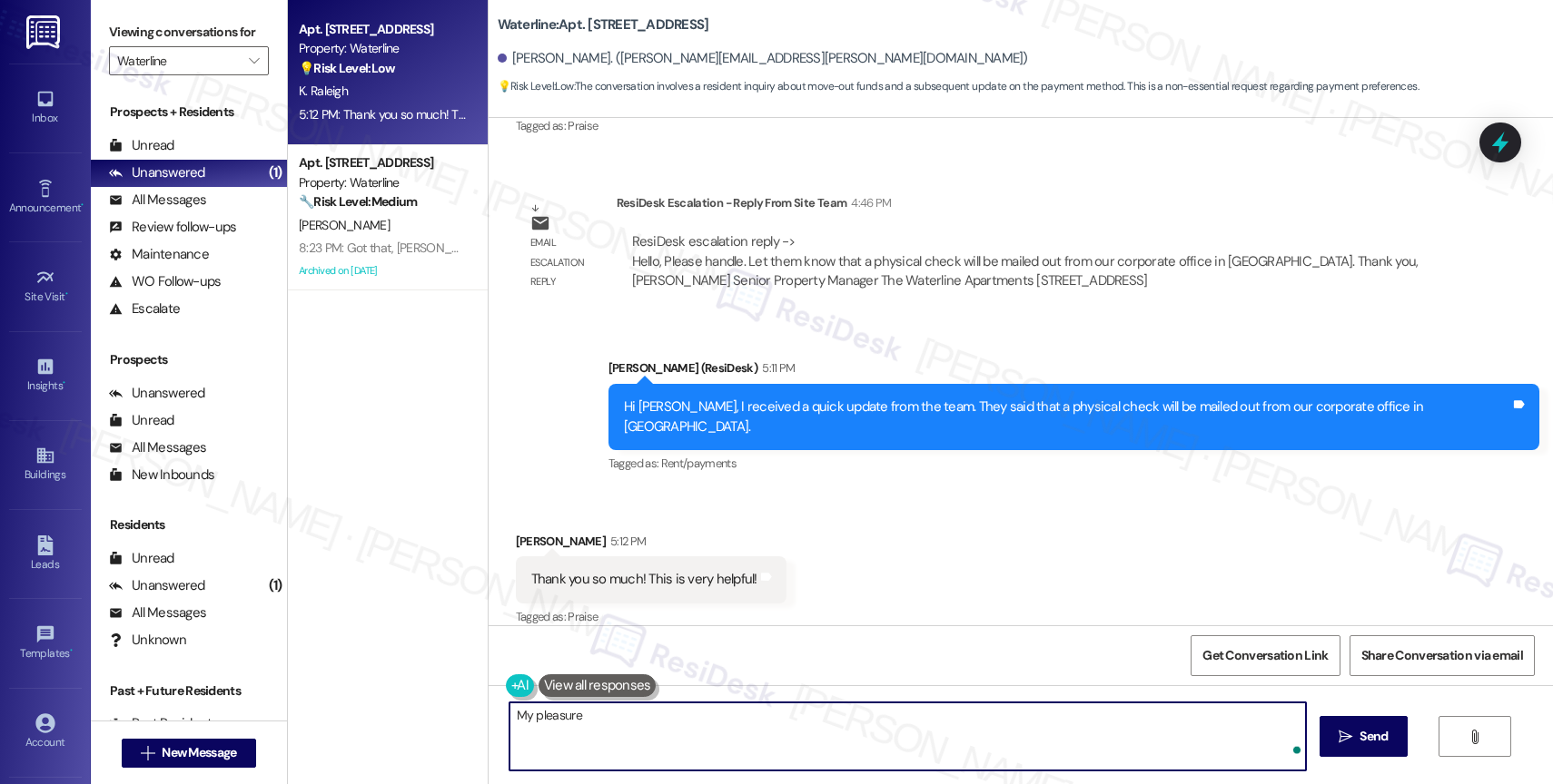
type textarea "My pleasure!"
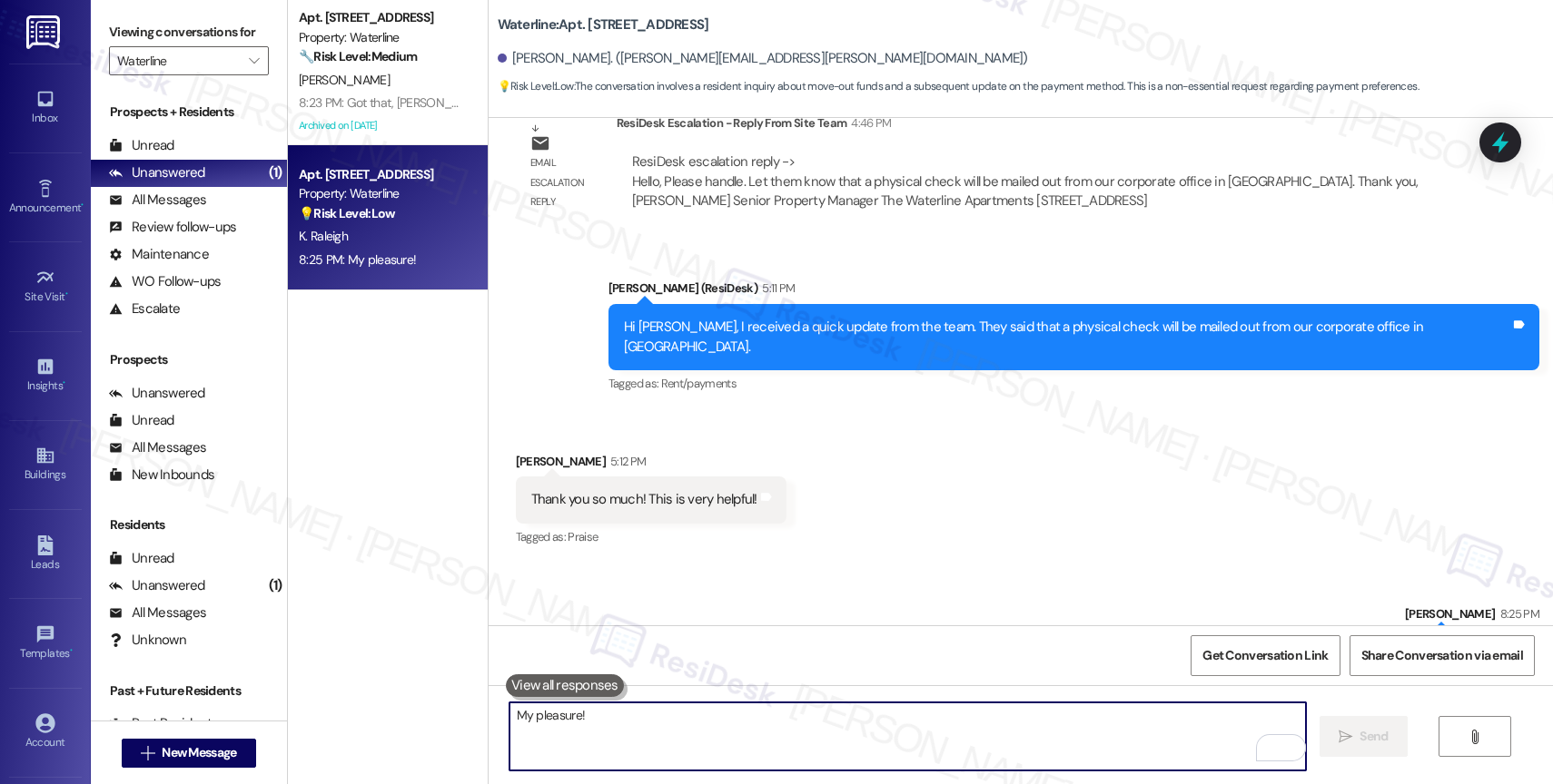
scroll to position [3345, 0]
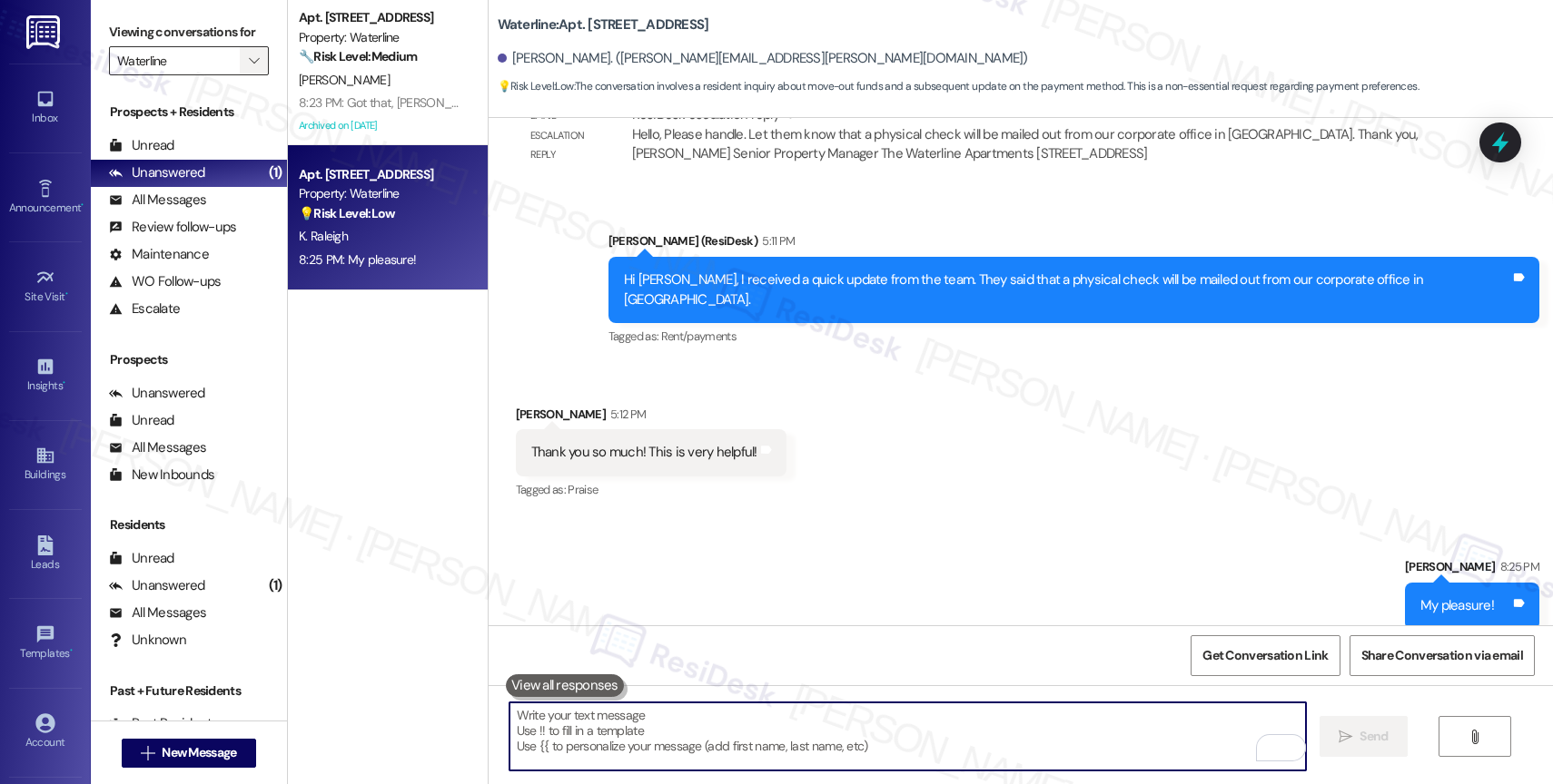
click at [249, 68] on icon "" at bounding box center [254, 60] width 10 height 15
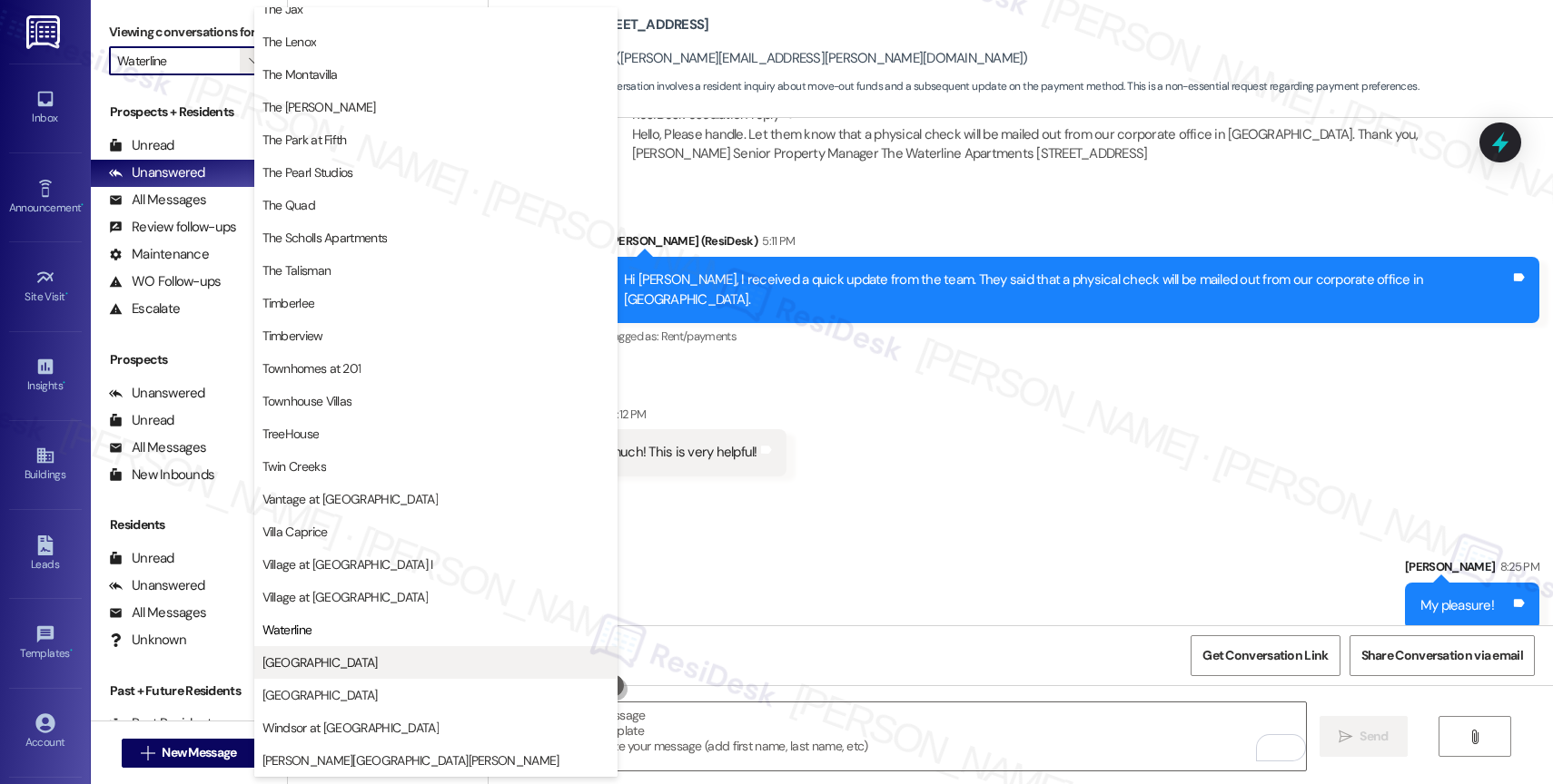
scroll to position [3266, 0]
click at [327, 664] on span "[GEOGRAPHIC_DATA]" at bounding box center [436, 662] width 347 height 18
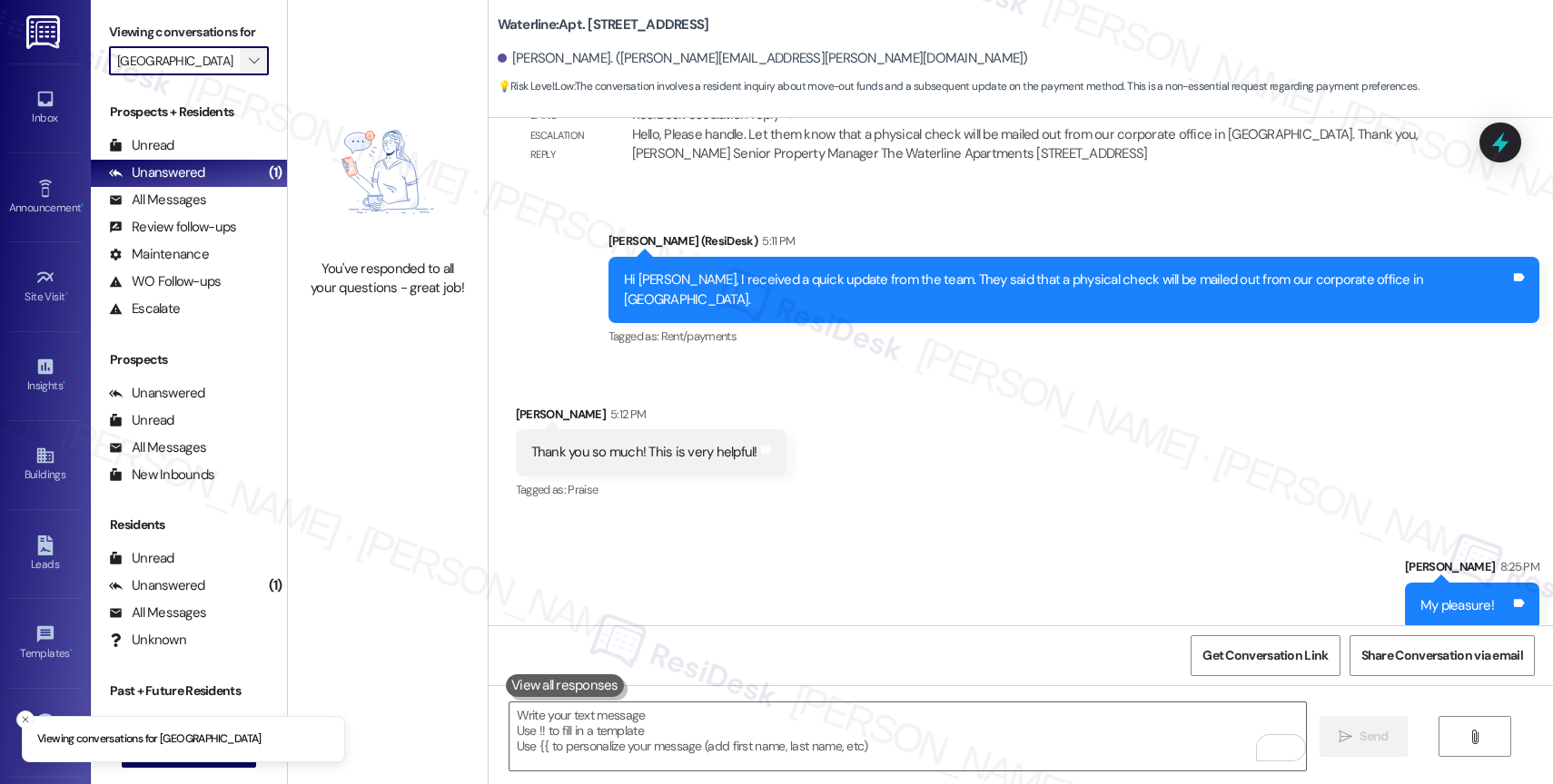
click at [249, 68] on icon "" at bounding box center [254, 60] width 10 height 15
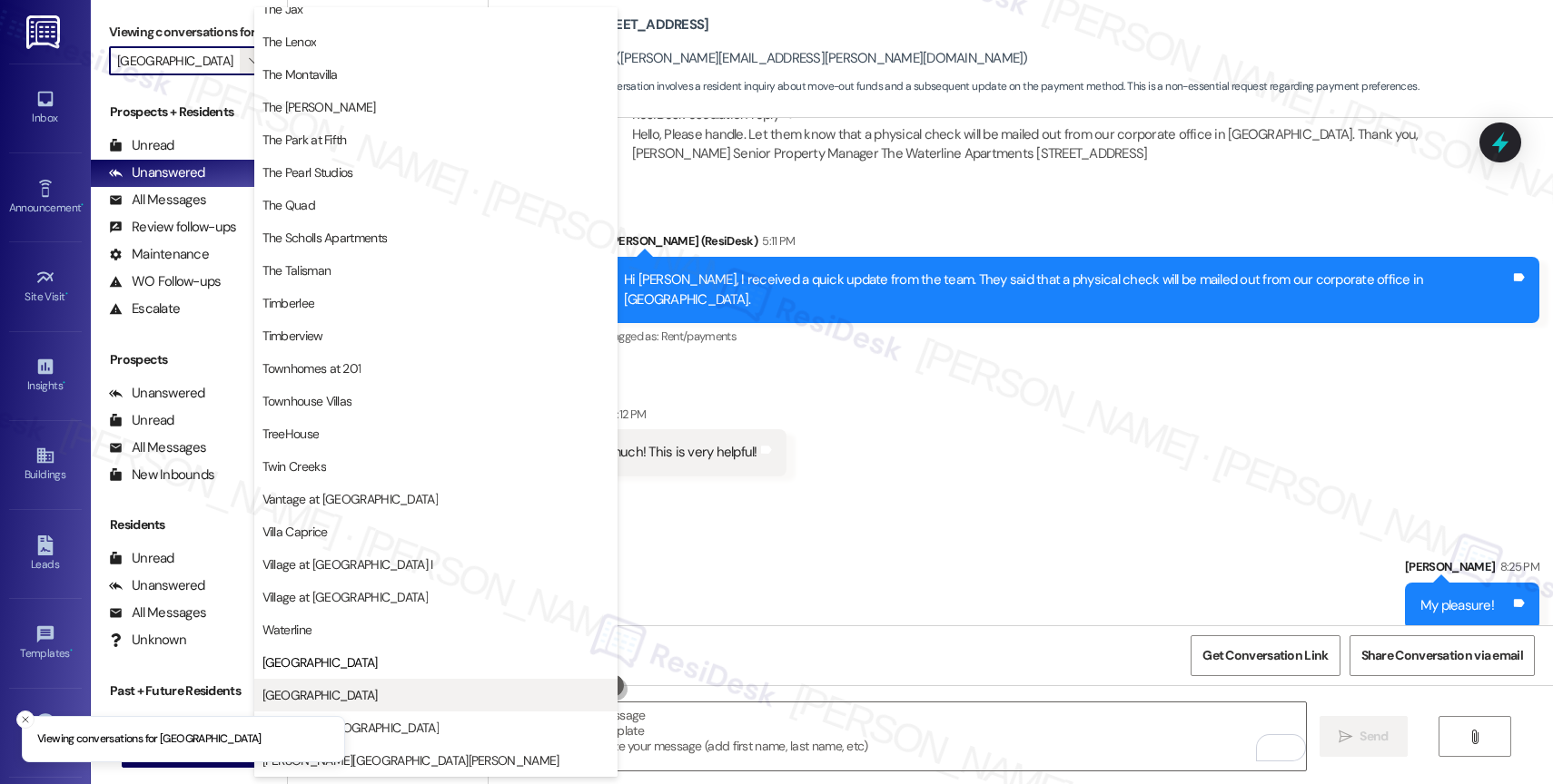
scroll to position [3266, 0]
click at [341, 683] on button "[GEOGRAPHIC_DATA]" at bounding box center [436, 695] width 363 height 33
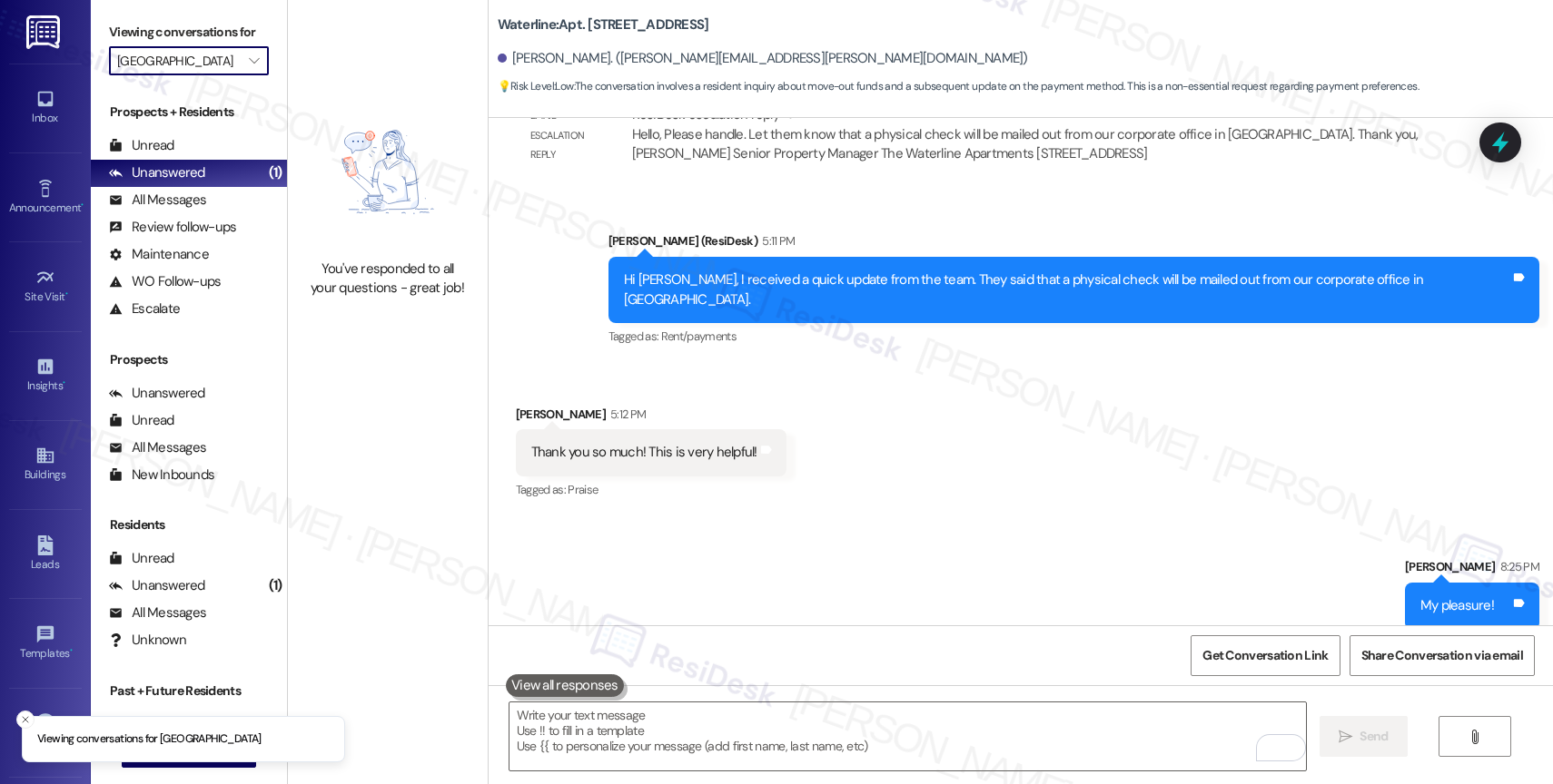
type input "[GEOGRAPHIC_DATA]"
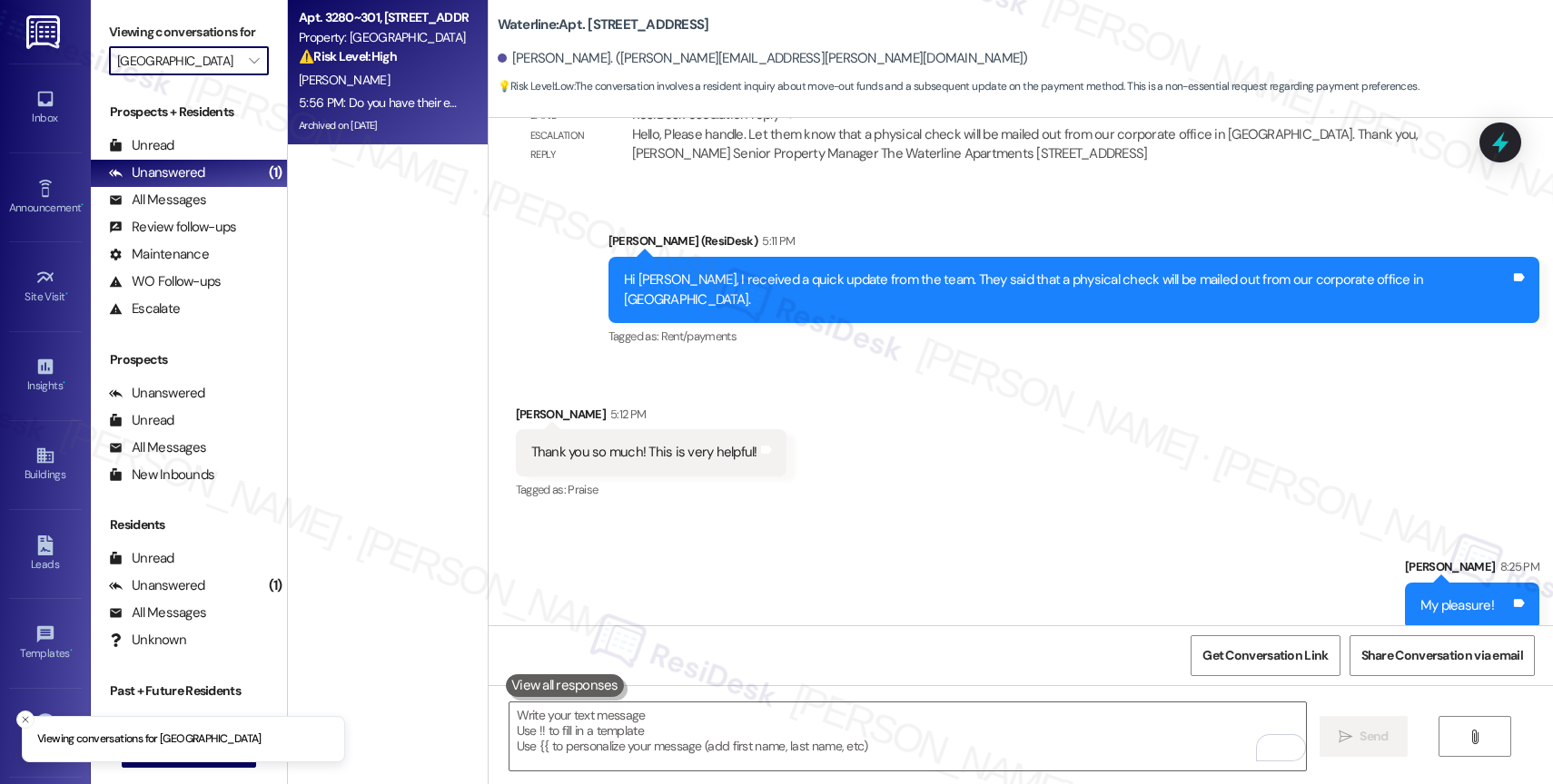
click at [375, 82] on div "S. Jaycox" at bounding box center [382, 80] width 171 height 23
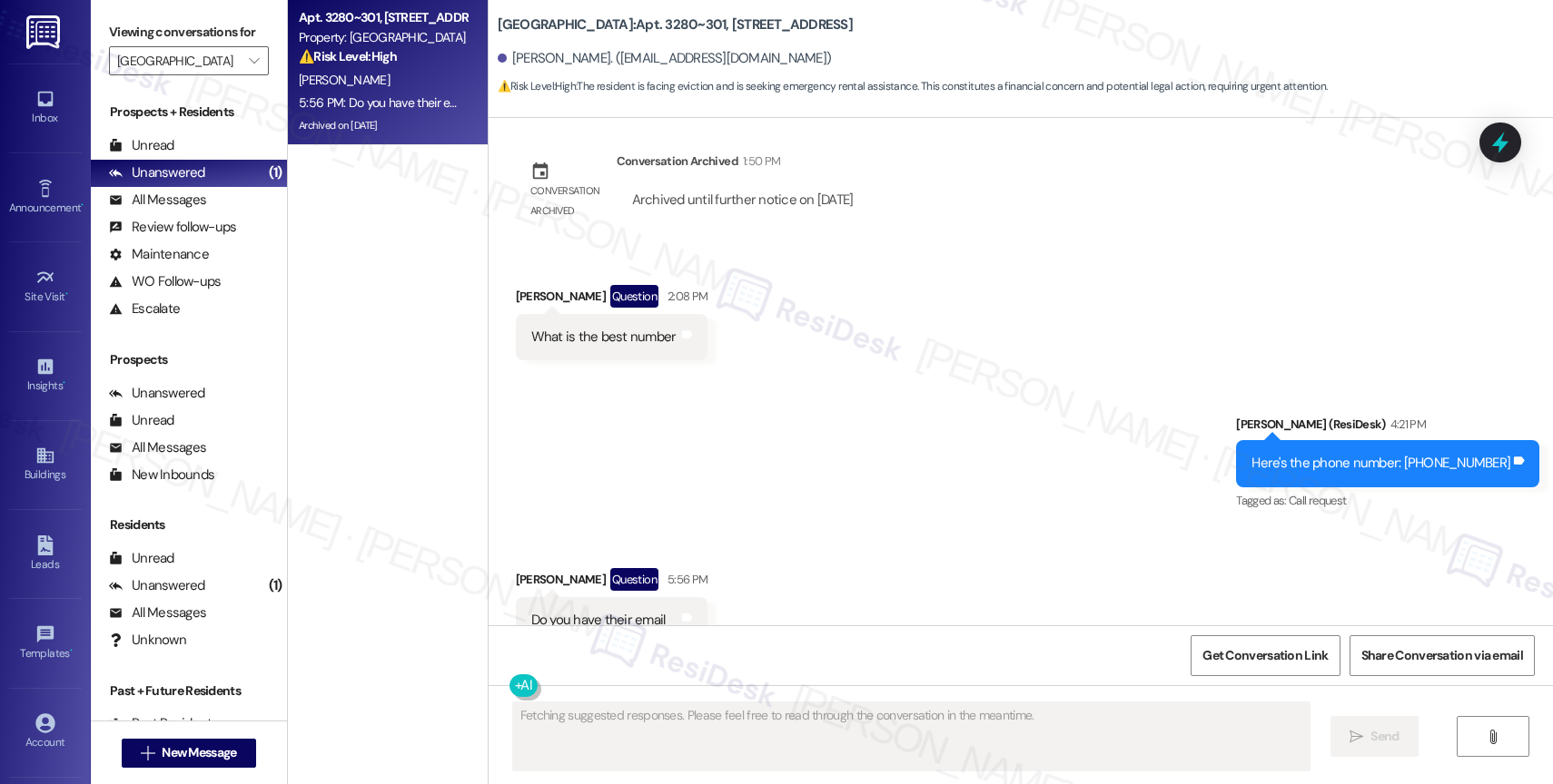
scroll to position [4376, 0]
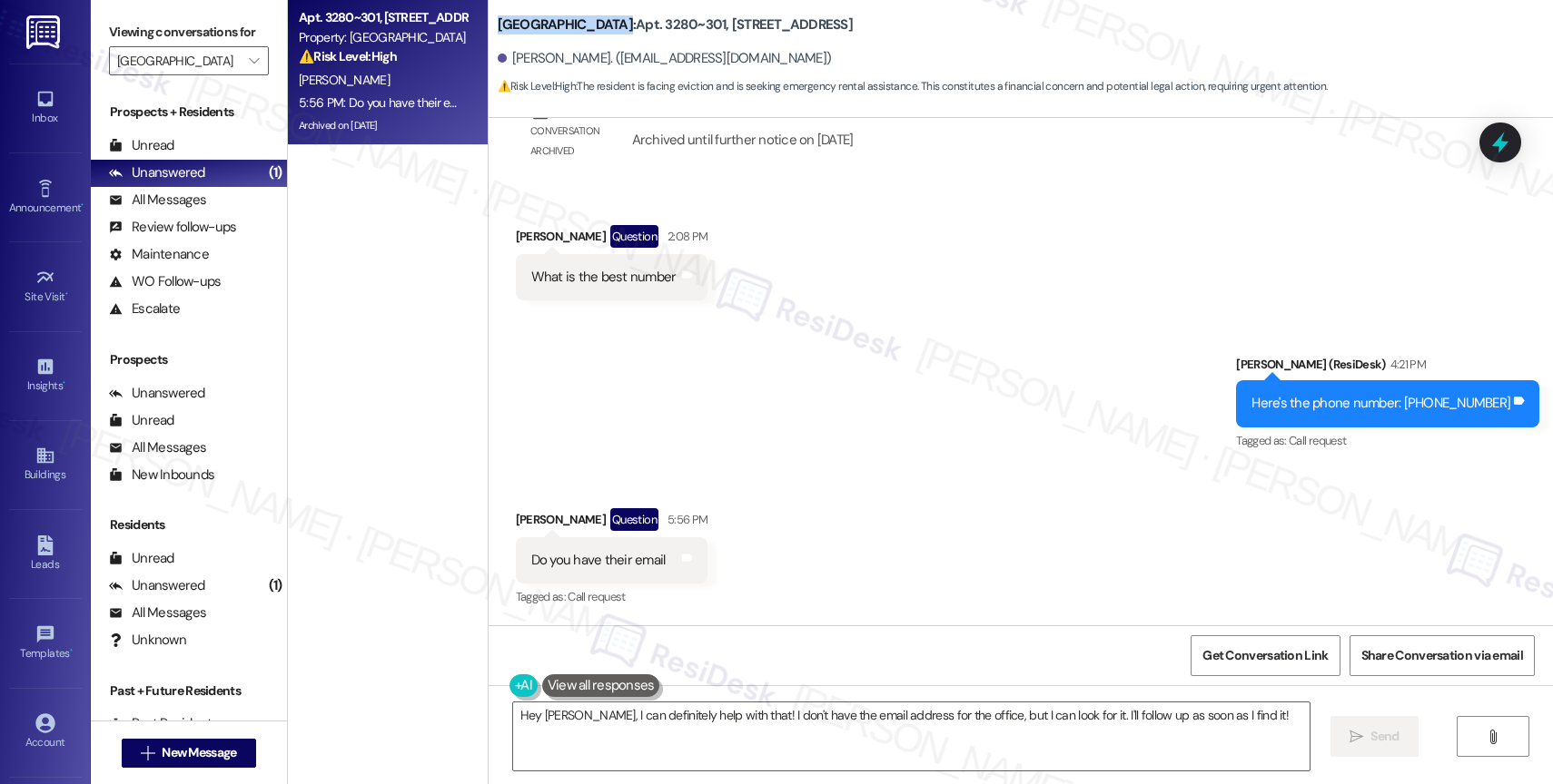
drag, startPoint x: 585, startPoint y: 25, endPoint x: 476, endPoint y: 23, distance: 109.0
click at [488, 23] on div "Willow Tree Place: Apt. 3280~301, 3220 Lansing Avenue NE Stacy Jaycox. (stacyja…" at bounding box center [1020, 50] width 1065 height 92
copy b "[GEOGRAPHIC_DATA]"
click at [916, 431] on div "Sent via SMS Sarah (ResiDesk) 4:21 PM Here's the phone number: (503) 966-8561 T…" at bounding box center [1020, 390] width 1065 height 153
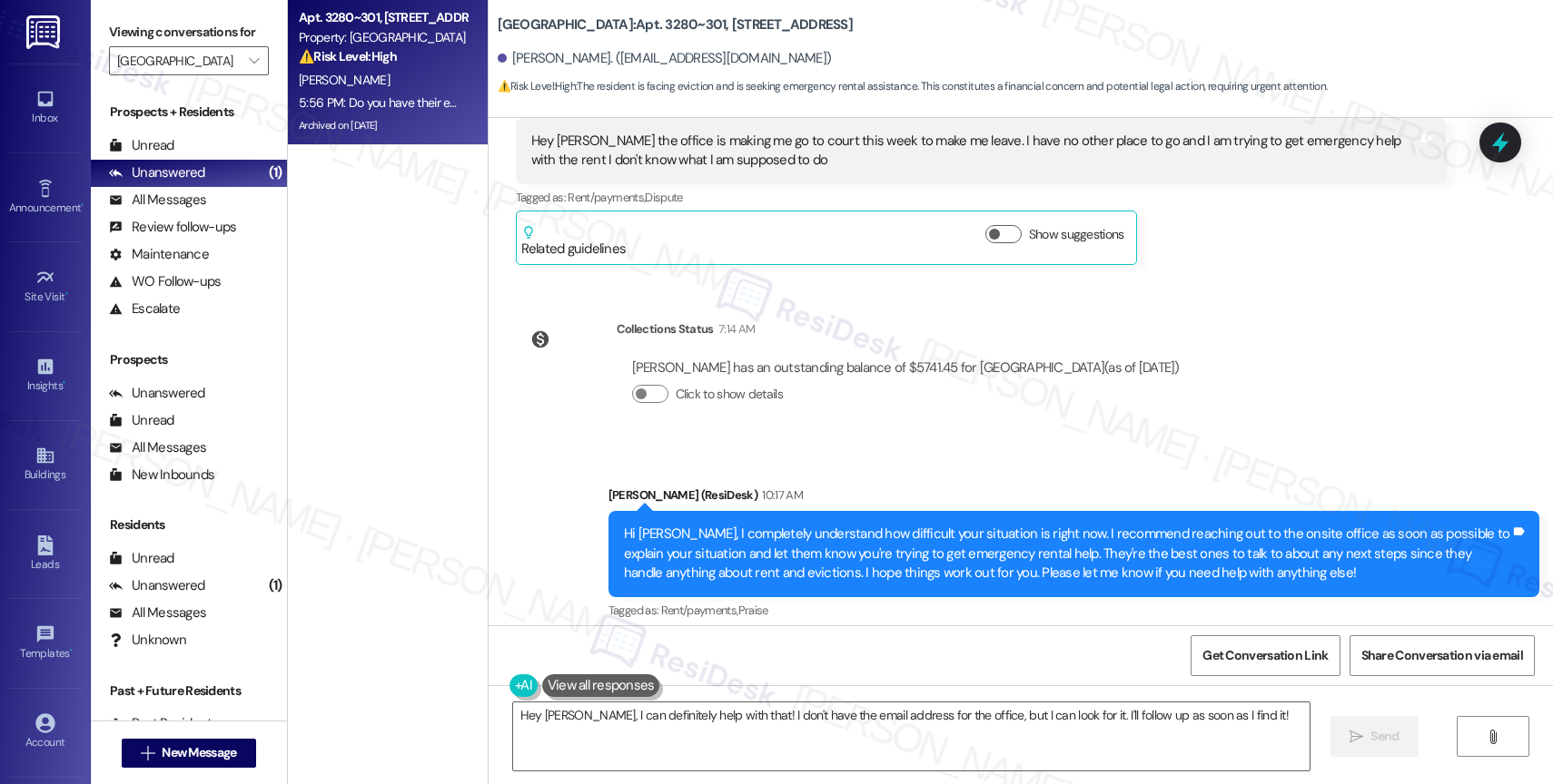
scroll to position [3658, 0]
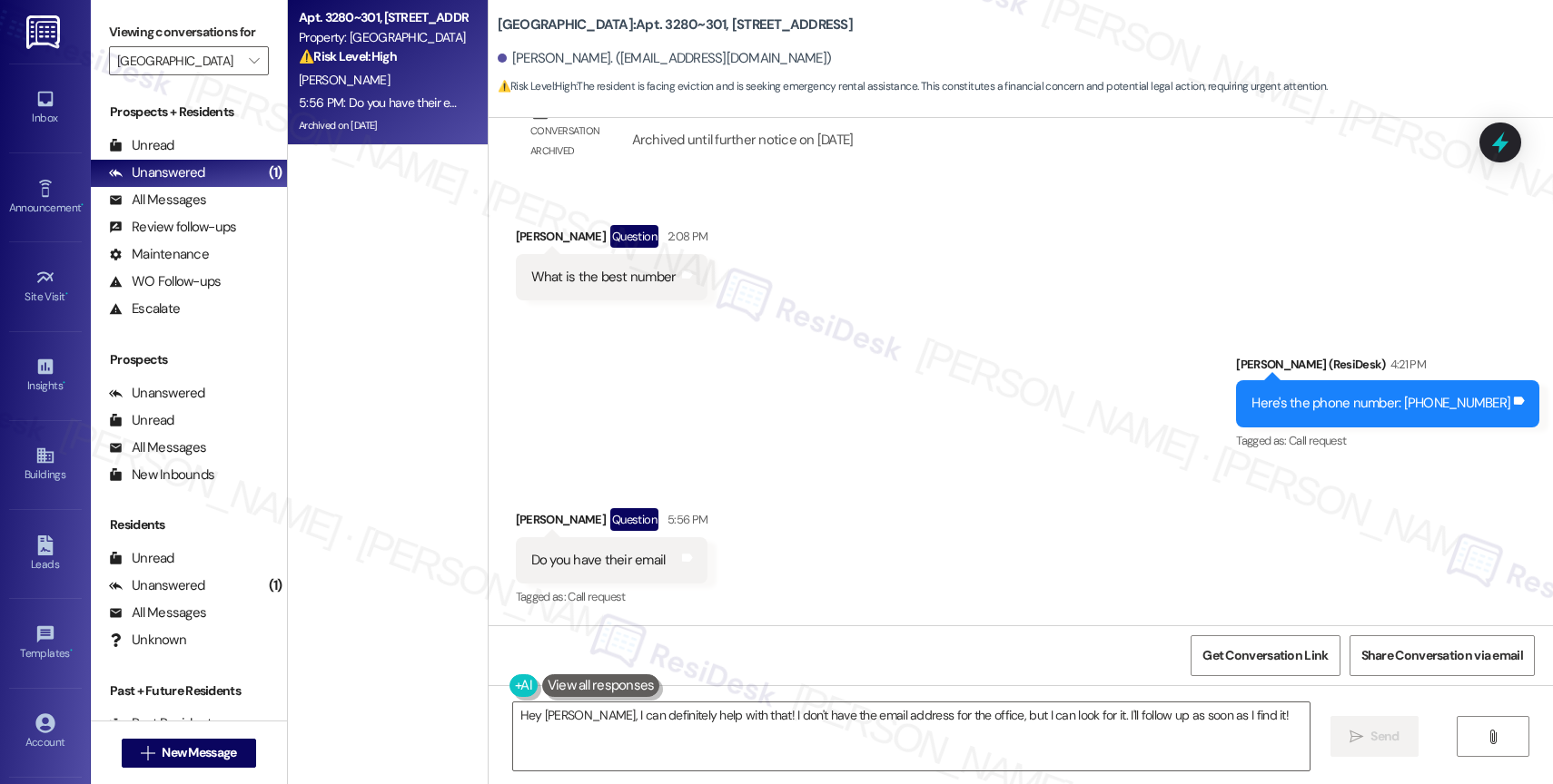
scroll to position [4377, 0]
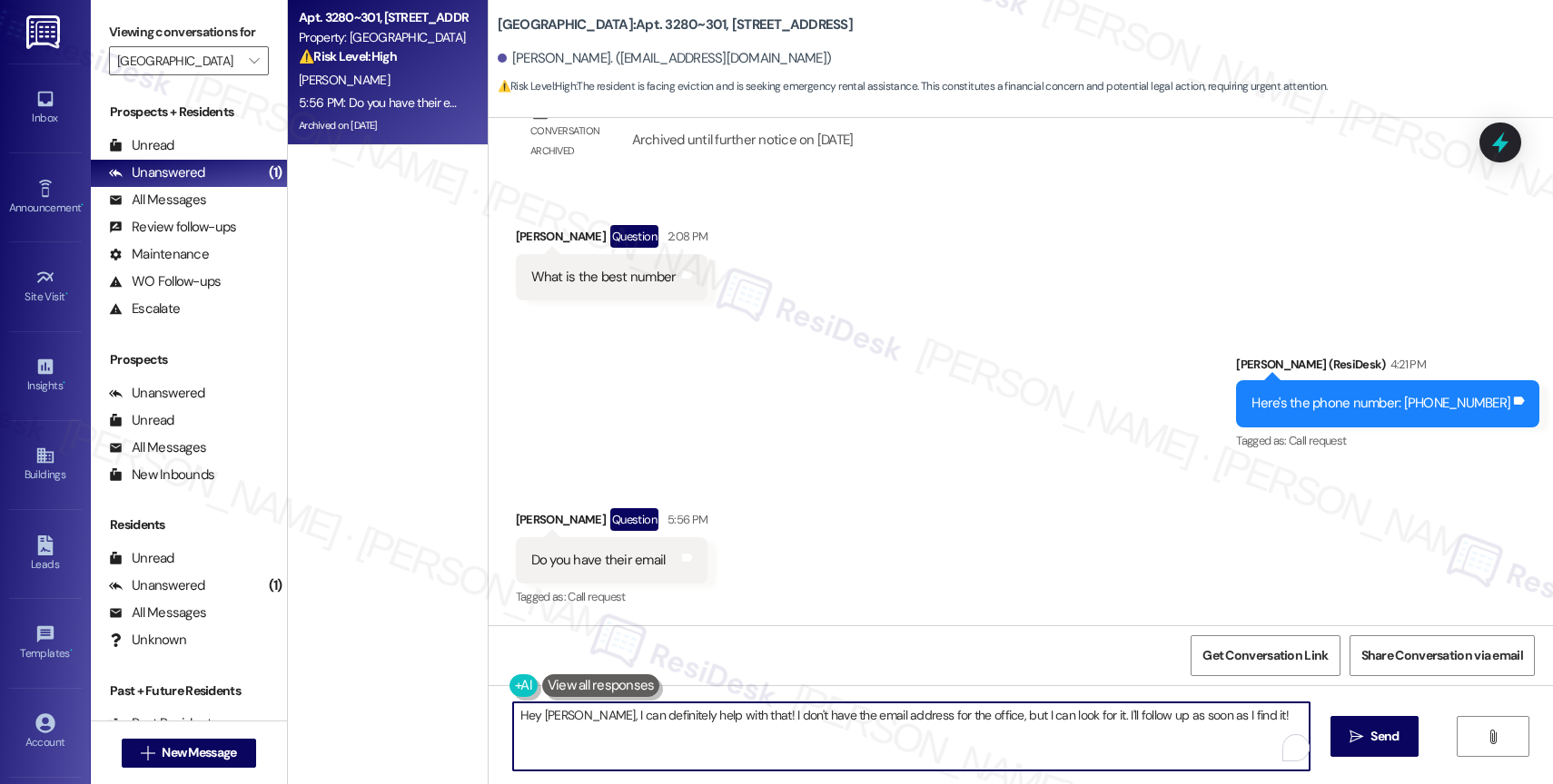
click at [641, 739] on textarea "Hey Stacy, I can definitely help with that! I don't have the email address for …" at bounding box center [911, 736] width 796 height 68
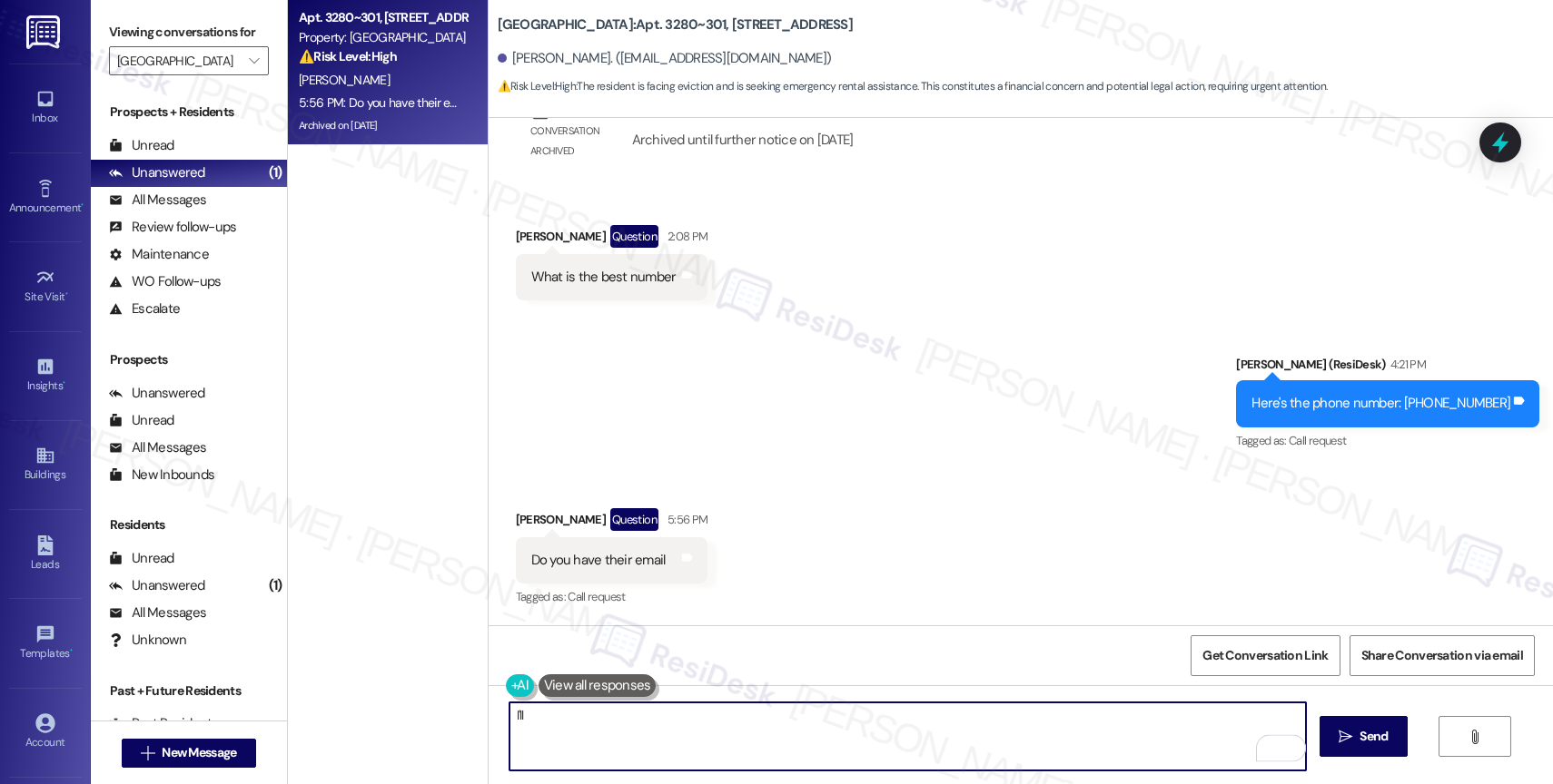
drag, startPoint x: 536, startPoint y: 721, endPoint x: 374, endPoint y: 713, distance: 162.2
click at [407, 712] on div "Apt. 3280~301, 3220 Lansing Avenue NE Property: Willow Tree Place ⚠️ Risk Level…" at bounding box center [920, 392] width 1265 height 784
click at [555, 734] on textarea "I'll" at bounding box center [907, 736] width 796 height 68
drag, startPoint x: 531, startPoint y: 723, endPoint x: 411, endPoint y: 720, distance: 120.0
click at [459, 720] on div "Apt. 3280~301, 3220 Lansing Avenue NE Property: Willow Tree Place ⚠️ Risk Level…" at bounding box center [920, 392] width 1265 height 784
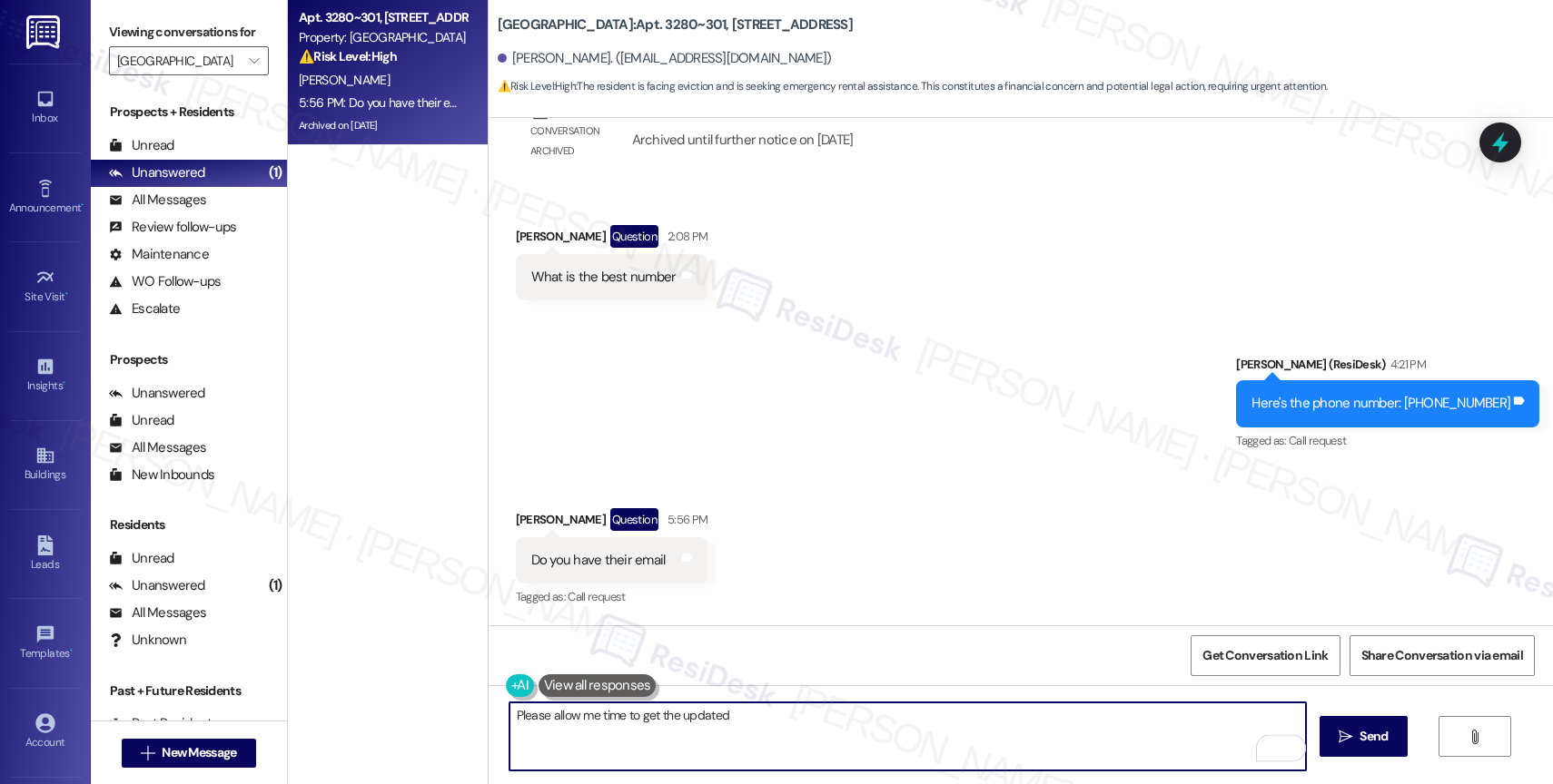
type textarea "Please allow me time to get the updated"
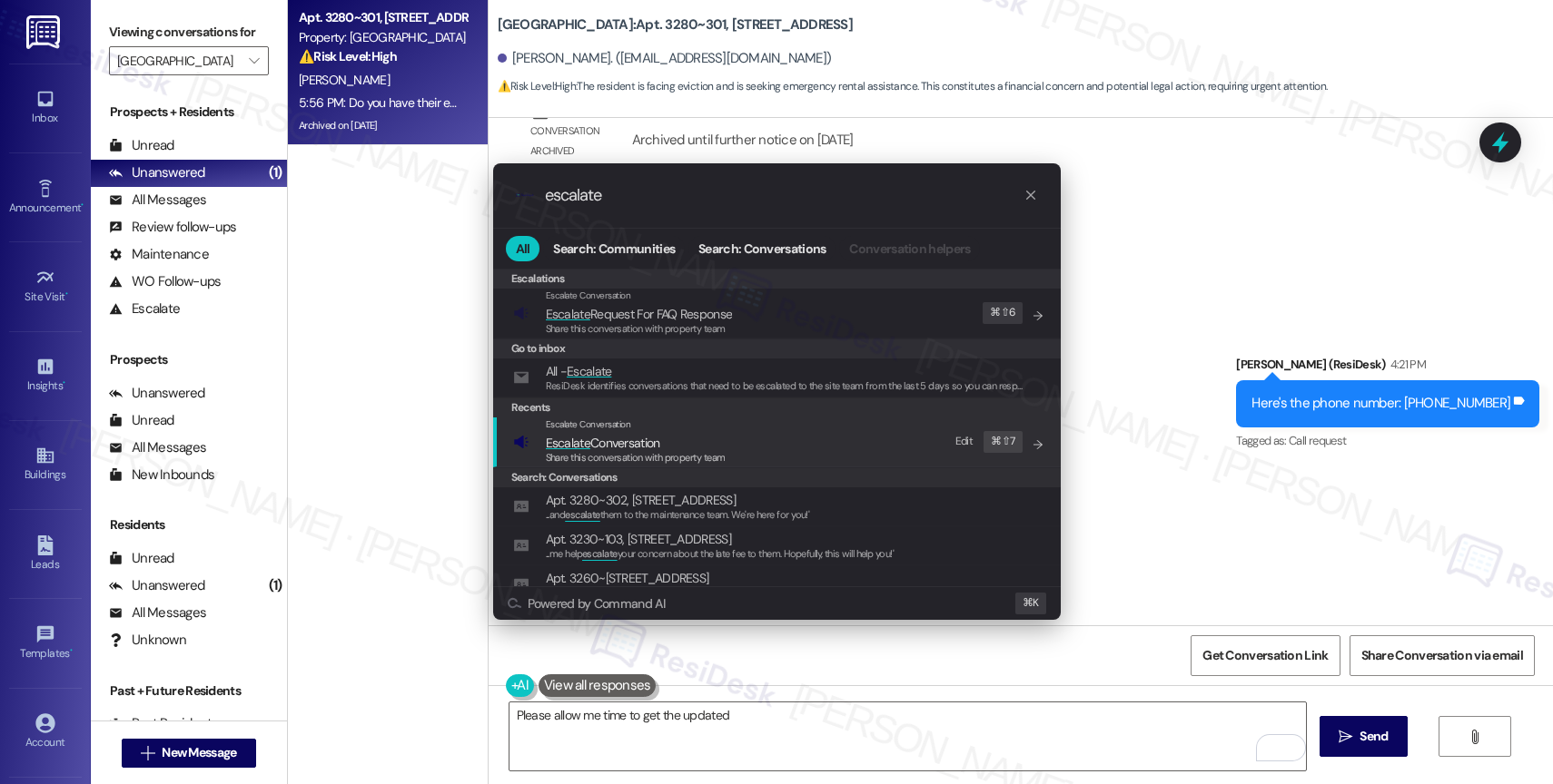
type input "escalate"
click at [700, 431] on div "Escalate Conversation" at bounding box center [636, 425] width 180 height 15
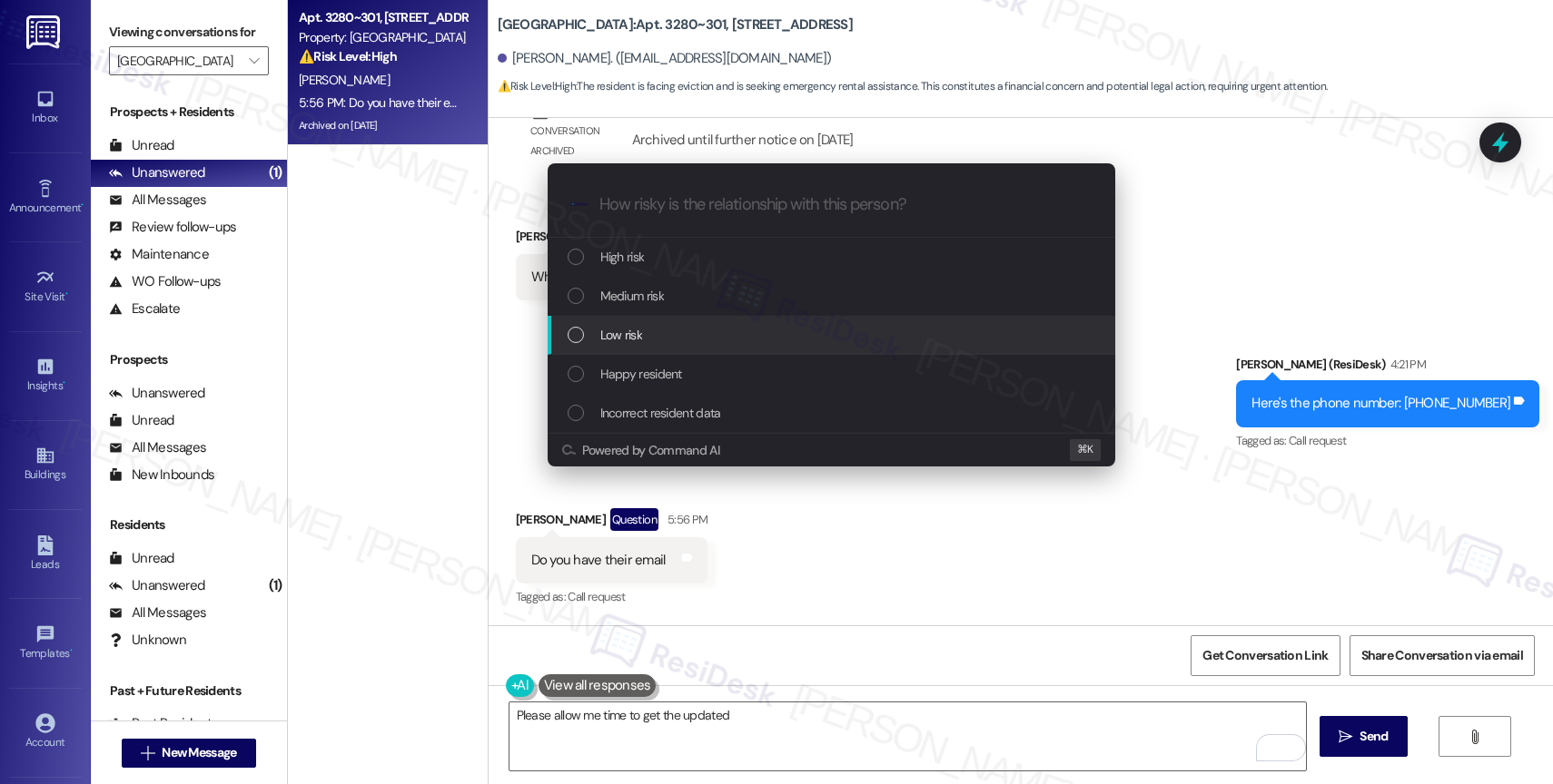
click at [649, 334] on div "Low risk" at bounding box center [833, 335] width 531 height 20
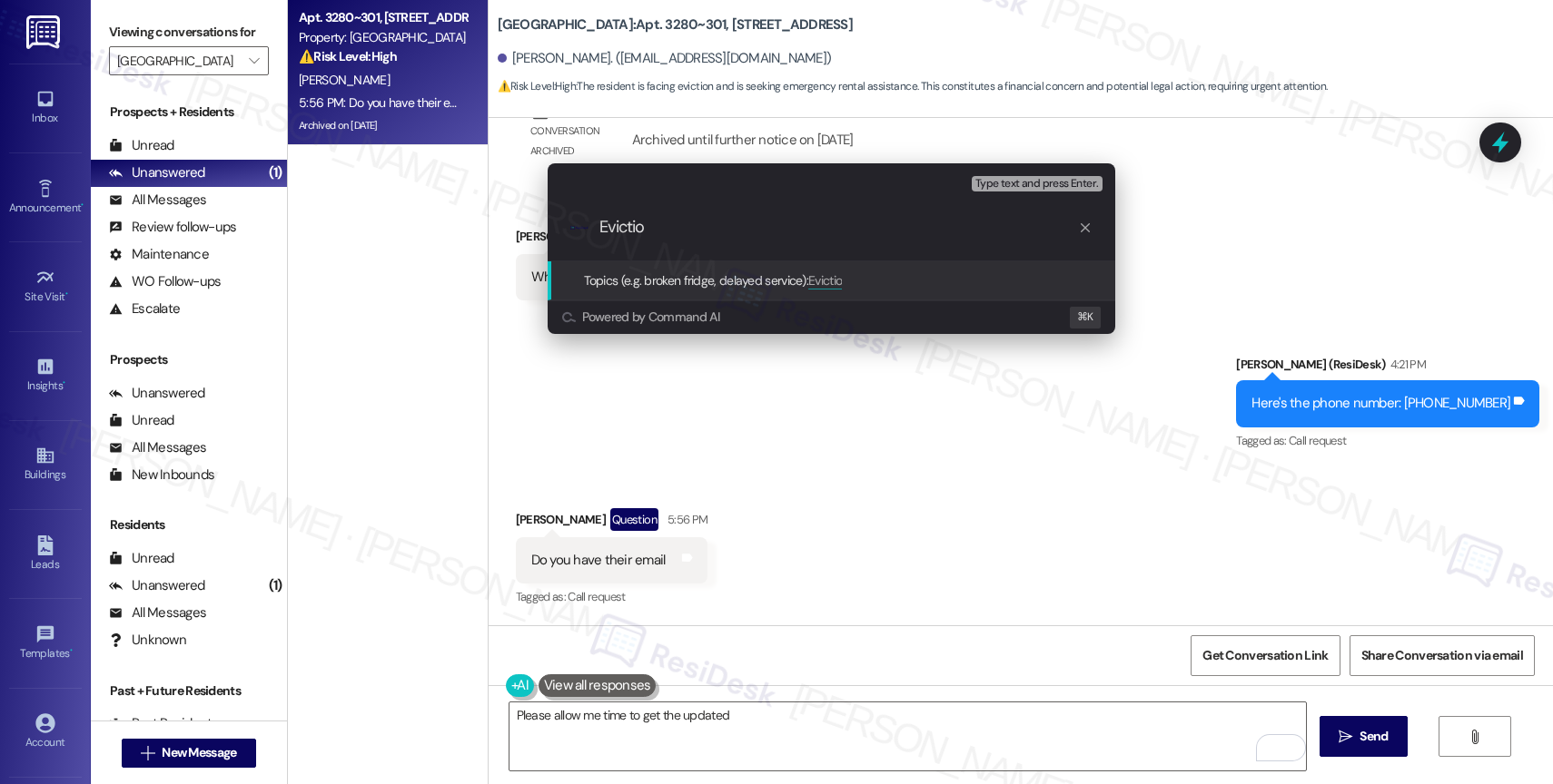
type input "Eviction"
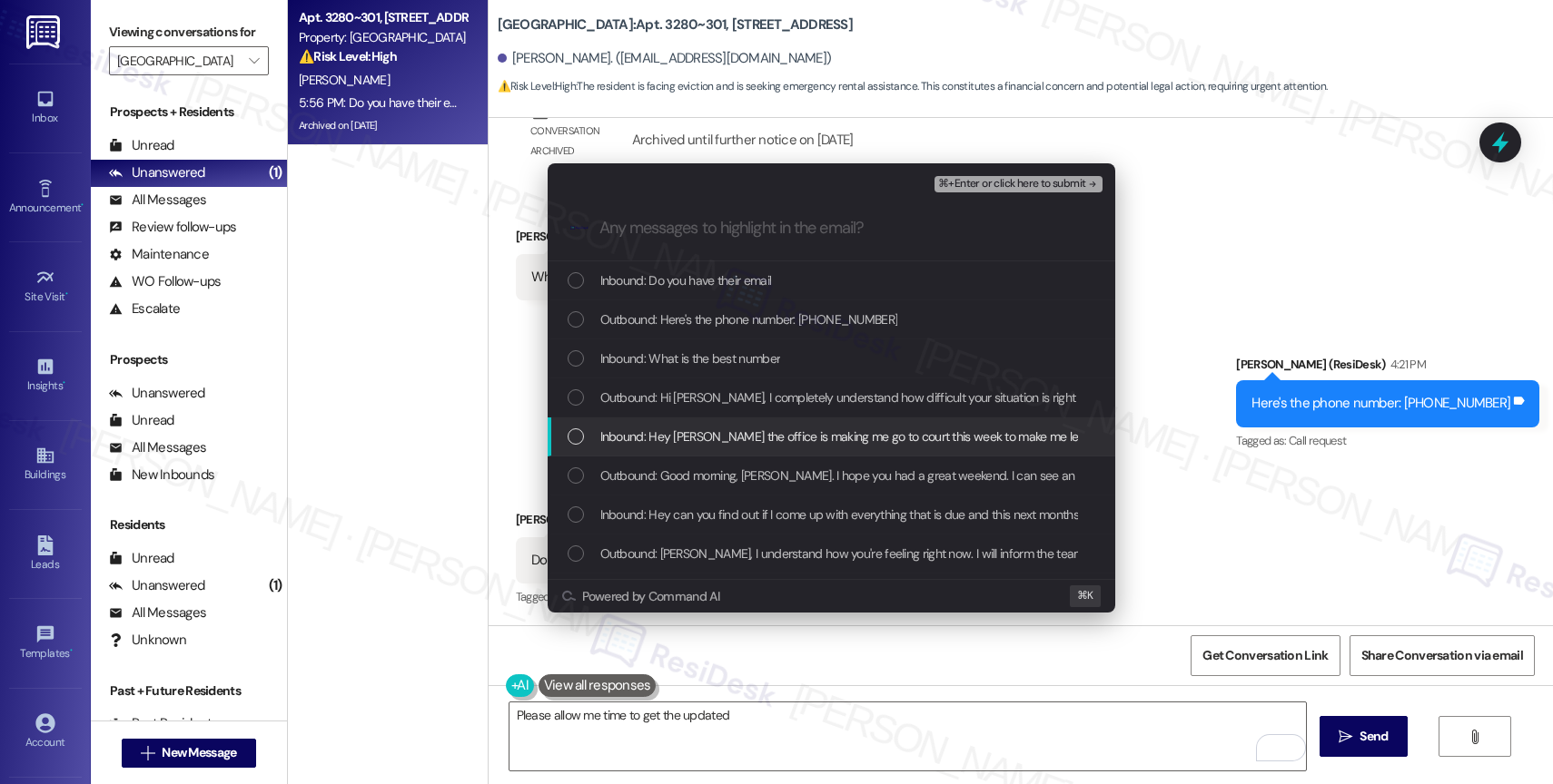
click at [776, 433] on span "Inbound: Hey Sarah the office is making me go to court this week to make me lea…" at bounding box center [1161, 437] width 1122 height 20
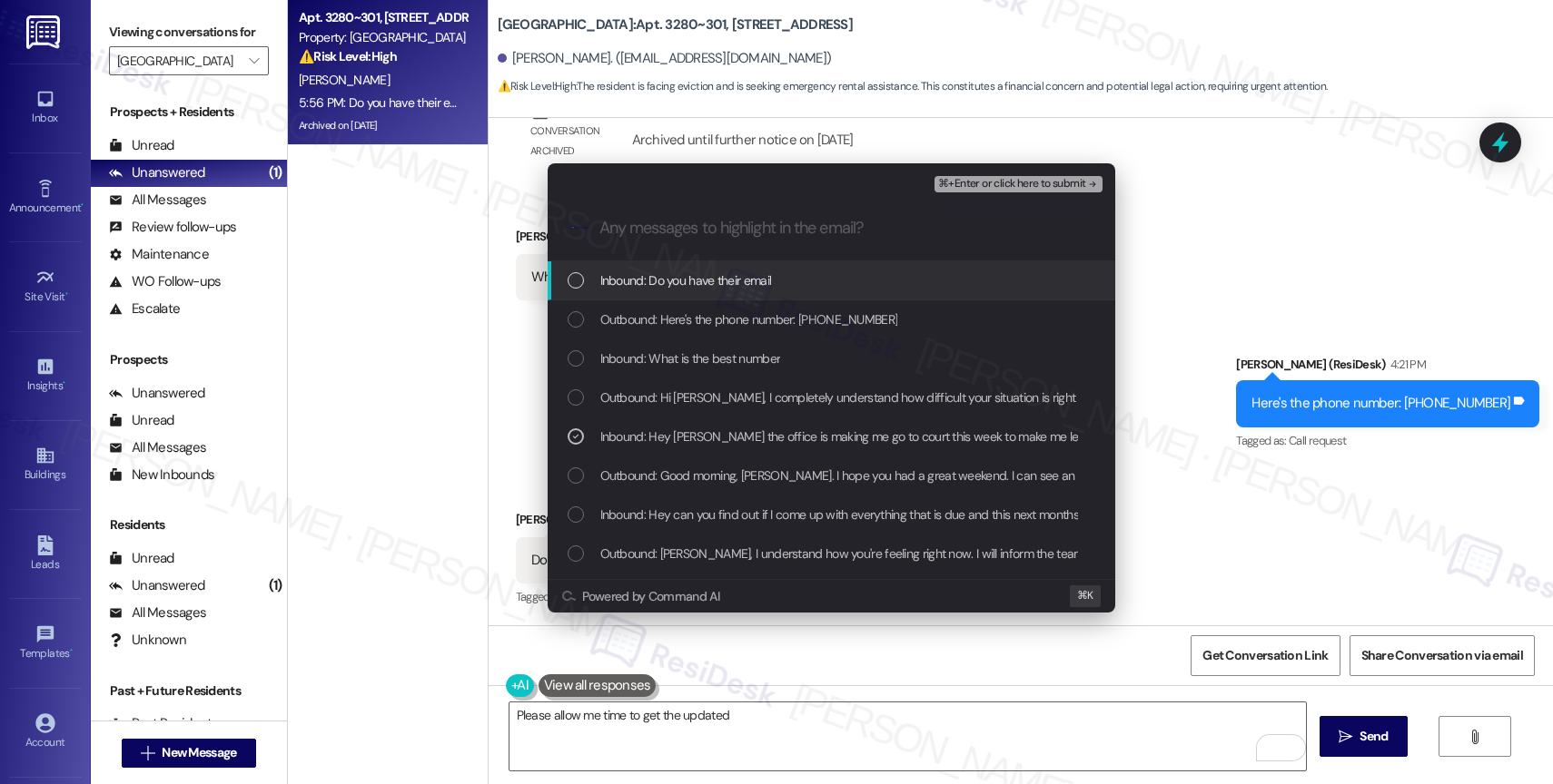
click at [1059, 179] on span "⌘+Enter or click here to submit" at bounding box center [1011, 184] width 148 height 13
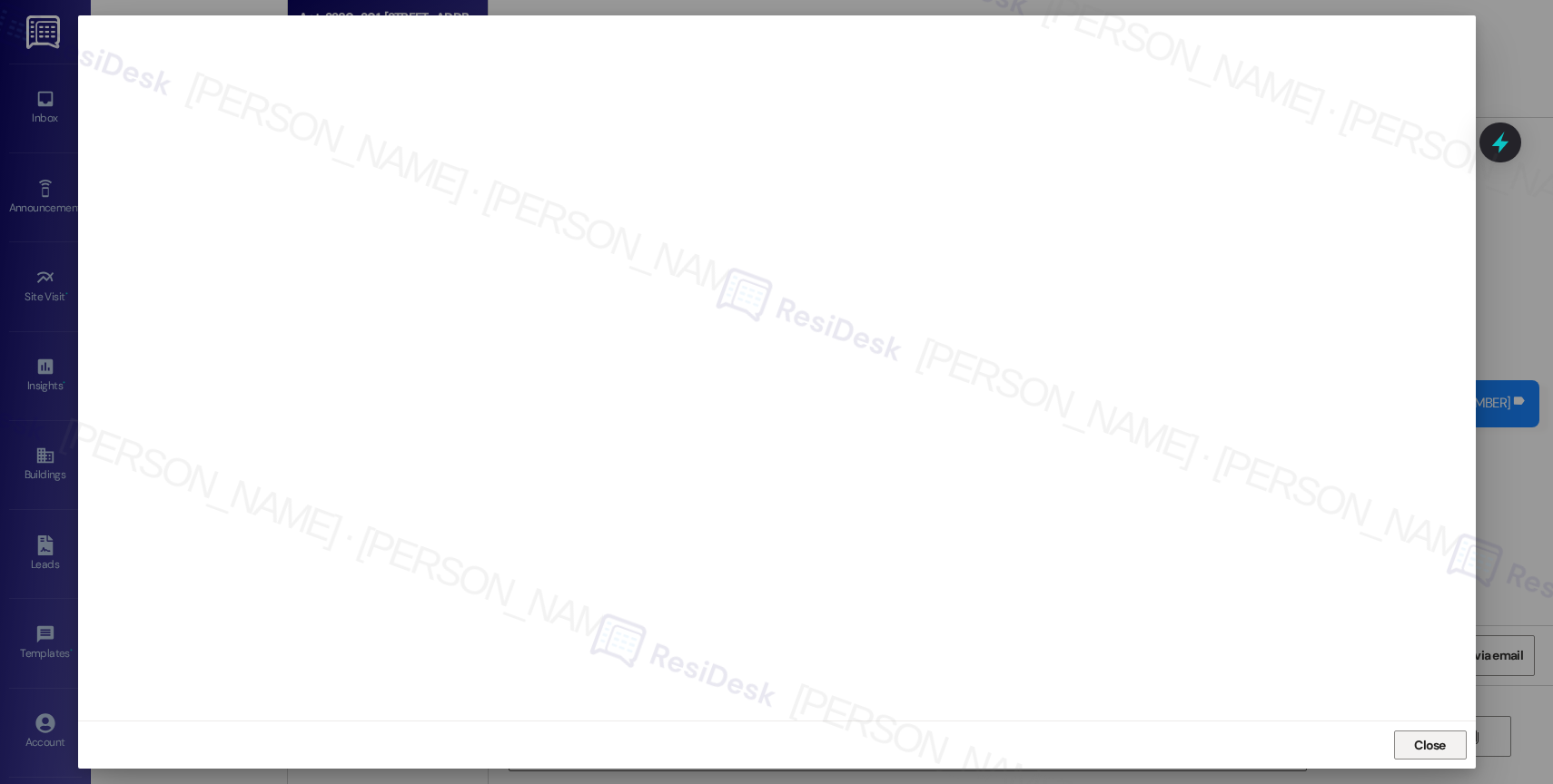
click at [1425, 742] on span "Close" at bounding box center [1430, 745] width 32 height 19
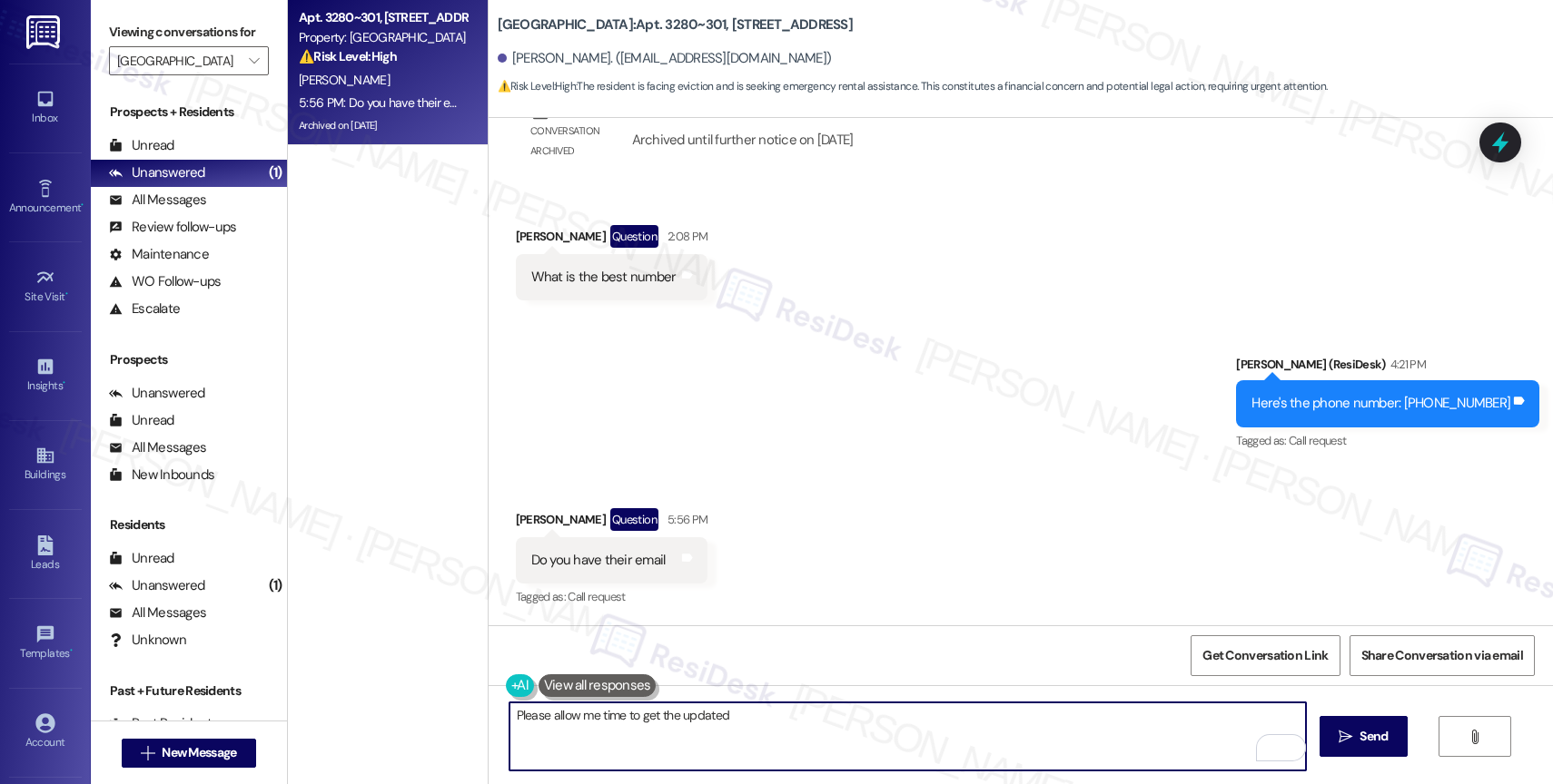
click at [744, 713] on textarea "Please allow me time to get the updated" at bounding box center [907, 736] width 796 height 68
drag, startPoint x: 671, startPoint y: 717, endPoint x: 940, endPoint y: 747, distance: 270.7
click at [940, 747] on textarea "Please allow me time to get the updated" at bounding box center [907, 736] width 796 height 68
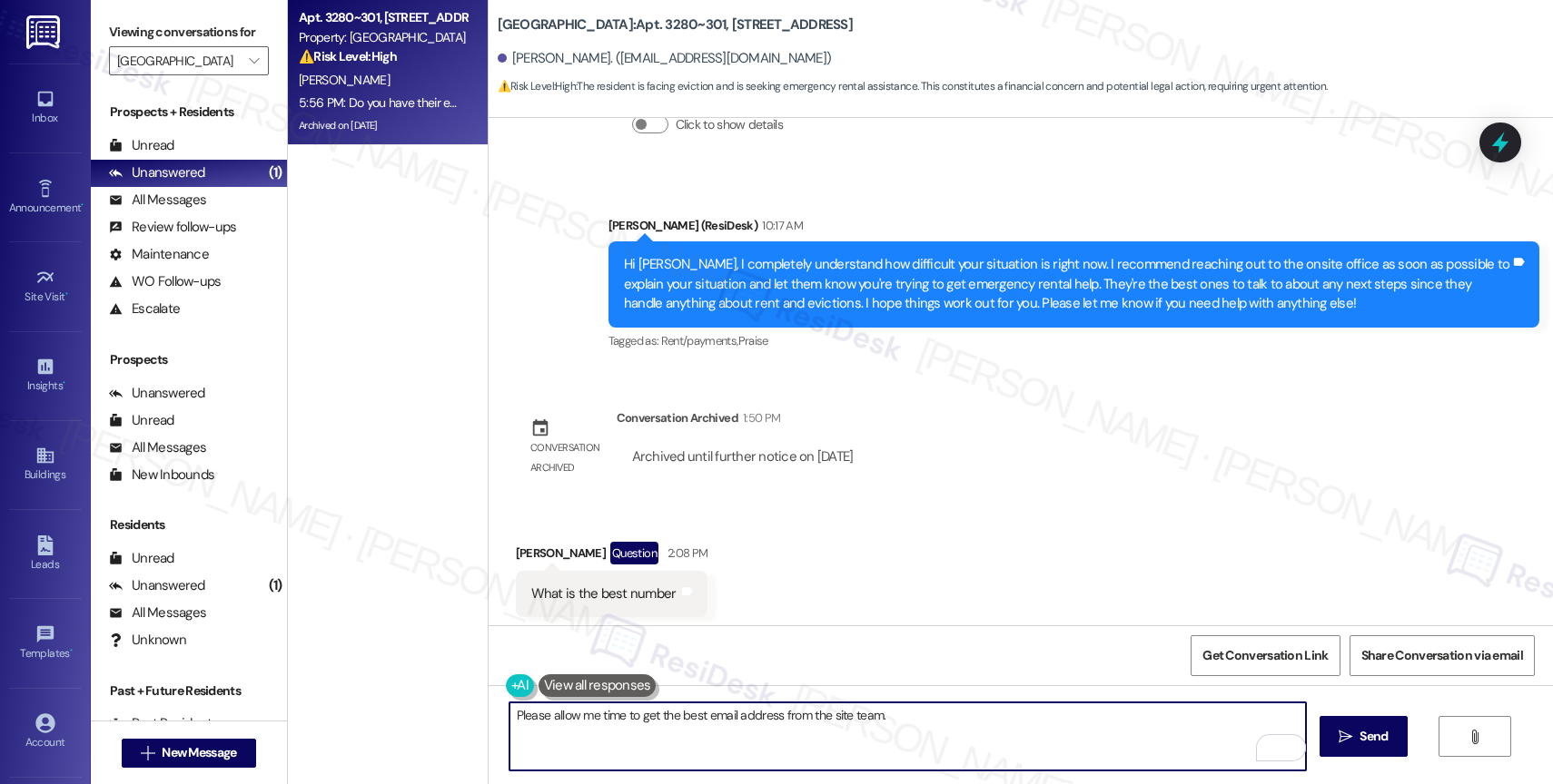
scroll to position [3995, 0]
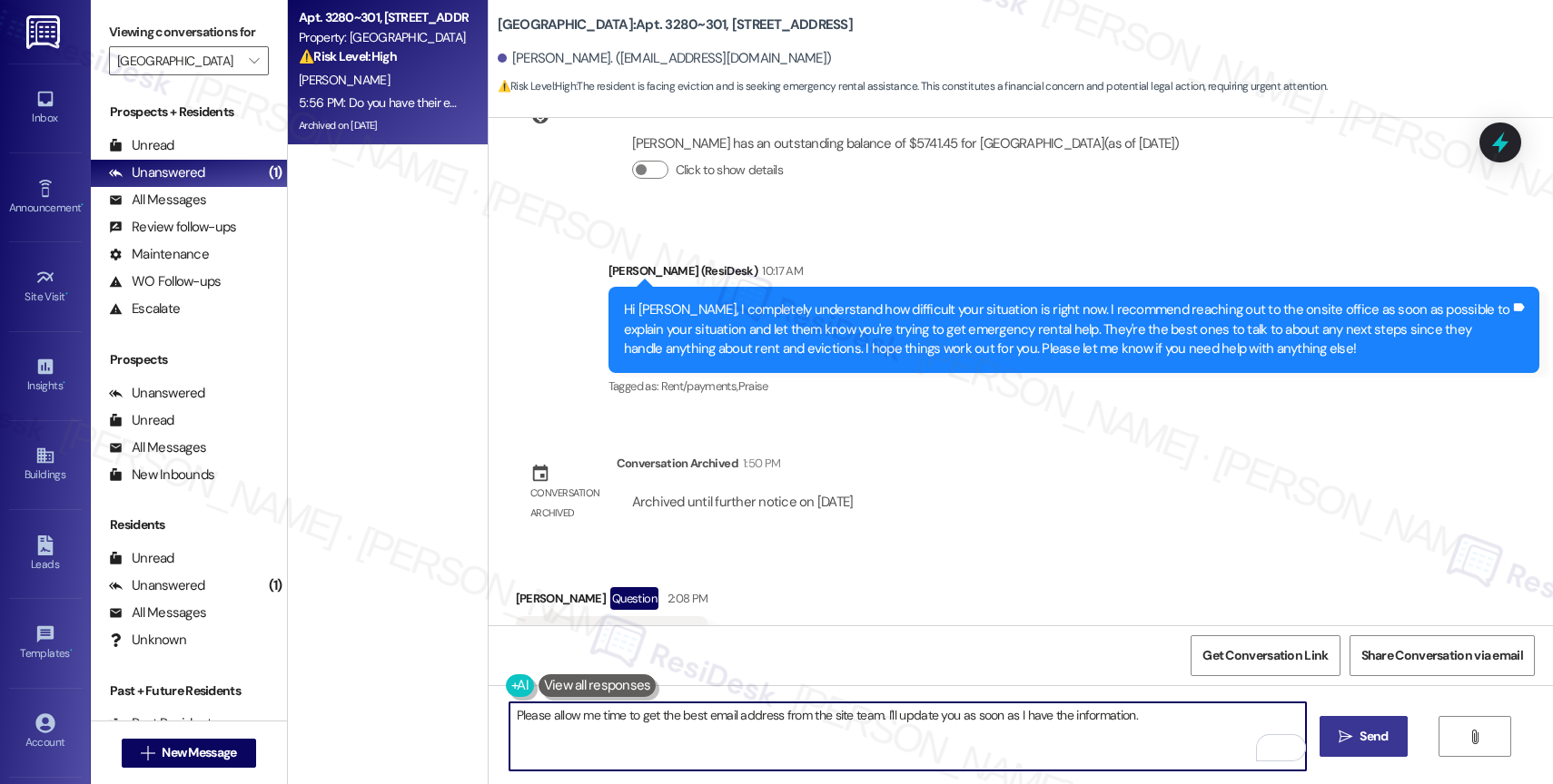
type textarea "Please allow me time to get the best email address from the site team. I'll upd…"
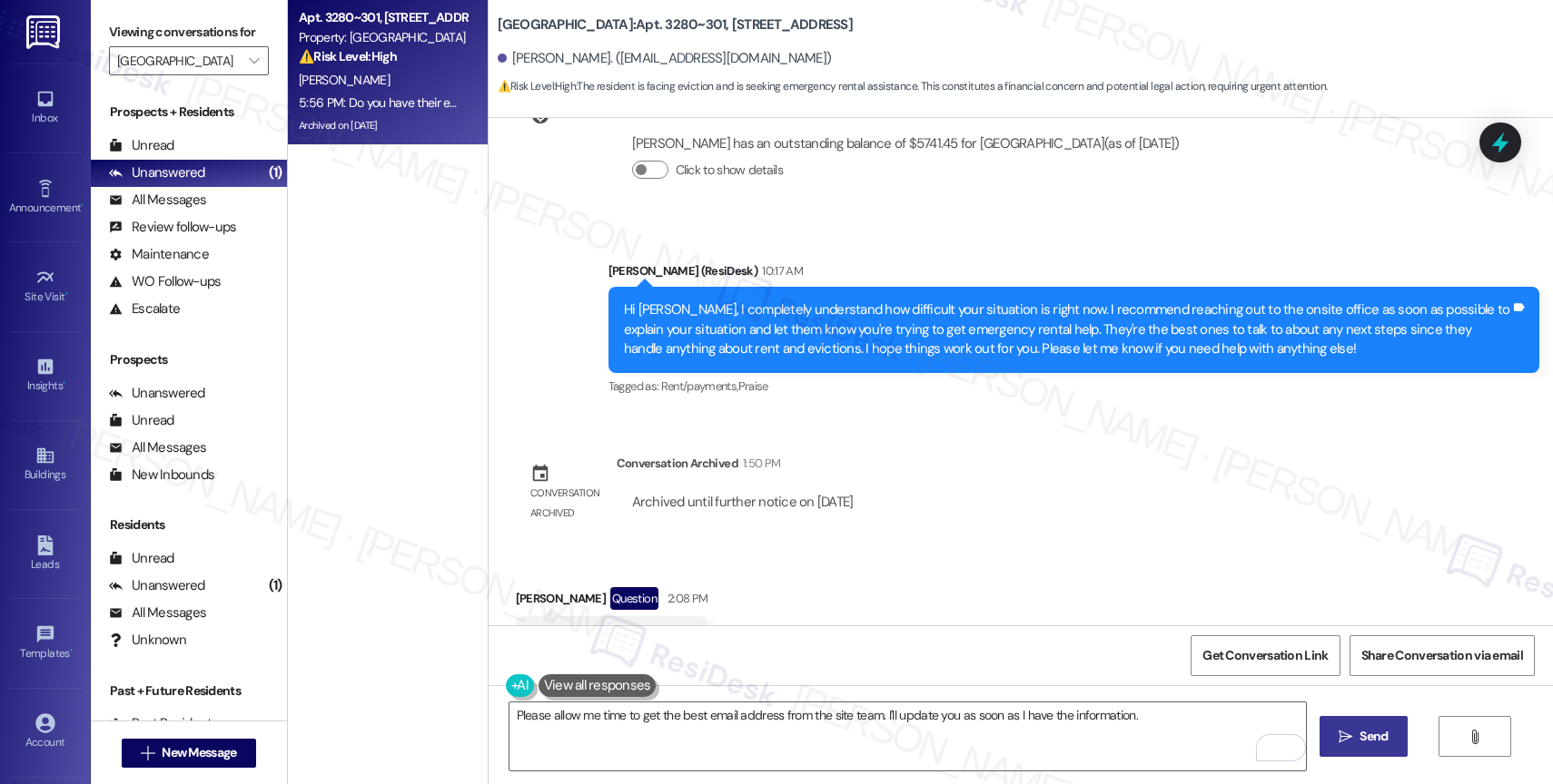
click at [1362, 735] on span "Send" at bounding box center [1374, 736] width 28 height 19
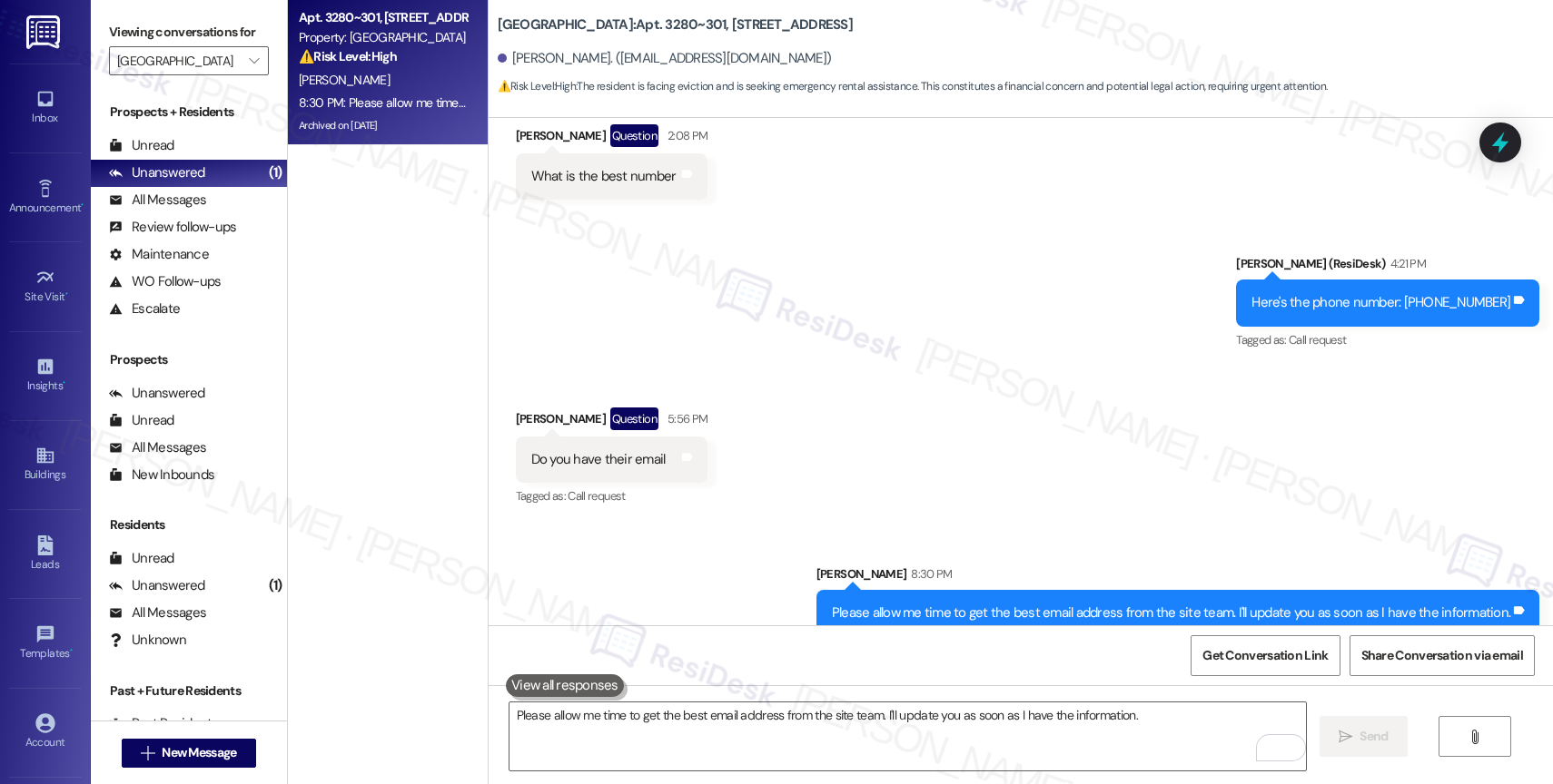
scroll to position [4503, 0]
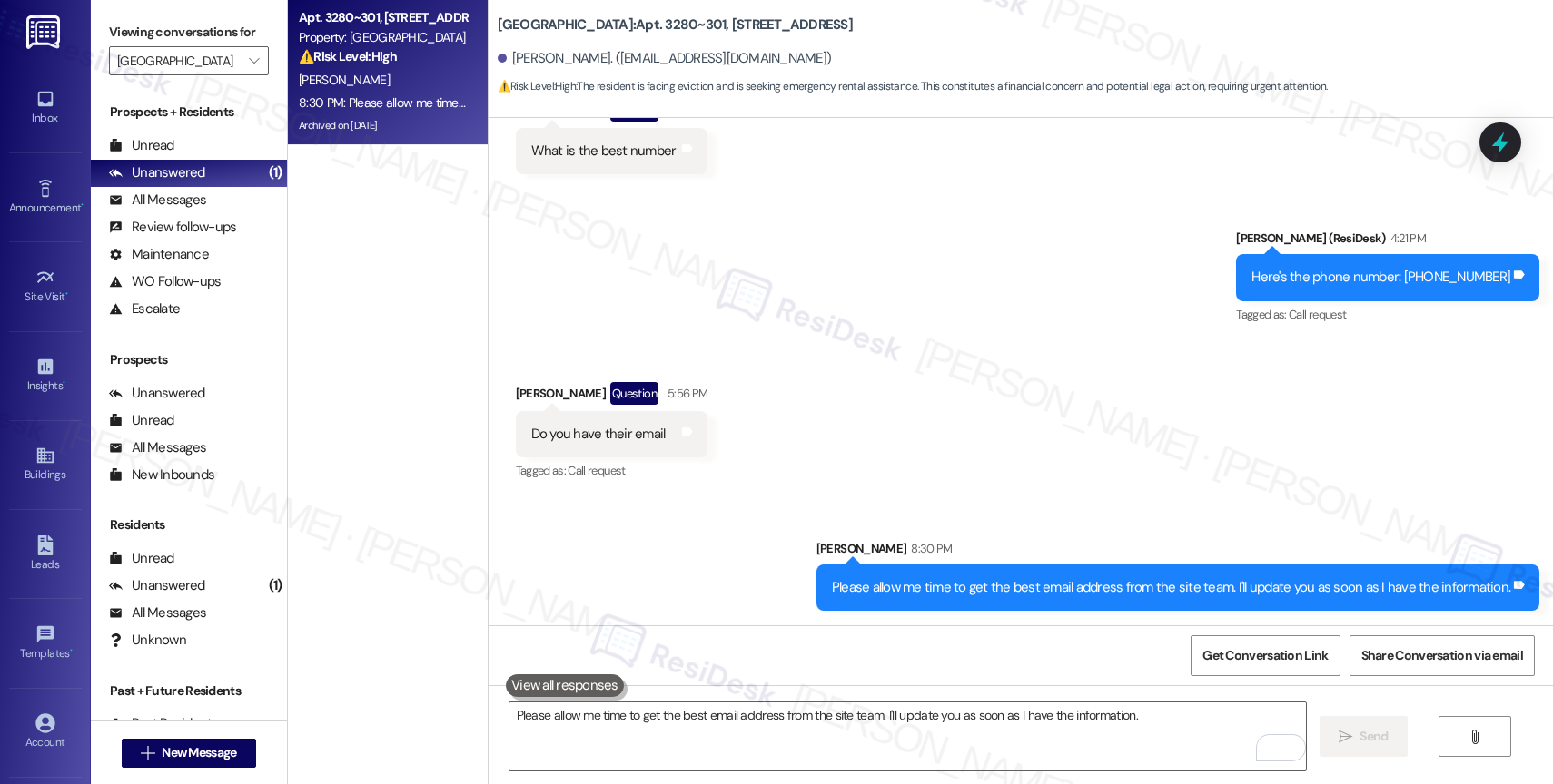
click at [699, 468] on div "Received via SMS Stacy Jaycox Question 5:56 PM Do you have their email Tags and…" at bounding box center [1020, 420] width 1065 height 157
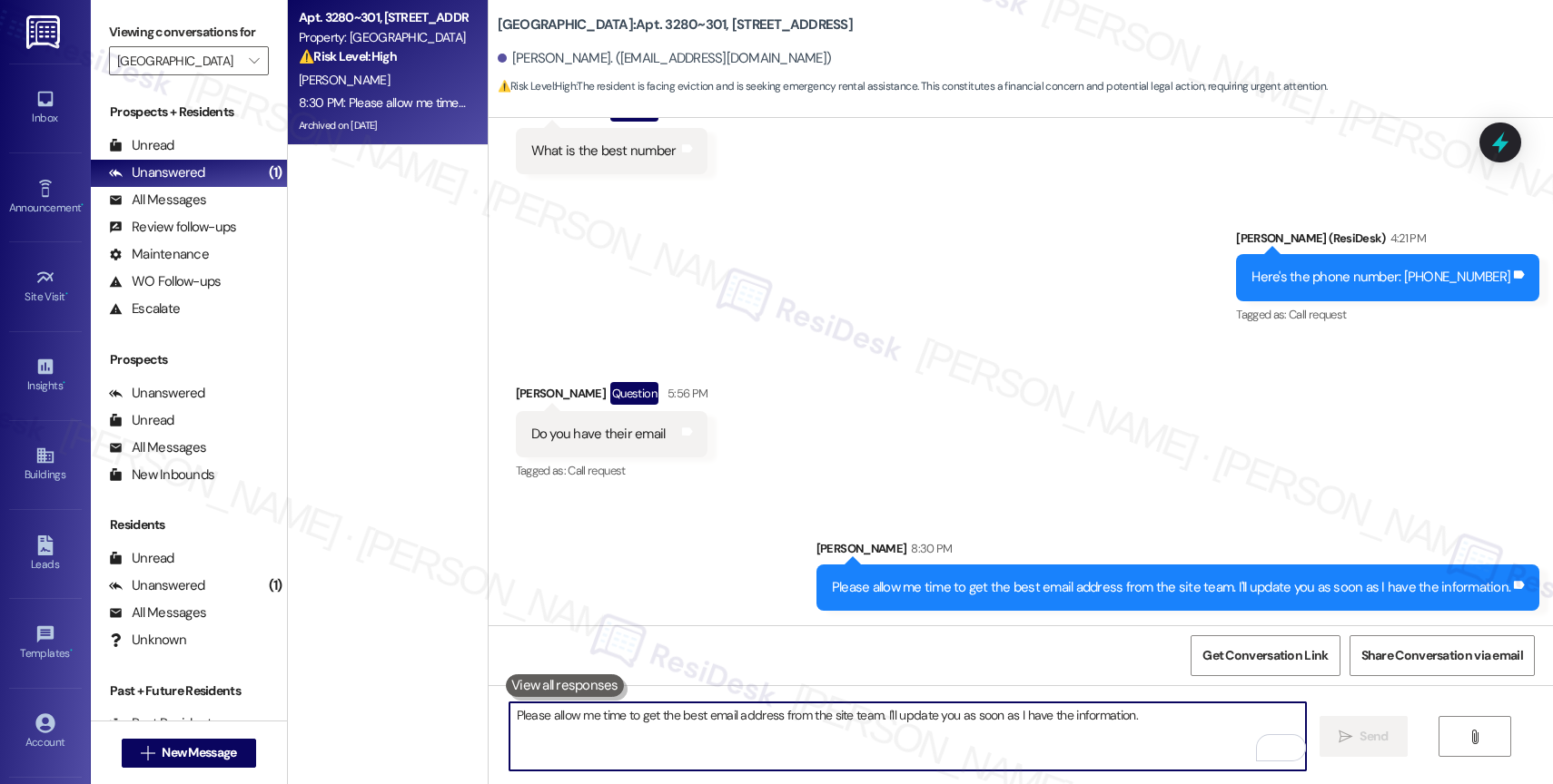
click at [587, 737] on textarea "Please allow me time to get the best email address from the site team. I'll upd…" at bounding box center [907, 736] width 796 height 68
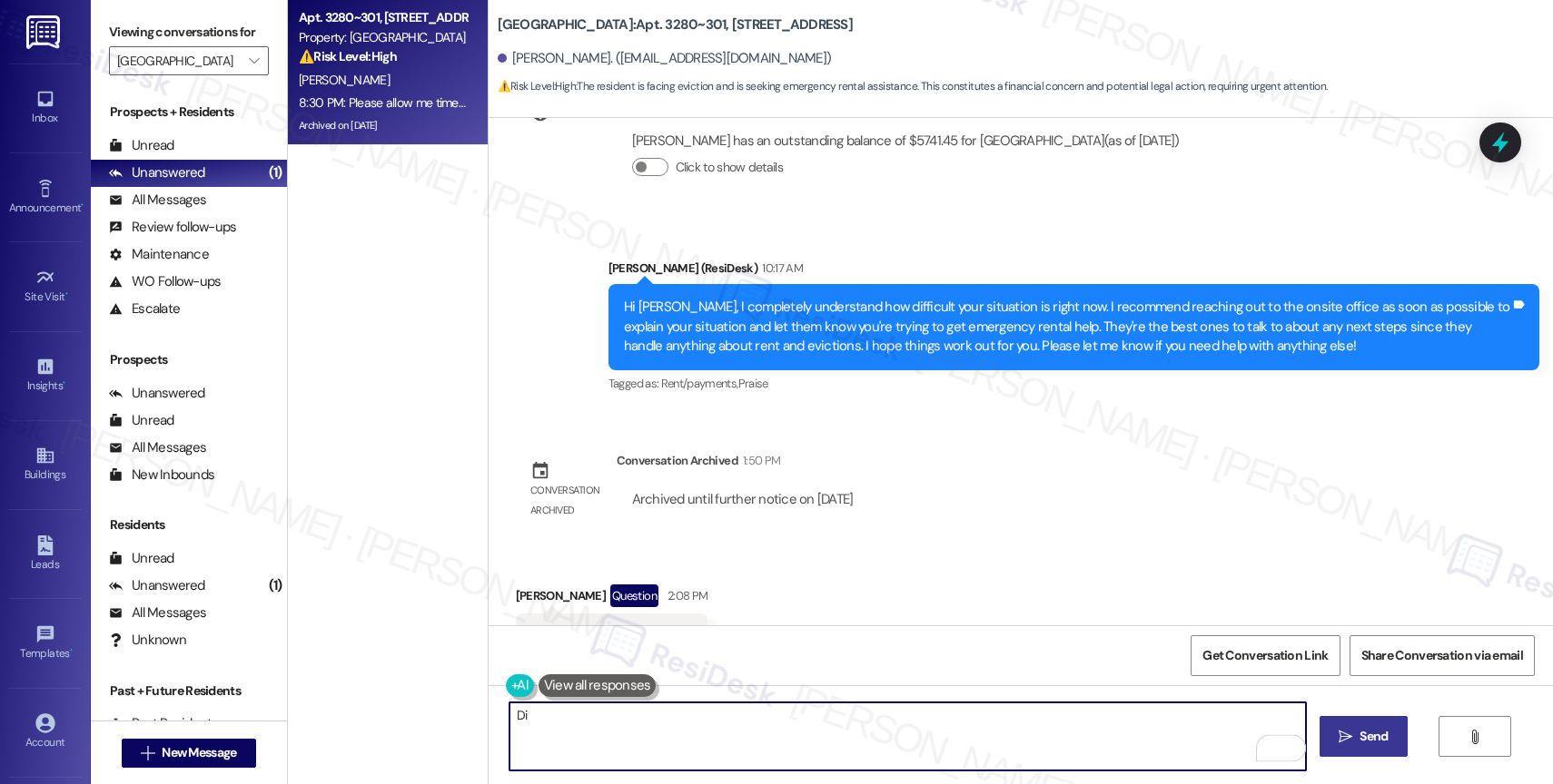
scroll to position [3942, 0]
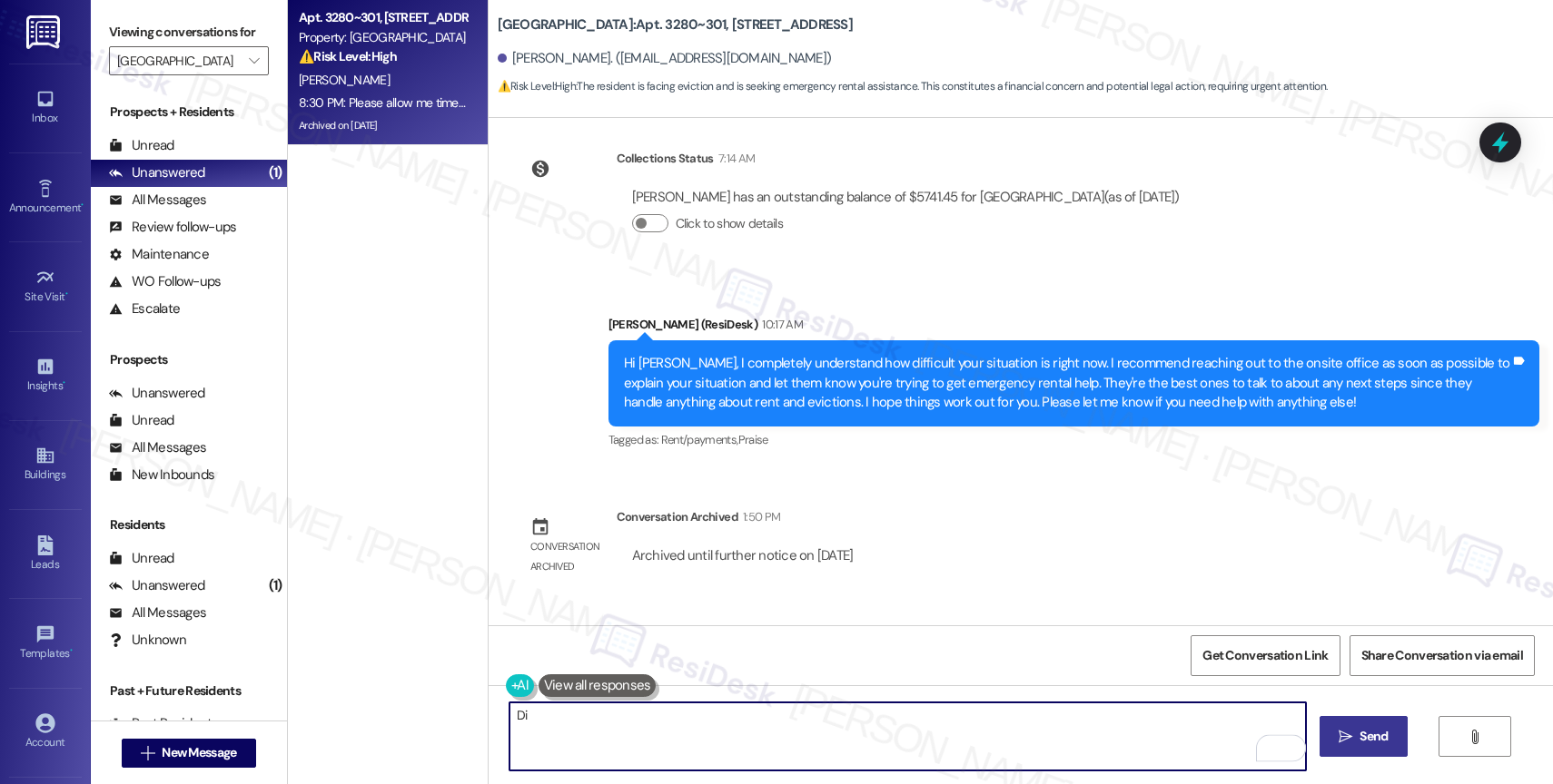
type textarea "Di"
click at [908, 547] on div "Lease started Mar 13, 2025 at 8:00 PM Survey, sent via SMS Residesk Automated S…" at bounding box center [1020, 371] width 1065 height 508
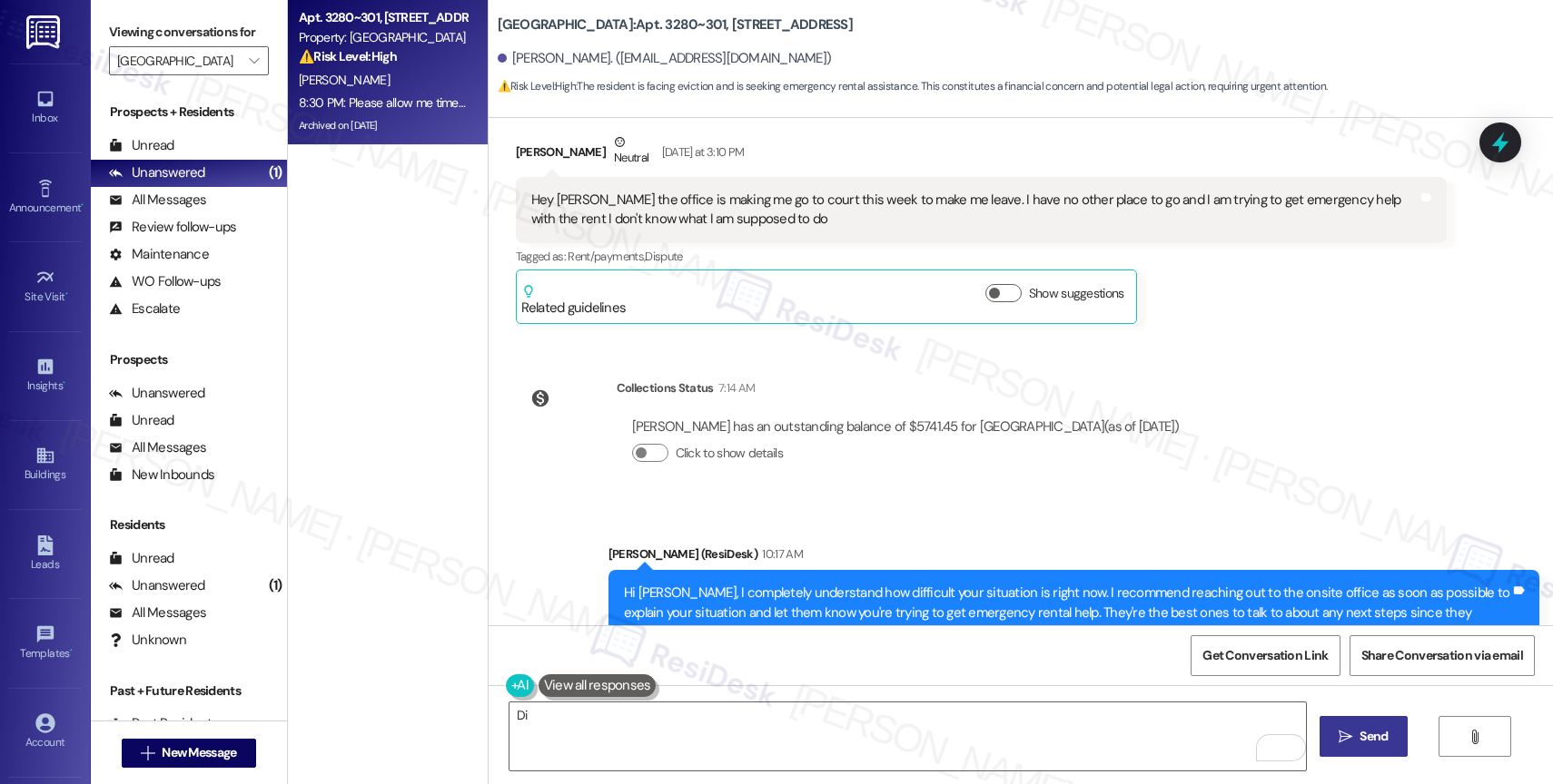
scroll to position [3713, 0]
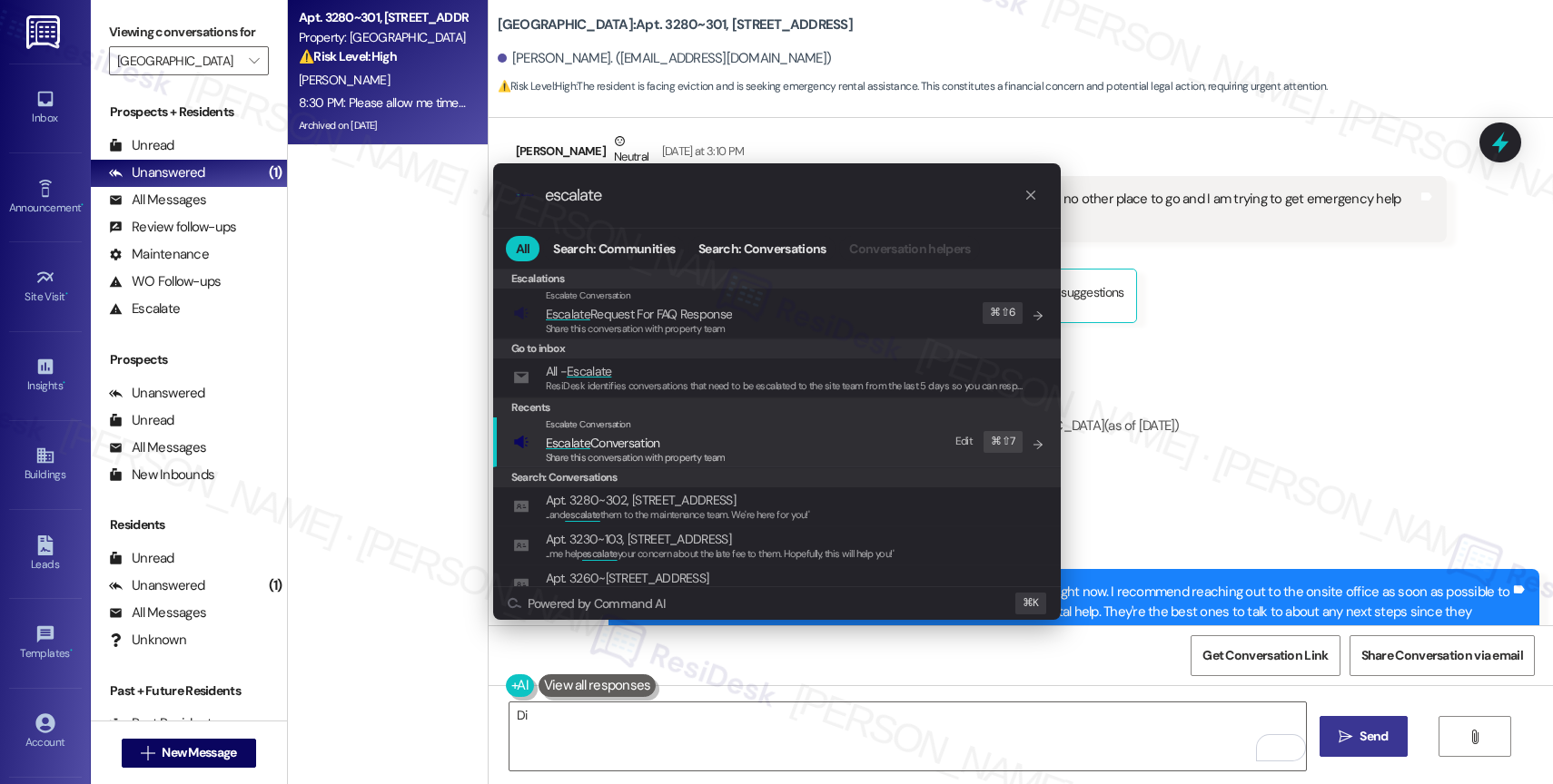
type input "escalate"
click at [642, 429] on div "Escalate Conversation" at bounding box center [636, 425] width 180 height 15
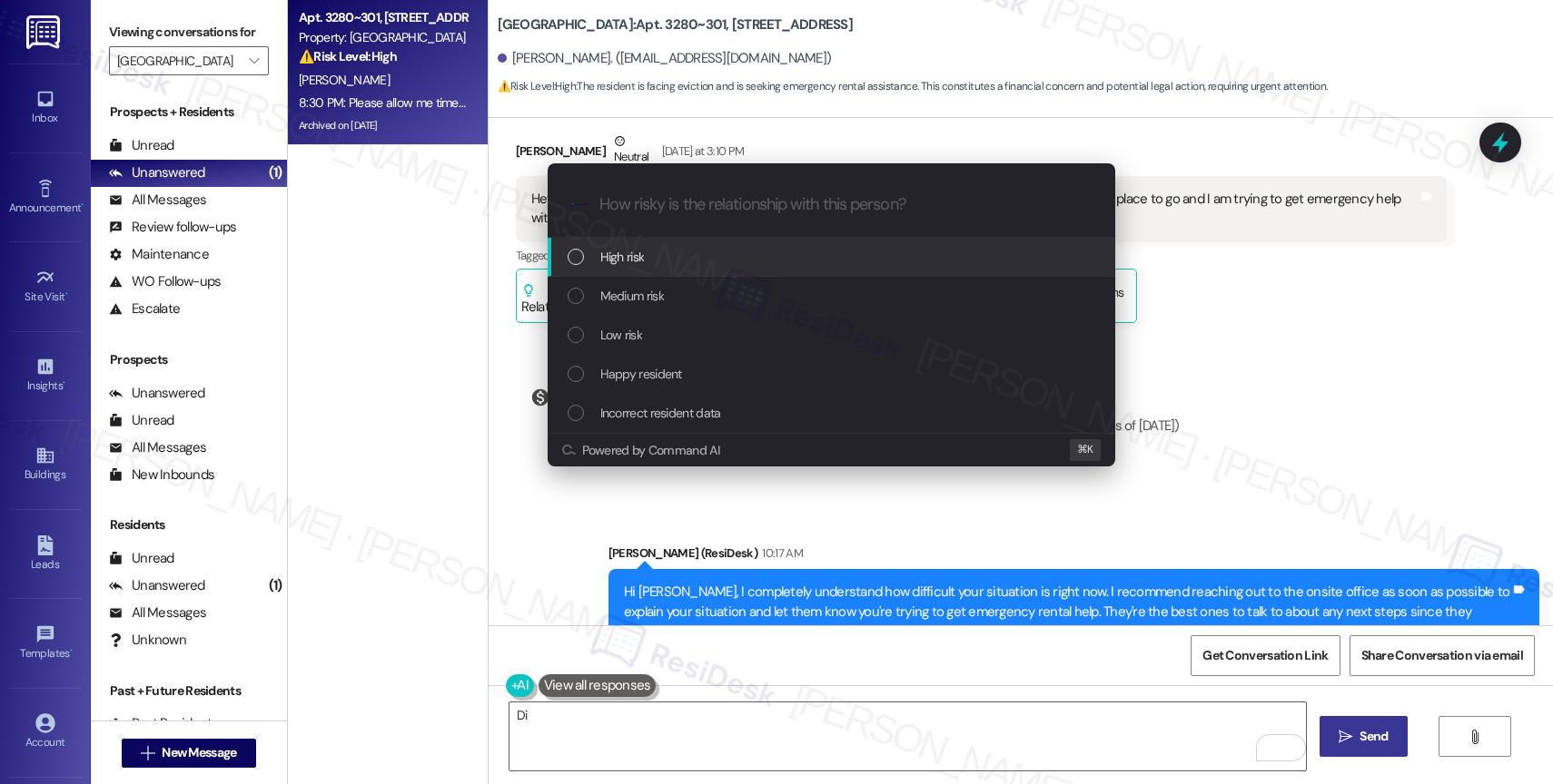
click at [655, 250] on div "High risk" at bounding box center [833, 256] width 531 height 20
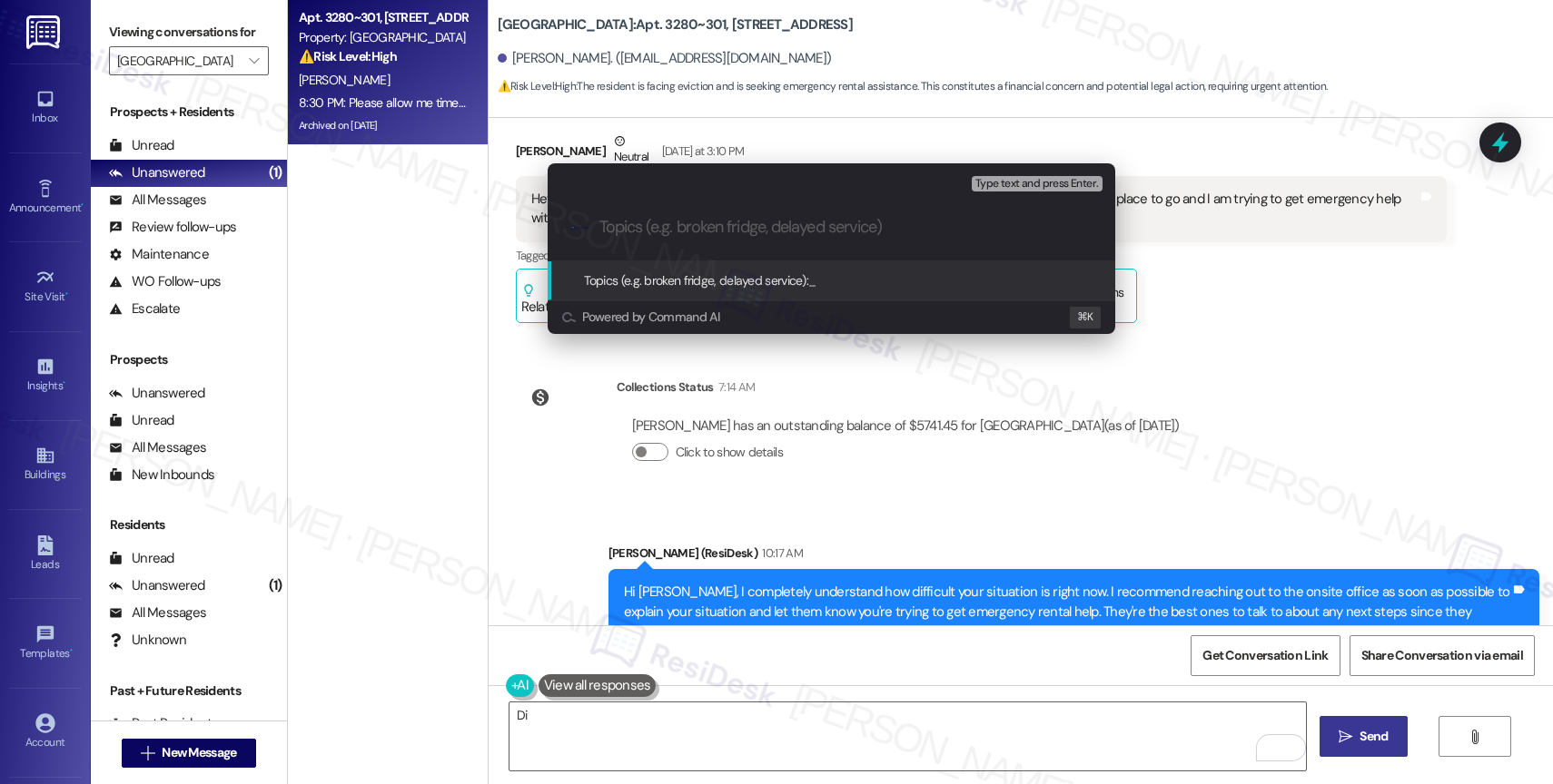
click at [640, 232] on input "Topics (e.g. broken fridge, delayed service)" at bounding box center [846, 227] width 493 height 19
click at [602, 226] on input "Past-Due Rent" at bounding box center [838, 227] width 478 height 19
click at [772, 234] on input "Past-Due Rent" at bounding box center [838, 227] width 478 height 19
click at [712, 231] on input "Past-Due Rent" at bounding box center [838, 227] width 478 height 19
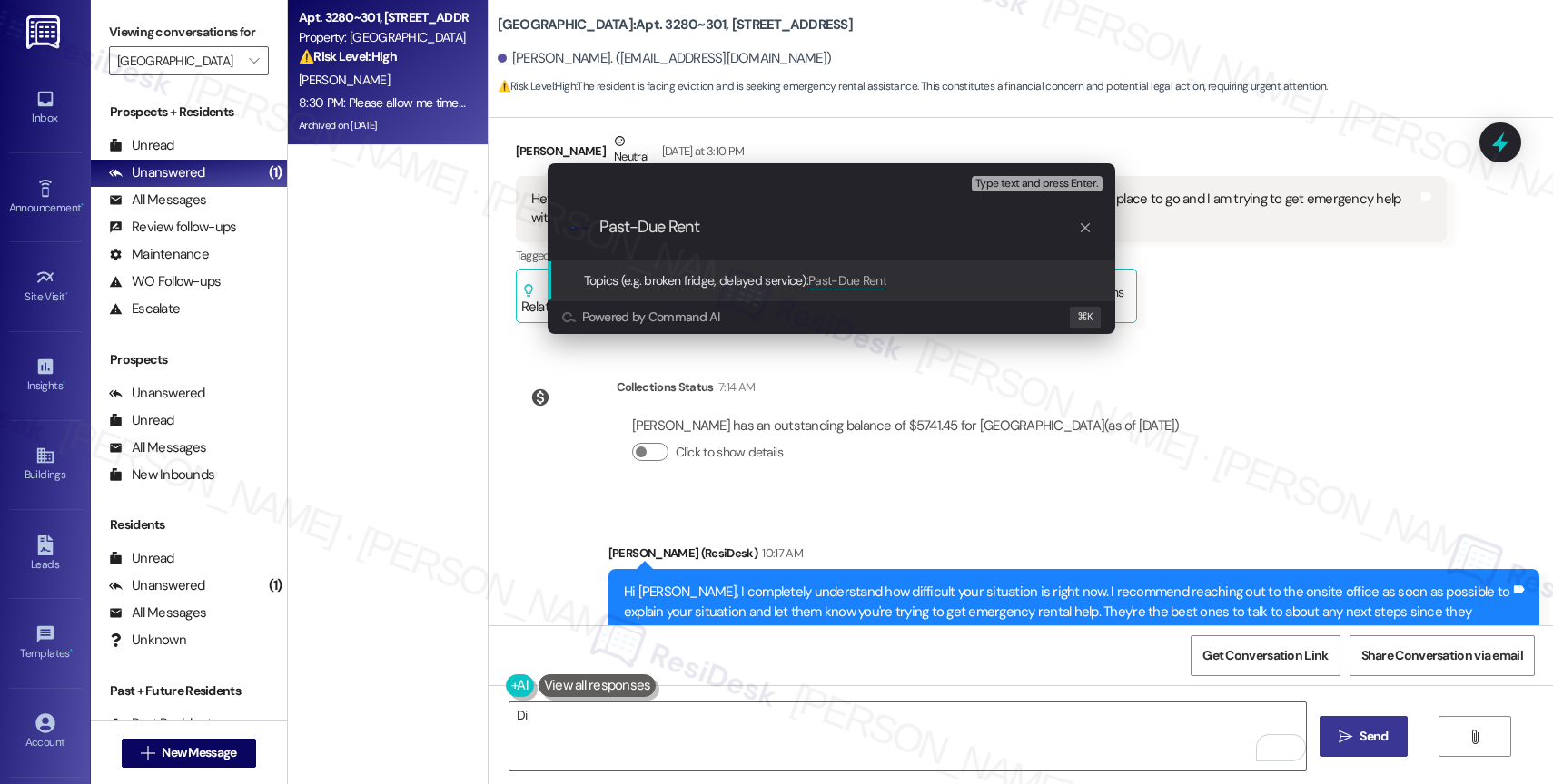
click at [769, 230] on input "Past-Due Rent" at bounding box center [838, 227] width 478 height 19
drag, startPoint x: 754, startPoint y: 231, endPoint x: 564, endPoint y: 225, distance: 190.1
click at [564, 225] on div ".cls-1{fill:#0a055f;}.cls-2{fill:#0cc4c4;} resideskLogoBlueOrange Past-Due Rent" at bounding box center [831, 227] width 568 height 64
type input "l"
type input "Late Rent and Eviction"
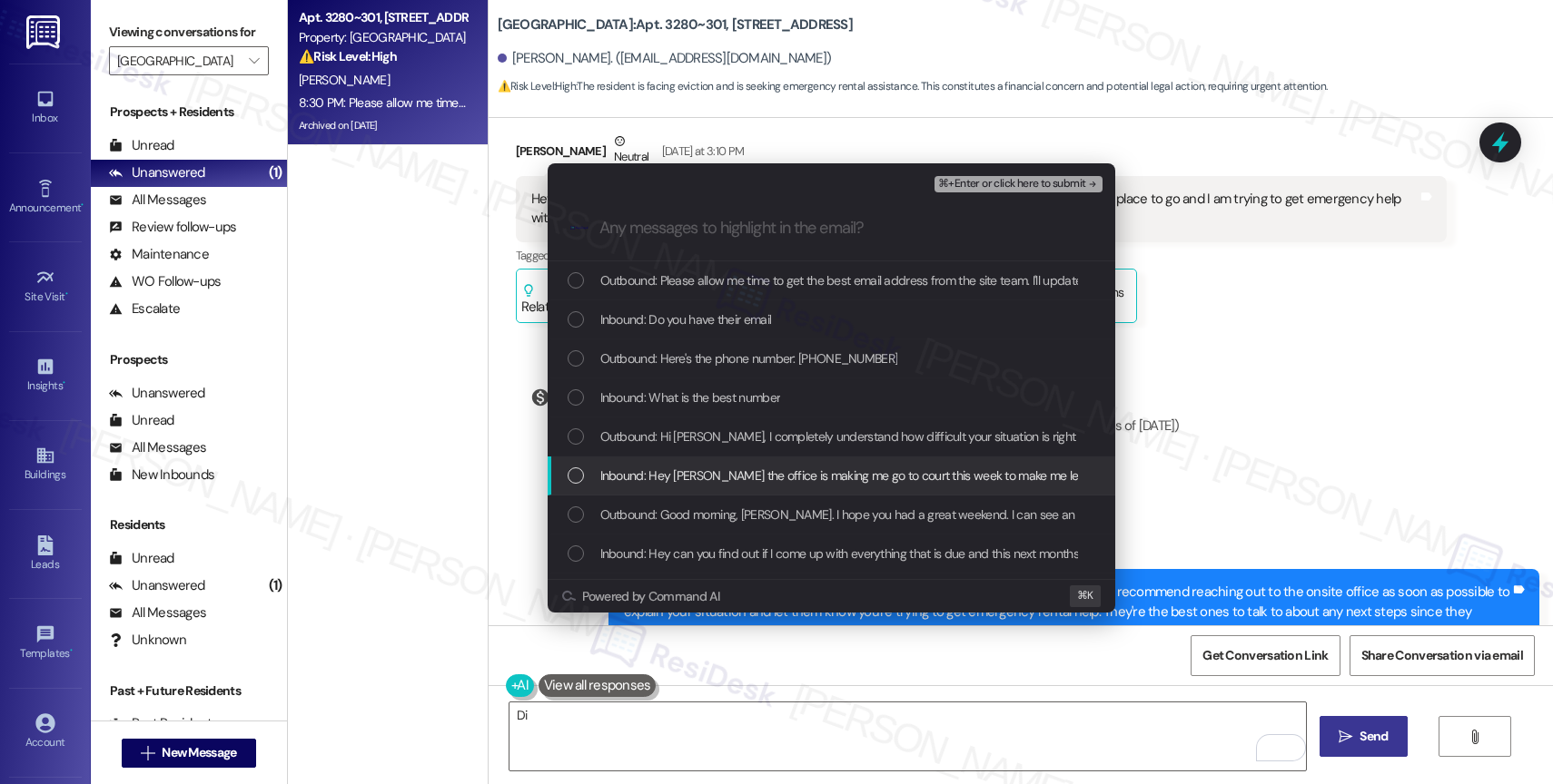
click at [700, 472] on span "Inbound: Hey Sarah the office is making me go to court this week to make me lea…" at bounding box center [1161, 475] width 1122 height 20
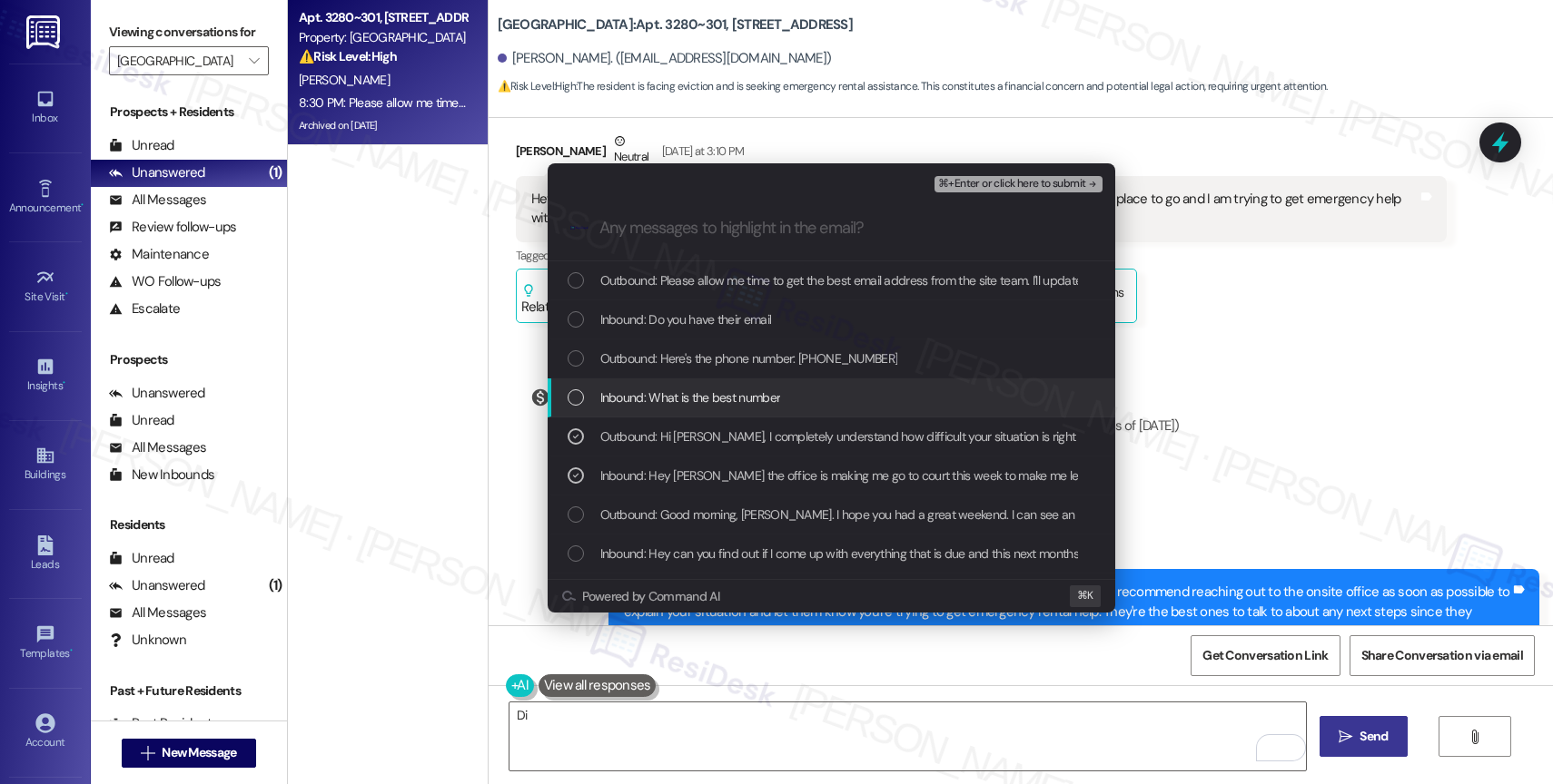
drag, startPoint x: 699, startPoint y: 405, endPoint x: 705, endPoint y: 368, distance: 37.5
click at [700, 399] on span "Inbound: What is the best number" at bounding box center [690, 398] width 180 height 20
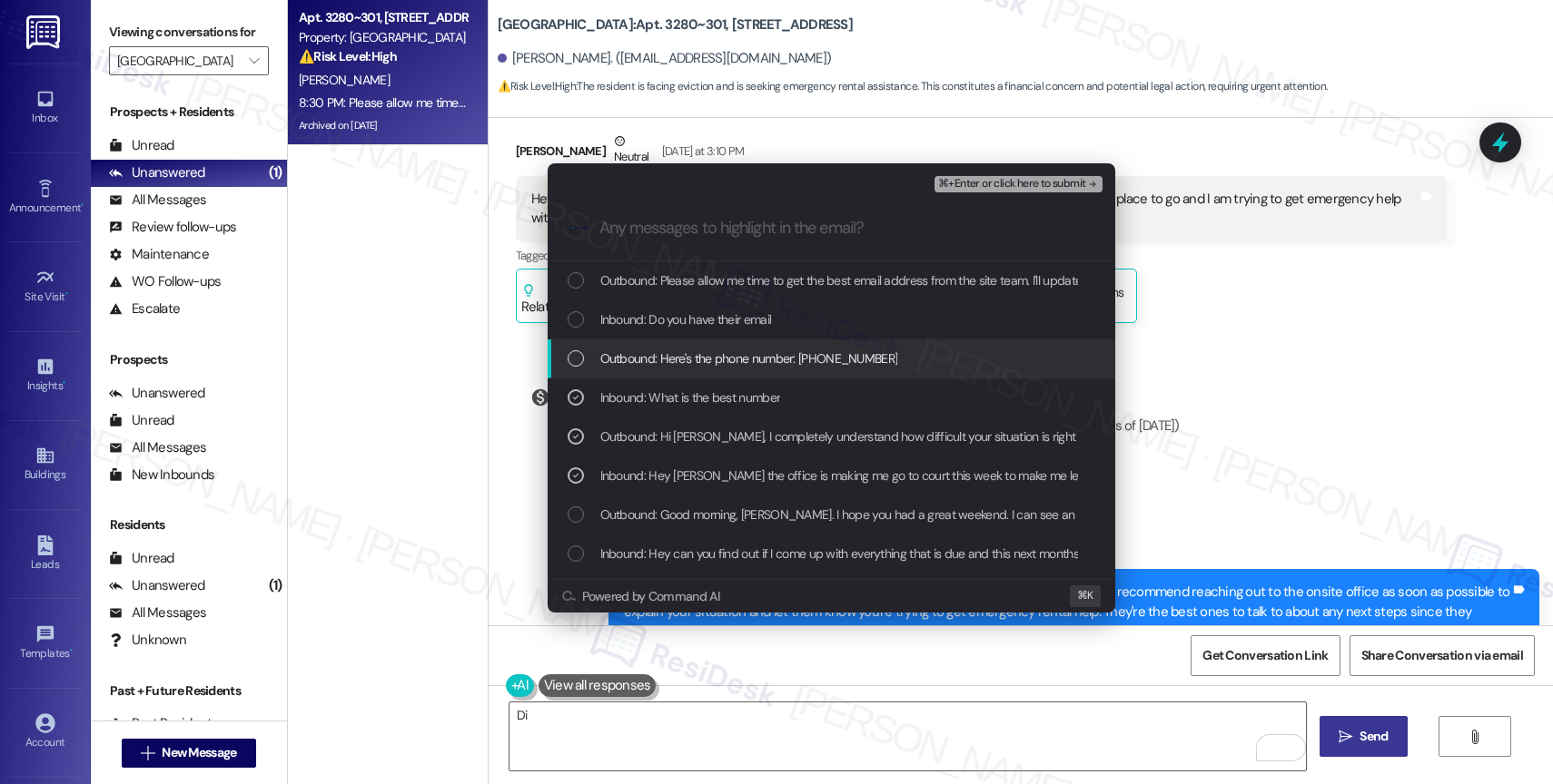
drag, startPoint x: 706, startPoint y: 358, endPoint x: 707, endPoint y: 323, distance: 35.0
click at [706, 355] on span "Outbound: Here's the phone number: (503) 966-8561" at bounding box center [749, 358] width 298 height 20
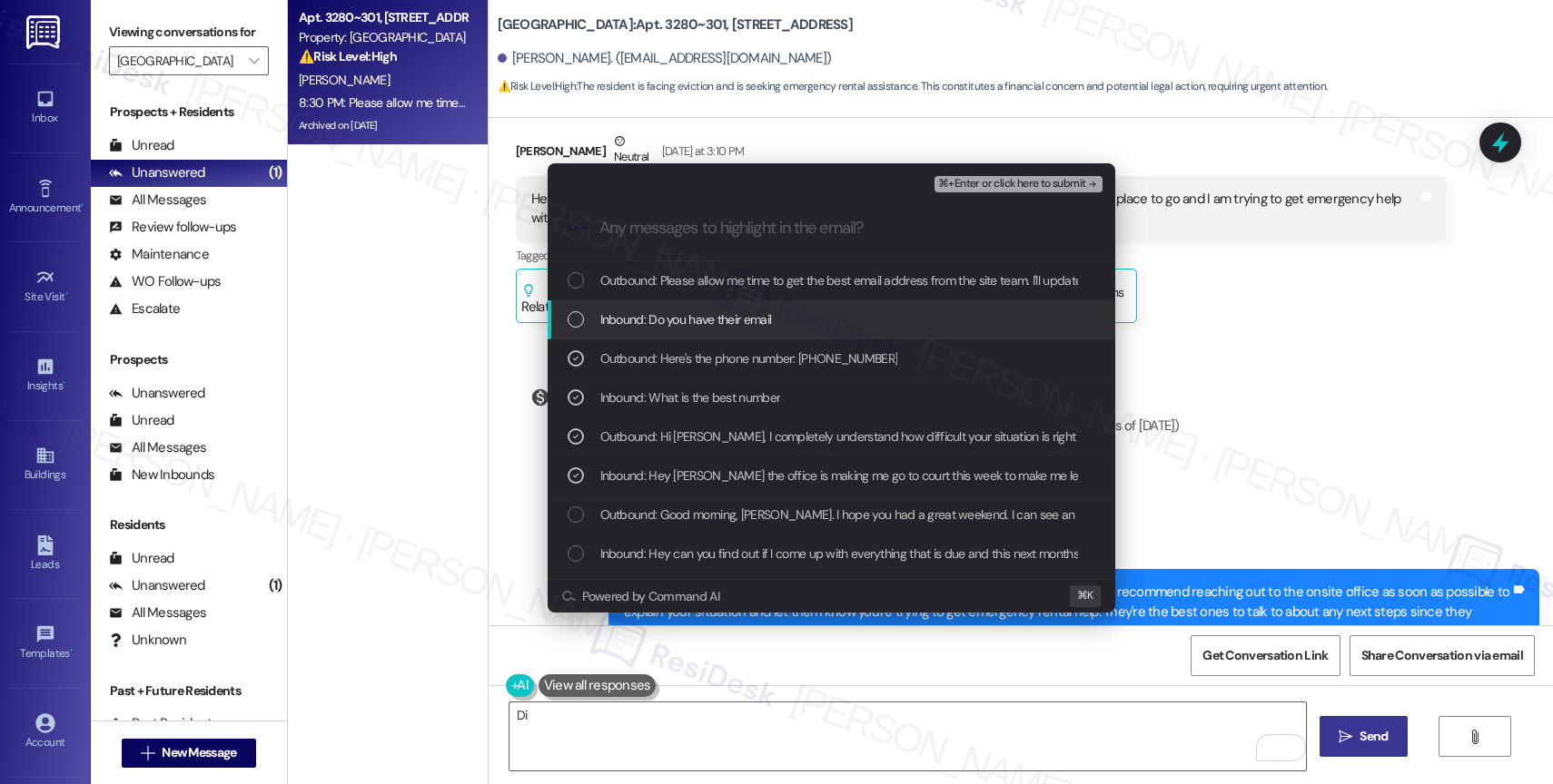
drag, startPoint x: 706, startPoint y: 315, endPoint x: 744, endPoint y: 285, distance: 48.4
click at [708, 312] on span "Inbound: Do you have their email" at bounding box center [685, 320] width 171 height 20
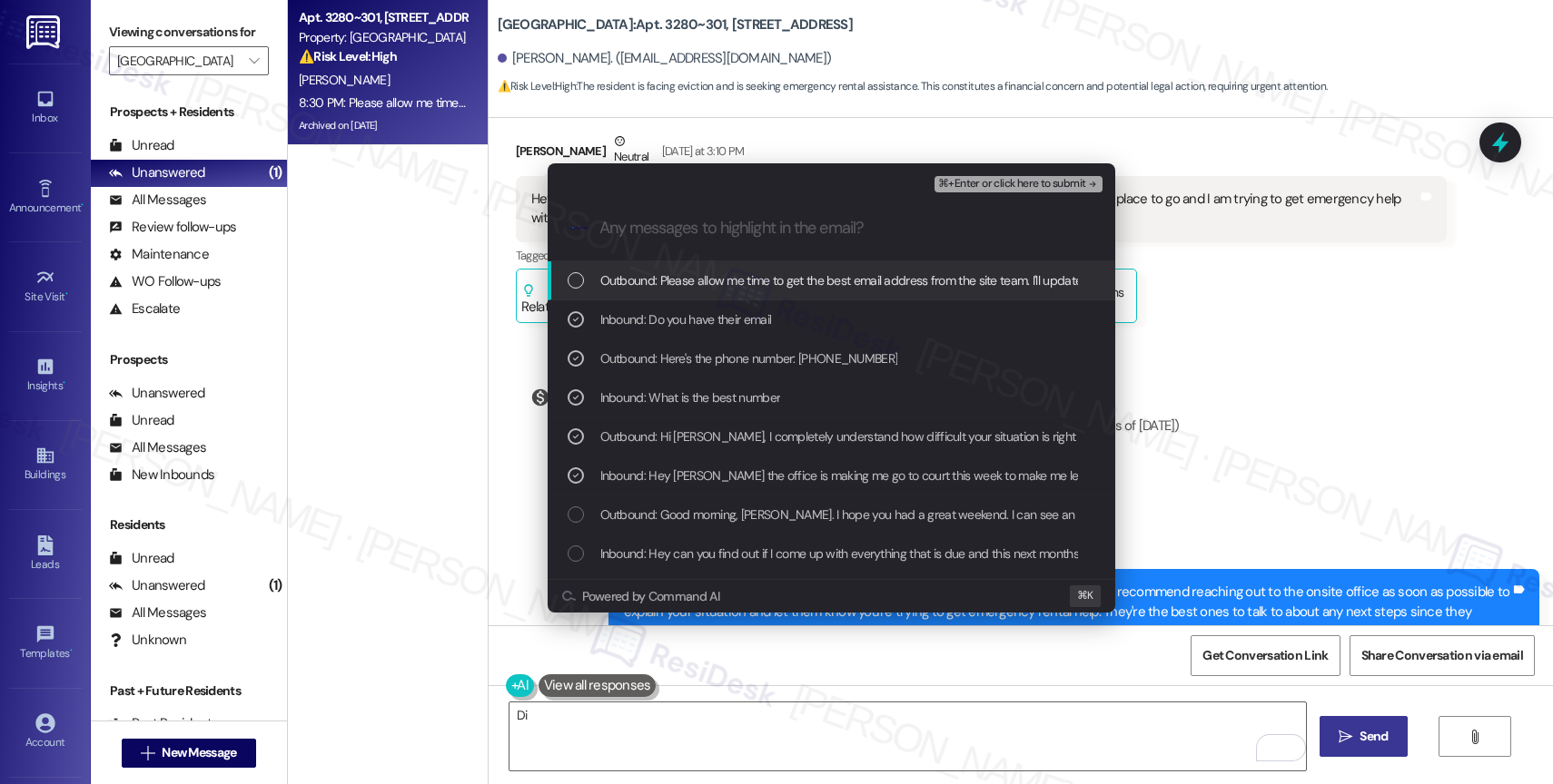
drag, startPoint x: 746, startPoint y: 283, endPoint x: 1204, endPoint y: 185, distance: 468.4
click at [760, 279] on span "Outbound: Please allow me time to get the best email address from the site team…" at bounding box center [941, 280] width 681 height 20
click at [1064, 178] on span "⌘+Enter or click here to submit" at bounding box center [1011, 184] width 148 height 13
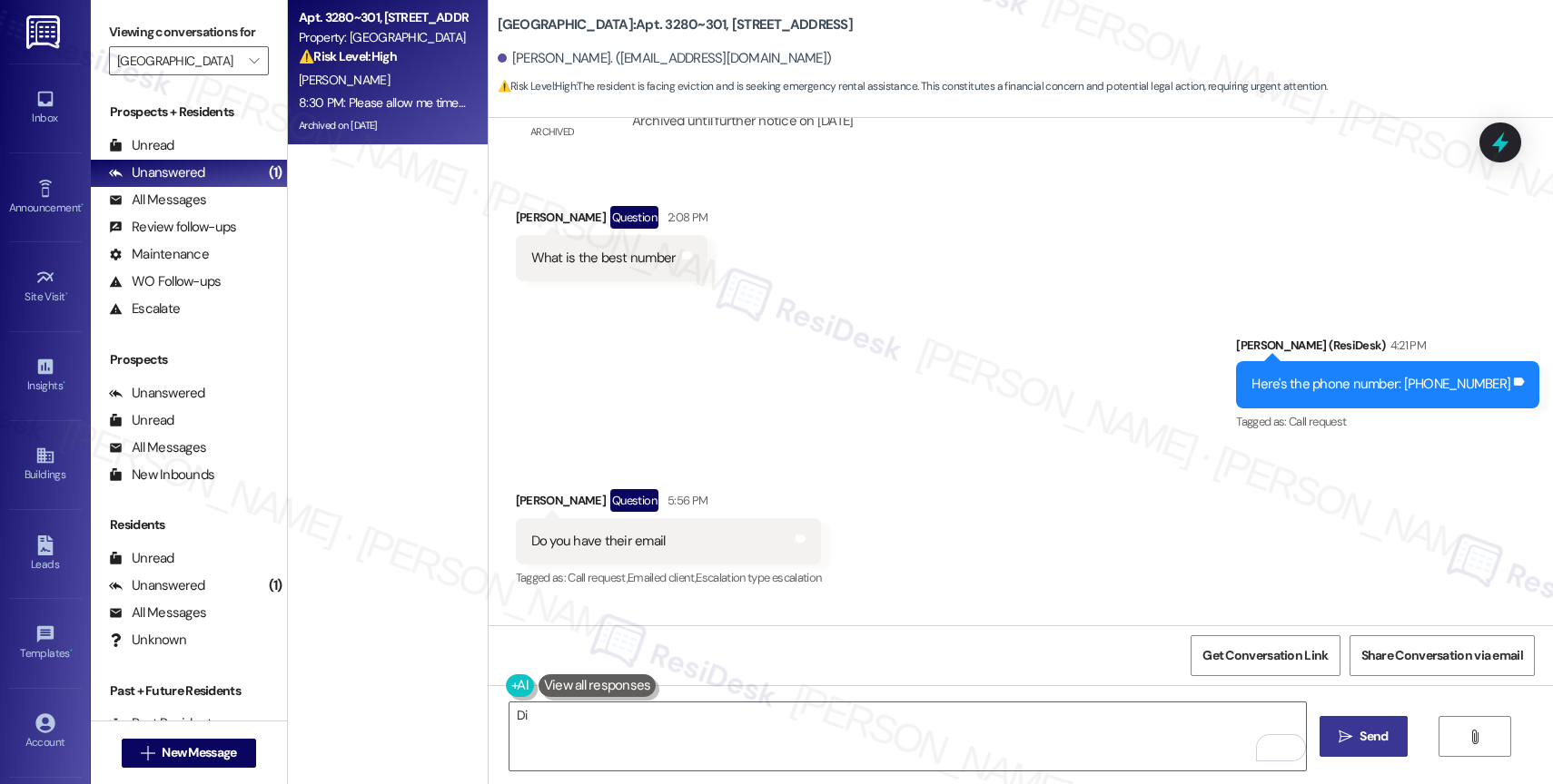
scroll to position [4531, 0]
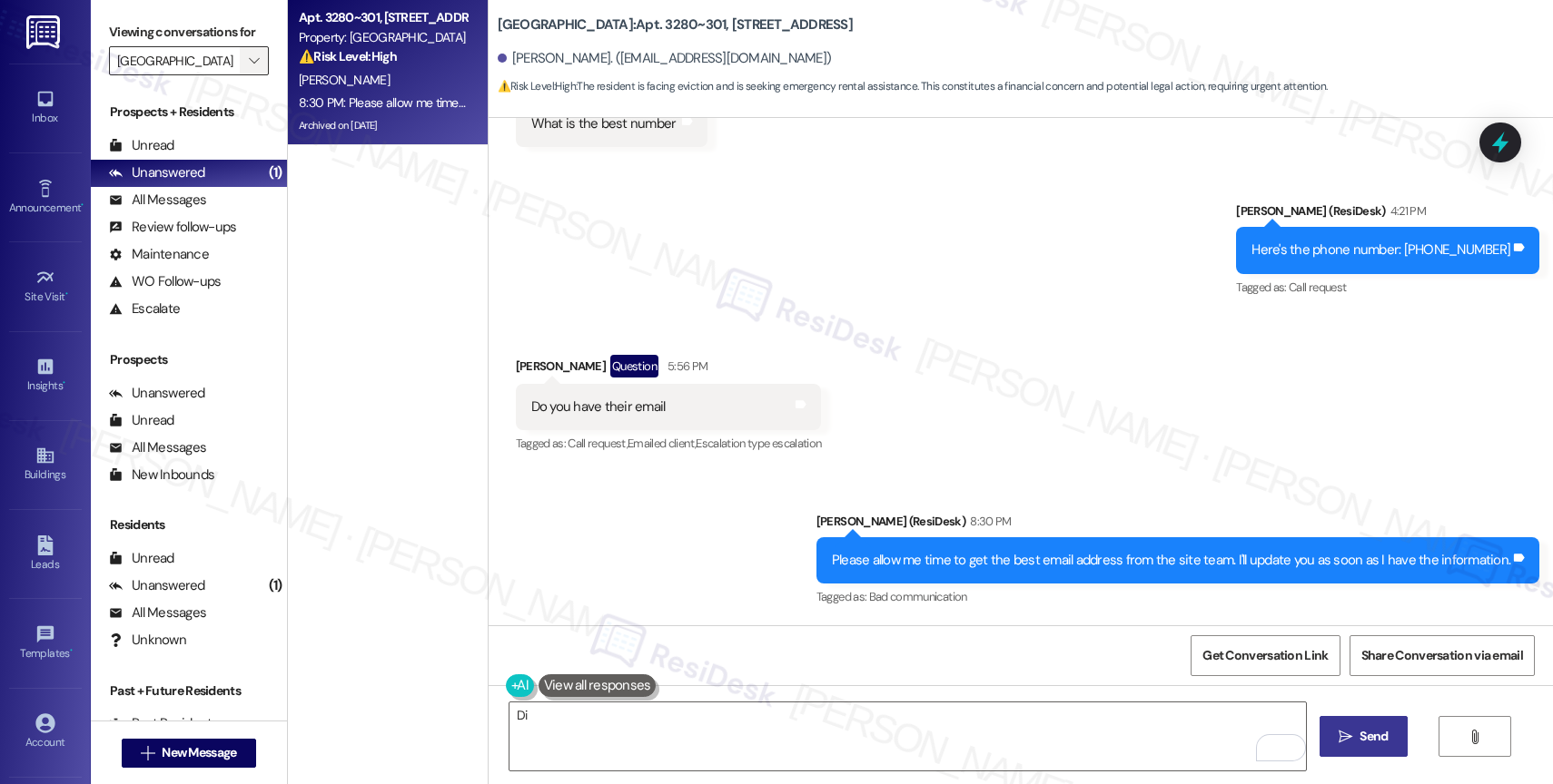
click at [246, 75] on span "" at bounding box center [254, 60] width 17 height 29
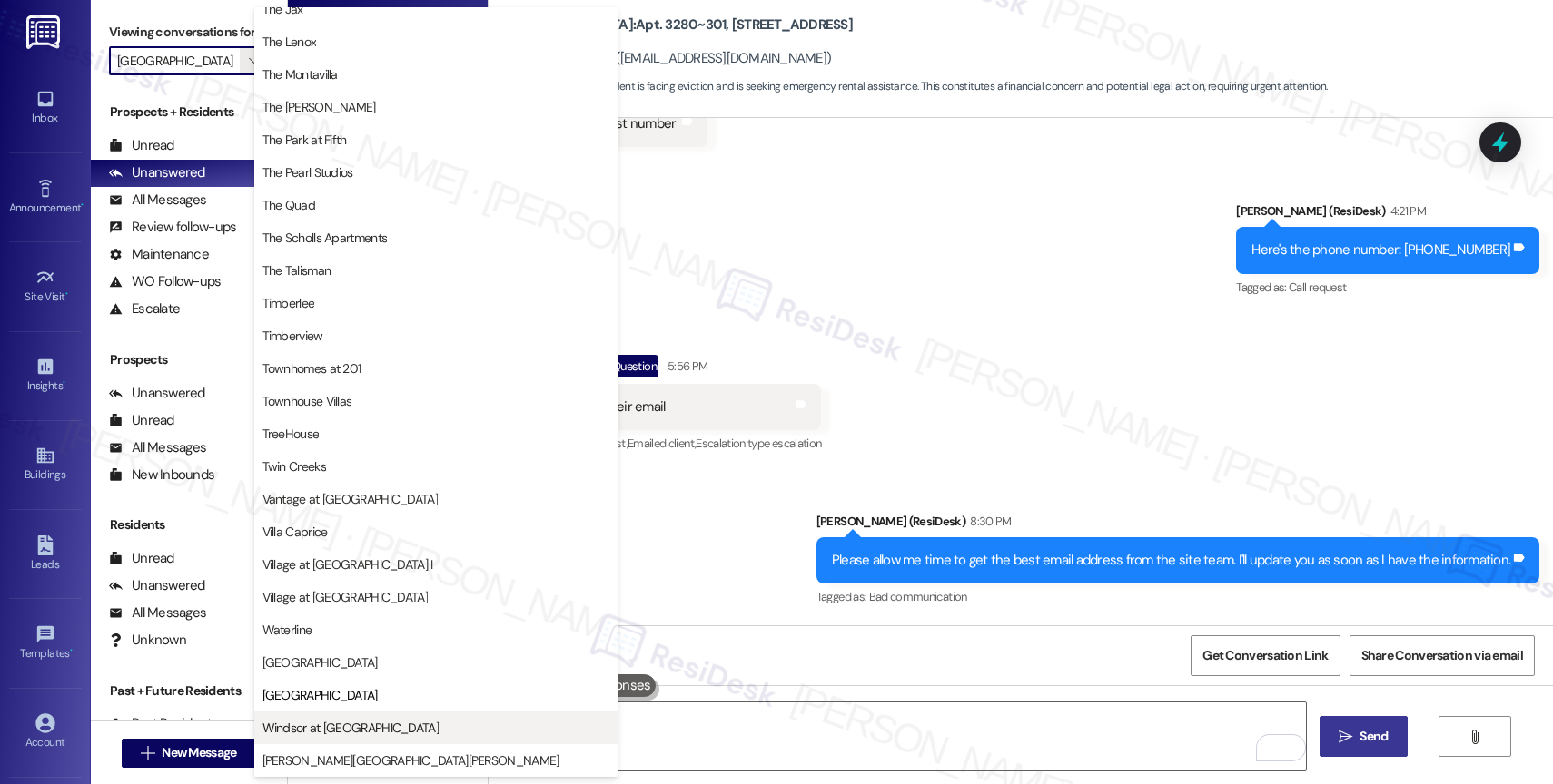
scroll to position [3262, 0]
click at [357, 728] on span "Windsor at [GEOGRAPHIC_DATA]" at bounding box center [351, 728] width 176 height 18
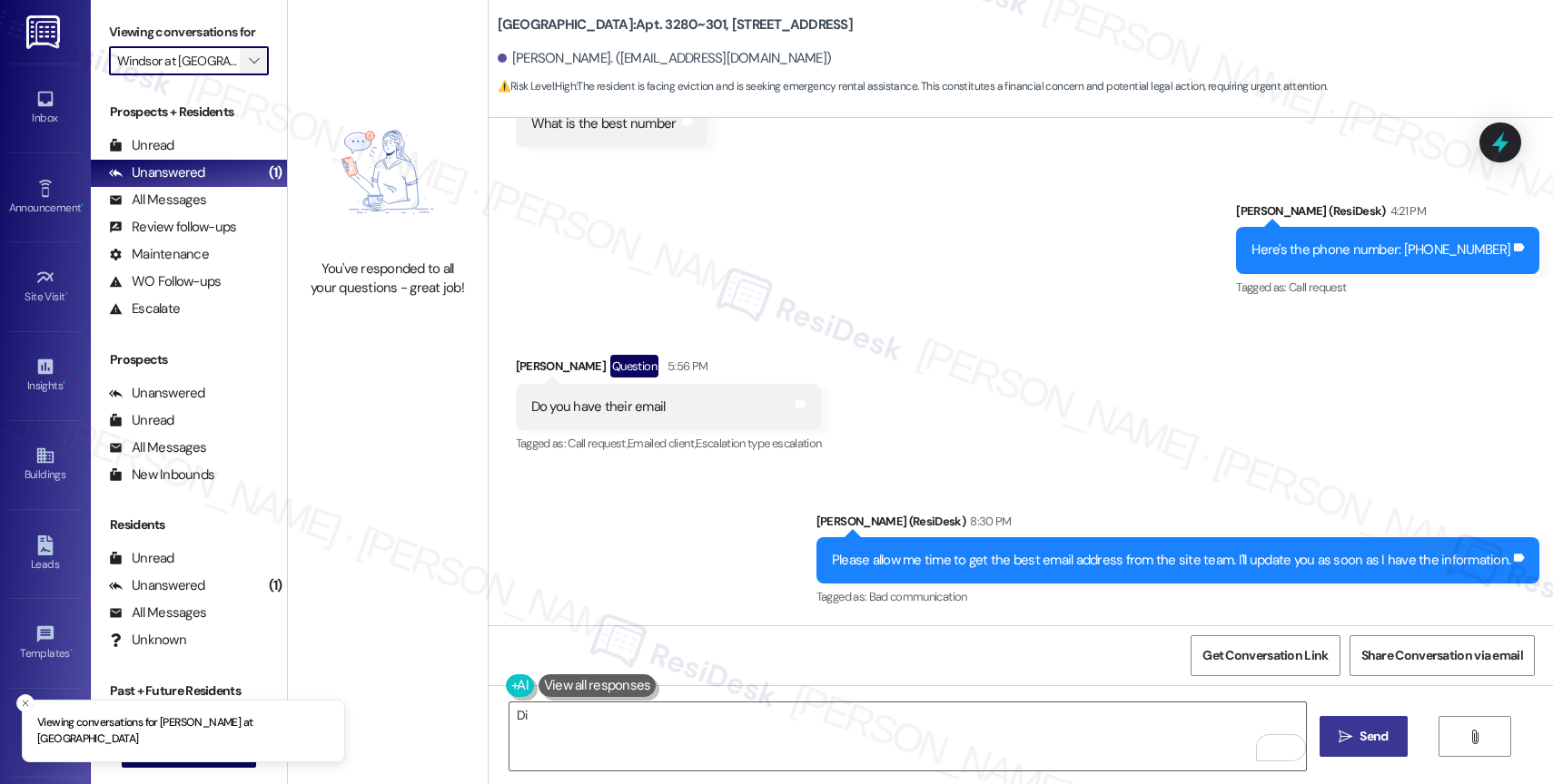
click at [249, 68] on icon "" at bounding box center [254, 60] width 10 height 15
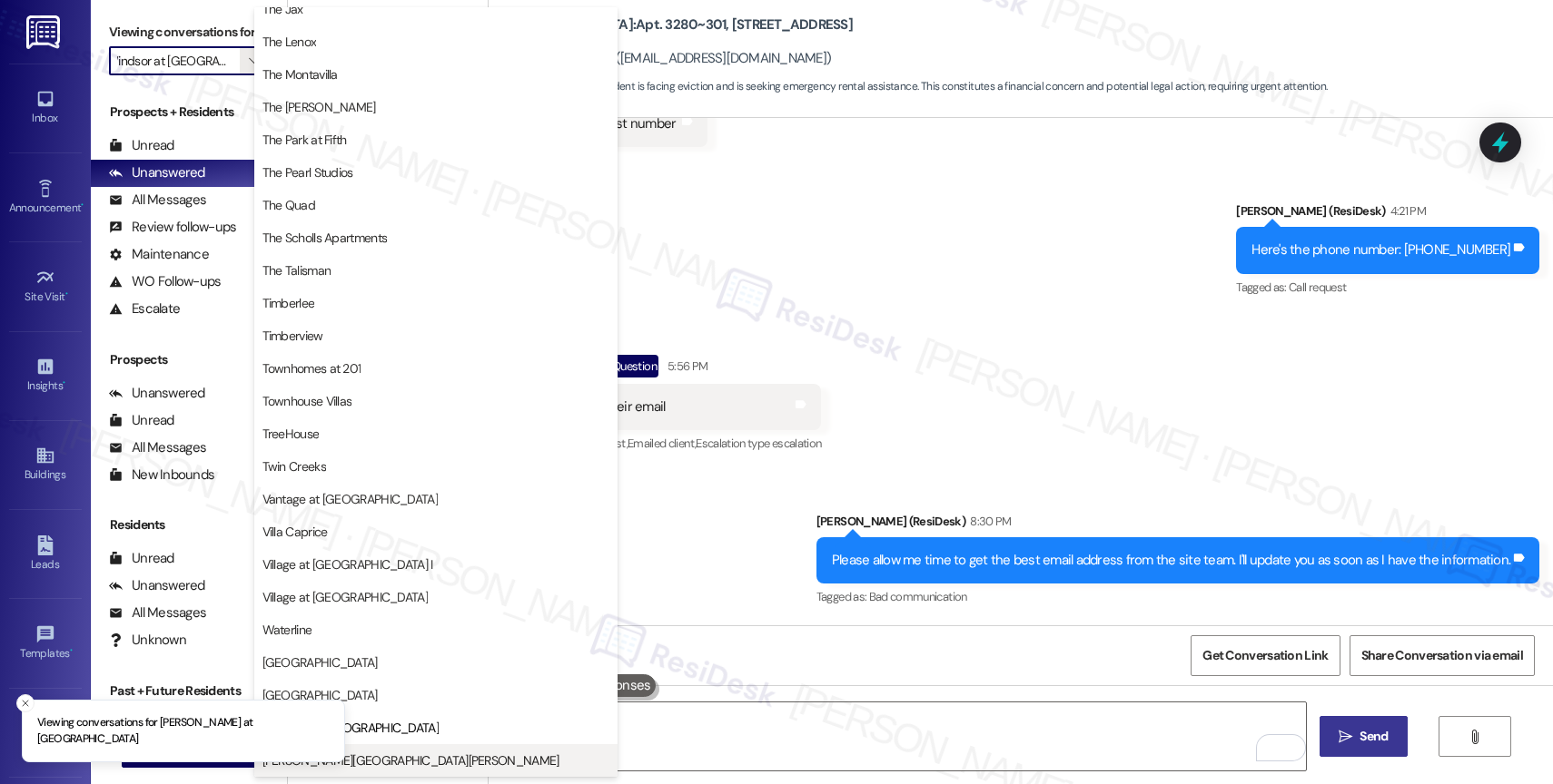
scroll to position [3262, 0]
click at [385, 760] on span "[PERSON_NAME][GEOGRAPHIC_DATA][PERSON_NAME]" at bounding box center [436, 760] width 347 height 18
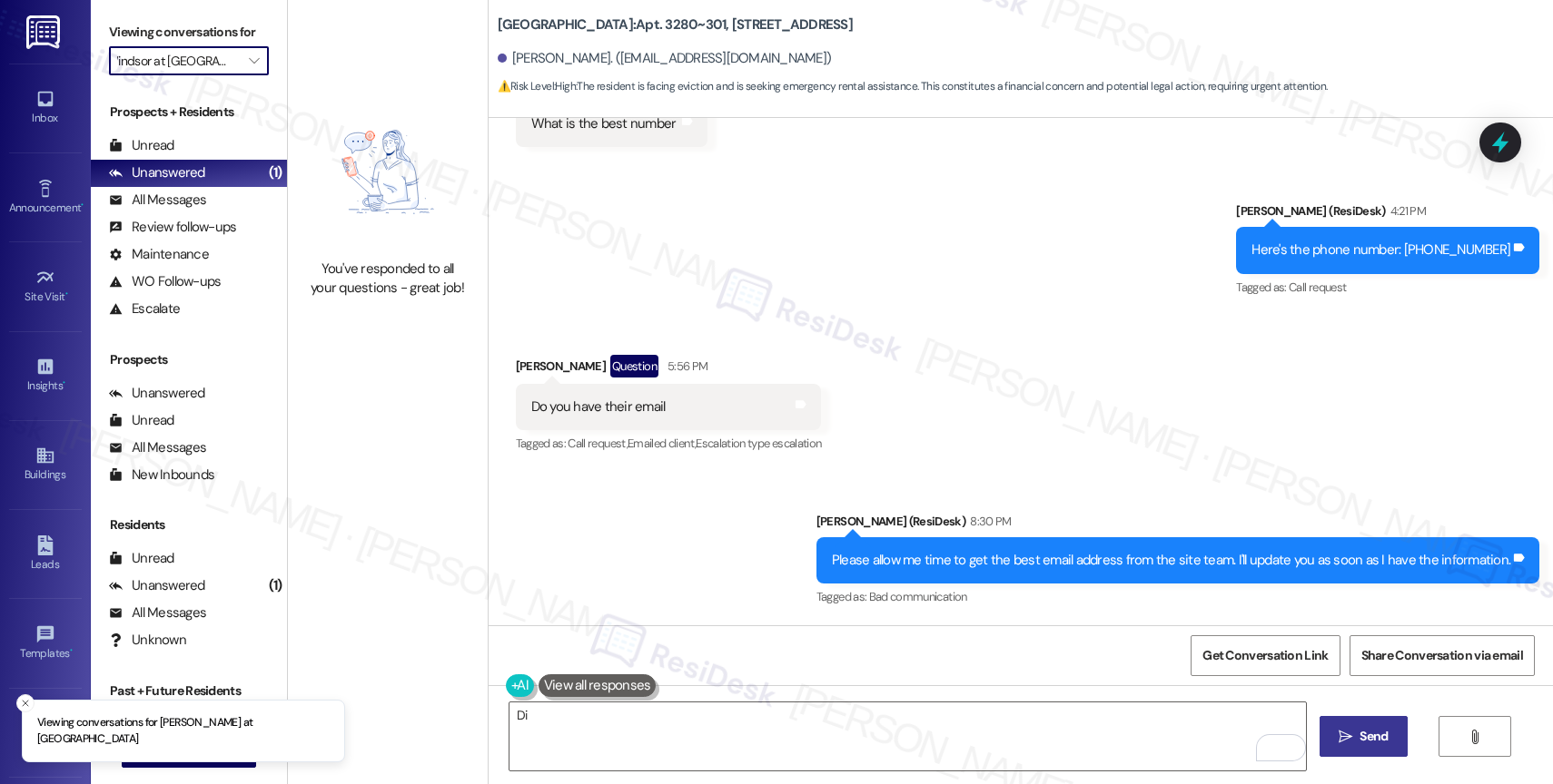
type input "[PERSON_NAME][GEOGRAPHIC_DATA][PERSON_NAME]"
